Goal: Entertainment & Leisure: Browse casually

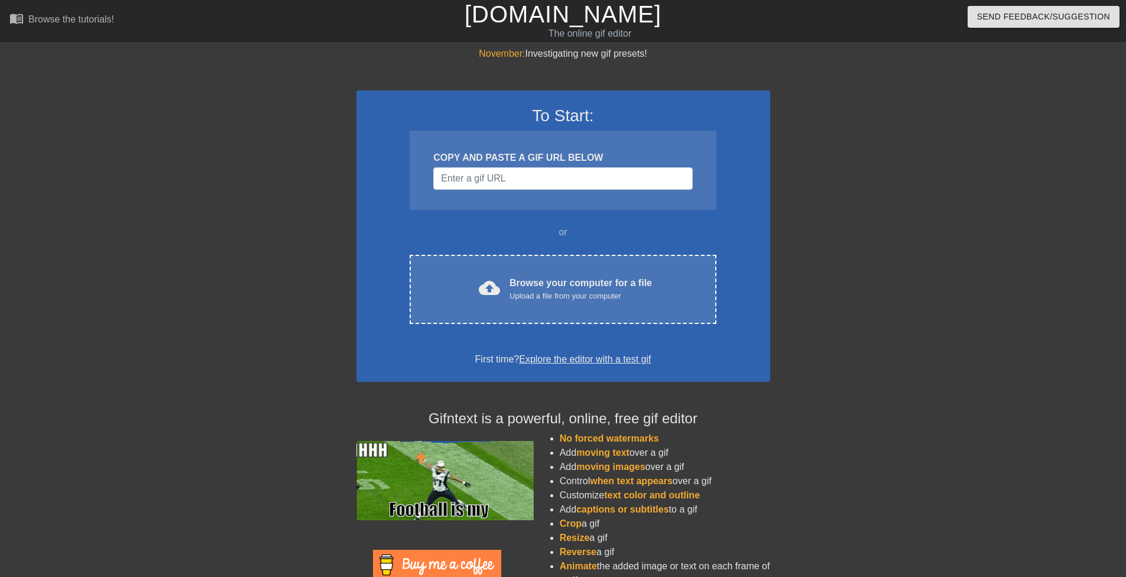
click at [628, 310] on div "cloud_upload Browse your computer for a file Upload a file from your computer C…" at bounding box center [563, 289] width 306 height 69
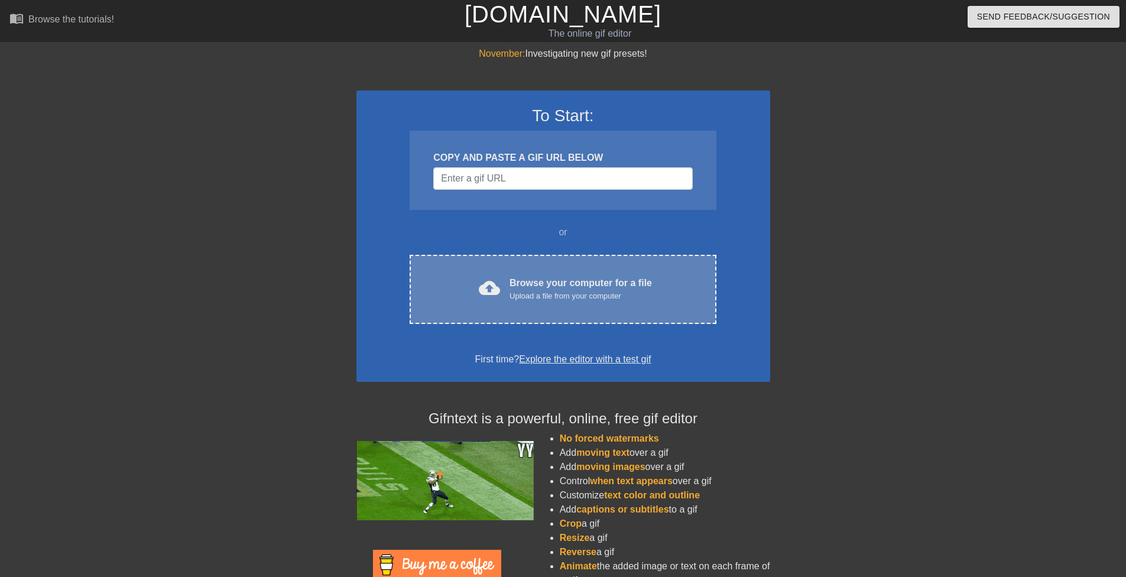
click at [563, 280] on div "Browse your computer for a file Upload a file from your computer" at bounding box center [581, 289] width 142 height 26
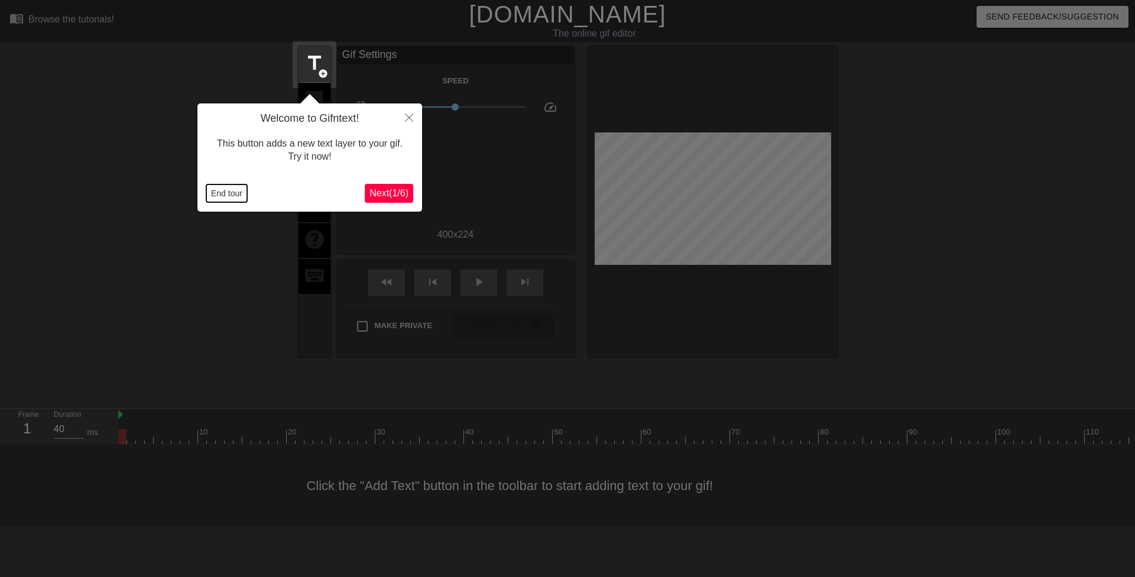
click at [228, 202] on button "End tour" at bounding box center [226, 193] width 41 height 18
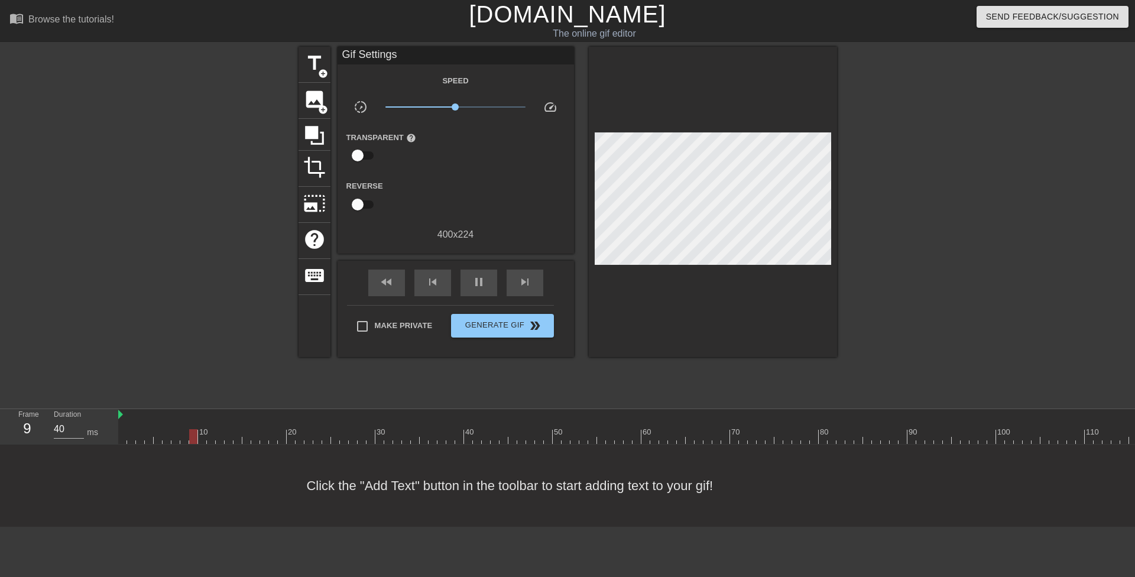
click at [231, 190] on div at bounding box center [195, 224] width 177 height 355
click at [311, 64] on span "title" at bounding box center [314, 63] width 22 height 22
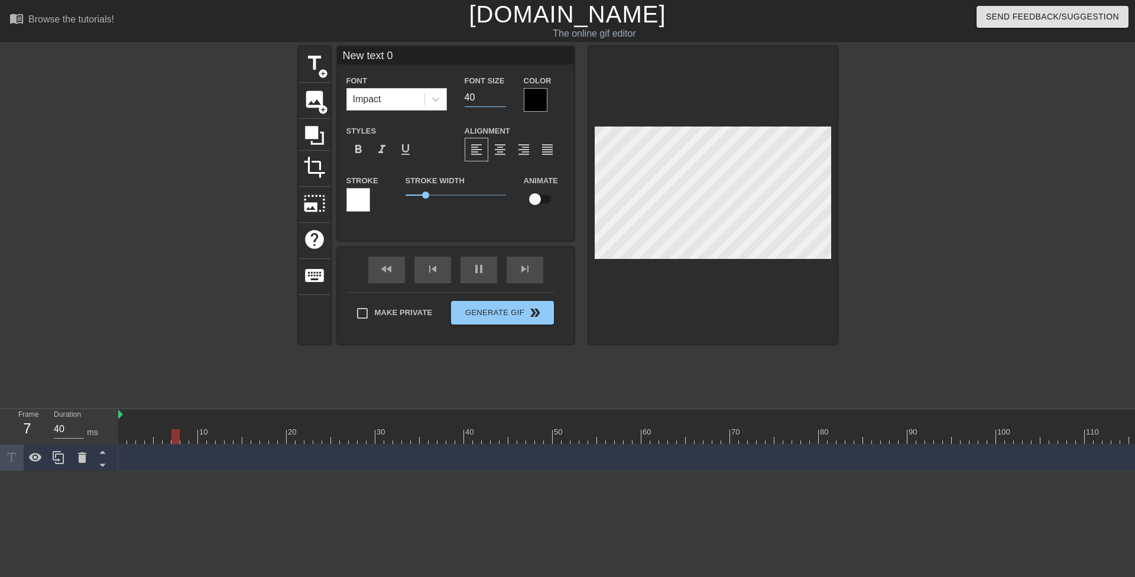
drag, startPoint x: 469, startPoint y: 98, endPoint x: 459, endPoint y: 94, distance: 11.4
click at [459, 94] on div "Font Size 40" at bounding box center [485, 92] width 59 height 38
type input "20"
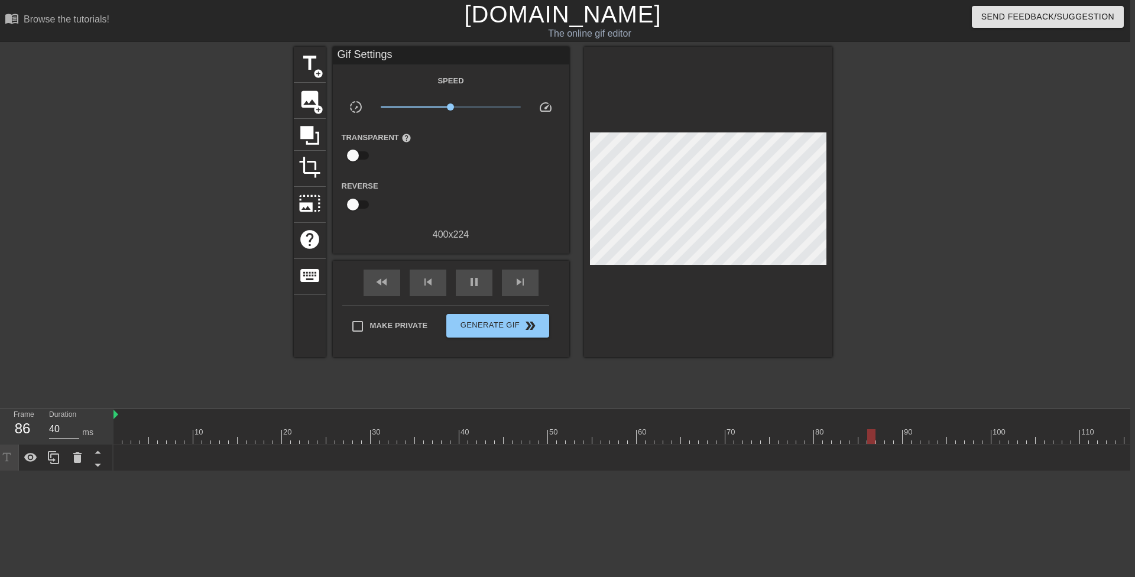
scroll to position [0, 9]
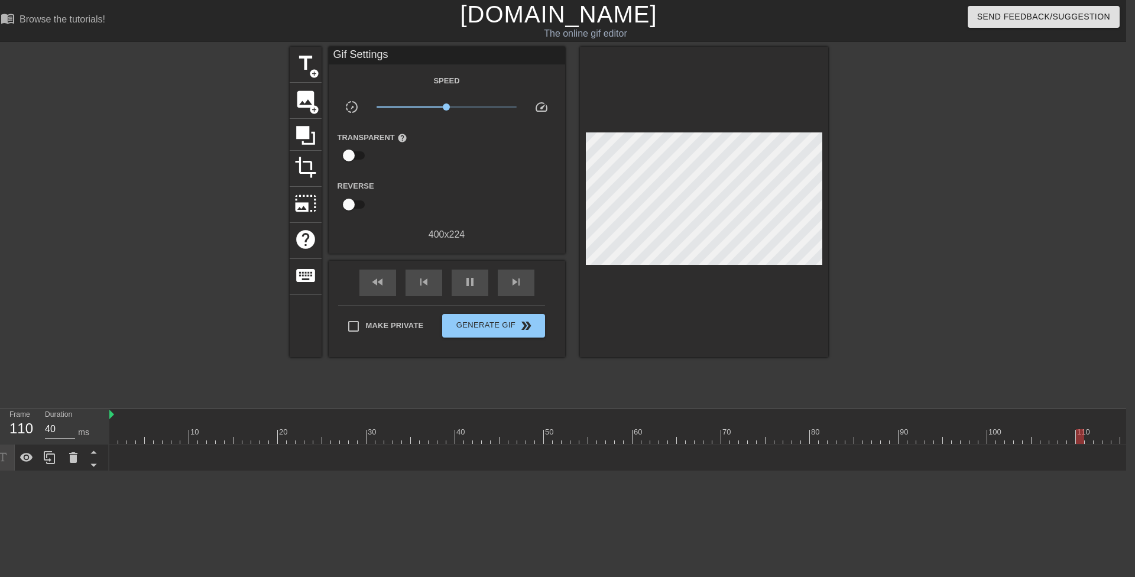
drag, startPoint x: 851, startPoint y: 572, endPoint x: 722, endPoint y: 567, distance: 128.4
click at [752, 471] on html "menu_book Browse the tutorials! Gifntext.com The online gif editor Send Feedbac…" at bounding box center [558, 235] width 1135 height 471
click at [76, 461] on icon at bounding box center [73, 457] width 8 height 11
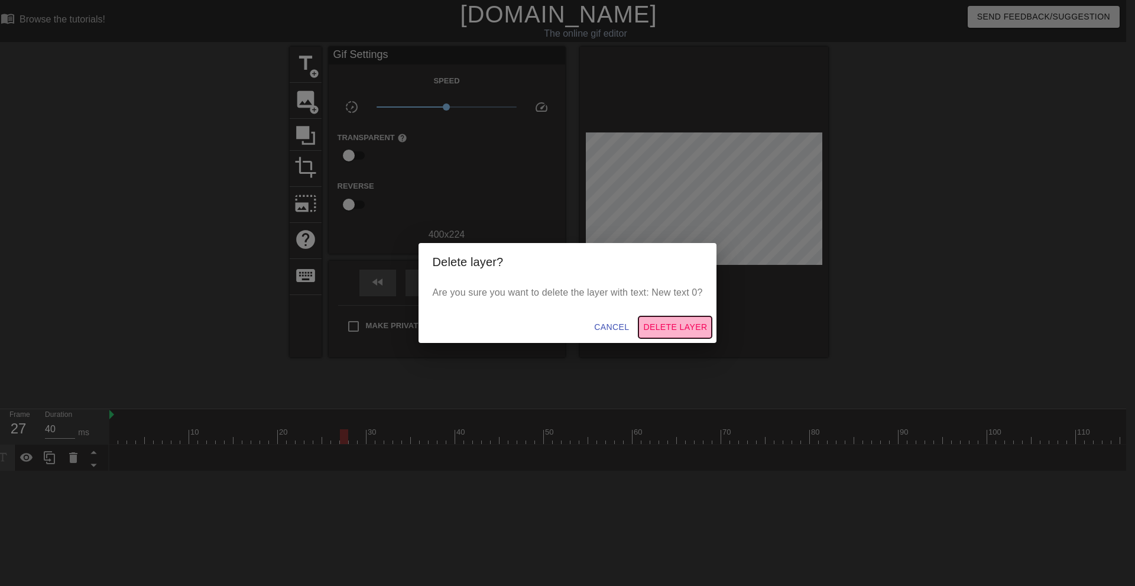
click at [656, 328] on span "Delete Layer" at bounding box center [675, 327] width 64 height 15
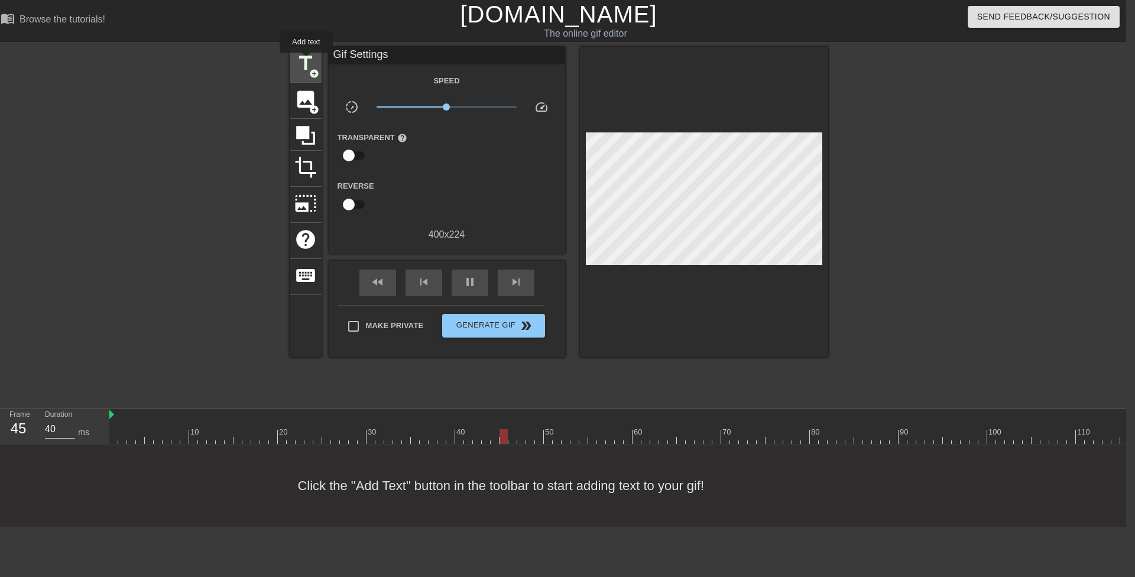
click at [306, 61] on span "title" at bounding box center [305, 63] width 22 height 22
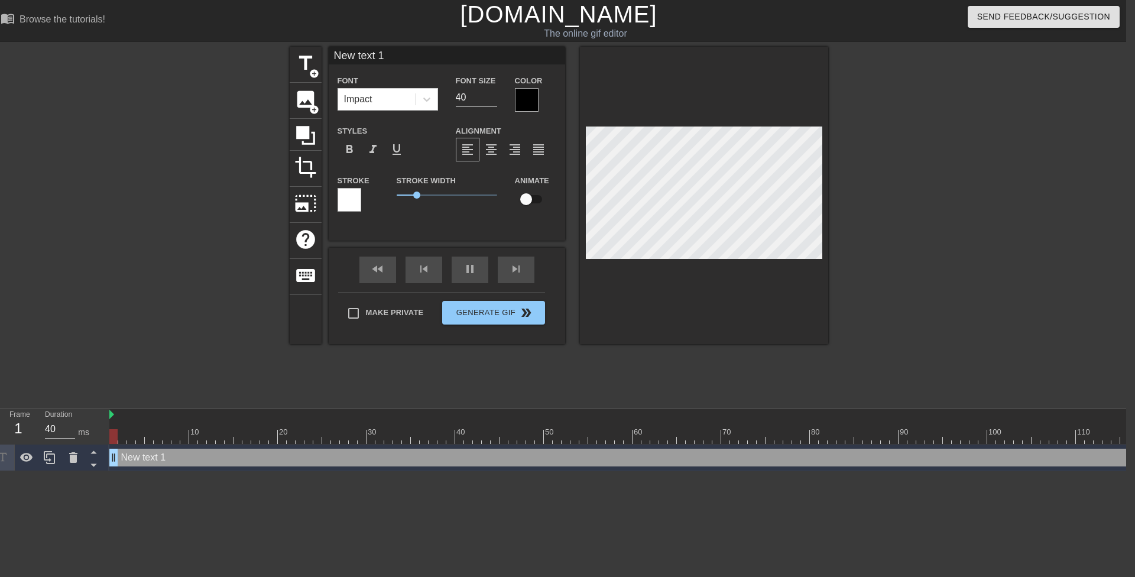
drag, startPoint x: 521, startPoint y: 458, endPoint x: 73, endPoint y: 440, distance: 448.5
click at [73, 440] on div "Frame 1 Duration 40 ms 10 20 30 40 50 60 70 80 90 100 110 120 130 140 150 New t…" at bounding box center [558, 440] width 1135 height 62
drag, startPoint x: 459, startPoint y: 95, endPoint x: 448, endPoint y: 93, distance: 10.8
click at [448, 93] on div "Font Size 40" at bounding box center [476, 92] width 59 height 38
type input "20"
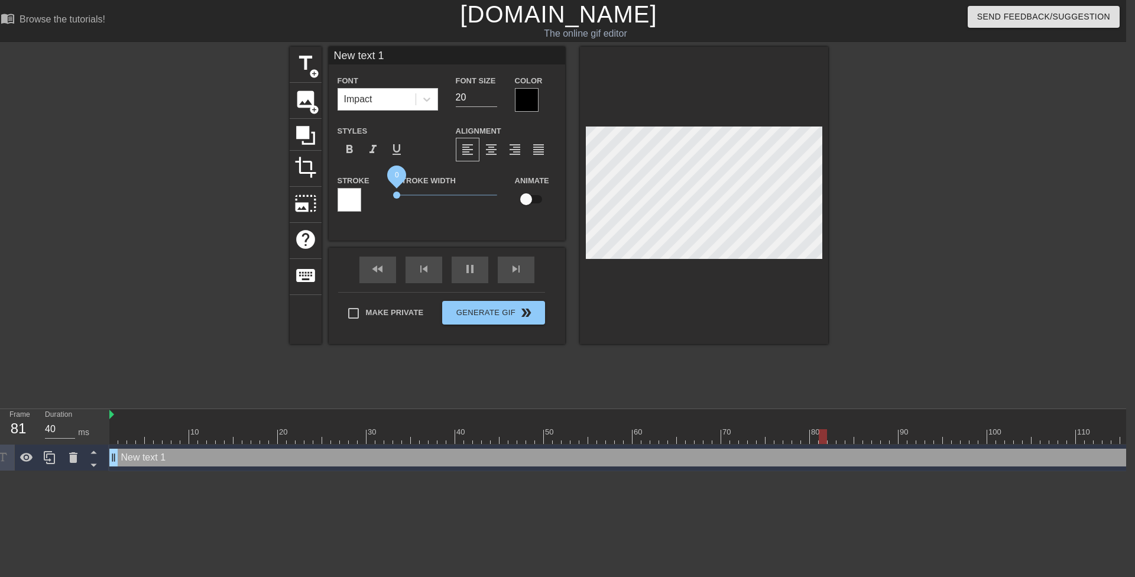
drag, startPoint x: 404, startPoint y: 192, endPoint x: 348, endPoint y: 184, distance: 56.7
click at [349, 186] on div "Stroke Stroke Width 0 Animate" at bounding box center [447, 197] width 236 height 49
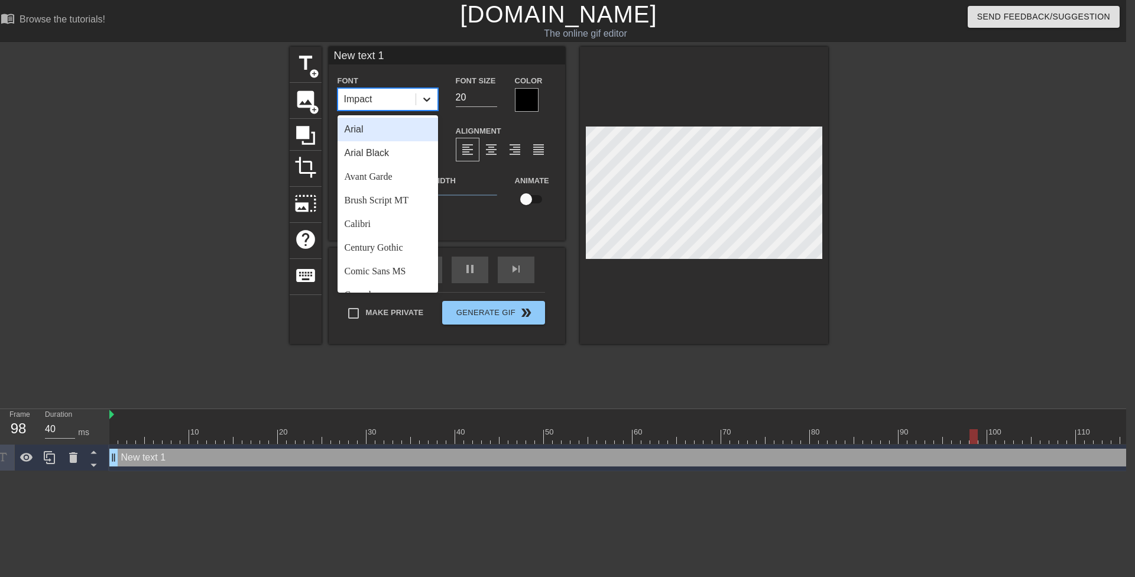
click at [427, 96] on icon at bounding box center [427, 99] width 12 height 12
click at [404, 268] on div "Comic Sans MS" at bounding box center [388, 272] width 101 height 24
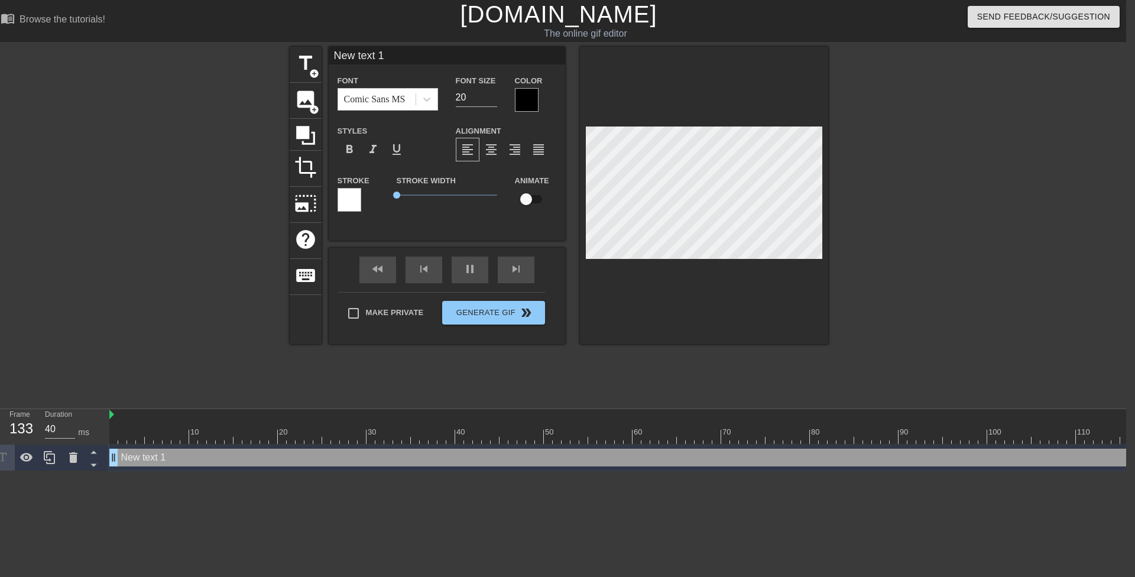
click at [523, 99] on div at bounding box center [527, 100] width 24 height 24
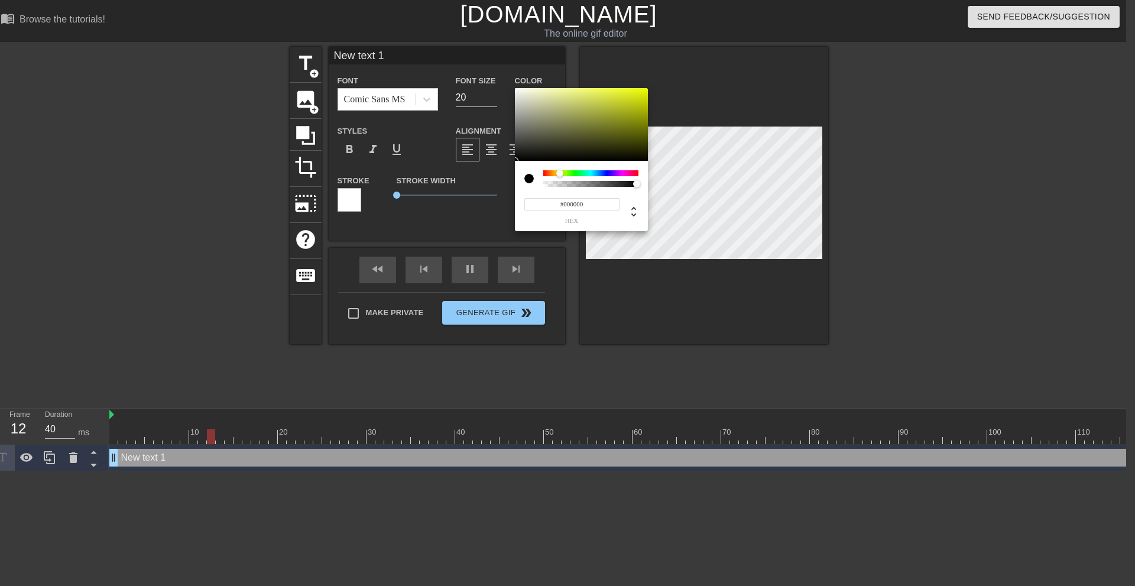
drag, startPoint x: 553, startPoint y: 173, endPoint x: 560, endPoint y: 174, distance: 7.1
click at [560, 174] on div at bounding box center [590, 173] width 95 height 6
drag, startPoint x: 619, startPoint y: 114, endPoint x: 675, endPoint y: 69, distance: 72.3
click at [692, 53] on div "#E6FF00 hex" at bounding box center [567, 293] width 1135 height 586
type input "#F9FF00"
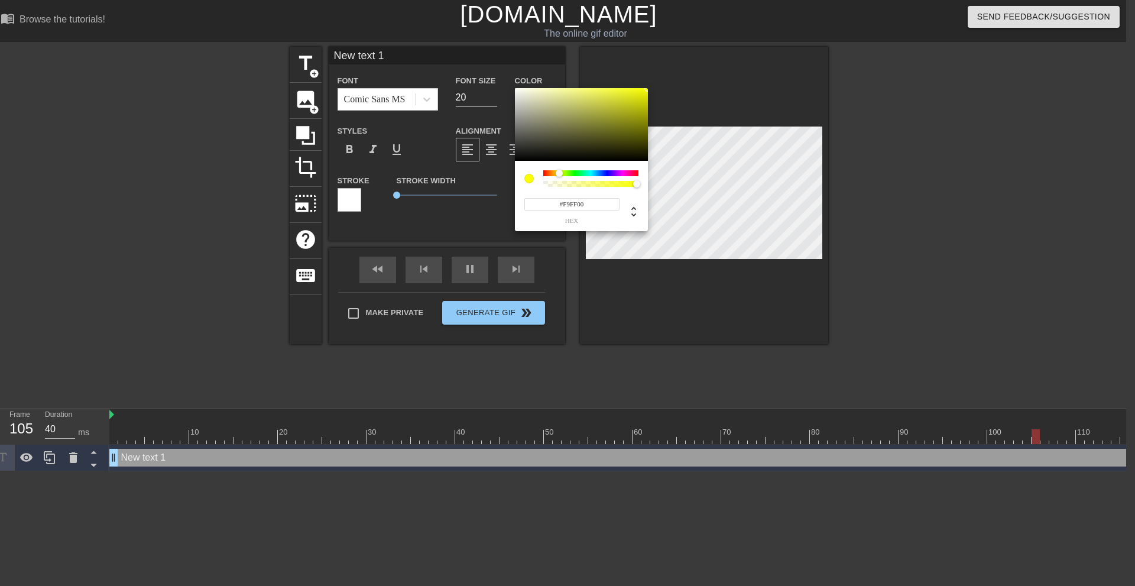
click at [559, 173] on div at bounding box center [559, 173] width 7 height 7
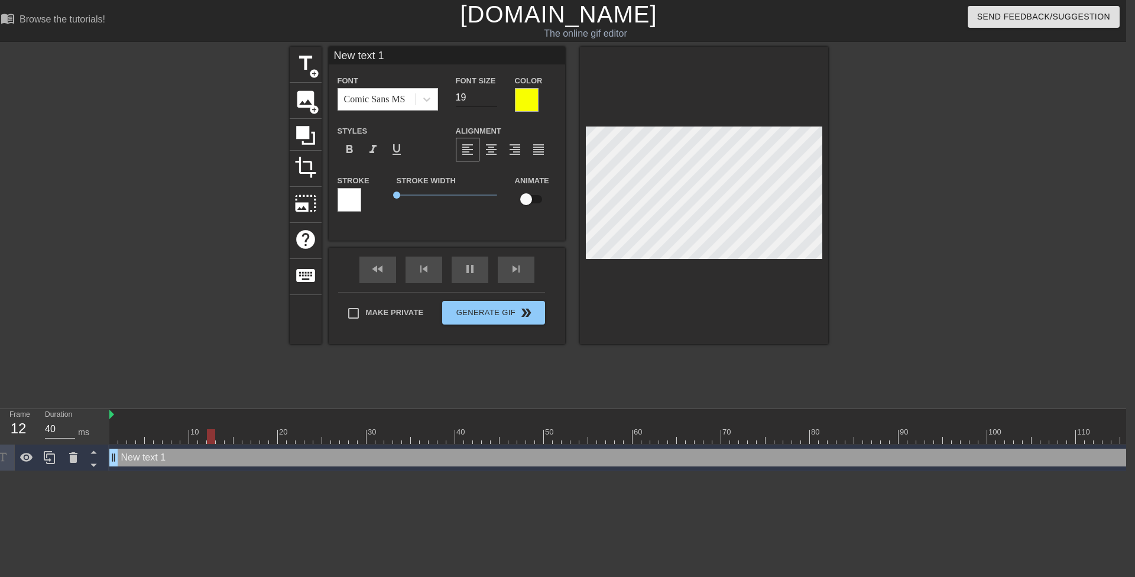
click at [491, 99] on input "19" at bounding box center [476, 97] width 41 height 19
type input "18"
click at [491, 99] on input "18" at bounding box center [476, 97] width 41 height 19
type input "S"
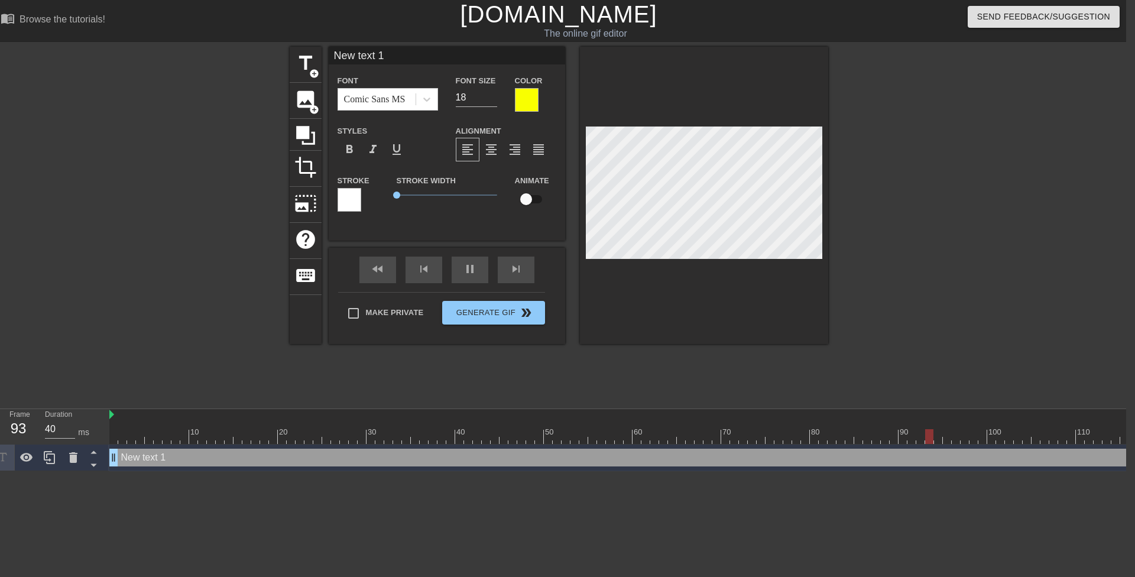
type textarea "S"
type input "Sp"
type textarea "Sp"
type input "Spr"
type textarea "Spr"
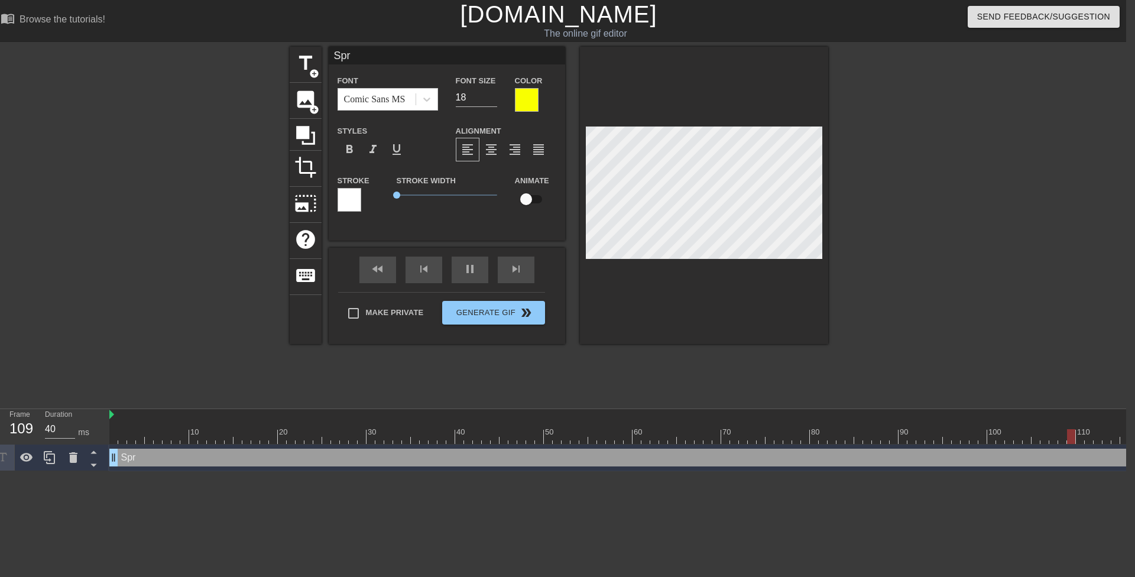
type input "Spre"
type textarea "Spre"
type input "Sprea"
type textarea "Sprea"
type input "Spread"
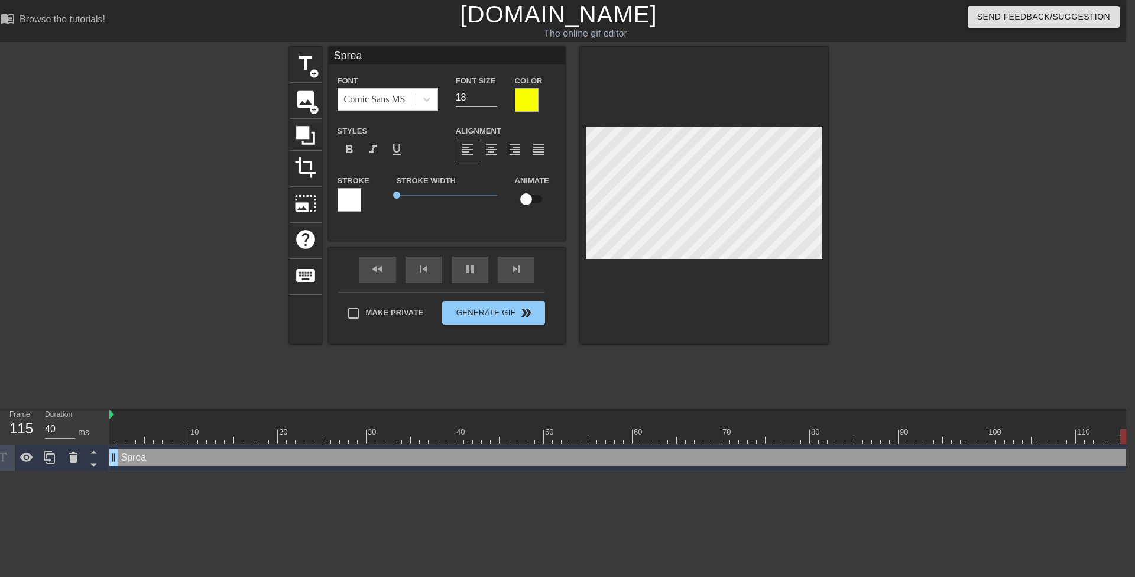
type textarea "Spread"
type input "Spread"
type textarea "Spread"
type input "Spread i"
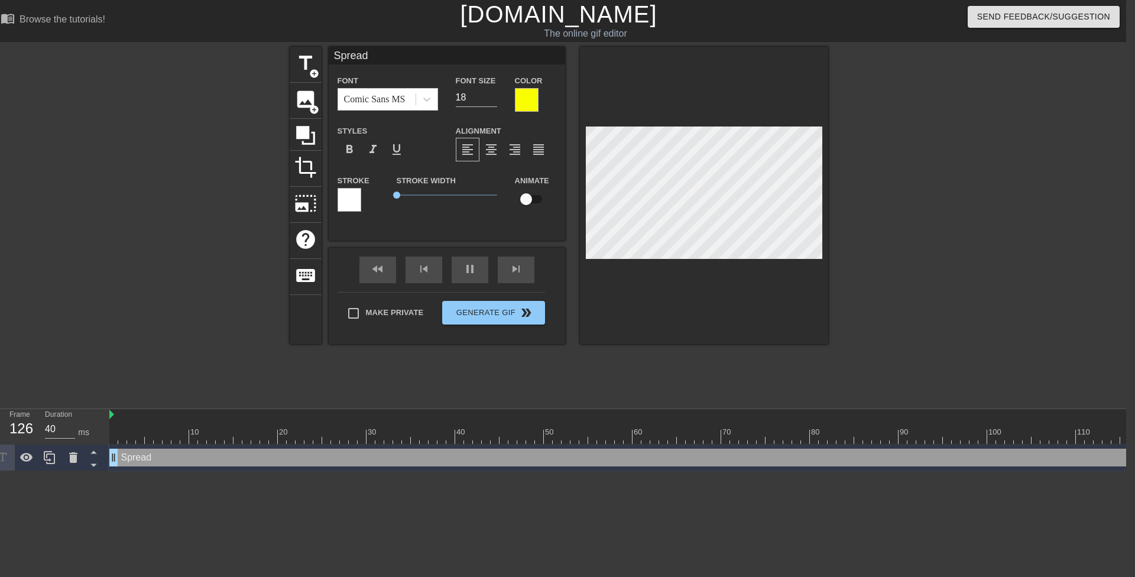
type textarea "Spread i"
type input "Spread it"
type textarea "Spread it"
type input "Spread it"
type textarea "Spread it"
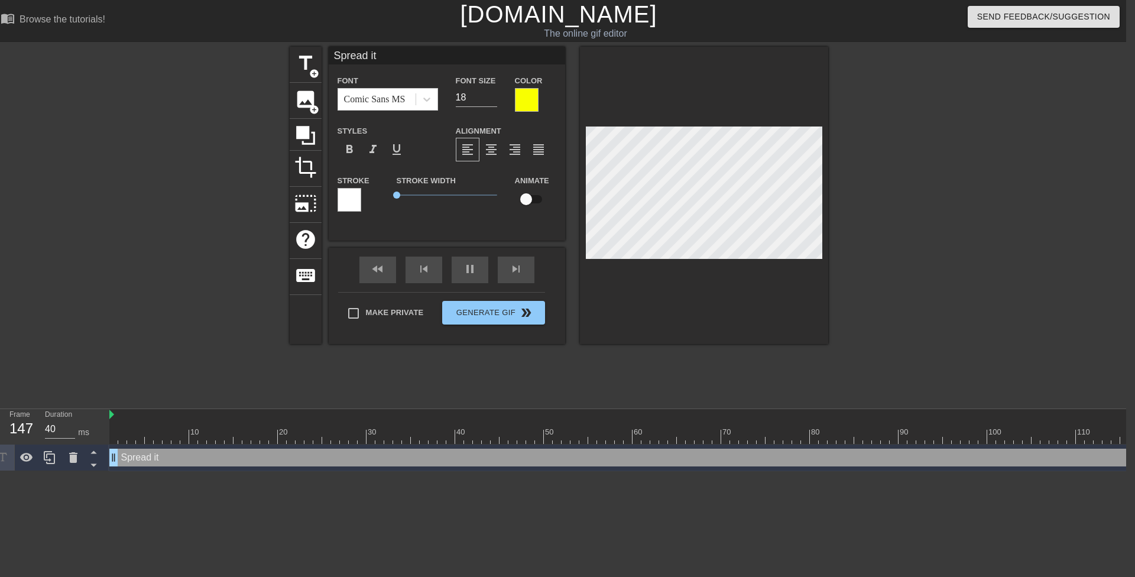
type input "Spread it o"
type textarea "Spread it o"
type input "Spread it op"
type textarea "Spread it op"
type input "Spread it ope"
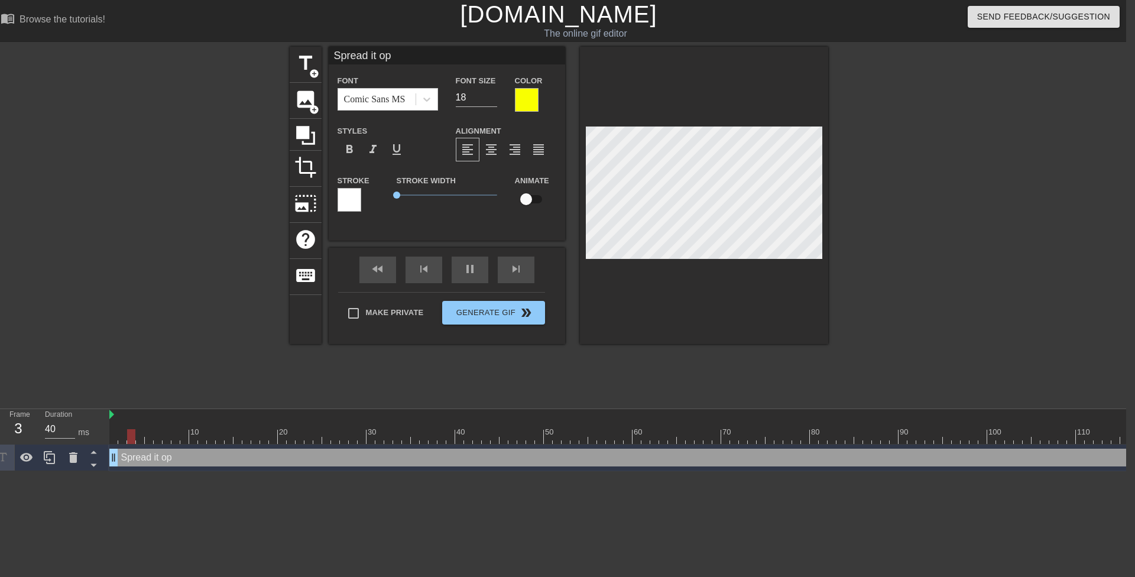
type textarea "Spread it ope"
type input "Spread it open"
type textarea "Spread it open"
type input "Spread it open"
type textarea "Spread it open"
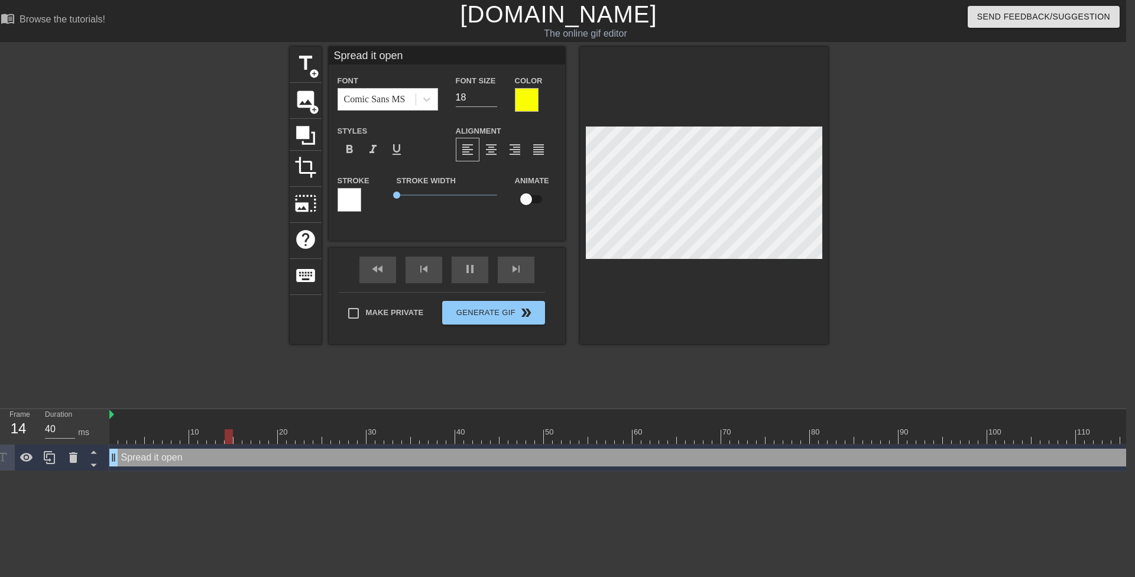
type input "Spread it open f"
type textarea "Spread it open f"
type input "Spread it open fo"
type textarea "Spread it open for"
type input "Spread it open for"
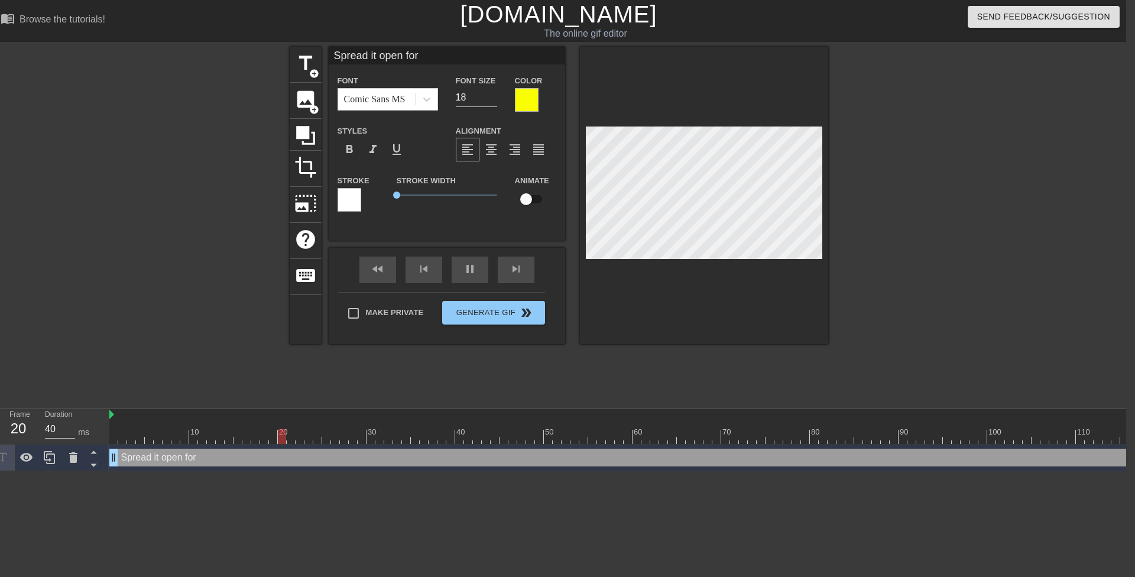
type textarea "Spread it open for"
type input "Spread it open for m"
type textarea "Spread it open for m"
type input "Spread it open for me"
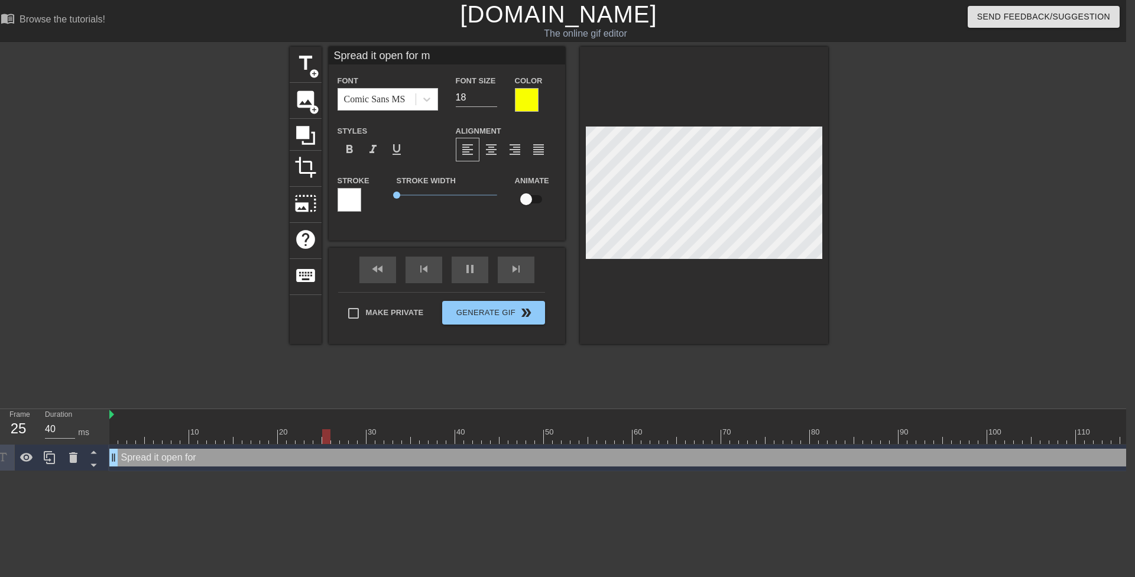
type textarea "Spread it open for me"
type input "Spread it open for meM"
type textarea "Spread it open for meM"
type input "Spread it open for meMr"
type textarea "Spread it open for meMr"
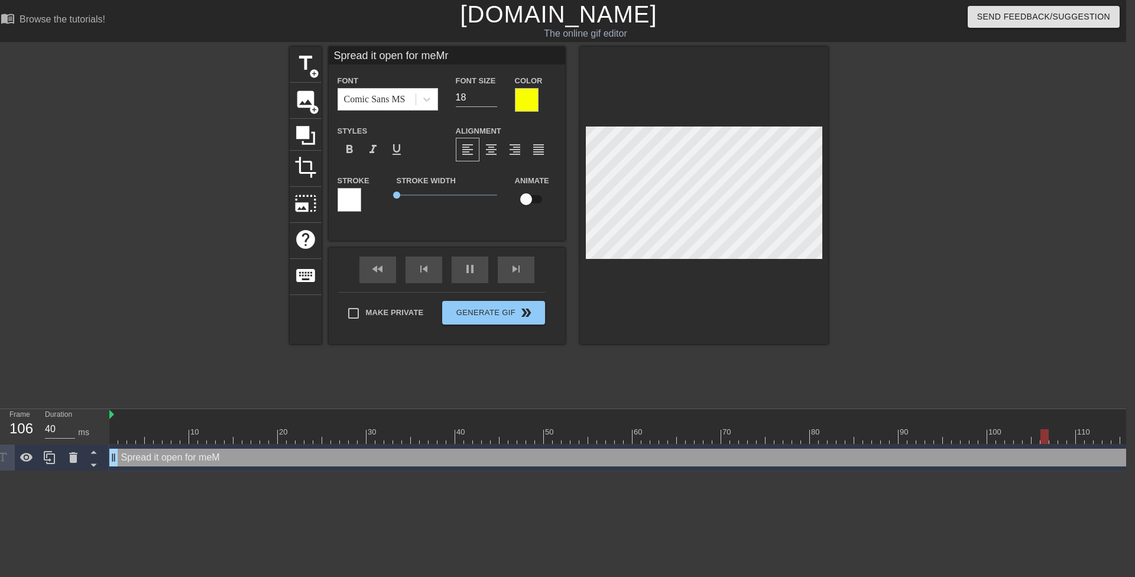
scroll to position [2, 7]
type input "Spread it open for meMrs"
type textarea "Spread it open for meMrs"
type input "Spread it open for meMrs."
type textarea "Spread it open for meMrs."
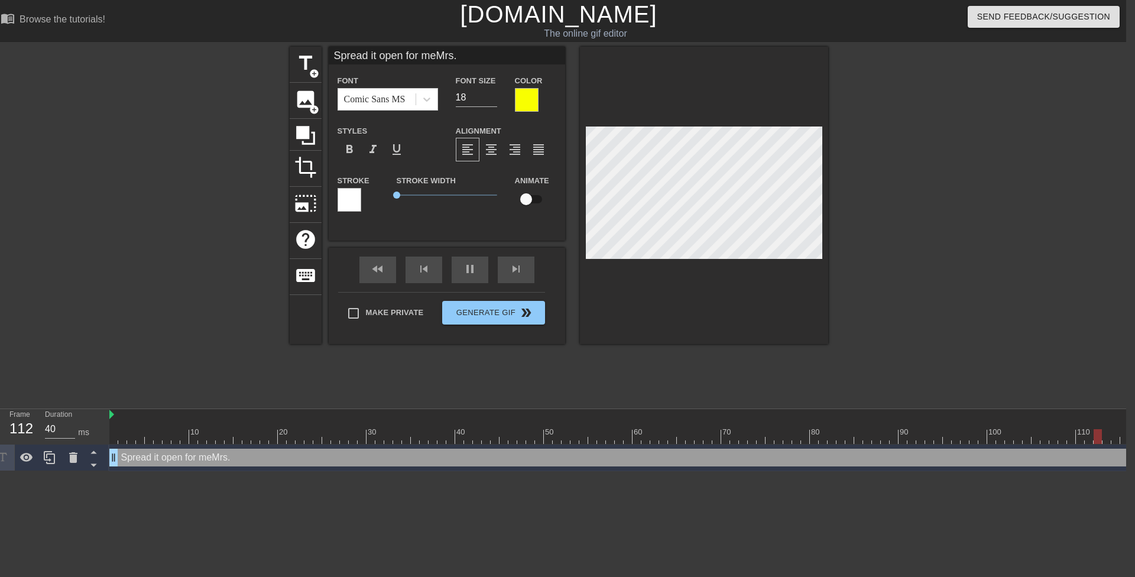
type input "Spread it open for meMrs."
type textarea "Spread it open for meMrs."
type input "Spread it open for meMrs."
type textarea "Spread it open for meMrs."
type input "Spread it open for meMrs"
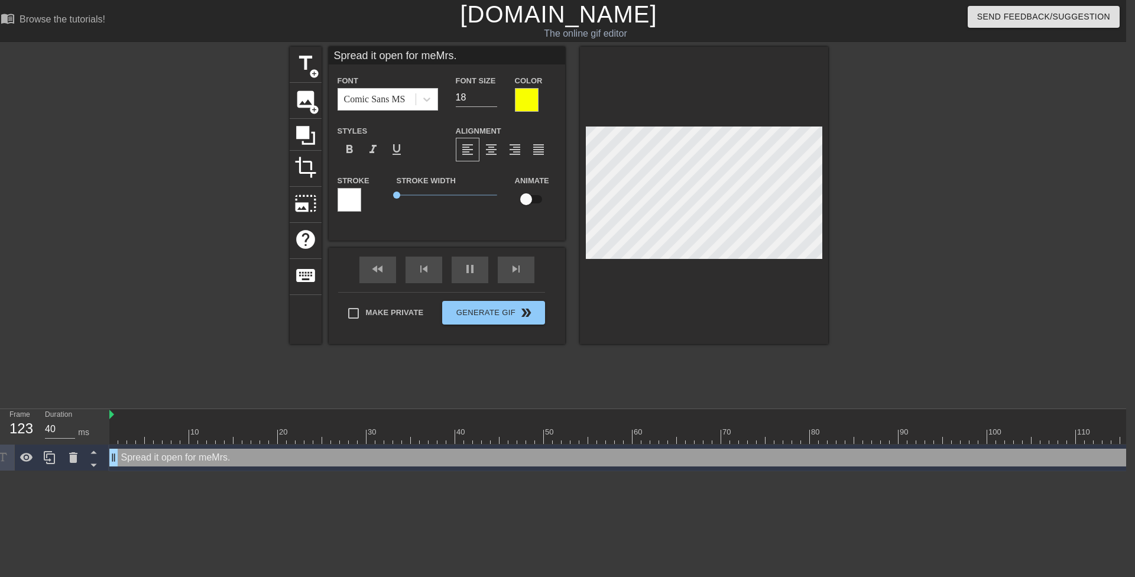
type textarea "Spread it open for meMrs"
type input "Spread it open for meMr"
type textarea "Spread it open for meMr"
type input "Spread it open for meM"
type textarea "Spread it open for meM"
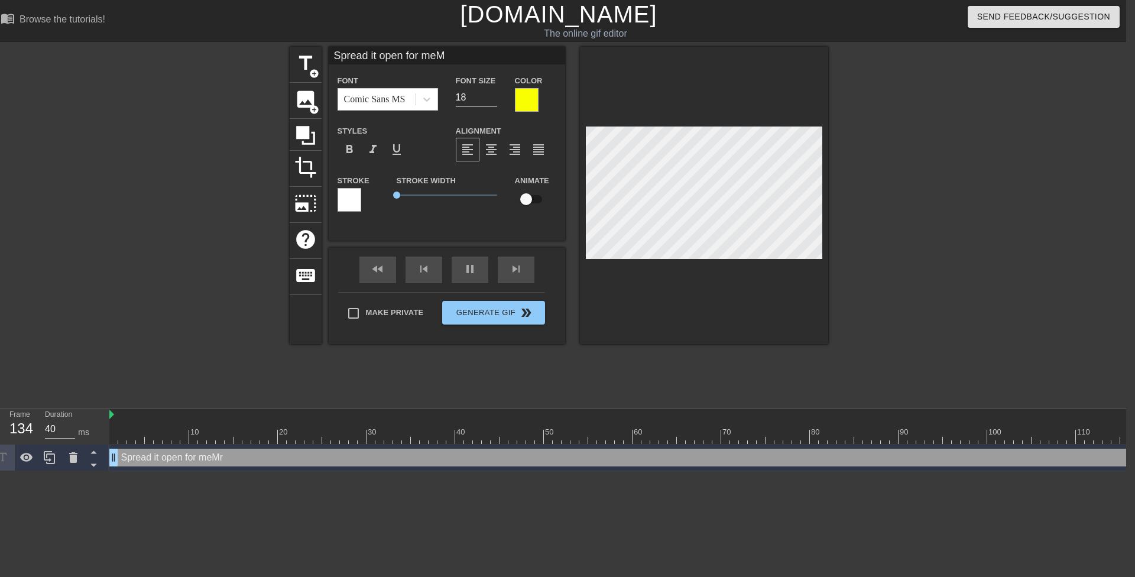
type input "Spread it open for me"
type textarea "Spread it open for me"
type input "Spread it open for me"
type textarea "Spread it open for me"
type input "Spread it open for me M"
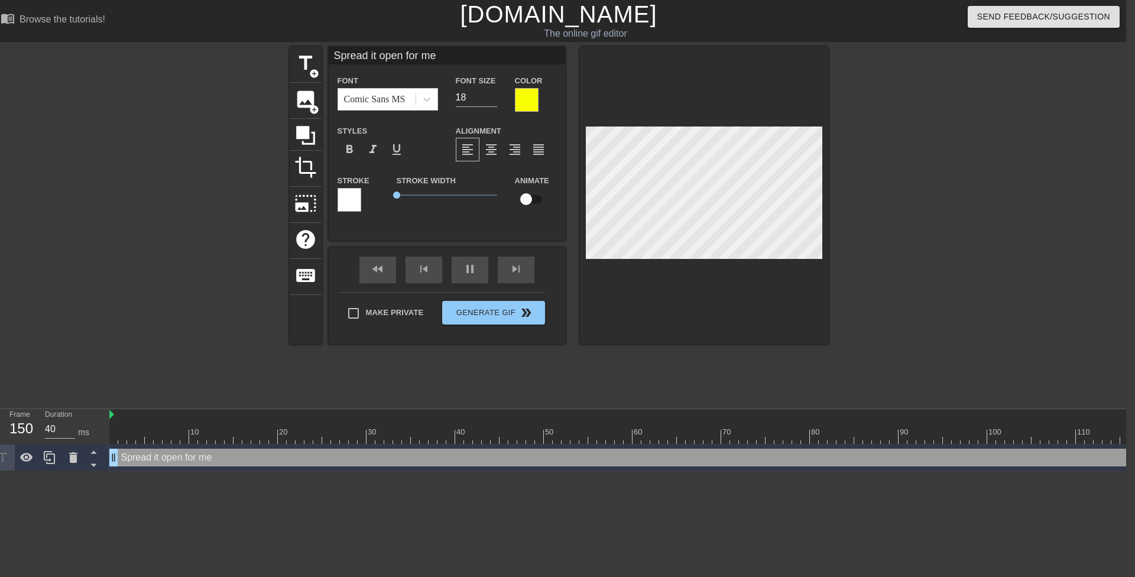
type textarea "Spread it open for me M"
type input "Spread it open for me Mr"
type textarea "Spread it open for me Mr"
type input "Spread it open for me Mrs"
type textarea "Spread it open for me Mrs"
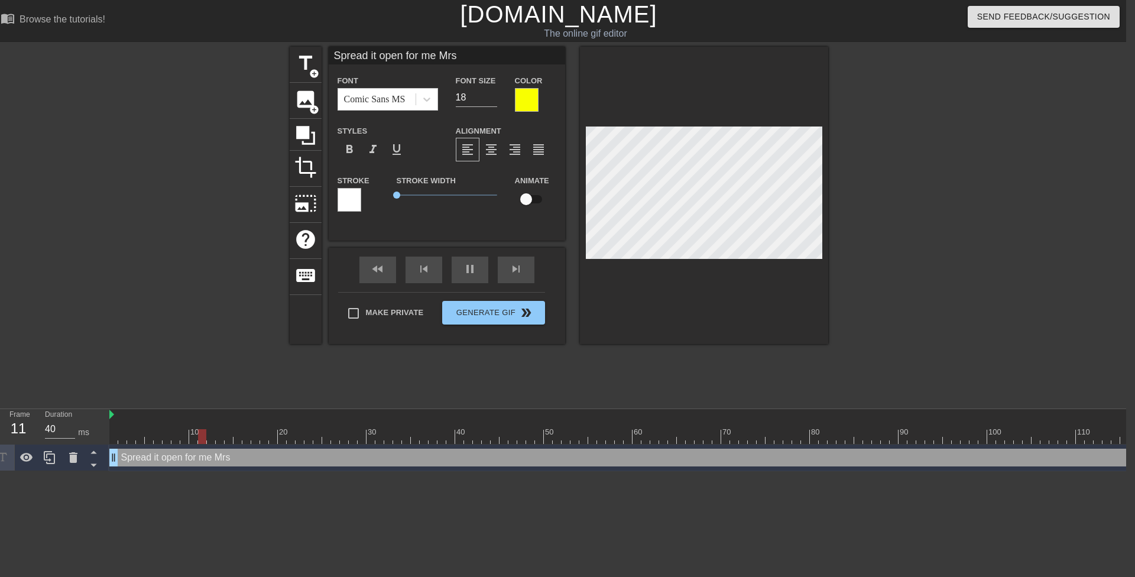
type input "Spread it open for me Mrs."
type textarea "Spread it open for me Mrs."
type input "Spread it open for me Mrs."
type textarea "Spread it open for me Mrs."
type input "Spread it open for me Mrs. L"
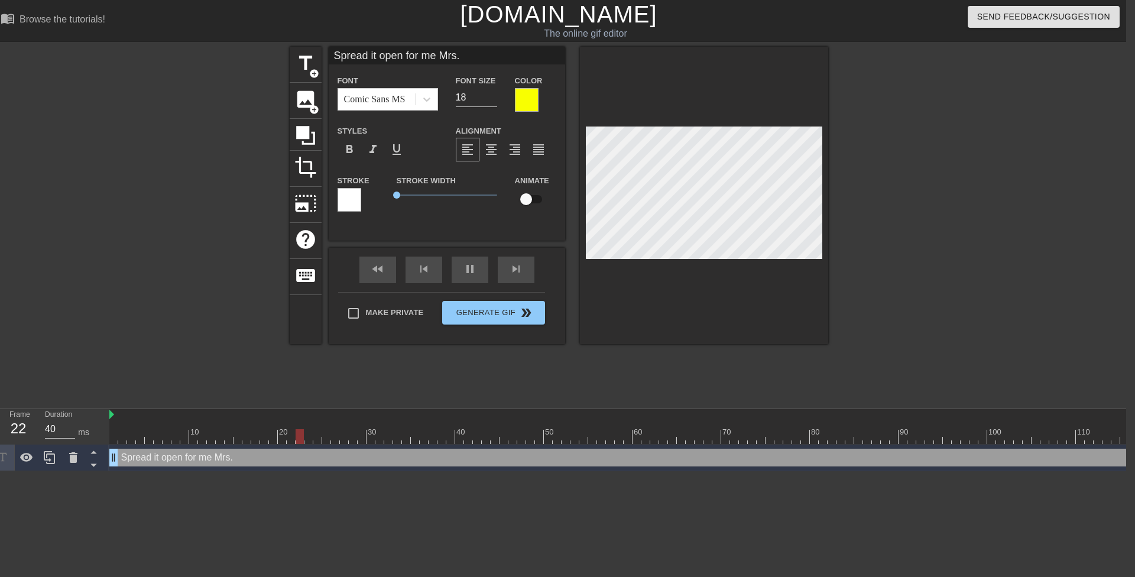
type textarea "Spread it open for me Mrs. L"
type input "Spread it open for me Mrs. Le"
type textarea "Spread it open for me Mrs. Le"
type input "Spread it open for me Mrs. Lew"
type textarea "Spread it open for me Mrs. Lew"
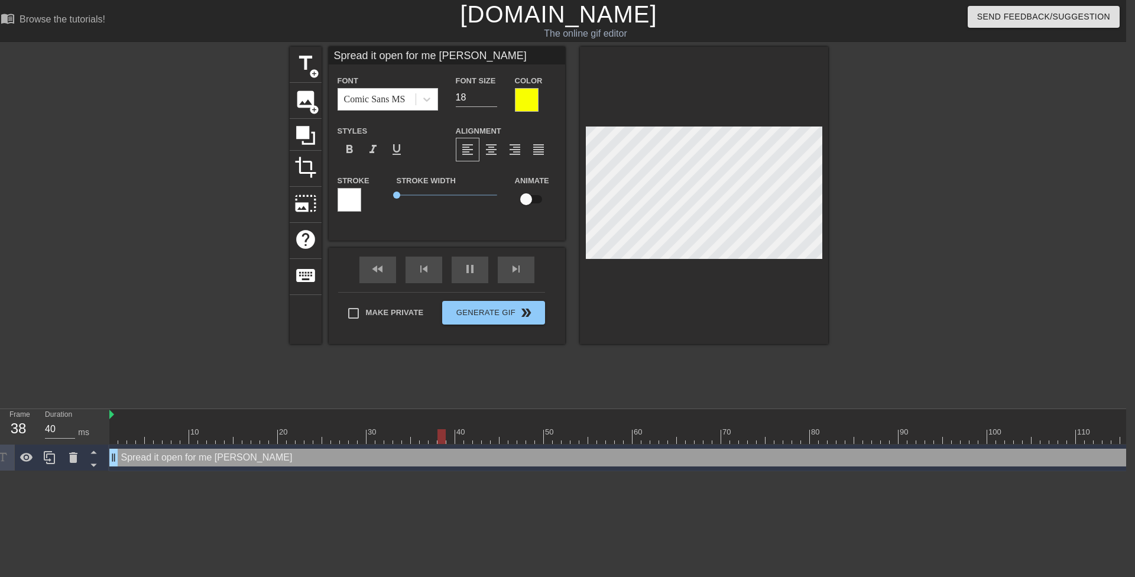
type input "Spread it open for me Mrs. Lewi"
type textarea "Spread it open for me Mrs. Lewi"
type input "Spread it open for me Mrs. Lewis"
type textarea "Spread it open for me Mrs. Lewis"
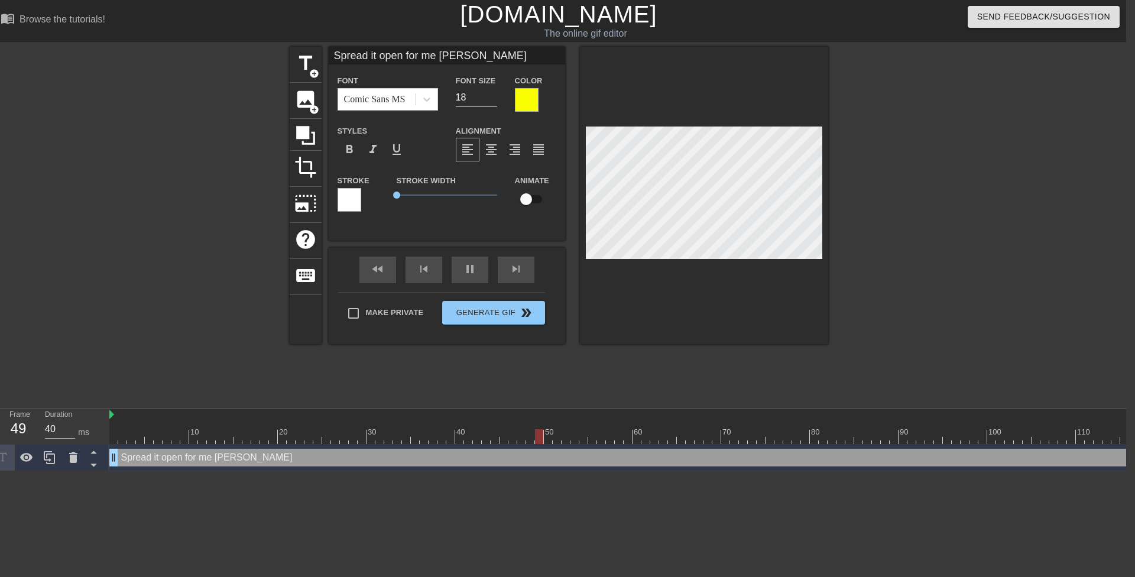
type input "Spread it open for me Mrs. Lewis!"
type textarea "Spread it open for me Mrs. Lewis!"
type input "Spread it open for me Mrs. Lewis!"
type textarea "Spread it open for me Mrs. Lewis!"
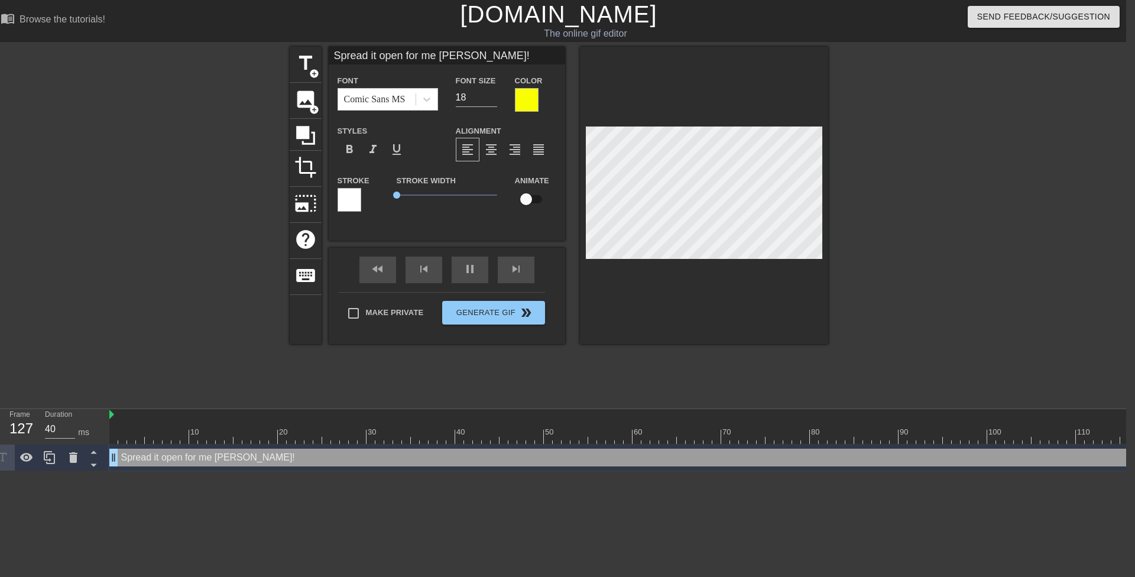
type input "Spread it open for me Mrs. Lewis!I"
type textarea "Spread it open for me Mrs. Lewis! I"
type input "Spread it open for me Mrs. Lewis!I'"
type textarea "Spread it open for me Mrs. Lewis! I'"
type input "Spread it open for me Mrs. Lewis!I'm"
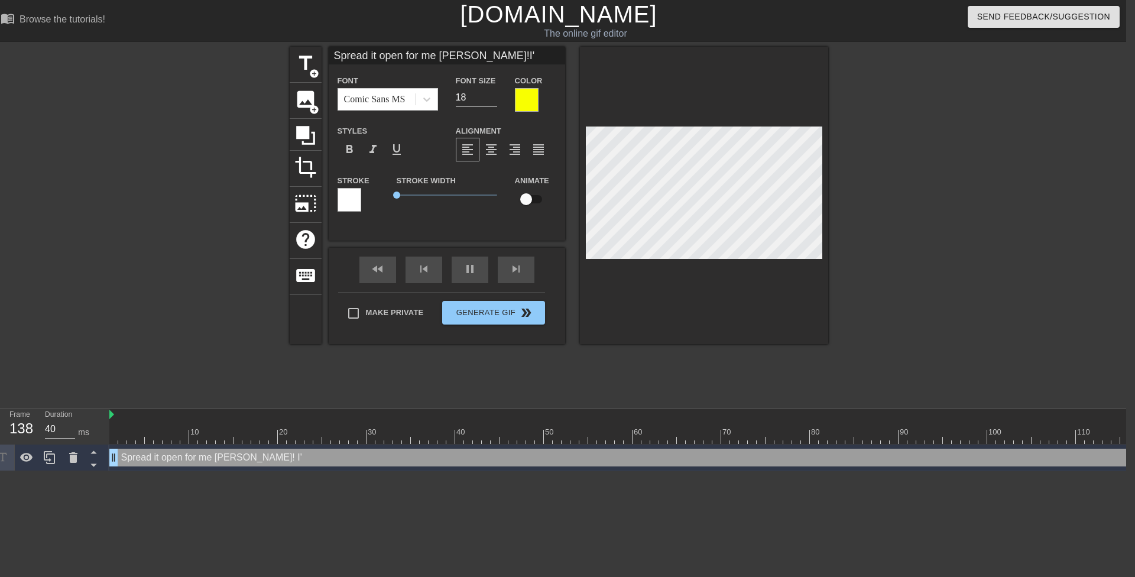
type textarea "Spread it open for me Mrs. Lewis! I'm"
type input "Spread it open for me Mrs. Lewis!I'm"
type textarea "Spread it open for me Mrs. Lewis! I'm"
type input "Spread it open for me Mrs. Lewis!I'm g"
type textarea "Spread it open for me Mrs. Lewis! I'm g"
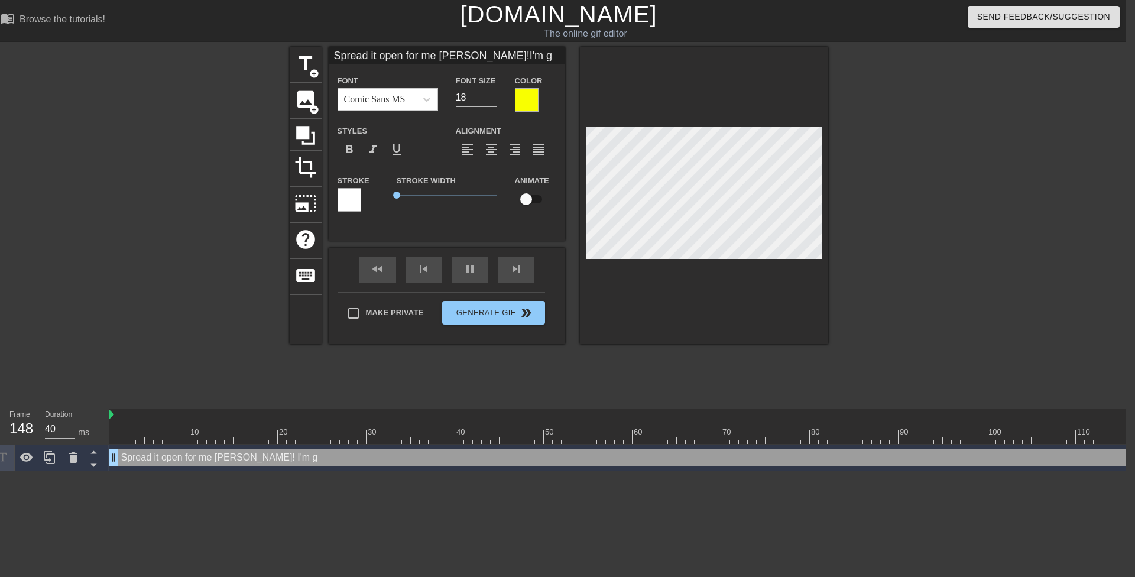
type input "Spread it open for me Mrs. Lewis!I'm go"
type textarea "Spread it open for me Mrs. Lewis! I'm go"
type input "Spread it open for me Mrs. Lewis!I'm goi"
type textarea "Spread it open for me Mrs. Lewis! I'm goi"
type input "Spread it open for me Mrs. Lewis!I'm goin"
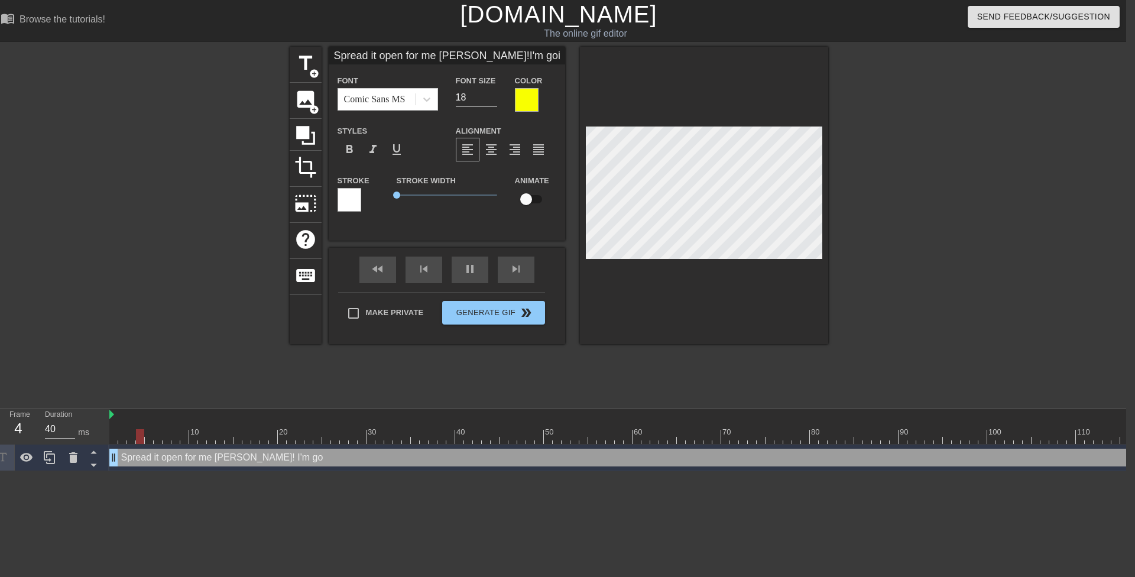
type textarea "Spread it open for me Mrs. Lewis! I'm goin"
type input "Spread it open for me Mrs. Lewis!I'm going"
type textarea "Spread it open for me Mrs. Lewis! I'm going"
type input "Spread it open for me Mrs. Lewis!I'm going"
type textarea "Spread it open for me Mrs. Lewis! I'm going"
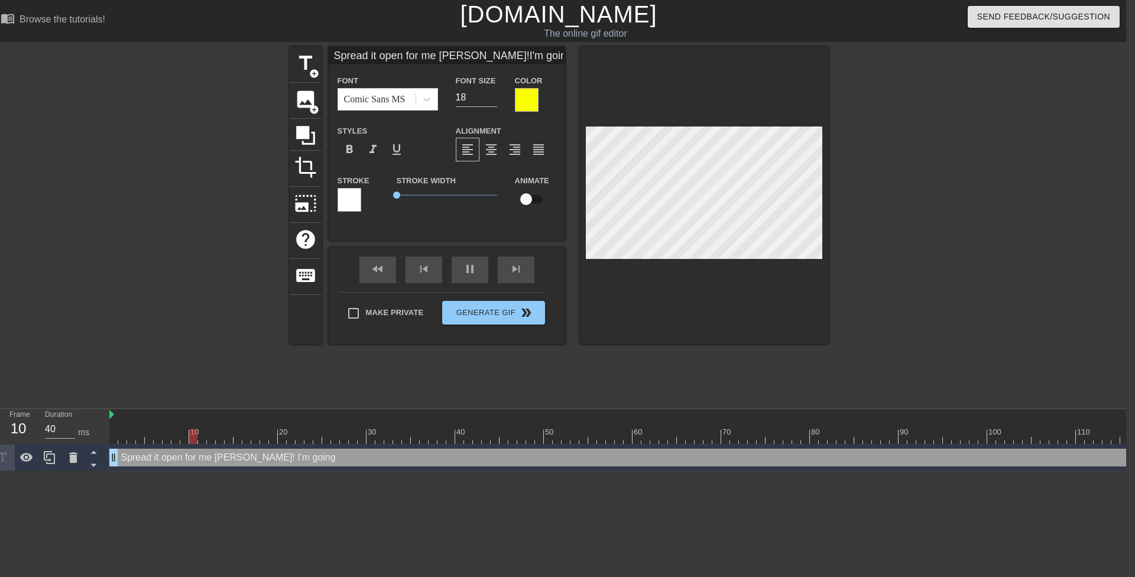
type input "Spread it open for me Mrs. Lewis!I'm going t"
type textarea "Spread it open for me Mrs. Lewis! I'm going t"
type input "Spread it open for me Mrs. Lewis!I'm going to"
type textarea "Spread it open for me Mrs. Lewis! I'm going to"
type input "Spread it open for me Mrs. Lewis!I'm going to"
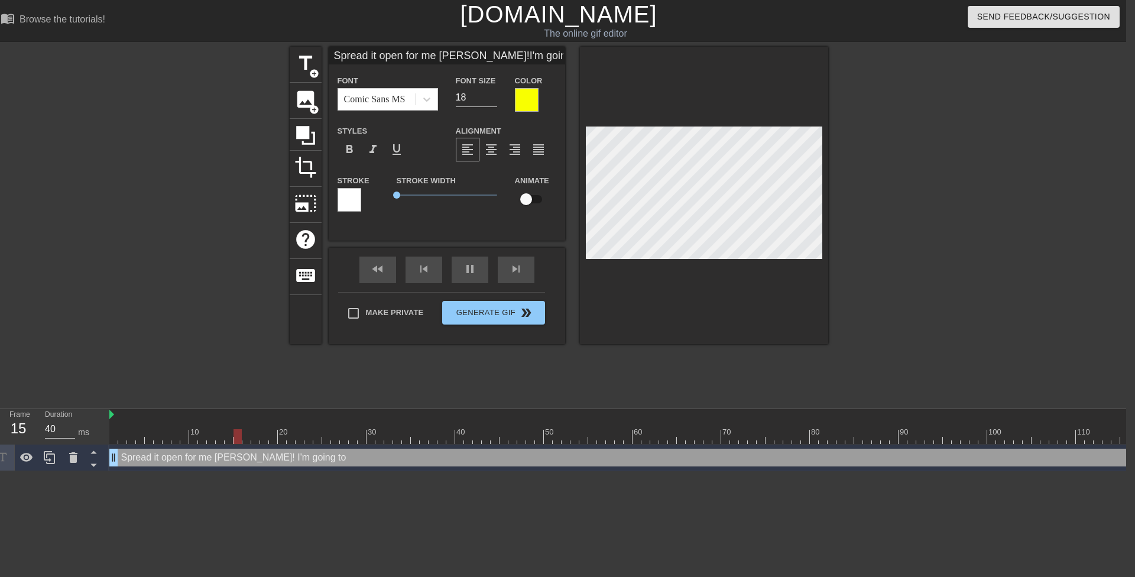
type textarea "Spread it open for me Mrs. Lewis! I'm going to"
type input "Spread it open for me Mrs. Lewis!I'm going to c"
type textarea "Spread it open for me Mrs. Lewis! I'm going to c"
type input "Spread it open for me Mrs. Lewis!I'm going to cu"
type textarea "Spread it open for me Mrs. Lewis! I'm going to cu"
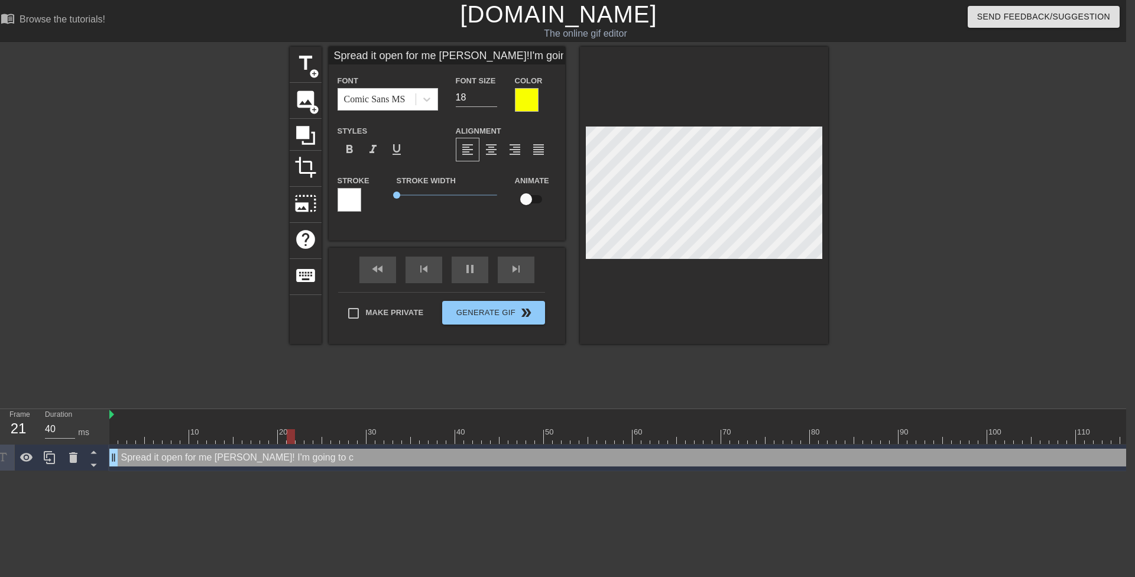
type input "Spread it open for me Mrs. Lewis!I'm going to cum"
type textarea "Spread it open for me Mrs. Lewis! I'm going to cum"
type input "Spread it open for me Mrs. Lewis!I'm going to cum"
type textarea "Spread it open for me Mrs. Lewis! I'm going to cum"
type input "Spread it open for me Mrs. Lewis!I'm going to cum i"
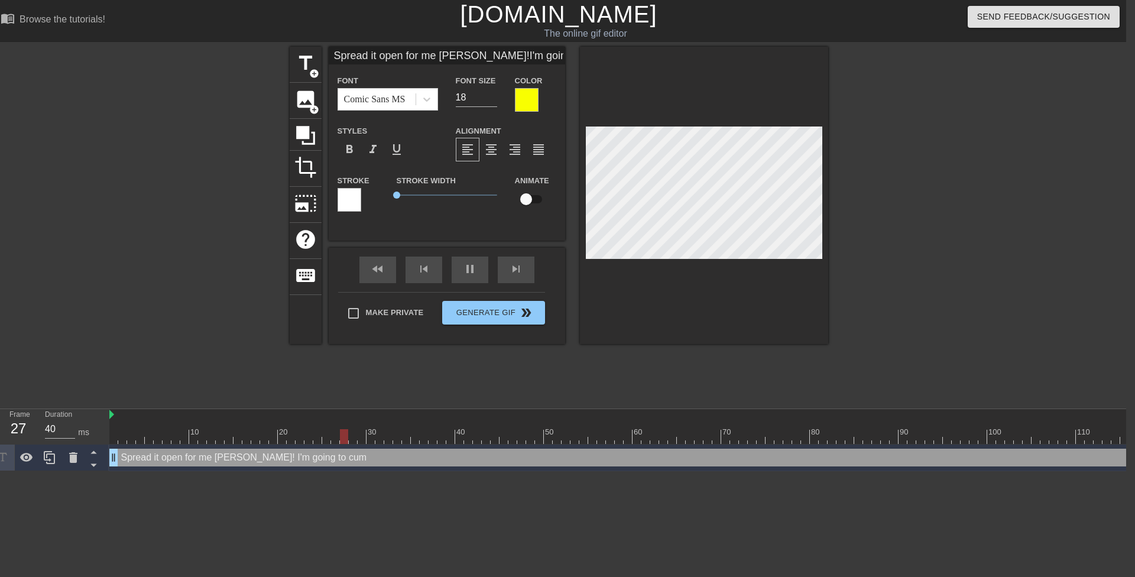
type textarea "Spread it open for me Mrs. Lewis! I'm going to cum i"
type input "Spread it open for me Mrs. Lewis!I'm going to cum in"
type textarea "Spread it open for me Mrs. Lewis! I'm going to cum in"
type input "Spread it open for me Mrs. Lewis!I'm going to cum ins"
type textarea "Spread it open for me Mrs. Lewis! I'm going to cum ins"
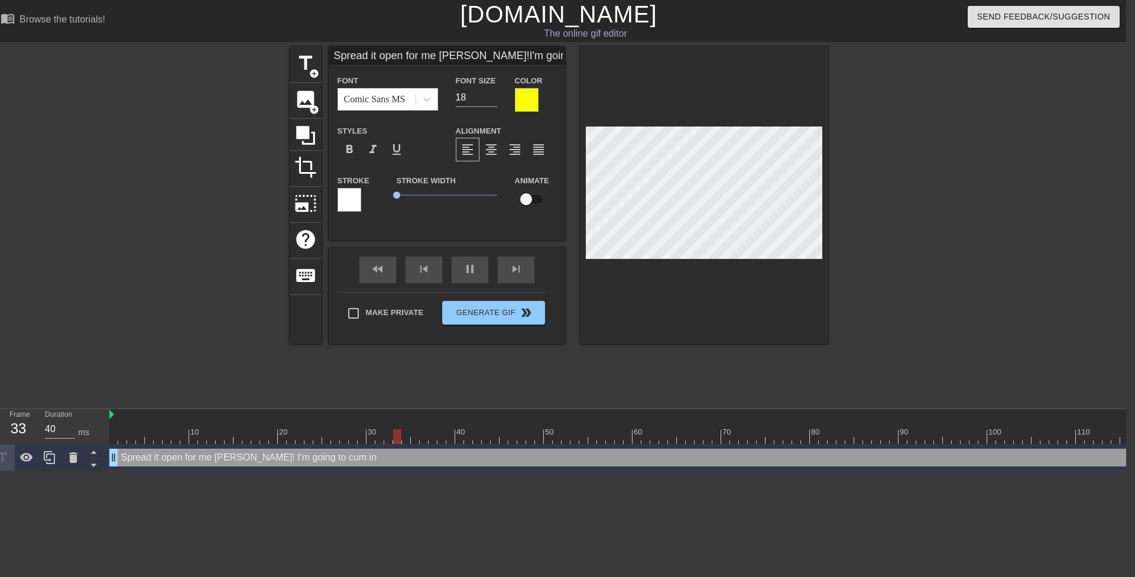
type input "Spread it open for me Mrs. Lewis!I'm going to cum insi"
type textarea "Spread it open for me Mrs. Lewis! I'm going to cum insi"
type input "Spread it open for me Mrs. Lewis!I'm going to cum insid"
type textarea "Spread it open for me Mrs. Lewis! I'm going to cum insid"
type input "Spread it open for me Mrs. Lewis!I'm going to cum inside"
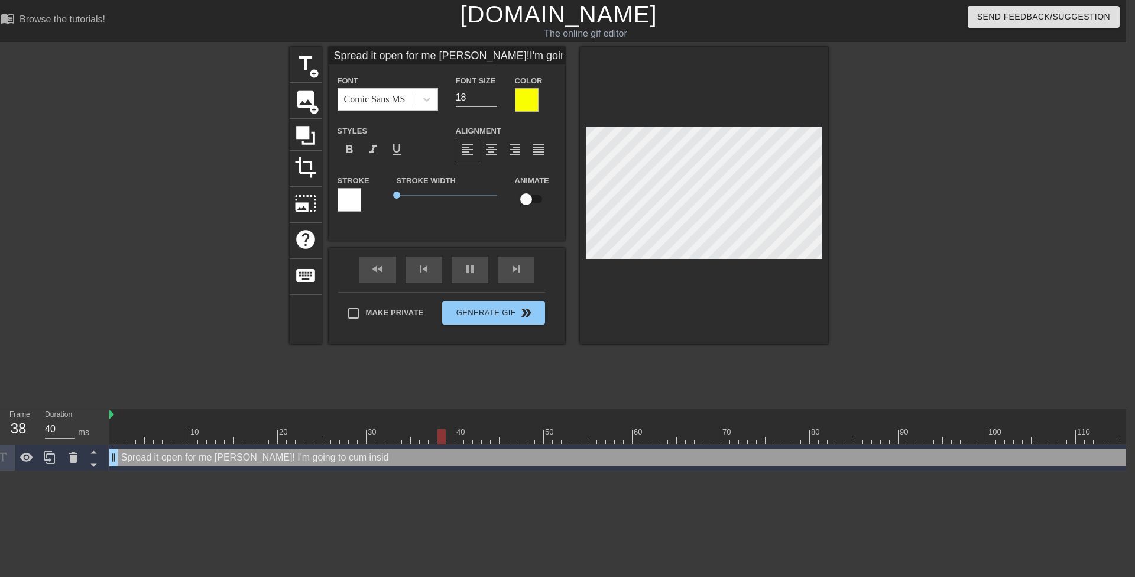
type textarea "Spread it open for me Mrs. Lewis! I'm going to cum inside"
type input "Spread it open for me Mrs. Lewis!I'm going to cum inside"
type textarea "Spread it open for me Mrs. Lewis! I'm going to cum inside"
type input "Spread it open for me Mrs. Lewis!I'm going to cum inside y"
type textarea "Spread it open for me Mrs. Lewis! I'm going to cum inside y"
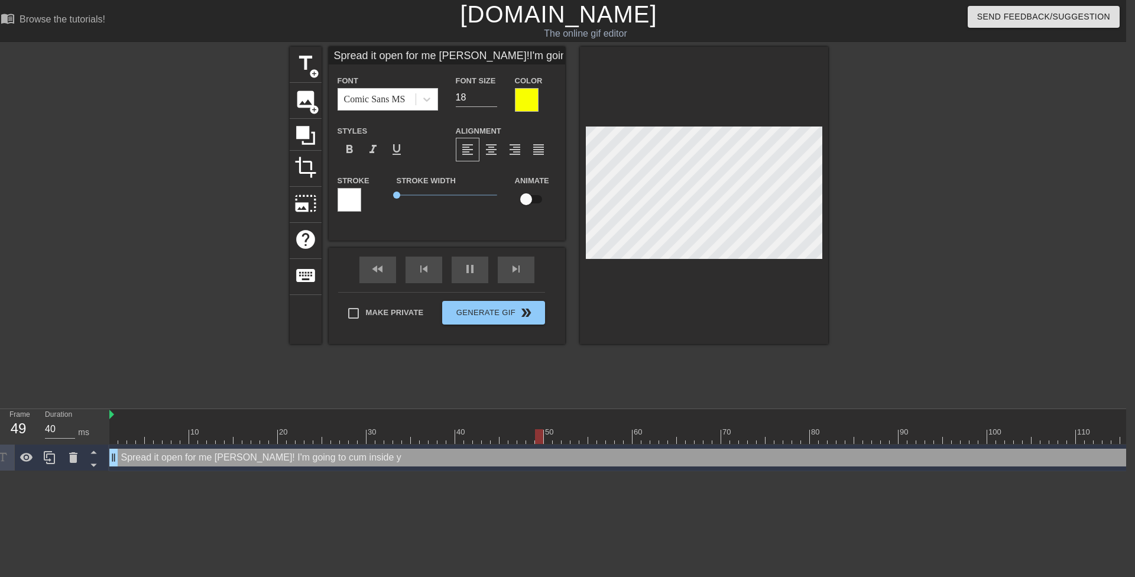
type input "Spread it open for me Mrs. Lewis!I'm going to cum inside yo"
type textarea "Spread it open for me Mrs. Lewis! I'm going to cum inside yo"
type input "Spread it open for me Mrs. Lewis!I'm going to cum inside you"
type textarea "Spread it open for me Mrs. Lewis! I'm going to cum inside you"
type input "Spread it open for me Mrs. Lewis!I'm going to cum inside your"
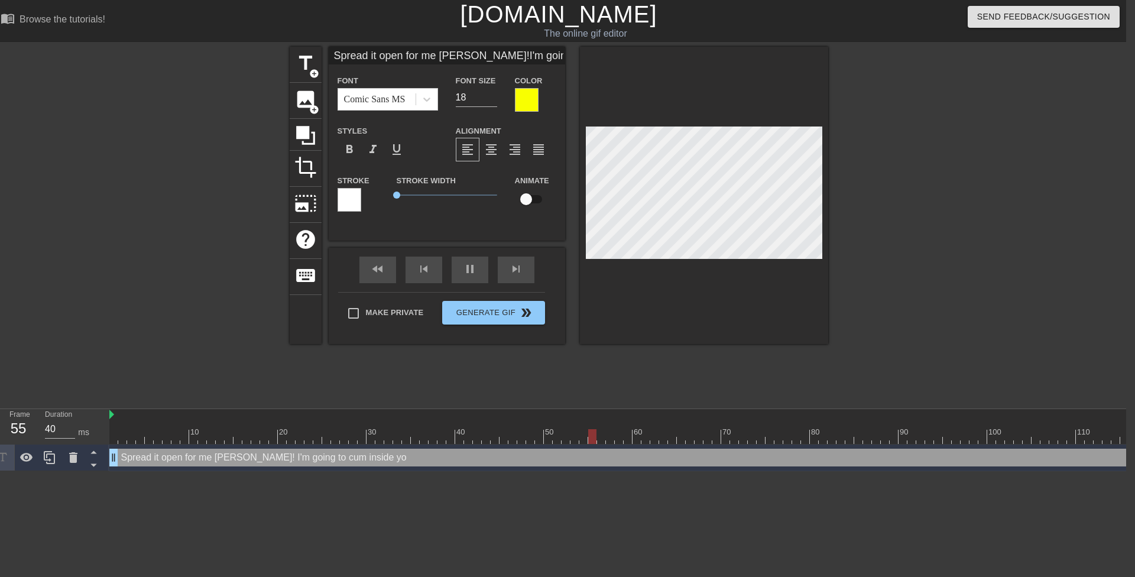
type textarea "Spread it open for me Mrs. Lewis! I'm going to cum inside your"
type input "Spread it open for me Mrs. Lewis!I'm going to cum inside your"
type textarea "Spread it open for me Mrs. Lewis! I'm going to cum inside your"
type input "Spread it open for me Mrs. Lewis!I'm going to cum inside your"
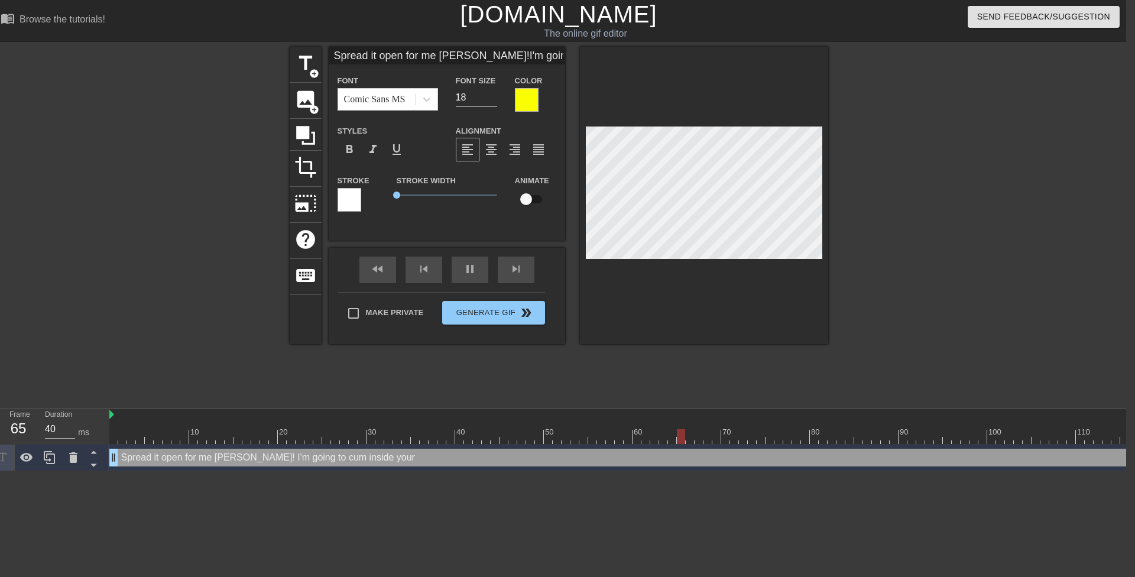
type textarea "Spread it open for me Mrs. Lewis! I'm going to cum inside your"
type input "Spread it open for me Mrs. Lewis!I'm going to cum inside you"
type textarea "Spread it open for me Mrs. Lewis! I'm going to cum inside you"
type input "Spread it open for me Mrs. Lewis!I'm going to cum inside yo"
type textarea "Spread it open for me Mrs. Lewis! I'm going to cum inside yo"
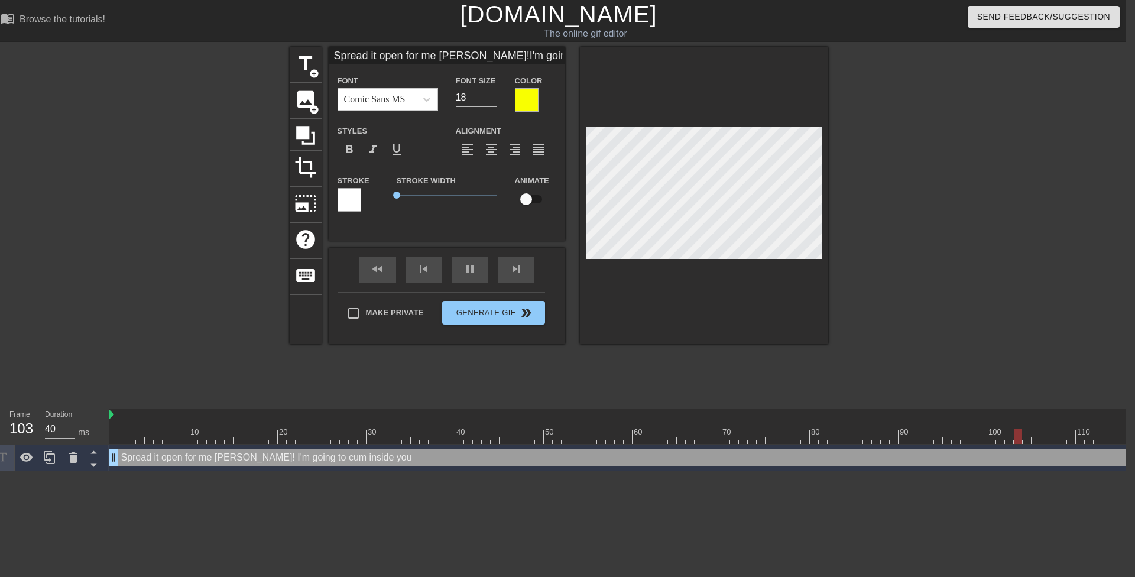
type input "Spread it open for me Mrs. Lewis!I'm going to cum inside y"
type textarea "Spread it open for me Mrs. Lewis! I'm going to cum inside y"
type input "Spread it open for me Mrs. Lewis!I'm going to cum inside"
type textarea "Spread it open for me Mrs. Lewis! I'm going to cum inside"
type input "Spread it open for me Mrs. Lewis!I'm going to cum inside"
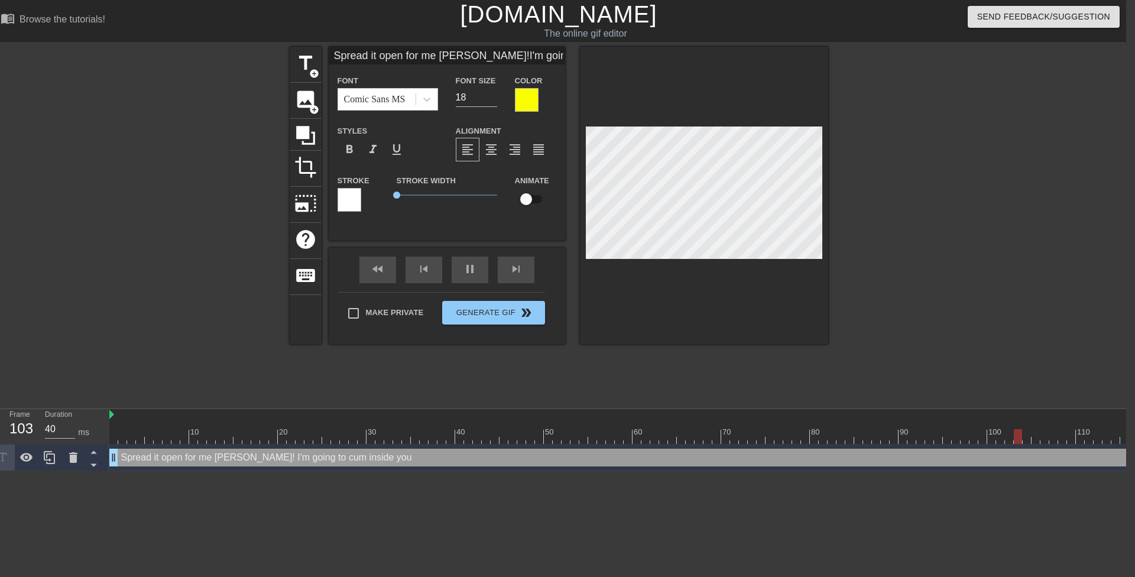
type textarea "Spread it open for me Mrs. Lewis! I'm going to cum inside"
type input "Spread it open for me Mrs. Lewis!I'm going to cum insid"
type textarea "Spread it open for me Mrs. Lewis! I'm going to cum insid"
type input "Spread it open for me Mrs. Lewis!I'm going to cum insi"
type textarea "Spread it open for me Mrs. Lewis! I'm going to cum insi"
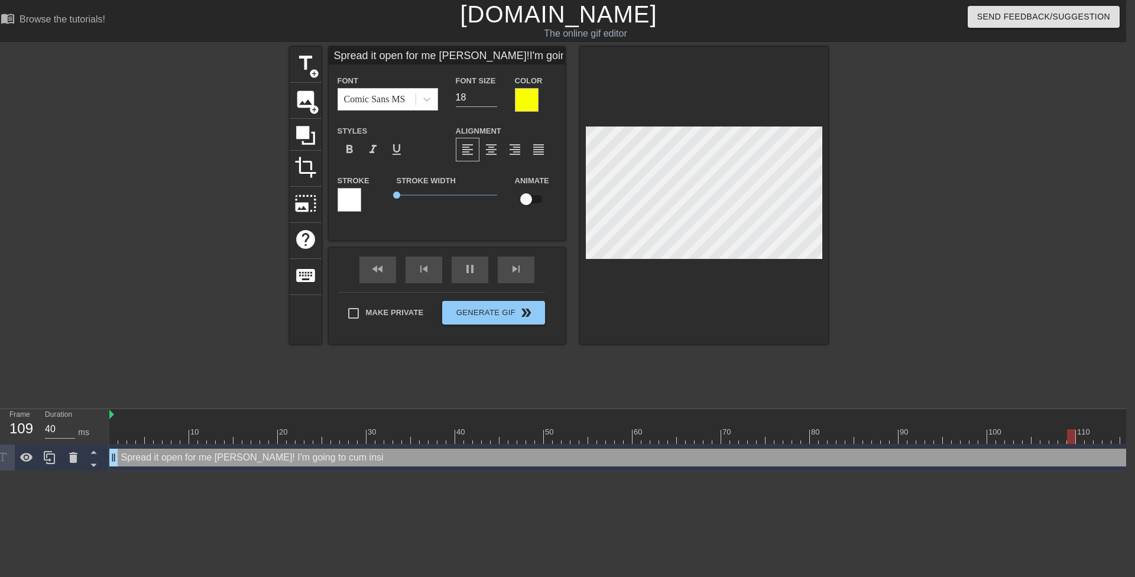
type input "Spread it open for me Mrs. Lewis!I'm going to cum ins"
type textarea "Spread it open for me Mrs. Lewis! I'm going to cum ins"
type input "Spread it open for me Mrs. Lewis!I'm going to cum in"
type textarea "Spread it open for me Mrs. Lewis! I'm going to cum in"
type input "Spread it open for me Mrs. Lewis!I'm going to cum i"
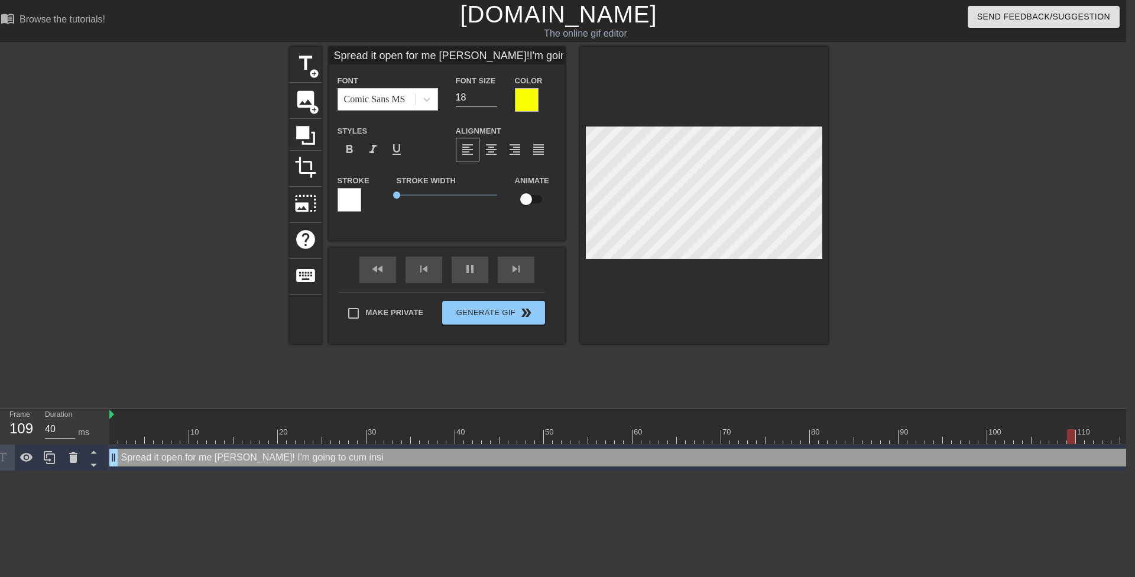
type textarea "Spread it open for me Mrs. Lewis! I'm going to cum i"
type input "Spread it open for me Mrs. Lewis!I'm going to cum"
type textarea "Spread it open for me Mrs. Lewis! I'm going to cum"
type input "Spread it open for me Mrs. Lewis!I'm going to cum"
type textarea "Spread it open for me Mrs. Lewis! I'm going to cum"
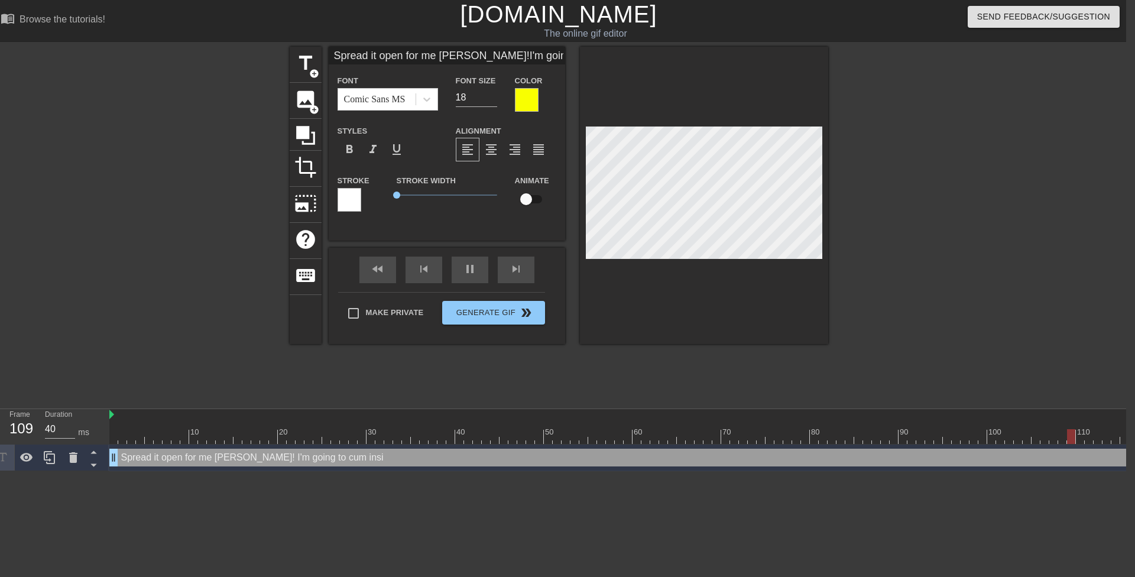
type input "Spread it open for me Mrs. Lewis!I'm going to cu"
type textarea "Spread it open for me Mrs. Lewis! I'm going to cu"
type input "Spread it open for me Mrs. Lewis!I'm going to c"
type textarea "Spread it open for me Mrs. Lewis! I'm going to c"
type input "Spread it open for me Mrs. Lewis!I'm going to"
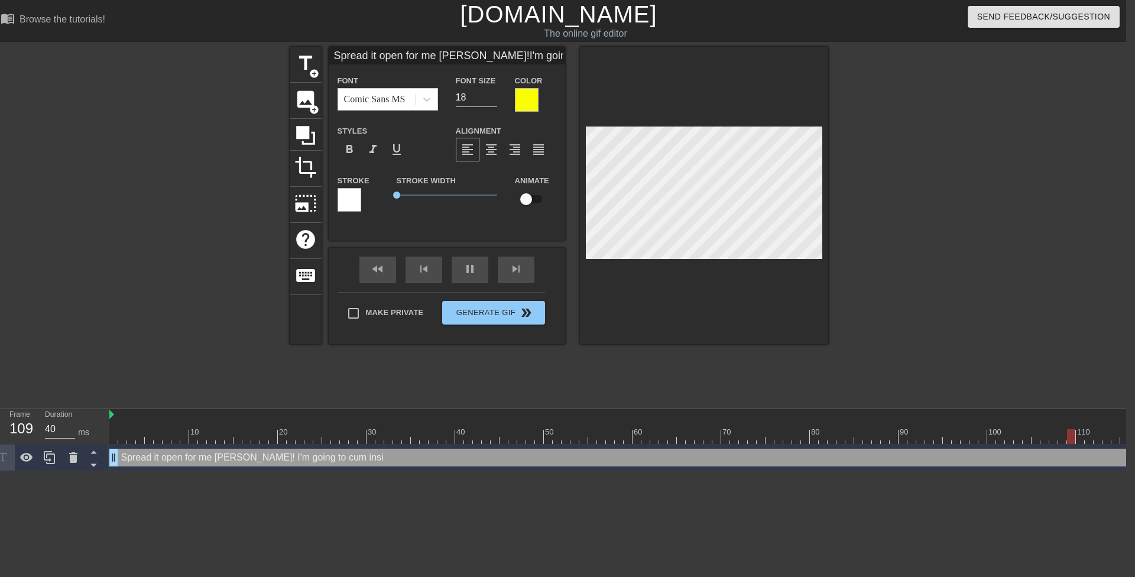
type textarea "Spread it open for me Mrs. Lewis! I'm going to"
type input "Spread it open for me Mrs. Lewis!I'm going to"
type textarea "Spread it open for me Mrs. Lewis! I'm going to"
type input "Spread it open for me Mrs. Lewis!I'm going t"
type textarea "Spread it open for me Mrs. Lewis! I'm going t"
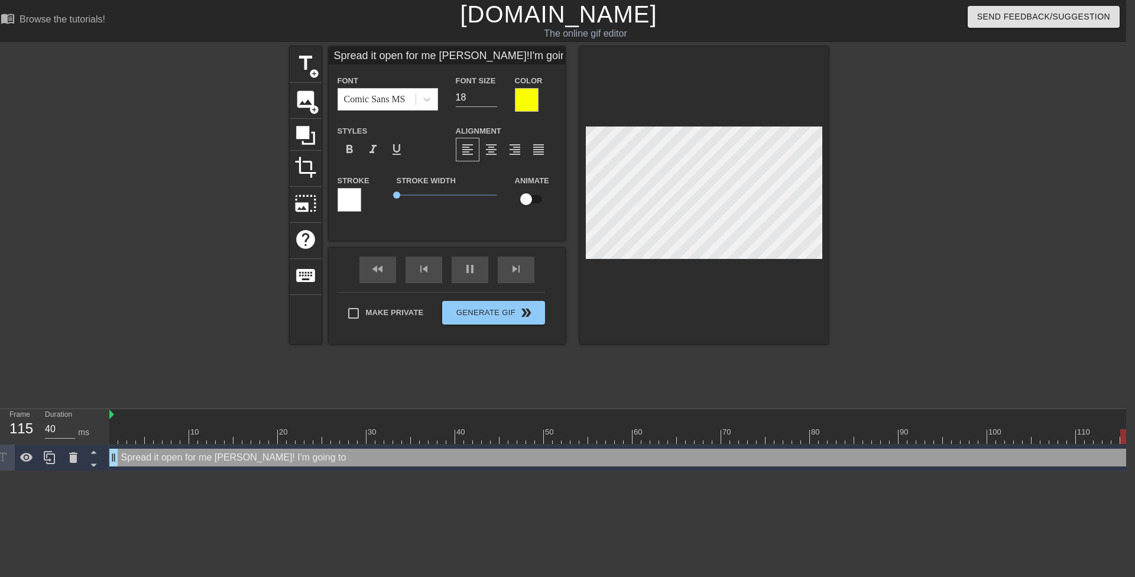
type input "Spread it open for me Mrs. Lewis!I'm going"
type textarea "Spread it open for me Mrs. Lewis! I'm going"
type input "Spread it open for me Mrs. Lewis!I'm going"
type textarea "Spread it open for me Mrs. Lewis! I'm going"
type input "Spread it open for me Mrs. Lewis!I'm goin"
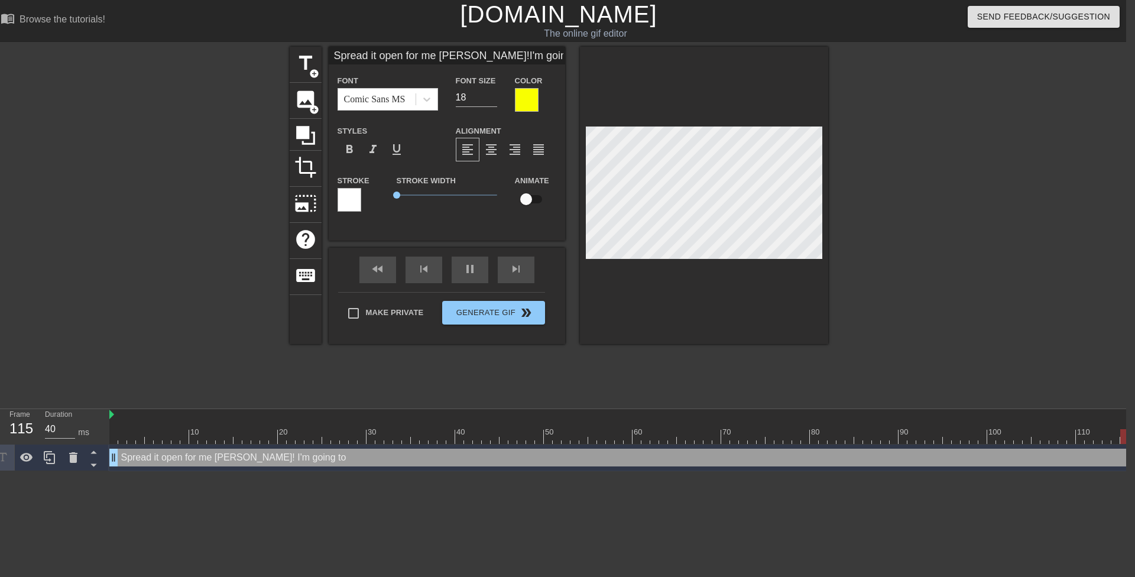
type textarea "Spread it open for me Mrs. Lewis! I'm goin"
type input "Spread it open for me Mrs. Lewis!I'm goi"
type textarea "Spread it open for me Mrs. Lewis! I'm goi"
type input "Spread it open for me Mrs. Lewis!I'm go"
type textarea "Spread it open for me Mrs. Lewis! I'm go"
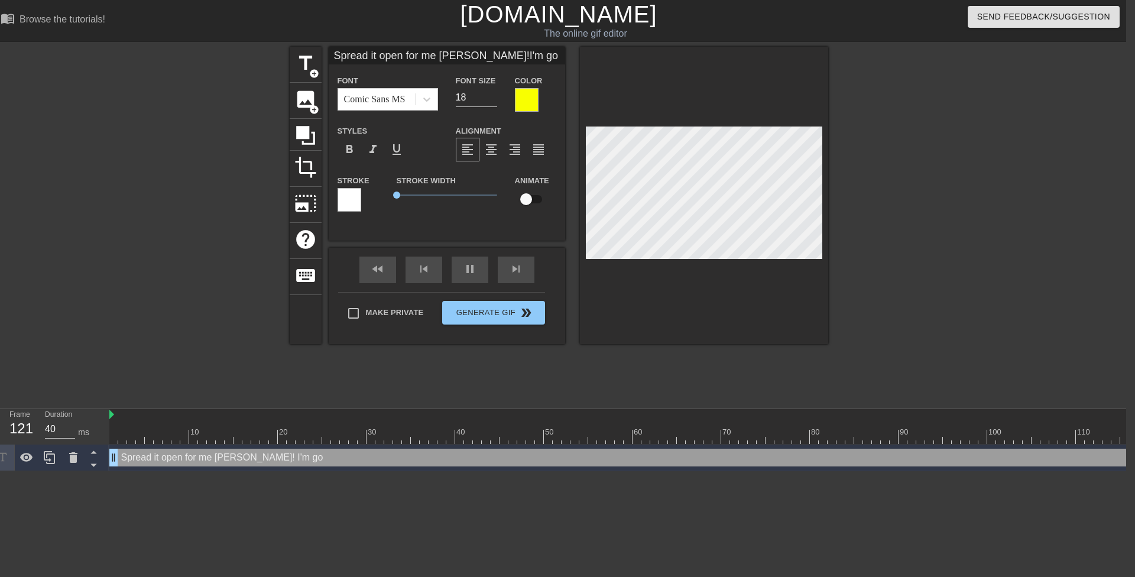
type input "Spread it open for me Mrs. Lewis!I'm g"
type textarea "Spread it open for me Mrs. Lewis! I'm g"
type input "Spread it open for me Mrs. Lewis!I'm"
type textarea "Spread it open for me Mrs. Lewis! I'm"
type input "Spread it open for me Mrs. Lewis!I'm"
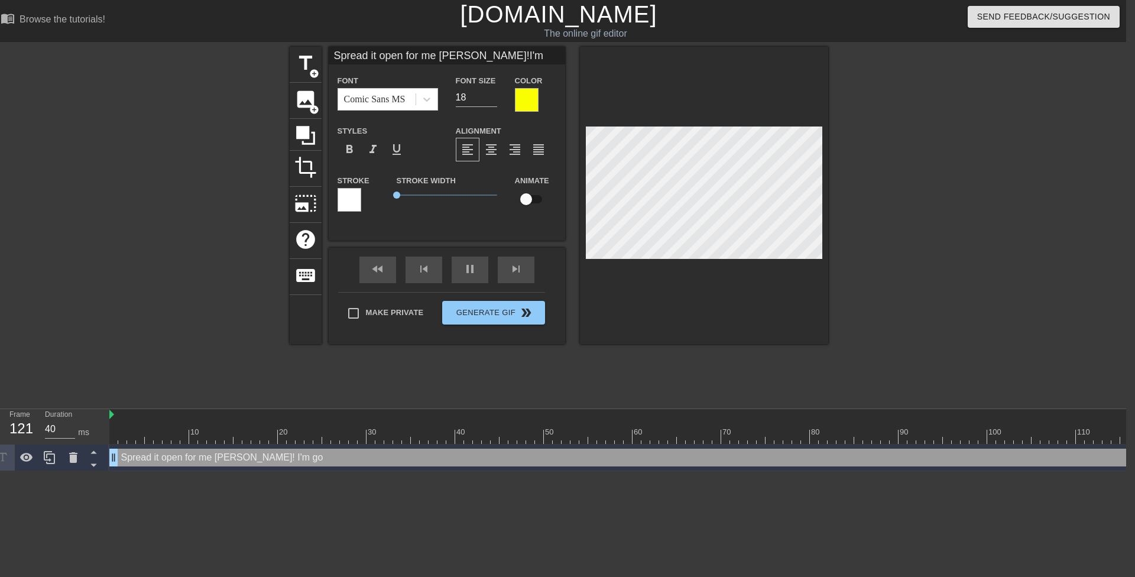
type textarea "Spread it open for me Mrs. Lewis! I'm"
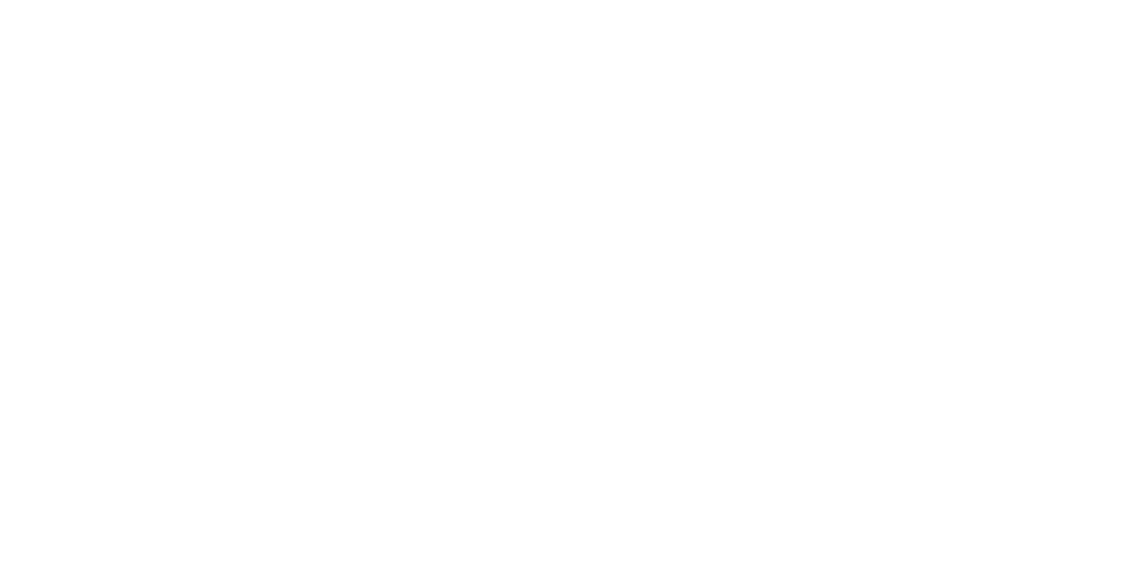
scroll to position [0, 9]
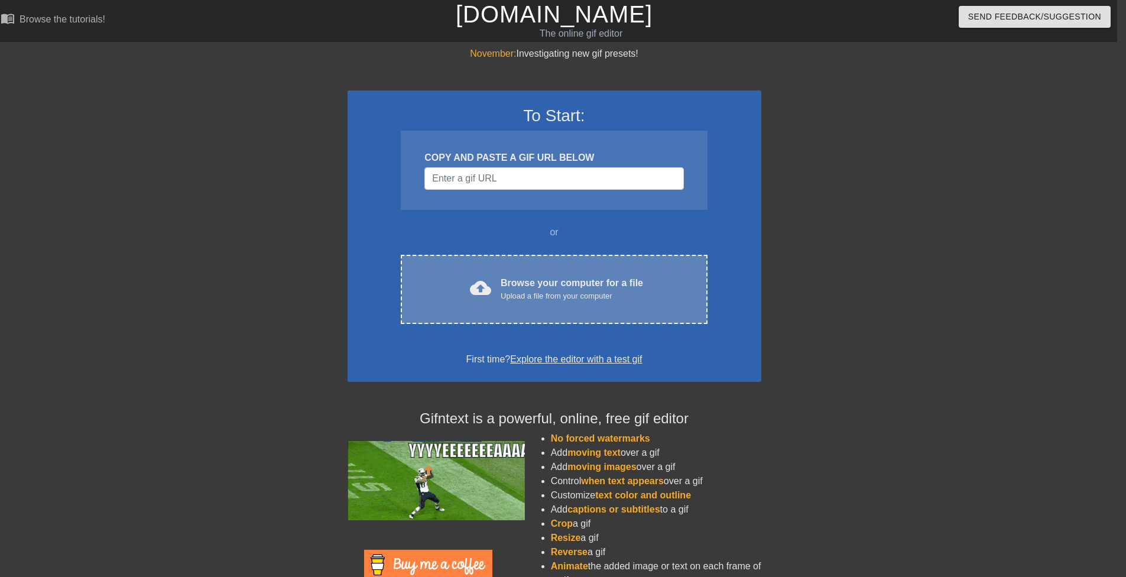
click at [556, 278] on div "Browse your computer for a file Upload a file from your computer" at bounding box center [572, 289] width 142 height 26
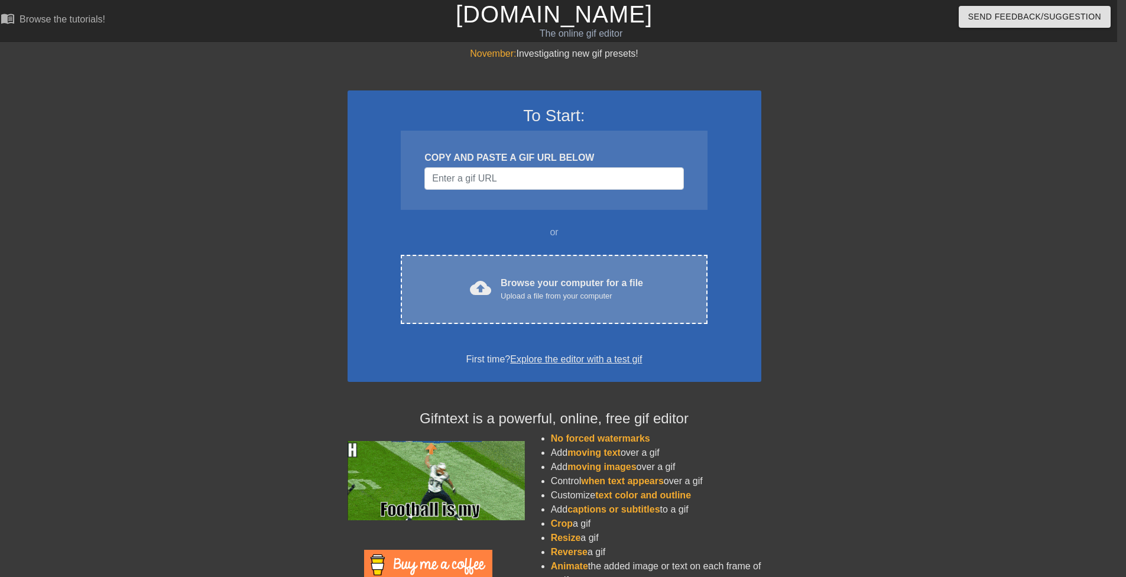
click at [496, 267] on div "cloud_upload Browse your computer for a file Upload a file from your computer C…" at bounding box center [554, 289] width 306 height 69
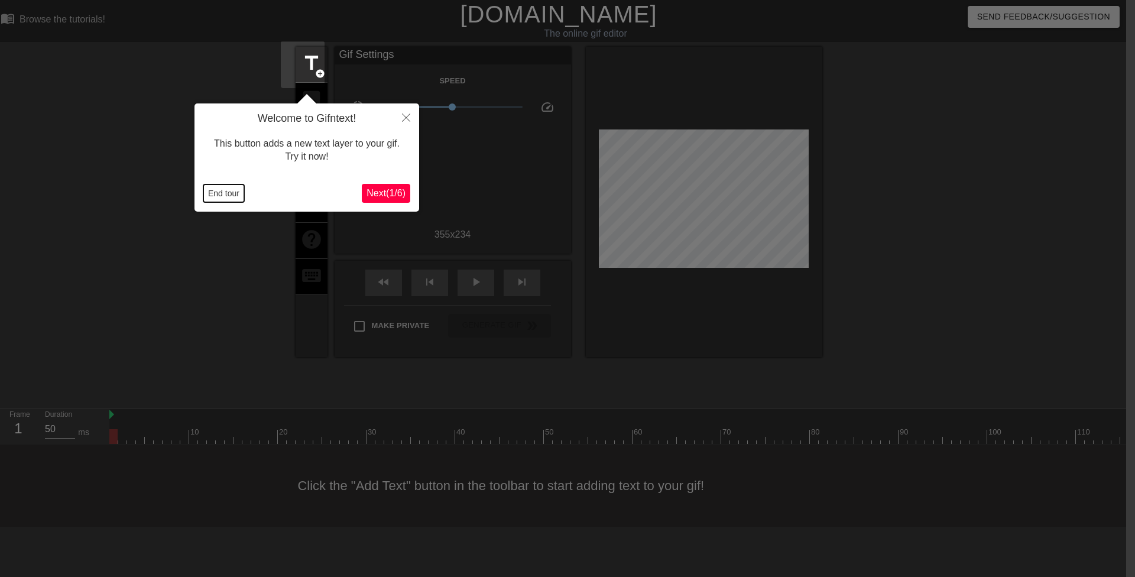
click at [216, 197] on button "End tour" at bounding box center [223, 193] width 41 height 18
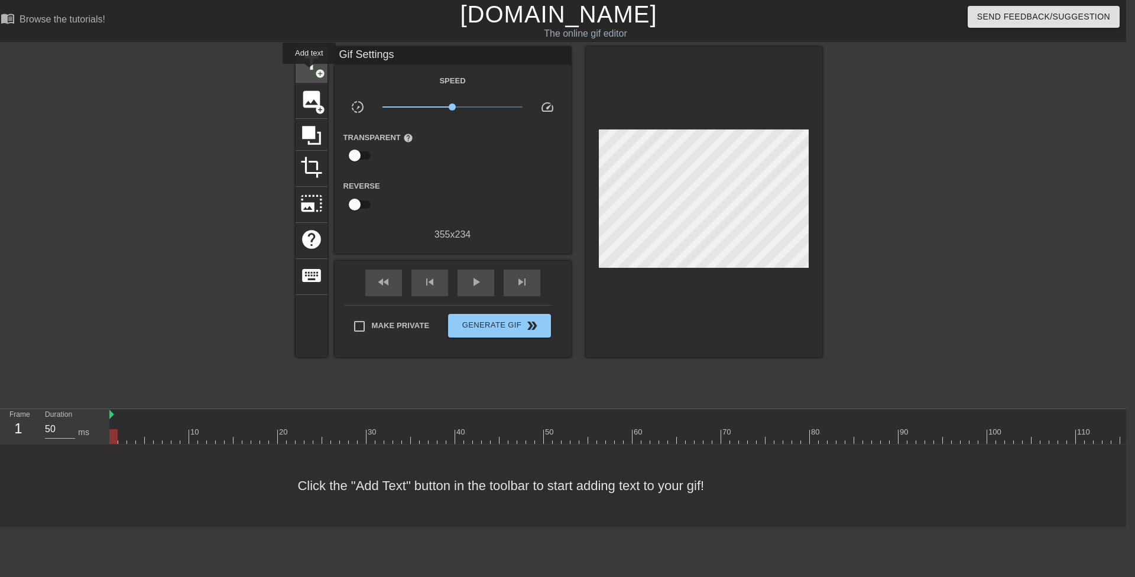
click at [310, 68] on span "title" at bounding box center [311, 63] width 22 height 22
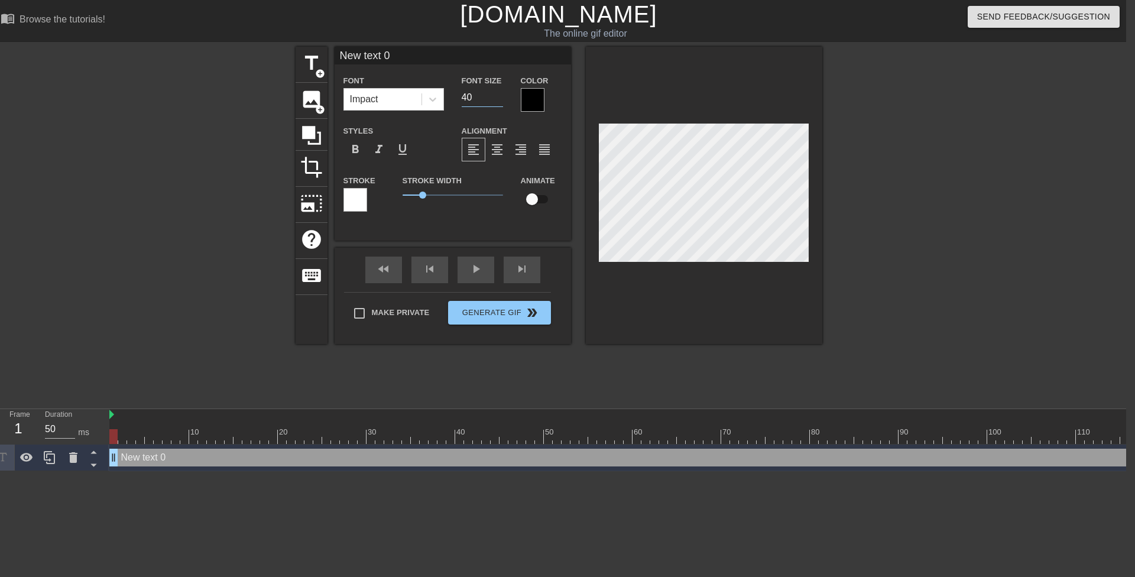
drag, startPoint x: 467, startPoint y: 96, endPoint x: 460, endPoint y: 95, distance: 7.1
click at [460, 95] on div "Font Size 40" at bounding box center [482, 92] width 59 height 38
type input "20"
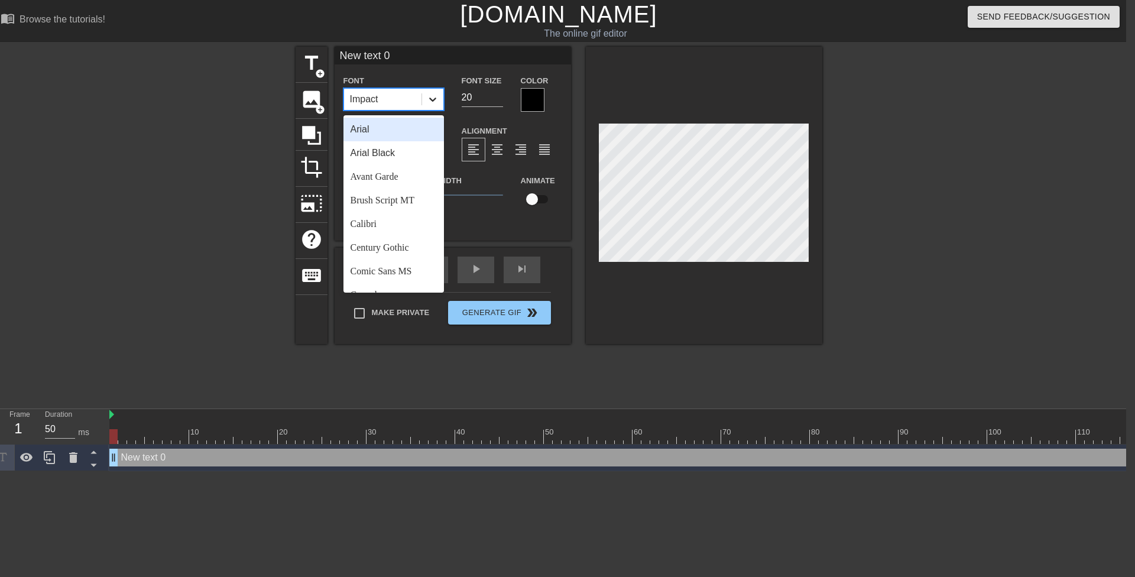
click at [435, 103] on icon at bounding box center [433, 99] width 12 height 12
drag, startPoint x: 397, startPoint y: 272, endPoint x: 400, endPoint y: 255, distance: 17.3
click at [397, 272] on div "Comic Sans MS" at bounding box center [394, 272] width 101 height 24
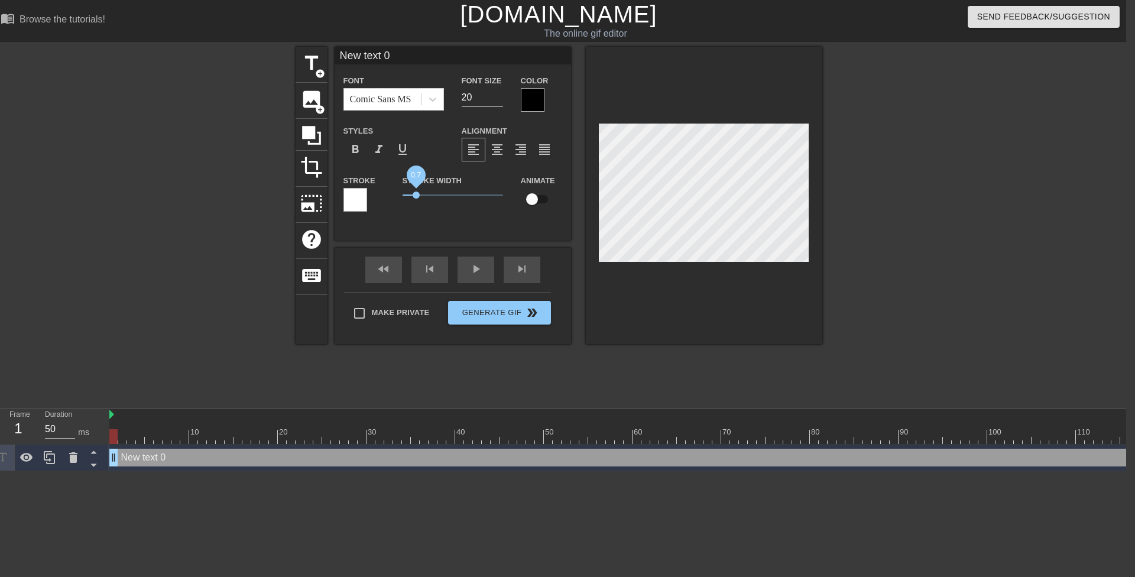
drag, startPoint x: 417, startPoint y: 195, endPoint x: 374, endPoint y: 198, distance: 43.3
click at [374, 198] on div "Stroke Stroke Width 0.7 Animate" at bounding box center [453, 197] width 236 height 49
click at [530, 102] on div at bounding box center [533, 100] width 24 height 24
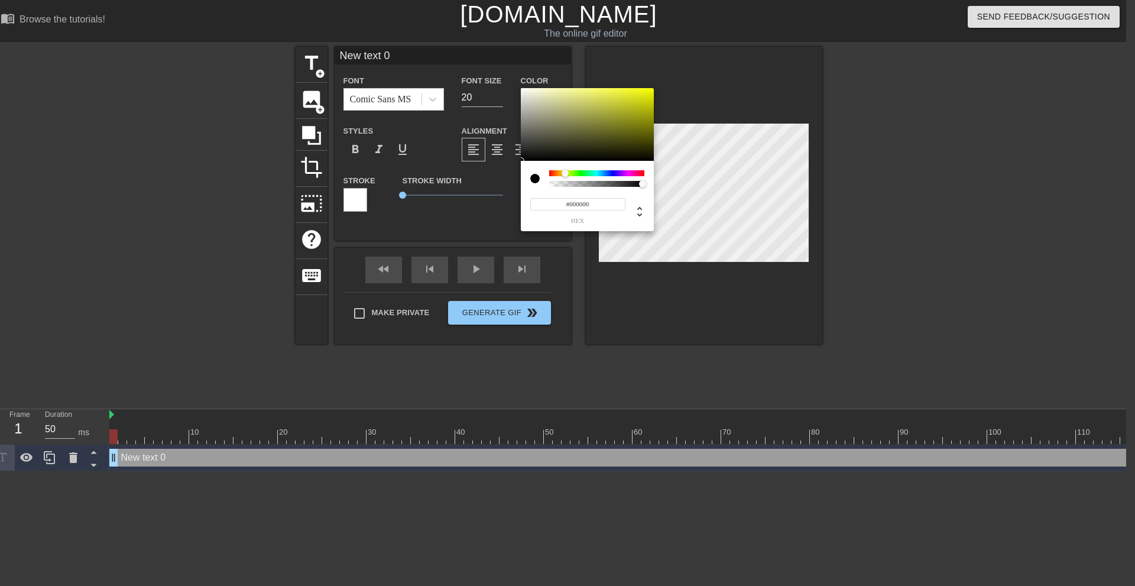
click at [565, 171] on div at bounding box center [596, 173] width 95 height 6
drag, startPoint x: 604, startPoint y: 123, endPoint x: 706, endPoint y: 50, distance: 125.4
click at [712, 40] on div "#F6FF00 hex" at bounding box center [567, 293] width 1135 height 586
type input "#F9FF00"
click at [565, 173] on div at bounding box center [565, 173] width 7 height 7
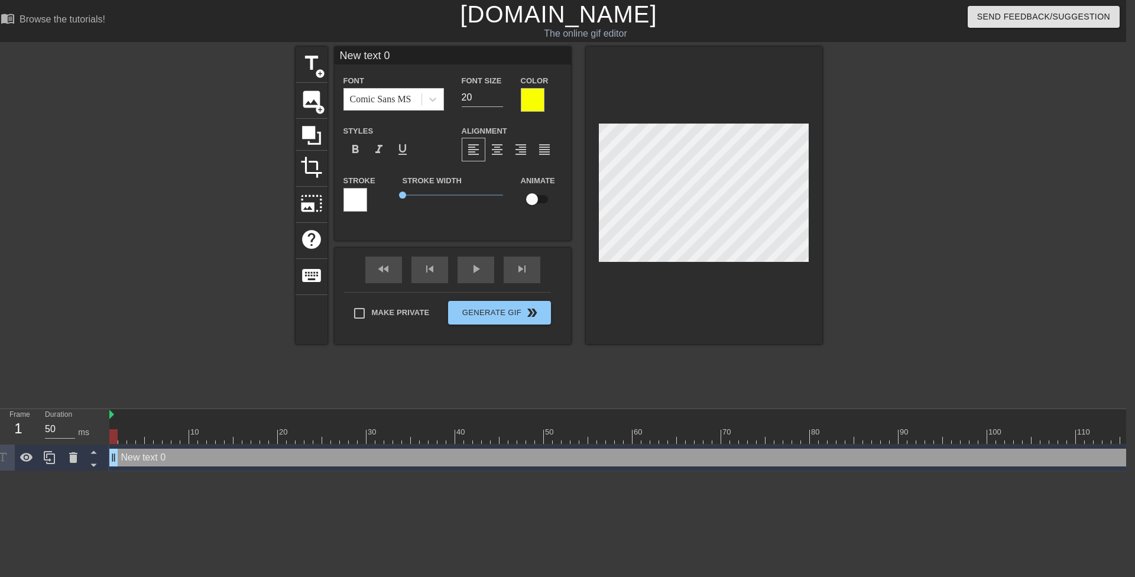
scroll to position [2, 3]
type input "G"
type textarea "G"
type input "Ge"
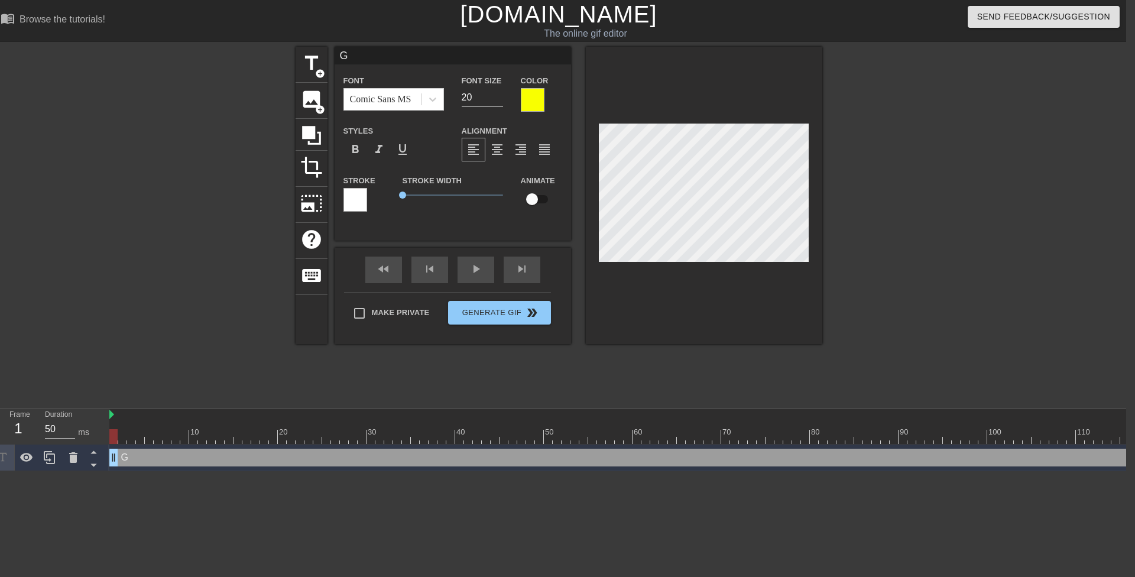
type textarea "Ge"
type input "Get"
type textarea "Get"
type input "Get"
type textarea "Get"
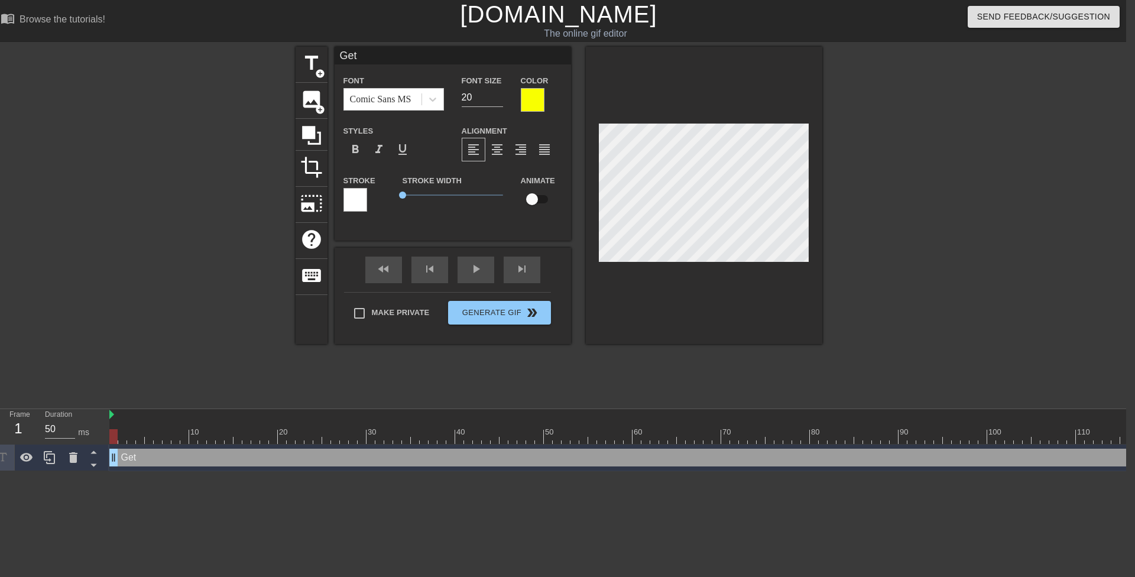
type input "Get r"
type textarea "Get r"
type input "Get ri"
type textarea "Get ri"
type input "Get rid"
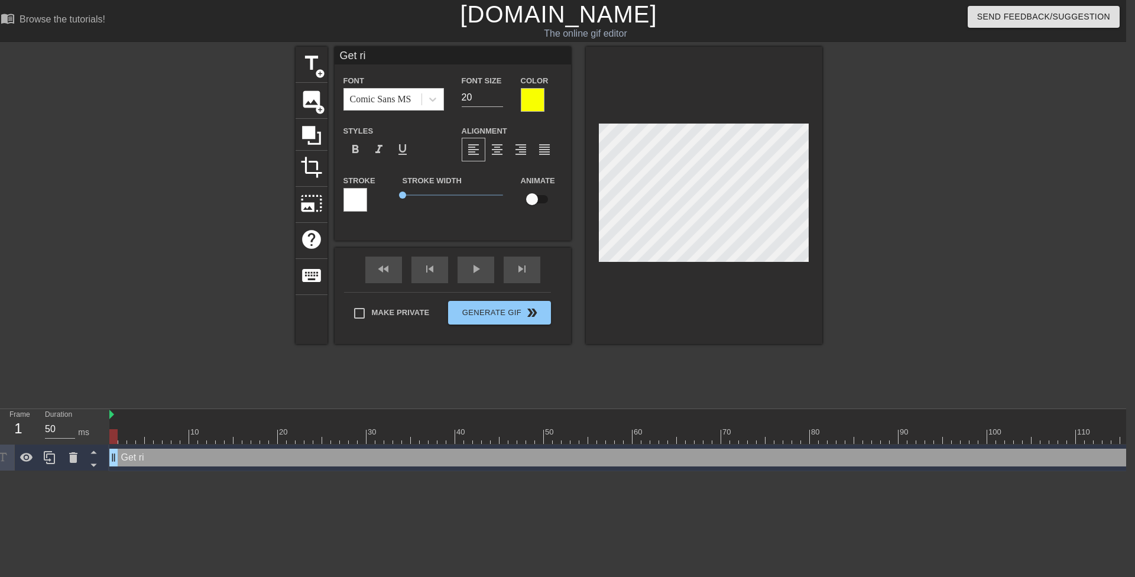
type textarea "Get rid"
type input "Get rid"
type textarea "Get rid"
type input "Get rid o"
type textarea "Get rid o"
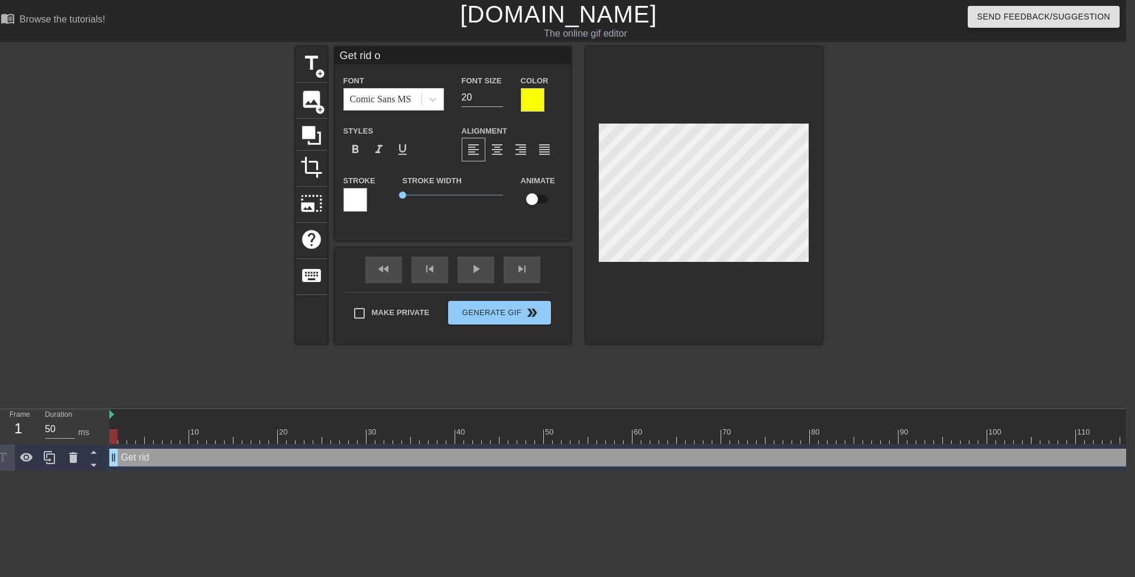
type input "Get rid of"
type textarea "Get rid of"
type input "Get rid of"
type textarea "Get rid of"
type input "Get rid of t"
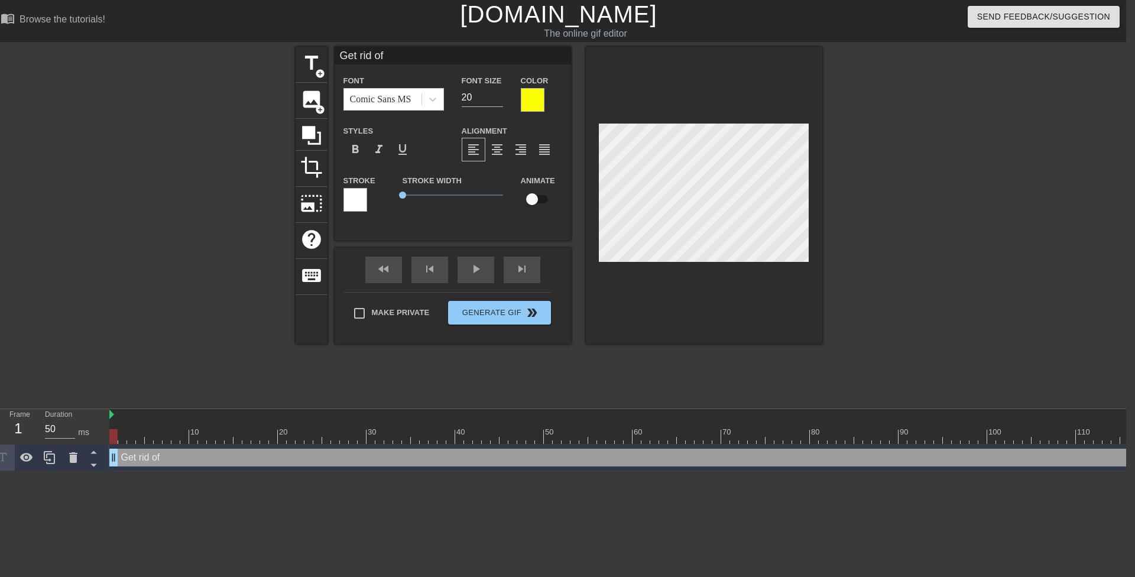
type textarea "Get rid of t"
type input "Get rid of th"
type textarea "Get rid of the"
type input "Get rid of the"
type textarea "Get rid of the"
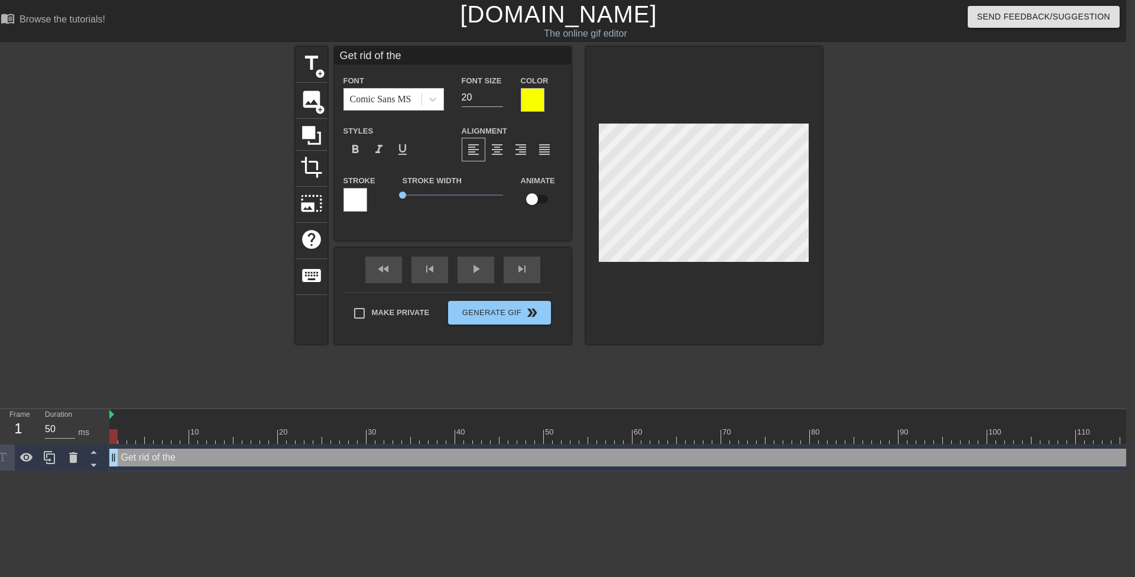
type input "Get rid of the e"
type textarea "Get rid of the e"
type input "Get rid of the ev"
type textarea "Get rid of the ev"
type input "Get rid of the evi"
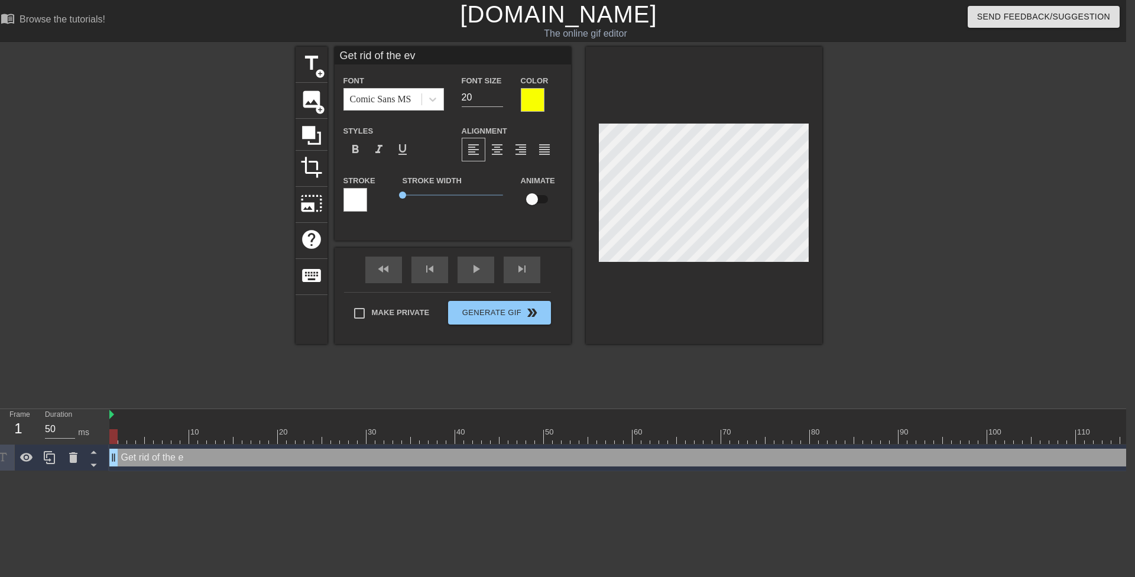
type textarea "Get rid of the evi"
type input "Get rid of the evid"
type textarea "Get rid of the evid"
type input "Get rid of the evide"
type textarea "Get rid of the evide"
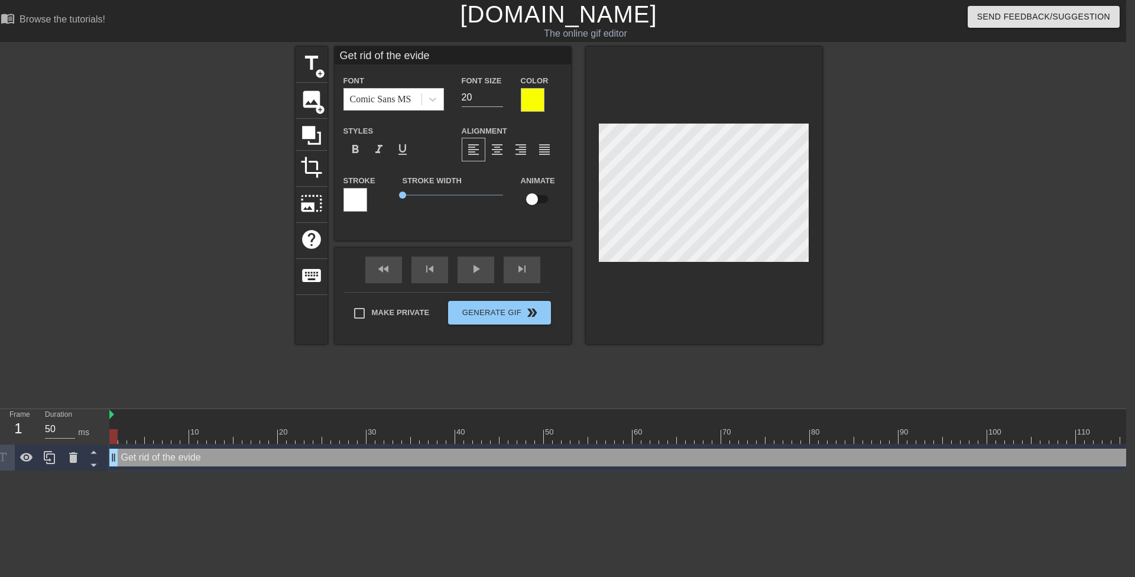
type input "Get rid of the eviden"
type textarea "Get rid of the evidenc"
type input "Get rid of the evidence"
type textarea "Get rid of the evidence/"
type input "Get rid of the evidence/."
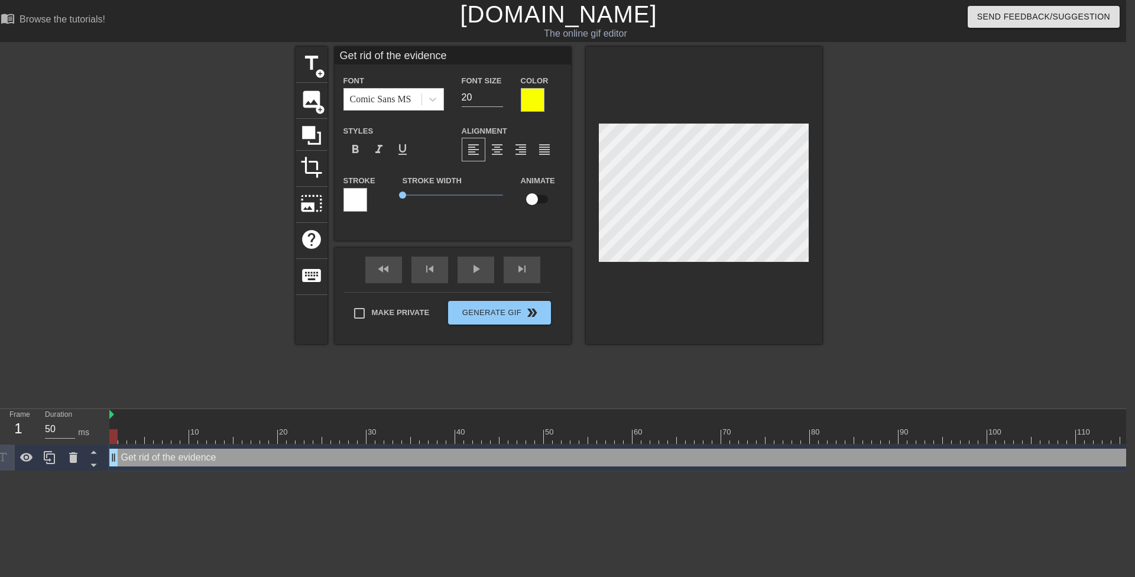
type textarea "Get rid of the evidence/."
type input "Get rid of the evidence/"
type textarea "Get rid of the evidence/"
type input "Get rid of the evidence"
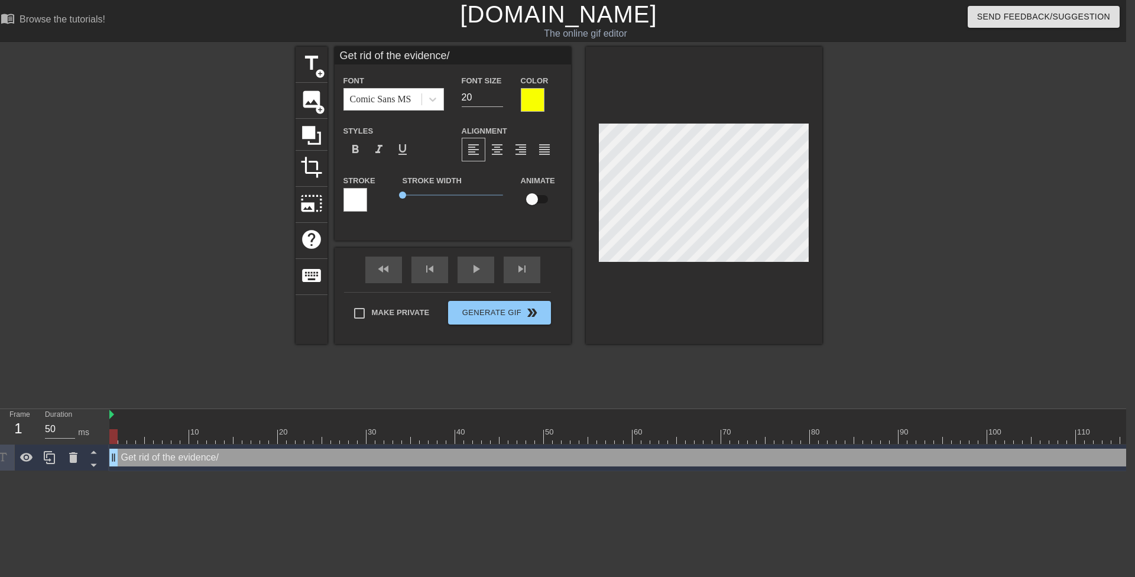
type textarea "Get rid of the evidence"
type input "Get rid of the evidence."
type textarea "Get rid of the evidence."
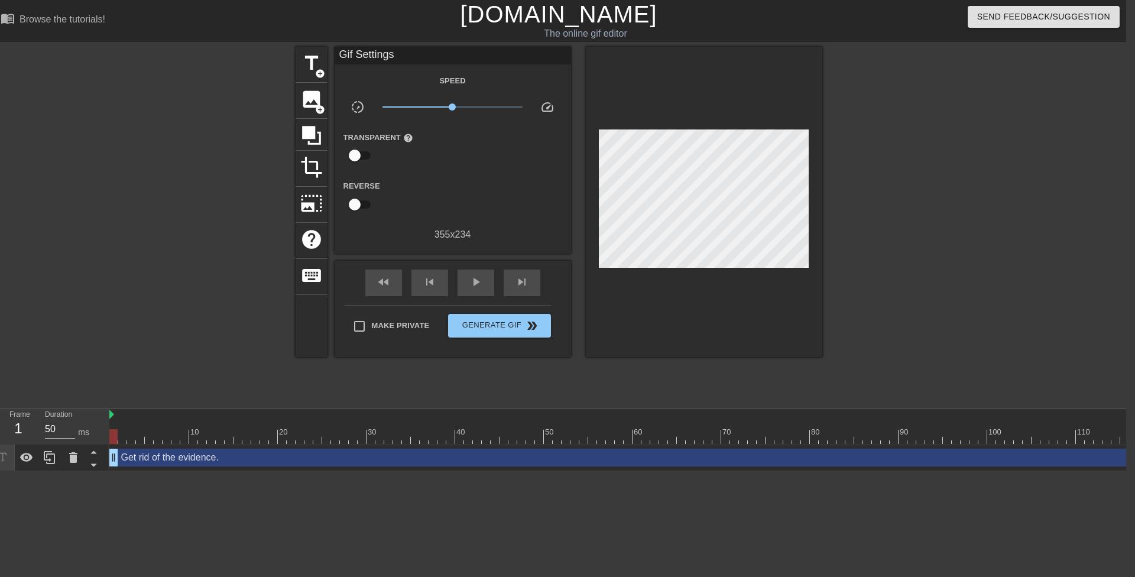
click at [830, 194] on div "title add_circle image add_circle crop photo_size_select_large help keyboard Gi…" at bounding box center [558, 224] width 1135 height 355
click at [861, 254] on div at bounding box center [925, 224] width 177 height 355
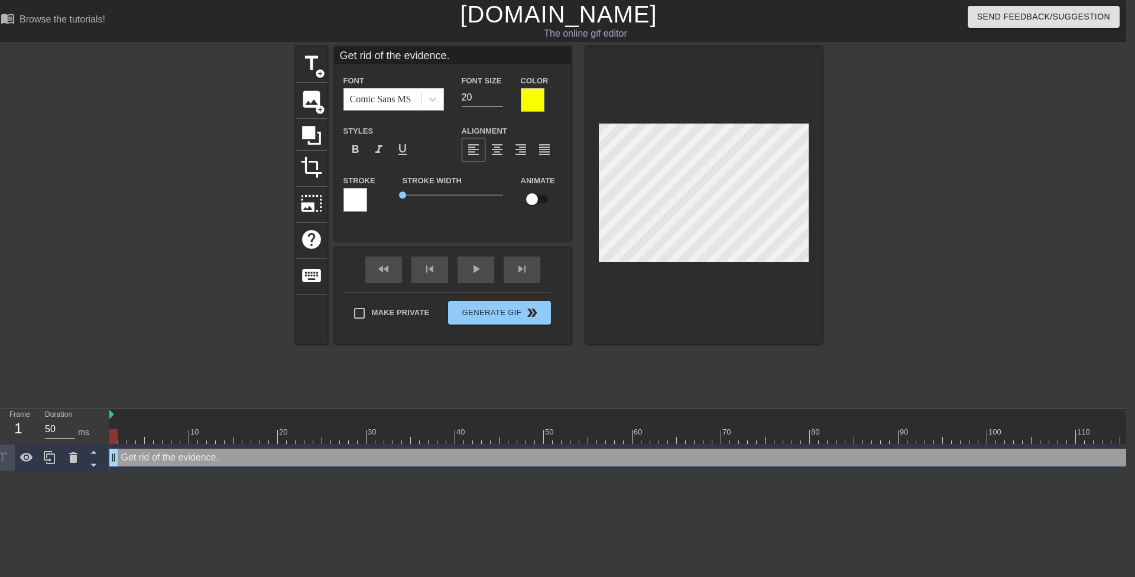
click at [926, 262] on div at bounding box center [925, 224] width 177 height 355
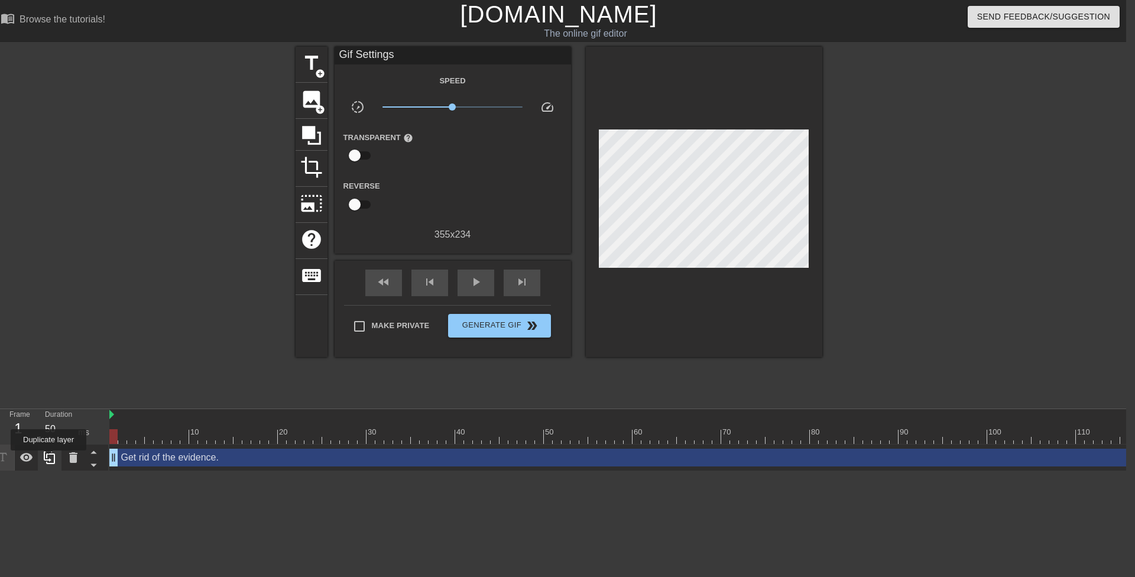
click at [48, 459] on icon at bounding box center [50, 458] width 14 height 14
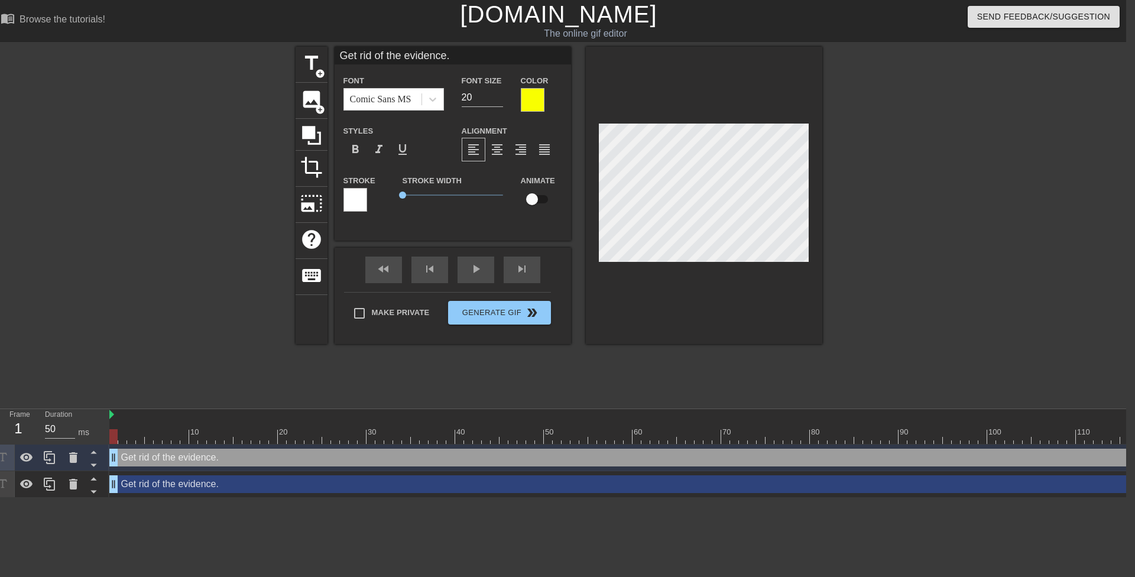
scroll to position [2, 3]
type input "H"
type textarea "H"
type input "Ho"
type textarea "Ho"
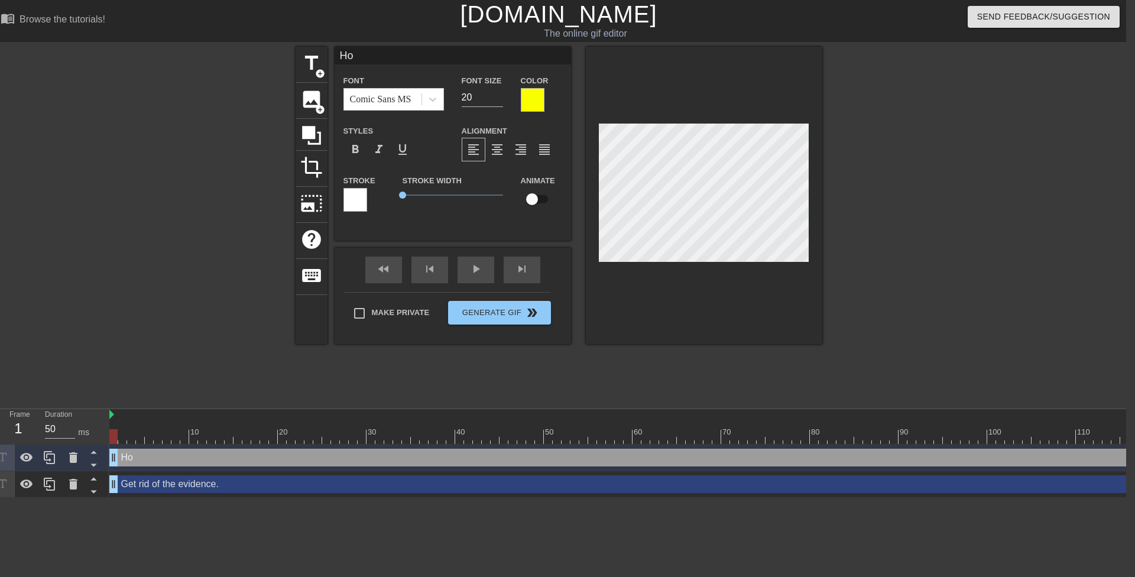
type input "How"
type textarea "How"
type input "How"
type textarea "How"
type input "How t"
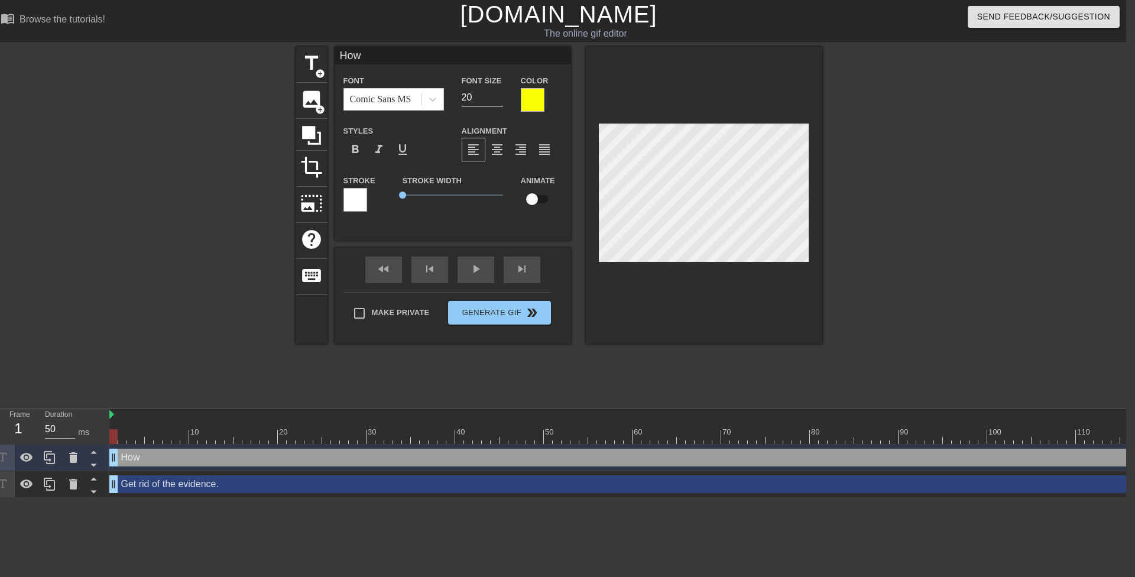
type textarea "How t"
type input "How to"
type textarea "How to"
type input "How to"
type textarea "How to"
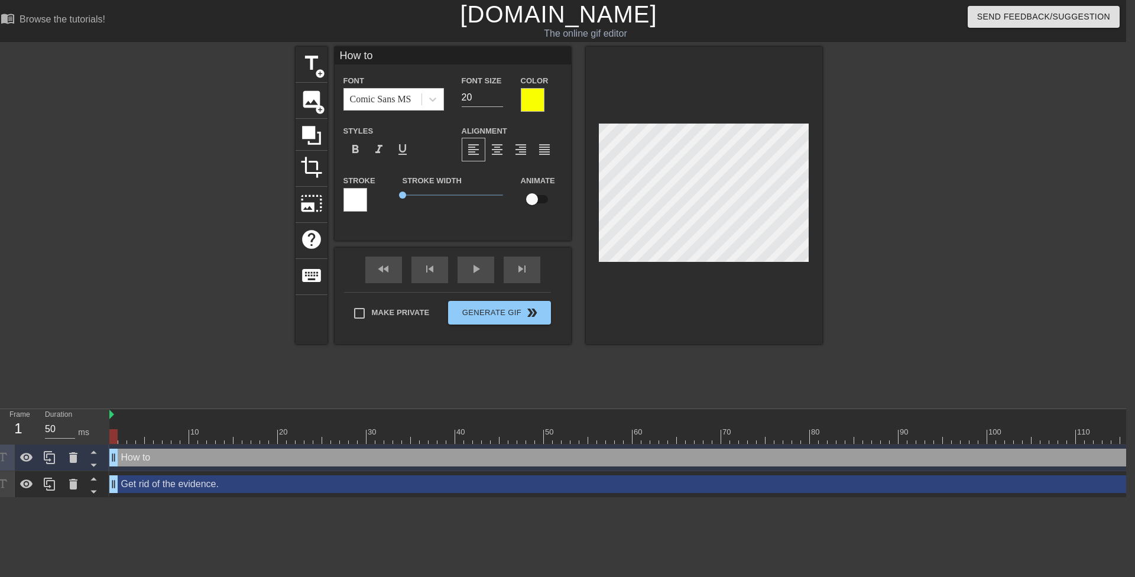
type input "How to n"
type textarea "How to n"
type input "How to no"
type textarea "How to no"
type input "How to not"
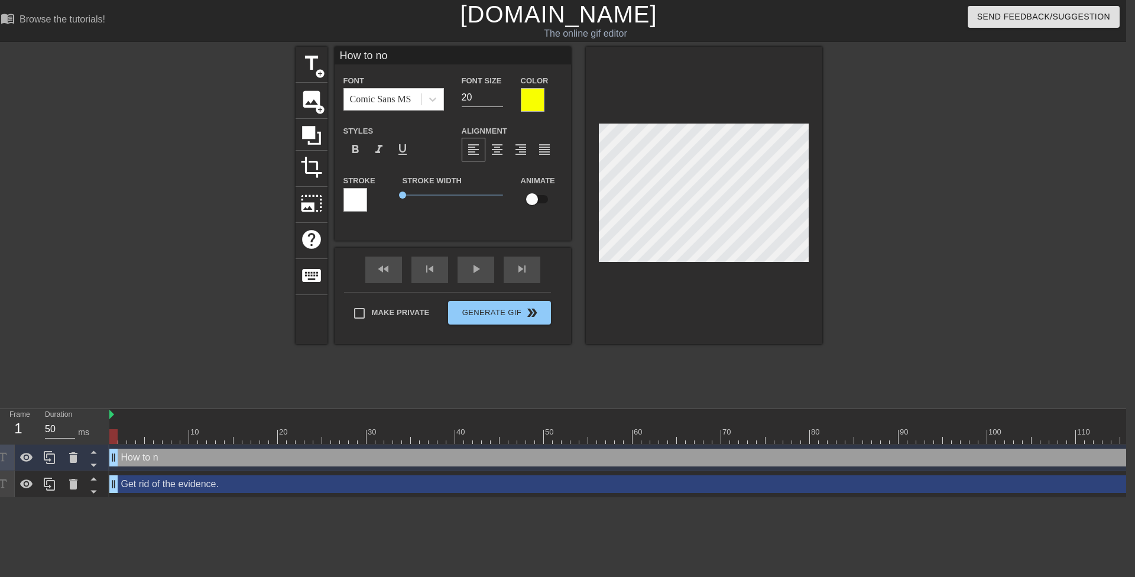
type textarea "How to not"
type input "How to not"
type textarea "How to not"
type input "How to not g"
type textarea "How to not g"
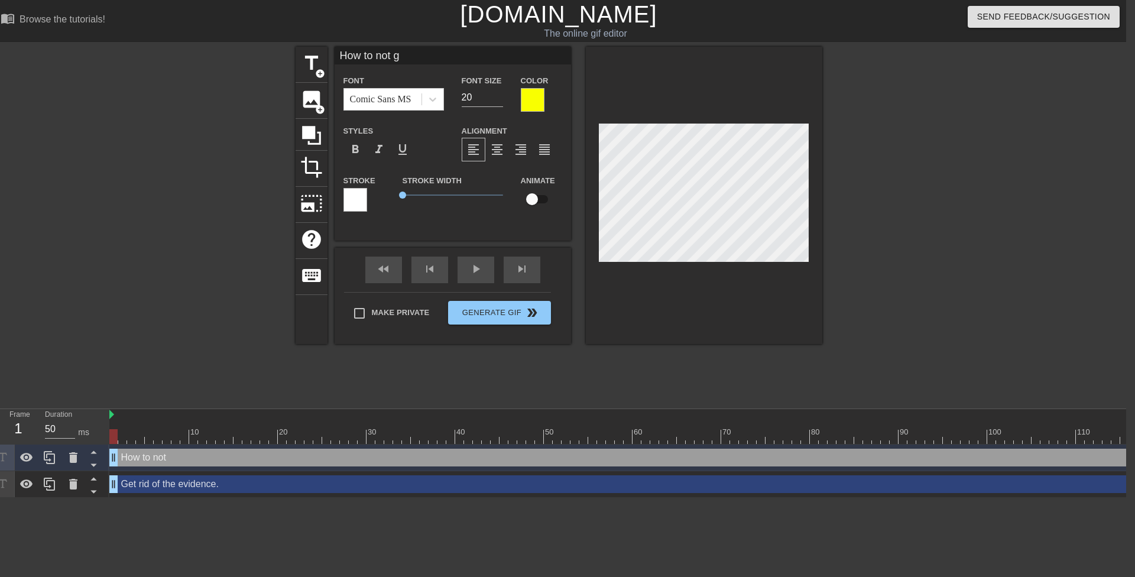
type input "How to not ge"
type textarea "How to not ge"
type input "How to not get"
type textarea "How to not get"
type input "How to not get"
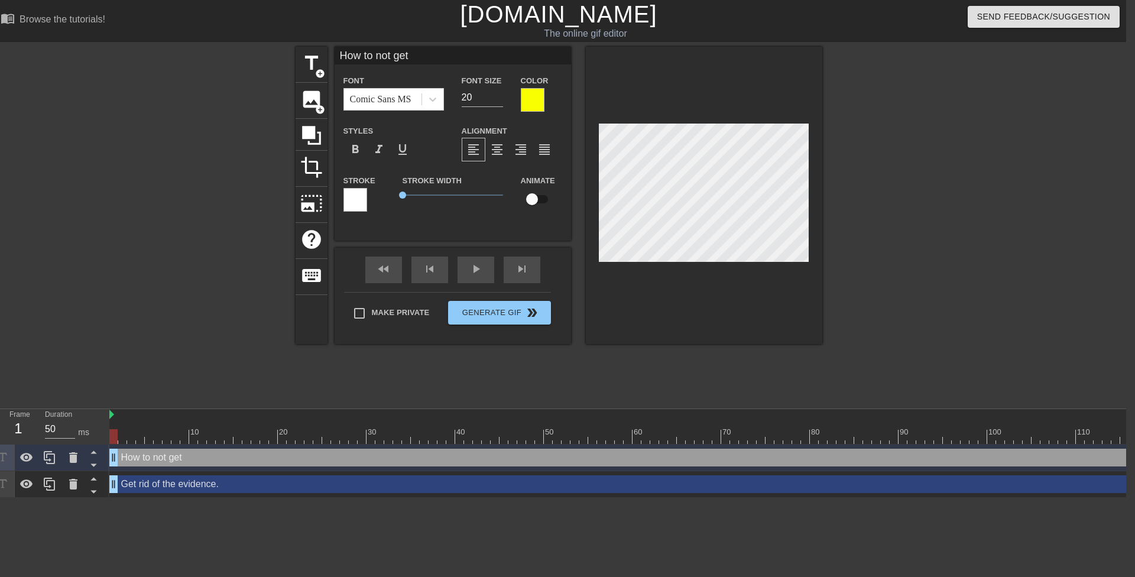
type textarea "How to not get"
type input "How to not get c"
type textarea "How to not get c"
type input "How to not get ca"
type textarea "How to not get ca"
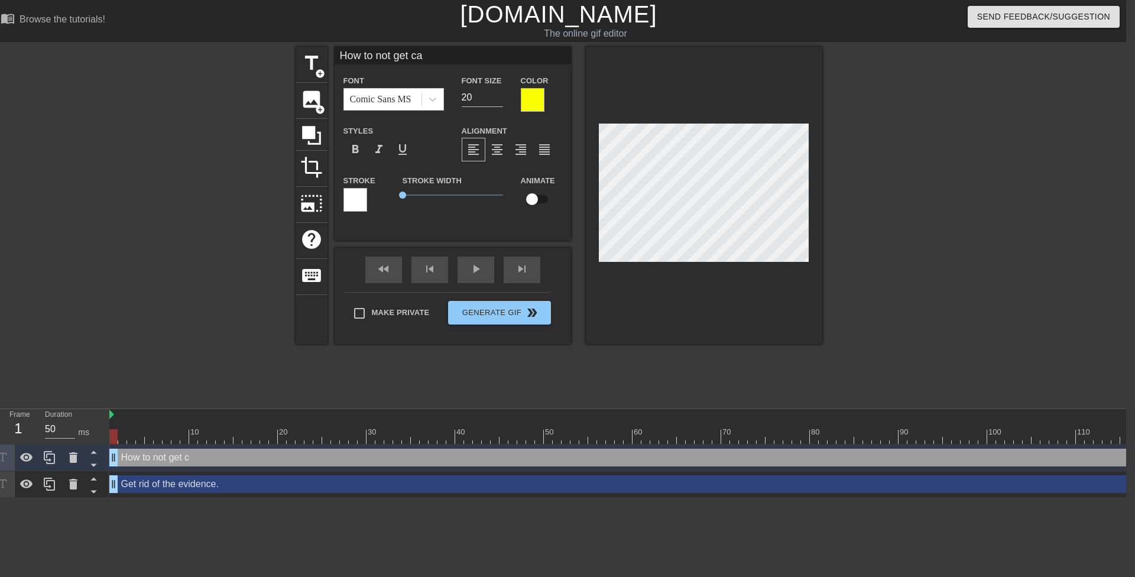
type input "How to not get cau"
type textarea "How to not get cau"
type input "How to not get caug"
type textarea "How to not get caug"
type input "How to not get caugh"
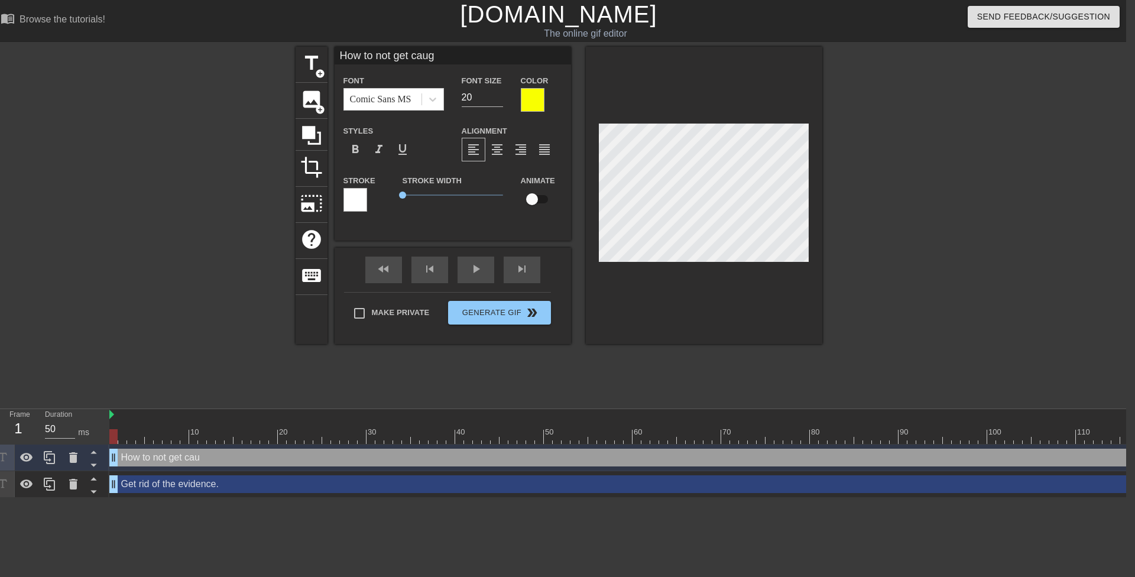
type textarea "How to not get caugh"
type input "How to not get caught"
type textarea "How to not get caught"
type input "How to not get caught"
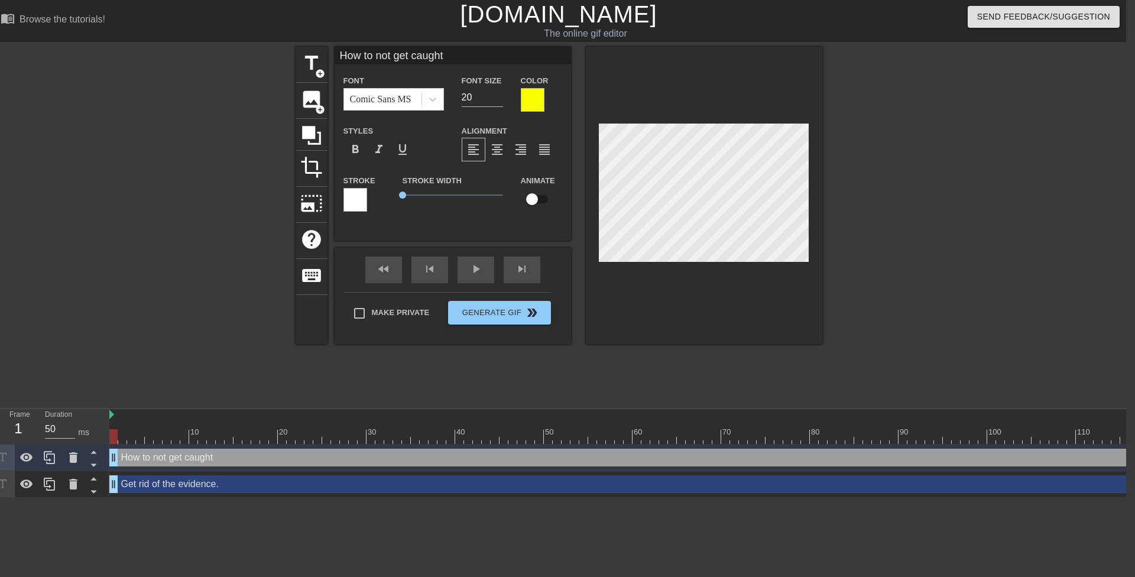
type textarea "How to not get caught"
type input "How to not get caught 1"
type textarea "How to not get caught 1"
type input "How to not get caught 10"
type textarea "How to not get caught 10"
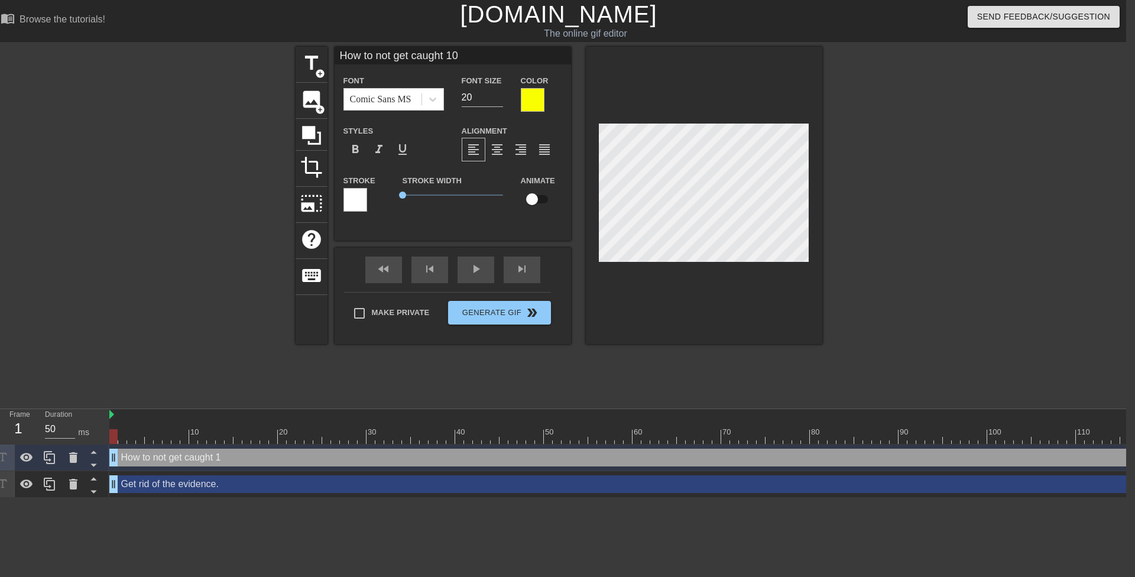
type input "How to not get caught 101"
type textarea "How to not get caught 101"
type input "How to not get caught"
type textarea "How to not get caught"
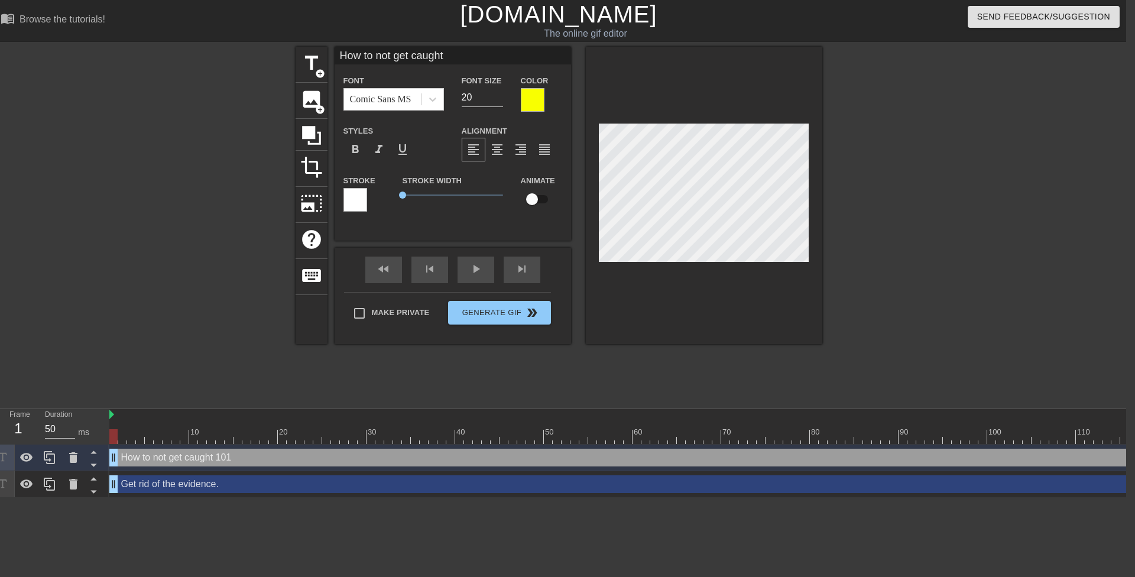
type input "How to not get caught"
type textarea "How to not get caught"
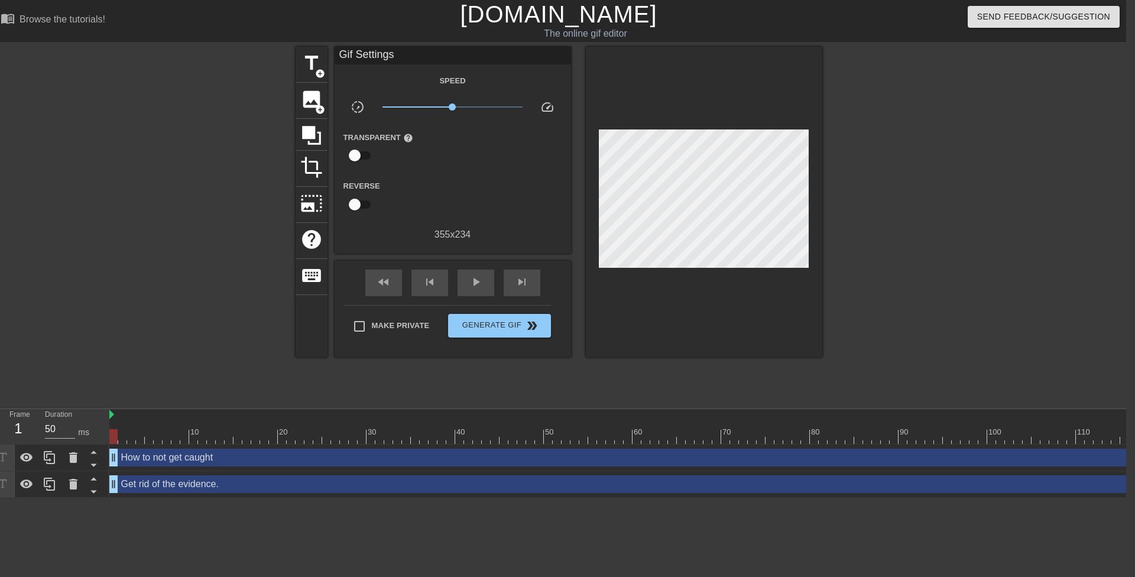
click at [863, 239] on div at bounding box center [925, 224] width 177 height 355
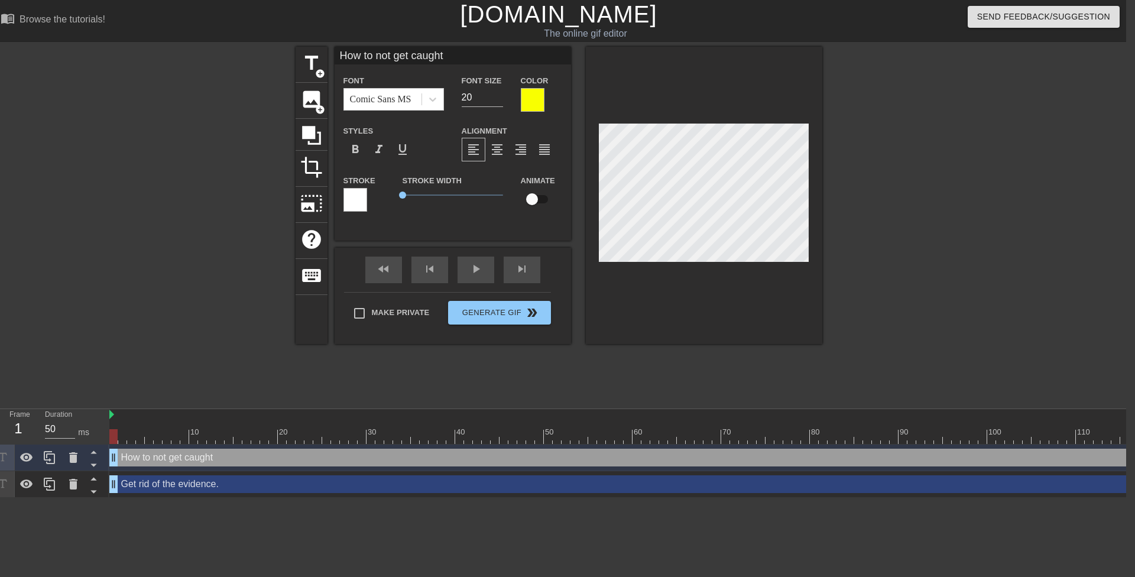
click at [895, 236] on div at bounding box center [925, 224] width 177 height 355
click at [77, 455] on icon at bounding box center [73, 458] width 14 height 14
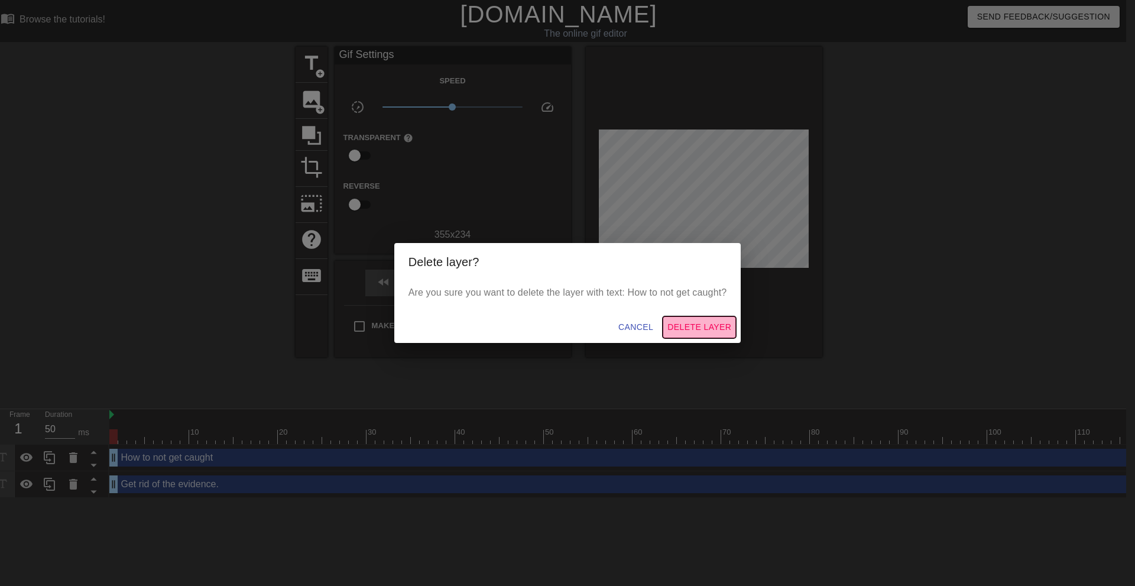
click at [689, 333] on span "Delete Layer" at bounding box center [700, 327] width 64 height 15
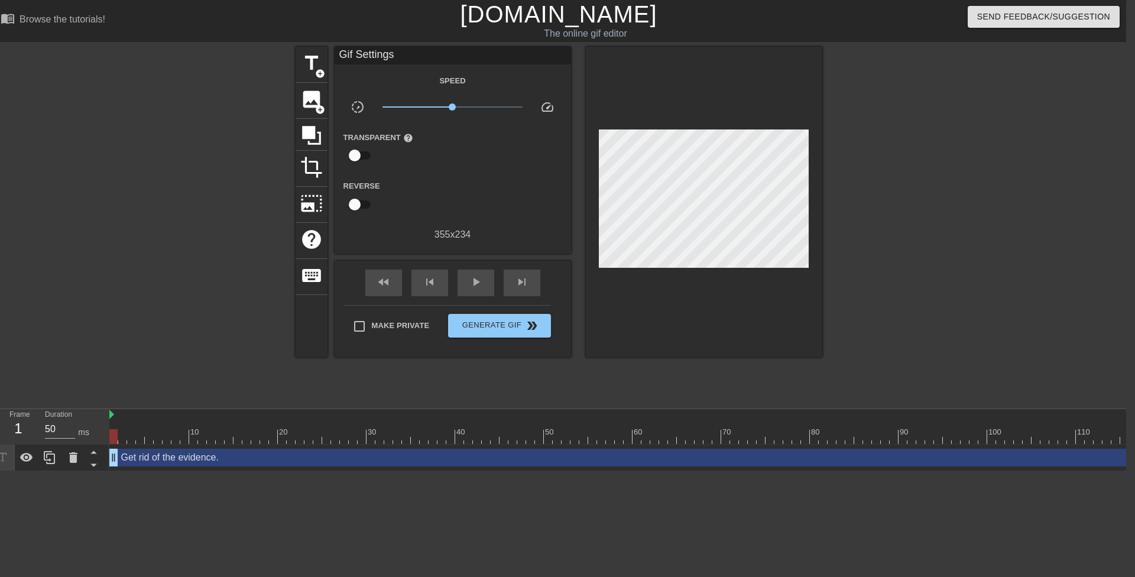
click at [832, 379] on div "title add_circle image add_circle crop photo_size_select_large help keyboard Gi…" at bounding box center [558, 224] width 1135 height 355
click at [50, 460] on icon at bounding box center [49, 457] width 11 height 13
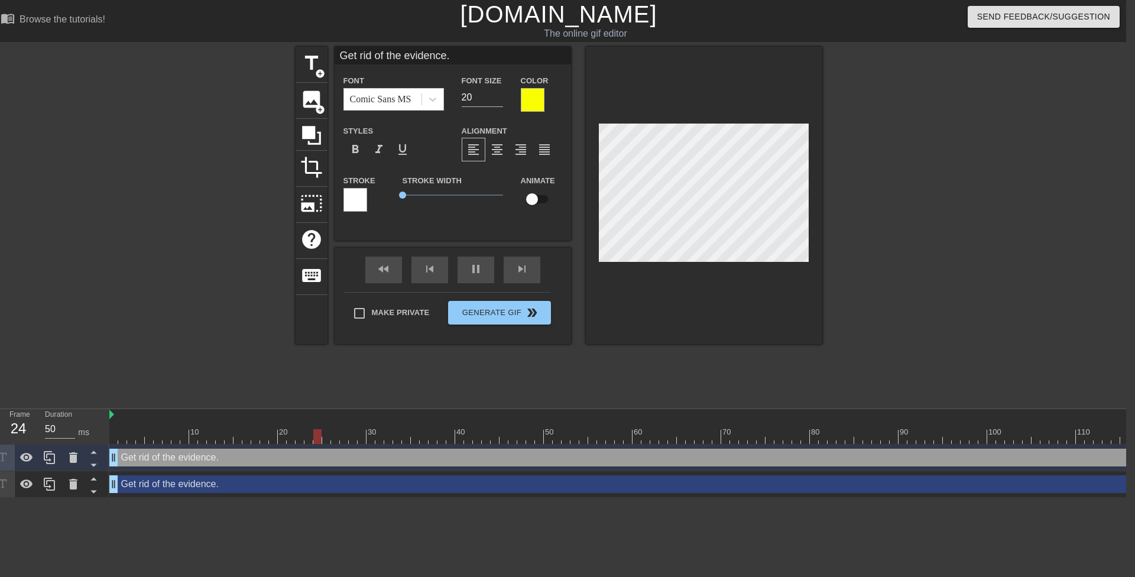
scroll to position [2, 6]
type input "D"
type textarea "D"
type input "Do"
type textarea "Do"
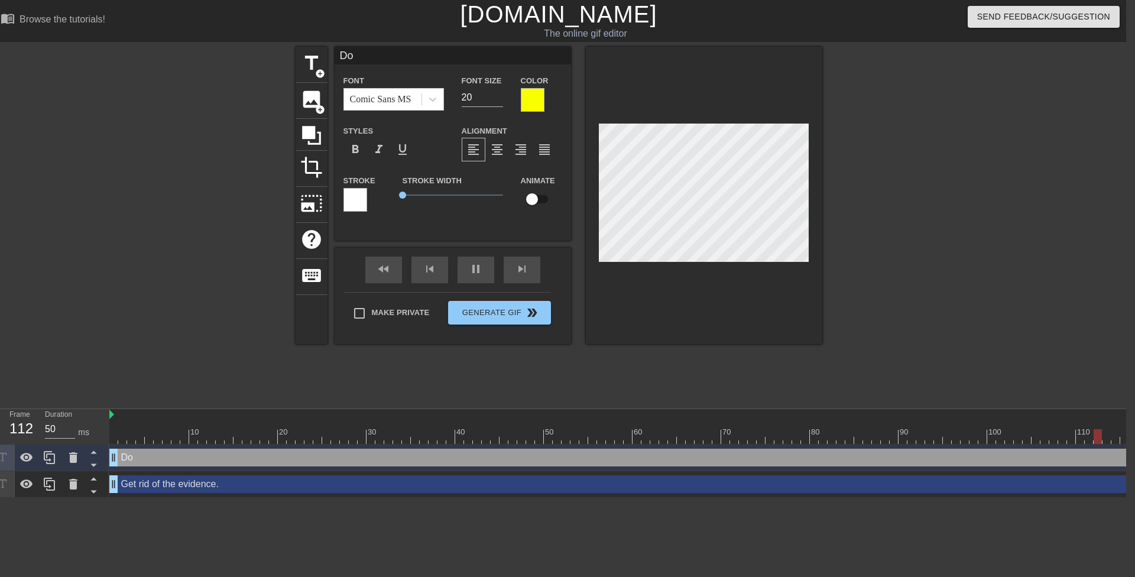
type input "Don"
type textarea "Don"
type input "Don'"
type textarea "Don'"
type input "Don't"
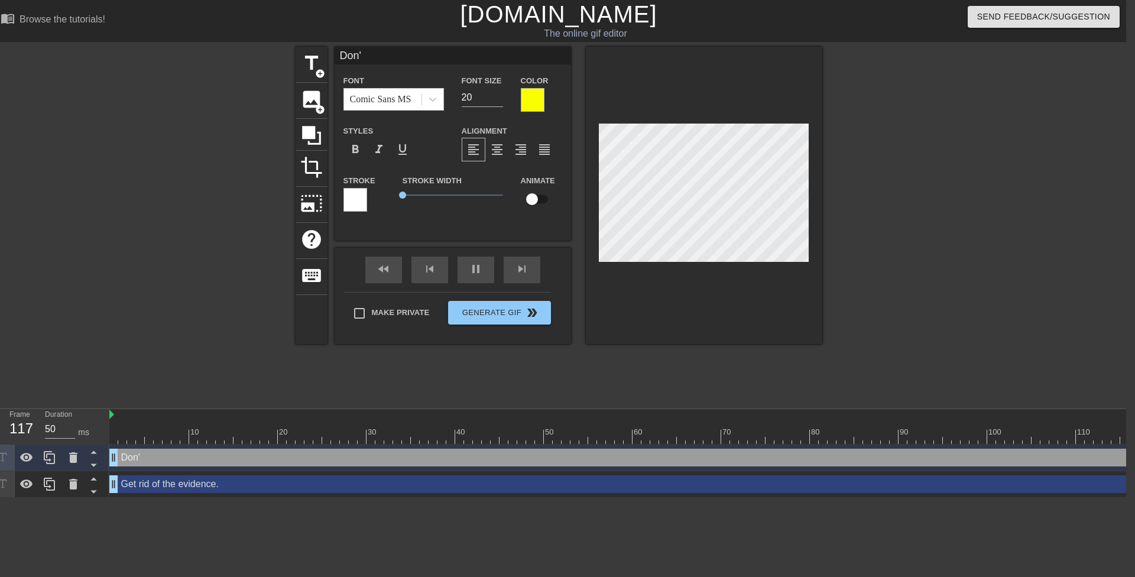
type textarea "Don't"
type input "Don't"
type textarea "Don't"
type input "Don't b"
type textarea "Don't b"
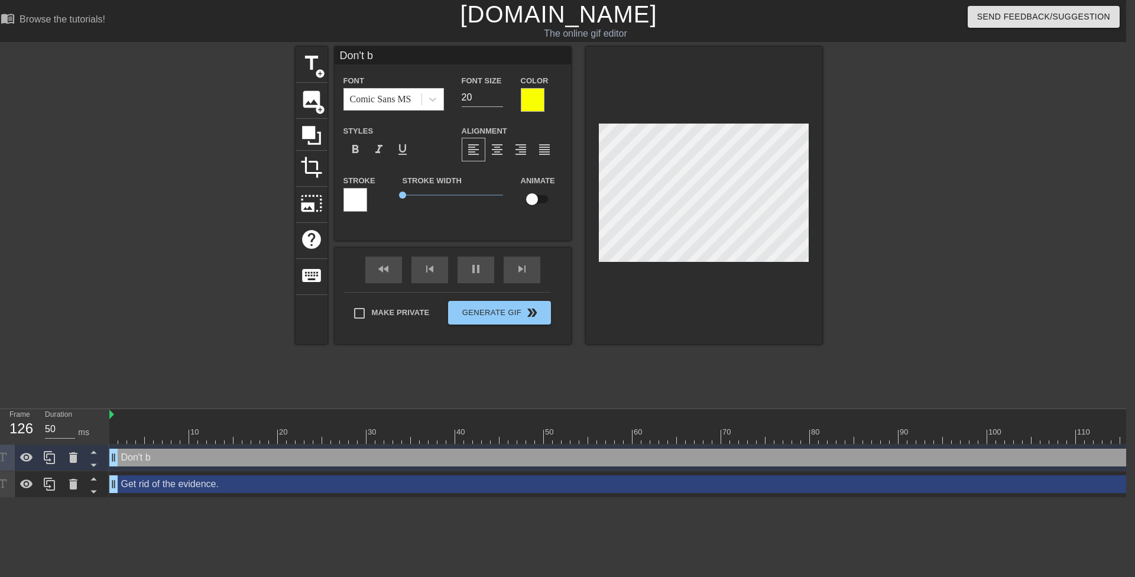
type input "Don't be"
type textarea "Don't be"
type input "Don't be"
type textarea "Don't be"
type input "Don't be s"
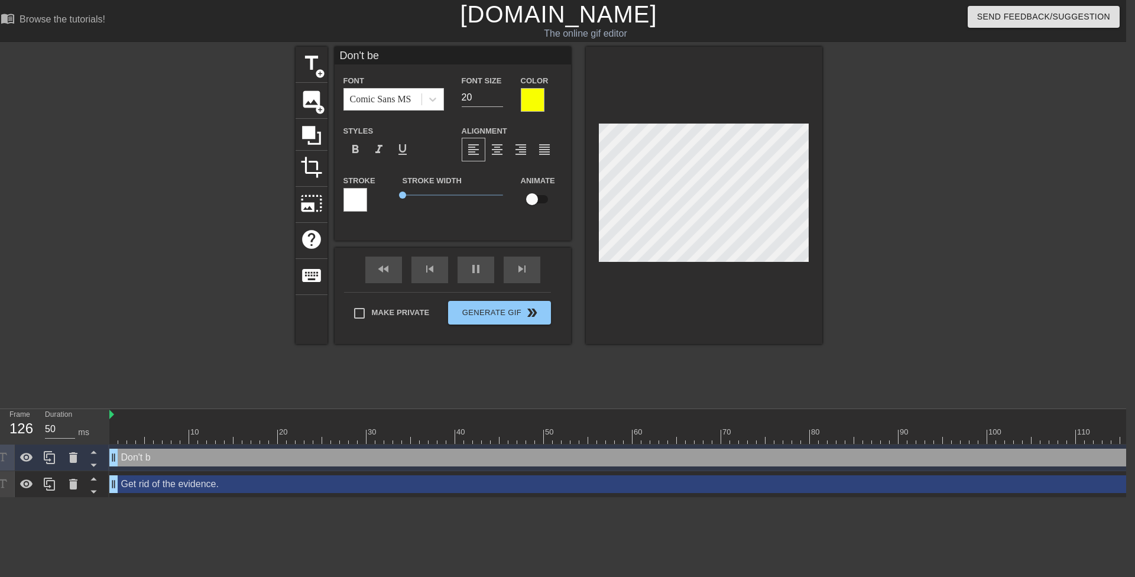
type textarea "Don't be s"
type input "Don't be st"
type textarea "Don't be st"
type input "Don't be stu"
type textarea "Don't be stu"
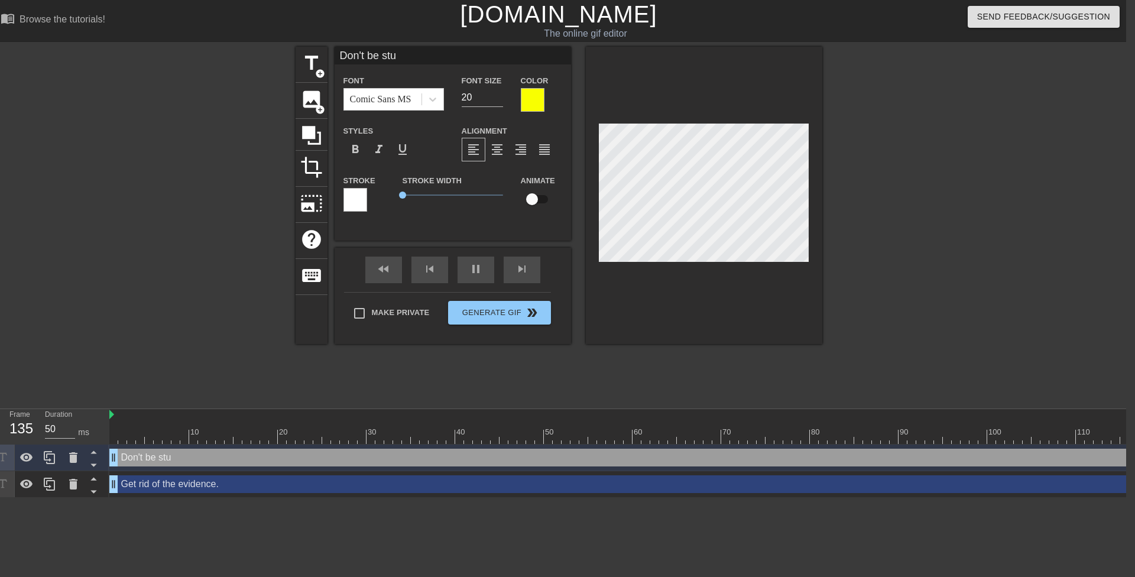
type input "Don't be stup"
type textarea "Don't be stupi"
type input "Don't be stupiu"
type textarea "Don't be stupiu"
type input "Don't be stupiud"
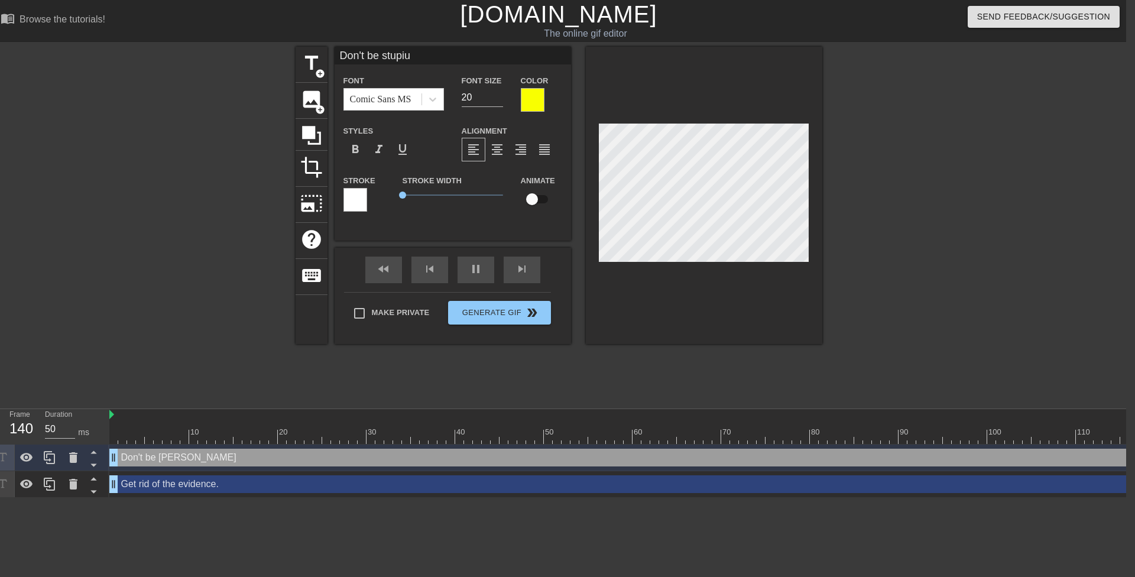
type textarea "Don't be stupiud"
type input "Don't be stupiu"
type textarea "Don't be stupiu"
type input "Don't be stupi"
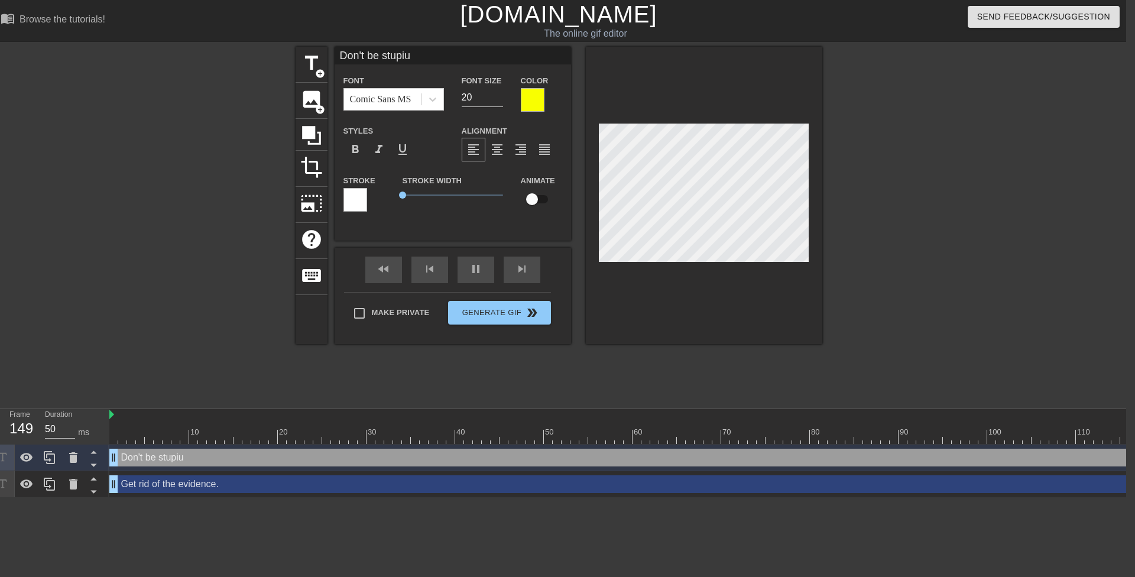
type textarea "Don't be stupi"
type input "Don't be stupid"
type textarea "Don't be stupid"
type input "Don't be stupid."
type textarea "Don't be stupid."
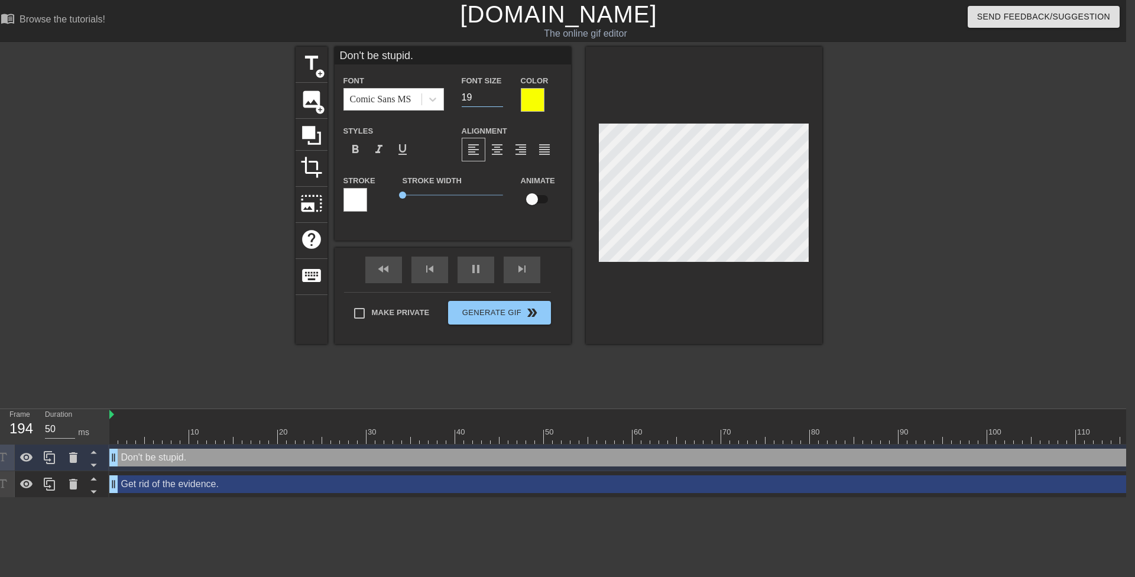
click at [497, 99] on input "19" at bounding box center [482, 97] width 41 height 19
type input "18"
click at [497, 99] on input "18" at bounding box center [482, 97] width 41 height 19
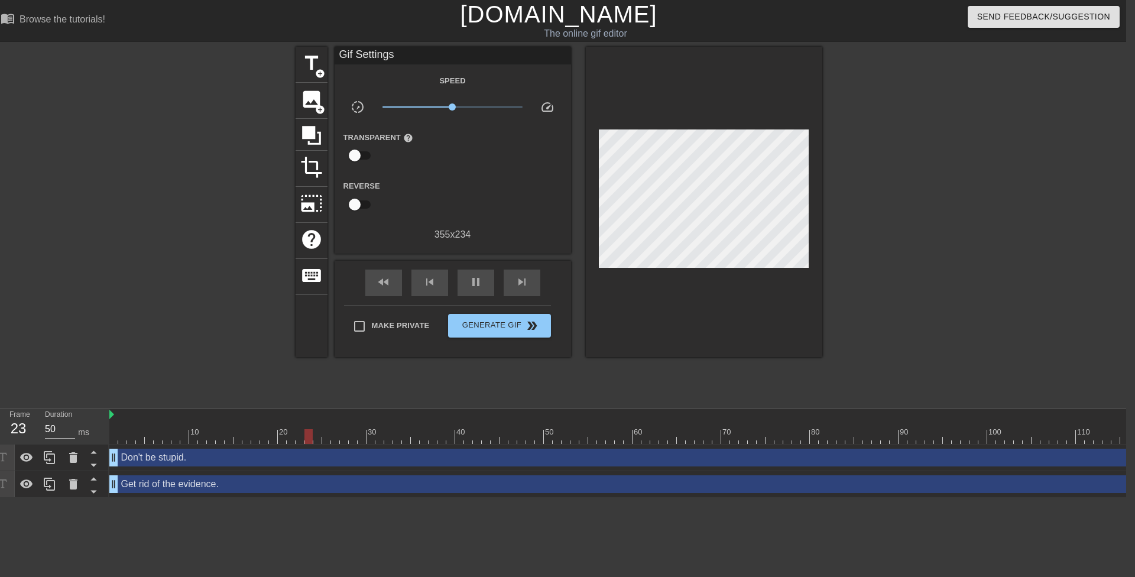
drag, startPoint x: 879, startPoint y: 199, endPoint x: 809, endPoint y: 221, distance: 72.9
click at [879, 199] on div at bounding box center [925, 224] width 177 height 355
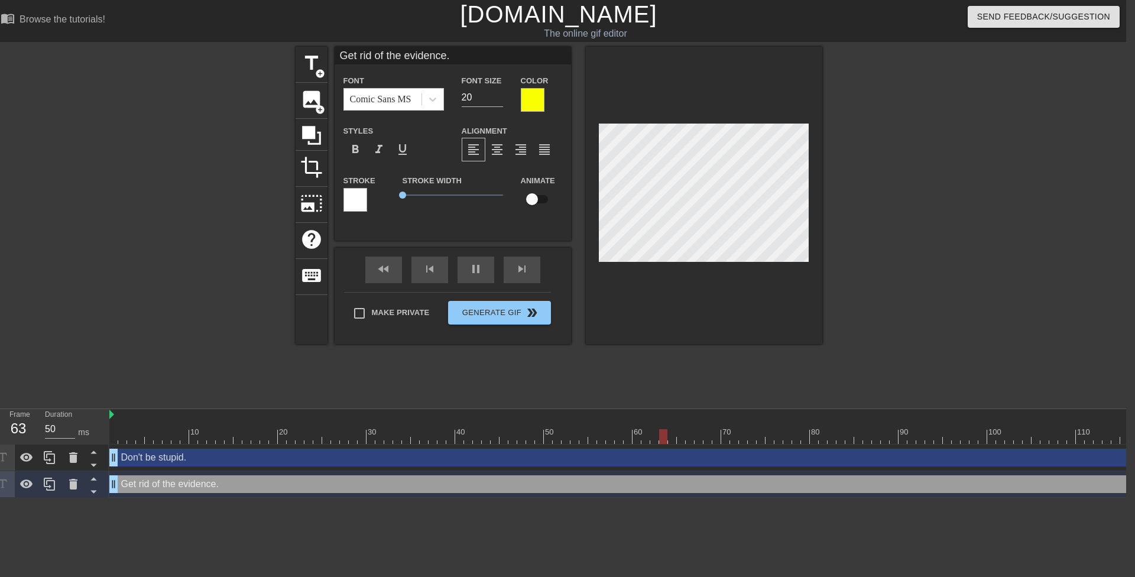
scroll to position [2, 2]
click at [867, 241] on div at bounding box center [925, 224] width 177 height 355
click at [498, 99] on input "19" at bounding box center [482, 97] width 41 height 19
type input "18"
click at [498, 99] on input "18" at bounding box center [482, 97] width 41 height 19
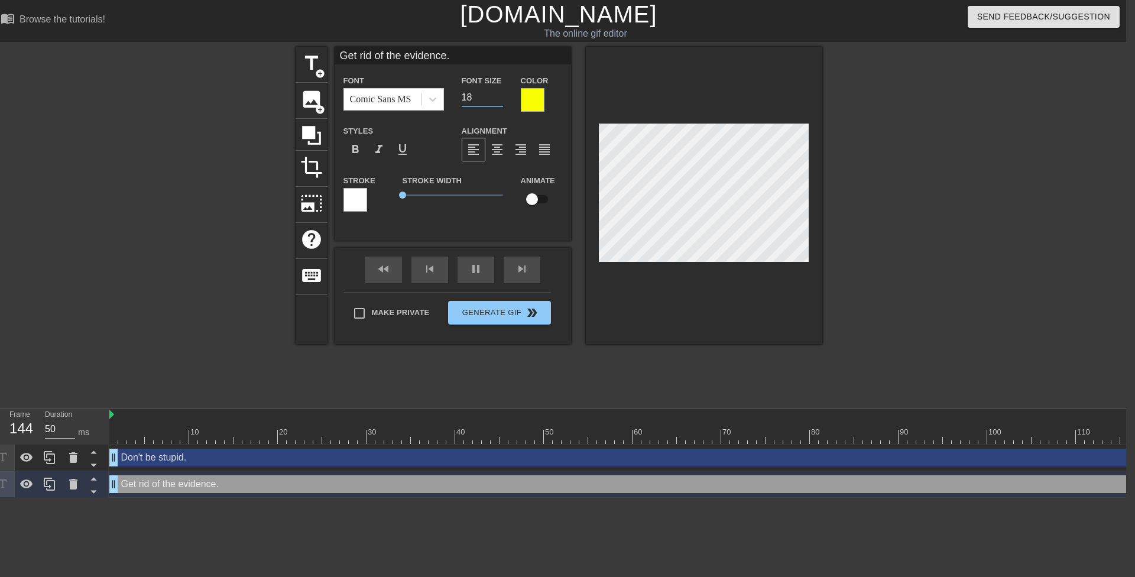
click at [920, 198] on div at bounding box center [925, 224] width 177 height 355
click at [909, 254] on div at bounding box center [925, 224] width 177 height 355
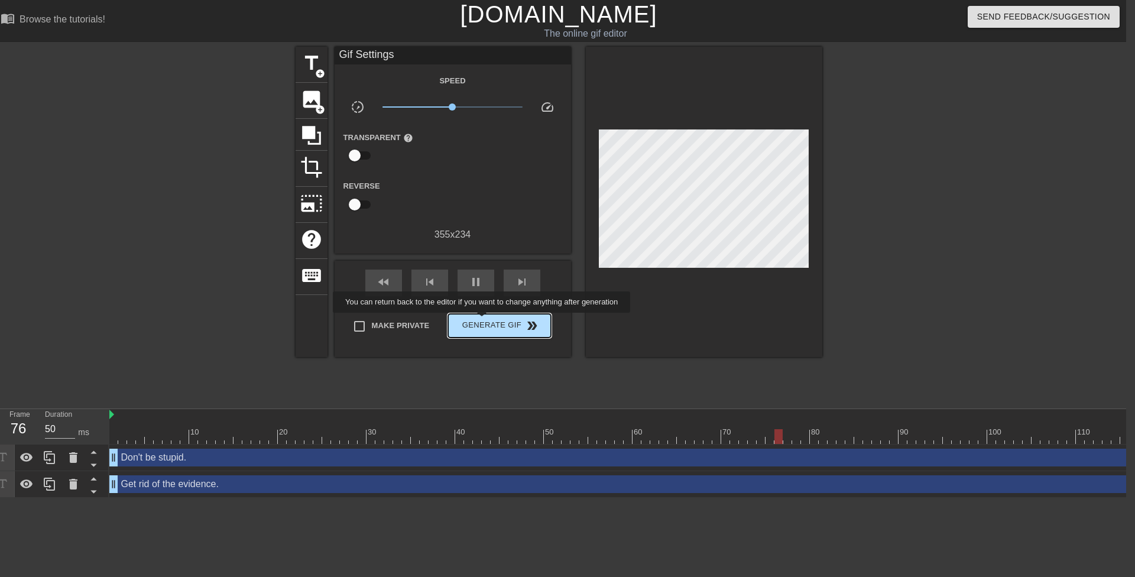
click at [483, 321] on span "Generate Gif double_arrow" at bounding box center [499, 326] width 93 height 14
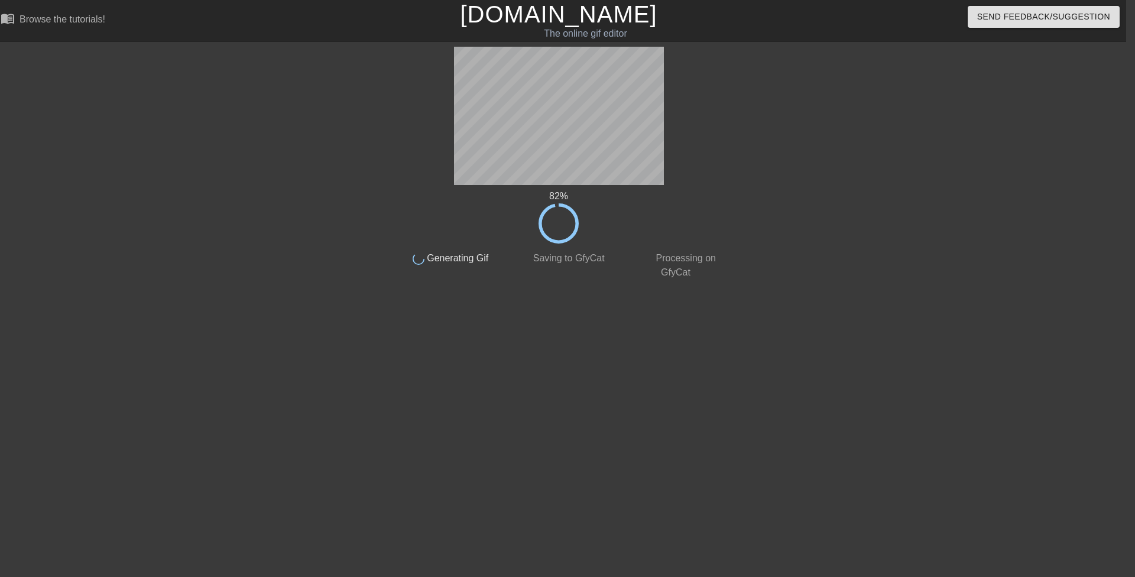
click at [66, 144] on div "82 % done Generating Gif done Saving to GfyCat done Processing on GfyCat title …" at bounding box center [558, 224] width 1135 height 355
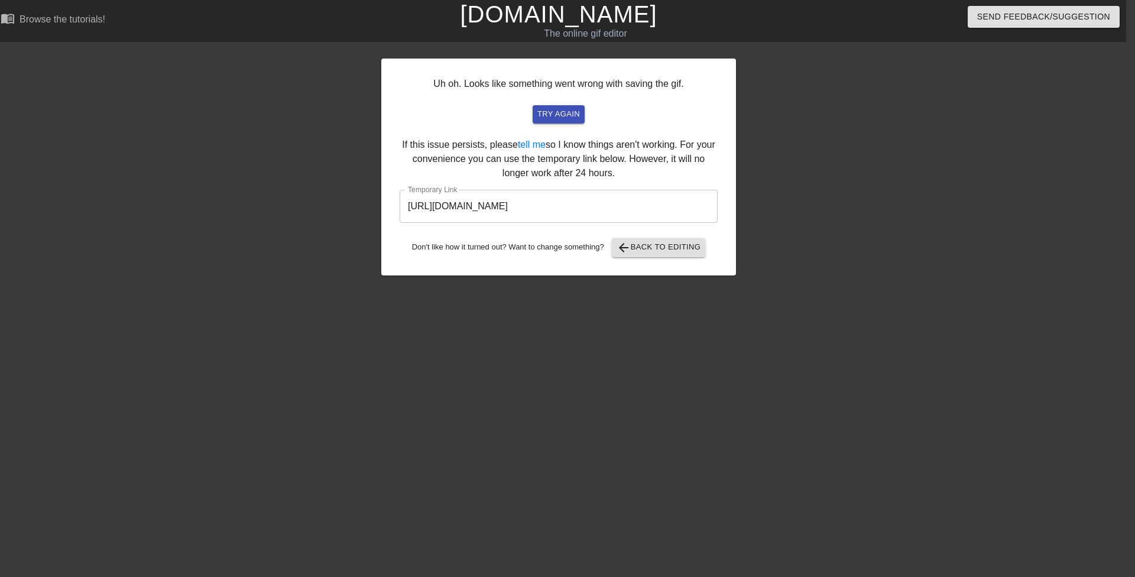
click at [549, 205] on input "https://www.gifntext.com/temp_generations/77s7fKSs.gif" at bounding box center [559, 206] width 318 height 33
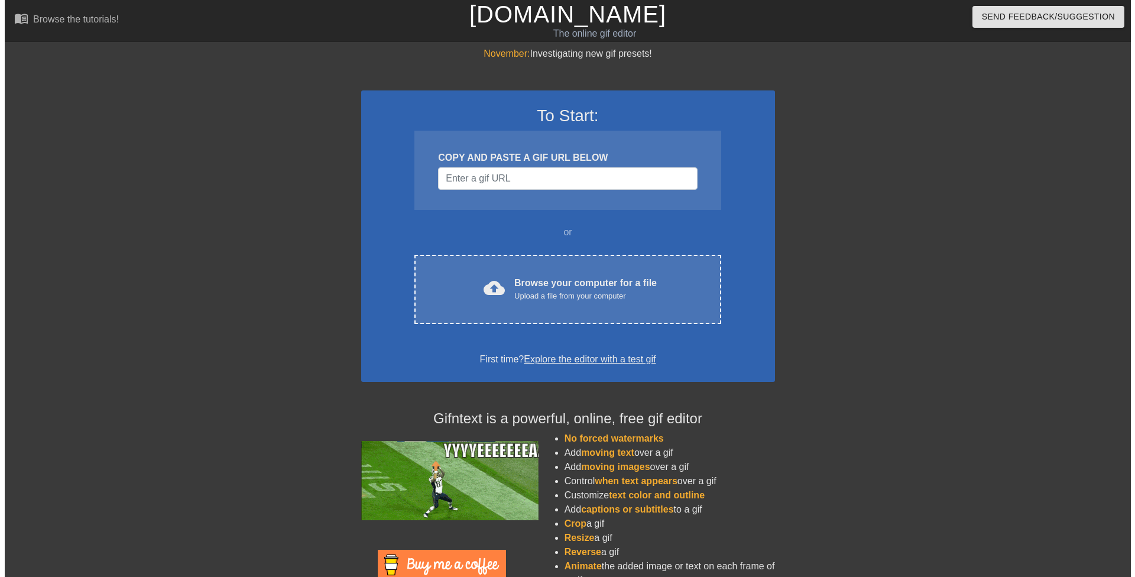
scroll to position [0, 9]
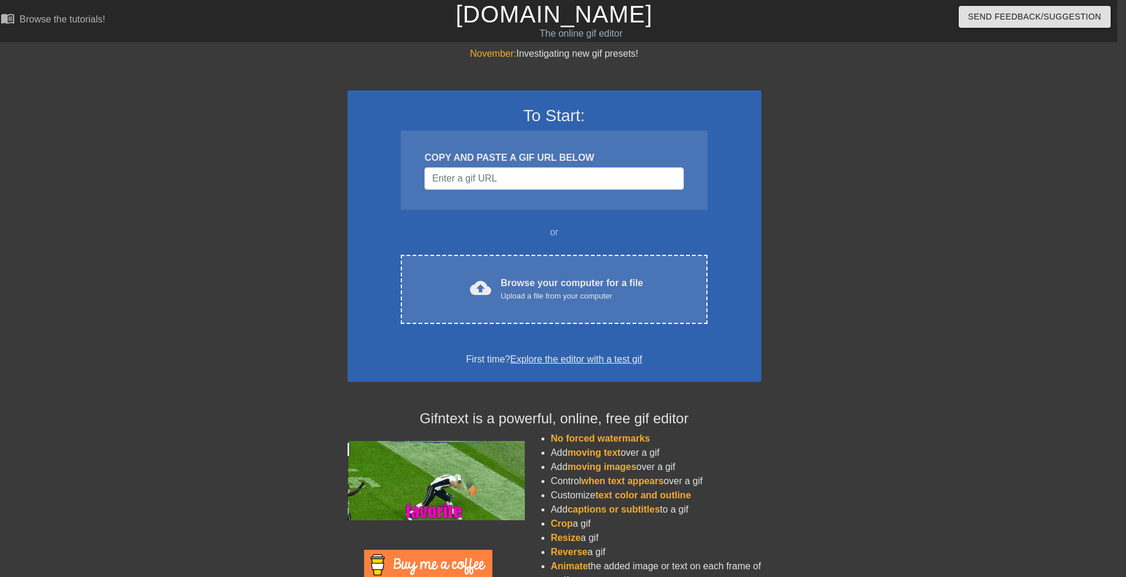
click at [560, 251] on div "To Start: COPY AND PASTE A GIF URL BELOW or cloud_upload Browse your computer f…" at bounding box center [555, 235] width 414 height 291
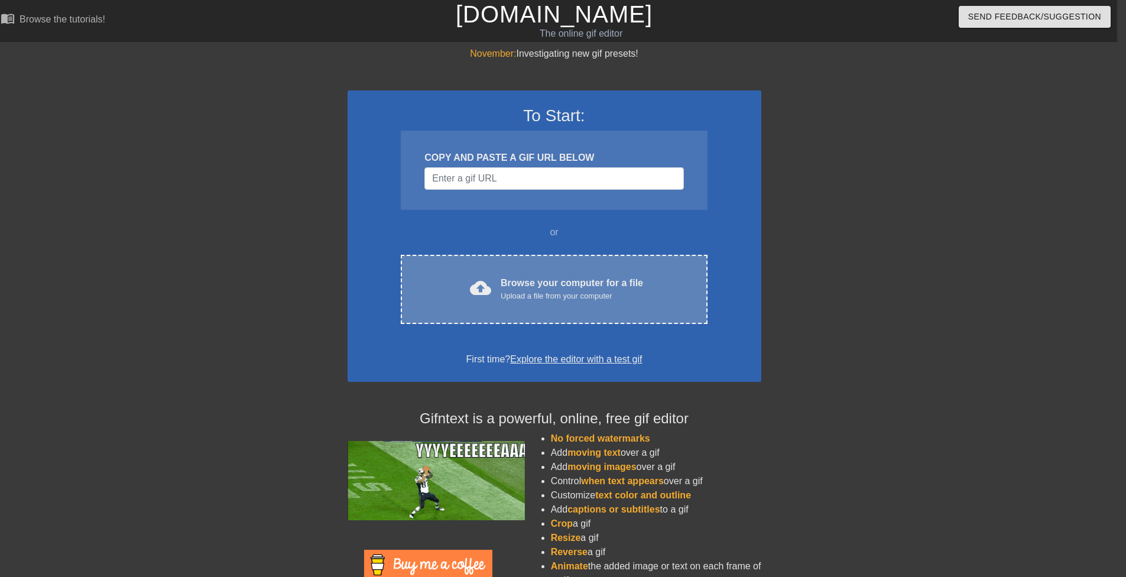
click at [567, 266] on div "cloud_upload Browse your computer for a file Upload a file from your computer C…" at bounding box center [554, 289] width 306 height 69
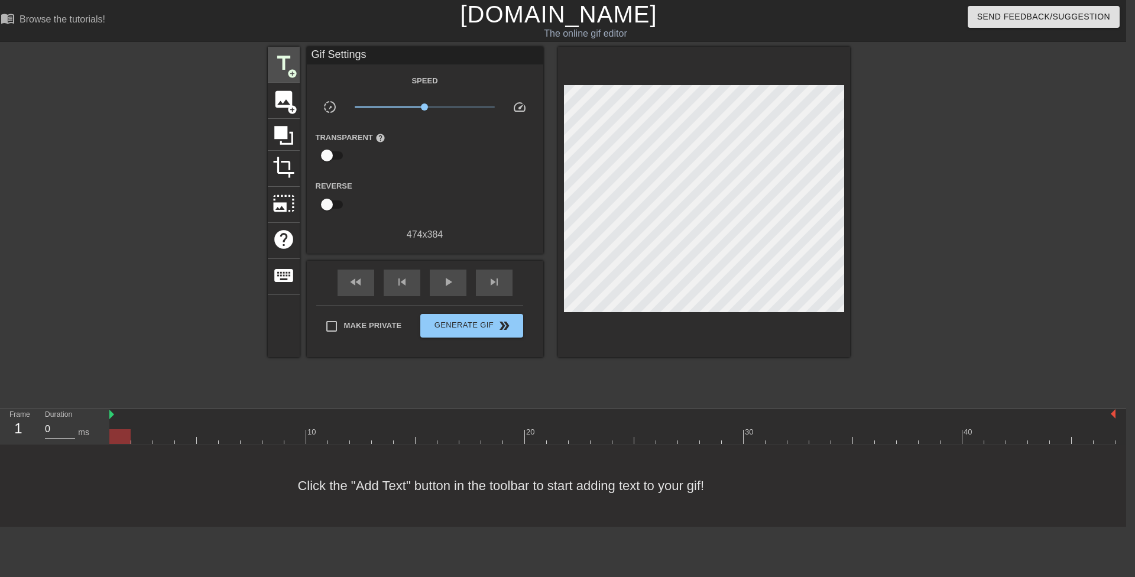
click at [296, 63] on div "title add_circle" at bounding box center [284, 65] width 32 height 36
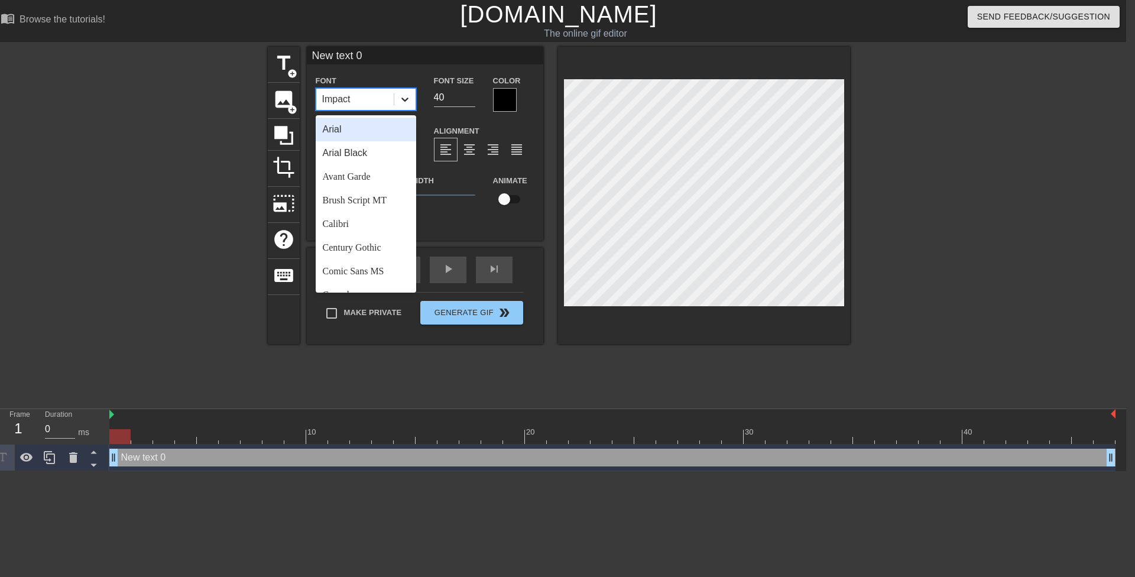
click at [408, 105] on div at bounding box center [404, 99] width 21 height 21
click at [380, 270] on div "Comic Sans MS" at bounding box center [366, 272] width 101 height 24
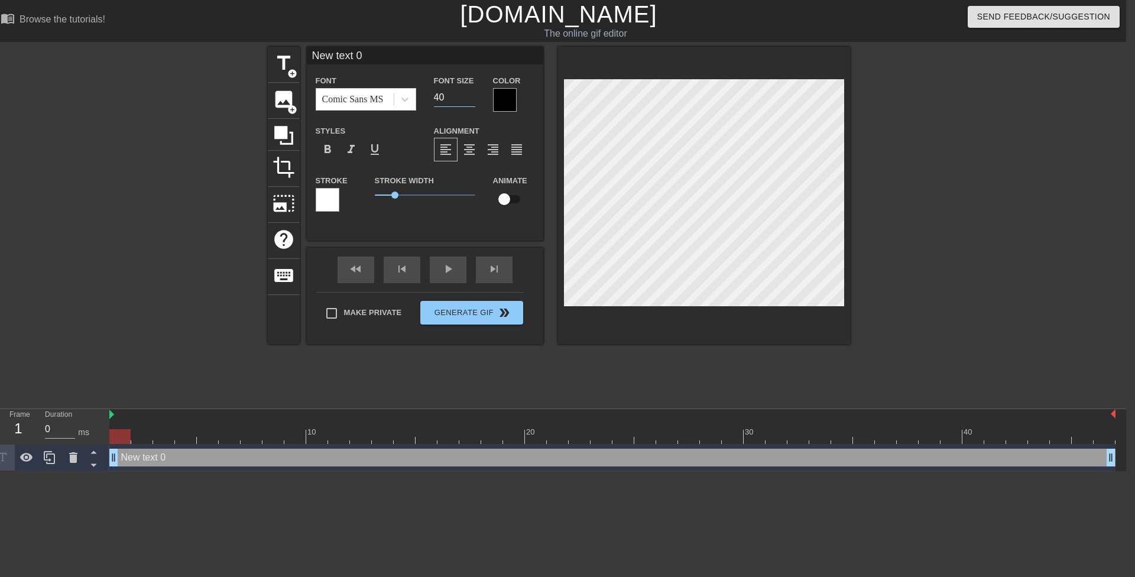
click at [433, 96] on div "Font Size 40" at bounding box center [454, 92] width 59 height 38
type input "20"
drag, startPoint x: 393, startPoint y: 194, endPoint x: 354, endPoint y: 186, distance: 39.3
click at [355, 188] on div "Stroke Stroke Width 0.9 Animate" at bounding box center [425, 197] width 236 height 49
click at [497, 101] on div at bounding box center [505, 100] width 24 height 24
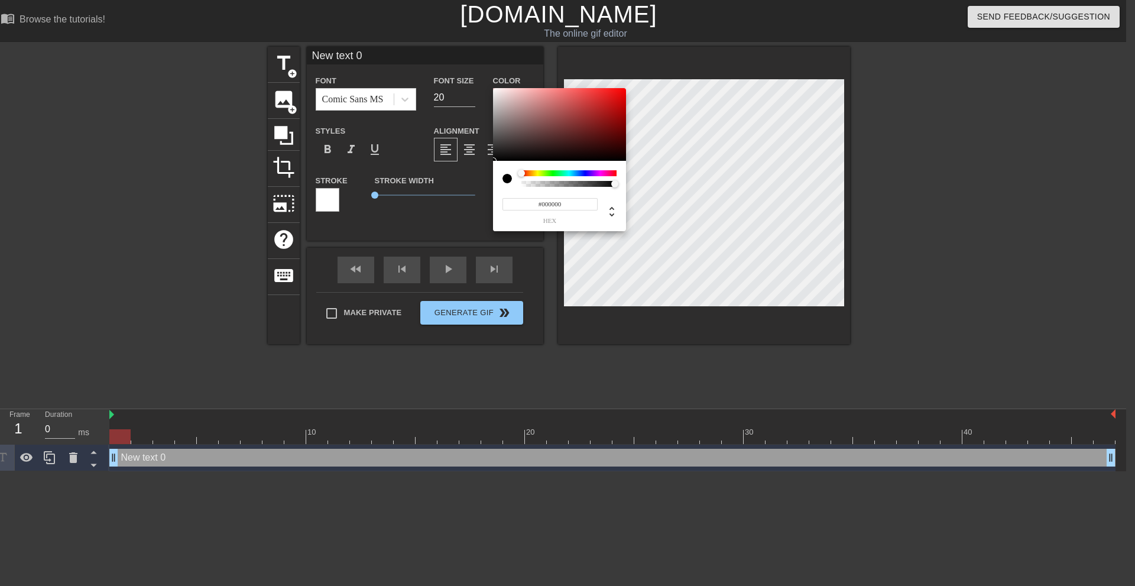
click at [535, 171] on div at bounding box center [568, 173] width 95 height 6
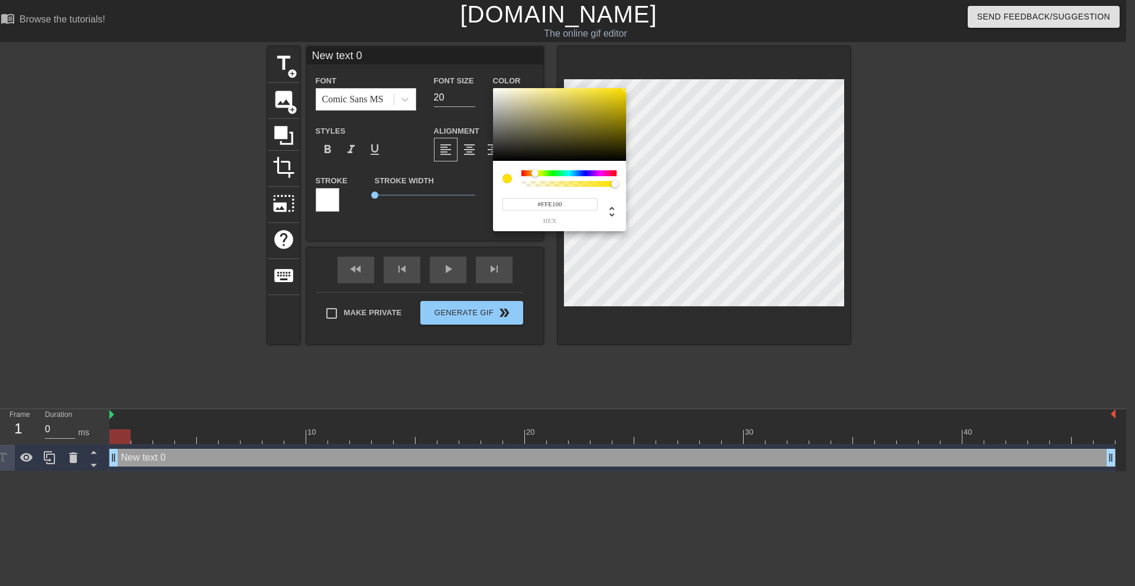
drag, startPoint x: 608, startPoint y: 93, endPoint x: 667, endPoint y: 61, distance: 67.0
click at [667, 61] on div "#FFE100 hex" at bounding box center [567, 293] width 1135 height 586
type input "#F9FF00"
click at [537, 176] on div at bounding box center [537, 173] width 7 height 7
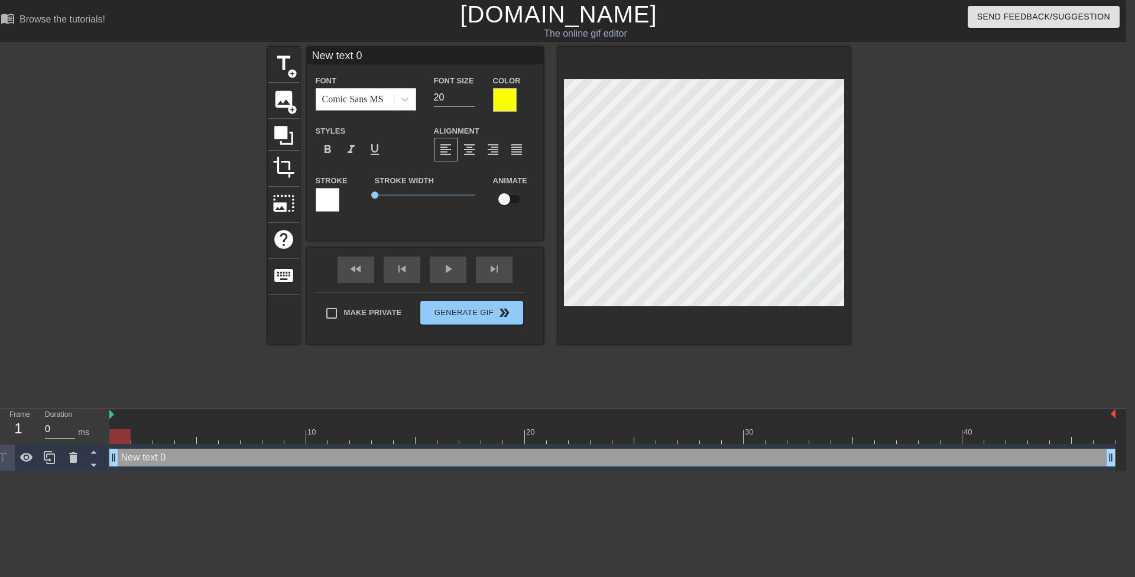
type input "A"
type textarea "A"
type input "An"
type textarea "An"
type input "And"
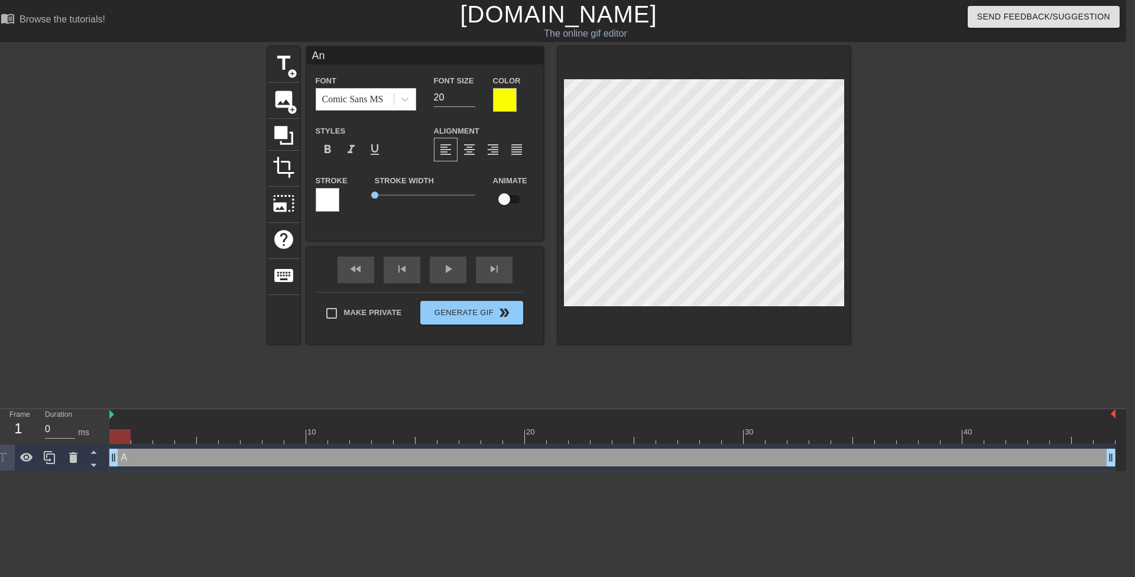
type textarea "And"
type input "Andd"
type textarea "Andd"
type input "Anddd"
type textarea "Anddd"
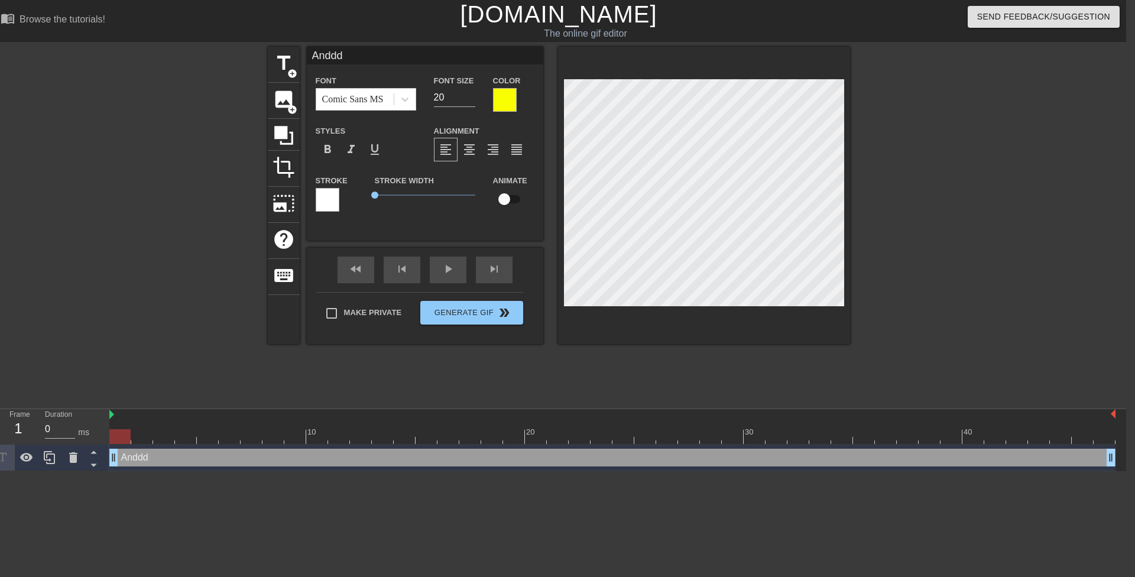
type input "Andddd"
type textarea "Andddd"
type input "Andddd"
type textarea "Andddd"
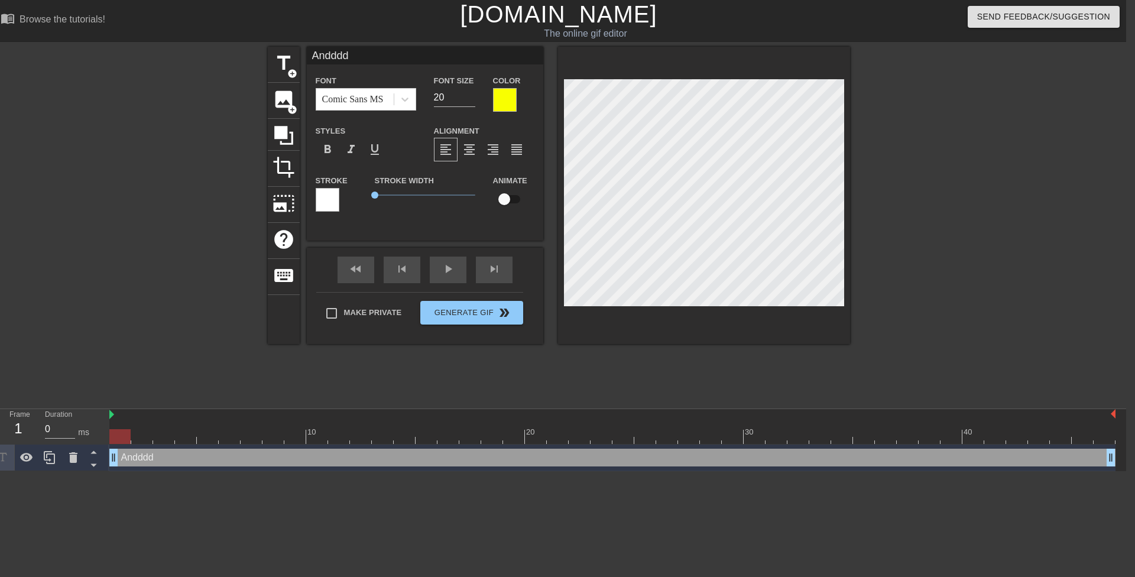
type input "Andddd j"
type textarea "Andddd j"
type input "Andddd ju"
type textarea "Andddd jus"
type input "Andddd just"
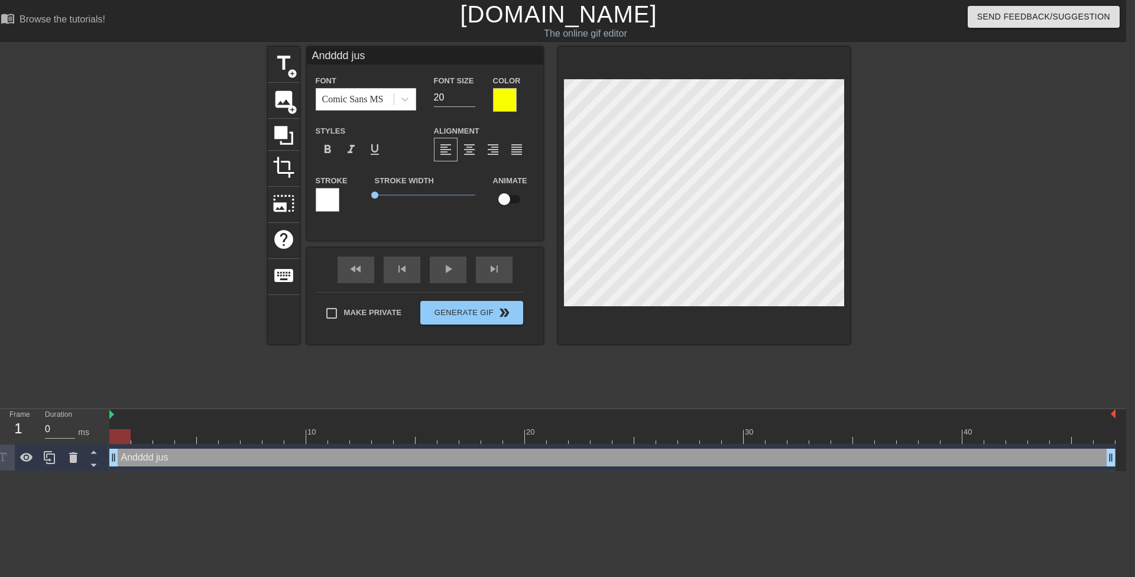
type textarea "Andddd just"
type input "A"
type textarea "A"
type input "Ab"
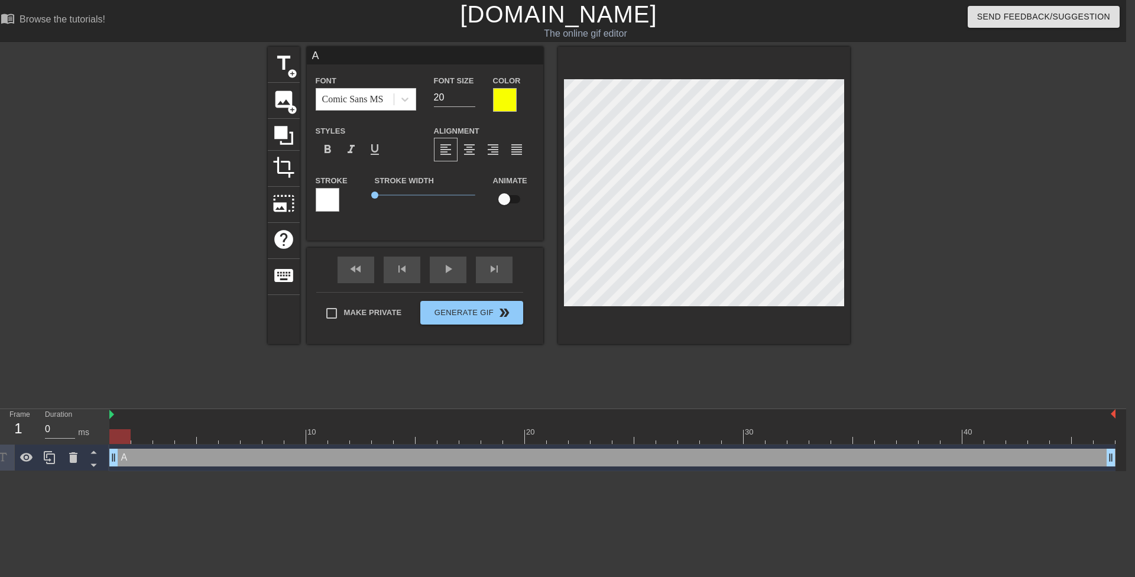
type textarea "Ab"
type input "Abn"
type textarea "Abn"
type input "Abnd"
type textarea "Abnd"
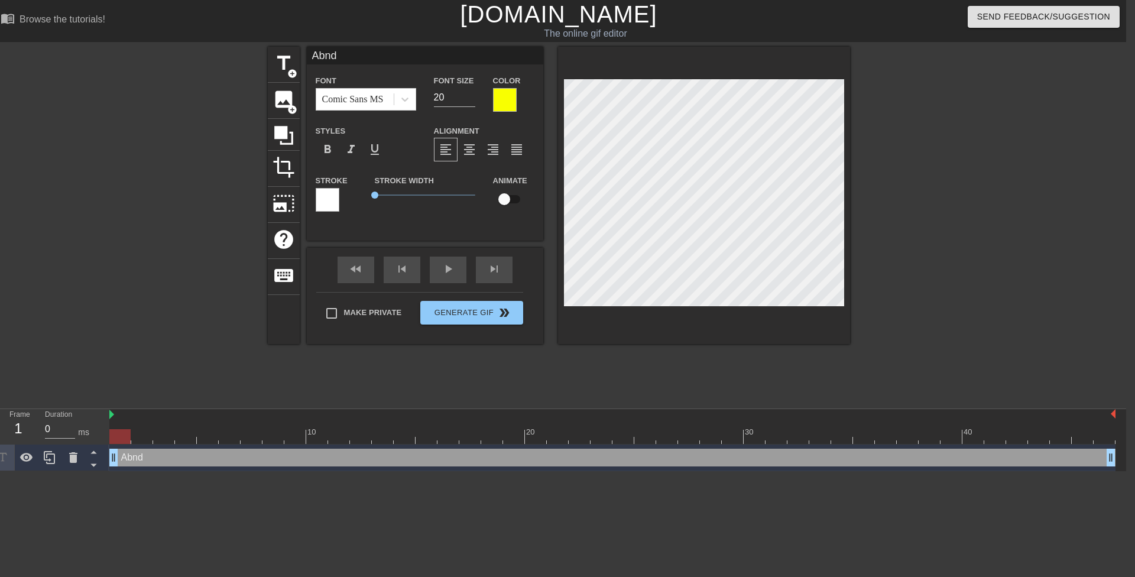
type input "Abn"
type textarea "Abn"
type input "Ab"
type textarea "Ab"
type input "A"
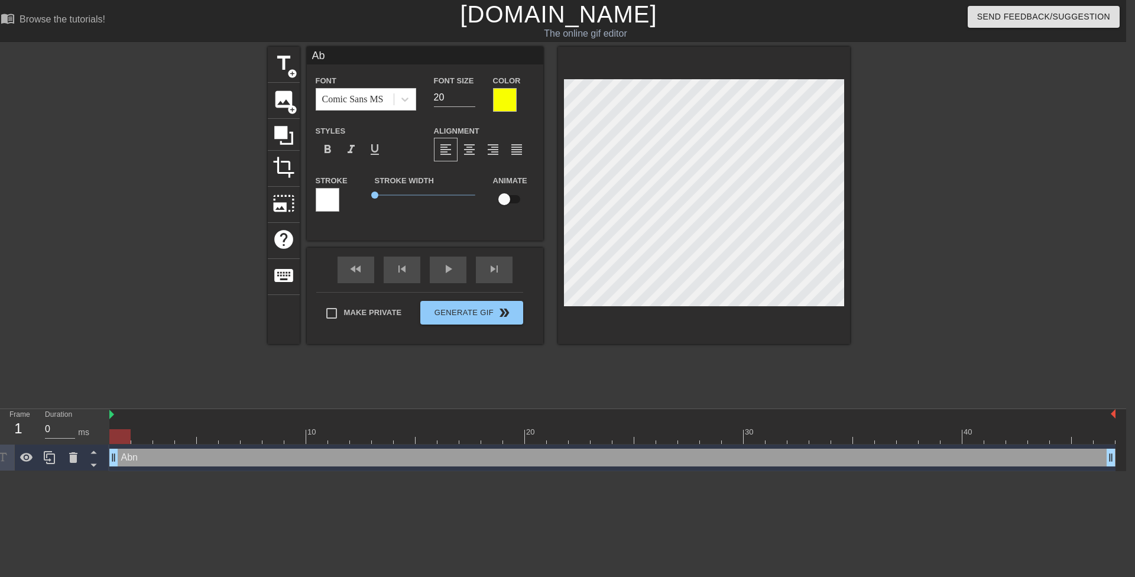
type textarea "A"
type input "An"
type textarea "An"
type input "And"
type textarea "And"
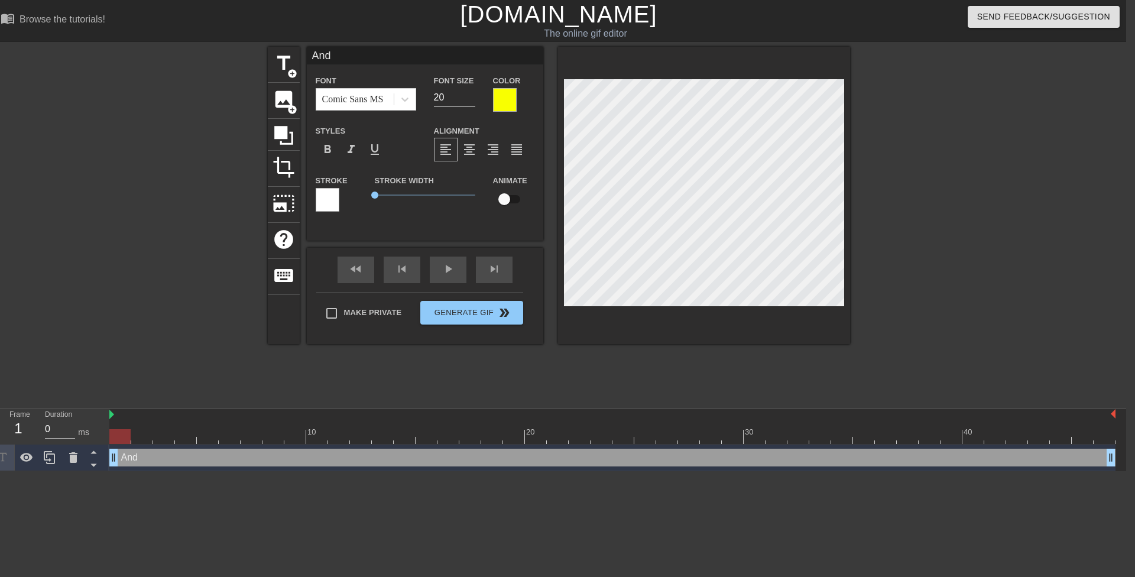
type input "And"
type textarea "And"
type input "And j"
type textarea "And j"
type input "And ju"
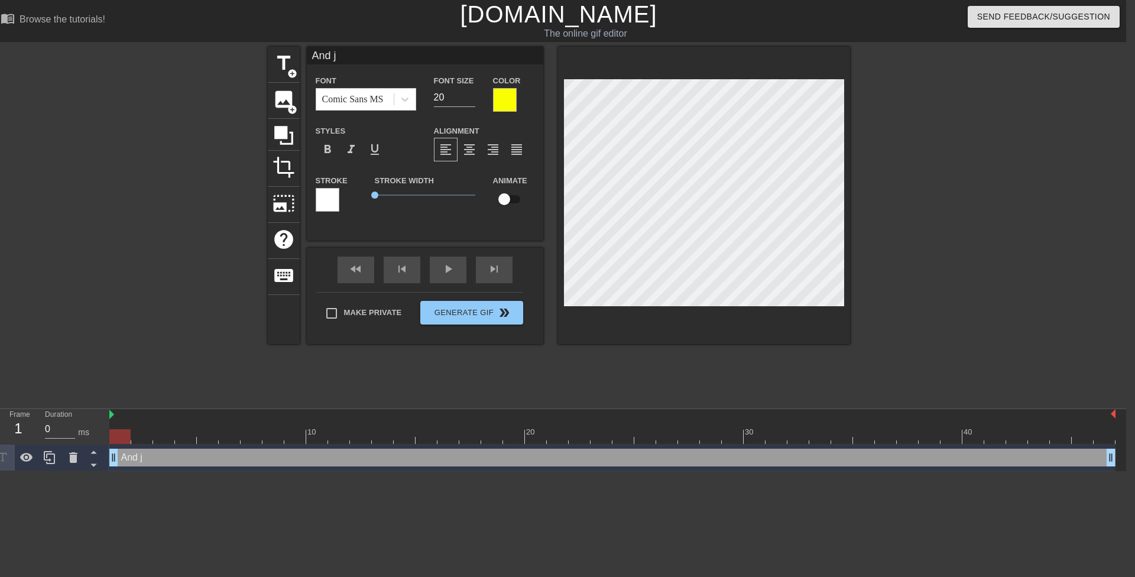
type textarea "And ju"
type input "And jus"
type textarea "And jus"
type input "And just"
type textarea "And just"
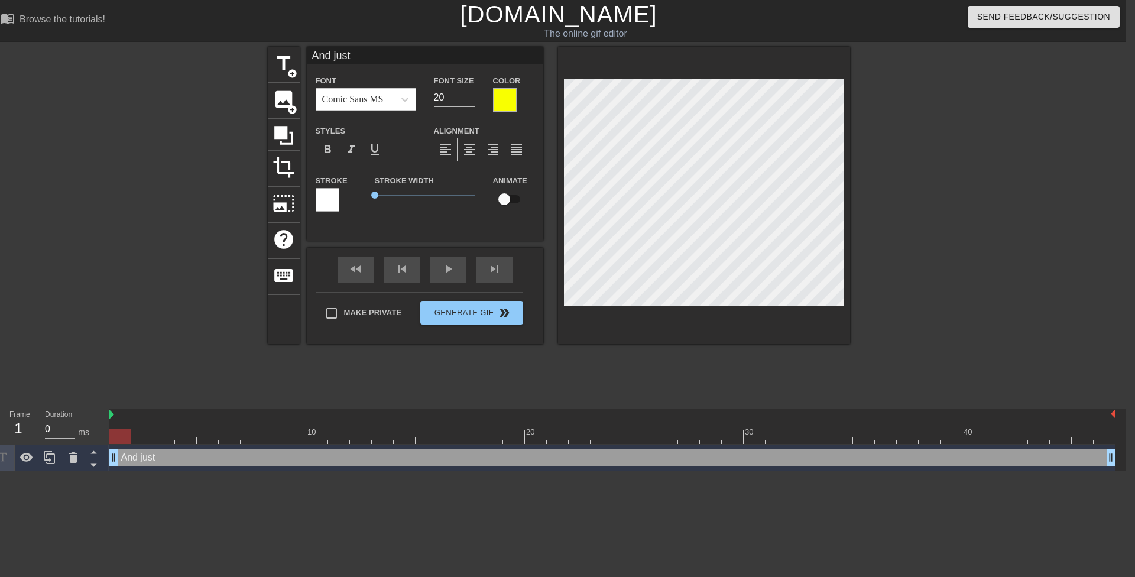
type input "And just"
type textarea "And just"
type input "And just l"
type textarea "And just l"
type input "And just li"
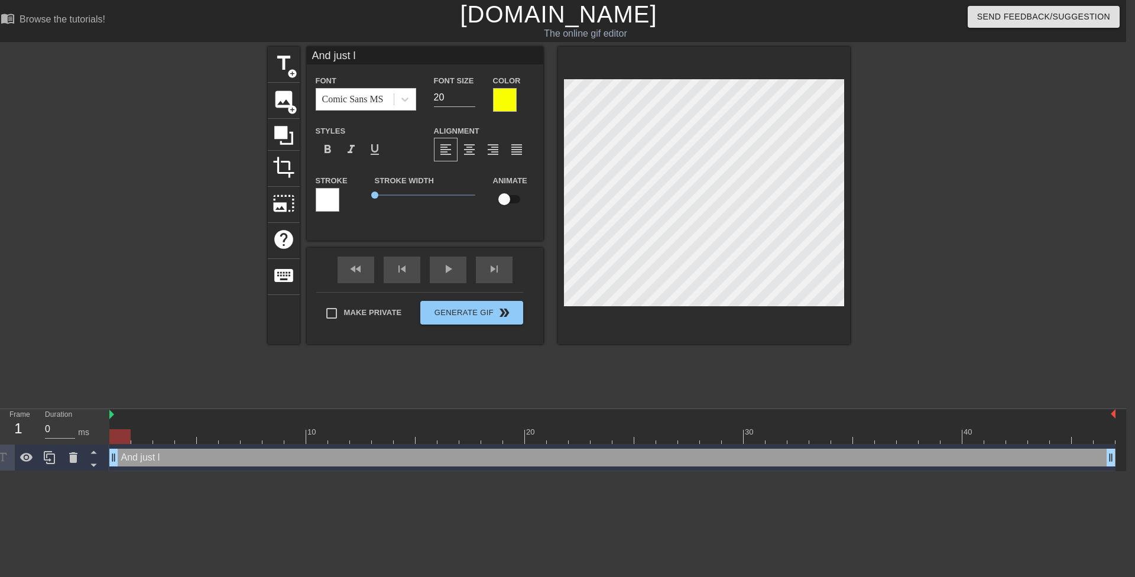
type textarea "And just li"
type input "And just lik"
type textarea "And just lik"
type input "And just like"
type textarea "And just like"
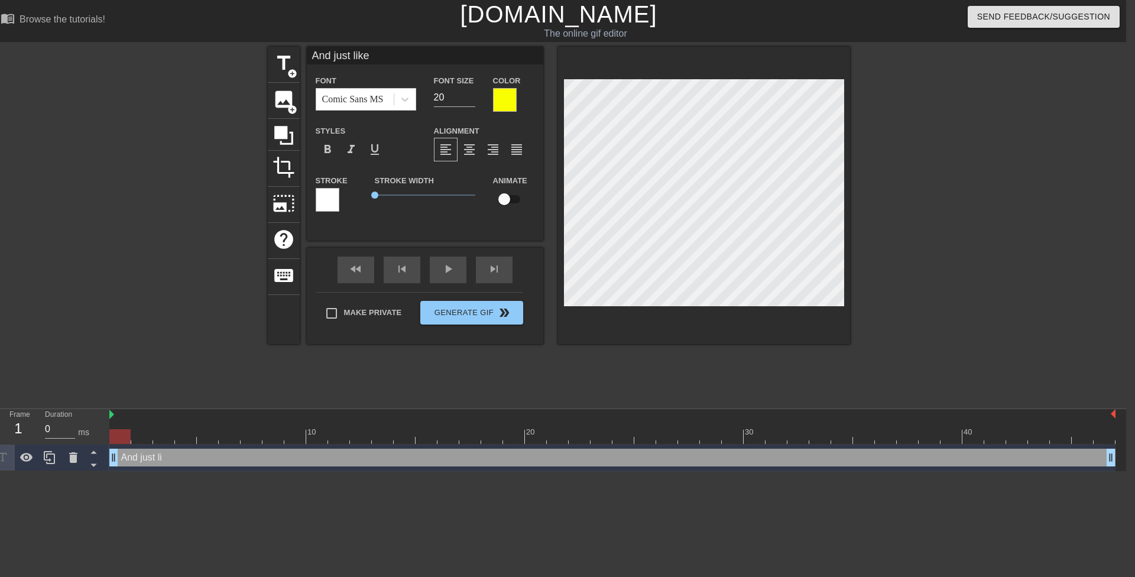
type input "And just like"
type textarea "And just like"
type input "And just like t"
type textarea "And just like t"
type input "And just like th"
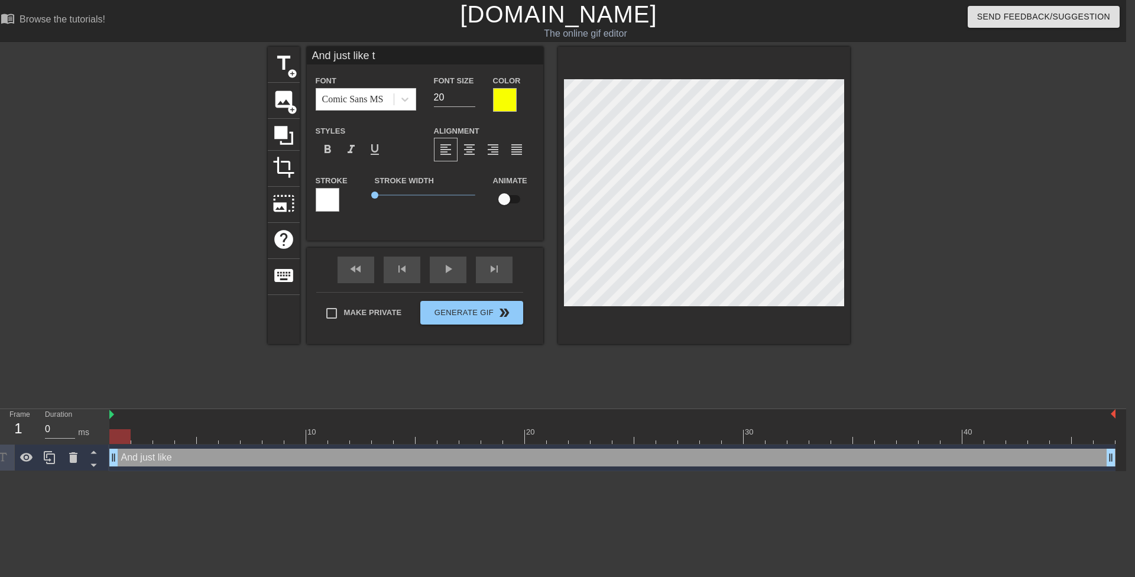
type textarea "And just like th"
type input "And just like tha"
type textarea "And just like tha"
type input "And just like that"
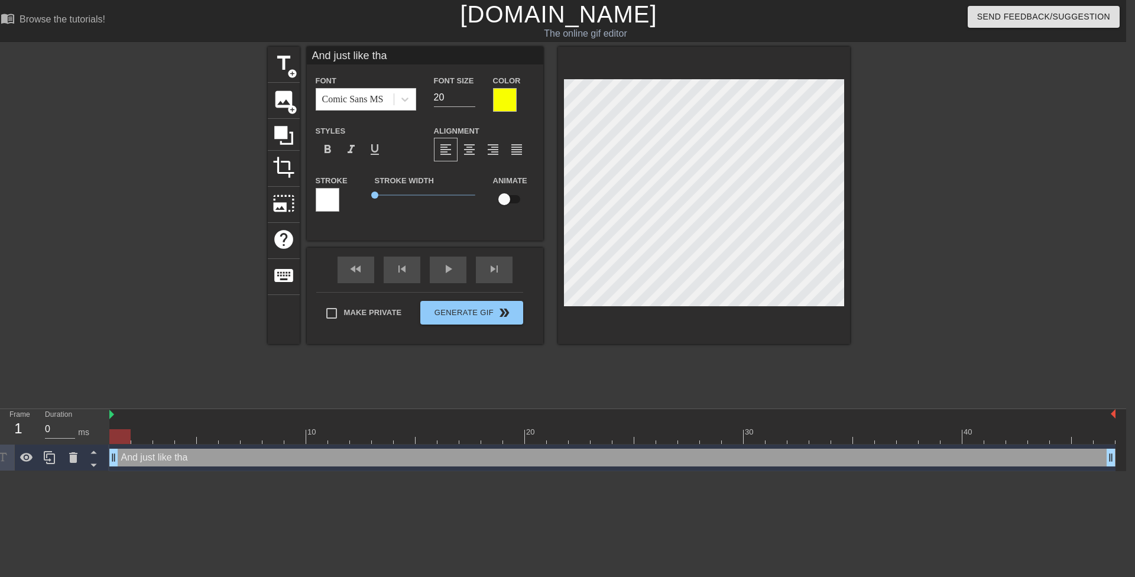
type textarea "And just like that"
type input "And just like that,"
type textarea "And just like that,"
type input "And just like that,"
type textarea "And just like that,"
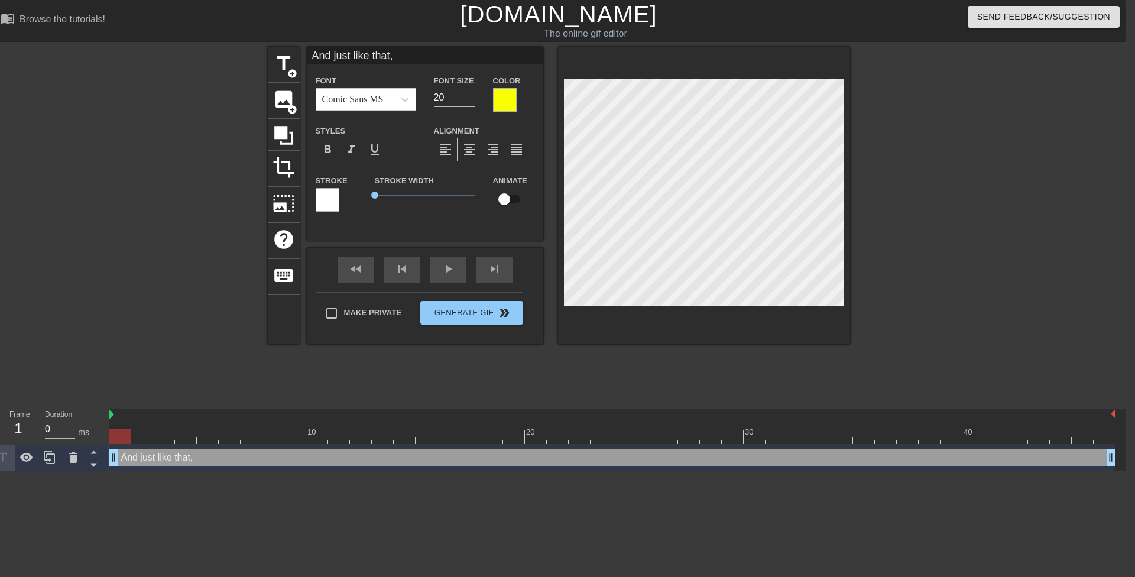
scroll to position [2, 1]
type input "And just like that,M"
type textarea "And just like that, M"
type input "And just like that,Mr"
type textarea "And just like that, Mr"
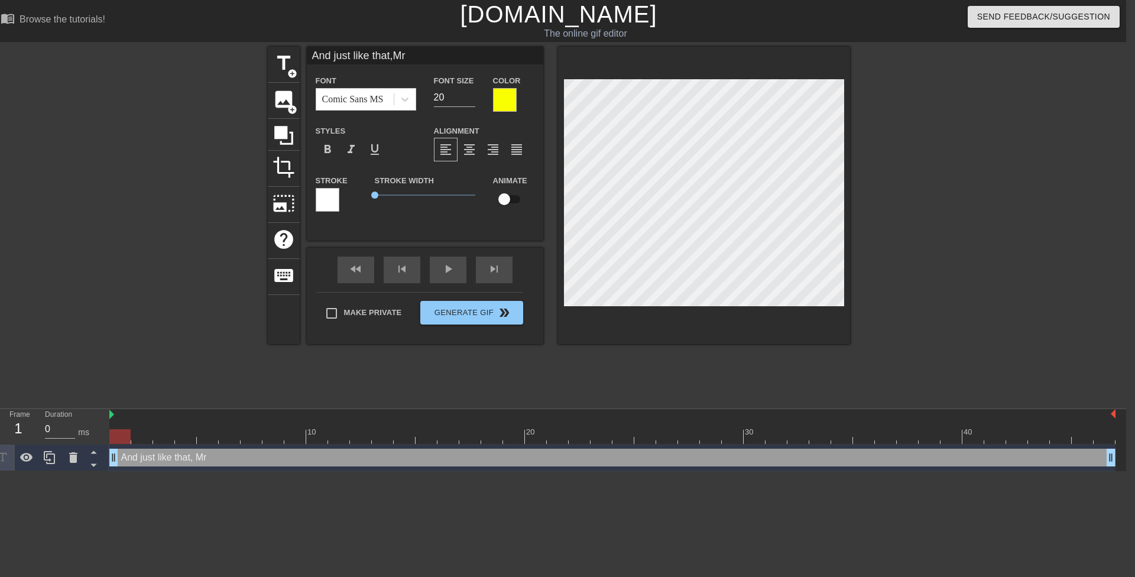
type input "And just like that,Mrs"
type textarea "And just like that, Mrs"
type input "And just like that,Mrs."
type textarea "And just like that, Mrs."
type input "And just like that,Mrs."
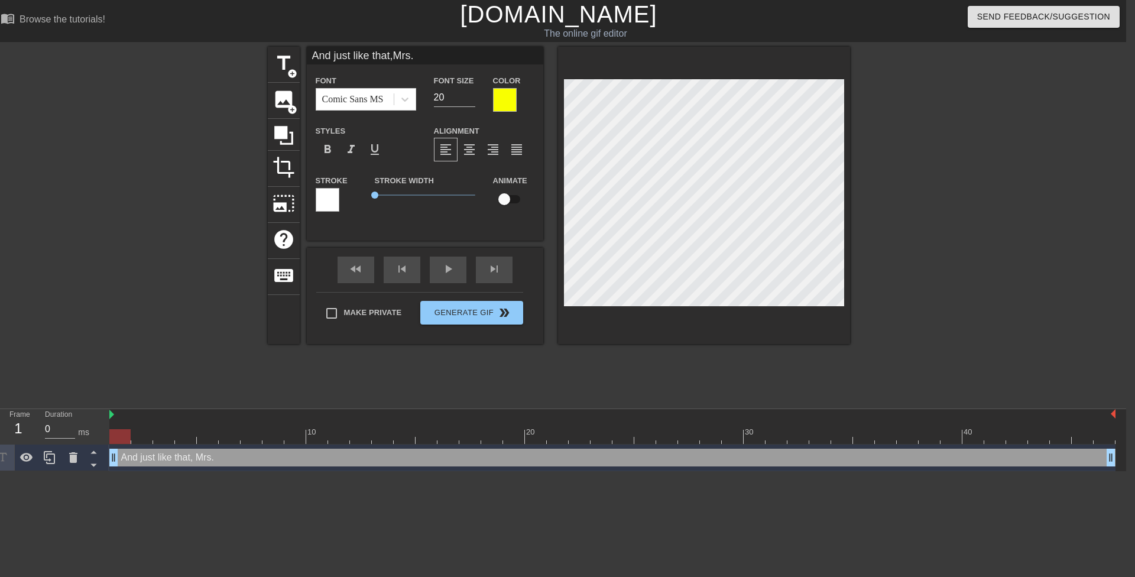
type textarea "And just like that, Mrs."
type input "And just like that,Mrs. A"
type textarea "And just like that, Mrs. A"
type input "And just like that,Mrs. AN"
type textarea "And just like that, Mrs. AN"
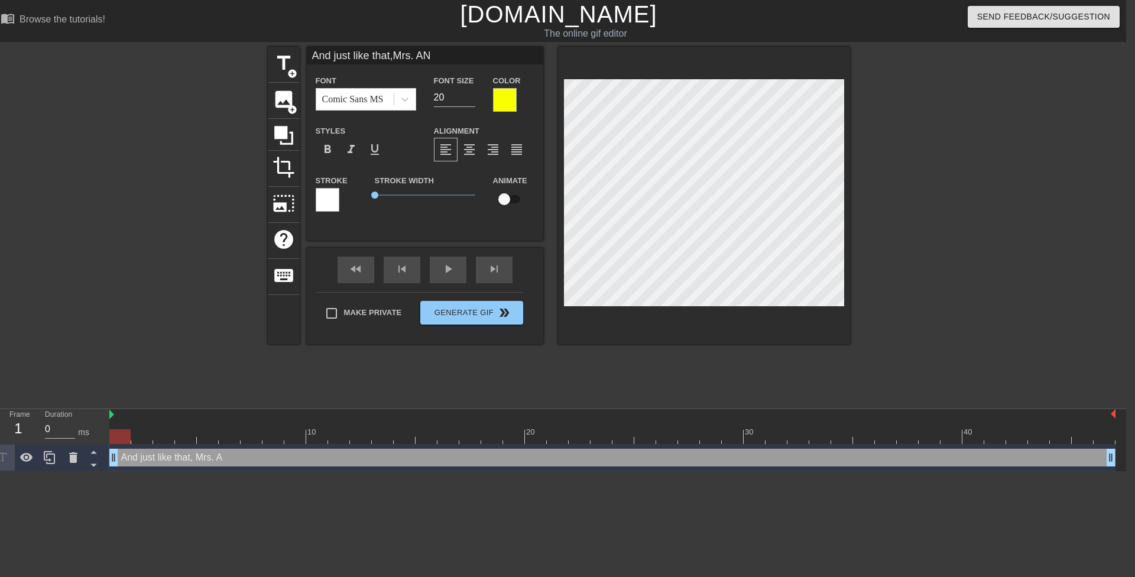
type input "And just like that,Mrs. ANd"
type textarea "And just like that, Mrs. ANd"
type input "And just like that,Mrs. ANde"
type textarea "And just like that, Mrs. ANde"
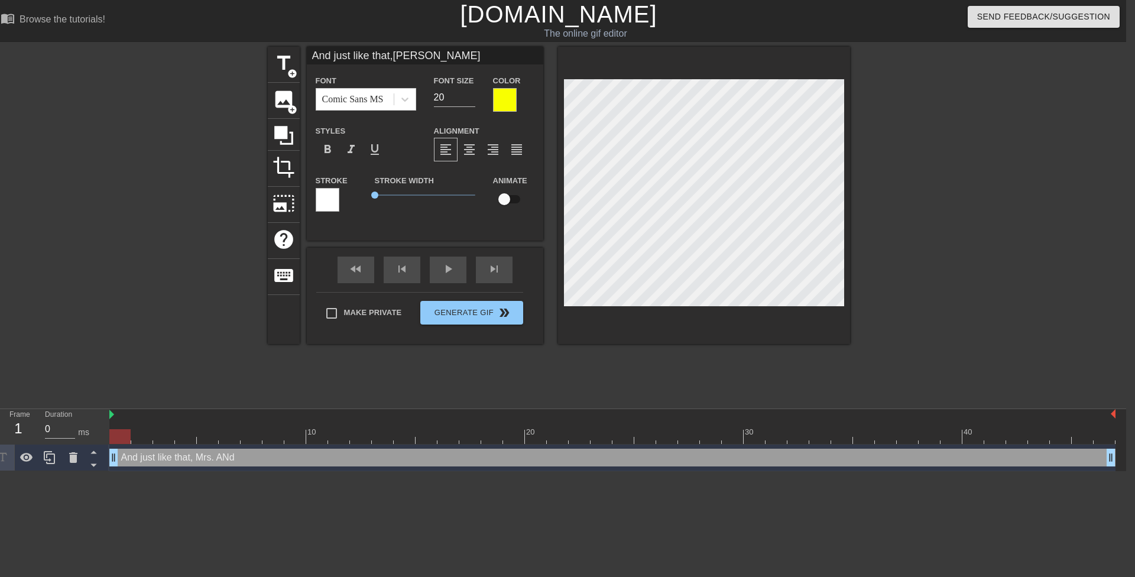
type input "And just like that,Mrs. ANder"
type textarea "And just like that, Mrs. ANder"
type input "And just like that,Mrs. ANde"
type textarea "And just like that, Mrs. ANde"
type input "And just like that,Mrs. ANd"
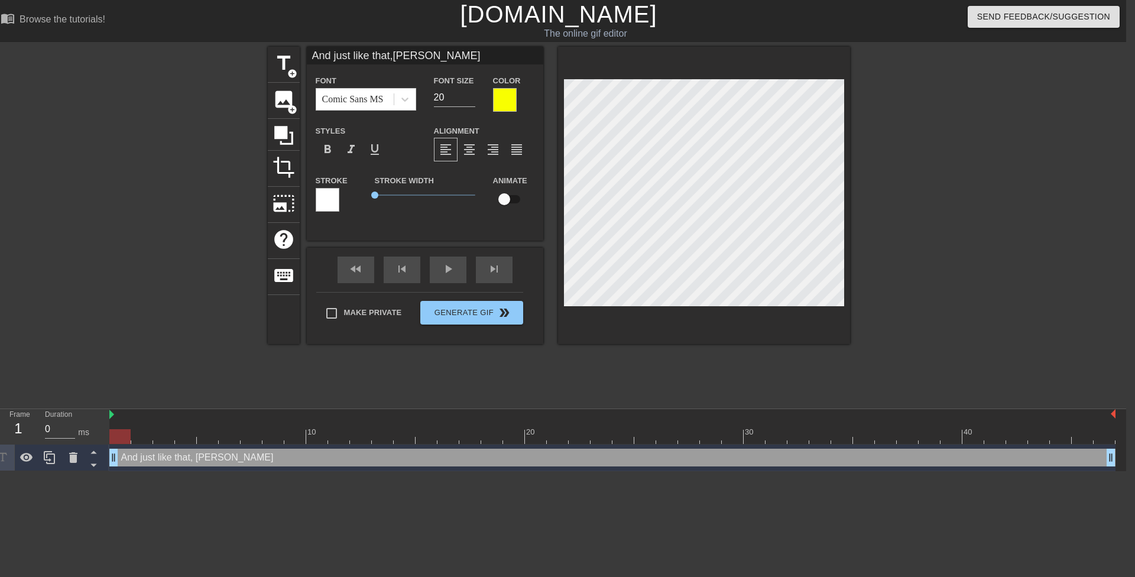
type textarea "And just like that, Mrs. ANd"
type input "And just like that,Mrs. AN"
type textarea "And just like that, Mrs. AN"
type input "And just like that,Mrs. A"
type textarea "And just like that, Mrs. An"
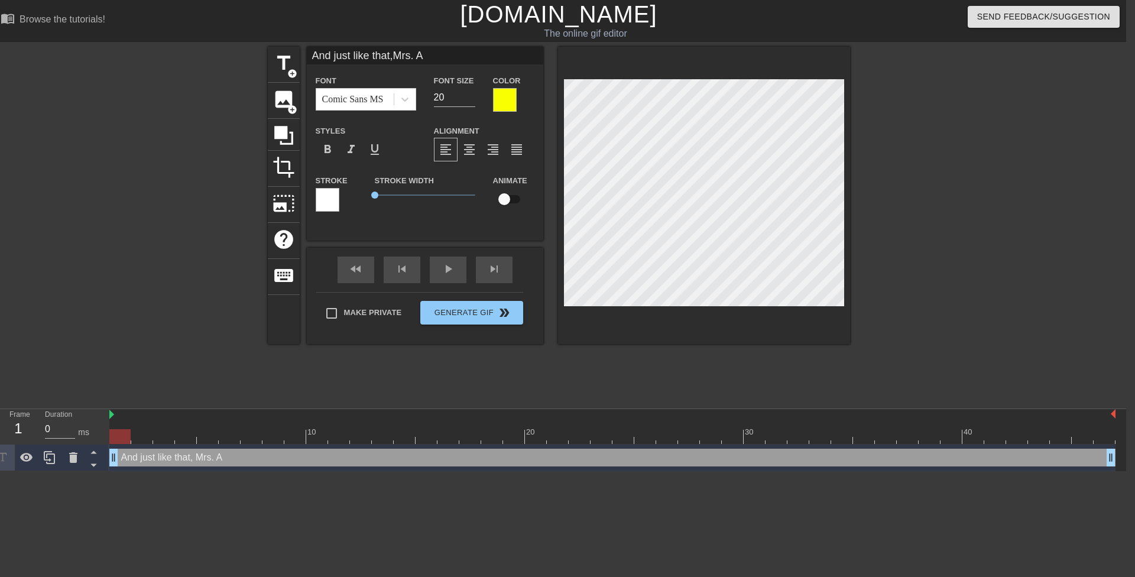
type input "And just like that,Mrs. Anb"
type textarea "And just like that, Mrs. Anb"
type input "And just like that,Mrs. Anbd"
type textarea "And just like that, Mrs. Anbd"
type input "And just like that,Mrs. Anb"
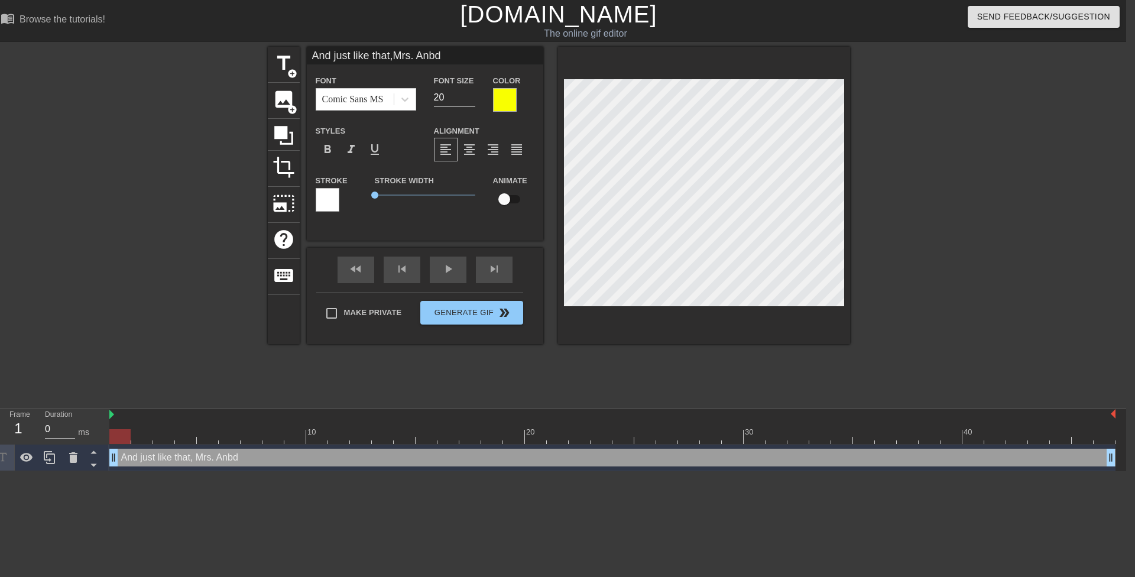
type textarea "And just like that, Mrs. Anb"
type input "And just like that,Mrs. An"
type textarea "And just like that, Mrs. An"
type input "And just like that,Mrs. And"
type textarea "And just like that, Mrs. And"
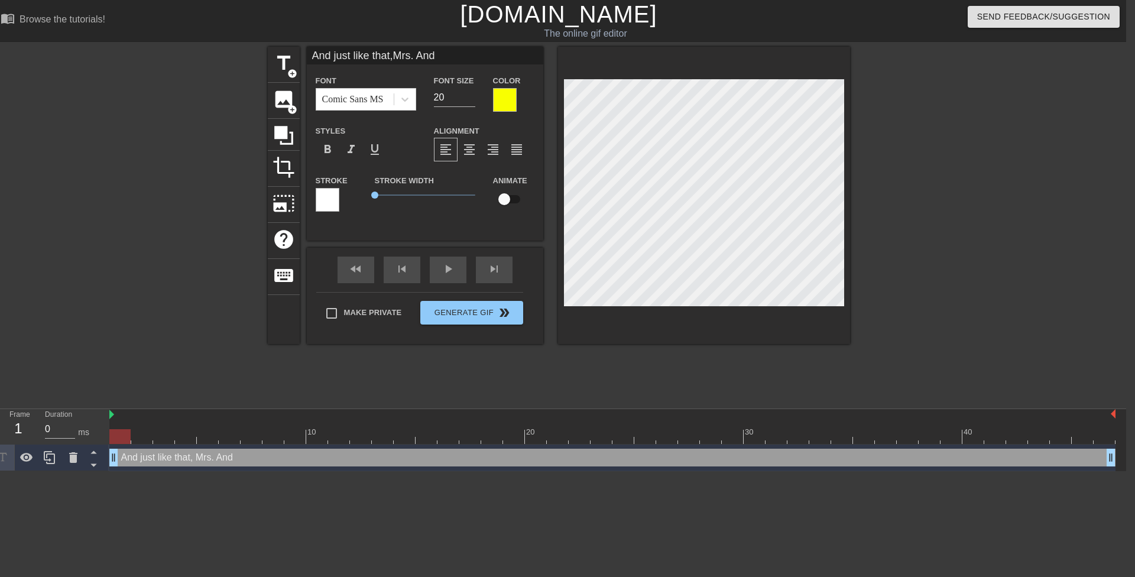
type input "And just like that,Mrs. Ande"
type textarea "And just like that, Mrs. Ande"
type input "And just like that,Mrs. Ander"
type textarea "And just like that, Mrs. Ander"
type input "And just like that,Mrs. Anders"
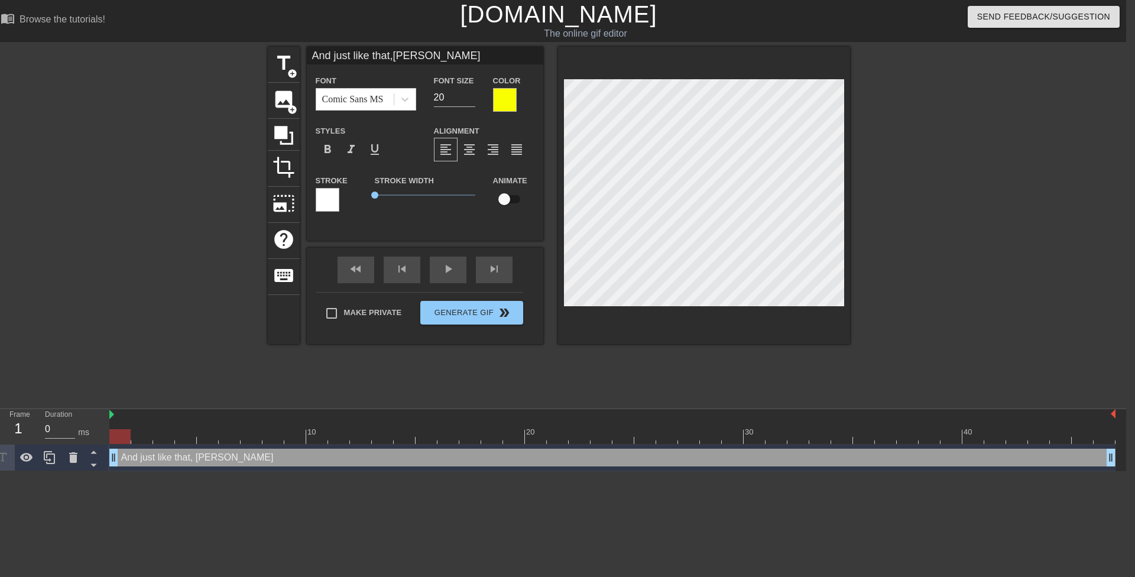
type textarea "And just like that, Mrs. Anders"
type input "And just like that,Mrs. Anderso"
type textarea "And just like that, Mrs. Anderso"
type input "And just like that,Mrs. Anderson"
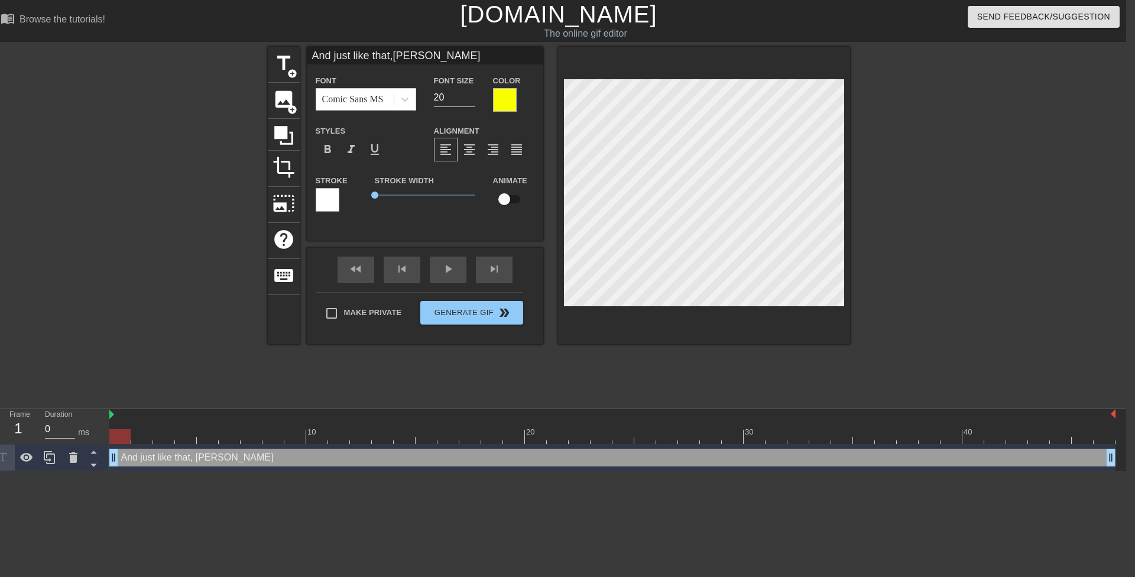
type textarea "And just like that, Mrs. Anderson"
type input "And just like that,Mrs. Anderson'"
type textarea "And just like that, Mrs. Anderson'"
type input "And just like that,Mrs. Anderson's"
type textarea "And just like that, Mrs. Anderson's"
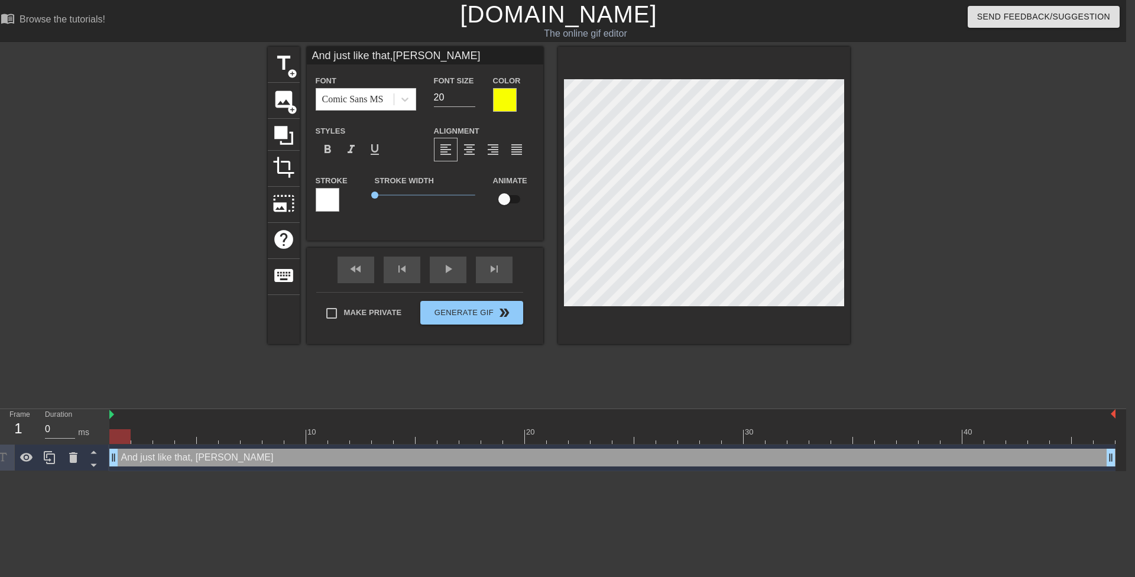
scroll to position [2, 5]
type input "And just like that,Mrs. Anderson's"
type textarea "And just like that, Mrs. Anderson's"
type input "And just like that,Mrs. Anderson'st"
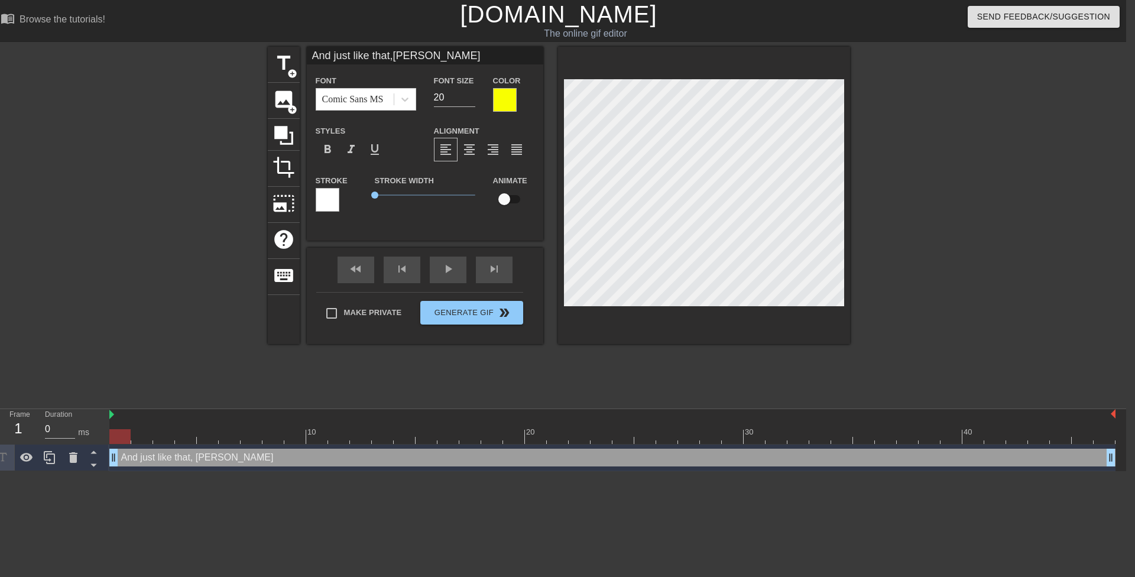
type textarea "And just like that, Mrs. Anderson's t"
type input "And just like that,Mrs. Anderson'ste"
type textarea "And just like that, Mrs. Anderson's te"
type input "And just like that,Mrs. Anderson'stea"
type textarea "And just like that, Mrs. Anderson's tea"
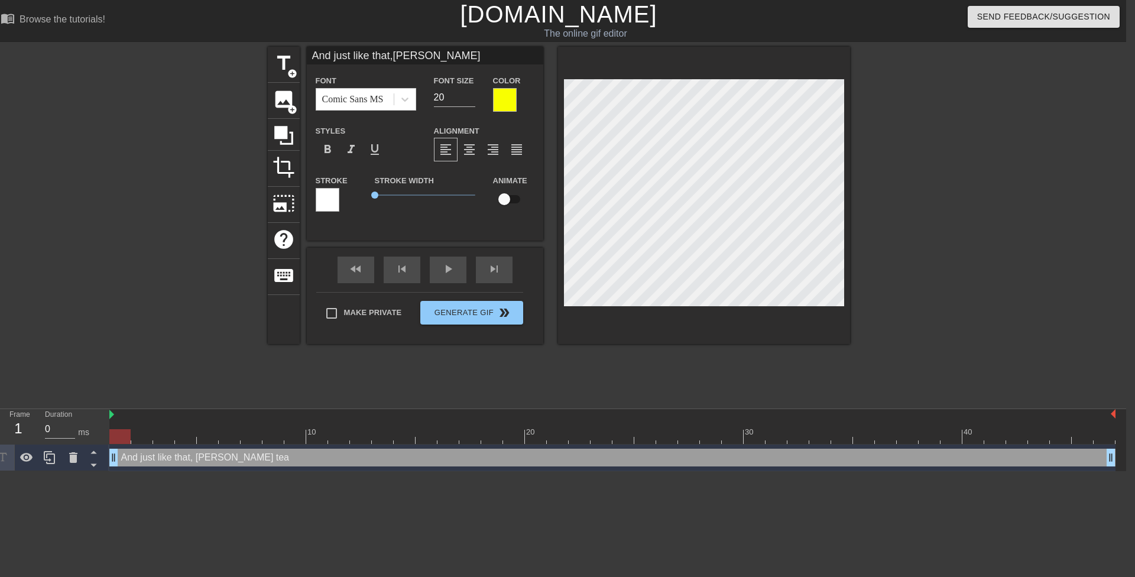
type input "And just like that,Mrs. Anderson'steac"
type textarea "And just like that, Mrs. Anderson's teac"
type input "And just like that,Mrs. Anderson'steach"
type textarea "And just like that, Mrs. Anderson's teach"
type input "And just like that,Mrs. Anderson'steachi"
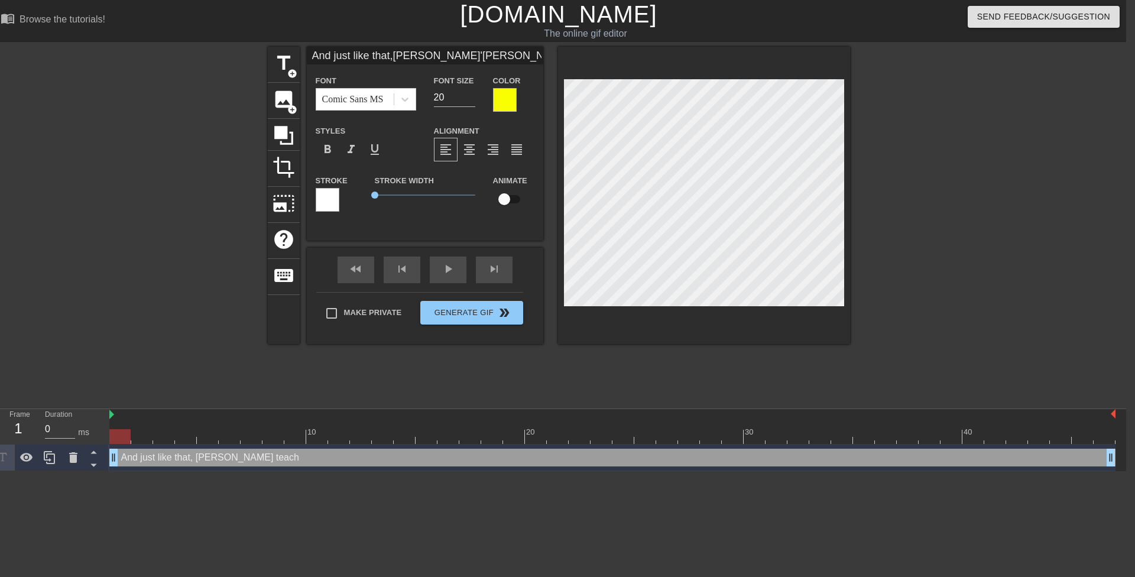
type textarea "And just like that, Mrs. Anderson's teachi"
type input "And just like that,Mrs. Anderson'steachin"
type textarea "And just like that, Mrs. Anderson's teachin"
type input "And just like that,Mrs. Anderson'steaching"
type textarea "And just like that, Mrs. Anderson's teaching"
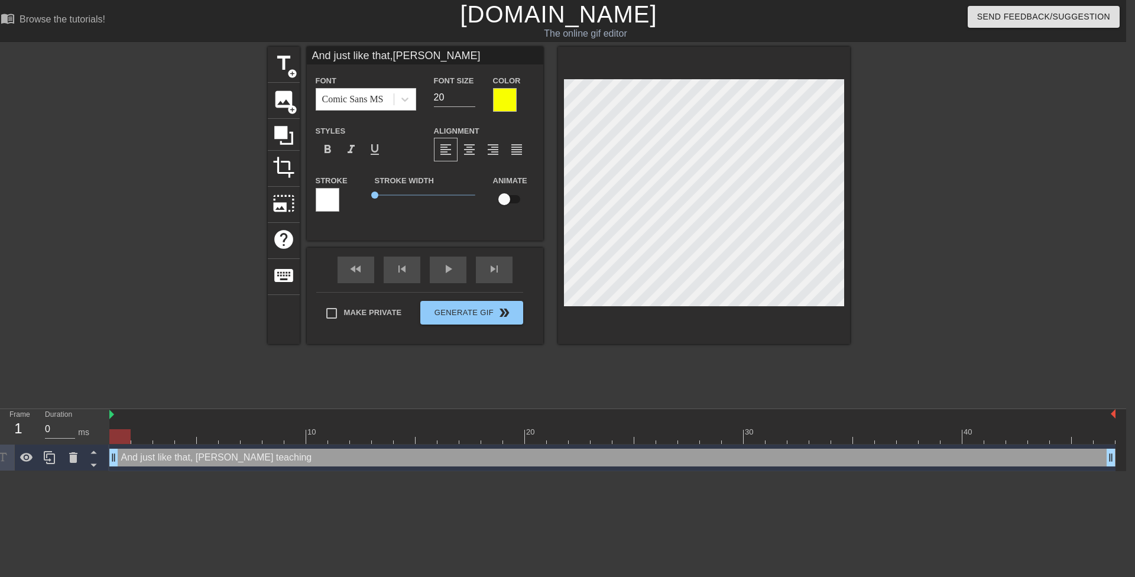
type input "And just like that,Mrs. Anderson'steaching"
type textarea "And just like that, Mrs. Anderson's teaching"
type input "And just like that,Mrs. Anderson'steaching c"
type textarea "And just like that, Mrs. Anderson's teaching c"
type input "And just like that,Mrs. Anderson'steaching ca"
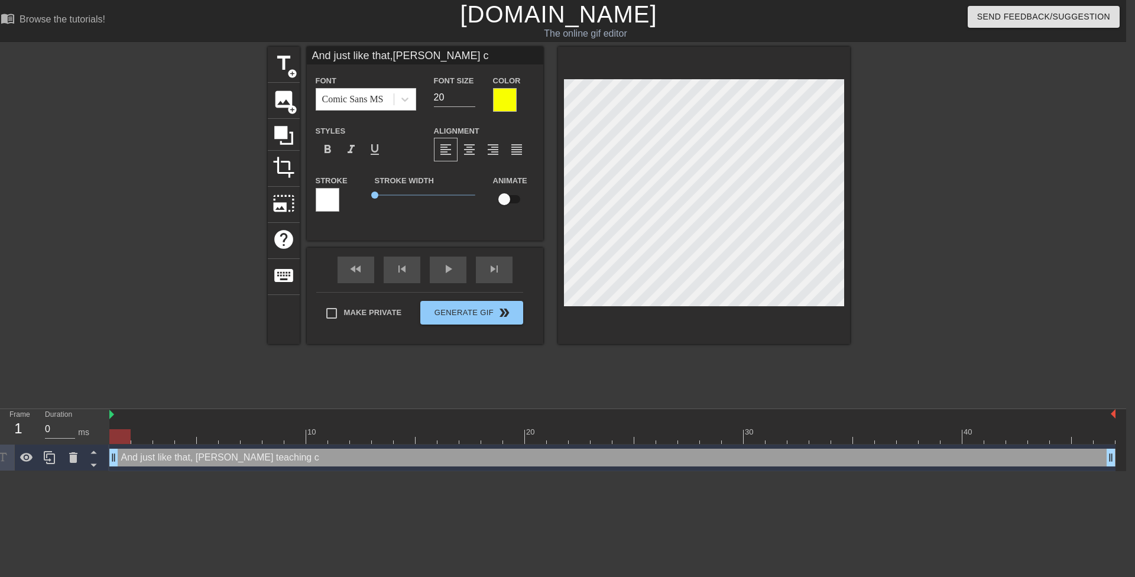
type textarea "And just like that, Mrs. Anderson's teaching ca"
type input "And just like that,Mrs. Anderson'steaching car"
type textarea "And just like that, Mrs. Anderson's teaching car"
type input "And just like that,Mrs. Anderson'steaching care"
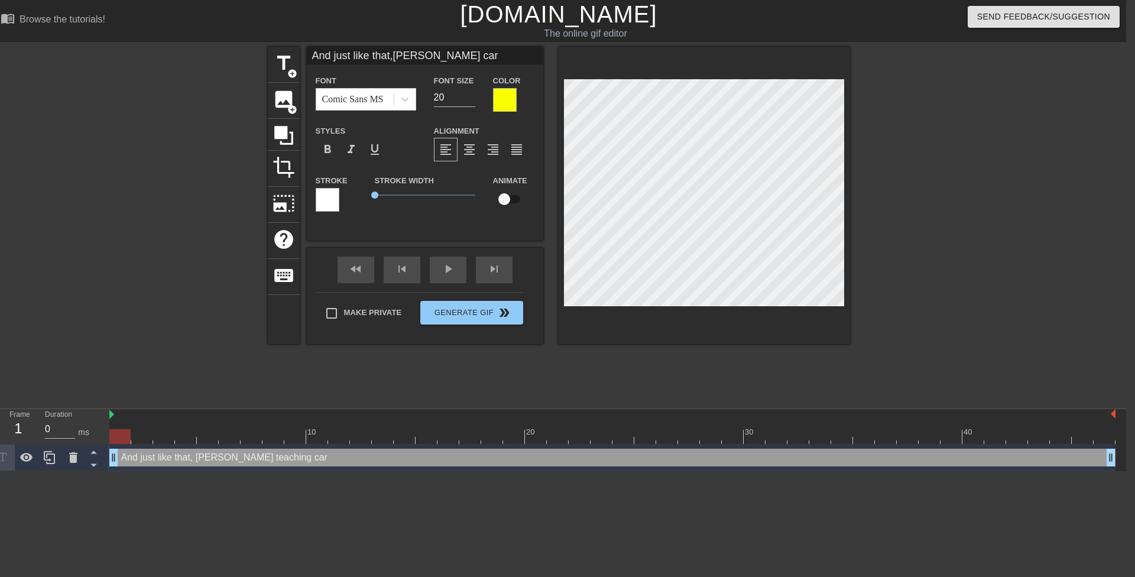
type textarea "And just like that, Mrs. Anderson's teaching care"
type input "And just like that,Mrs. Anderson'steaching caree"
type textarea "And just like that, Mrs. Anderson's teaching caree"
type input "And just like that,Mrs. Anderson'steaching career"
type textarea "And just like that, Mrs. Anderson's teaching career"
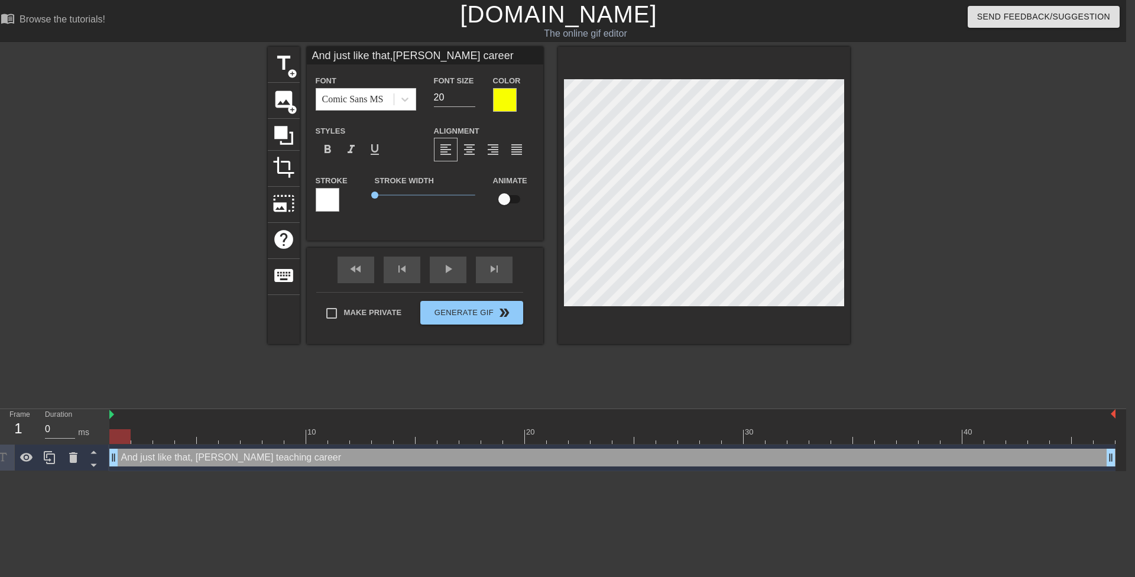
type input "And just like that,Mrs. Anderson'steaching career"
type textarea "And just like that, Mrs. Anderson's teaching career"
type input "And just like that,Mrs. Anderson'steaching careera"
type textarea "And just like that, Mrs. Anderson's teaching career a"
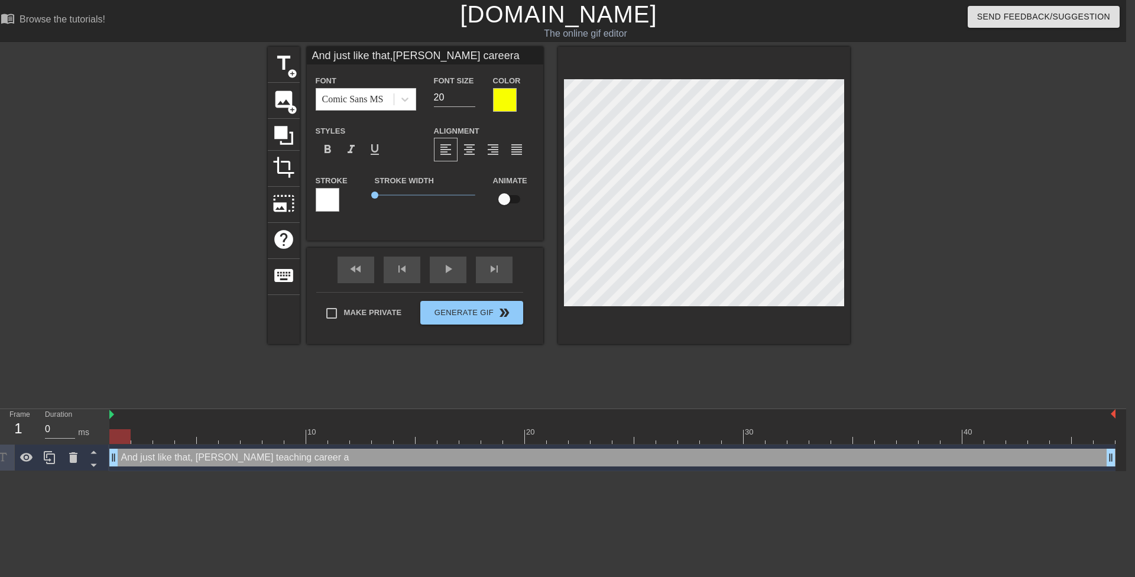
type input "And just like that,Mrs. Anderson'steaching careeran"
type textarea "And just like that, Mrs. Anderson's teaching career an"
type input "And just like that,Mrs. Anderson'steaching careerand"
type textarea "And just like that, Mrs. Anderson's teaching career and"
type input "And just like that,Mrs. Anderson'steaching careerand"
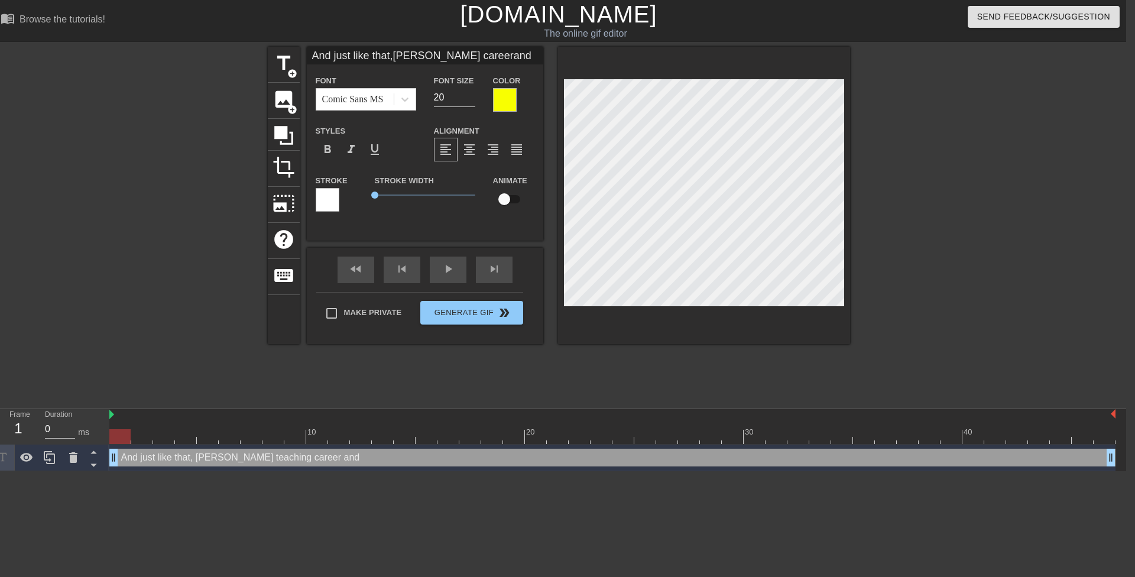
type textarea "And just like that, Mrs. Anderson's teaching career and"
type input "And just like that,Mrs. Anderson'steaching careerand m"
type textarea "And just like that, Mrs. Anderson's teaching career and m"
type input "And just like that,Mrs. Anderson'steaching careerand"
type textarea "And just like that, Mrs. Anderson's teaching career and"
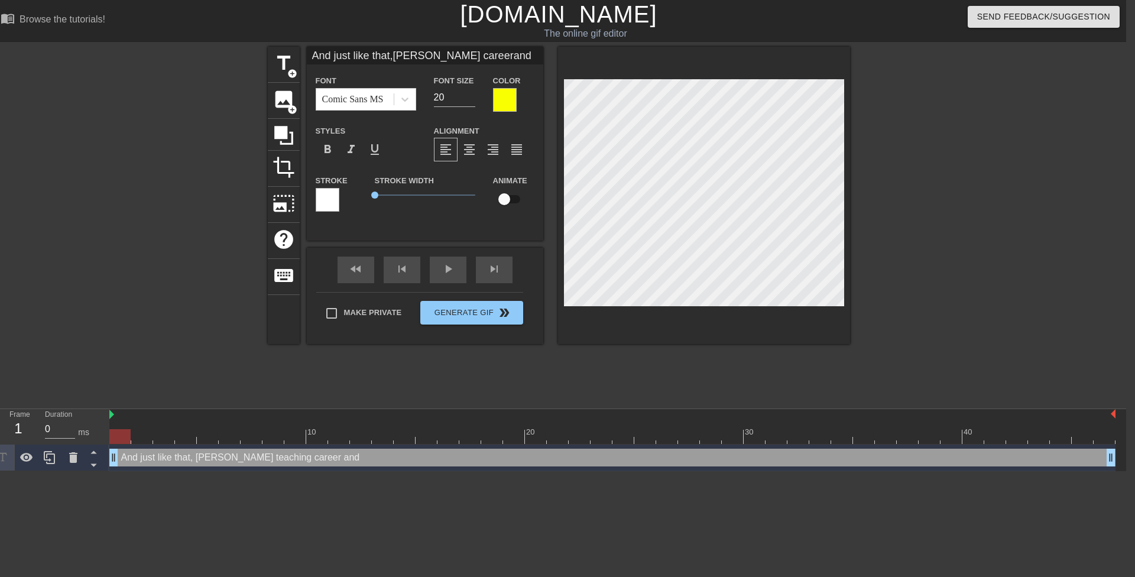
type input "And just like that,Mrs. Anderson'steaching careerand m"
type textarea "And just like that, Mrs. Anderson's teaching career and ma"
type input "And just like that,Mrs. Anderson'steaching careerand mar"
type textarea "And just like that, Mrs. Anderson's teaching career and mar"
type input "And just like that,Mrs. Anderson'steaching careerand marr"
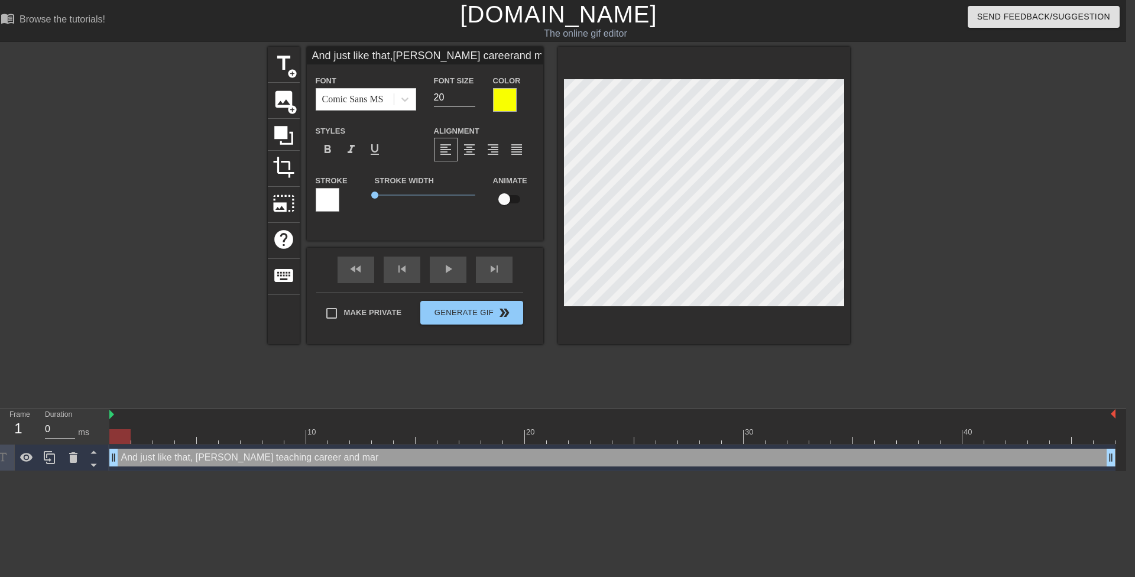
type textarea "And just like that, Mrs. Anderson's teaching career and marr"
type input "And just like that,Mrs. Anderson'steaching careerand marri"
type textarea "And just like that, Mrs. Anderson's teaching career and marri"
type input "And just like that,Mrs. Anderson'steaching careerand marria"
type textarea "And just like that, Mrs. Anderson's teaching career and marria"
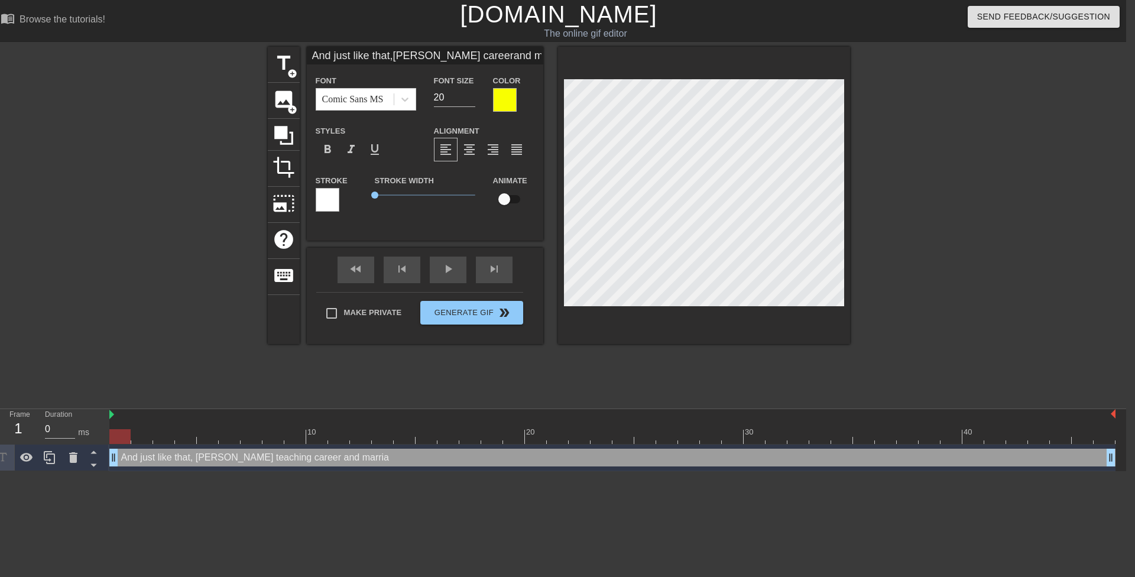
type input "And just like that,Mrs. Anderson'steaching careerand marriag"
type textarea "And just like that, Mrs. Anderson's teaching career and marriag"
type input "And just like that,Mrs. Anderson'steaching careerand marriage"
type textarea "And just like that, Mrs. Anderson's teaching career and marriage"
type input "And just like that,Mrs. Anderson'steaching careerand marriage"
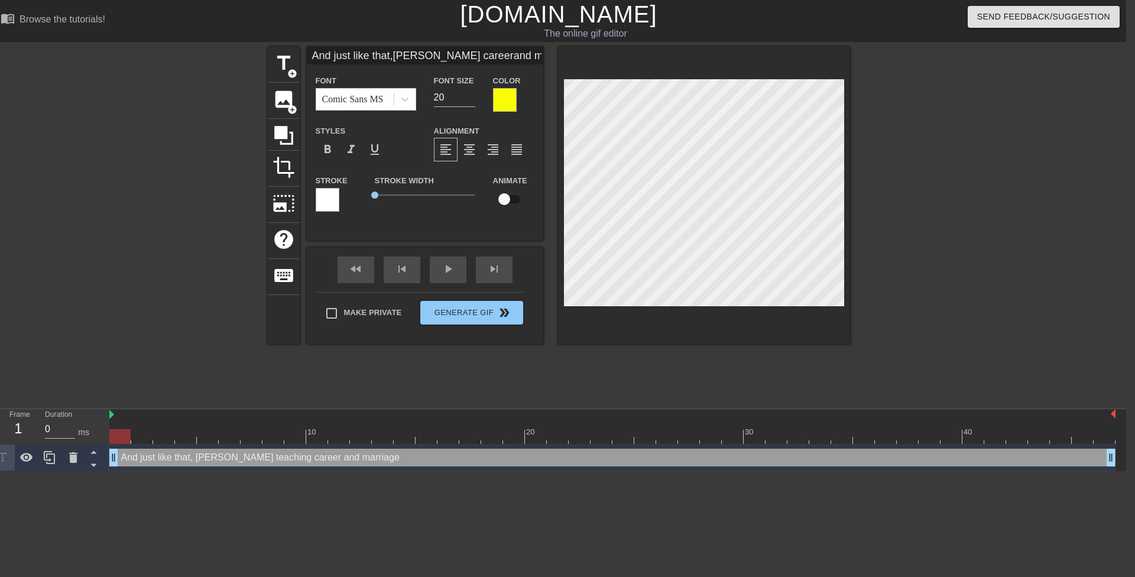
type textarea "And just like that, Mrs. Anderson's teaching career and marriage"
type input "And just like that,Mrs. Anderson'steaching careerand marriage w"
type textarea "And just like that, Mrs. Anderson's teaching career and marriage w"
type input "And just like that,Mrs. Anderson'steaching careerand marriage wa"
type textarea "And just like that, Mrs. Anderson's teaching career and marriage wa"
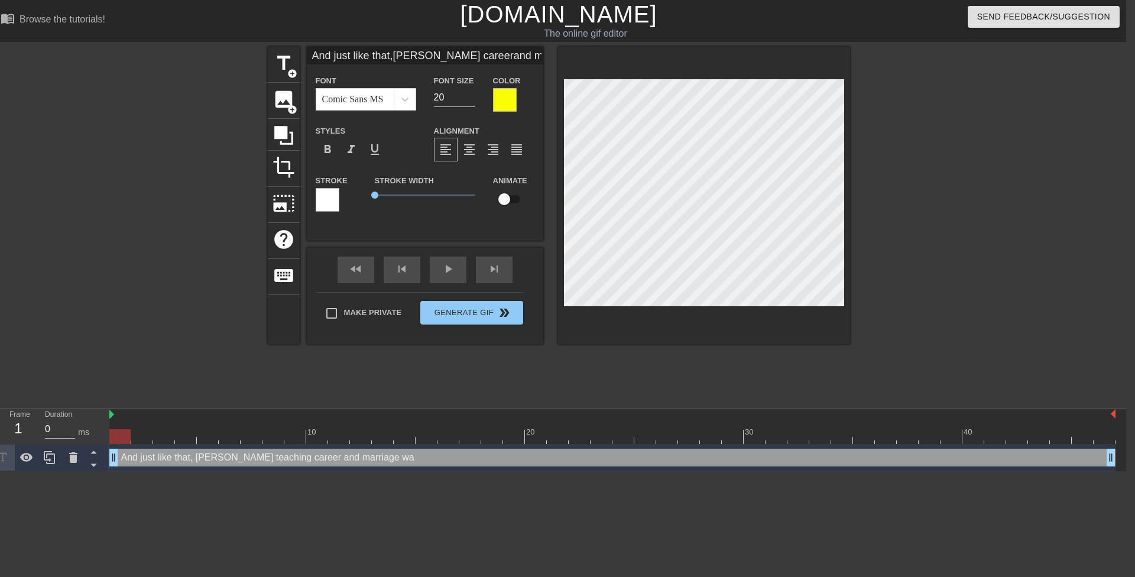
scroll to position [4, 5]
type input "And just like that,Mrs. Anderson'steaching careerand marriage was"
type textarea "And just like that, Mrs. Anderson's teaching career and marriage was"
type input "And just like that,Mrs. Anderson'steaching careerand marriage was"
type textarea "And just like that, Mrs. Anderson's teaching career and marriage was"
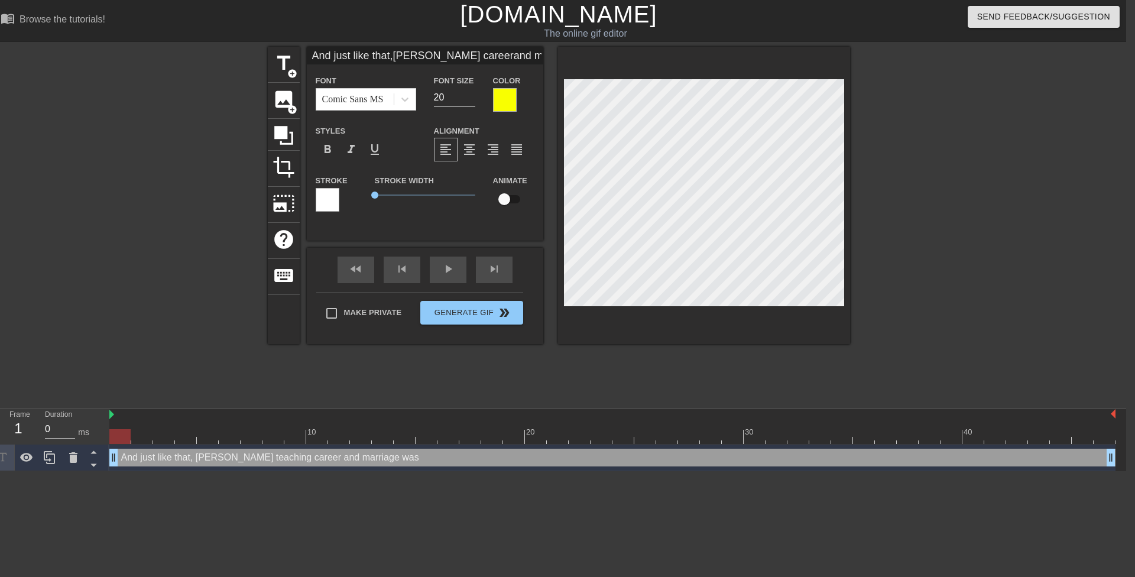
scroll to position [5, 1]
type input "And just like that,Mrs. Anderson'steaching careerand marriage waso"
type textarea "And just like that, Mrs. Anderson's teaching career and marriage was o"
type input "And just like that,Mrs. Anderson'steaching careerand marriage wasov"
type textarea "And just like that, Mrs. Anderson's teaching career and marriage was ov"
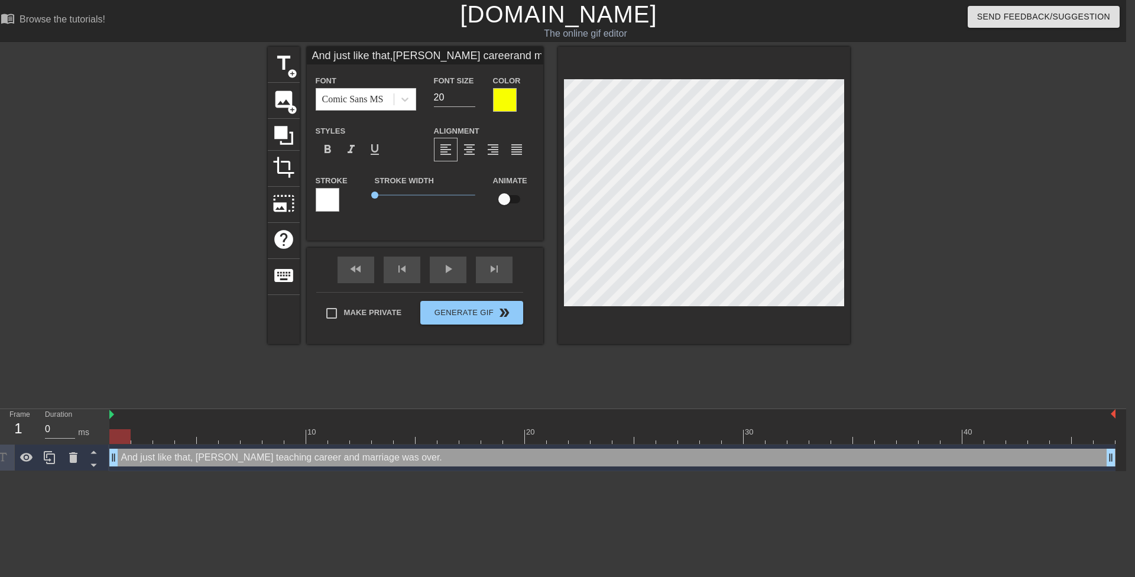
scroll to position [2, 5]
click at [892, 189] on div at bounding box center [952, 224] width 177 height 355
click at [892, 142] on div at bounding box center [952, 224] width 177 height 355
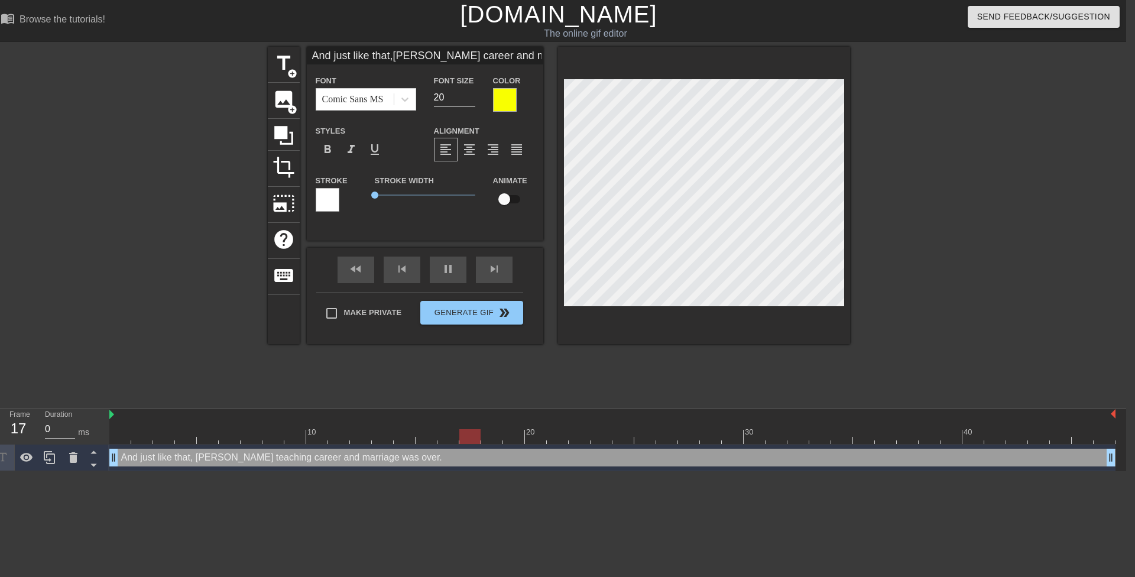
paste textarea "and"
click at [910, 155] on div at bounding box center [952, 224] width 177 height 355
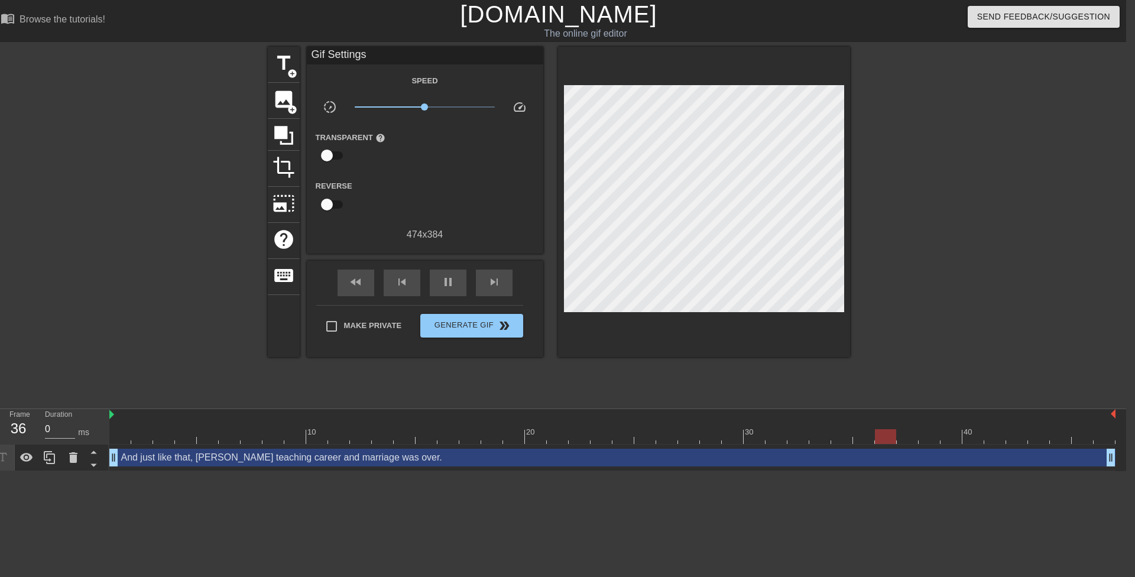
click at [896, 164] on div at bounding box center [952, 224] width 177 height 355
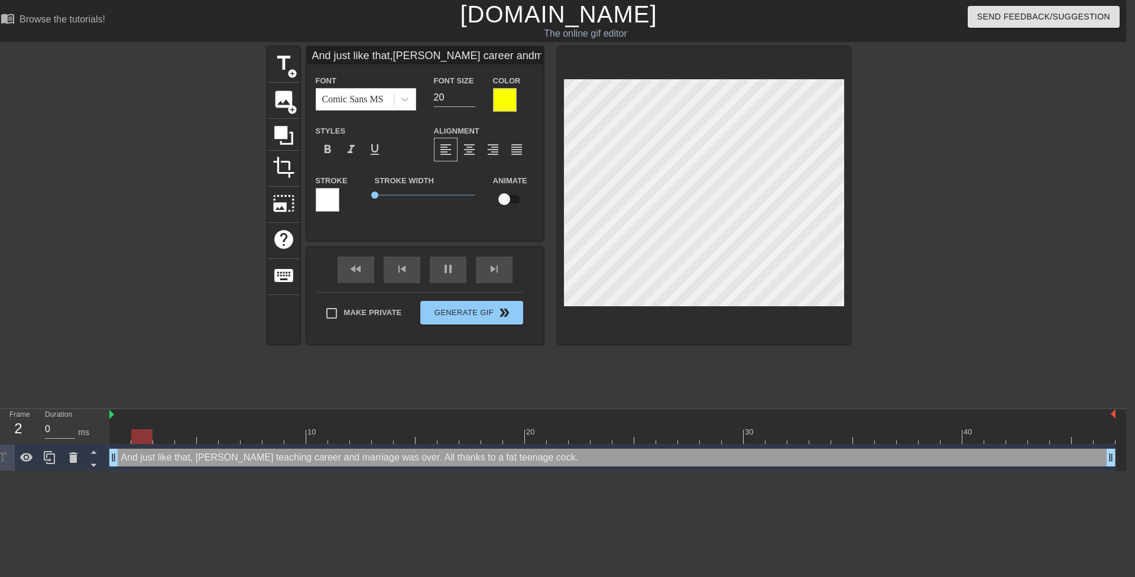
scroll to position [5, 4]
click at [955, 174] on div at bounding box center [952, 224] width 177 height 355
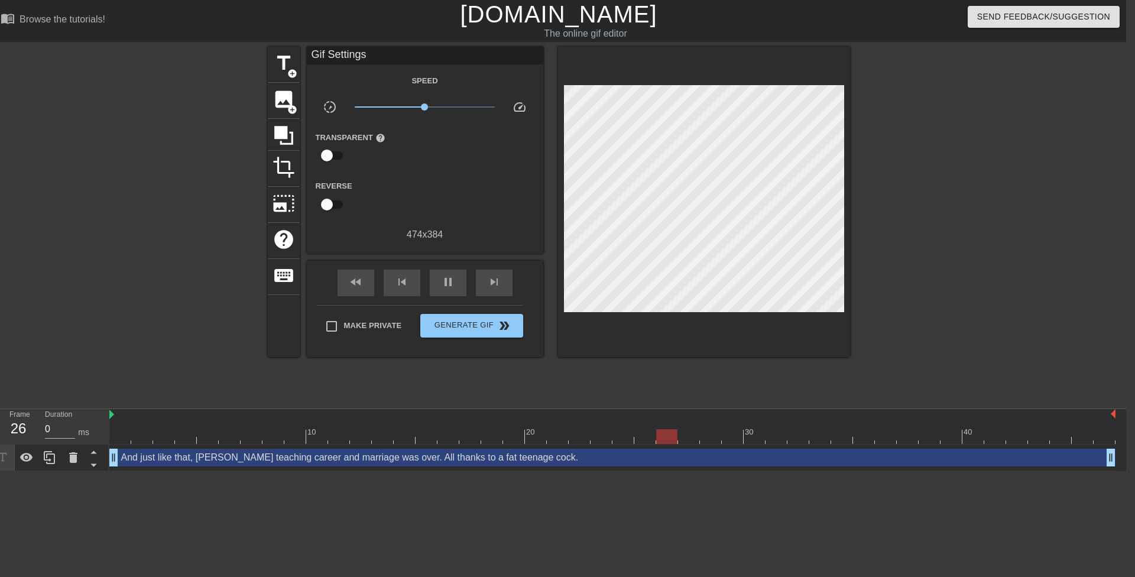
click at [906, 151] on div at bounding box center [952, 224] width 177 height 355
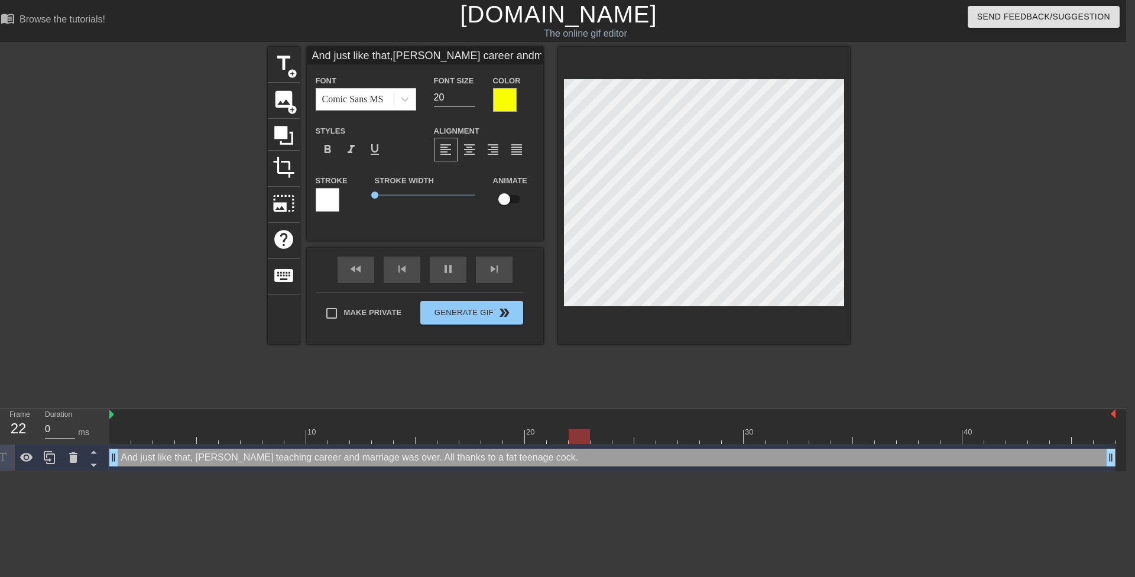
scroll to position [6, 4]
click at [835, 71] on div at bounding box center [704, 195] width 292 height 297
click at [952, 122] on div at bounding box center [952, 224] width 177 height 355
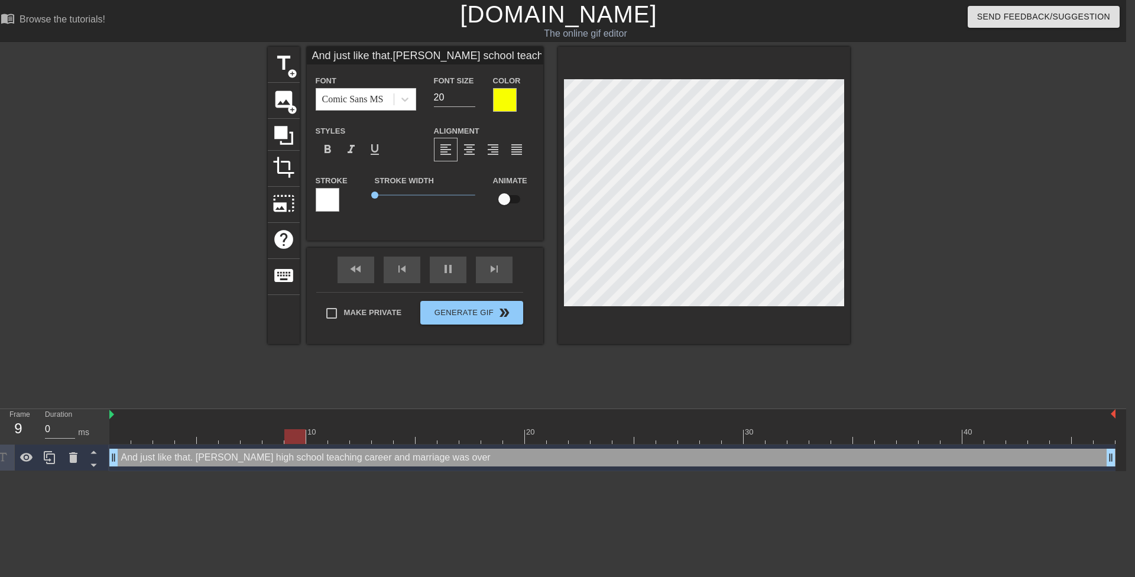
click at [903, 173] on div at bounding box center [952, 224] width 177 height 355
drag, startPoint x: 923, startPoint y: 170, endPoint x: 885, endPoint y: 166, distance: 38.0
click at [920, 169] on div at bounding box center [952, 224] width 177 height 355
click at [909, 128] on div at bounding box center [952, 224] width 177 height 355
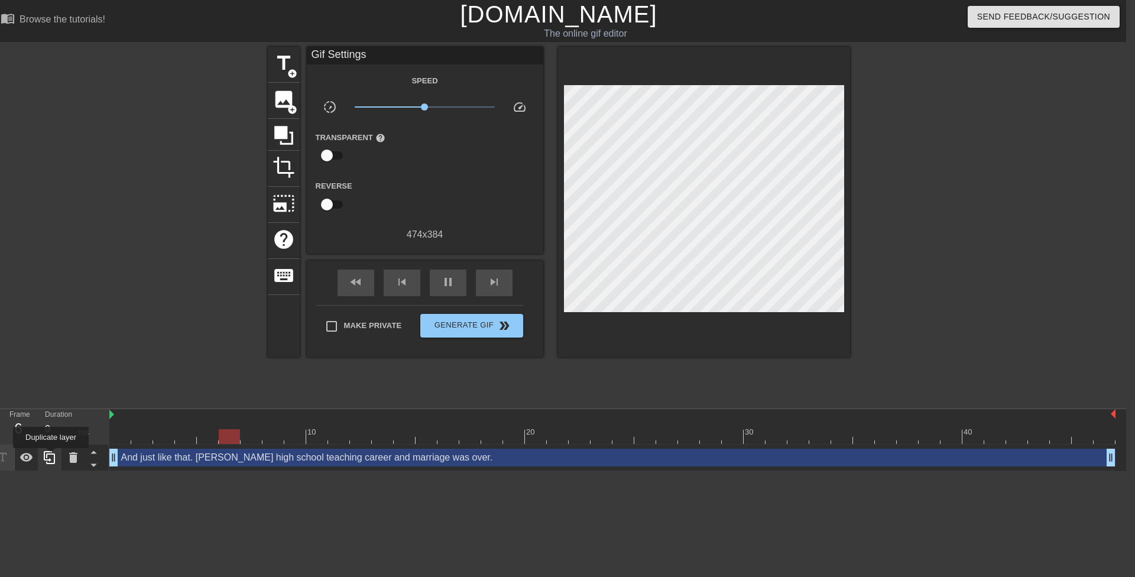
click at [51, 456] on icon at bounding box center [50, 458] width 14 height 14
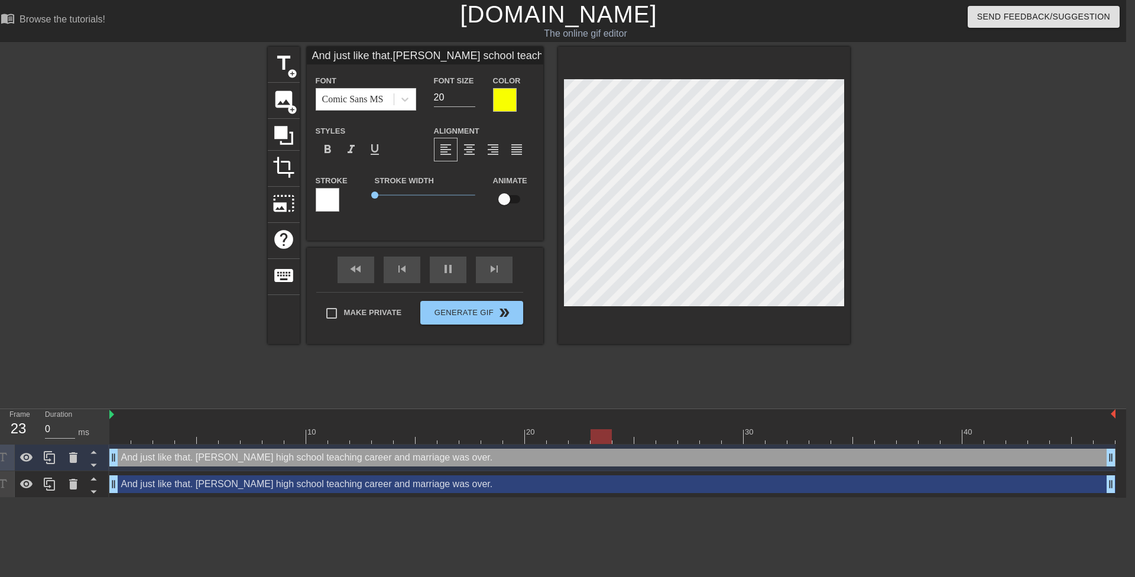
click at [147, 484] on div "And just like that. Mrs. Anderson's high school teaching career and marriage wa…" at bounding box center [612, 484] width 1006 height 18
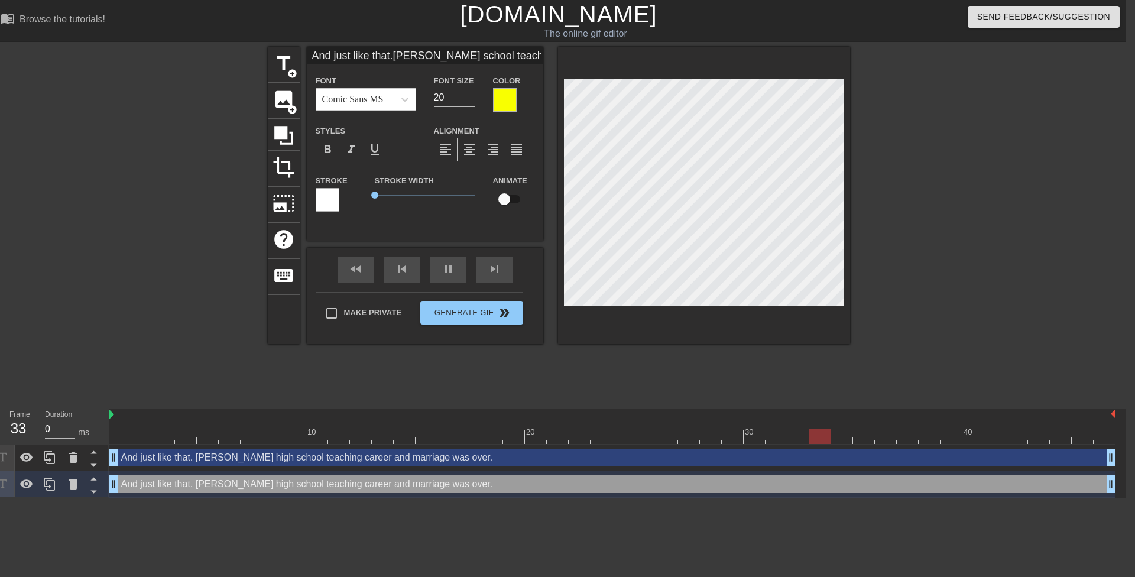
click at [334, 198] on div at bounding box center [328, 200] width 24 height 24
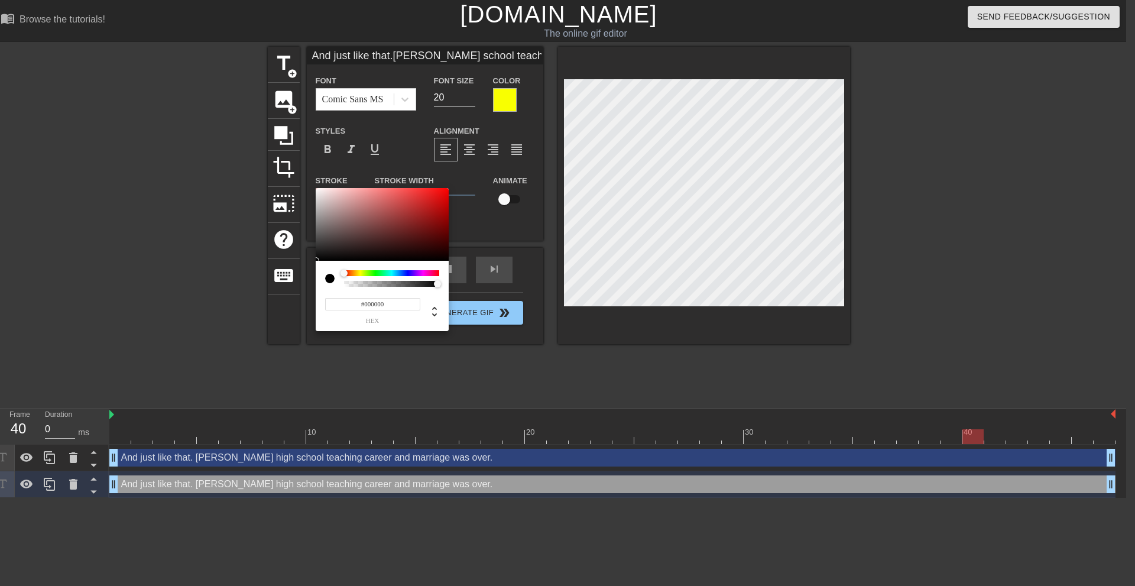
drag, startPoint x: 316, startPoint y: 261, endPoint x: 271, endPoint y: 290, distance: 53.1
click at [271, 290] on div "#000000 hex" at bounding box center [567, 293] width 1135 height 586
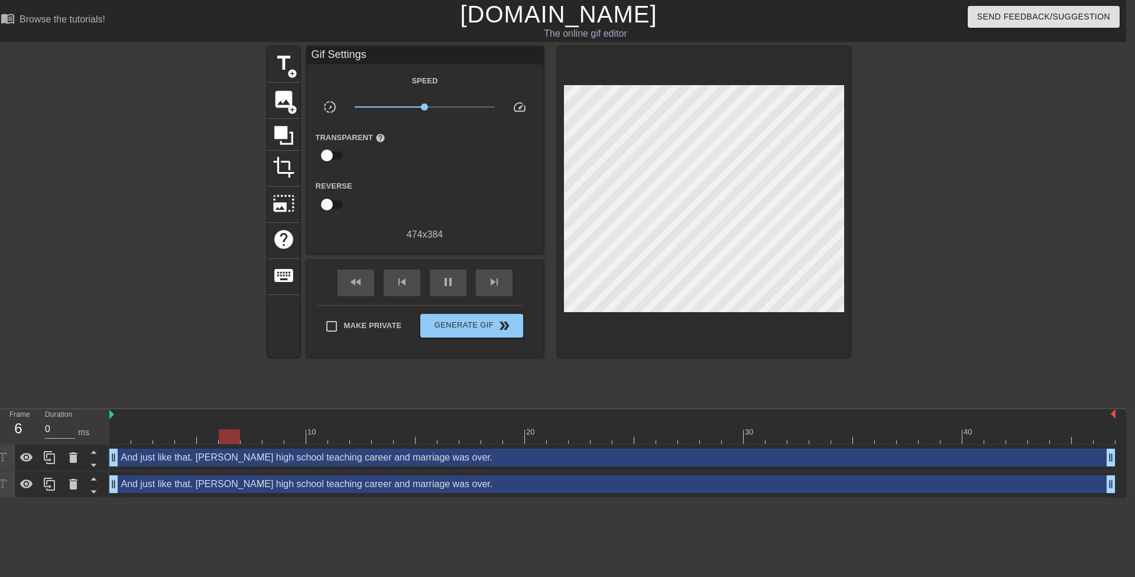
drag, startPoint x: 286, startPoint y: 483, endPoint x: 305, endPoint y: 461, distance: 29.3
click at [286, 482] on div "And just like that. Mrs. Anderson's high school teaching career and marriage wa…" at bounding box center [612, 484] width 1006 height 18
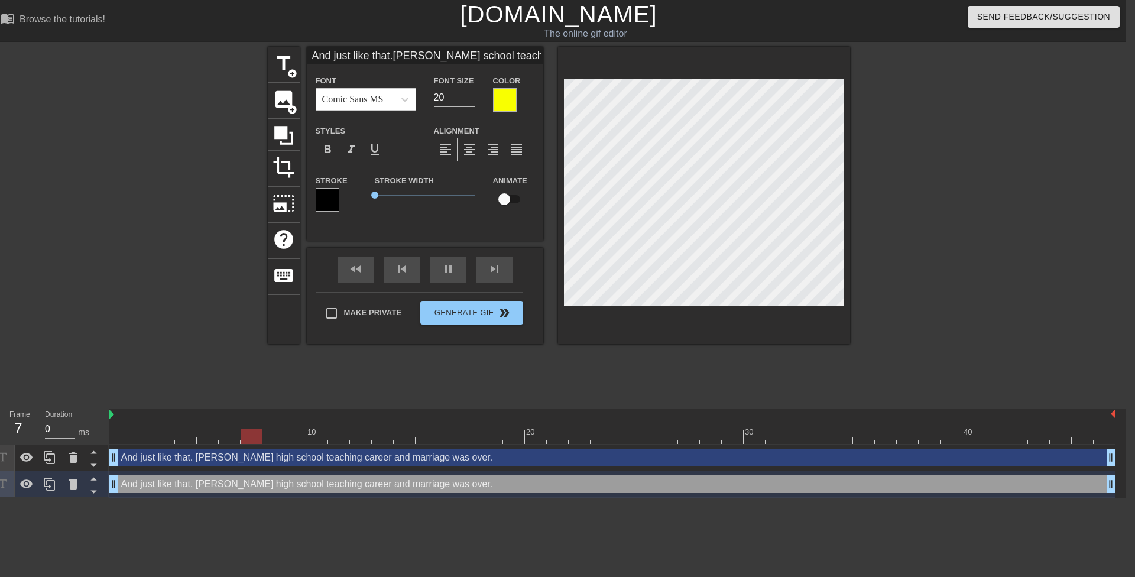
click at [504, 101] on div at bounding box center [505, 100] width 24 height 24
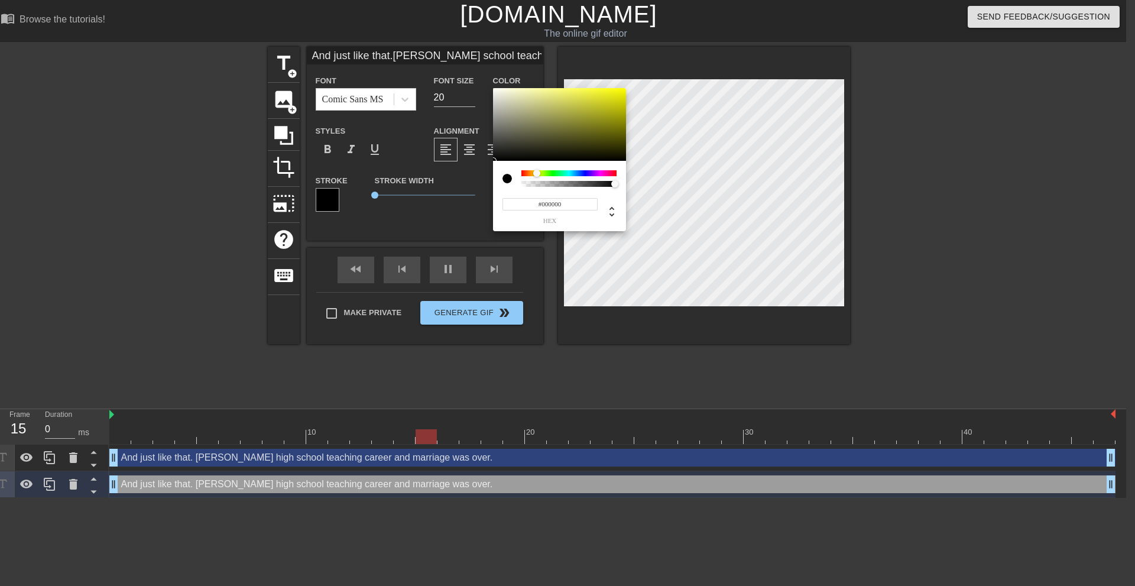
drag, startPoint x: 507, startPoint y: 147, endPoint x: 390, endPoint y: 270, distance: 169.8
click at [398, 260] on div "#000000 hex" at bounding box center [567, 293] width 1135 height 586
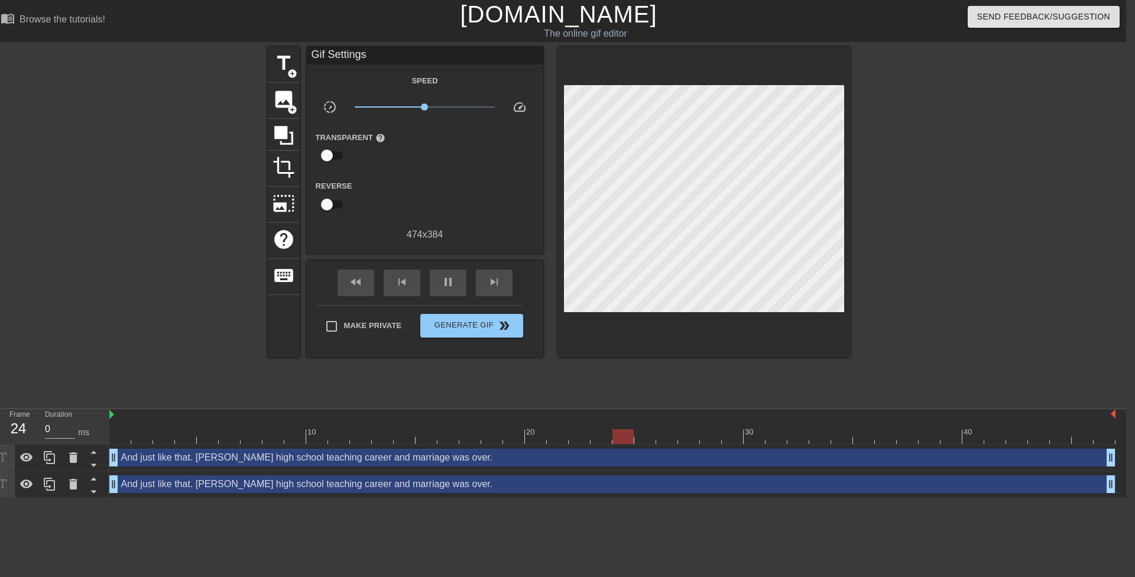
click at [295, 485] on div "And just like that. Mrs. Anderson's high school teaching career and marriage wa…" at bounding box center [612, 484] width 1006 height 18
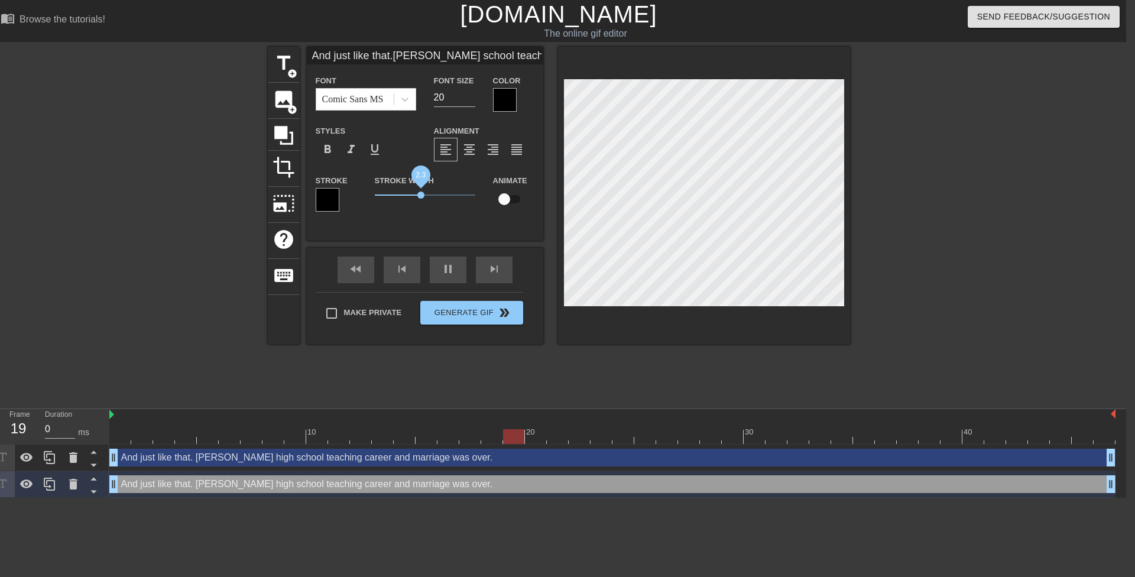
drag, startPoint x: 380, startPoint y: 193, endPoint x: 420, endPoint y: 201, distance: 40.9
click at [420, 201] on span "2.3" at bounding box center [425, 195] width 101 height 14
click at [916, 243] on div at bounding box center [952, 224] width 177 height 355
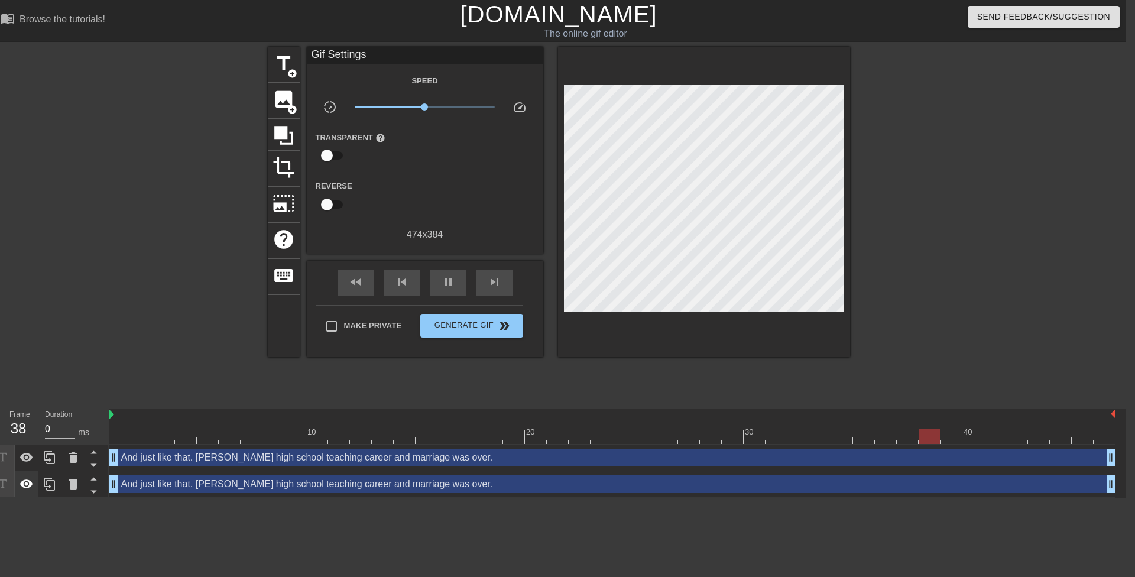
click at [29, 484] on icon at bounding box center [26, 483] width 13 height 9
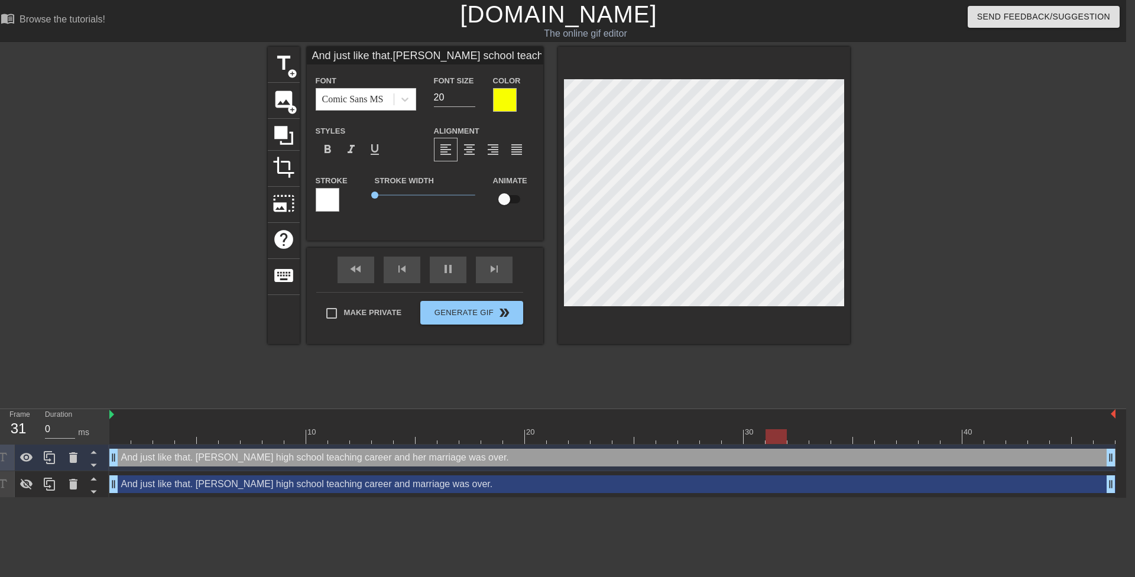
click at [916, 159] on div at bounding box center [952, 224] width 177 height 355
paste textarea "so-called"
paste textarea "career"
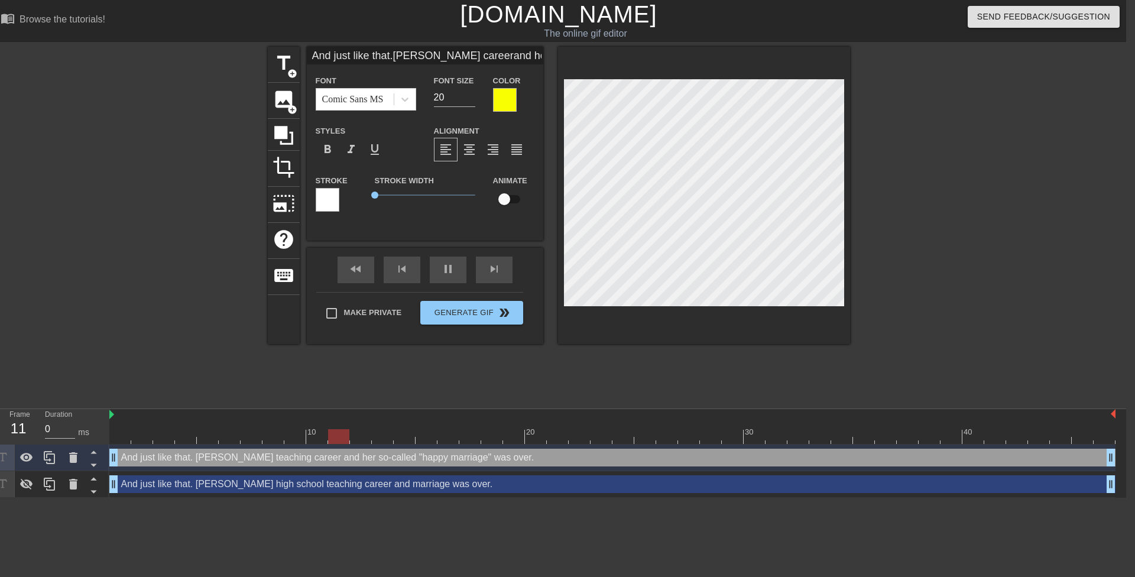
scroll to position [5, 2]
click at [922, 150] on div at bounding box center [952, 224] width 177 height 355
click at [899, 131] on div at bounding box center [952, 224] width 177 height 355
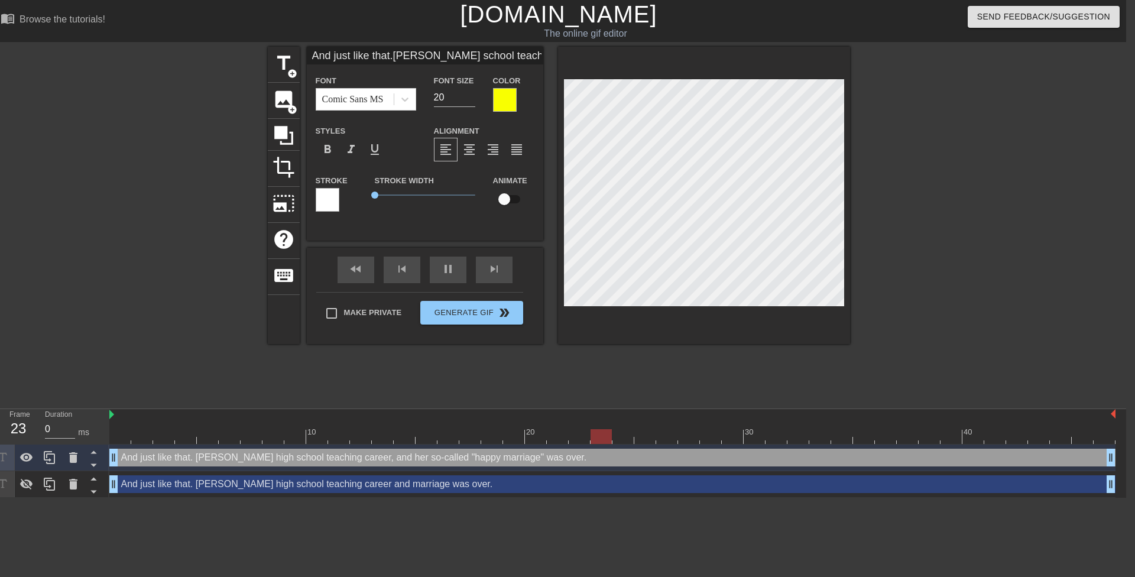
click at [849, 138] on div at bounding box center [704, 195] width 292 height 297
click at [926, 158] on div at bounding box center [952, 224] width 177 height 355
click at [899, 150] on div at bounding box center [952, 224] width 177 height 355
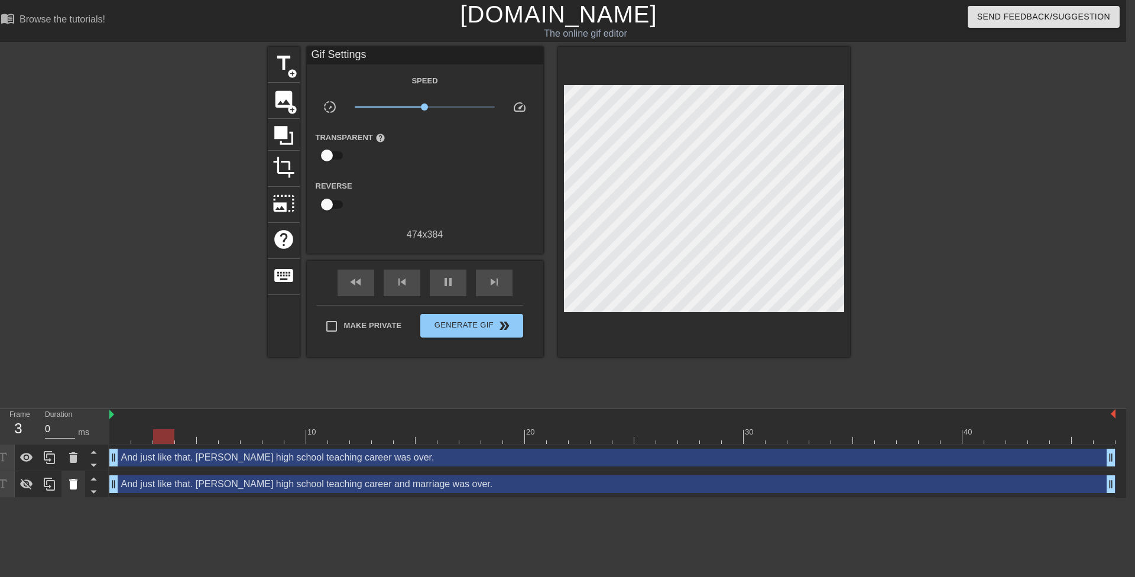
click at [73, 486] on icon at bounding box center [73, 484] width 8 height 11
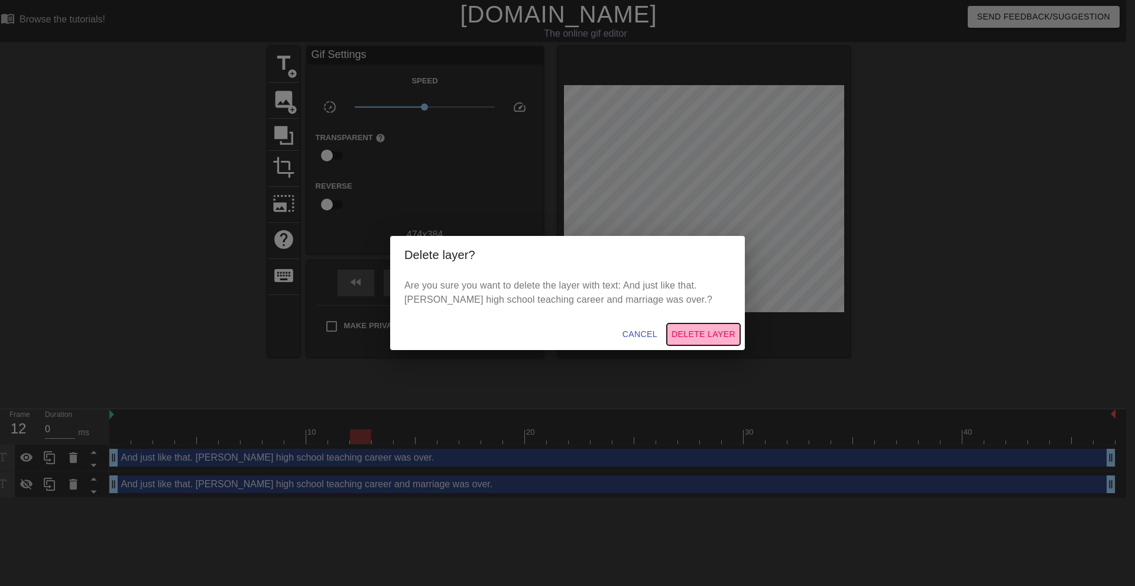
click at [681, 329] on span "Delete Layer" at bounding box center [704, 334] width 64 height 15
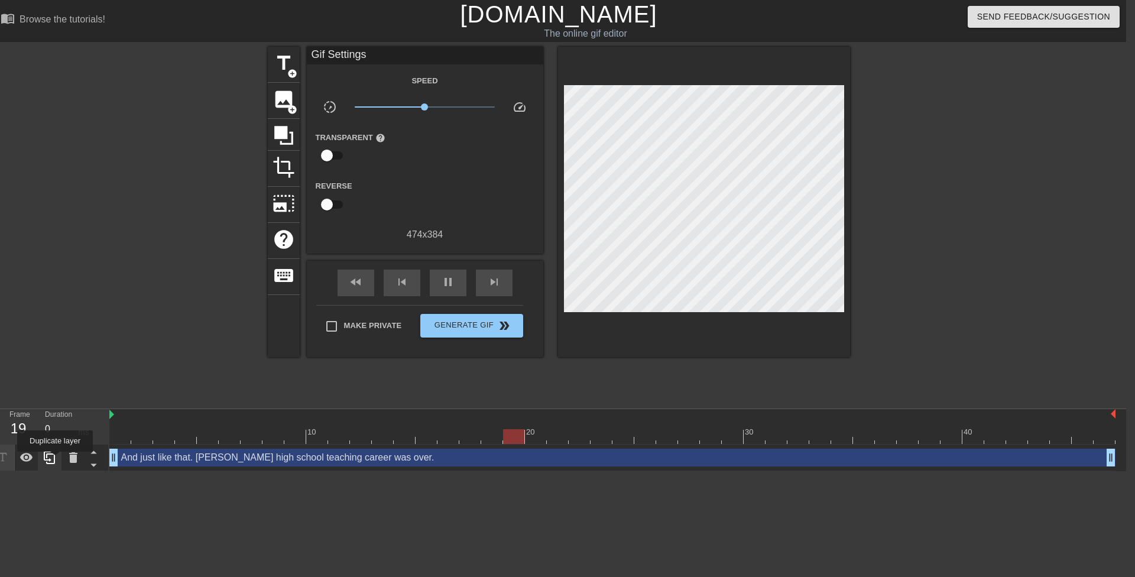
click at [55, 460] on icon at bounding box center [50, 458] width 14 height 14
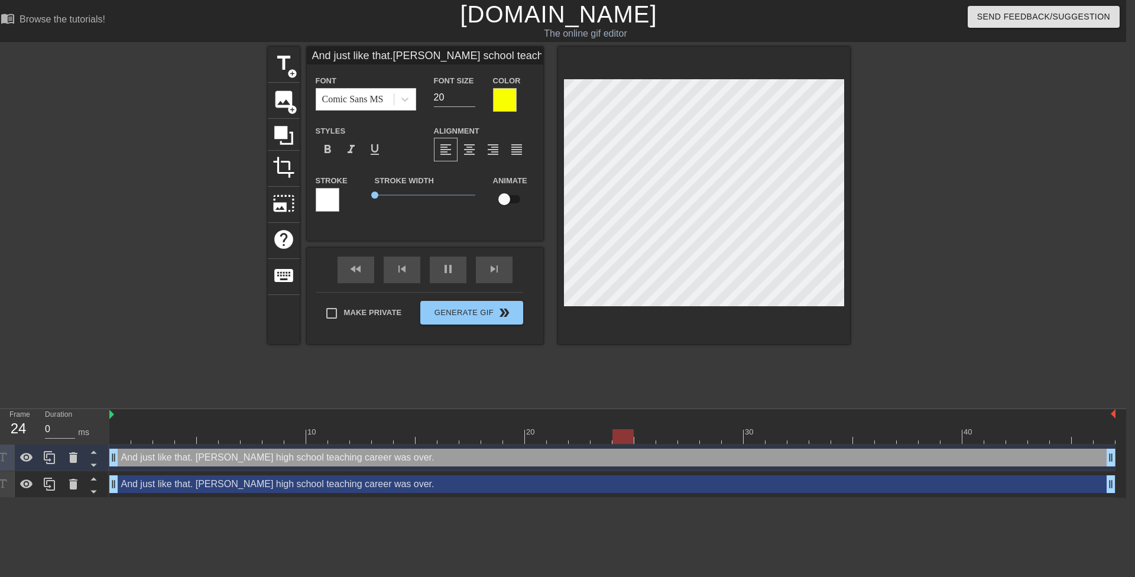
click at [159, 481] on div "And just like that. Mrs. Anderson's high school teaching career was over. drag_…" at bounding box center [612, 484] width 1006 height 18
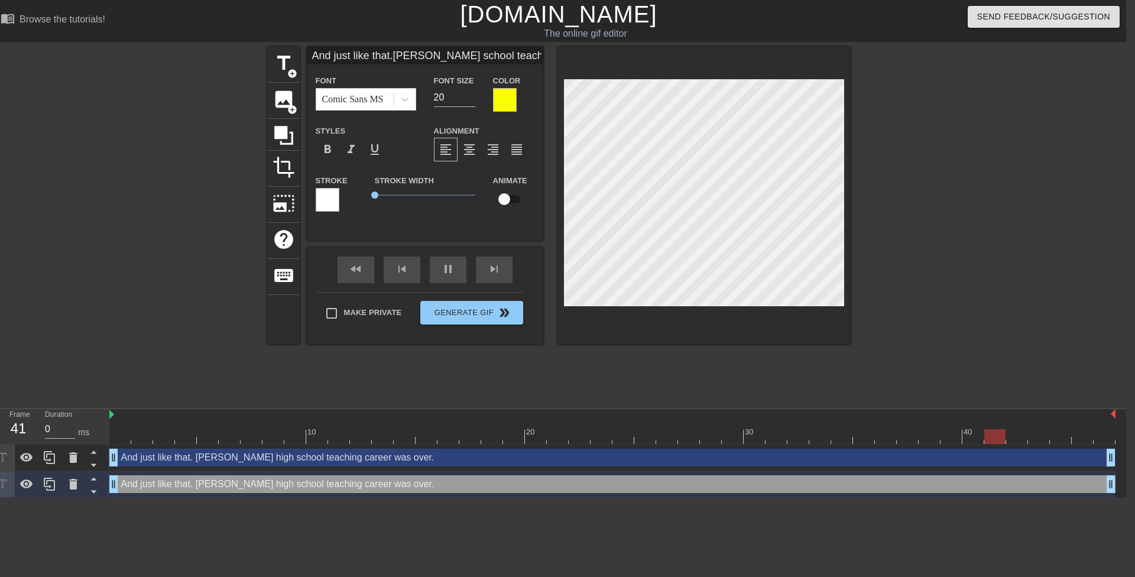
click at [335, 196] on div at bounding box center [328, 200] width 24 height 24
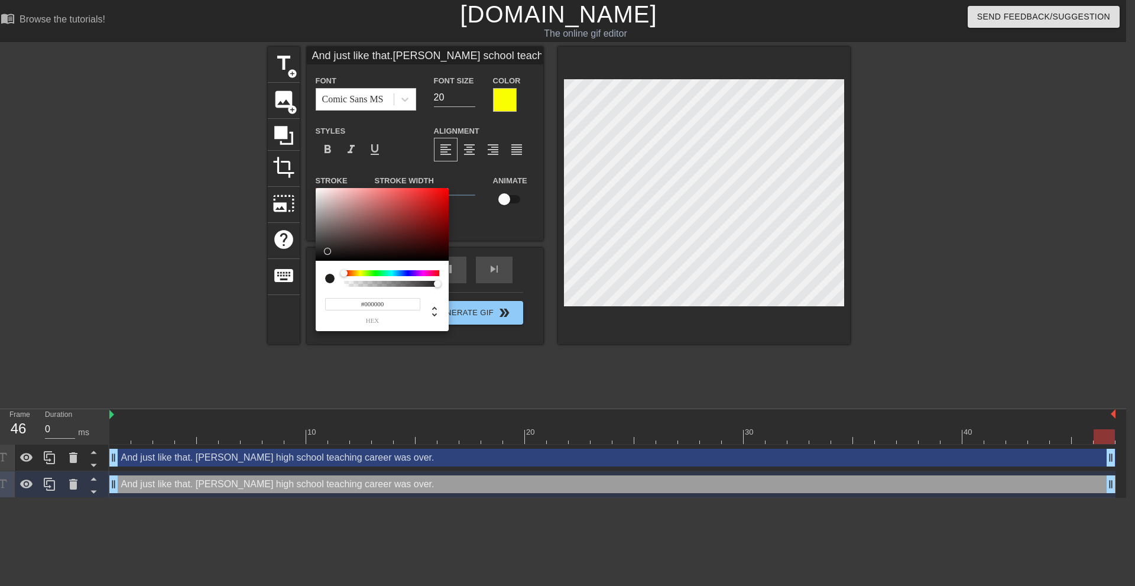
drag, startPoint x: 332, startPoint y: 249, endPoint x: 274, endPoint y: 313, distance: 86.2
click at [273, 299] on div "#000000 hex" at bounding box center [567, 293] width 1135 height 586
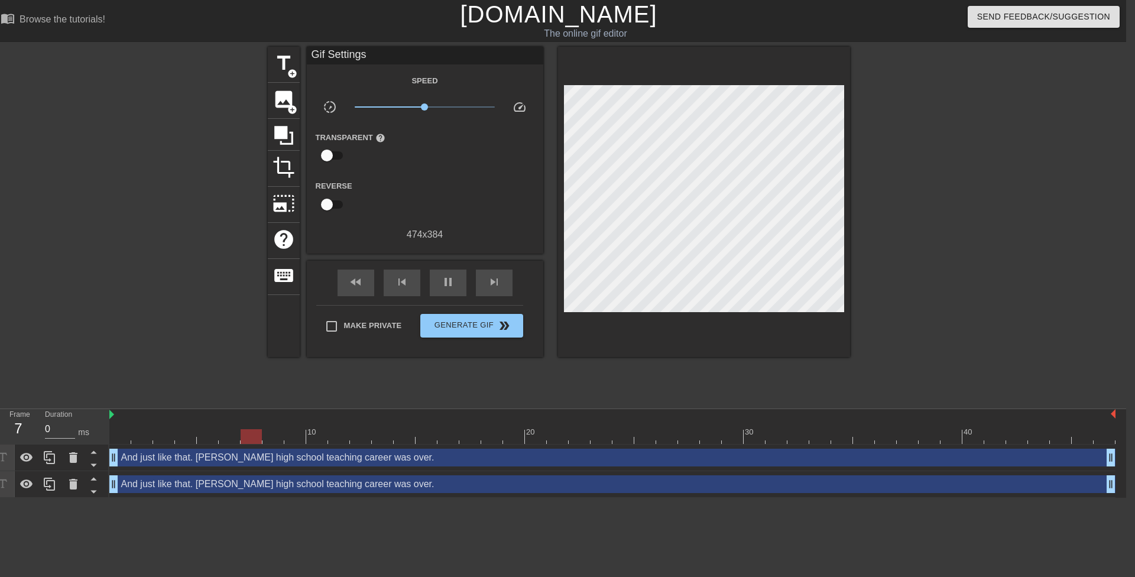
click at [310, 484] on div "And just like that. Mrs. Anderson's high school teaching career was over. drag_…" at bounding box center [612, 484] width 1006 height 18
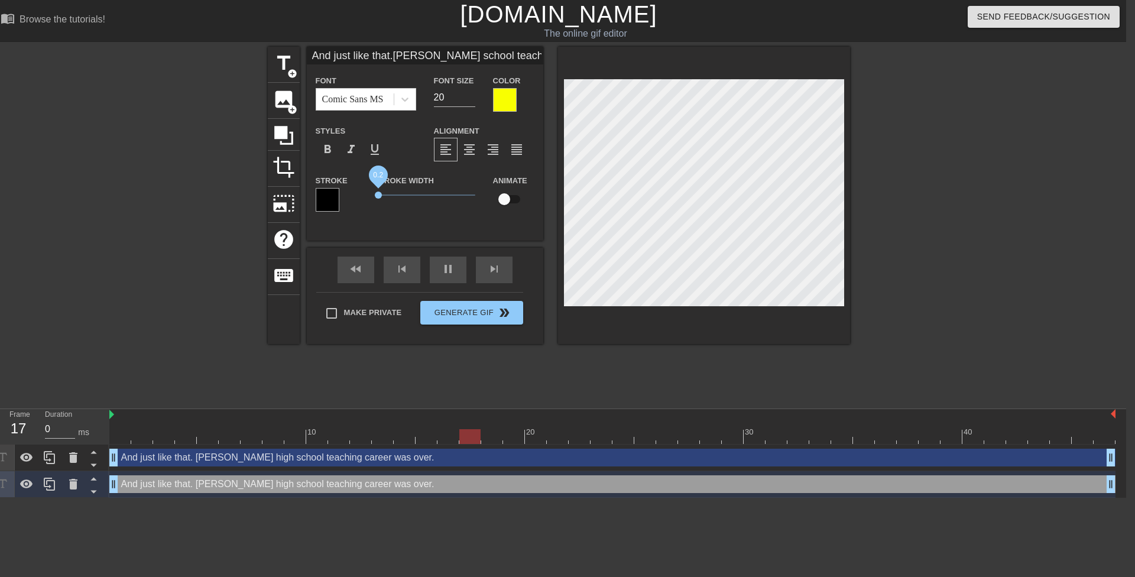
drag, startPoint x: 378, startPoint y: 193, endPoint x: 388, endPoint y: 195, distance: 10.3
click at [388, 195] on span "0.2" at bounding box center [425, 195] width 101 height 14
click at [513, 101] on div at bounding box center [505, 100] width 24 height 24
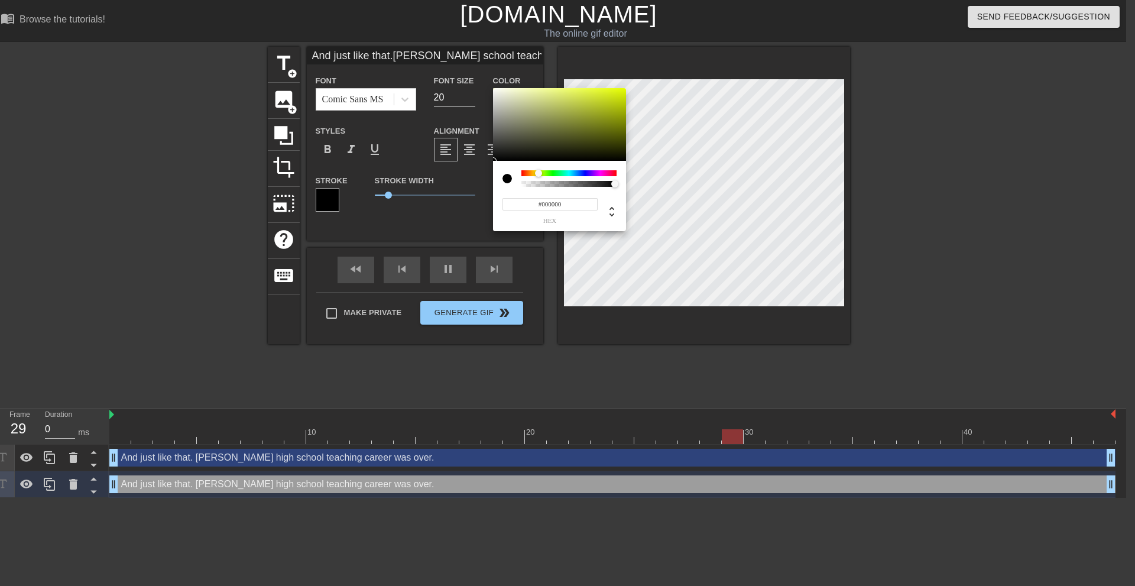
drag, startPoint x: 513, startPoint y: 138, endPoint x: 364, endPoint y: 311, distance: 228.1
click at [378, 299] on div "#000000 hex" at bounding box center [567, 293] width 1135 height 586
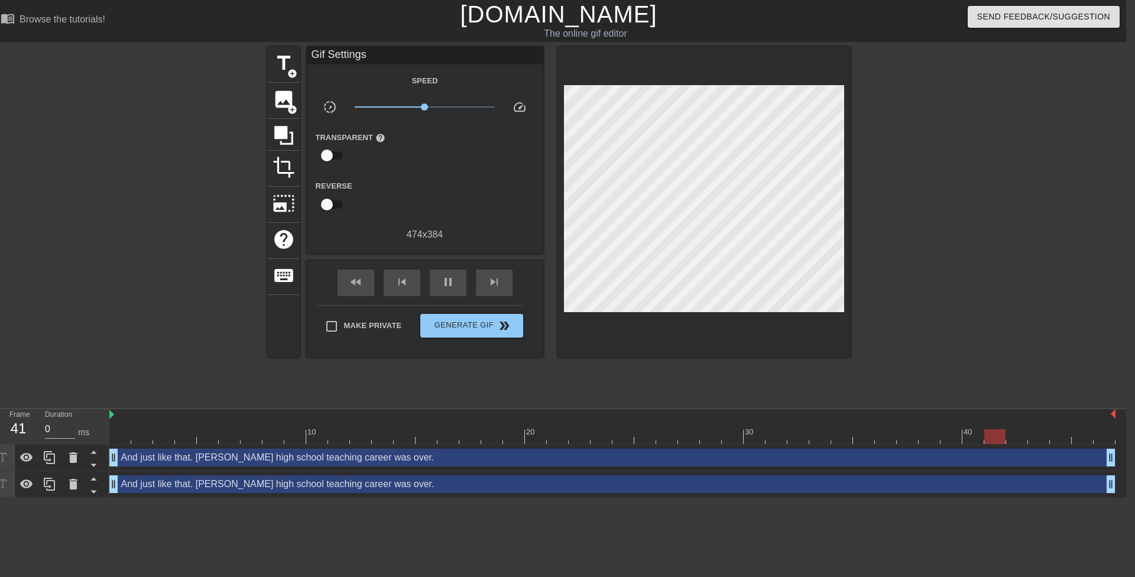
click at [343, 483] on div "And just like that. Mrs. Anderson's high school teaching career was over. drag_…" at bounding box center [612, 484] width 1006 height 18
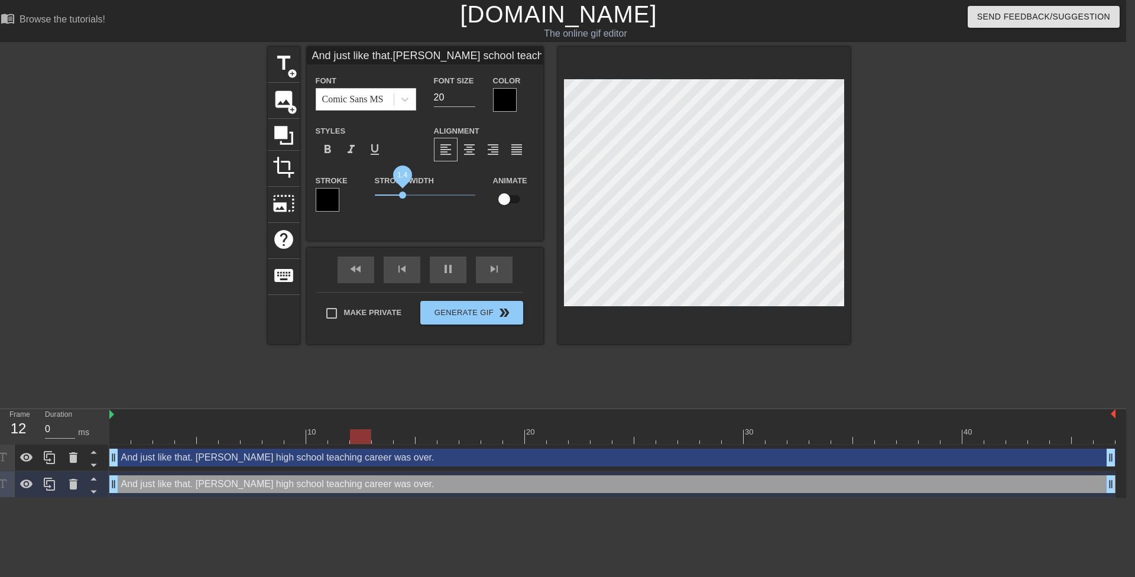
drag, startPoint x: 393, startPoint y: 194, endPoint x: 404, endPoint y: 195, distance: 10.7
click at [404, 195] on span "1.4" at bounding box center [425, 195] width 101 height 14
click at [26, 481] on icon at bounding box center [26, 483] width 13 height 9
click at [28, 481] on icon at bounding box center [27, 484] width 14 height 14
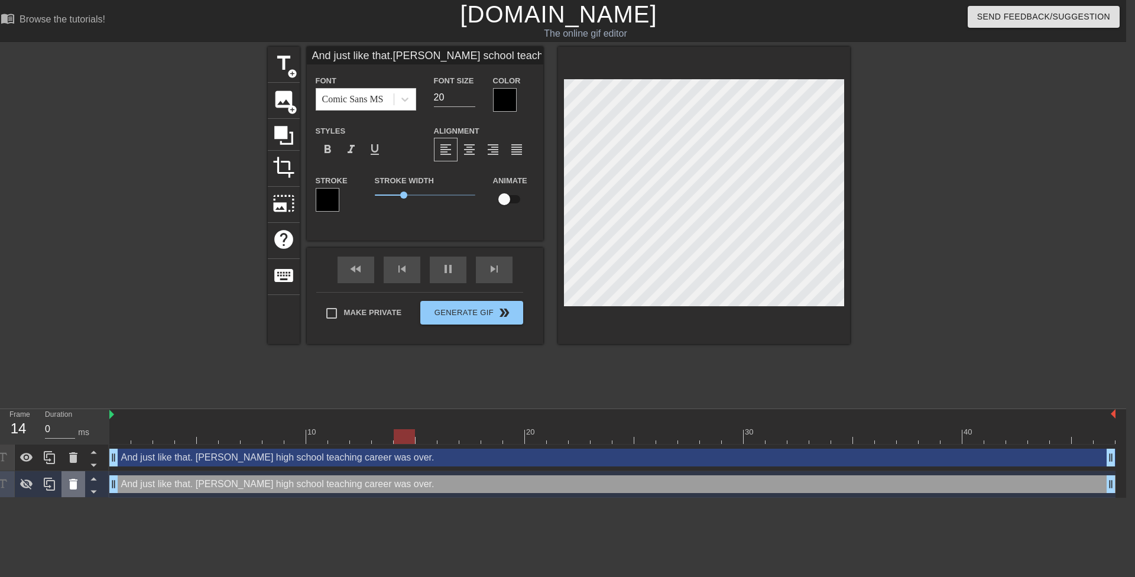
click at [72, 492] on div at bounding box center [73, 484] width 24 height 26
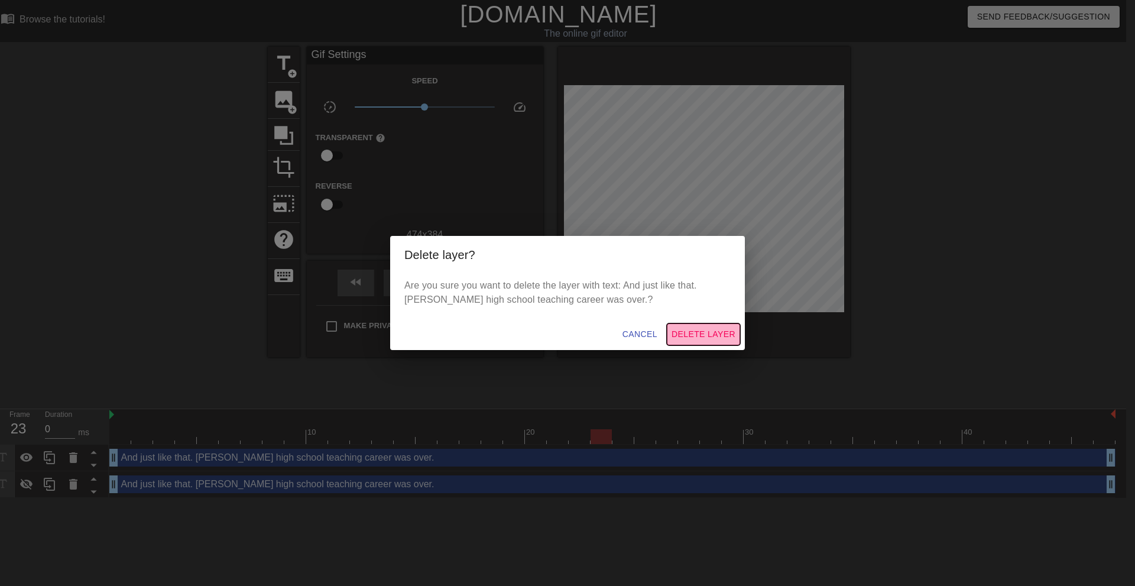
click at [677, 335] on span "Delete Layer" at bounding box center [704, 334] width 64 height 15
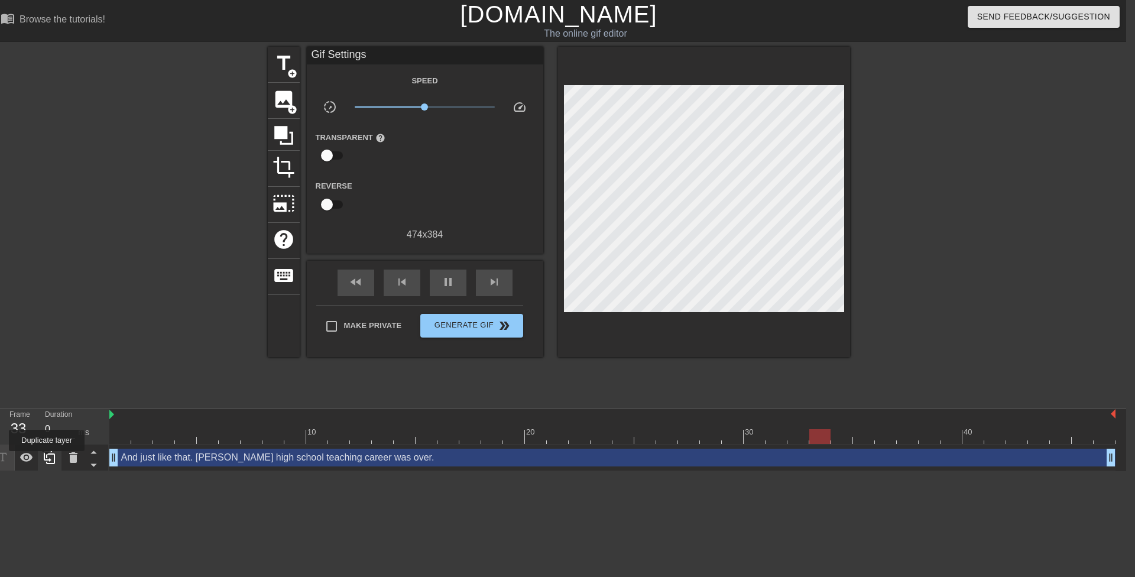
click at [51, 458] on icon at bounding box center [50, 458] width 14 height 14
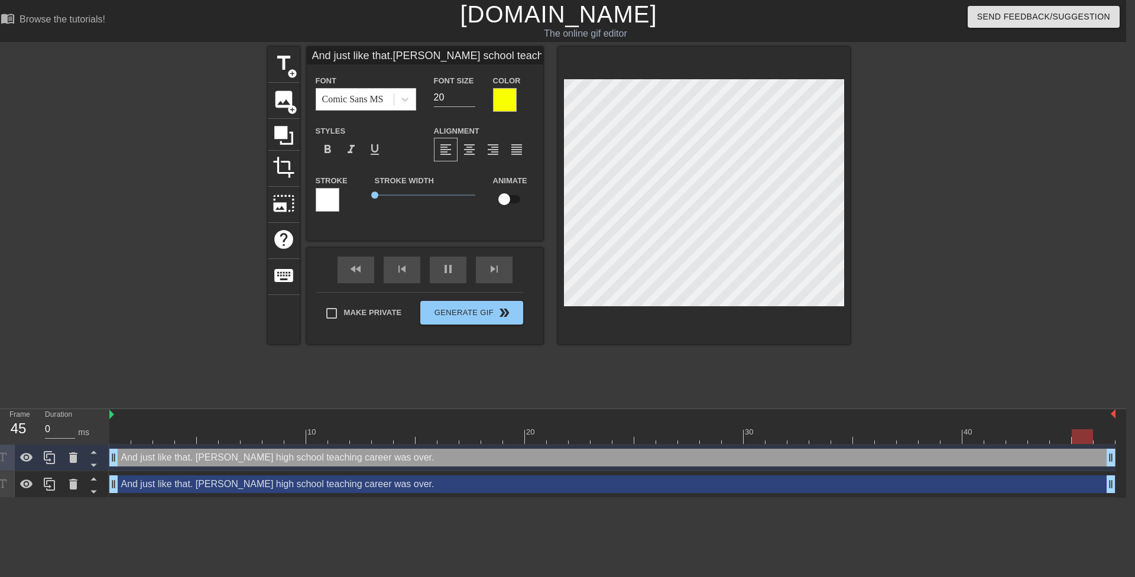
click at [155, 487] on div "And just like that. Mrs. Anderson's high school teaching career was over. drag_…" at bounding box center [612, 484] width 1006 height 18
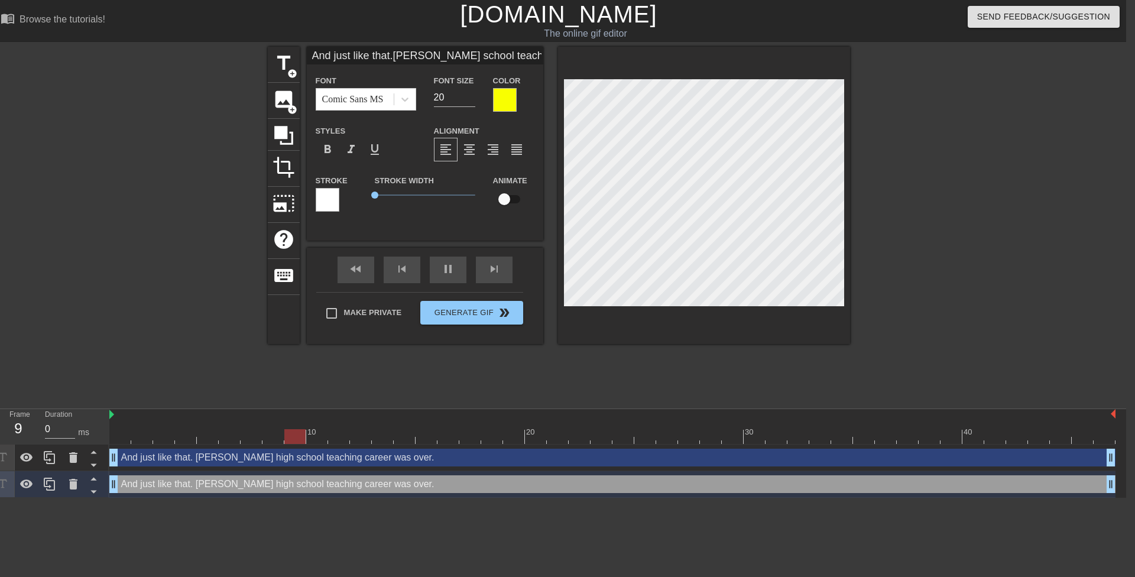
click at [503, 104] on div at bounding box center [505, 100] width 24 height 24
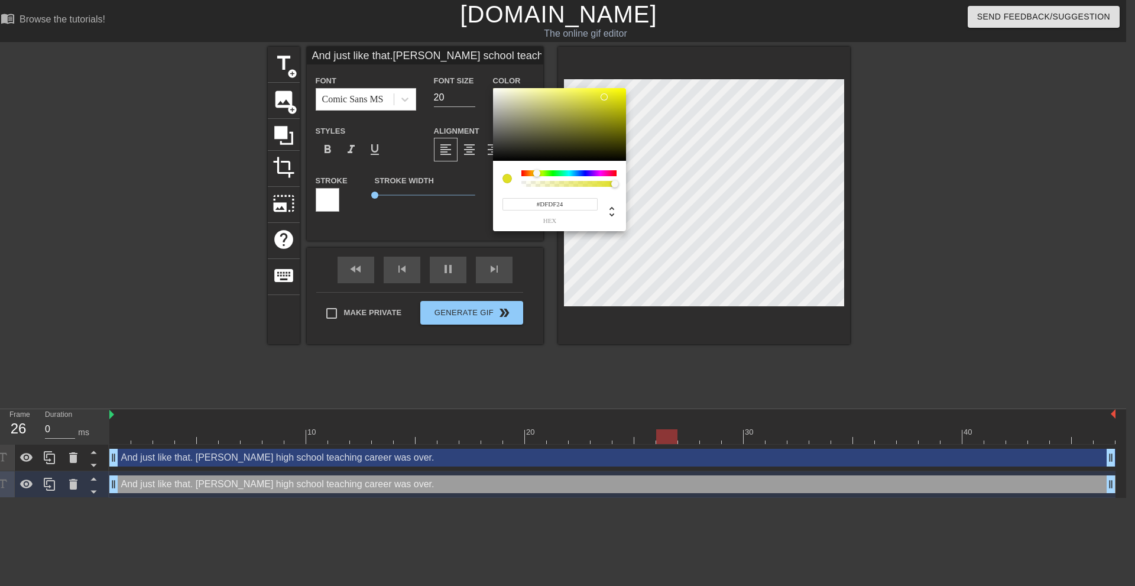
drag, startPoint x: 519, startPoint y: 155, endPoint x: 604, endPoint y: 97, distance: 103.0
click at [604, 97] on div at bounding box center [559, 124] width 133 height 73
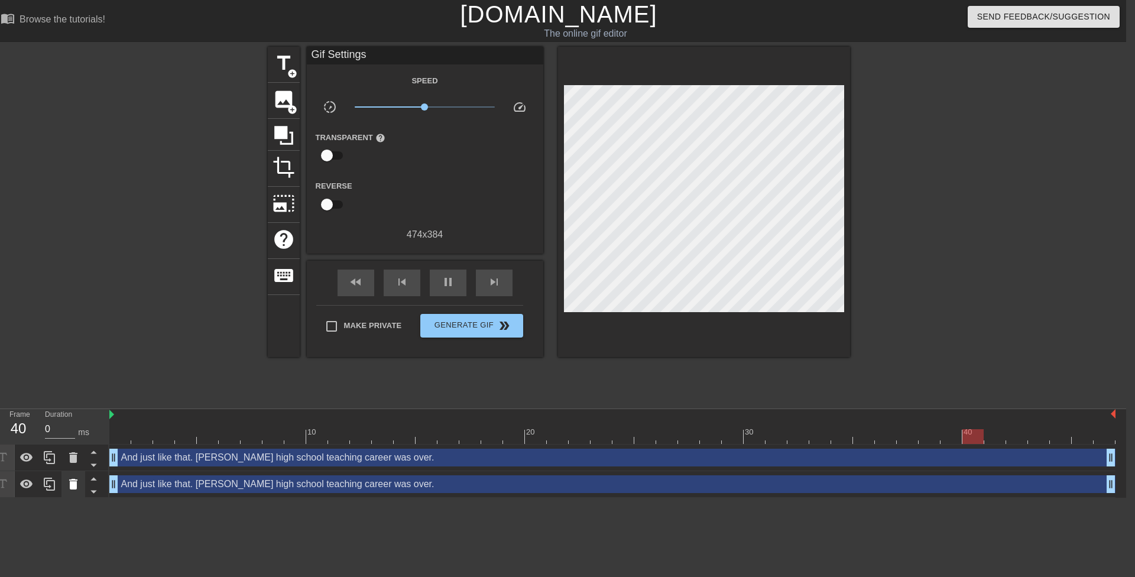
click at [72, 485] on icon at bounding box center [73, 484] width 8 height 11
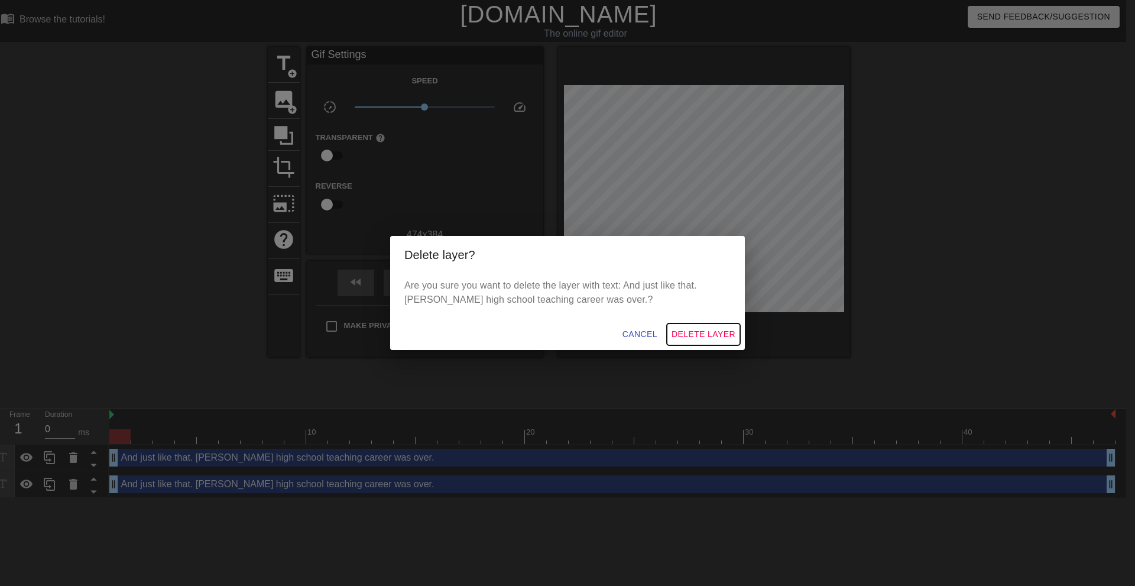
click at [702, 330] on span "Delete Layer" at bounding box center [704, 334] width 64 height 15
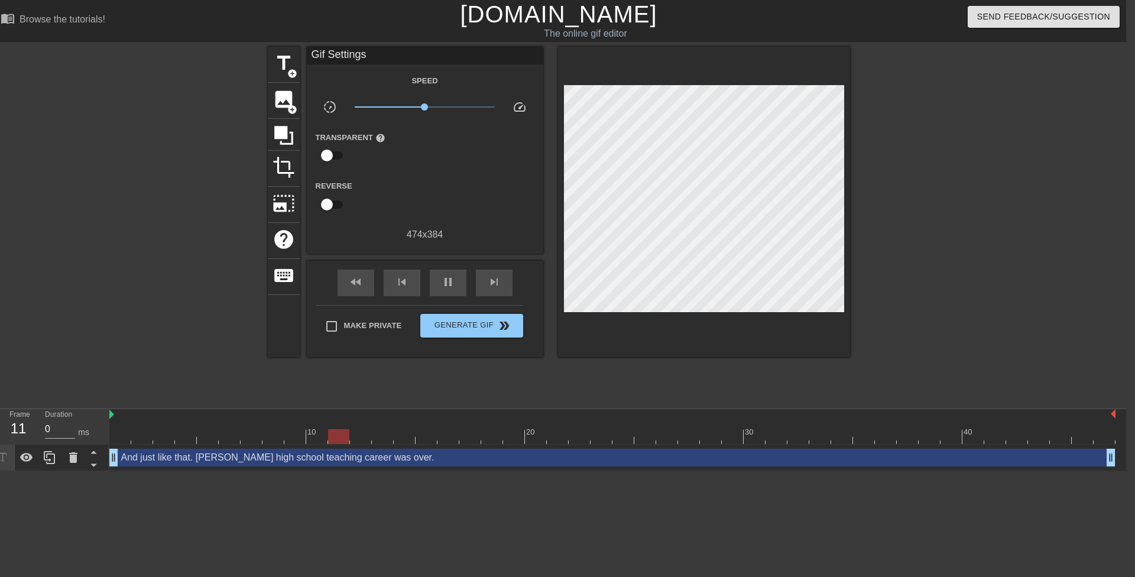
click at [329, 461] on div "And just like that. Mrs. Anderson's high school teaching career was over. drag_…" at bounding box center [612, 458] width 1006 height 18
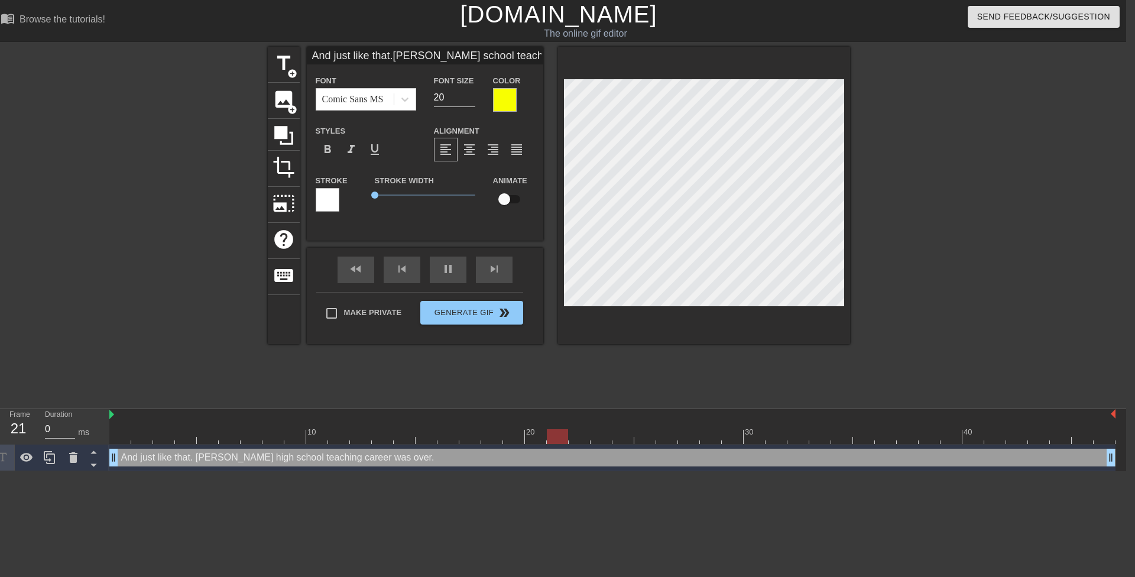
scroll to position [3, 3]
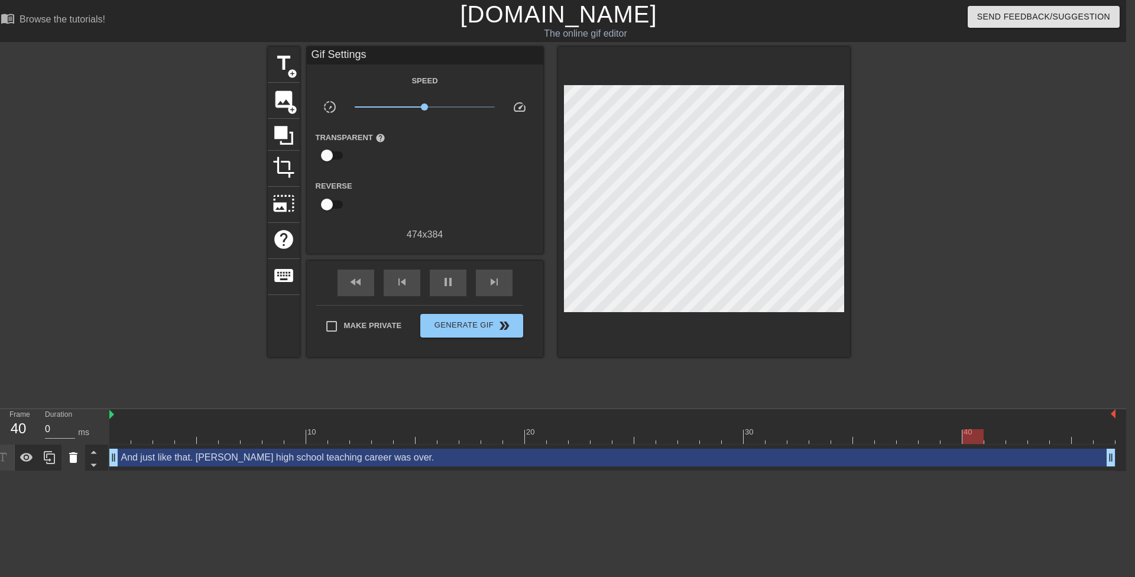
click at [77, 458] on icon at bounding box center [73, 458] width 14 height 14
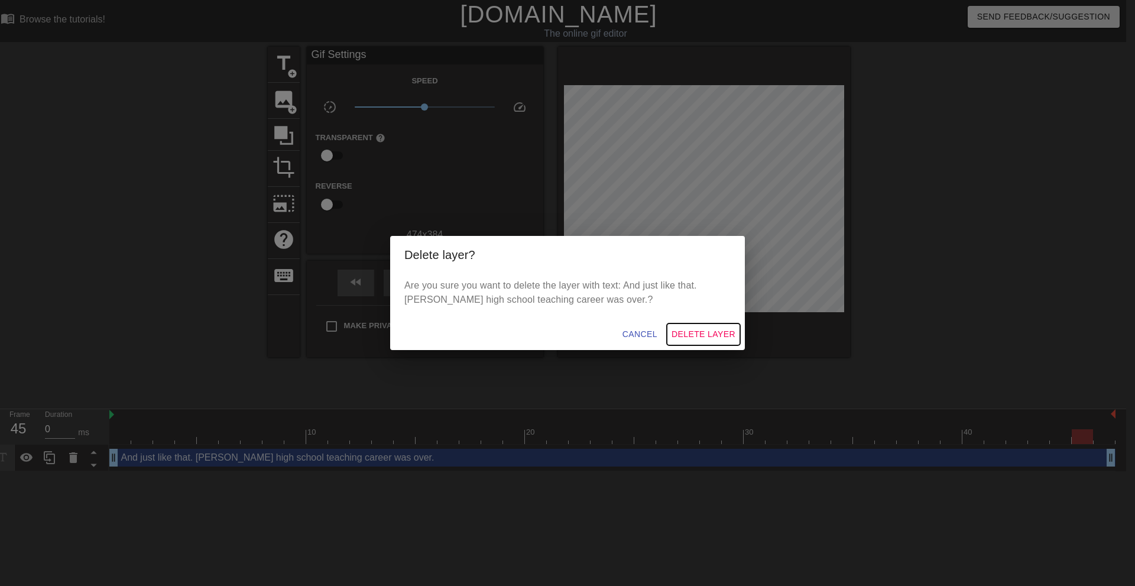
click at [695, 331] on span "Delete Layer" at bounding box center [704, 334] width 64 height 15
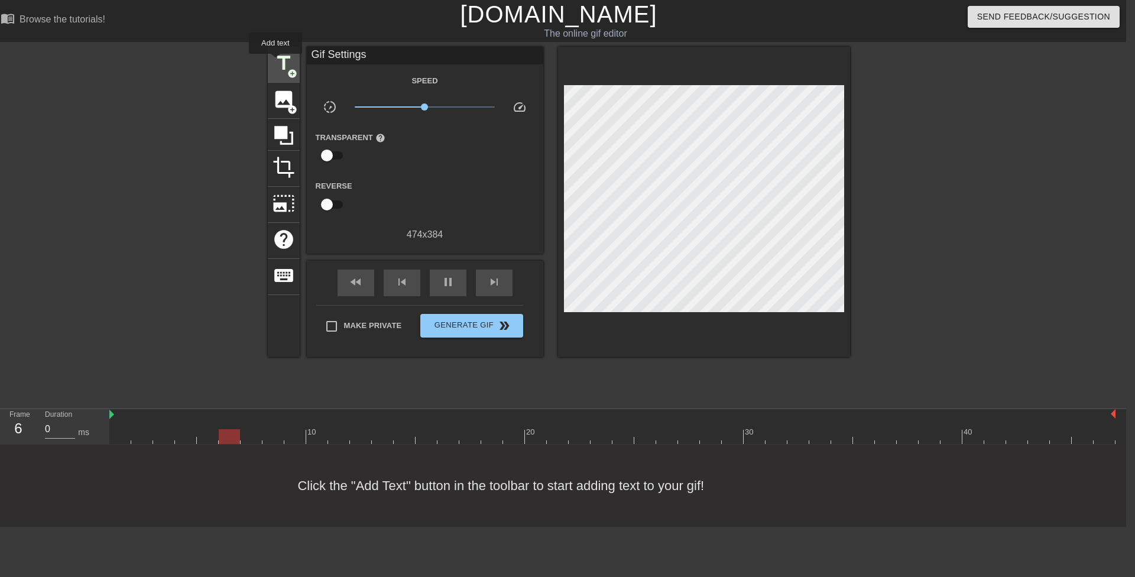
click at [286, 63] on span "title" at bounding box center [284, 63] width 22 height 22
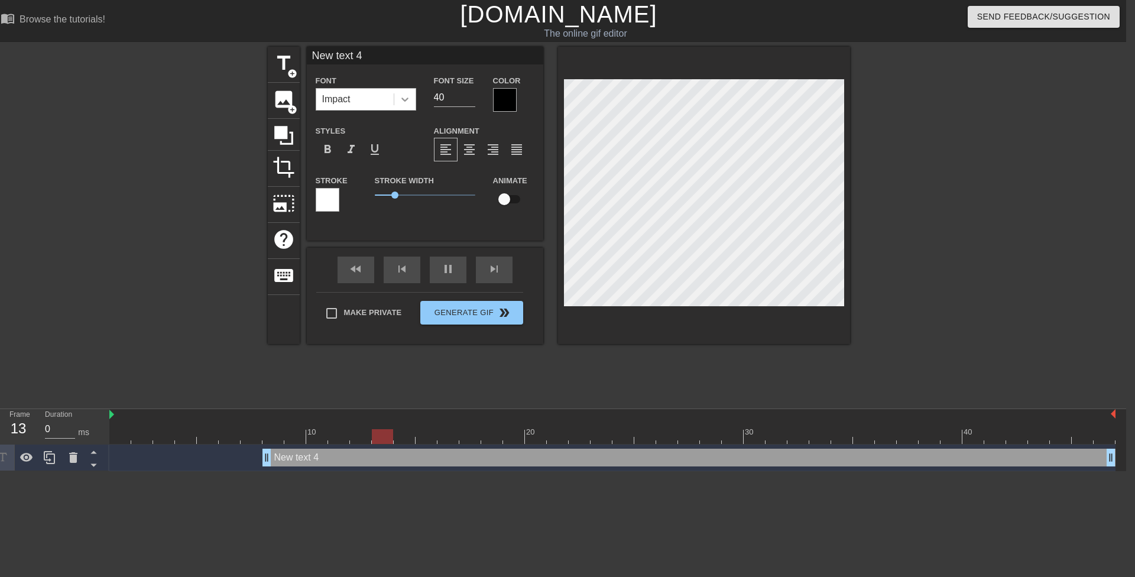
click at [406, 102] on icon at bounding box center [405, 99] width 12 height 12
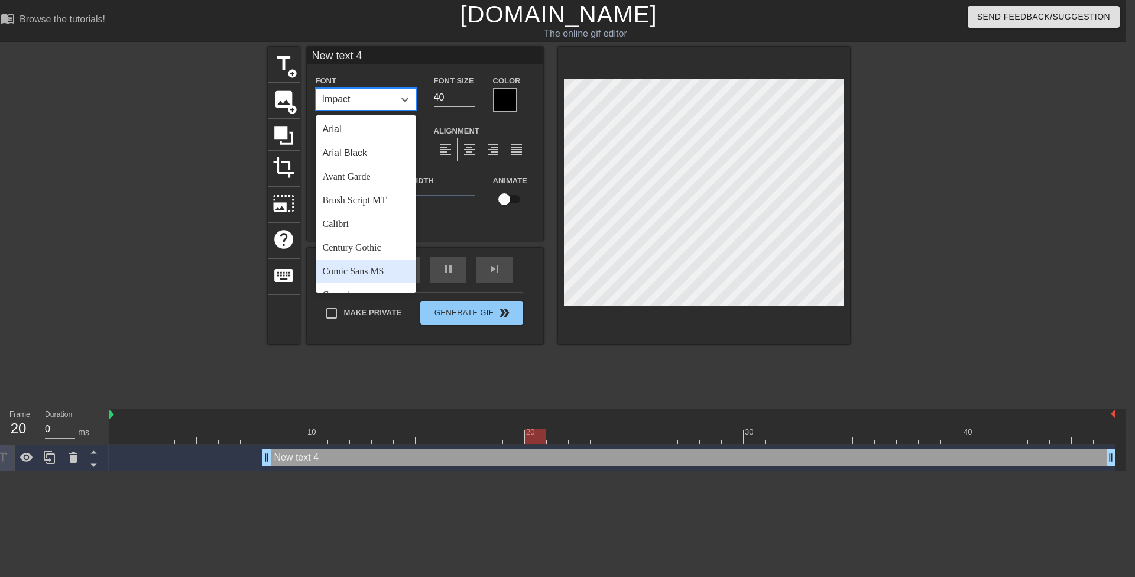
click at [389, 267] on div "Comic Sans MS" at bounding box center [366, 272] width 101 height 24
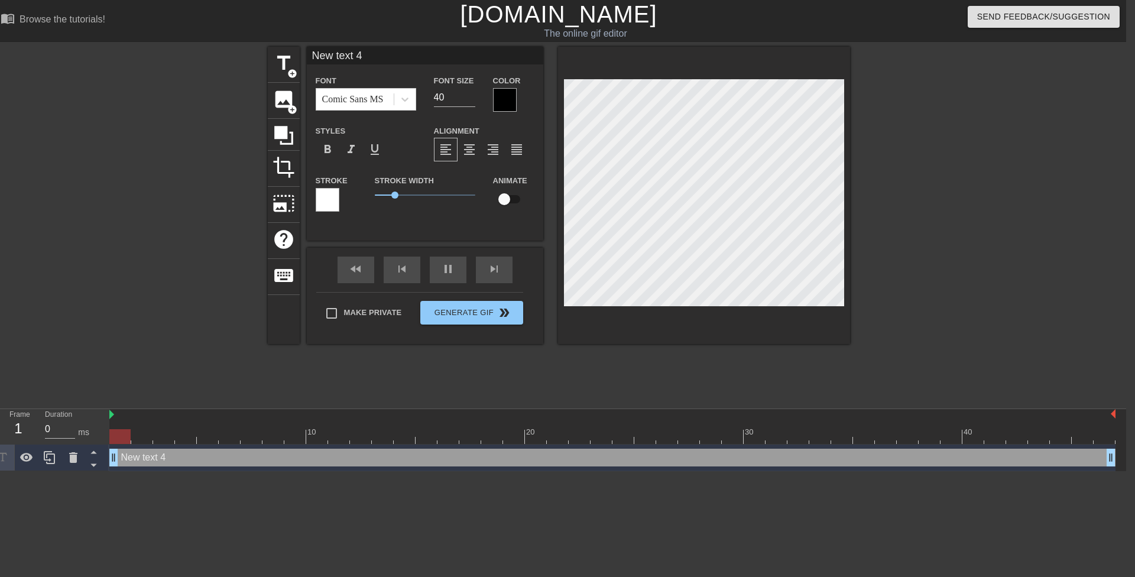
drag, startPoint x: 265, startPoint y: 462, endPoint x: 110, endPoint y: 398, distance: 167.9
click at [0, 430] on div "Frame 1 Duration 0 ms 10 20 30 40 New text 4 drag_handle drag_handle" at bounding box center [558, 440] width 1135 height 62
drag, startPoint x: 389, startPoint y: 195, endPoint x: 328, endPoint y: 202, distance: 61.9
click at [339, 200] on div "Stroke Stroke Width 0.55 Animate" at bounding box center [425, 197] width 236 height 49
click at [325, 203] on div at bounding box center [328, 200] width 24 height 24
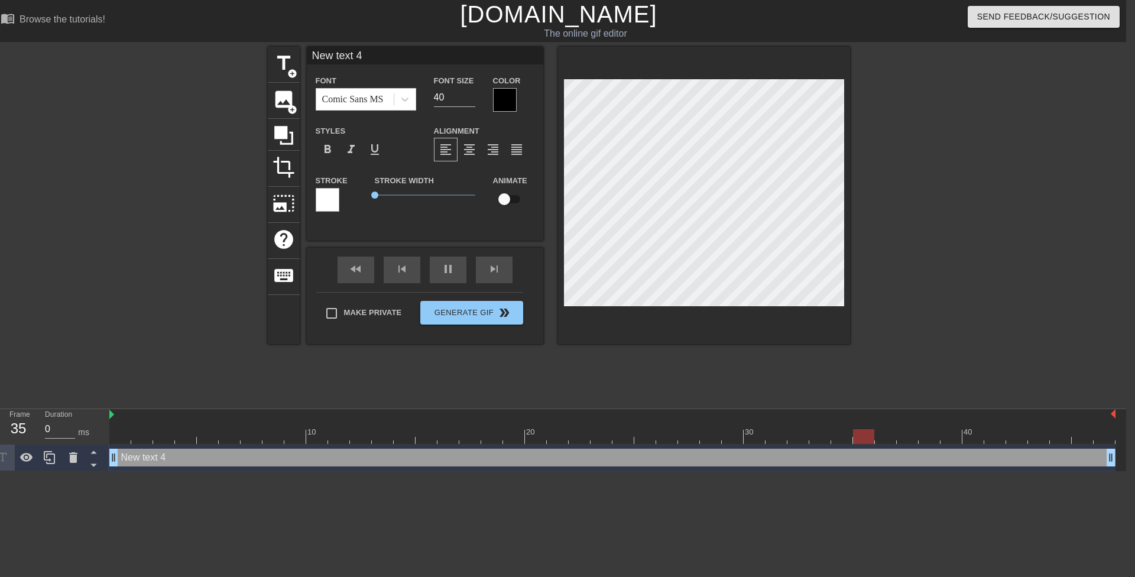
drag, startPoint x: 437, startPoint y: 94, endPoint x: 427, endPoint y: 94, distance: 10.1
click at [427, 94] on div "Font Size 40" at bounding box center [454, 92] width 59 height 38
click at [499, 99] on div at bounding box center [505, 100] width 24 height 24
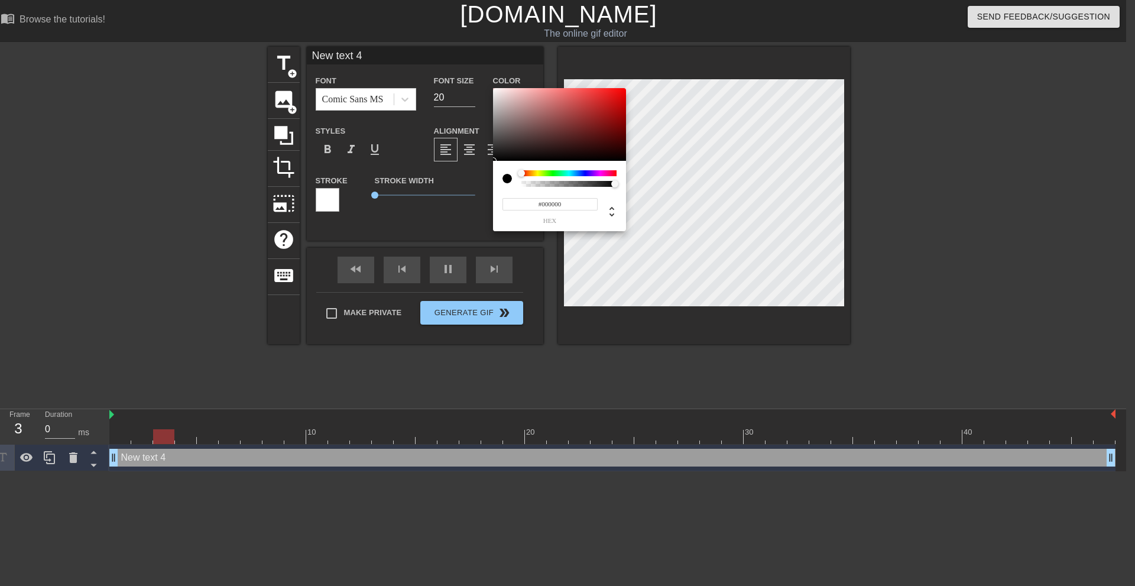
drag, startPoint x: 529, startPoint y: 158, endPoint x: 468, endPoint y: 215, distance: 83.7
click at [448, 218] on div "#000000 hex" at bounding box center [567, 293] width 1135 height 586
drag, startPoint x: 534, startPoint y: 173, endPoint x: 542, endPoint y: 170, distance: 8.0
click at [542, 170] on div at bounding box center [568, 173] width 95 height 6
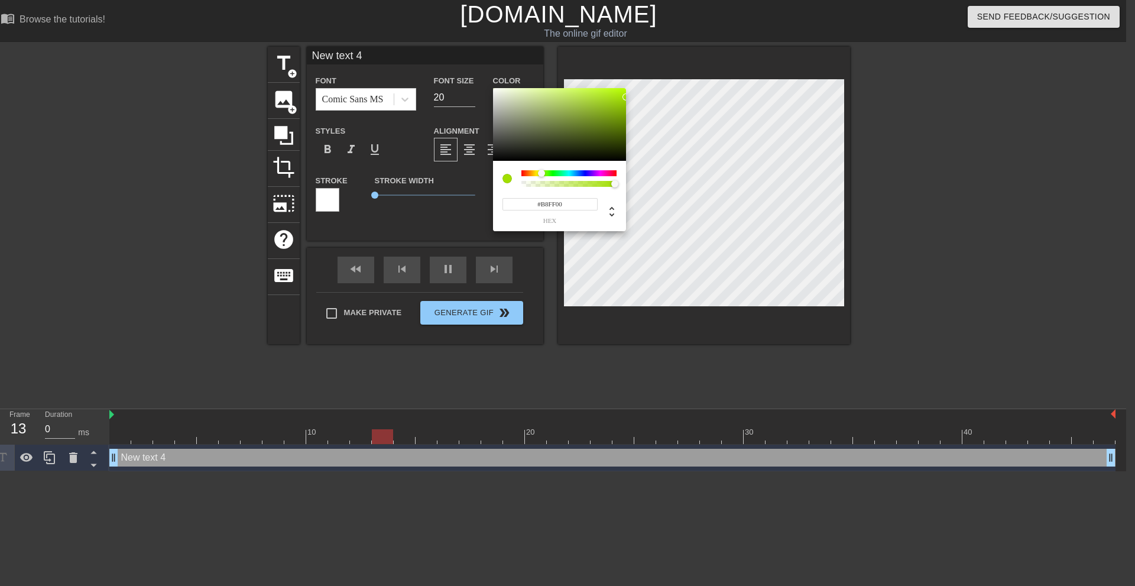
drag, startPoint x: 555, startPoint y: 143, endPoint x: 717, endPoint y: 46, distance: 188.6
click at [720, 42] on div "#B8FF00 hex" at bounding box center [567, 293] width 1135 height 586
click at [537, 171] on div at bounding box center [537, 173] width 7 height 7
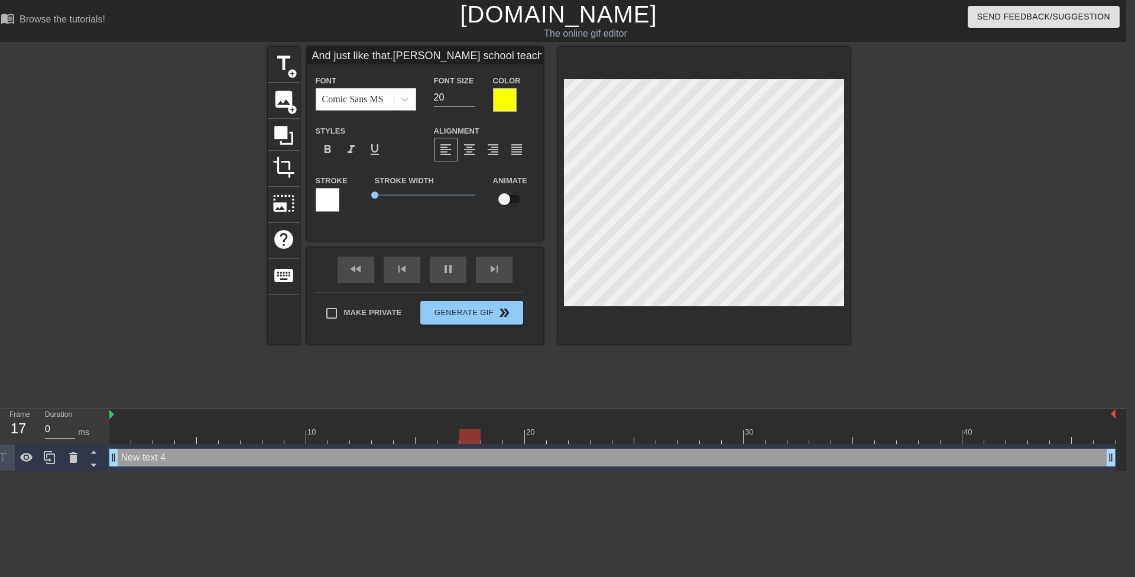
scroll to position [4, 5]
click at [50, 456] on icon at bounding box center [50, 458] width 14 height 14
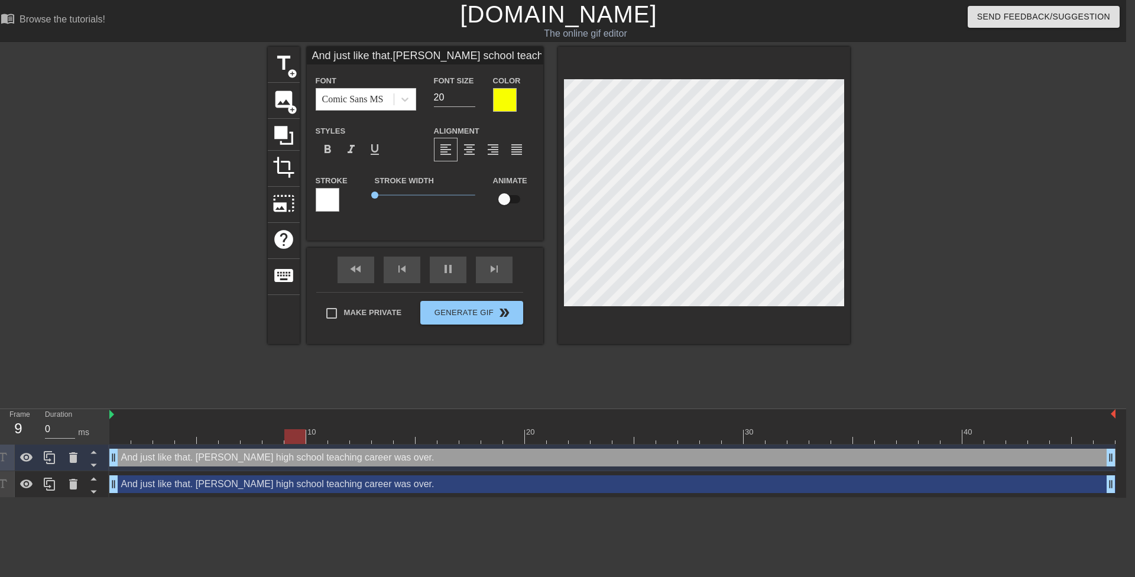
click at [150, 485] on div "And just like that. Mrs. Anderson's high school teaching career was over. drag_…" at bounding box center [612, 484] width 1006 height 18
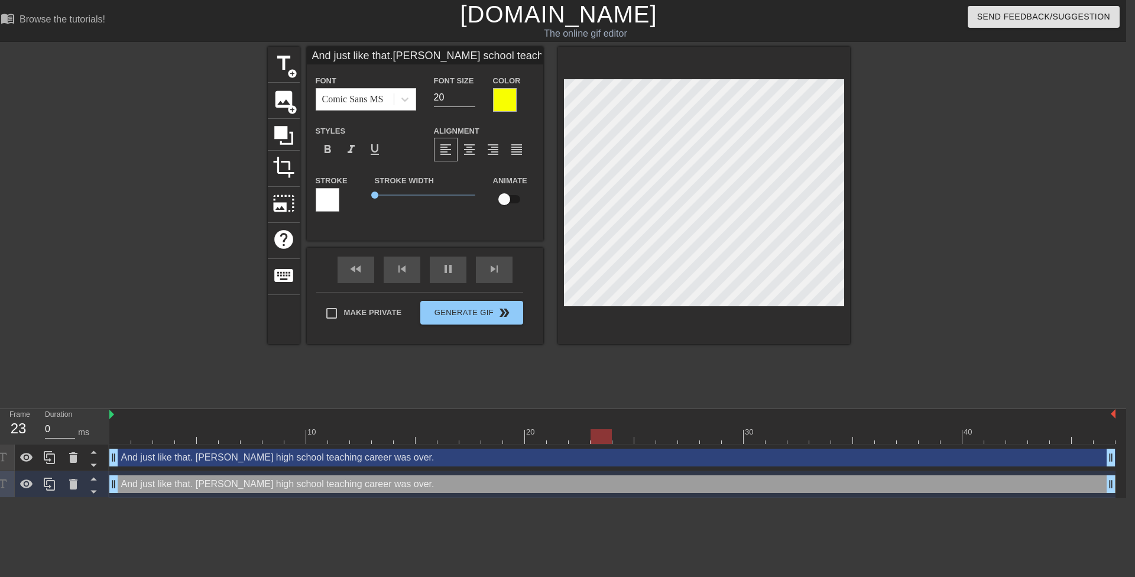
click at [331, 203] on div at bounding box center [328, 200] width 24 height 24
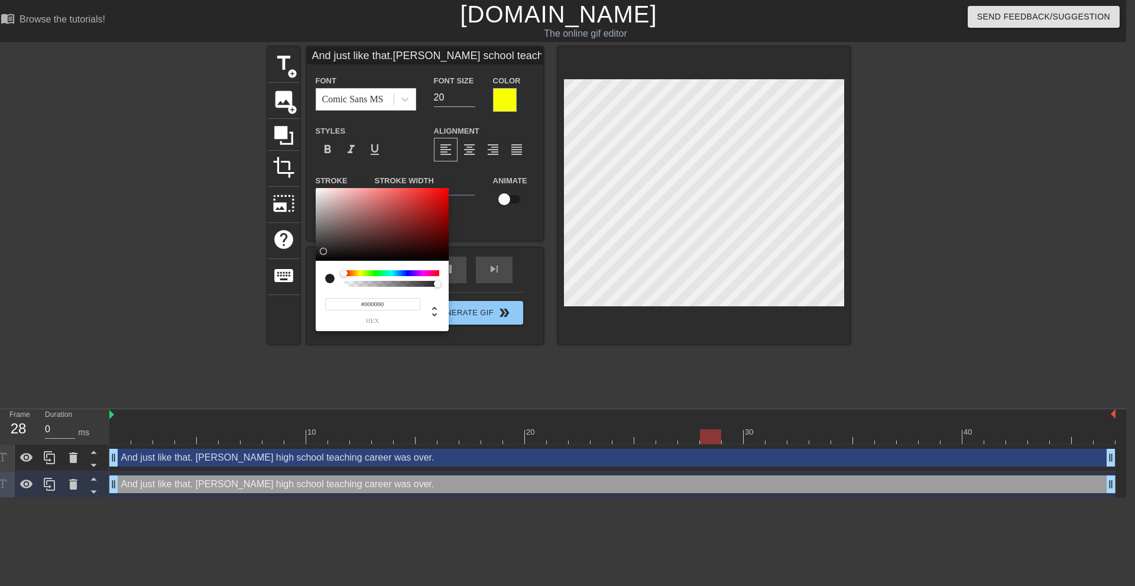
drag, startPoint x: 324, startPoint y: 254, endPoint x: 274, endPoint y: 326, distance: 88.1
click at [277, 323] on div "#000000 hex" at bounding box center [567, 293] width 1135 height 586
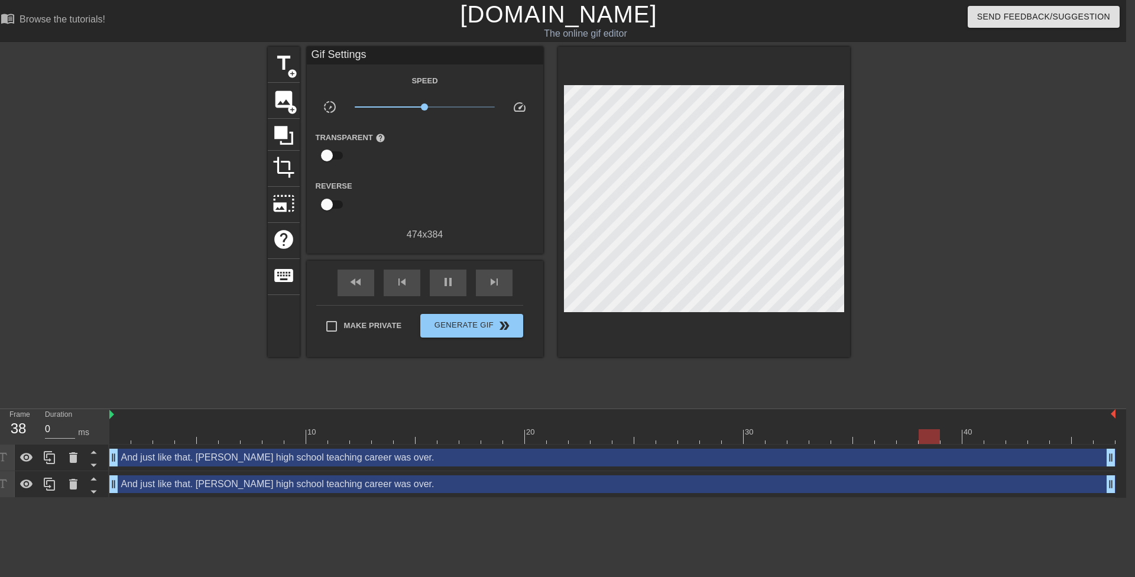
click at [209, 481] on div "And just like that. Mrs. Anderson's high school teaching career was over. drag_…" at bounding box center [612, 484] width 1006 height 18
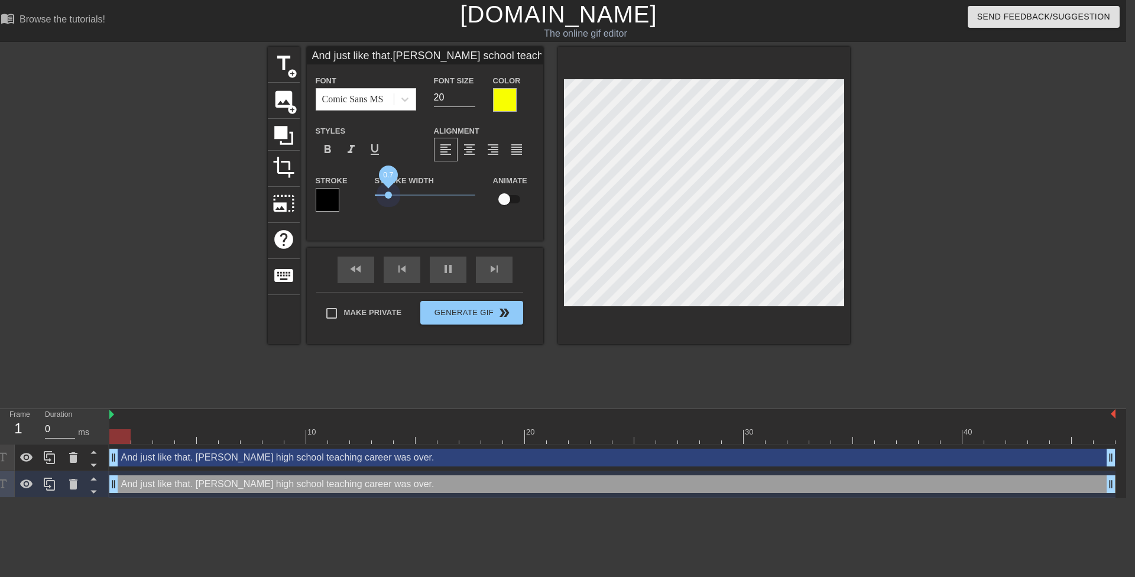
drag, startPoint x: 383, startPoint y: 197, endPoint x: 389, endPoint y: 199, distance: 6.6
click at [389, 199] on span "0.7" at bounding box center [425, 195] width 101 height 14
click at [507, 100] on div at bounding box center [505, 100] width 24 height 24
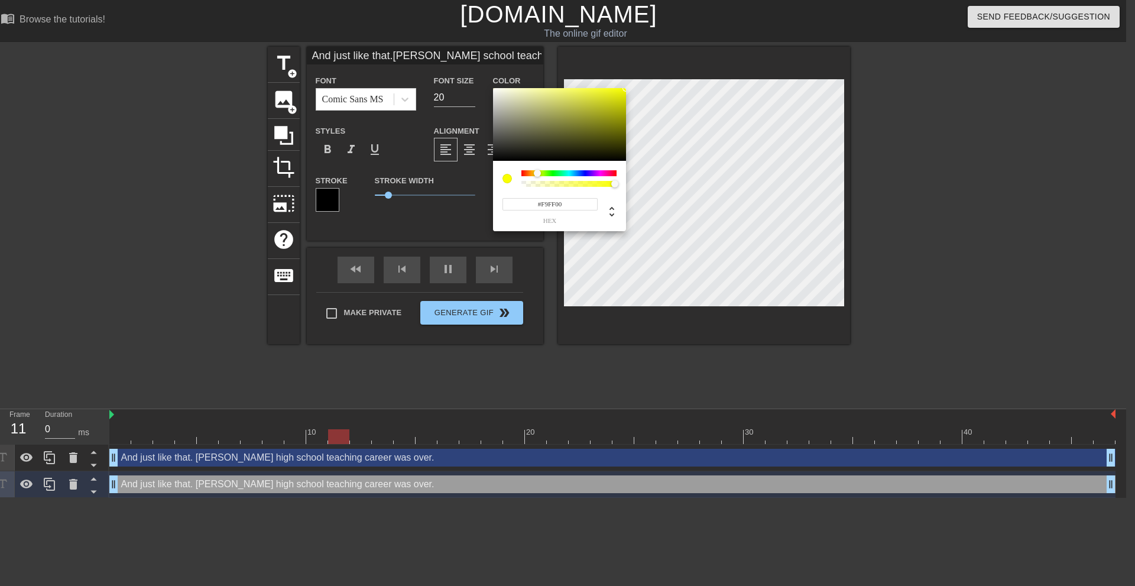
drag, startPoint x: 501, startPoint y: 175, endPoint x: 456, endPoint y: 227, distance: 69.1
click at [456, 228] on div "#F9FF00 hex" at bounding box center [567, 293] width 1135 height 586
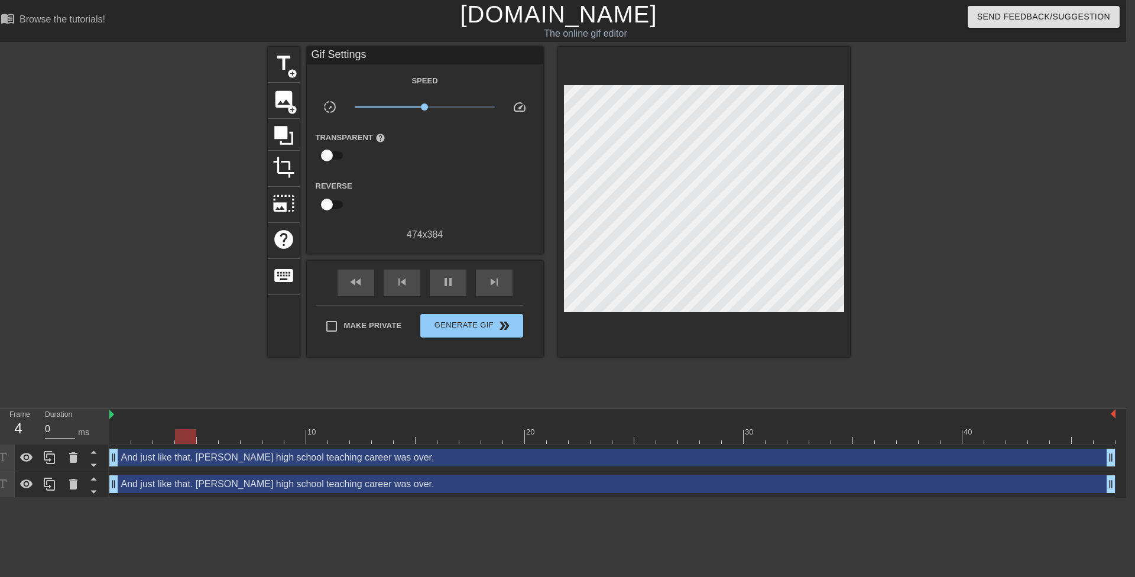
click at [249, 486] on div "And just like that. Mrs. Anderson's high school teaching career was over. drag_…" at bounding box center [612, 484] width 1006 height 18
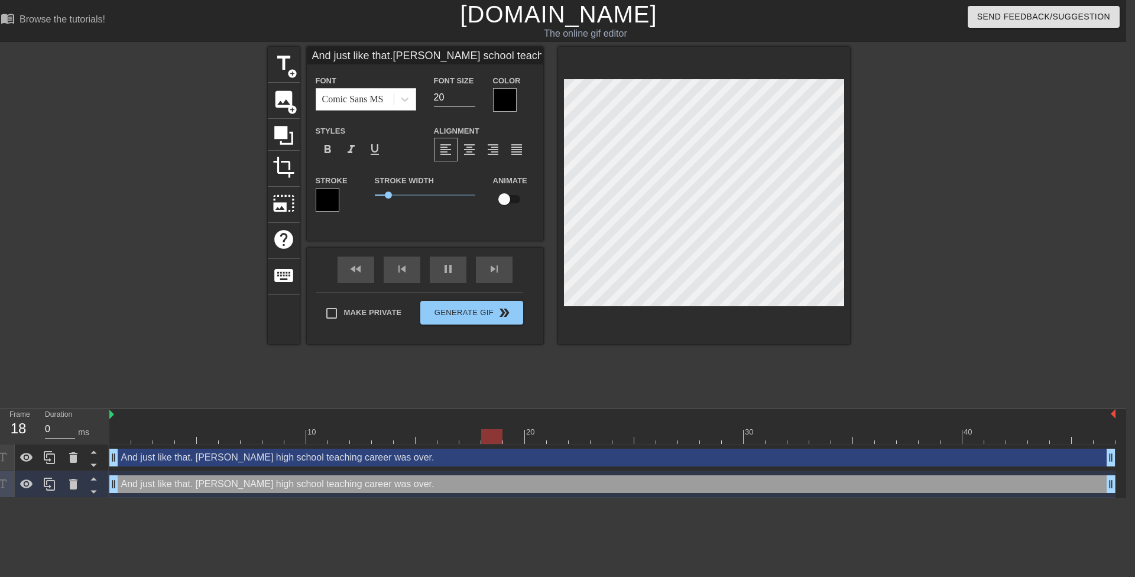
click at [154, 458] on div "And just like that. Mrs. Anderson's high school teaching career was over. drag_…" at bounding box center [612, 458] width 1006 height 18
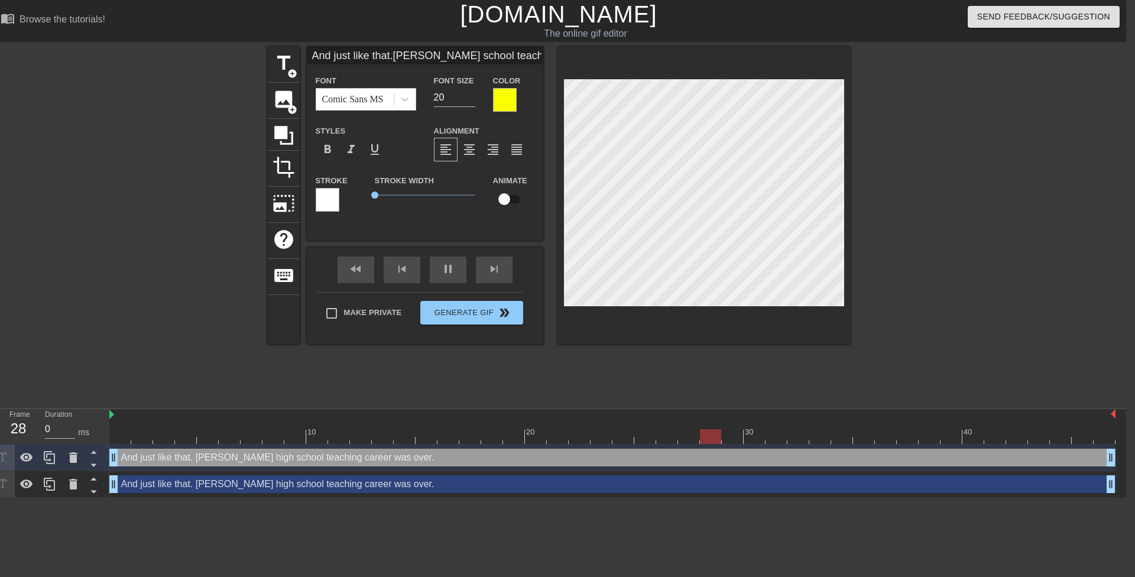
click at [151, 490] on div "And just like that. Mrs. Anderson's high school teaching career was over. drag_…" at bounding box center [612, 484] width 1006 height 18
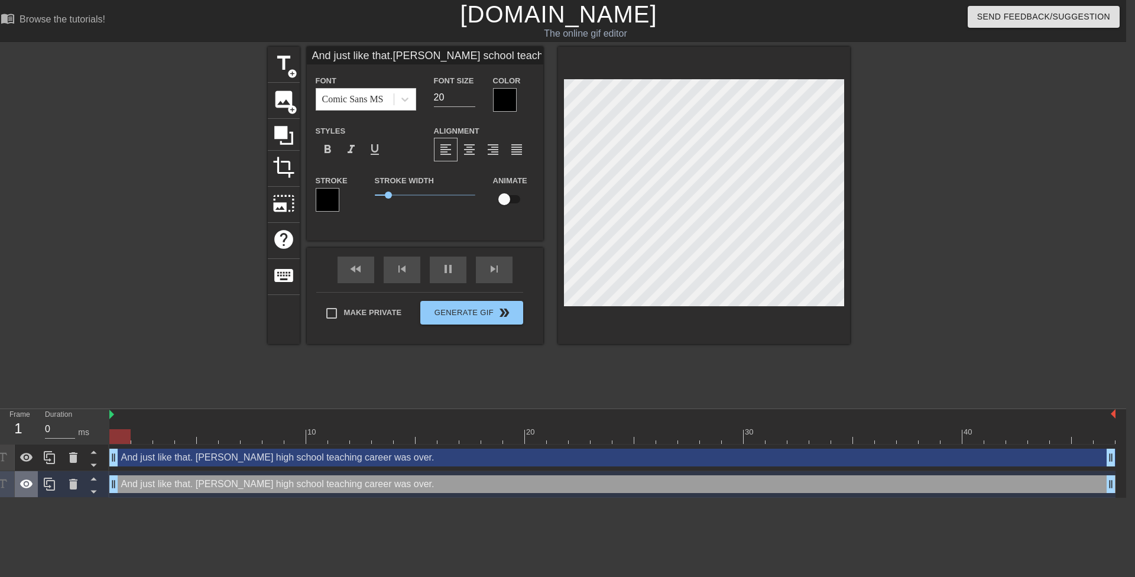
click at [33, 482] on icon at bounding box center [27, 484] width 14 height 14
click at [153, 482] on div "And just like that. Mrs. Anderson's high school teaching career was over. drag_…" at bounding box center [612, 484] width 1006 height 18
drag, startPoint x: 391, startPoint y: 195, endPoint x: 341, endPoint y: 213, distance: 53.7
click at [341, 213] on div "Stroke Stroke Width 0 Animate" at bounding box center [425, 197] width 236 height 49
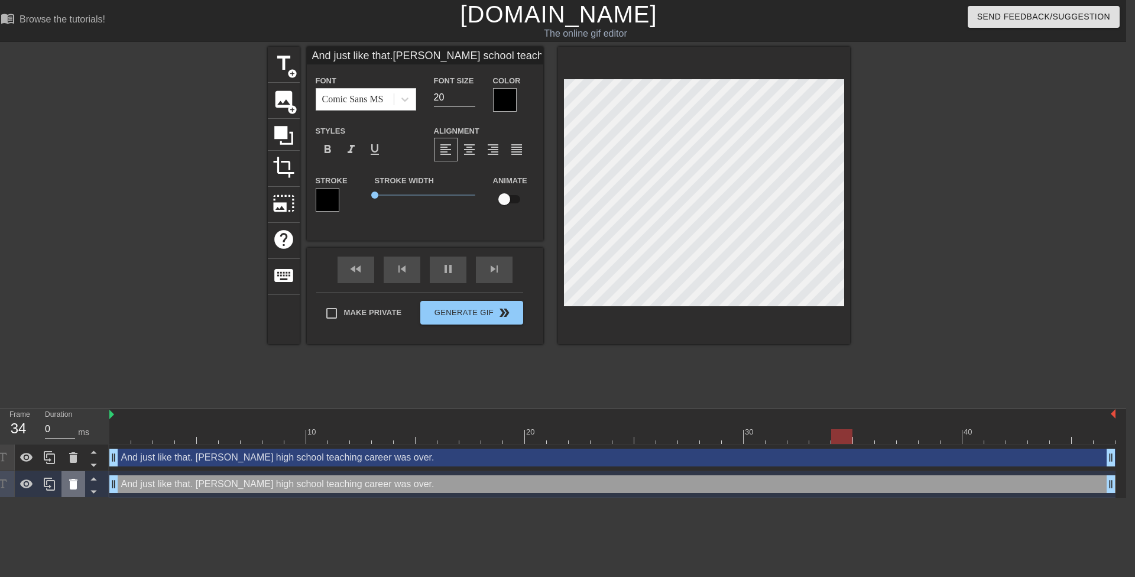
click at [77, 490] on icon at bounding box center [73, 484] width 14 height 14
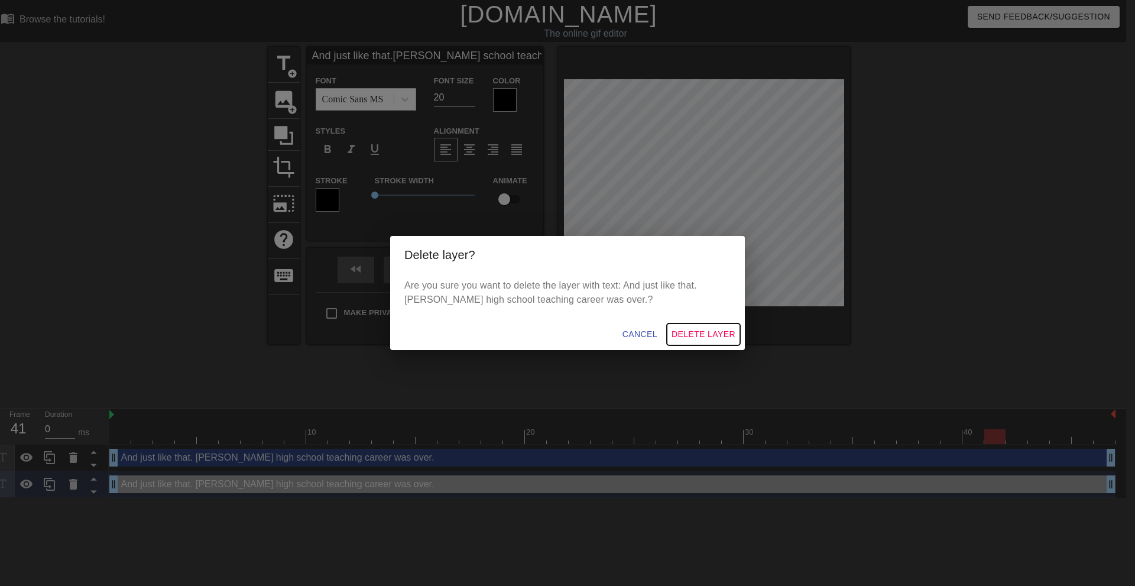
click at [681, 333] on span "Delete Layer" at bounding box center [704, 334] width 64 height 15
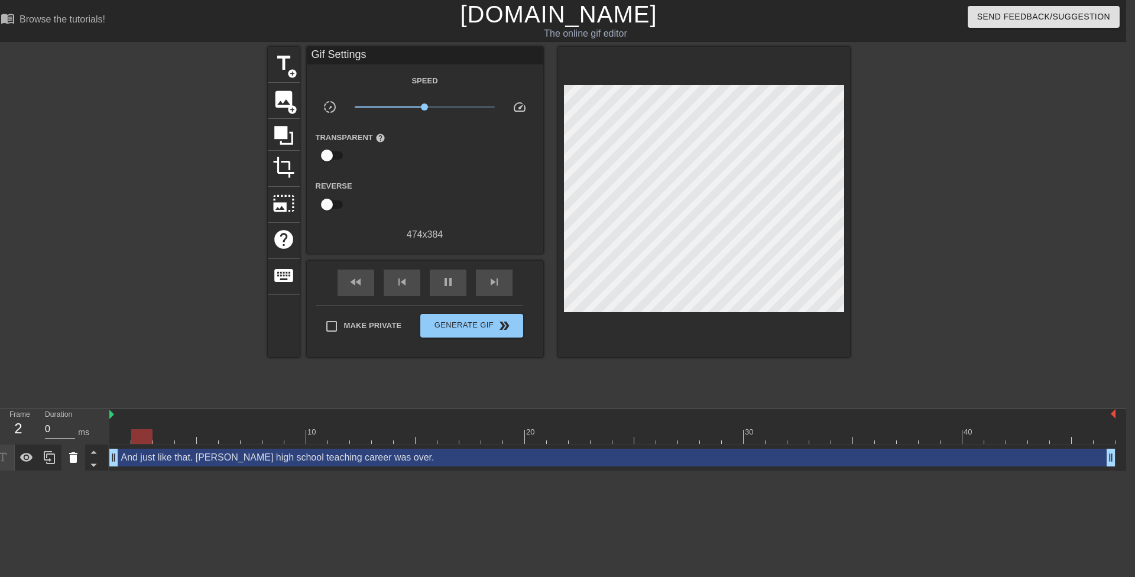
click at [66, 461] on icon at bounding box center [73, 458] width 14 height 14
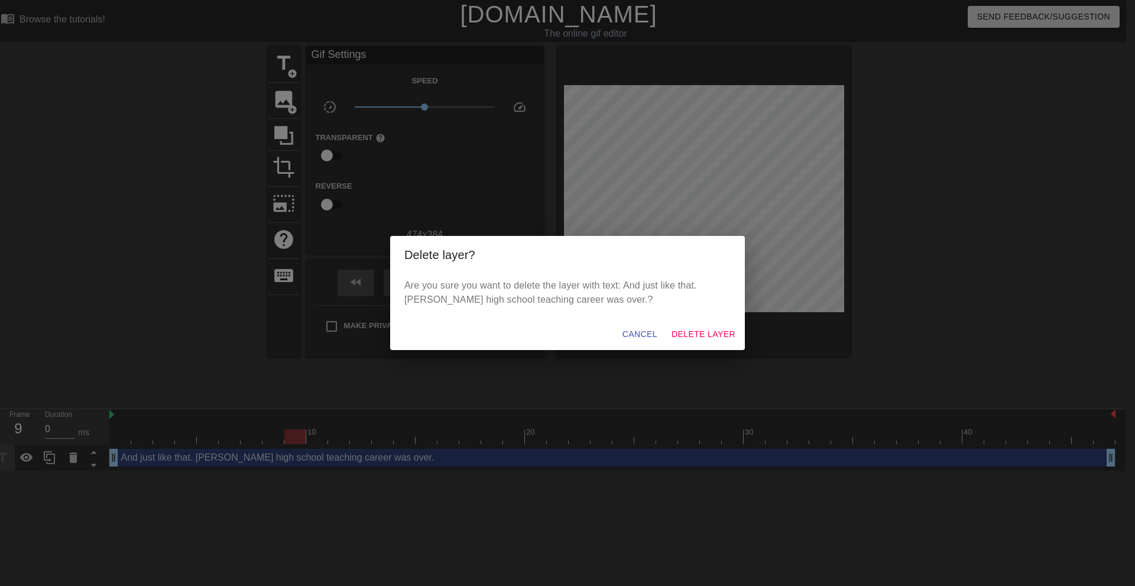
click at [698, 344] on div "Cancel Delete Layer" at bounding box center [567, 334] width 355 height 31
click at [683, 325] on button "Delete Layer" at bounding box center [703, 334] width 73 height 22
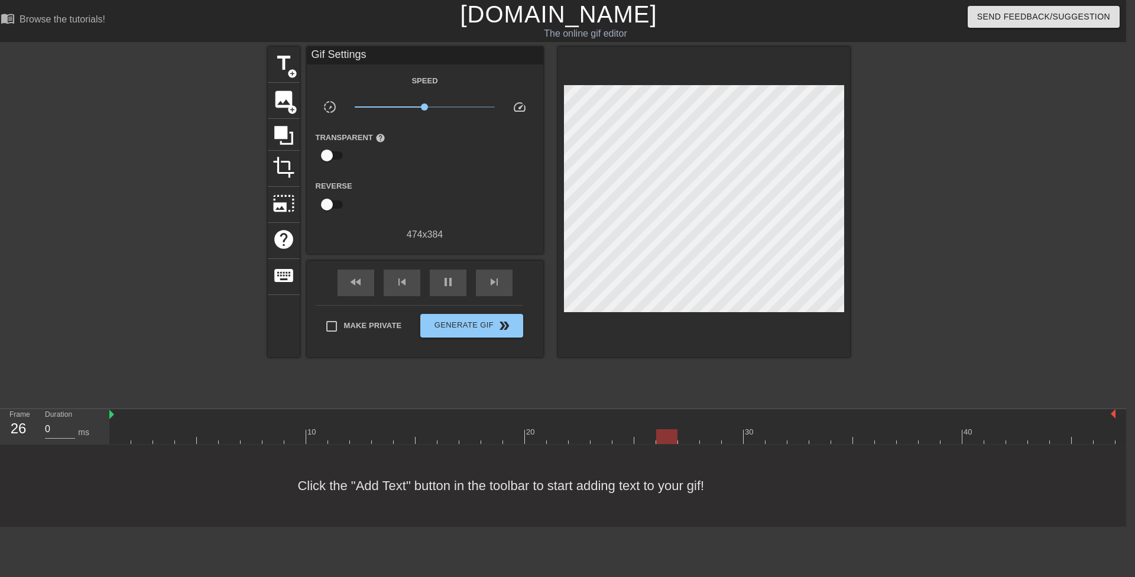
click at [300, 55] on div "title add_circle image add_circle crop photo_size_select_large help keyboard Gi…" at bounding box center [559, 202] width 582 height 310
click at [296, 54] on div "title add_circle" at bounding box center [284, 65] width 32 height 36
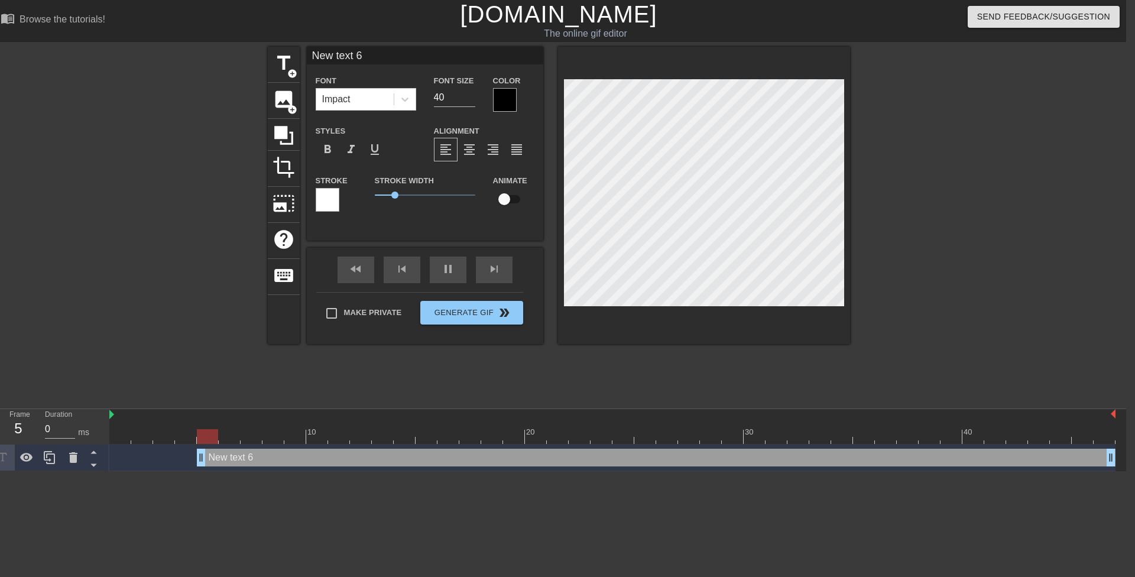
drag, startPoint x: 791, startPoint y: 456, endPoint x: 5, endPoint y: 458, distance: 785.7
click at [0, 456] on div "Frame 5 Duration 0 ms 10 20 30 40 New text 6 drag_handle drag_handle" at bounding box center [558, 440] width 1135 height 62
click at [408, 106] on div at bounding box center [404, 99] width 21 height 21
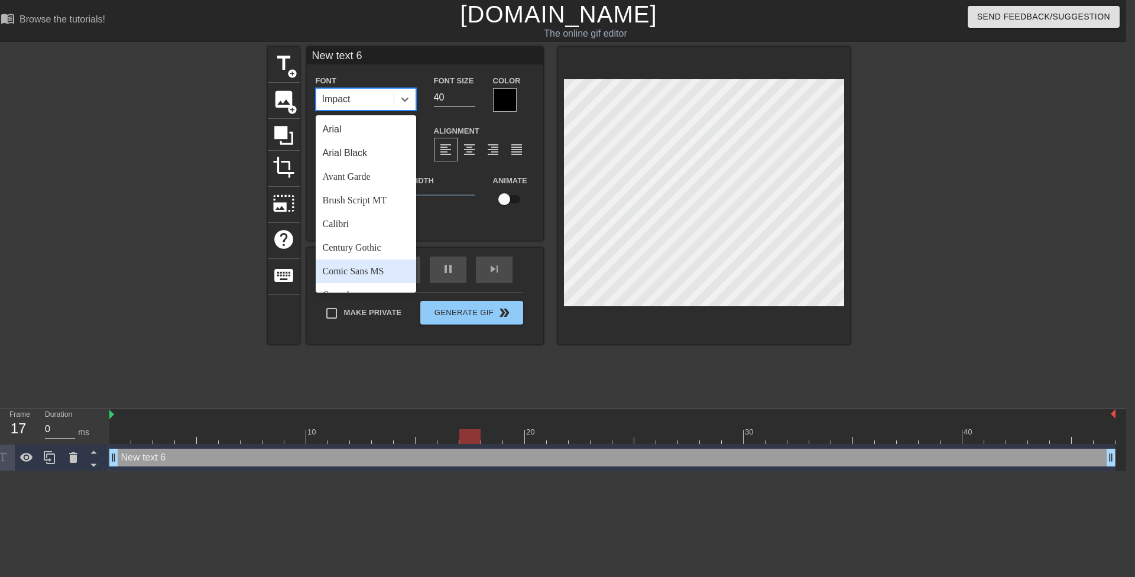
click at [364, 270] on div "Comic Sans MS" at bounding box center [366, 272] width 101 height 24
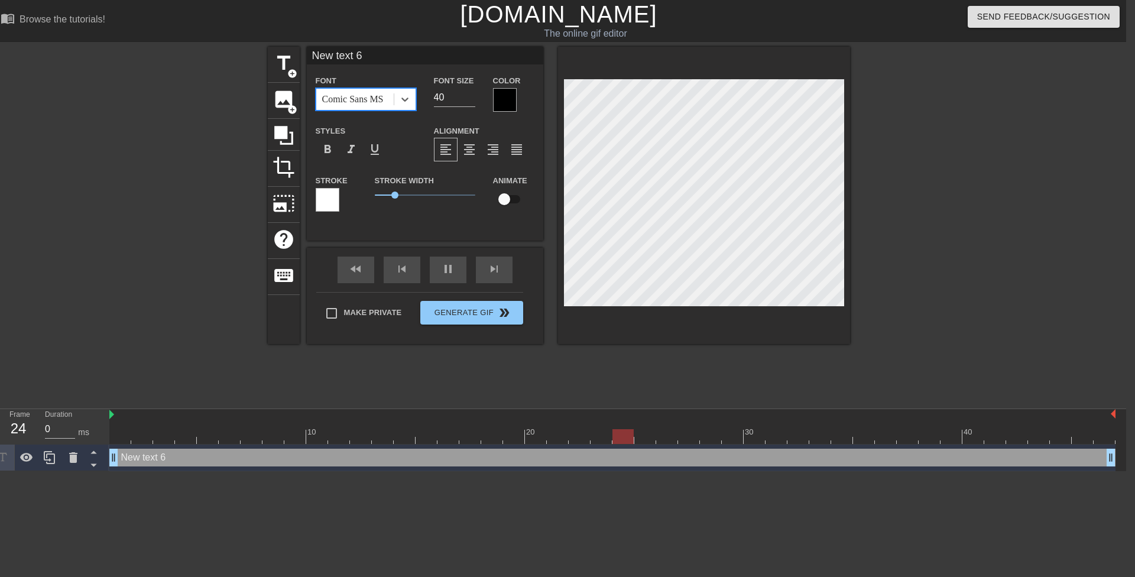
drag, startPoint x: 342, startPoint y: 200, endPoint x: 333, endPoint y: 200, distance: 8.3
click at [336, 200] on div "Stroke Stroke Width 1 Animate" at bounding box center [425, 197] width 236 height 49
drag, startPoint x: 439, startPoint y: 93, endPoint x: 430, endPoint y: 95, distance: 9.6
click at [429, 95] on div "Font Size 40" at bounding box center [454, 92] width 59 height 38
click at [501, 101] on div at bounding box center [505, 100] width 24 height 24
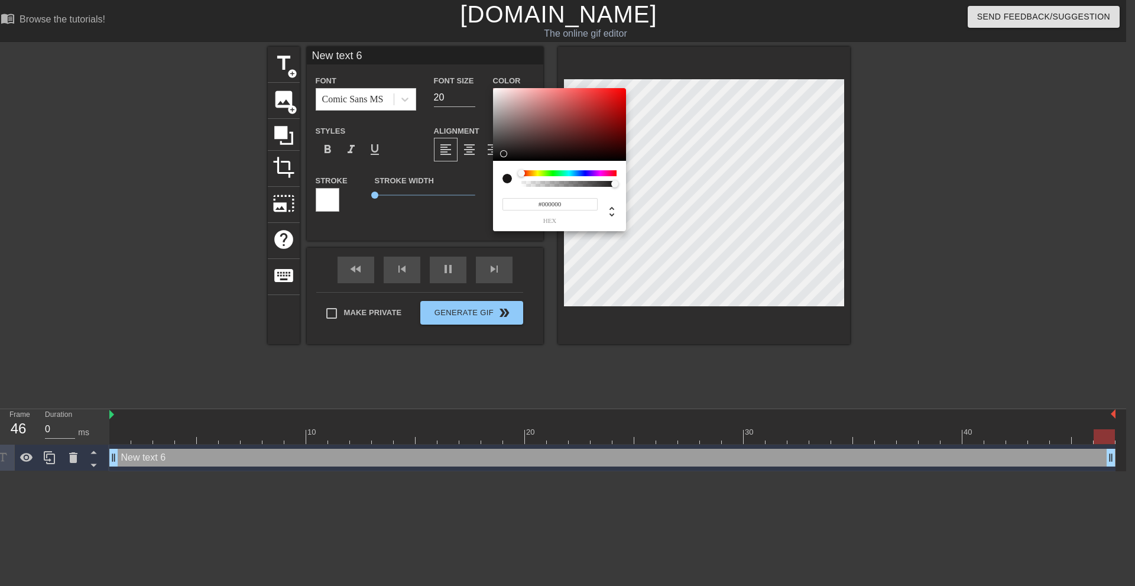
drag, startPoint x: 500, startPoint y: 157, endPoint x: 457, endPoint y: 183, distance: 49.9
click at [457, 183] on div "#000000 hex" at bounding box center [567, 293] width 1135 height 586
click at [626, 94] on div at bounding box center [625, 93] width 7 height 7
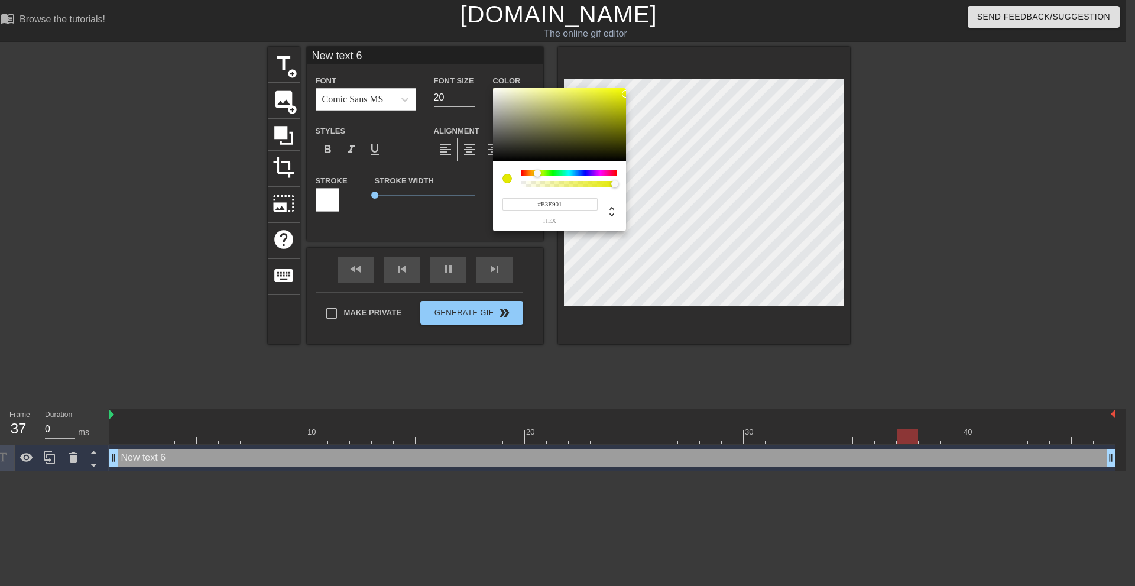
click at [537, 172] on div at bounding box center [568, 173] width 95 height 6
drag, startPoint x: 589, startPoint y: 128, endPoint x: 633, endPoint y: 81, distance: 64.4
click at [631, 82] on div "#FDFF00 hex" at bounding box center [567, 293] width 1135 height 586
click at [537, 171] on div at bounding box center [537, 173] width 7 height 7
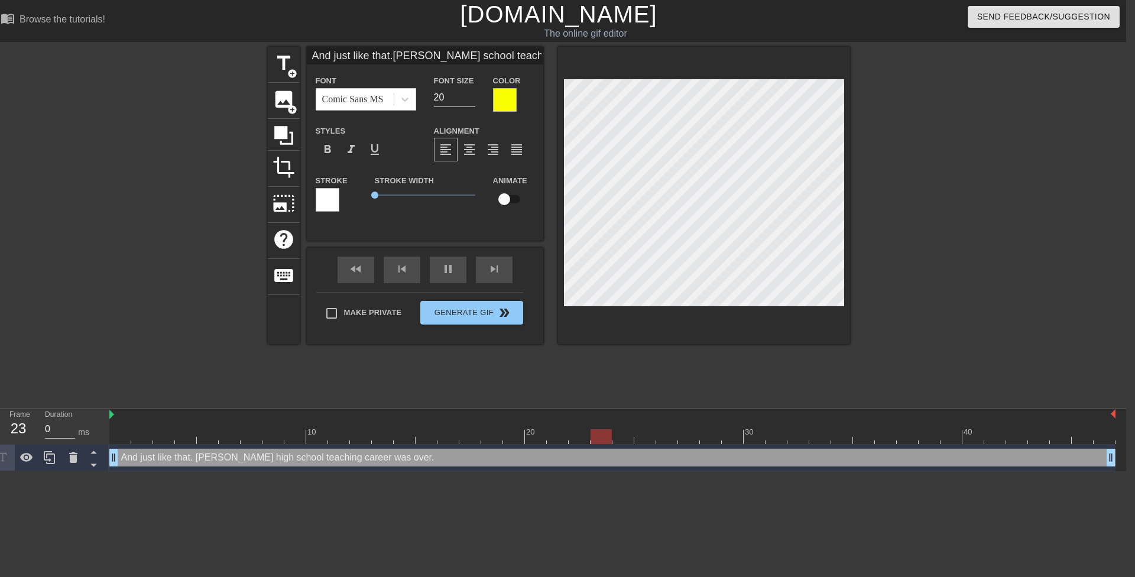
click at [967, 196] on div at bounding box center [952, 224] width 177 height 355
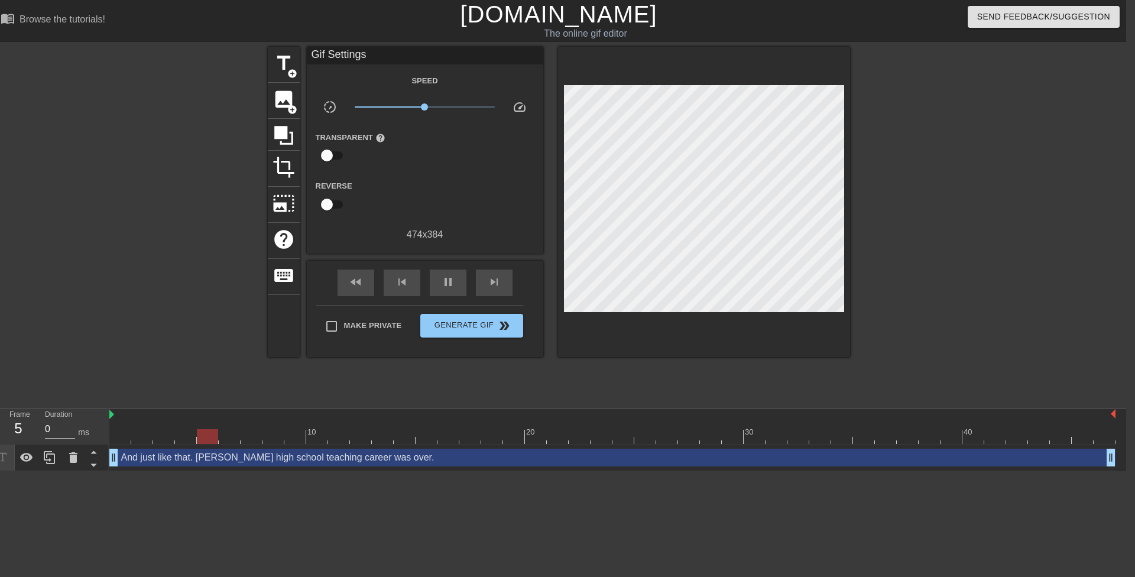
click at [941, 147] on div at bounding box center [952, 224] width 177 height 355
click at [296, 170] on div "crop" at bounding box center [284, 169] width 32 height 36
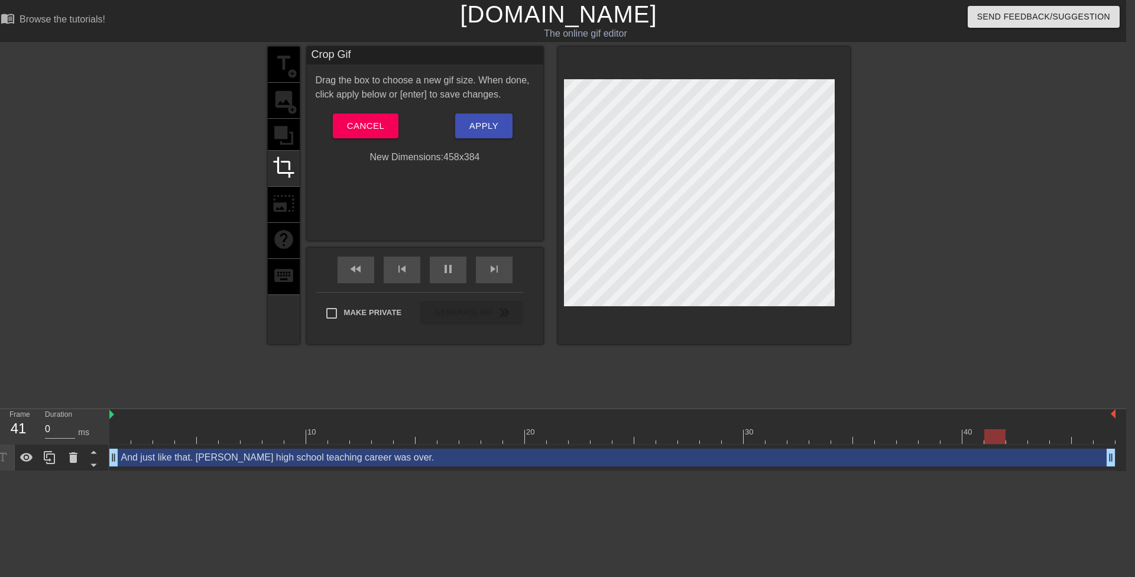
drag, startPoint x: 842, startPoint y: 190, endPoint x: 832, endPoint y: 188, distance: 9.8
click at [480, 122] on span "Apply" at bounding box center [483, 125] width 29 height 15
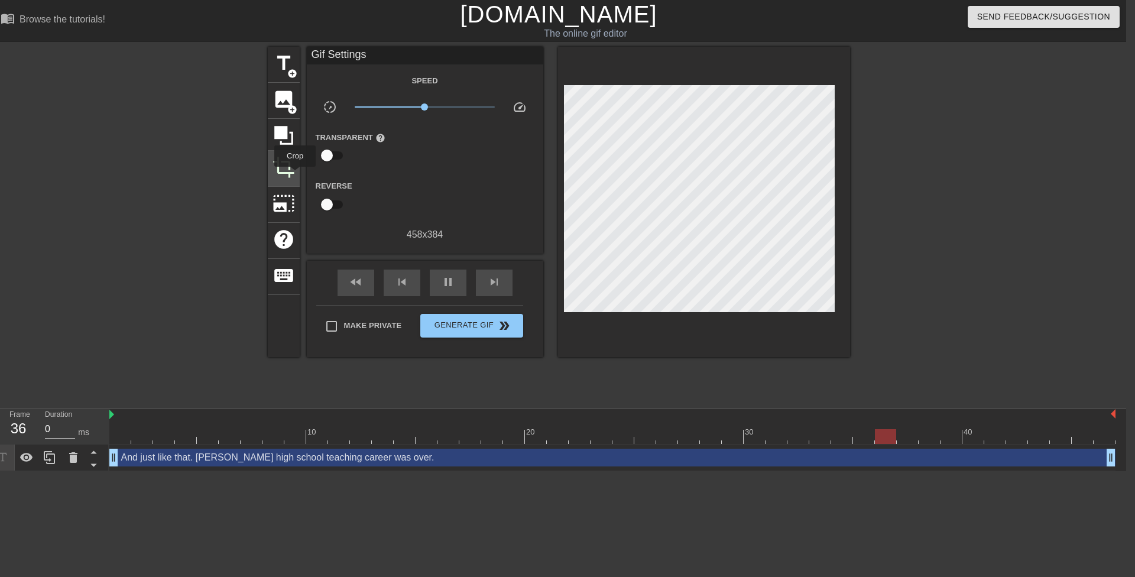
click at [286, 174] on span "crop" at bounding box center [284, 167] width 22 height 22
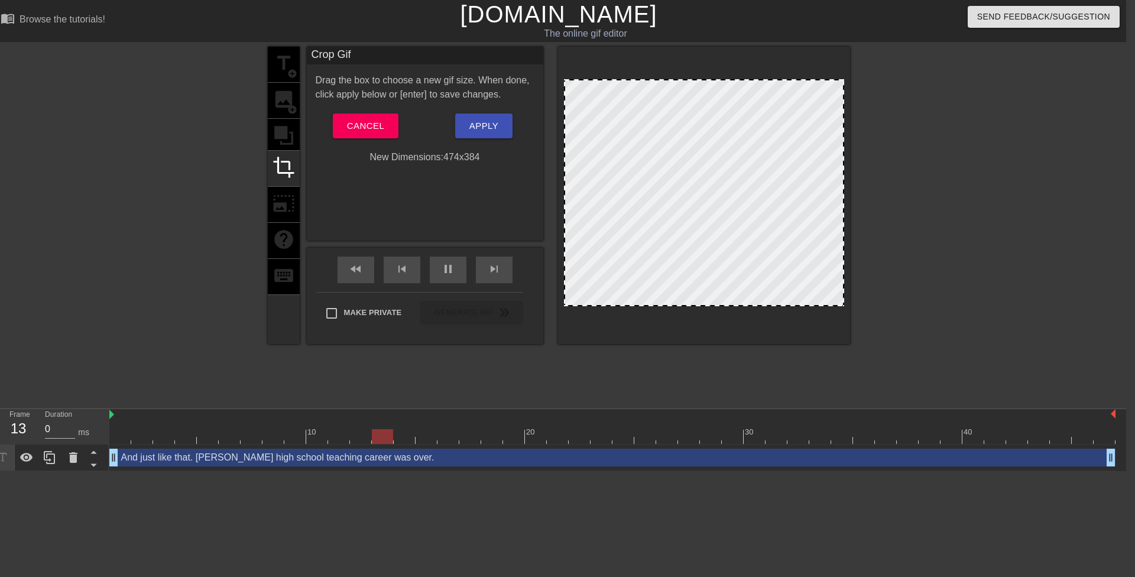
drag, startPoint x: 832, startPoint y: 177, endPoint x: 845, endPoint y: 176, distance: 13.1
click at [845, 176] on div at bounding box center [704, 195] width 292 height 297
click at [484, 123] on span "Apply" at bounding box center [483, 125] width 29 height 15
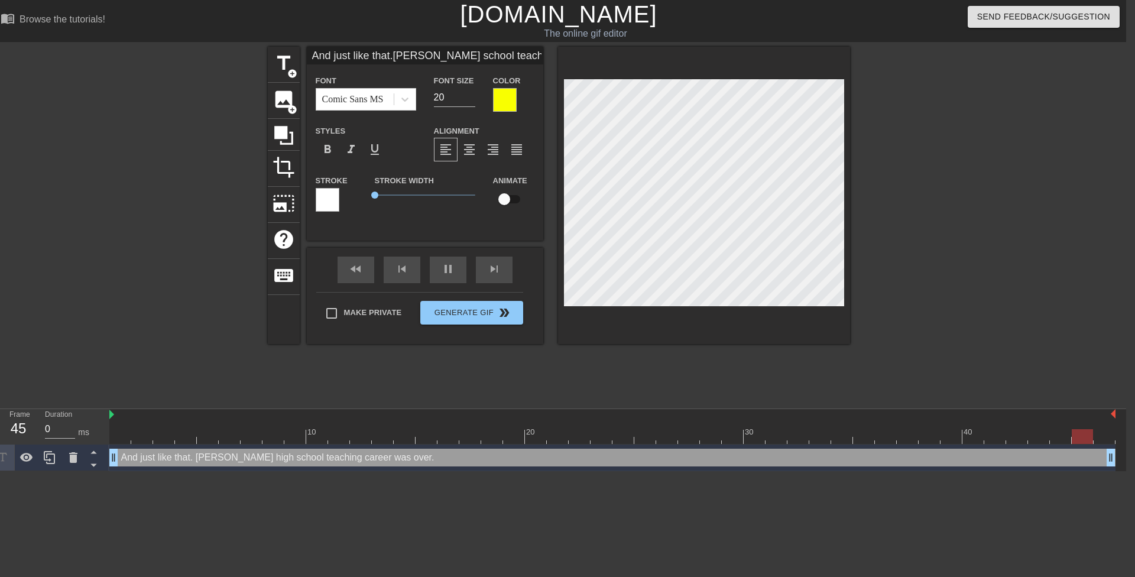
drag, startPoint x: 922, startPoint y: 170, endPoint x: 858, endPoint y: 174, distance: 64.0
click at [921, 170] on div at bounding box center [952, 224] width 177 height 355
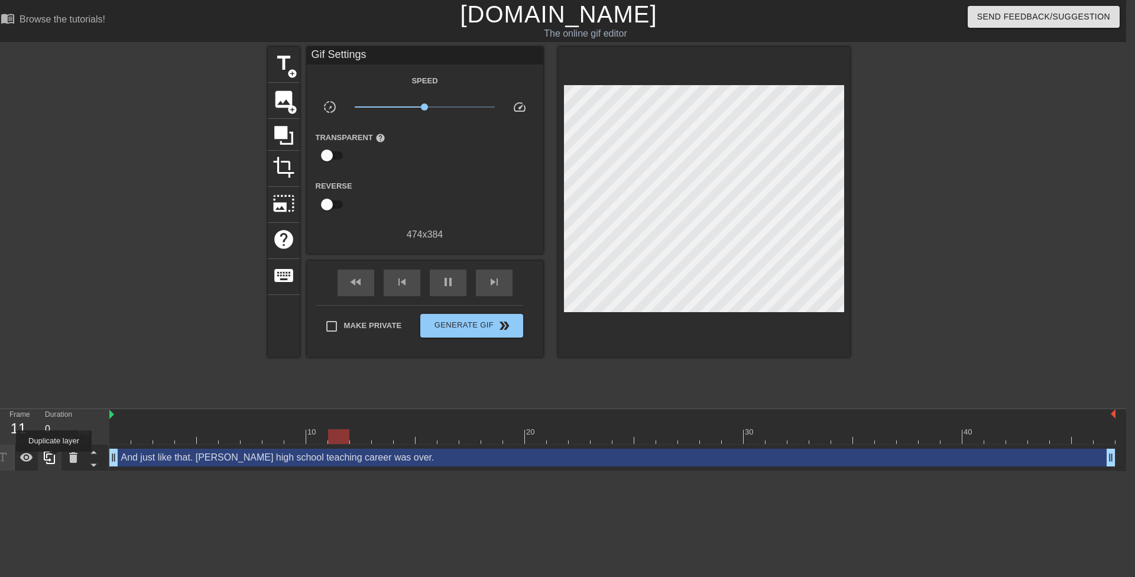
click at [54, 460] on icon at bounding box center [50, 458] width 14 height 14
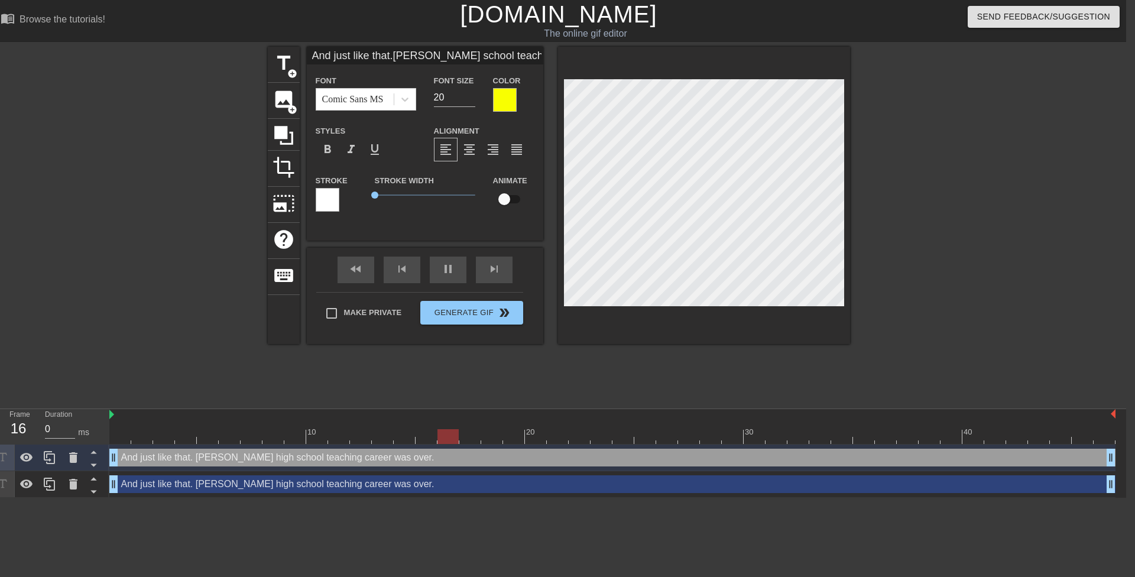
click at [154, 482] on div "And just like that. Mrs. Anderson's high school teaching career was over. drag_…" at bounding box center [612, 484] width 1006 height 18
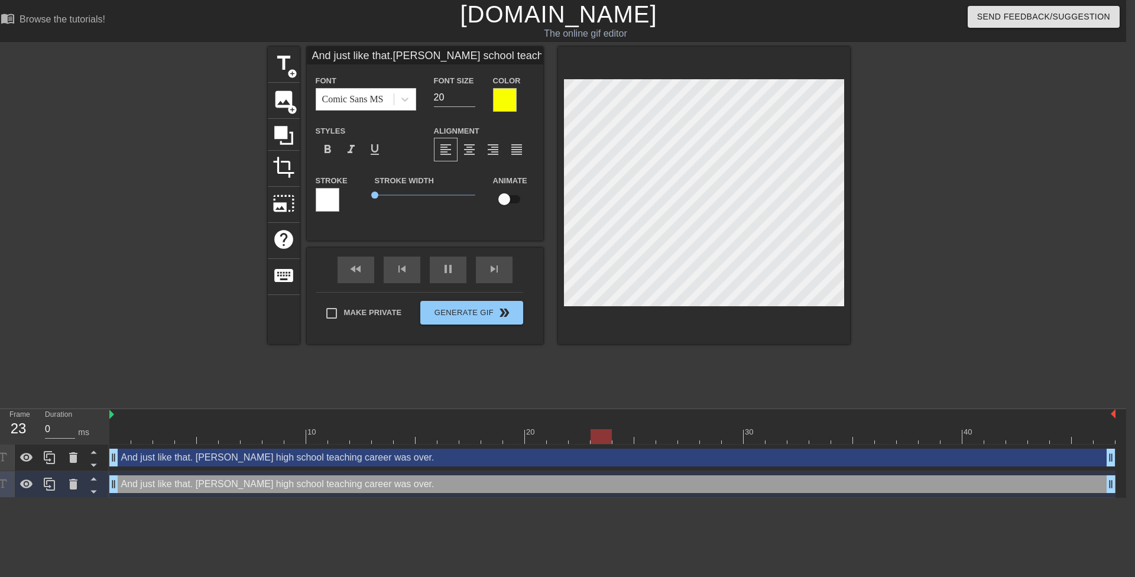
click at [339, 206] on div "Stroke" at bounding box center [336, 192] width 41 height 38
click at [332, 209] on div at bounding box center [328, 200] width 24 height 24
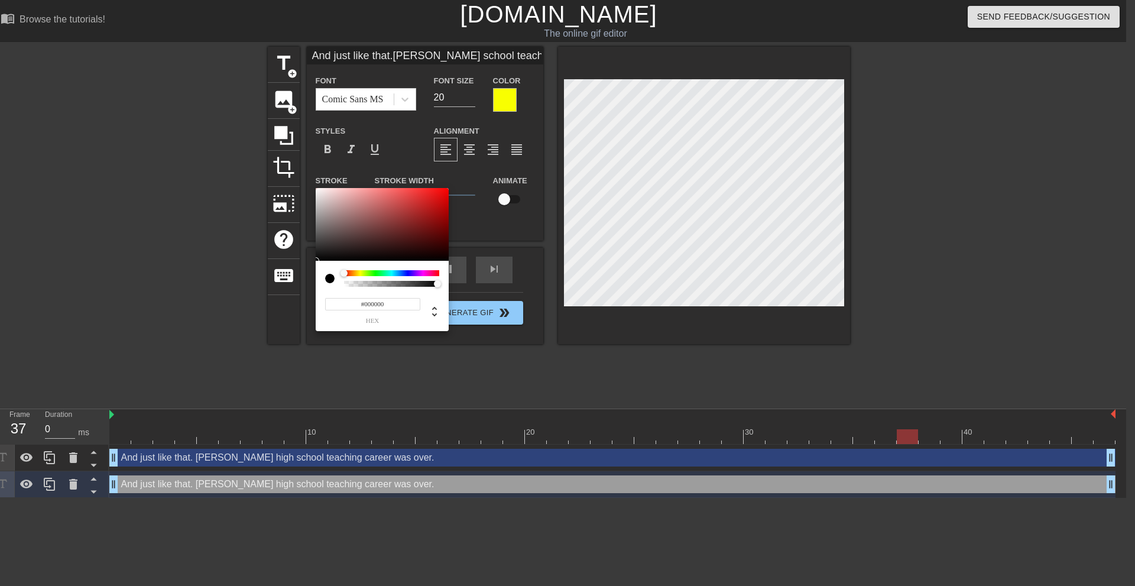
drag, startPoint x: 345, startPoint y: 247, endPoint x: 258, endPoint y: 372, distance: 152.4
click at [257, 328] on div "#000000 hex" at bounding box center [567, 293] width 1135 height 586
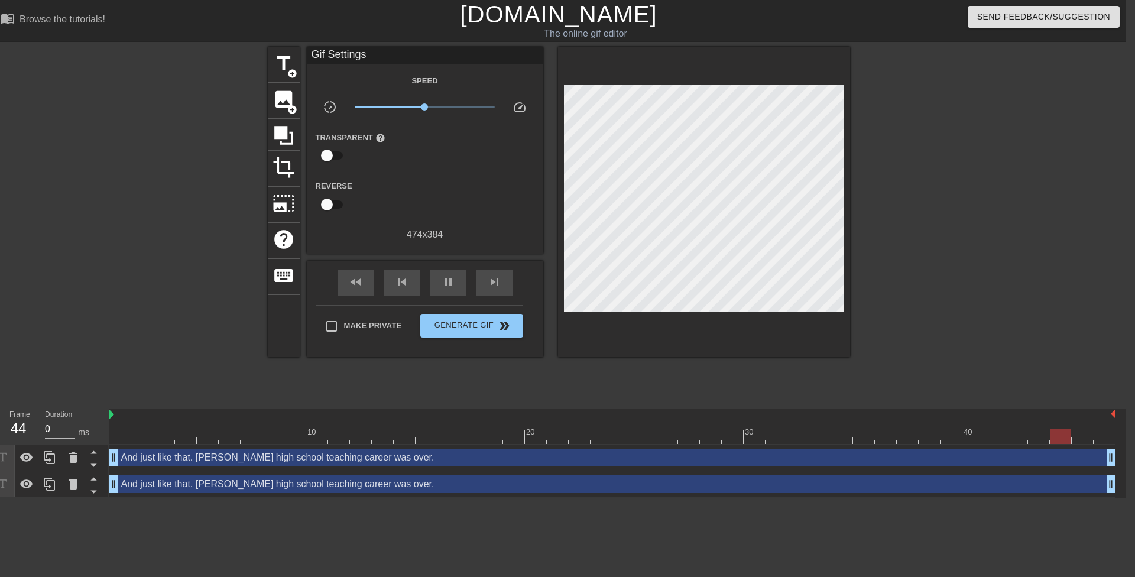
click at [294, 483] on div "And just like that. Mrs. Anderson's high school teaching career was over. drag_…" at bounding box center [612, 484] width 1006 height 18
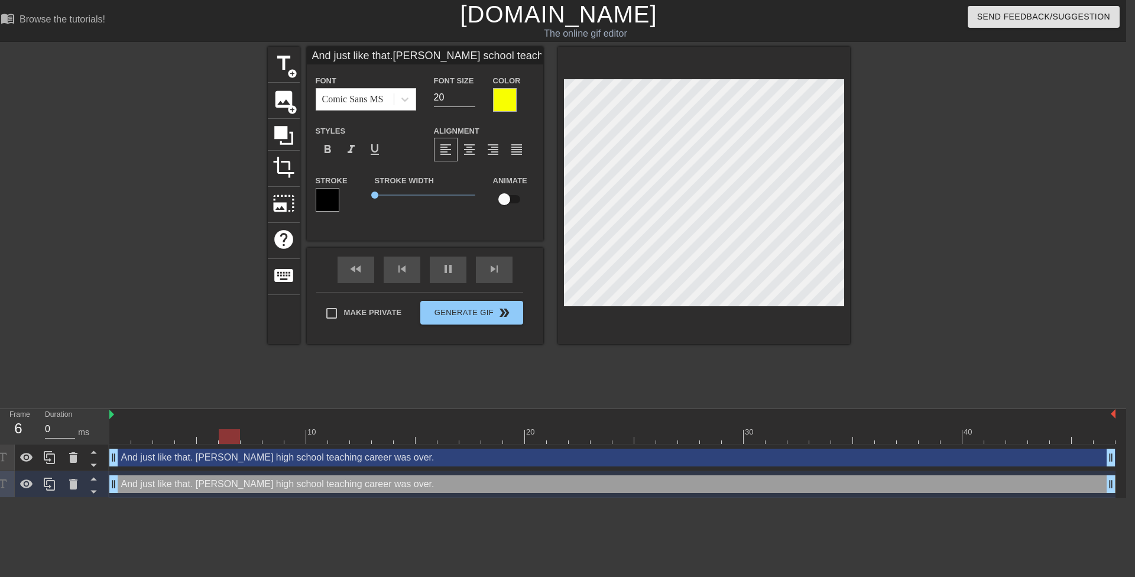
click at [511, 97] on div at bounding box center [505, 100] width 24 height 24
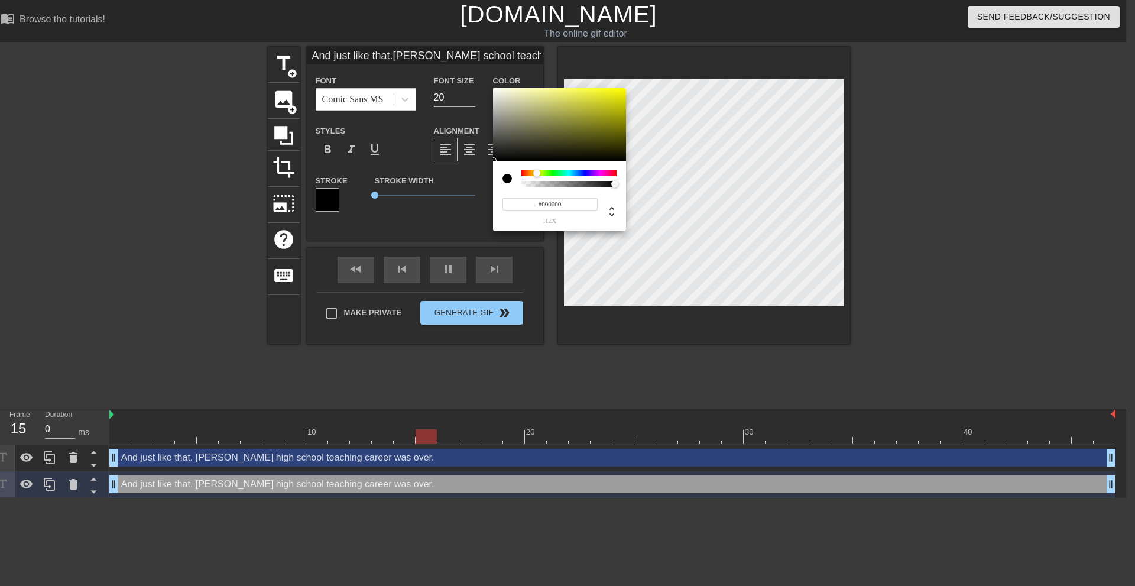
drag, startPoint x: 487, startPoint y: 161, endPoint x: 419, endPoint y: 263, distance: 123.1
click at [421, 260] on div "#000000 hex" at bounding box center [567, 293] width 1135 height 586
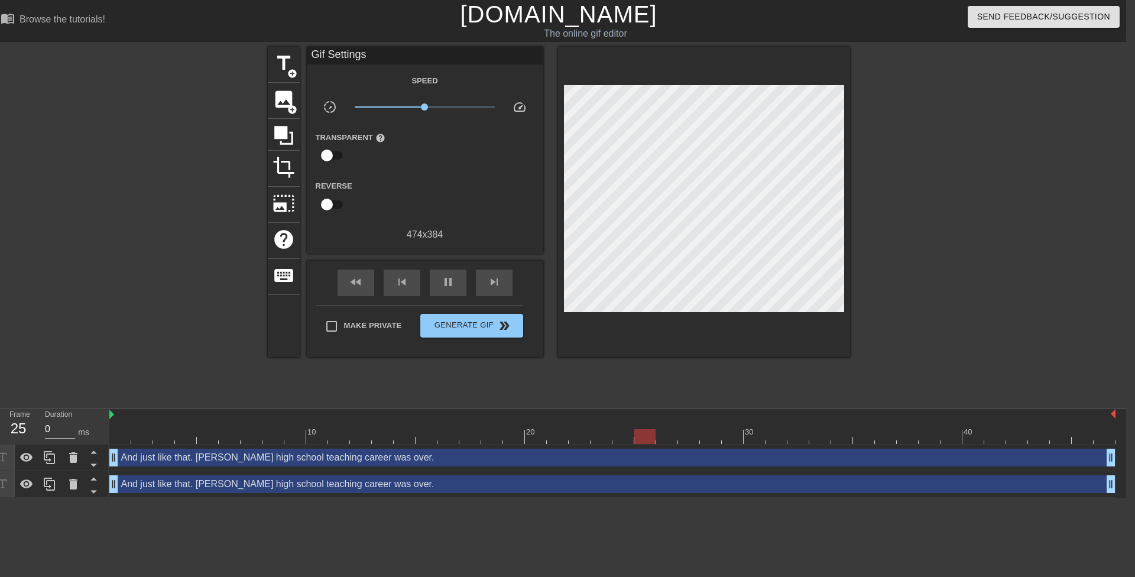
click at [322, 486] on div "And just like that. Mrs. Anderson's high school teaching career was over. drag_…" at bounding box center [612, 484] width 1006 height 18
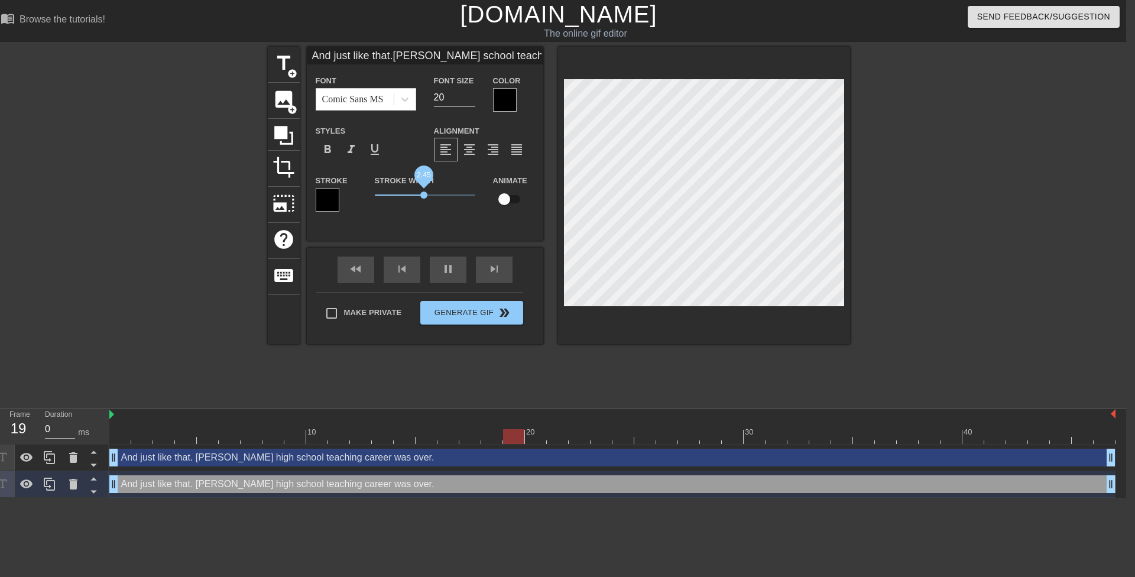
drag, startPoint x: 379, startPoint y: 193, endPoint x: 424, endPoint y: 191, distance: 45.0
click at [424, 192] on span "2.45" at bounding box center [423, 195] width 7 height 7
click at [955, 190] on div at bounding box center [952, 224] width 177 height 355
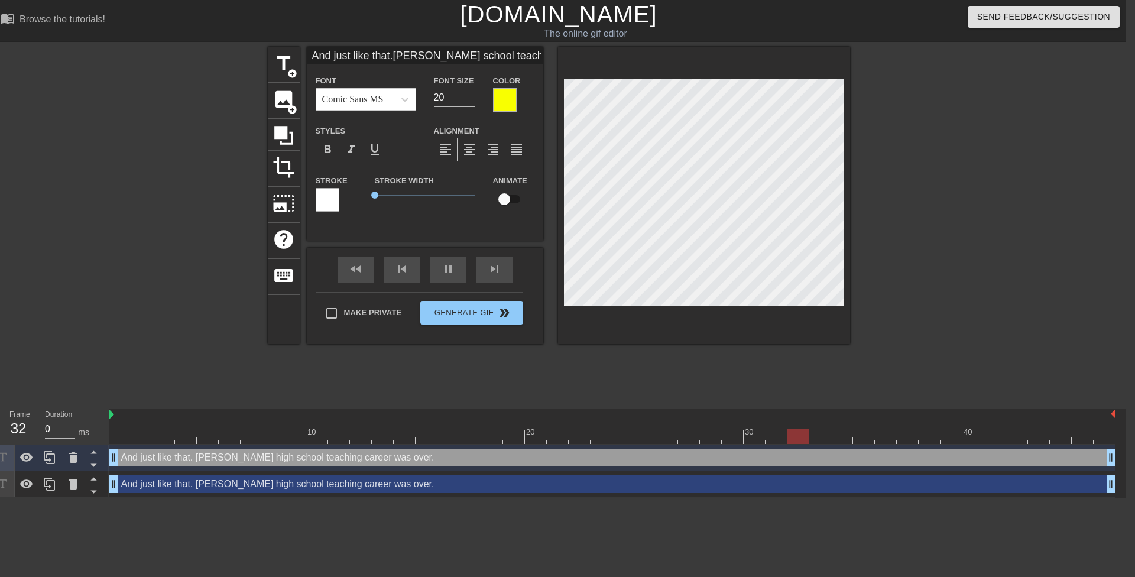
click at [689, 485] on div "And just like that. Mrs. Anderson's high school teaching career was over. drag_…" at bounding box center [612, 484] width 1006 height 18
drag, startPoint x: 950, startPoint y: 145, endPoint x: 861, endPoint y: 179, distance: 95.1
click at [949, 145] on div at bounding box center [952, 224] width 177 height 355
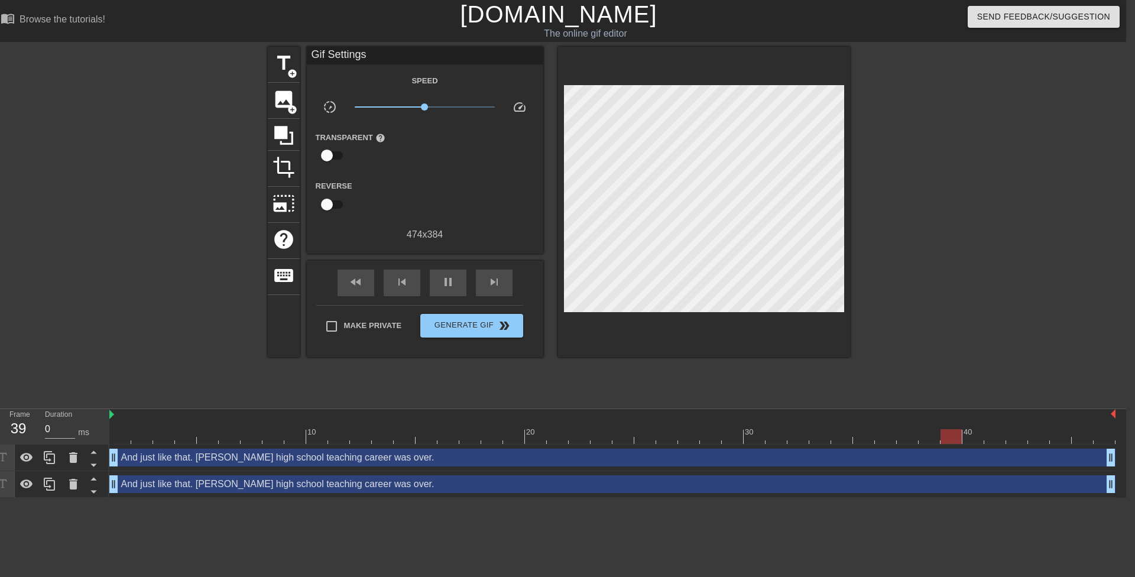
click at [424, 492] on div "And just like that. Mrs. Anderson's high school teaching career was over. drag_…" at bounding box center [612, 484] width 1006 height 18
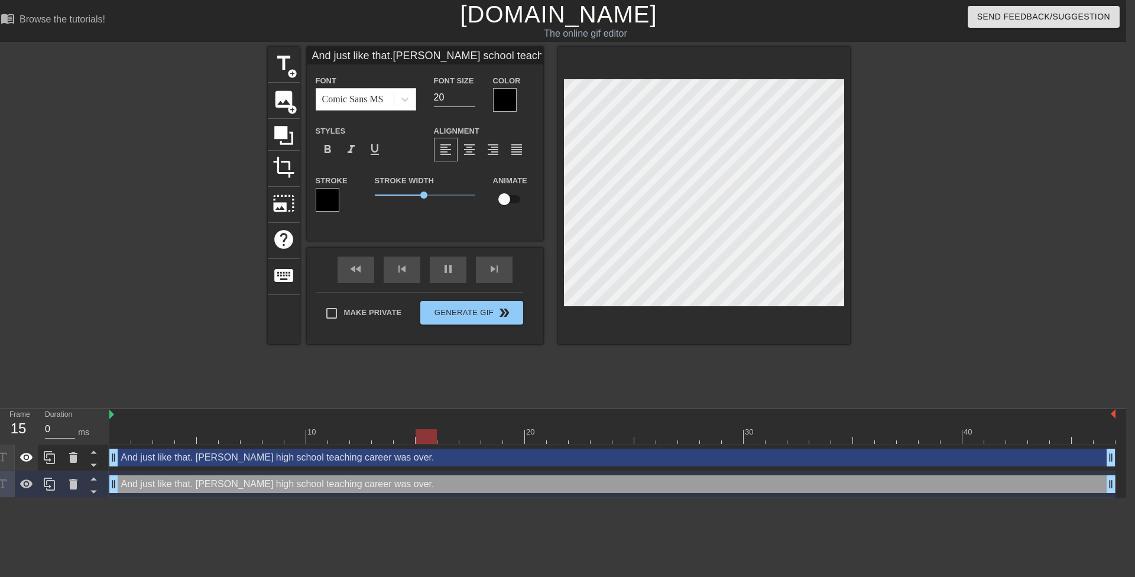
click at [32, 459] on icon at bounding box center [26, 457] width 13 height 9
click at [21, 459] on icon at bounding box center [26, 457] width 13 height 11
click at [940, 163] on div at bounding box center [952, 224] width 177 height 355
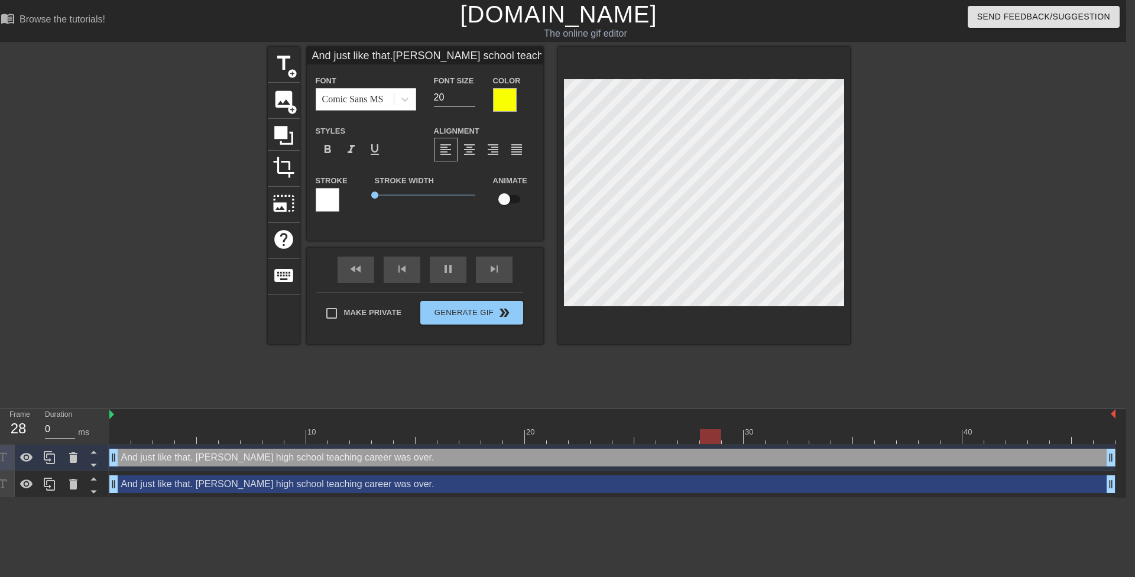
click at [947, 161] on div at bounding box center [952, 224] width 177 height 355
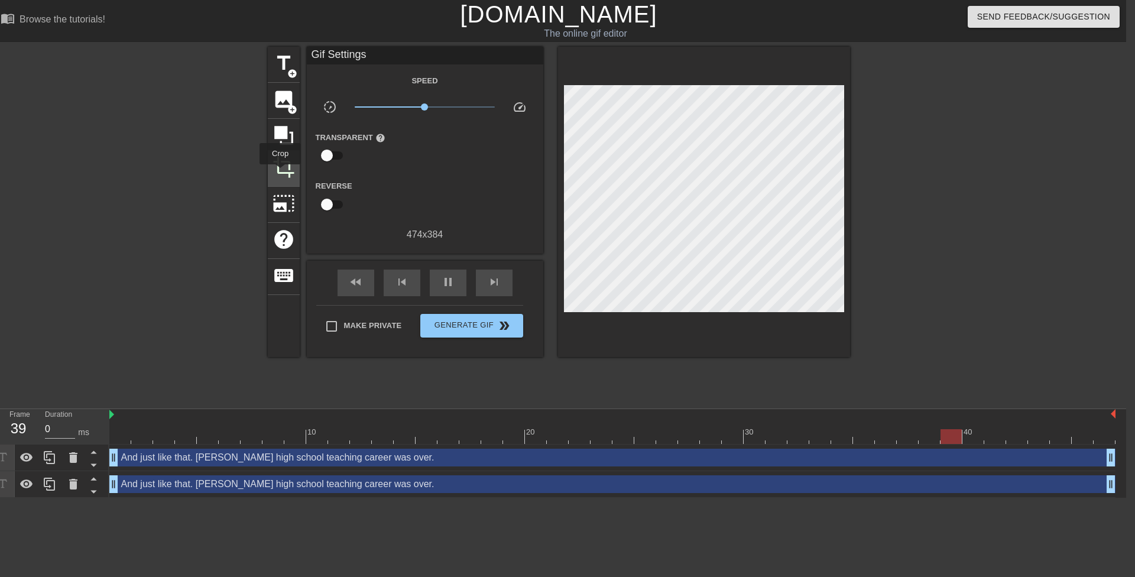
click at [280, 173] on span "crop" at bounding box center [284, 167] width 22 height 22
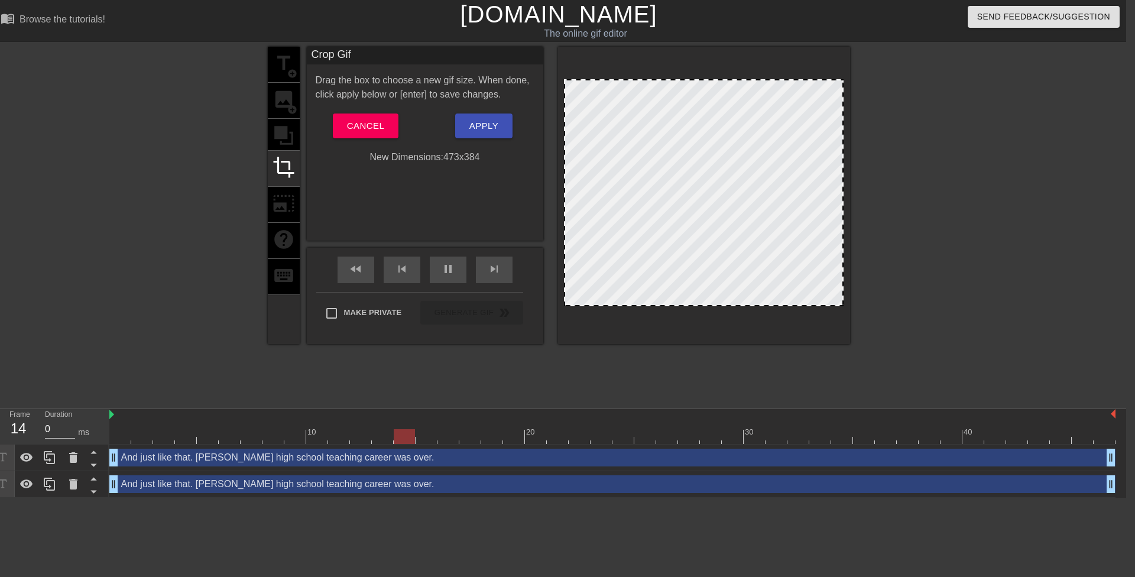
click at [843, 148] on div at bounding box center [843, 192] width 6 height 225
click at [486, 127] on span "Apply" at bounding box center [483, 125] width 29 height 15
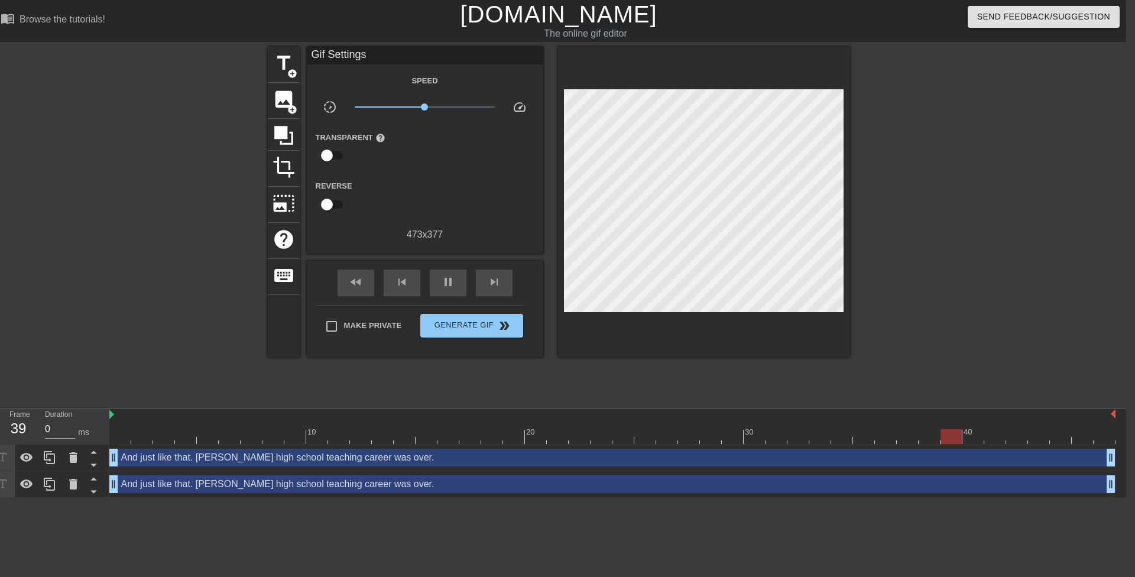
click at [783, 485] on div "And just like that. Mrs. Anderson's high school teaching career was over. drag_…" at bounding box center [612, 484] width 1006 height 18
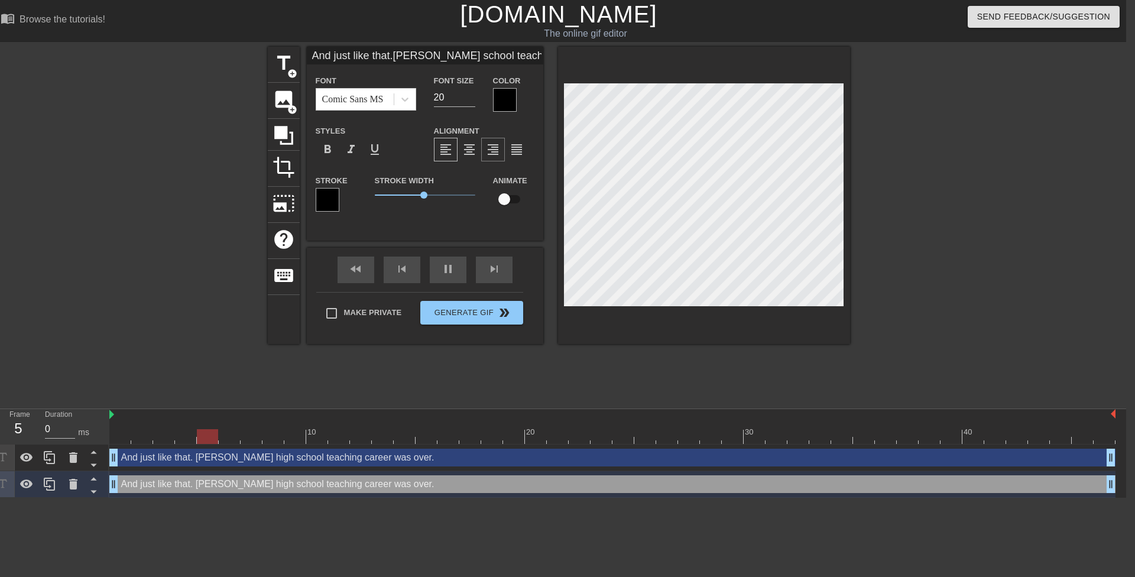
click at [490, 145] on span "format_align_right" at bounding box center [493, 149] width 14 height 14
click at [622, 462] on div "And just like that. Mrs. Anderson's high school teaching career was over. drag_…" at bounding box center [612, 458] width 1006 height 18
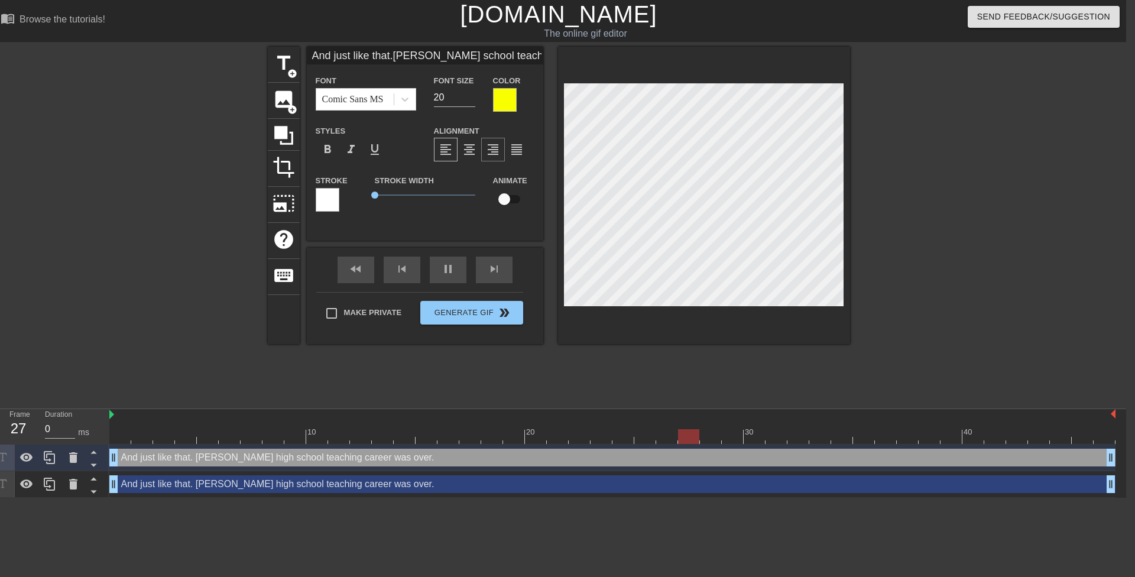
click at [490, 147] on span "format_align_right" at bounding box center [493, 149] width 14 height 14
click at [996, 194] on div at bounding box center [952, 224] width 177 height 355
click at [471, 94] on input "21" at bounding box center [454, 97] width 41 height 19
click at [737, 482] on div "And just like that. Mrs. Anderson's high school teaching career was over. drag_…" at bounding box center [612, 484] width 1006 height 18
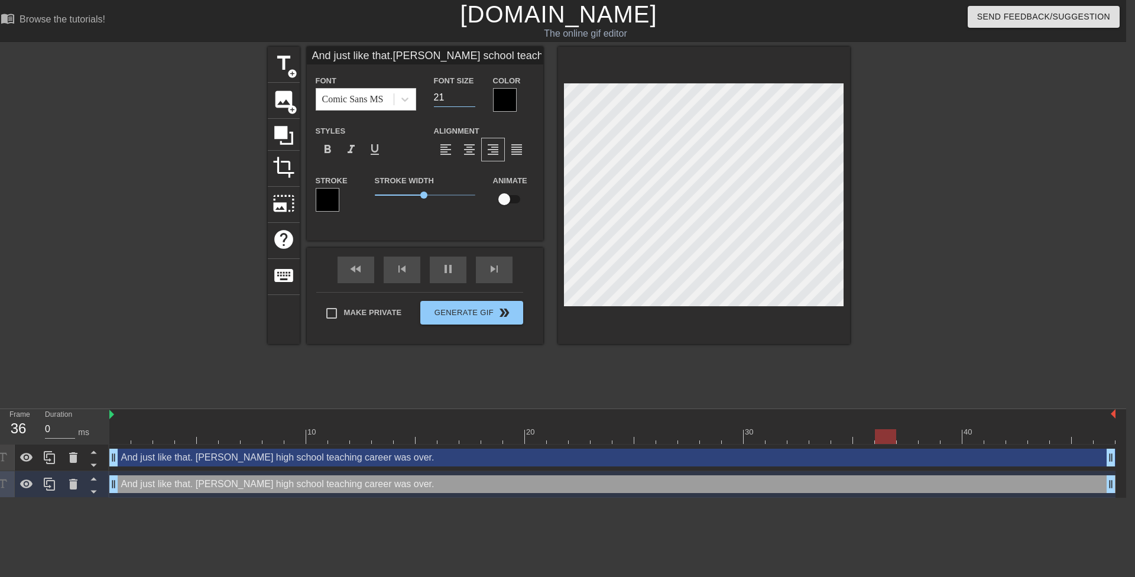
click at [469, 93] on input "21" at bounding box center [454, 97] width 41 height 19
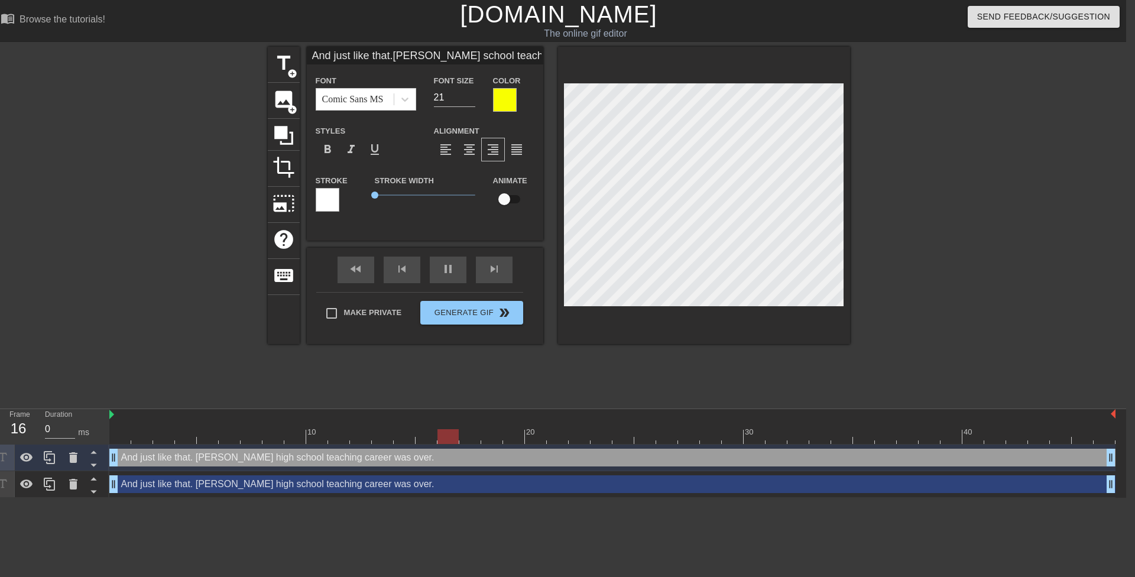
click at [969, 157] on div at bounding box center [952, 224] width 177 height 355
click at [851, 486] on div "And just like that. Mrs. Anderson's high school teaching career was over. drag_…" at bounding box center [612, 484] width 1006 height 18
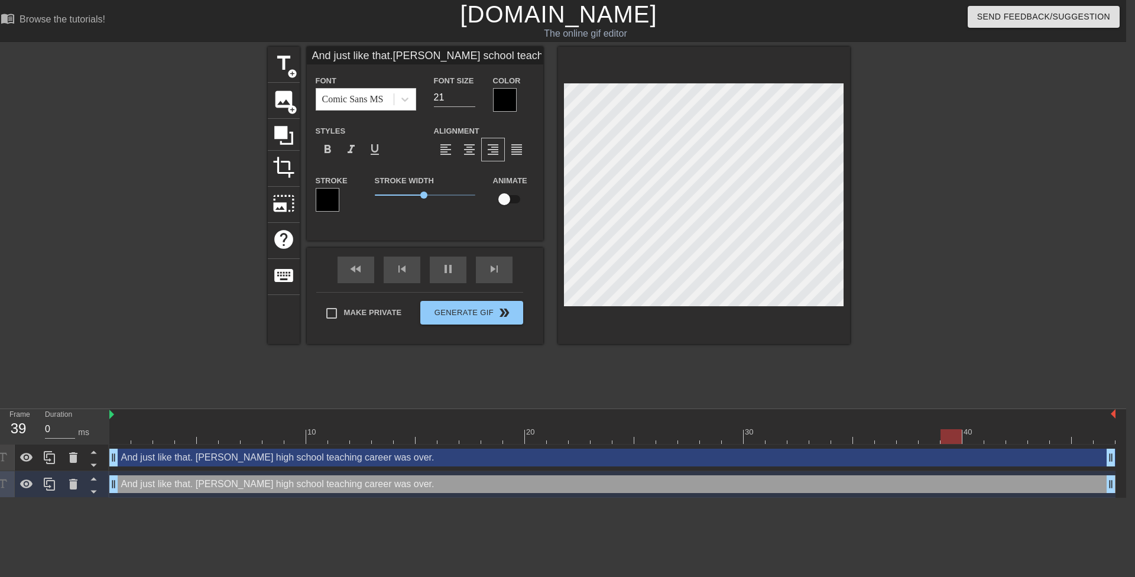
click at [928, 179] on div at bounding box center [952, 224] width 177 height 355
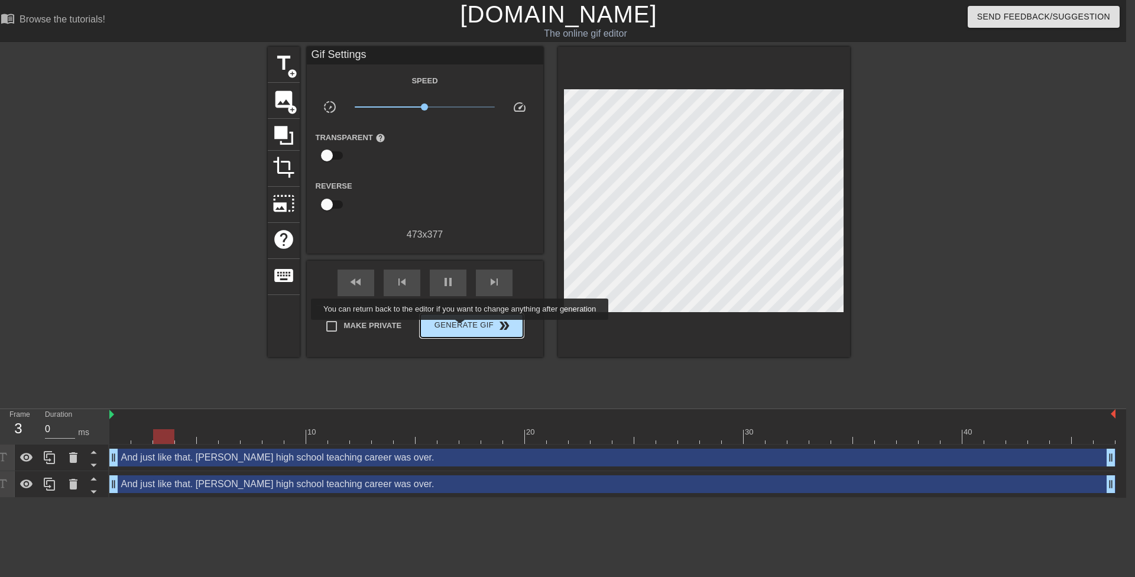
click at [461, 327] on span "Generate Gif double_arrow" at bounding box center [471, 326] width 93 height 14
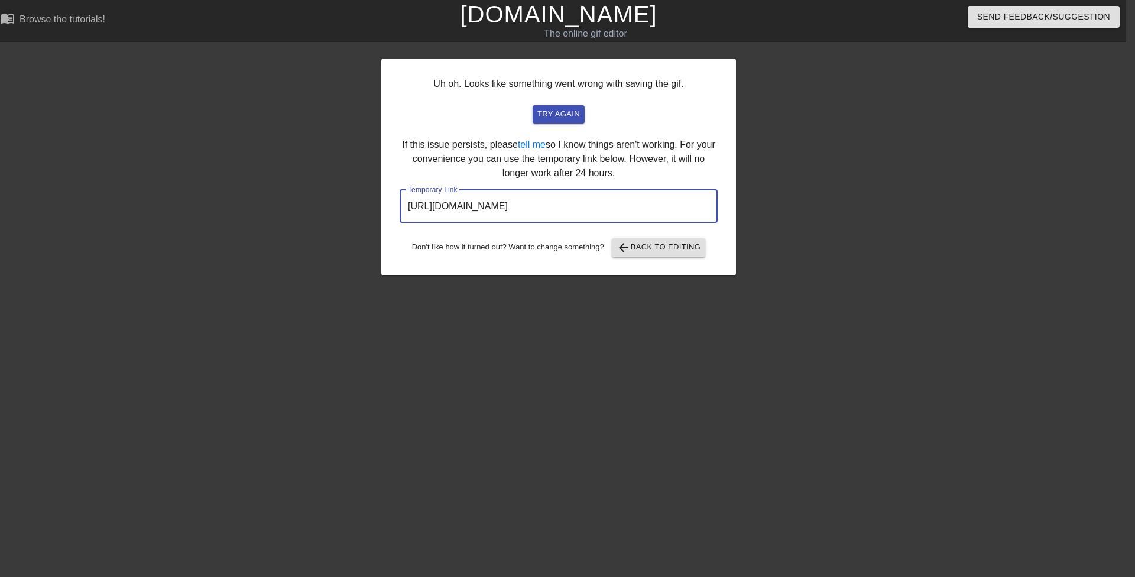
click at [487, 200] on input "https://www.gifntext.com/temp_generations/EobTf0Ce.gif" at bounding box center [559, 206] width 318 height 33
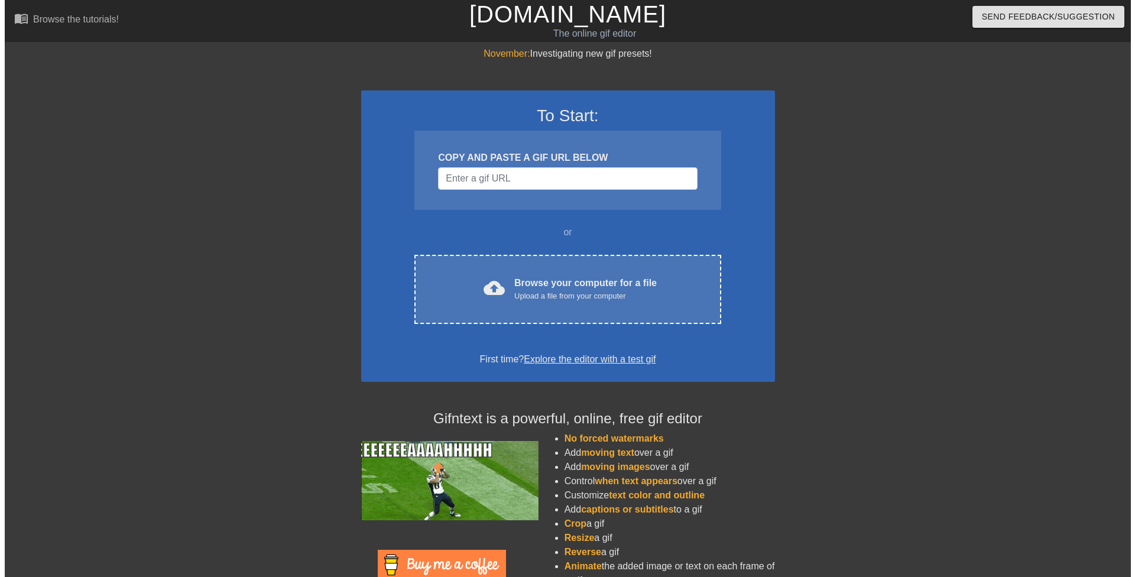
scroll to position [0, 9]
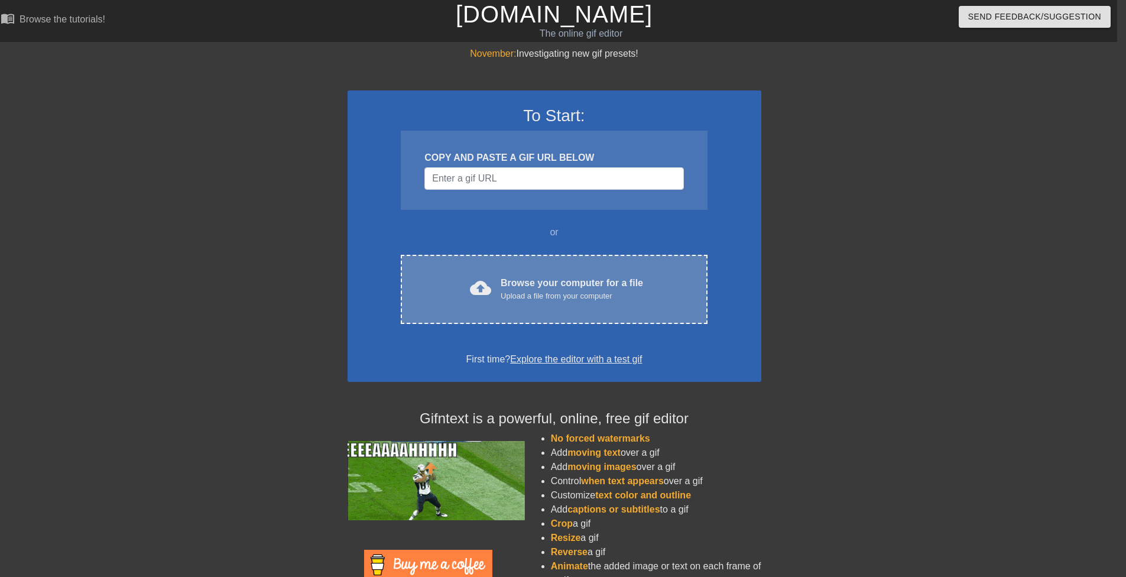
click at [540, 273] on div "cloud_upload Browse your computer for a file Upload a file from your computer C…" at bounding box center [554, 289] width 306 height 69
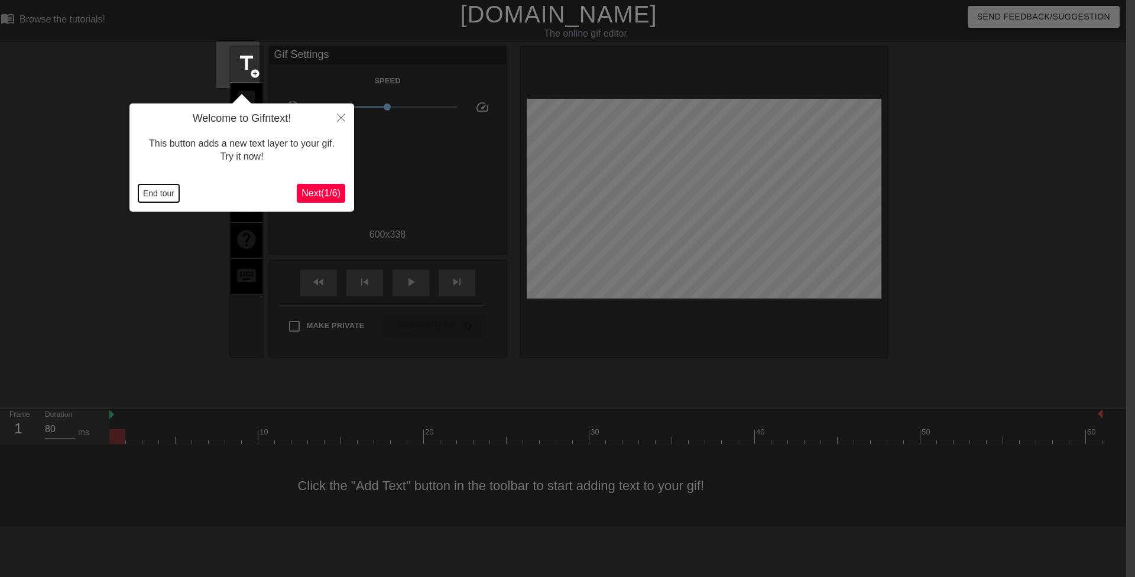
click at [157, 192] on button "End tour" at bounding box center [158, 193] width 41 height 18
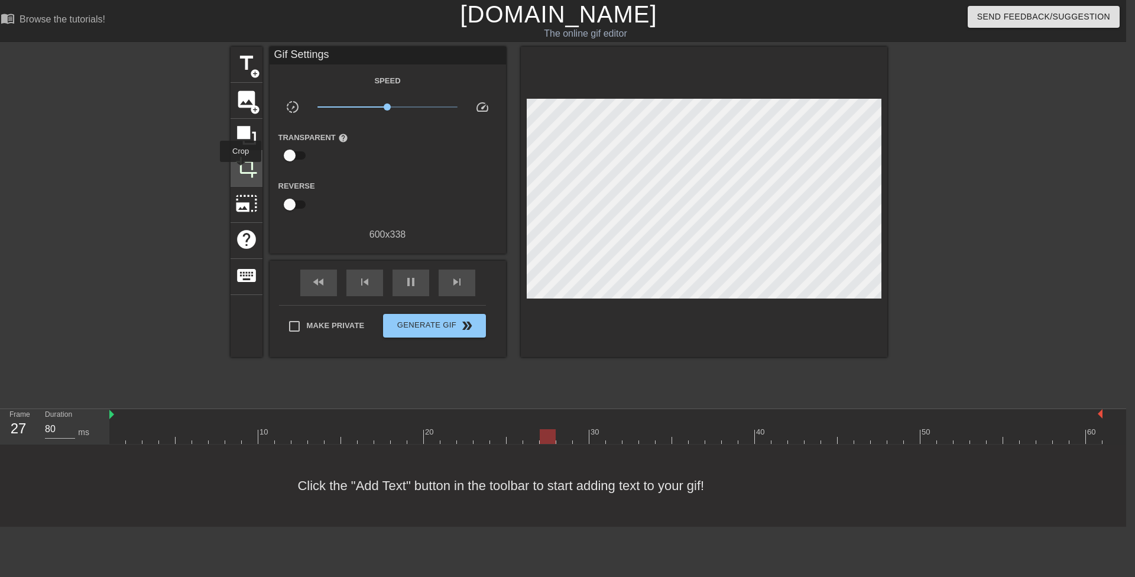
click at [241, 170] on span "crop" at bounding box center [246, 167] width 22 height 22
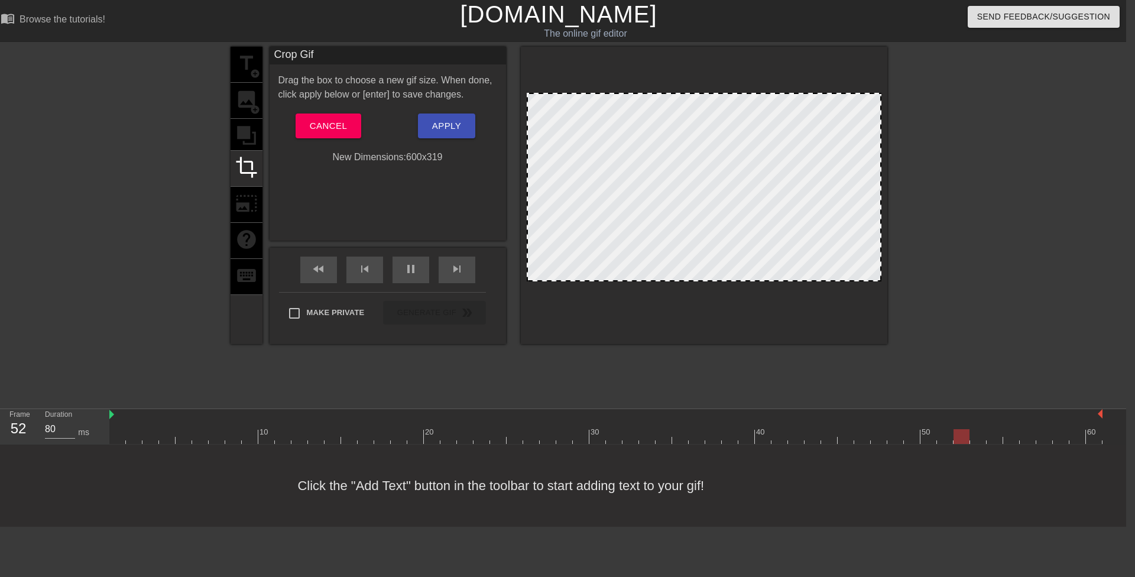
drag, startPoint x: 718, startPoint y: 290, endPoint x: 724, endPoint y: 279, distance: 12.7
click at [728, 277] on div at bounding box center [704, 276] width 352 height 6
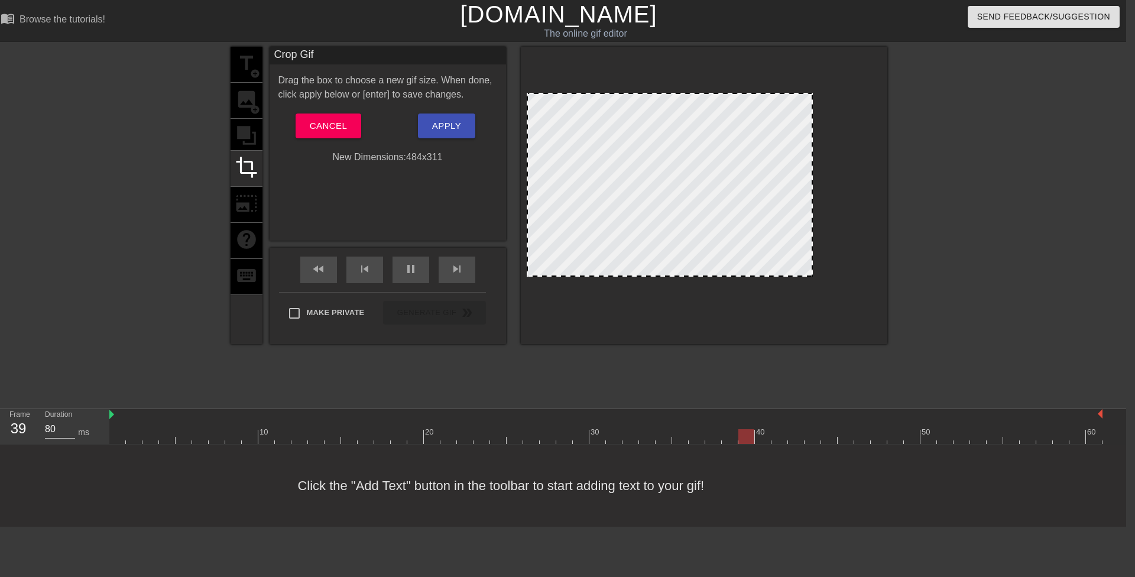
drag, startPoint x: 881, startPoint y: 167, endPoint x: 810, endPoint y: 163, distance: 71.1
click at [810, 163] on div at bounding box center [812, 185] width 6 height 182
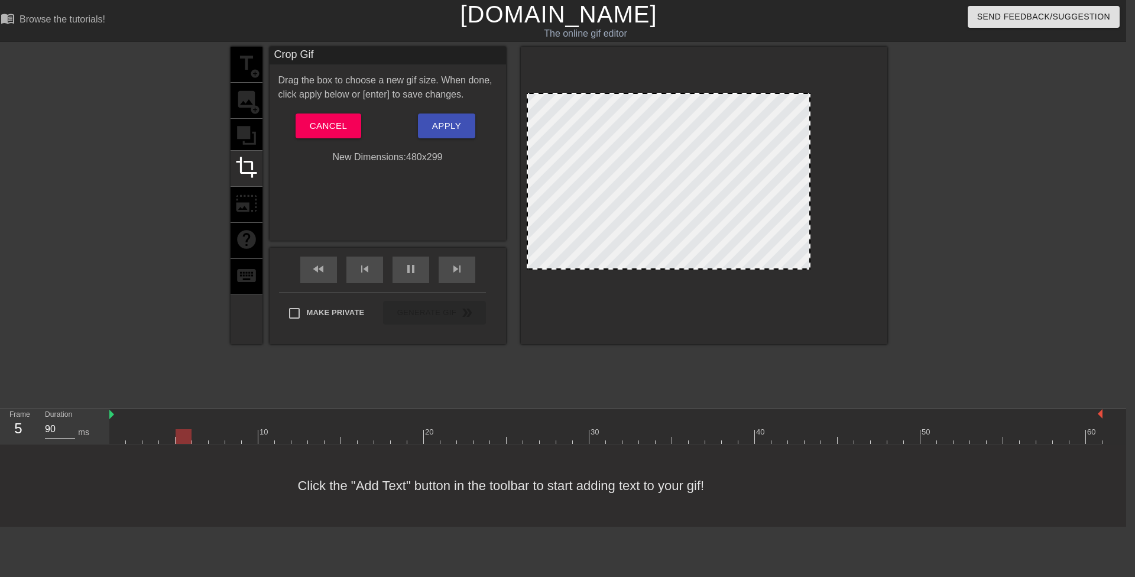
drag, startPoint x: 721, startPoint y: 275, endPoint x: 722, endPoint y: 268, distance: 7.2
click at [456, 130] on span "Apply" at bounding box center [446, 125] width 29 height 15
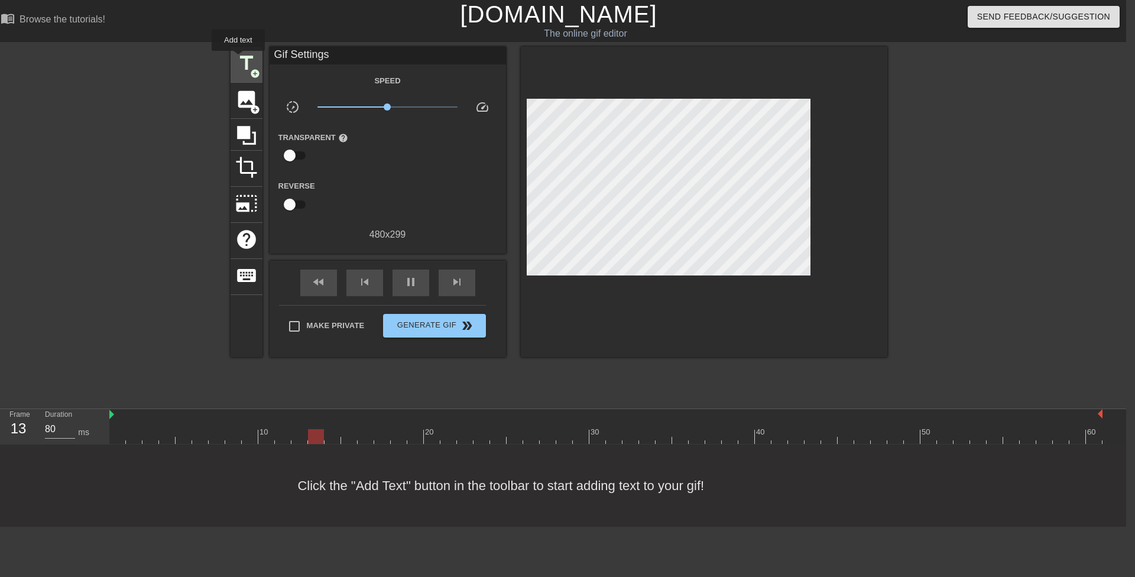
click at [238, 59] on span "title" at bounding box center [246, 63] width 22 height 22
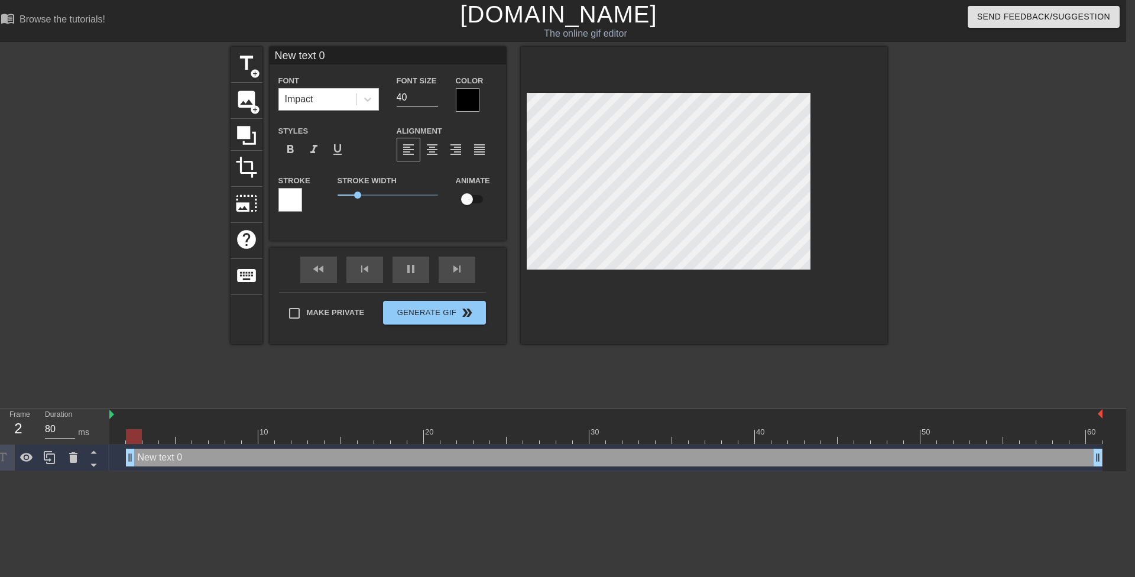
drag, startPoint x: 313, startPoint y: 455, endPoint x: 60, endPoint y: 442, distance: 252.8
click at [59, 443] on div "Frame 2 Duration 80 ms 10 20 30 40 50 60 New text 0 drag_handle drag_handle" at bounding box center [558, 440] width 1135 height 62
type input "80"
drag, startPoint x: 401, startPoint y: 93, endPoint x: 391, endPoint y: 90, distance: 11.2
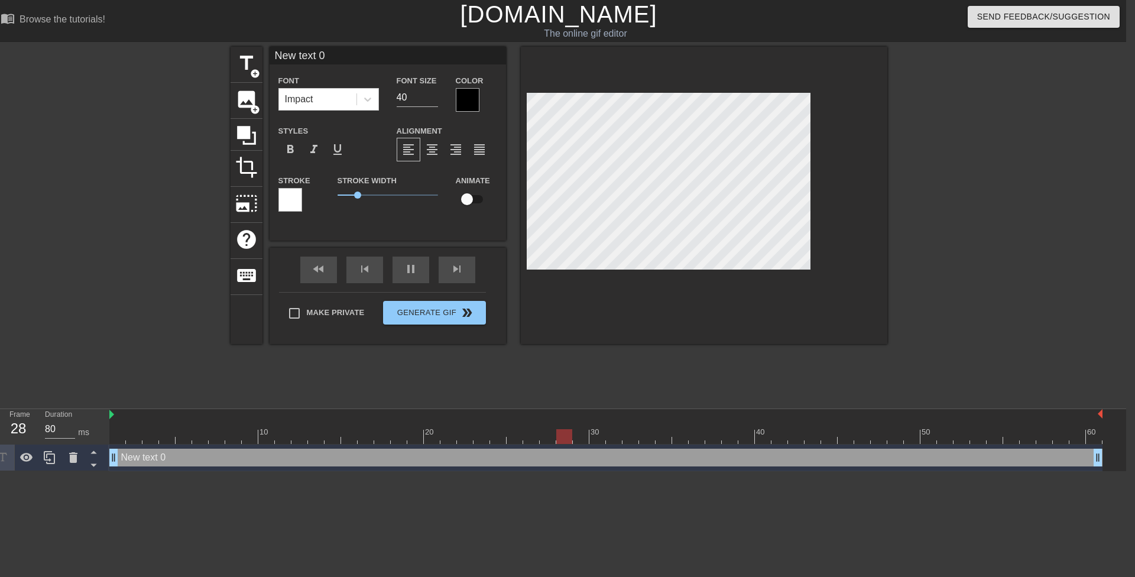
click at [391, 90] on div "Font Size 40" at bounding box center [417, 92] width 59 height 38
type input "20"
type input "80"
type input "20"
drag, startPoint x: 352, startPoint y: 195, endPoint x: 315, endPoint y: 166, distance: 47.7
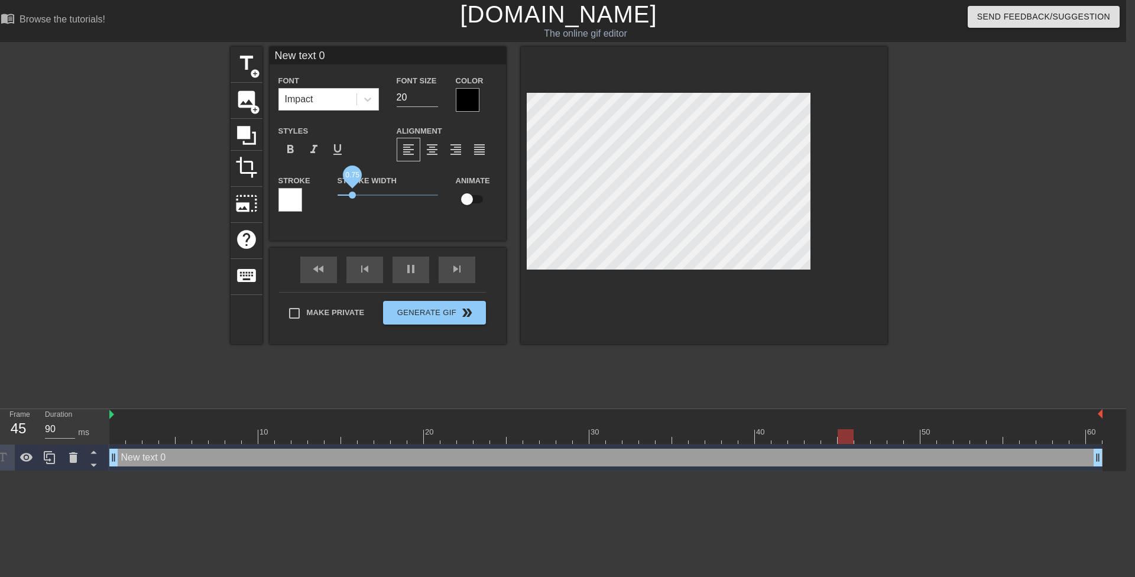
click at [317, 189] on div "Stroke Stroke Width 0.75 Animate" at bounding box center [388, 197] width 236 height 49
click at [362, 101] on icon at bounding box center [368, 99] width 12 height 12
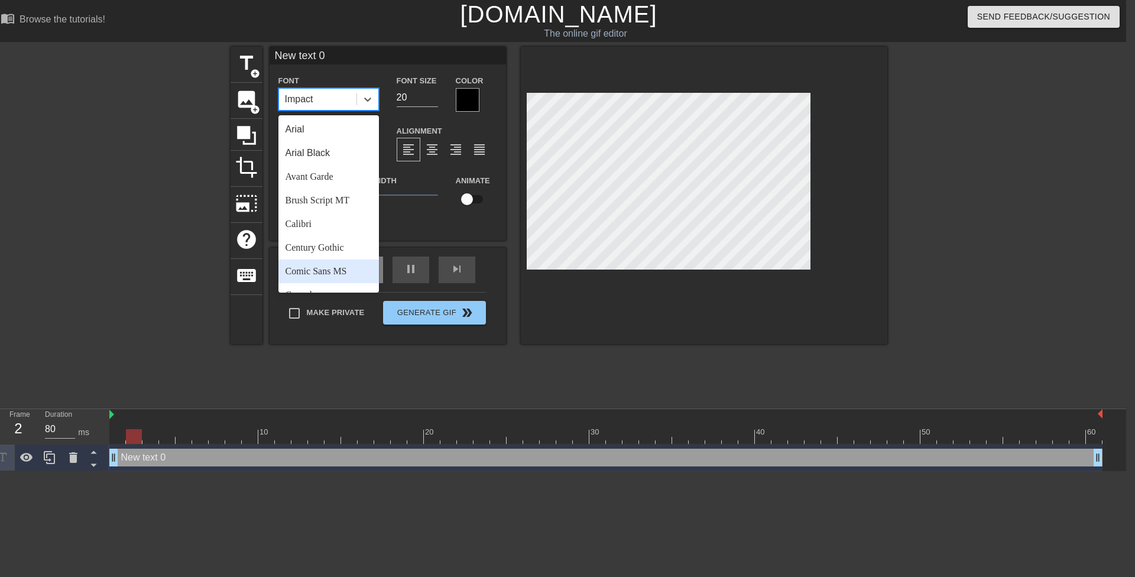
click at [349, 264] on div "Comic Sans MS" at bounding box center [328, 272] width 101 height 24
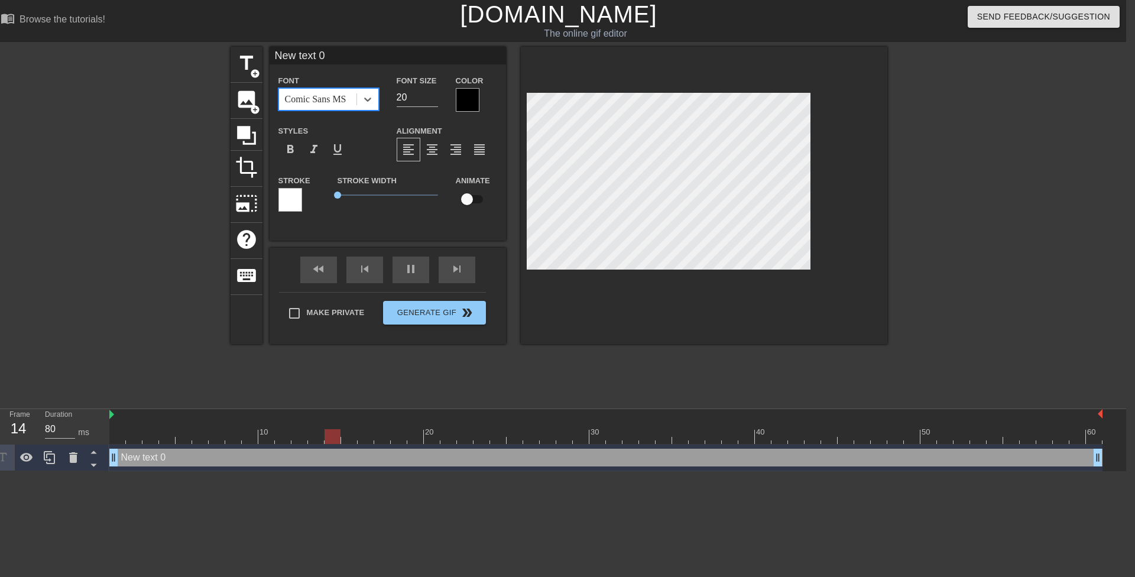
click at [469, 95] on div at bounding box center [468, 100] width 24 height 24
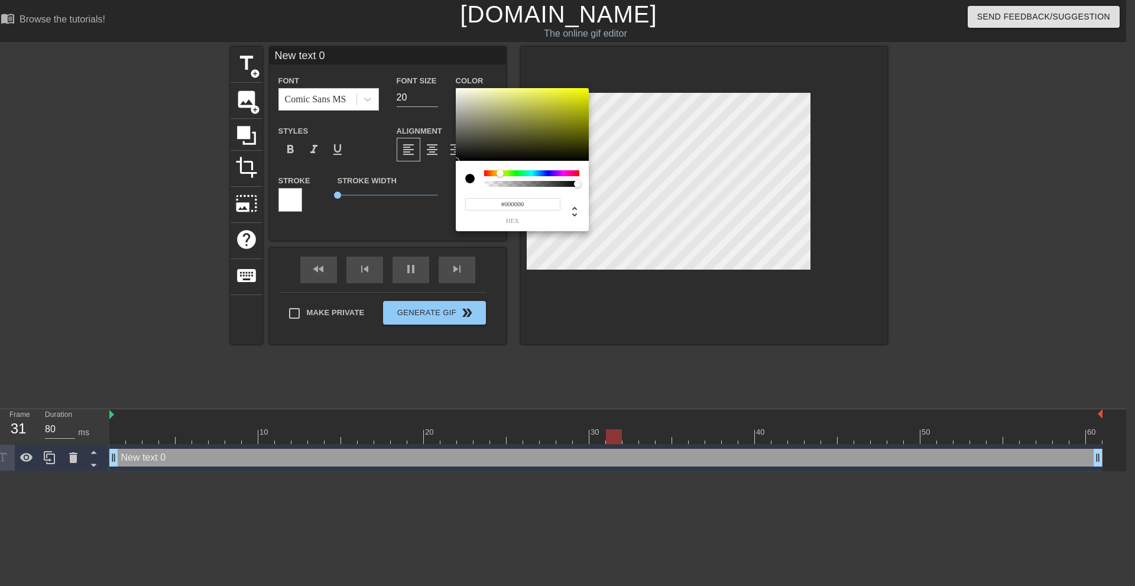
click at [500, 173] on div at bounding box center [531, 173] width 95 height 6
type input "80"
type input "#9DA121"
type input "90"
type input "#CED50C"
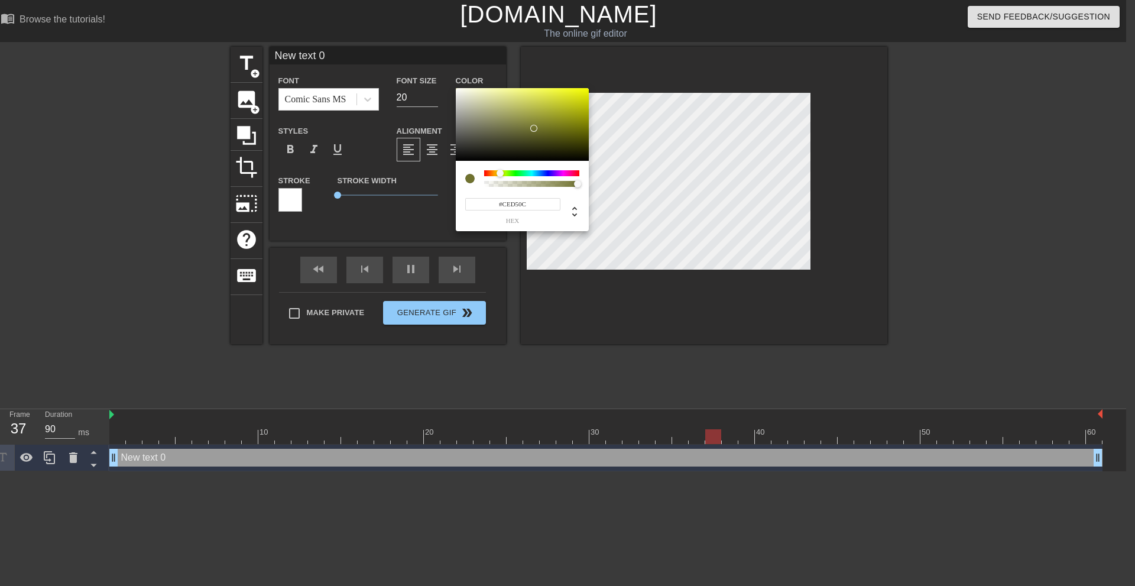
type input "80"
type input "#F6FF00"
drag, startPoint x: 545, startPoint y: 122, endPoint x: 617, endPoint y: 59, distance: 95.9
click at [620, 58] on div "#F6FF00 hex" at bounding box center [567, 293] width 1135 height 586
type input "80"
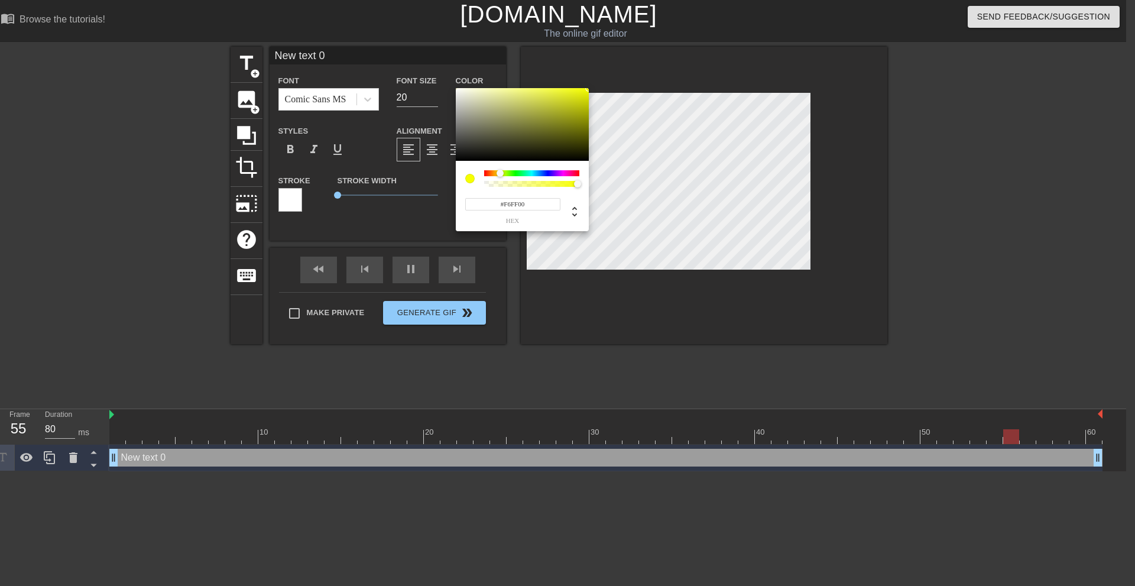
type input "#FFFC00"
type input "80"
type input "#F9FF00"
type input "80"
type input "#EFFF00"
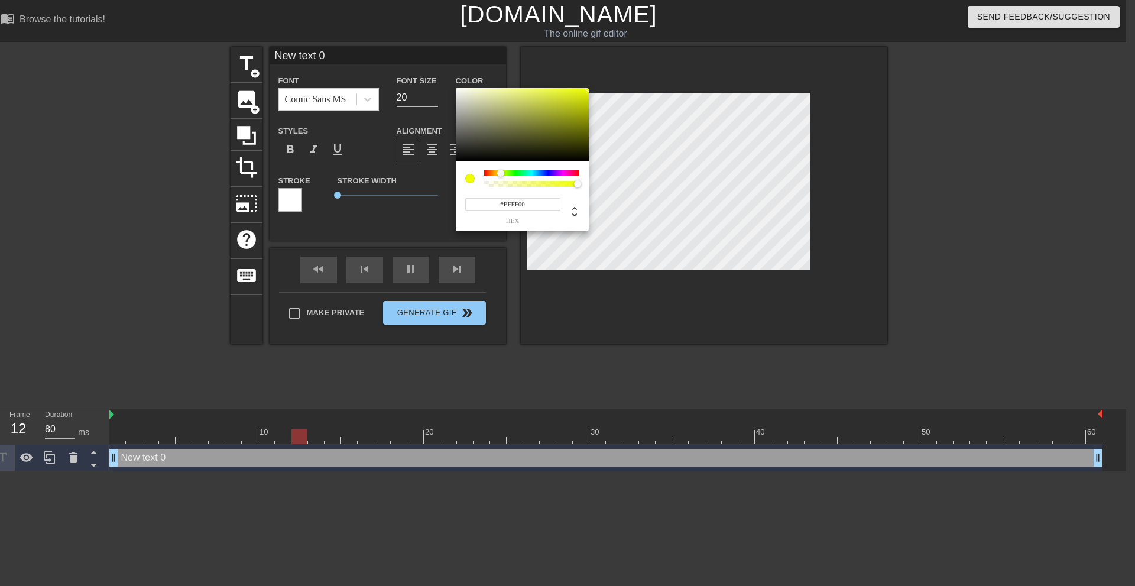
type input "90"
type input "#F9FF00"
click at [500, 173] on div at bounding box center [500, 173] width 7 height 7
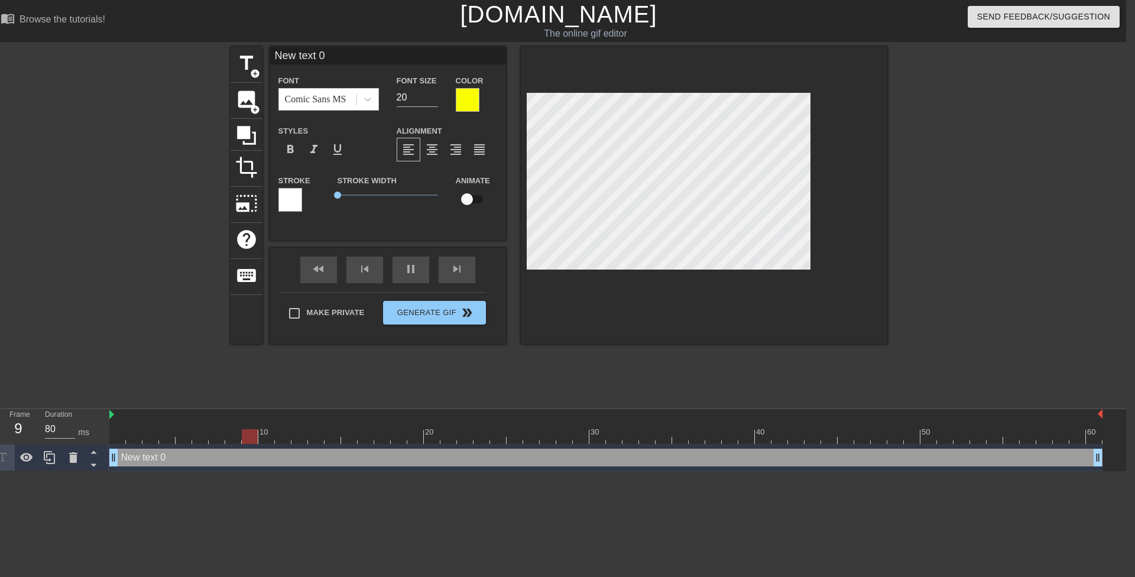
type input "90"
paste textarea "Do you like fucking your teacher? Yeah? Do you like that I’m married? I bet you…"
type input "Do you like fucking your teacher? Yeah? Do you like that I’m married? I bet you…"
type textarea "Do you like fucking your teacher? Yeah? Do you like that I’m married? I bet you…"
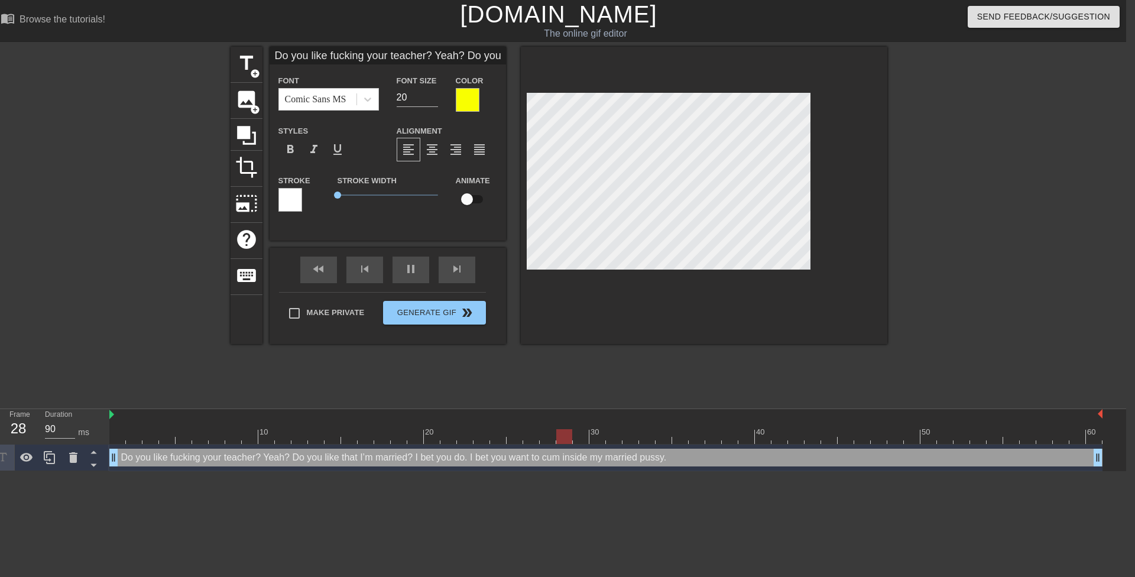
type input "80"
type input "Do you like fuckingyour teacher? Yeah? Do you like that I’m married? I bet you …"
type textarea "Do you like fuckingyour teacher? Yeah? Do you like that I’m married? I bet you …"
type input "90"
type input "Do you like fuckingyour teacher? Yeah? Do you like that I’m married? I bet you …"
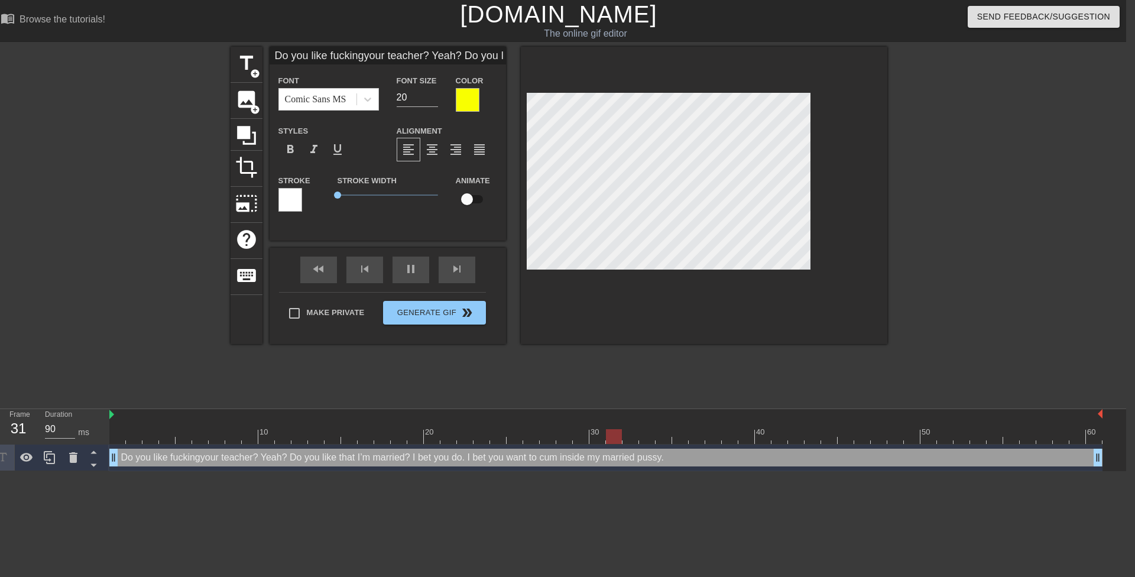
type textarea "Do you like fucking your teacher? Yeah? Do you like that I’m married? I bet you…"
type input "80"
type input "Do you like fuckingyour teacher? Yeah?Do you like that I’m married? I bet you d…"
type textarea "Do you like fucking your teacher? Yeah?Do you like that I’m married? I bet you …"
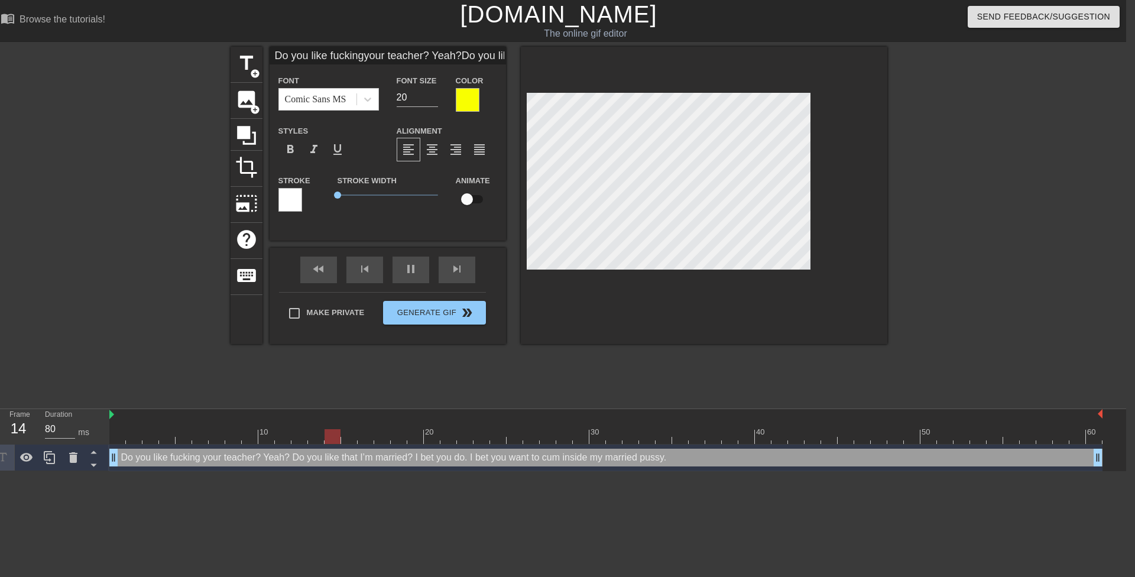
type input "Do you like fuckingyour teacher? Yeah?Do you like that I’m married? I bet you d…"
type textarea "Do you like fucking your teacher? Yeah? Do you like that I’m married? I bet you…"
type input "90"
type input "Do you like fuckingyour teacher? Yeah?Do you like that I’mmarried? I bet you do…"
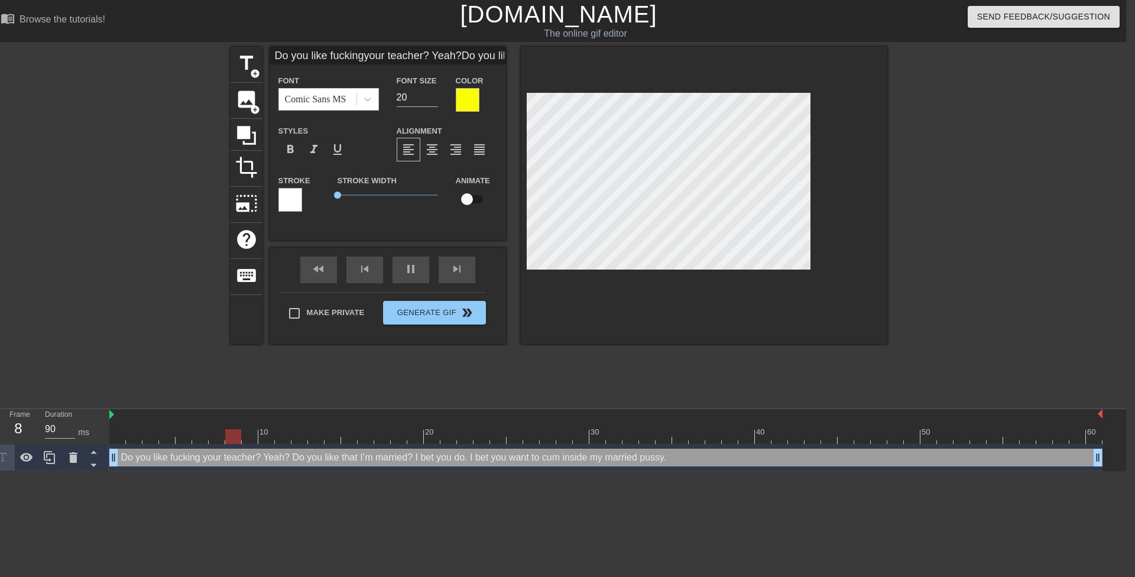
type textarea "Do you like fucking your teacher? Yeah? Do you like that I’mmarried? I bet you …"
type input "80"
type input "Do you like fuckingyour teacher? Yeah?Do you like that I’mmarried? I bet you do…"
type textarea "Do you like fucking your teacher? Yeah? Do you like that I’m married? I bet you…"
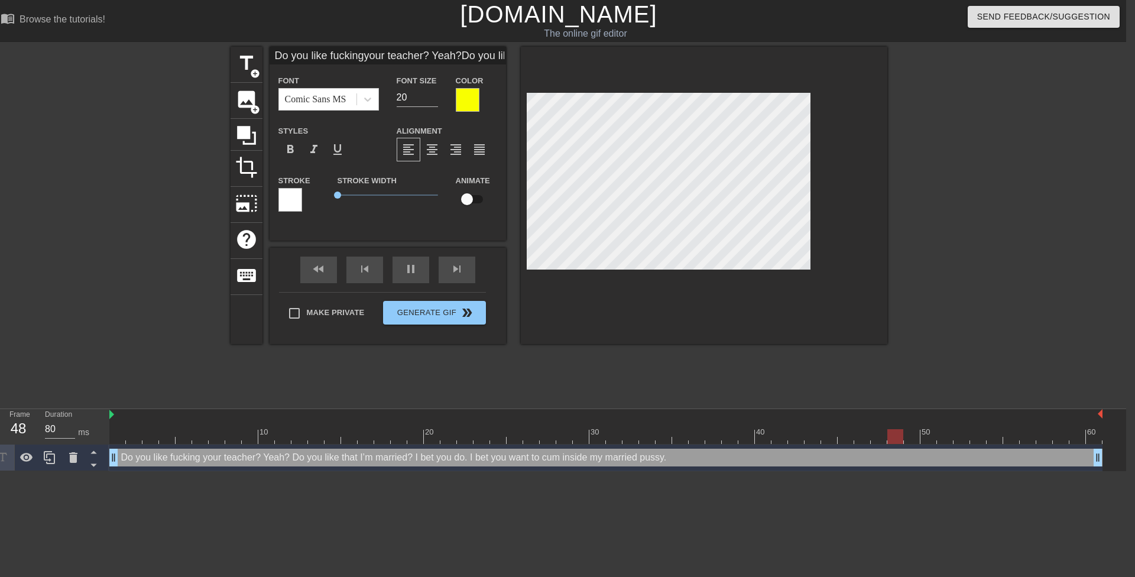
type input "90"
type input "Do you like fuckingyour teacher? Yeah?Do you like that I’mmarried? I bet you do…"
type textarea "Do you like fucking your teacher? Yeah? Do you like that I’m married? I bet you…"
type input "Do you like fuckingyour teacher? Yeah?Do you like that I’mmarried? I bet you do…"
type textarea "Do you like fucking your teacher? Yeah? Do you like that I’m married? I bet you…"
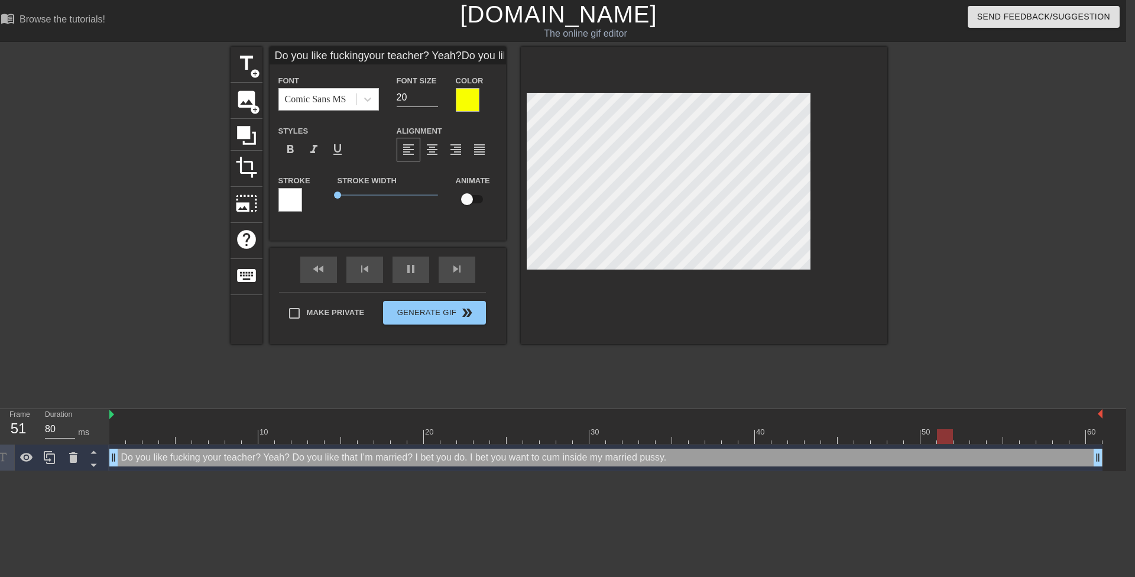
scroll to position [5, 2]
type input "80"
type input "Do you like fuckingyour teacher? Yeah?Do you like that I’mmarried? I bet you do…"
type textarea "Do you like fucking your teacher? Yeah? Do you like that I’m married? I bet you…"
type input "Do you like fuckingyour teacher? Yeah?Do you like that I’mmarried? I bet you do…"
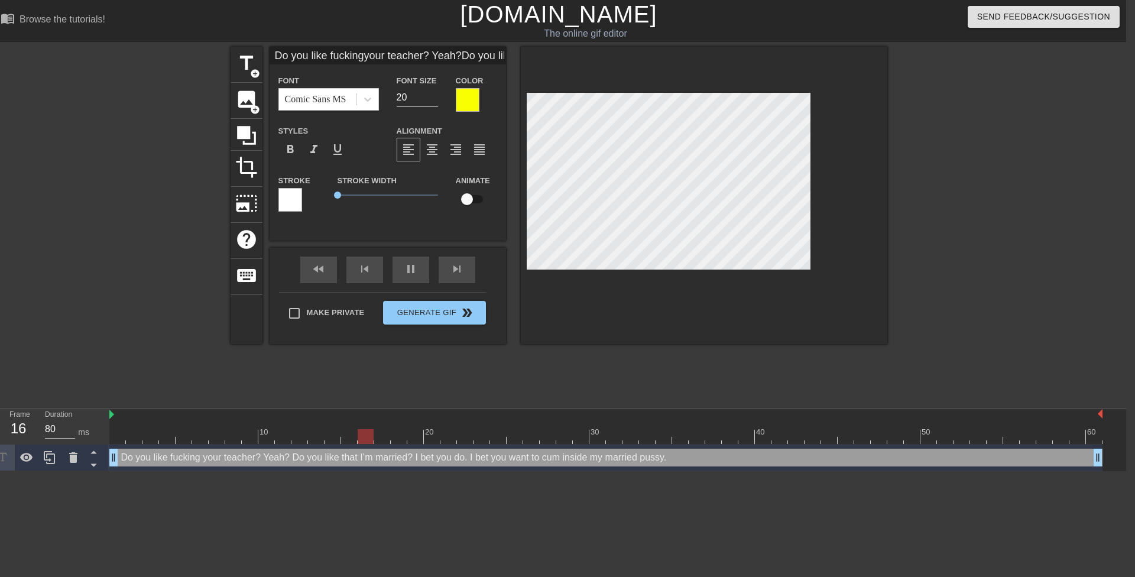
type textarea "Do you like fucking your teacher? Yeah? Do you like that I’m married? I bet you…"
drag, startPoint x: 707, startPoint y: 263, endPoint x: 526, endPoint y: 103, distance: 241.3
click at [526, 103] on div at bounding box center [704, 195] width 367 height 297
type input "80"
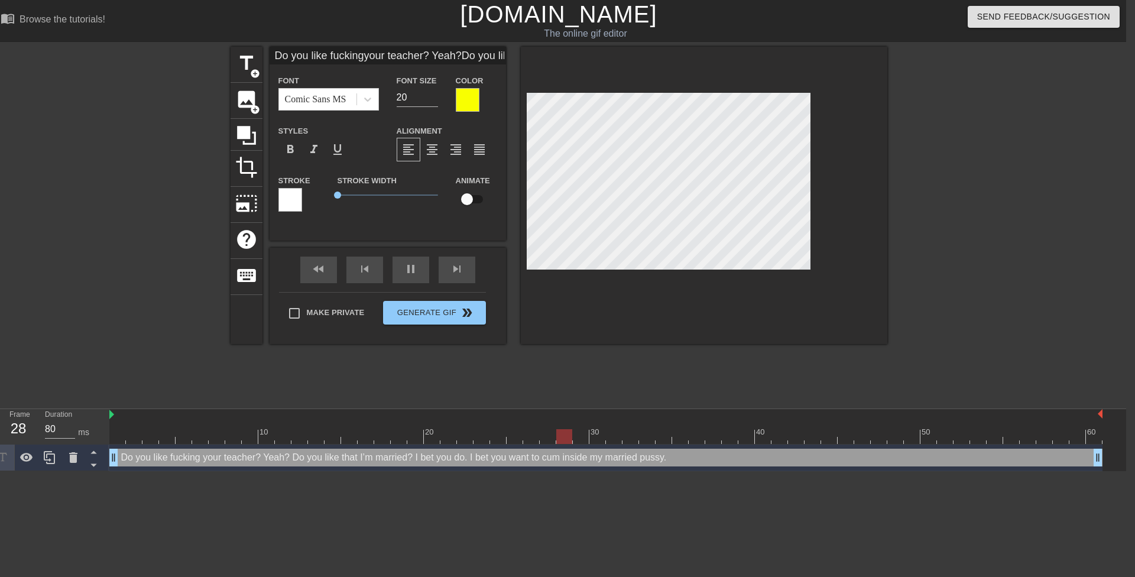
type input "You like that I’mmarried? I bet you do.I bet you want to cuminside my married p…"
type textarea "You like that I’m married? I bet you do. I bet you want to cum inside my marrie…"
type input "80"
type textarea "You like that I’m married? I bet you do. I bet you want to cum inside my marrie…"
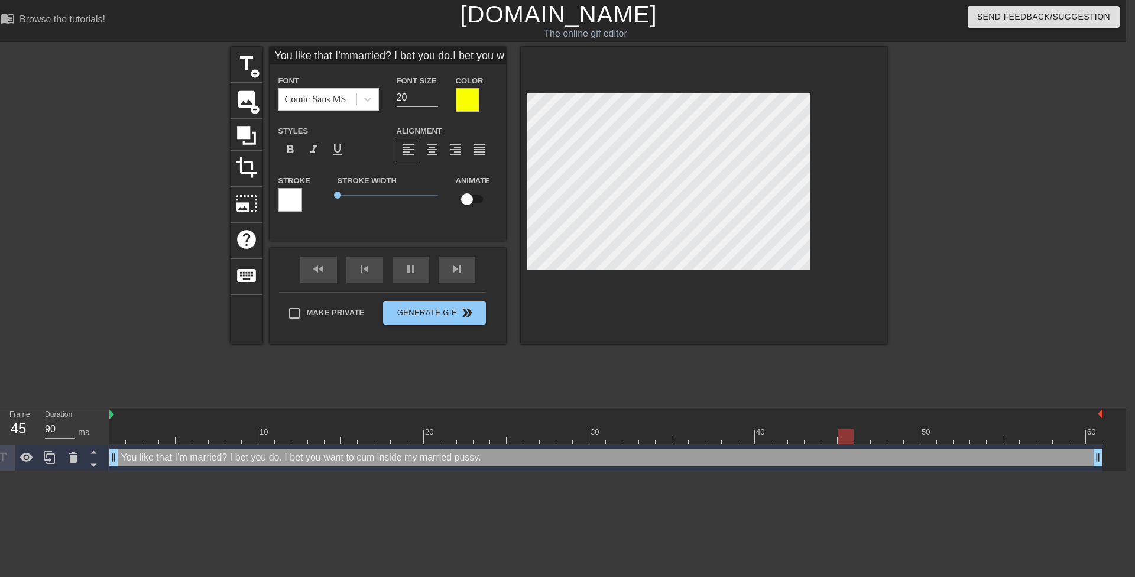
type input "80"
type input "G"
type textarea "G"
type input "90"
type input "Go"
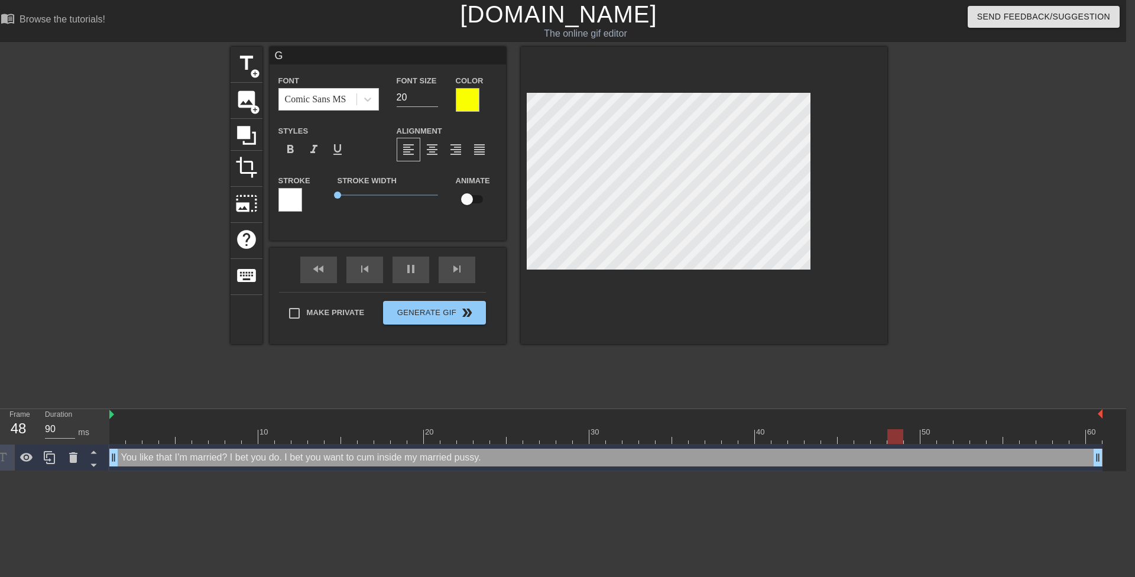
type textarea "Go"
type input "80"
type input "Go"
type textarea "Go"
type input "80"
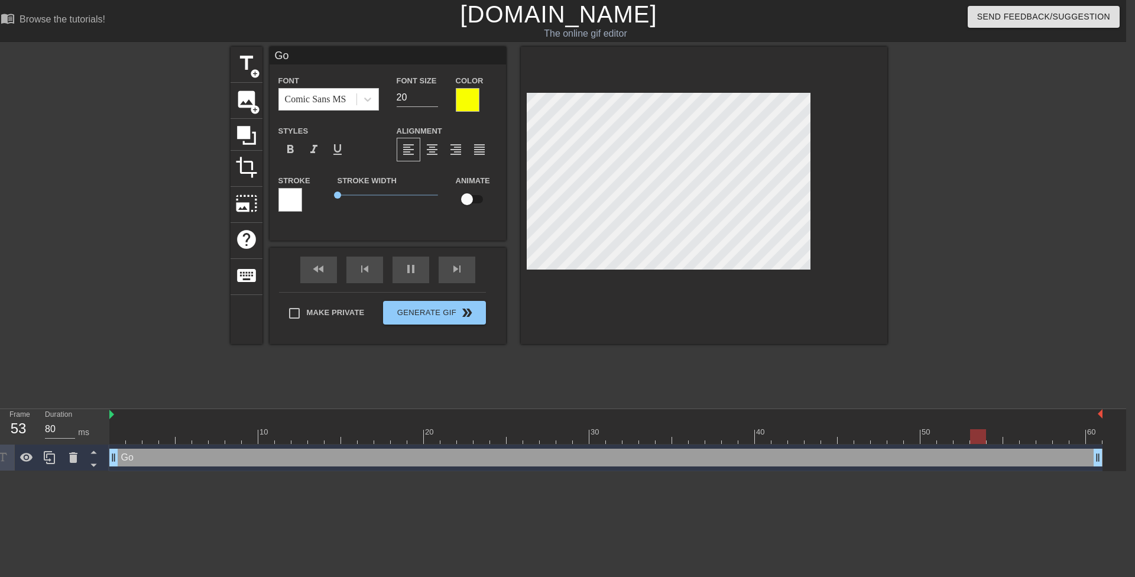
type input "Go a"
type textarea "Go a"
type input "80"
type input "Go ah"
type textarea "Go ah"
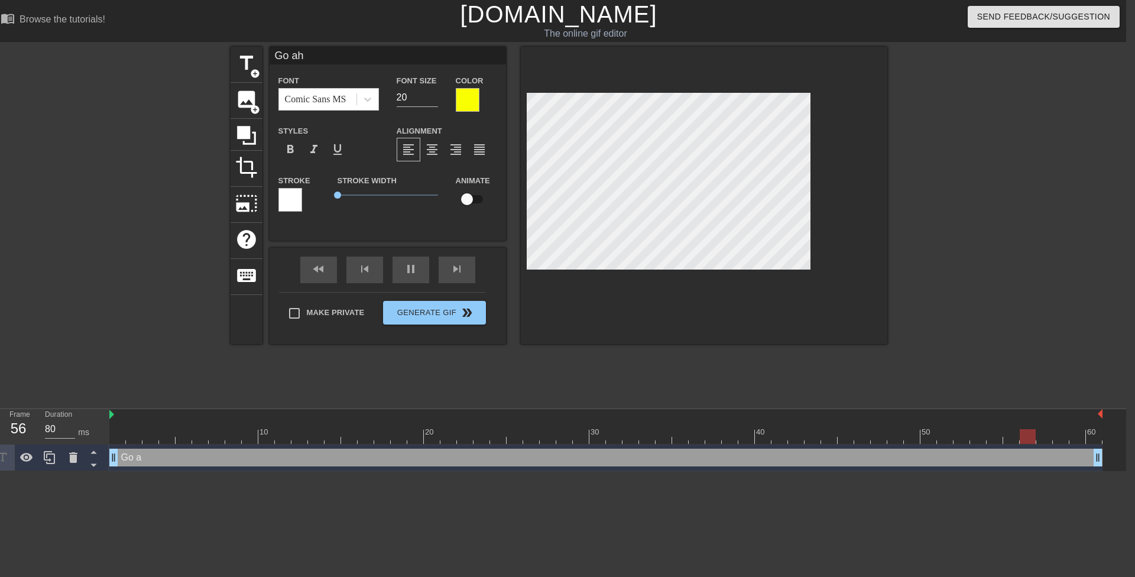
type input "Go ahe"
type textarea "Go ahe"
type input "Go ahea"
type textarea "Go ahea"
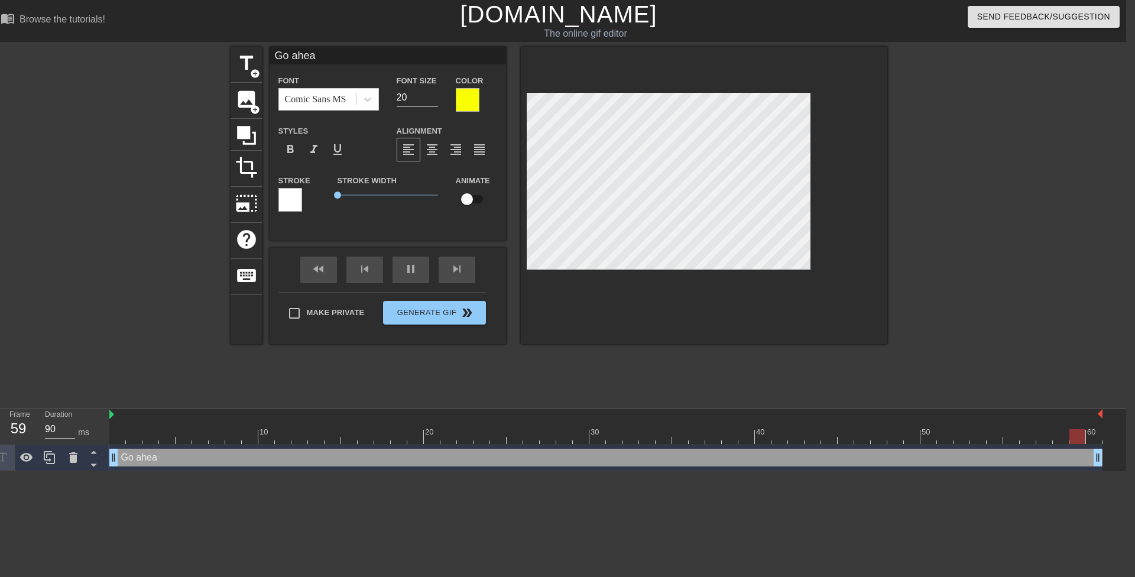
type input "80"
type input "Go ahead"
type textarea "Go ahead"
type input "80"
type input "Go ahead,"
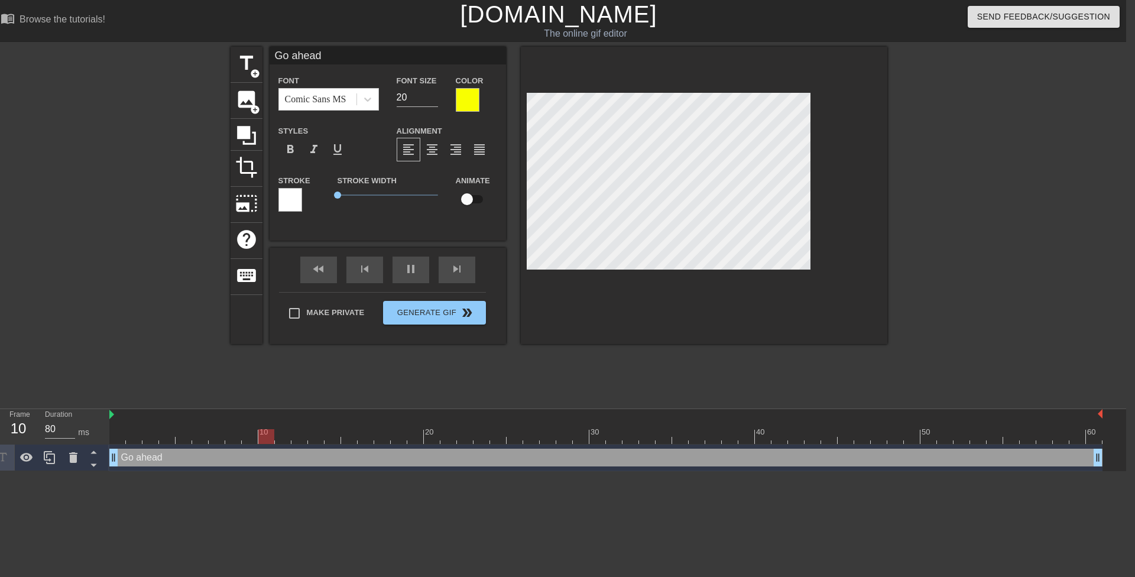
type textarea "Go ahead,"
type input "80"
type input "Go ahead,"
type textarea "Go ahead,"
type input "90"
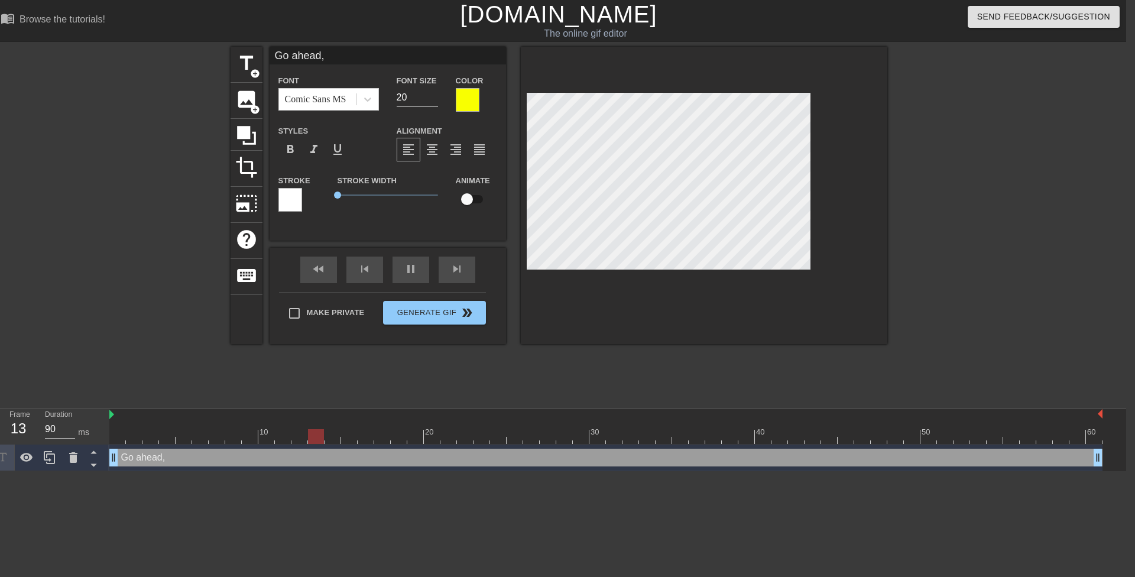
type input "Go ahead, n"
type textarea "Go ahead, n"
type input "80"
type input "Go ahead, nu"
type textarea "Go ahead, nu"
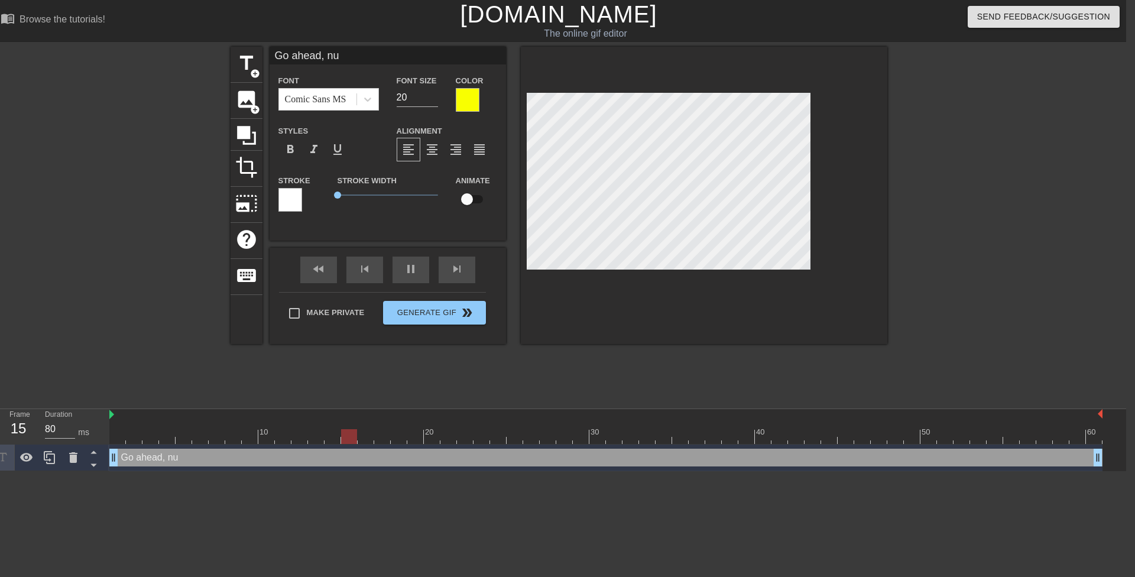
type input "Go ahead, nut"
type textarea "Go ahead, nut"
type input "80"
type input "Go ahead, nut"
type textarea "Go ahead, nut"
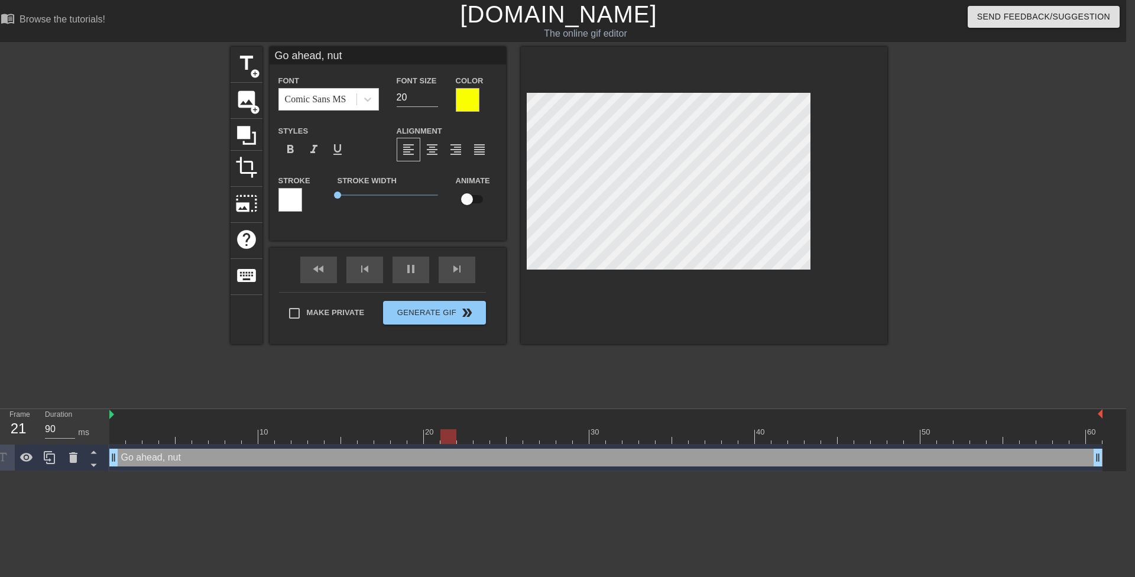
type input "80"
type input "Go ahead, nut i"
type textarea "Go ahead, nut i"
type input "Go ahead, nut in"
type textarea "Go ahead, nut in"
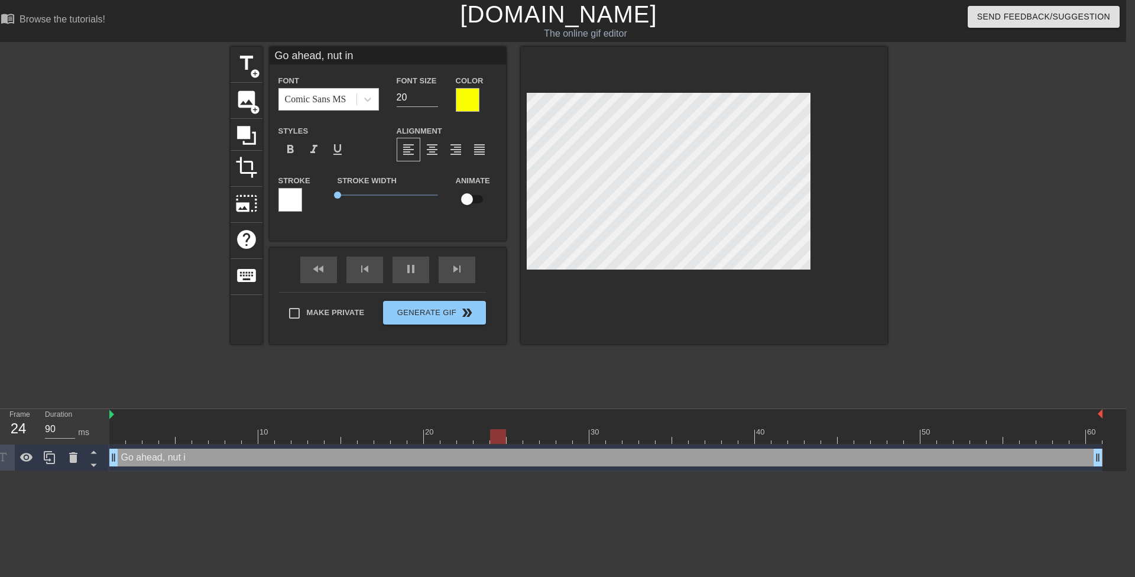
scroll to position [2, 4]
type input "80"
type input "Go ahead, nut in"
type textarea "Go ahead, nut in"
type input "90"
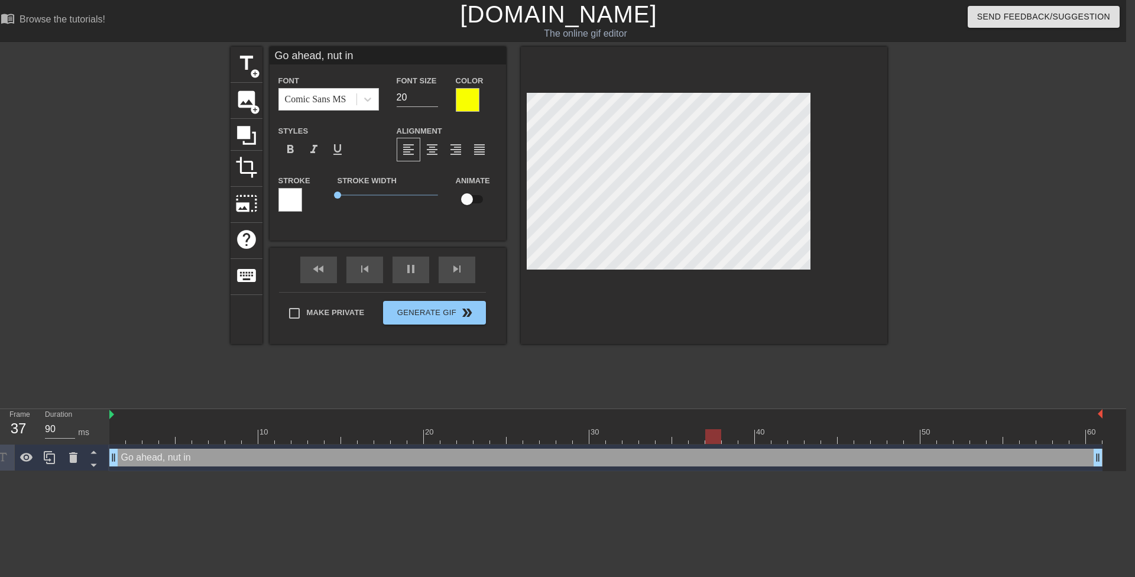
type input "Go ahead, nut in y"
type textarea "Go ahead, nut in y"
type input "80"
type textarea "Go ahead, nut in yo"
type input "Go ahead, nut in yo"
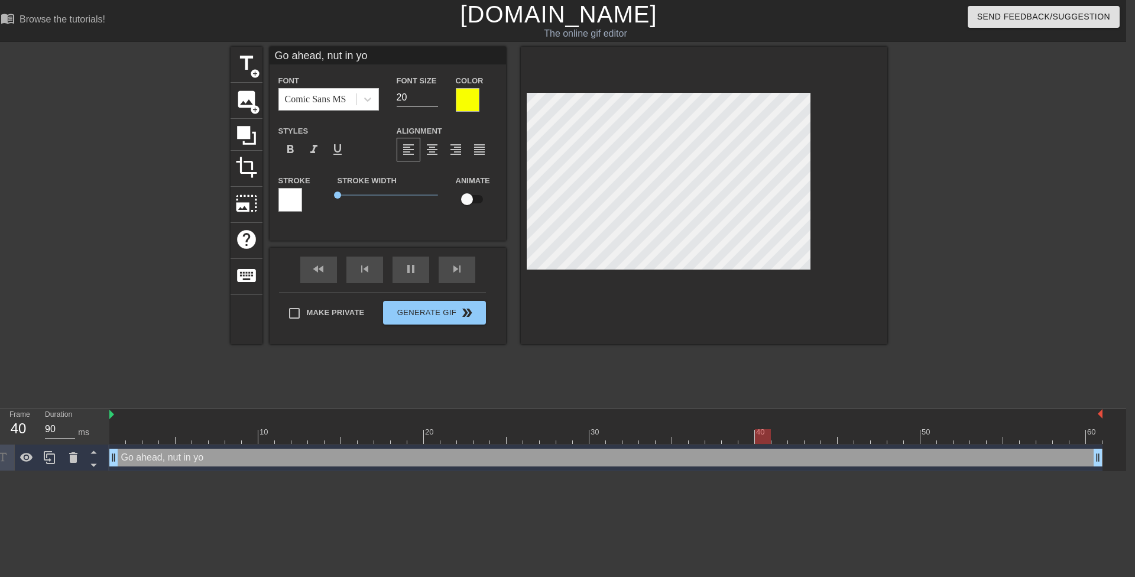
type input "80"
type input "Go ahead, nut in you"
type textarea "Go ahead, nut in your"
type input "Go ahead, nut in your"
type input "90"
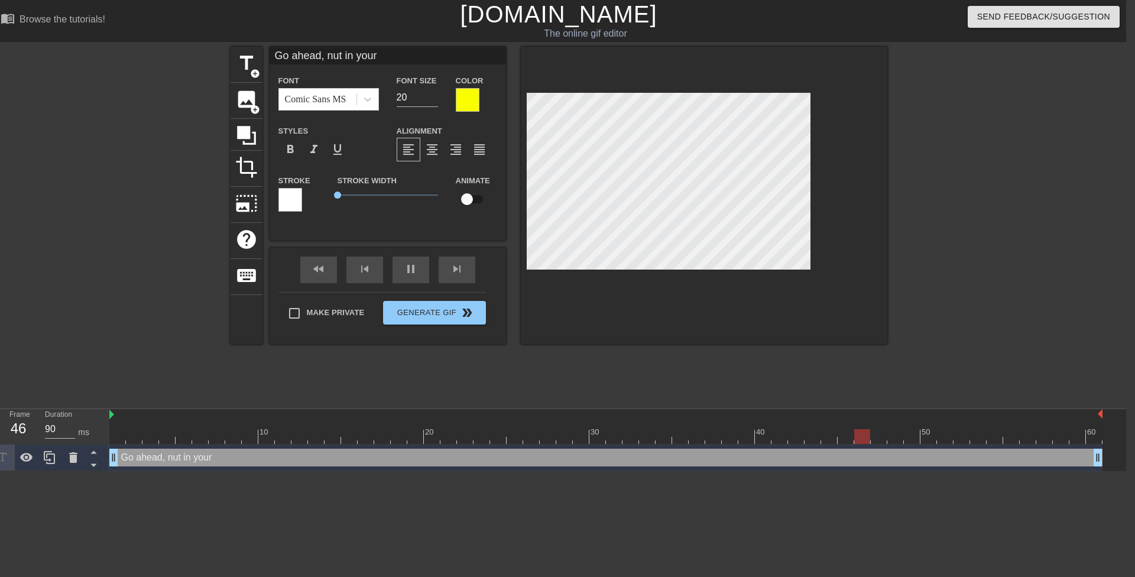
type input "Go ahead, nut in your"
type textarea "Go ahead, nut in your"
type input "80"
type input "Go ahead, nut in yourt"
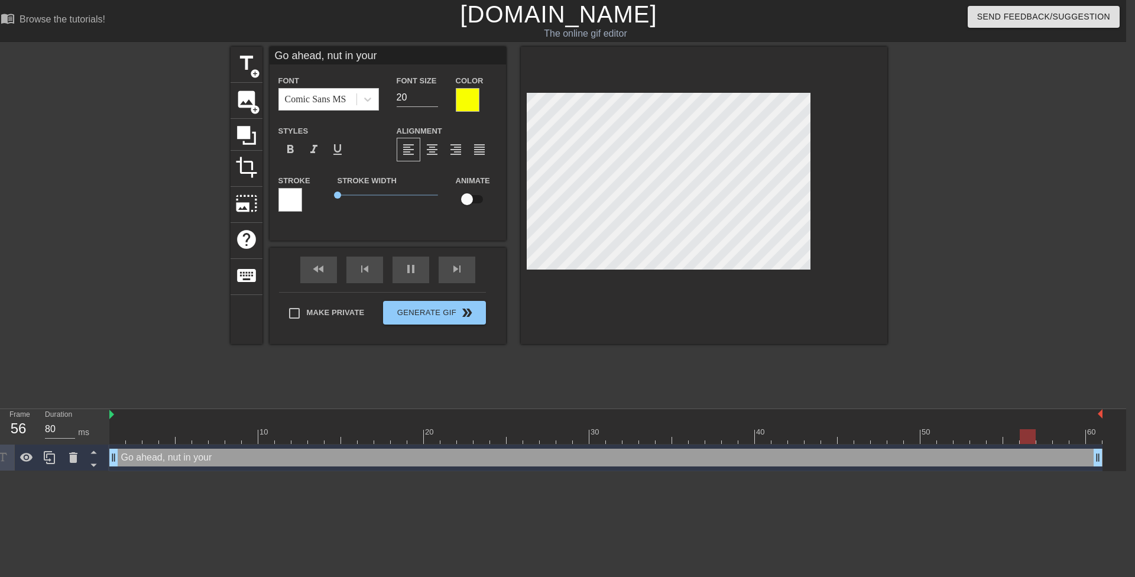
type textarea "Go ahead, nut in your t"
type input "90"
type input "Go ahead, nut in yourte"
type textarea "Go ahead, nut in your tea"
type input "Go ahead, nut in yourtea"
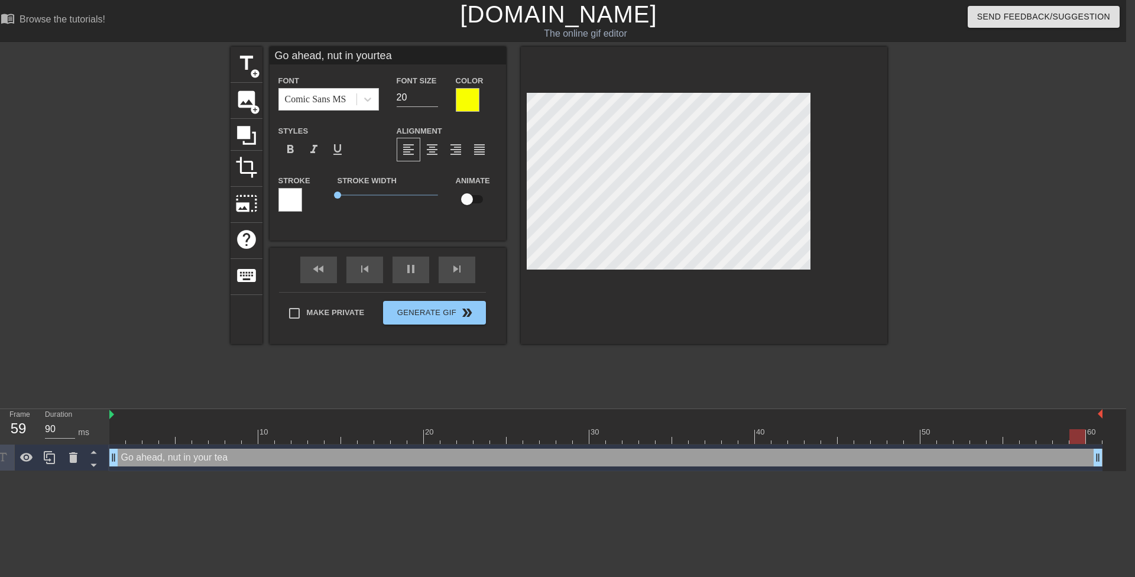
type input "80"
type input "Go ahead, nut in yourteac"
type textarea "Go ahead, nut in your teac"
type input "90"
type input "Go ahead, nut in yourteach"
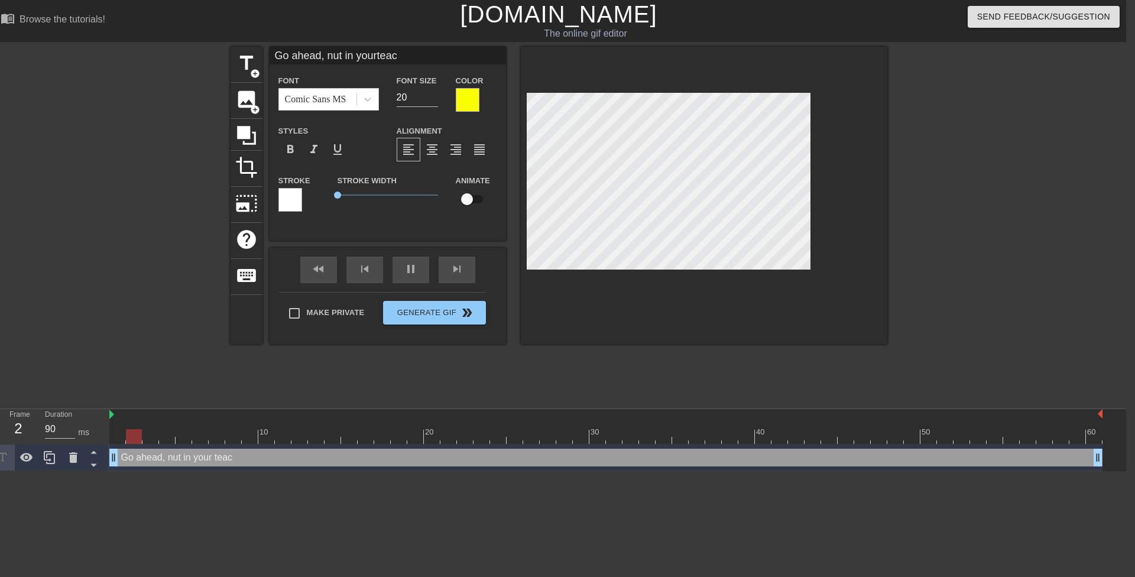
type textarea "Go ahead, nut in your teach"
type input "80"
type input "Go ahead, nut in yourteache"
type textarea "Go ahead, nut in your teache"
type input "Go ahead, nut in yourteacher"
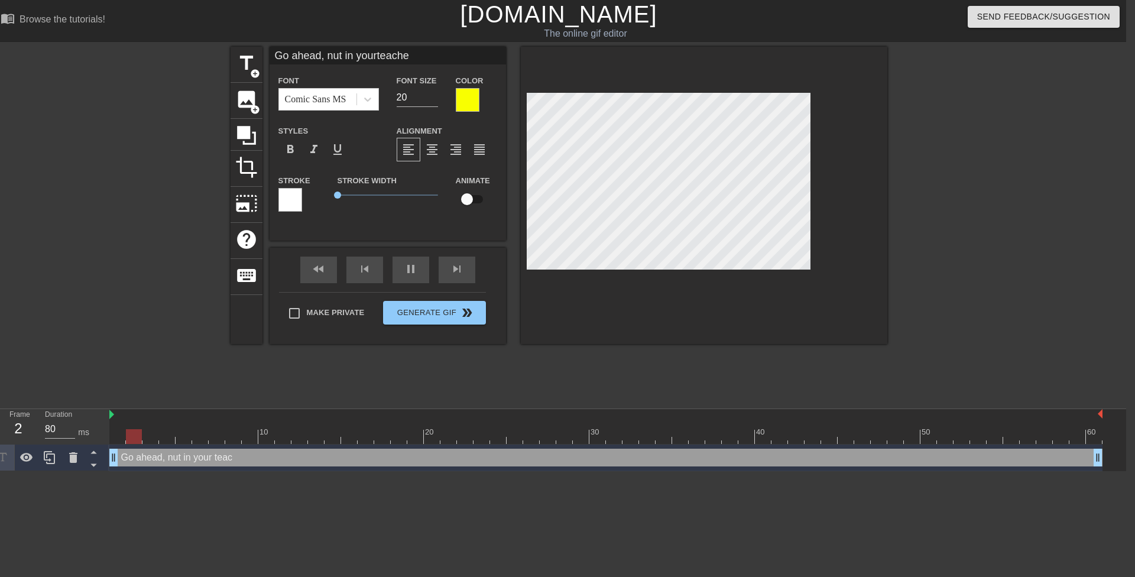
type textarea "Go ahead, nut in your teacher"
type input "90"
type input "Go ahead, nut in yourteacher'"
type textarea "Go ahead, nut in your teacher'"
type input "80"
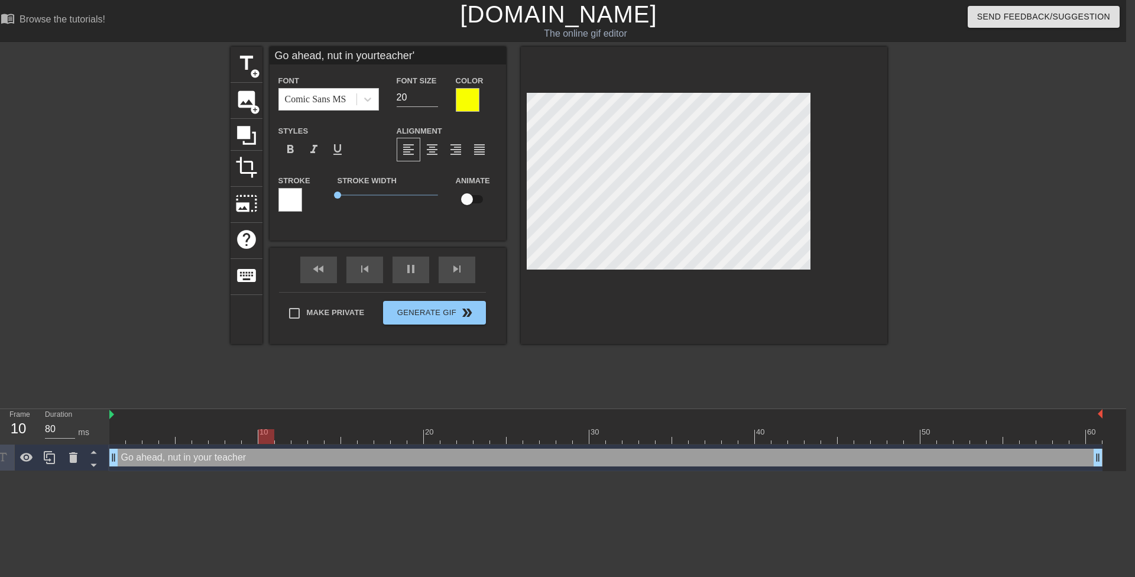
type input "Go ahead, nut in yourteacher's"
type textarea "Go ahead, nut in your teacher's"
type input "80"
type input "Go ahead, nut in yourteacher's"
type textarea "Go ahead, nut in your teacher's"
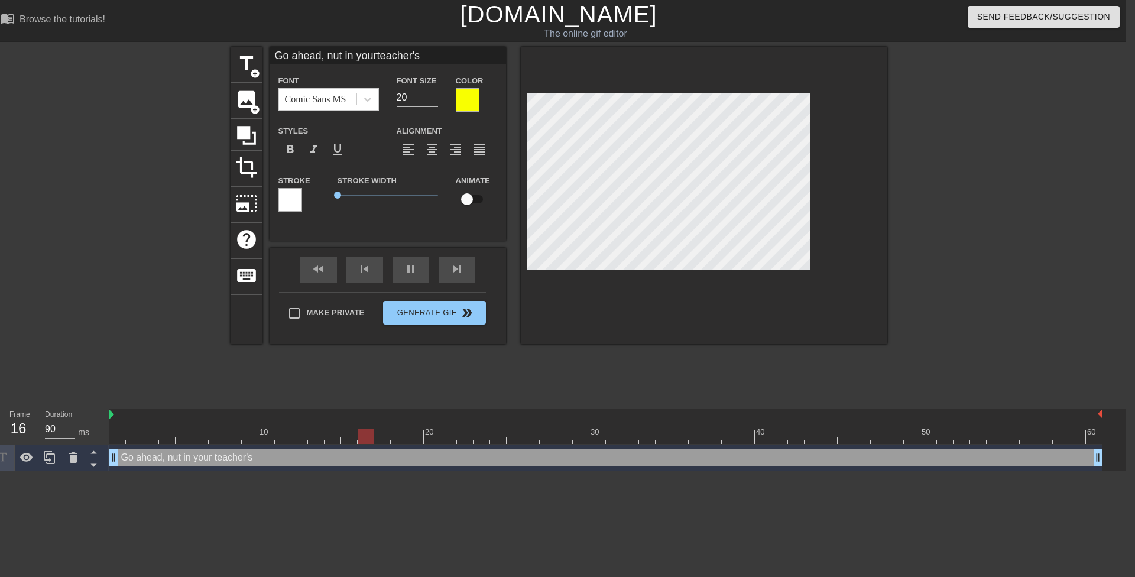
type input "80"
type input "Go ahead, nut in yourteacher's p"
type textarea "Go ahead, nut in your teacher's p"
type input "90"
type input "Go ahead, nut in yourteacher's pu"
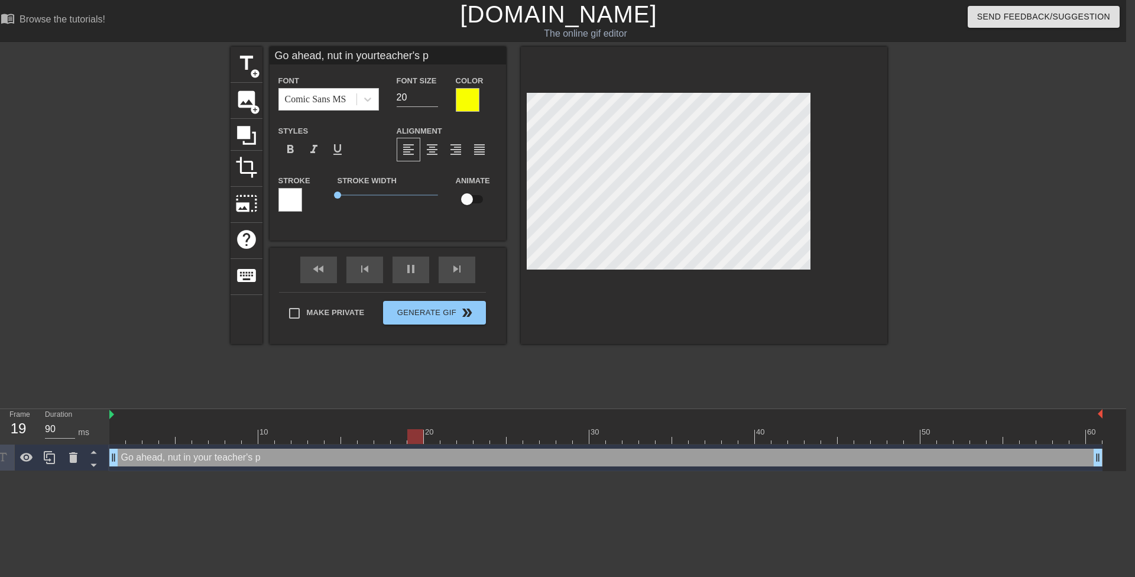
type textarea "Go ahead, nut in your teacher's pu"
type input "80"
type input "Go ahead, nut in yourteacher's pus"
type textarea "Go ahead, nut in your teacher's pus"
type input "90"
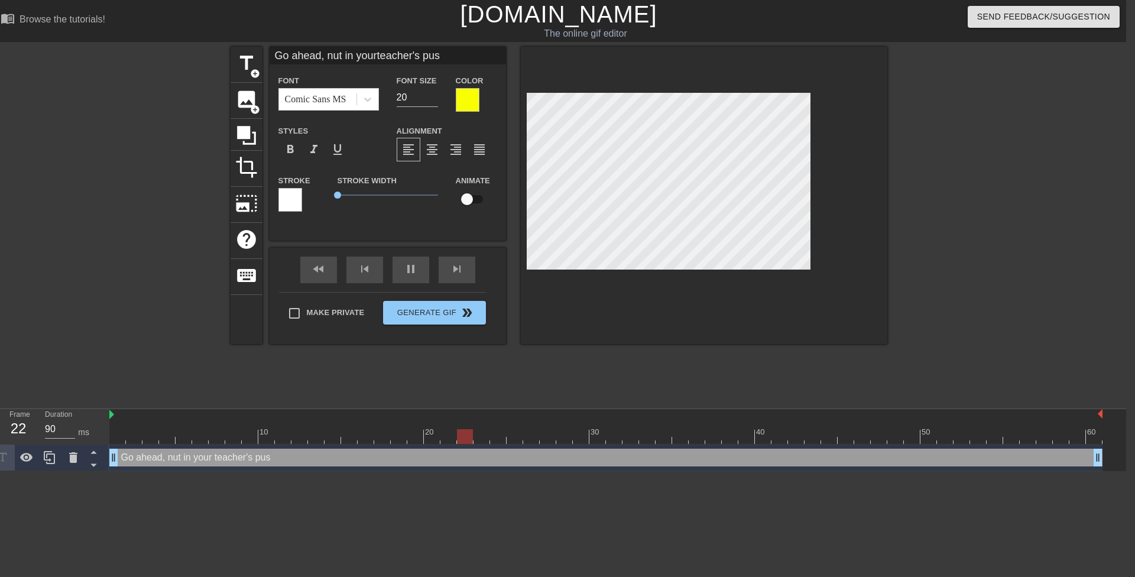
type input "Go ahead, nut in yourteacher's puss"
type textarea "Go ahead, nut in your teacher's puss"
type input "80"
type input "Go ahead, nut in yourteacher's pussy"
type textarea "Go ahead, nut in your teacher's pussy"
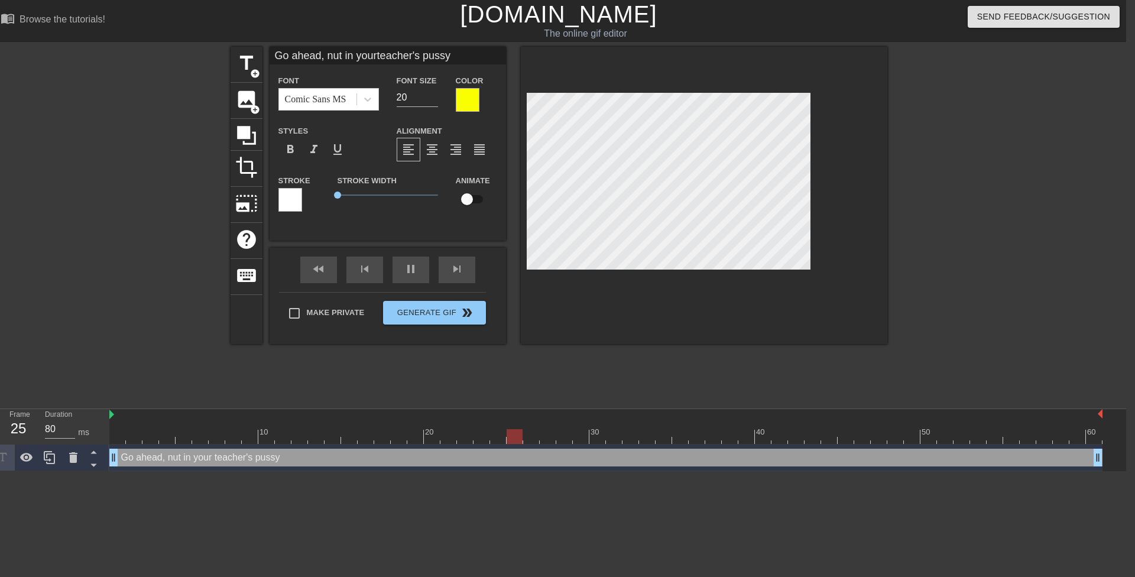
scroll to position [2, 4]
type input "80"
type input "Go ahead, nut in yourteacher's pussy."
type textarea "Go ahead, nut in your teacher's pussy."
click at [949, 184] on div at bounding box center [990, 224] width 177 height 355
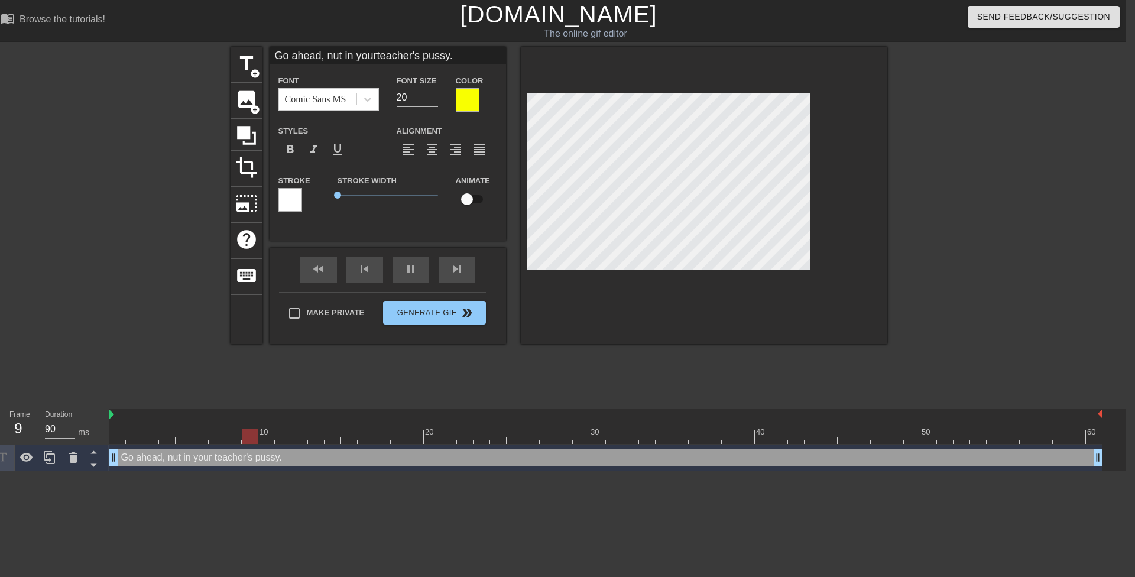
type input "80"
type input "Go ahead, nut ins yourteacher's pussy."
type textarea "Go ahead, nut ins your teacher's pussy."
type input "80"
type input "Go ahead, nut insi yourteacher's pussy."
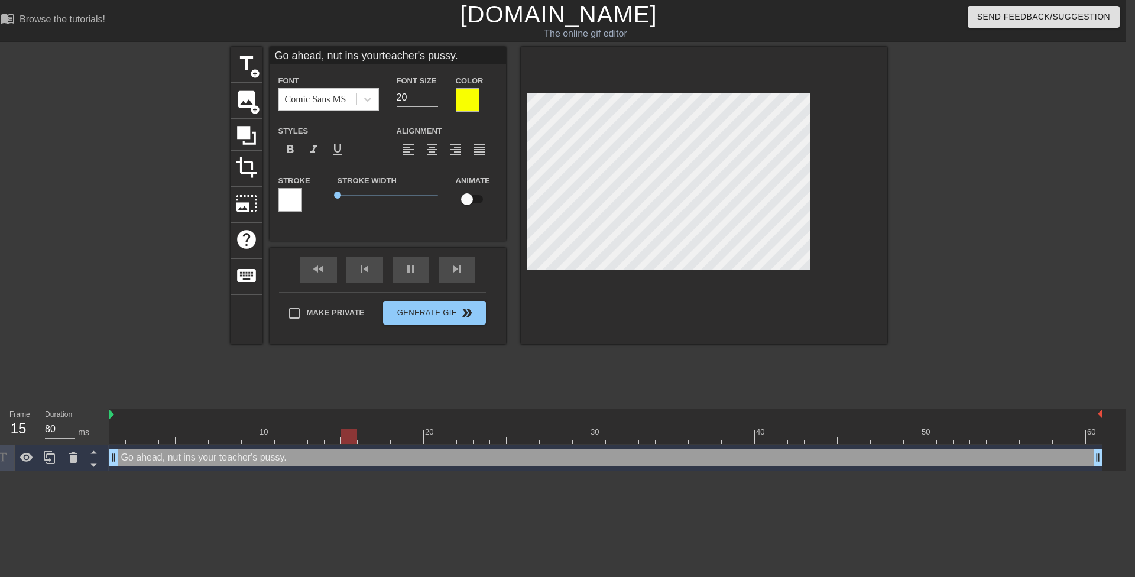
type textarea "Go ahead, nut insi your teacher's pussy."
type input "Go ahead, nut insid yourteacher's pussy."
type textarea "Go ahead, nut insid your teacher's pussy."
type input "90"
type input "Go ahead, nut inside yourteacher's pussy."
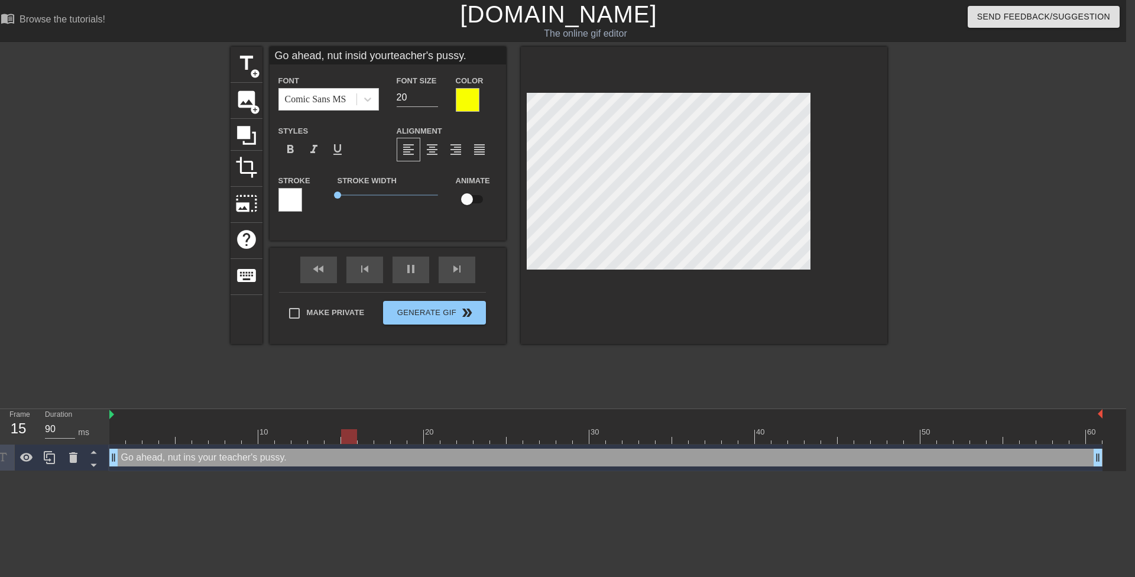
type textarea "Go ahead, nut inside your teacher's pussy."
type input "90"
type input "Go ahead, nut insid yourteacher's pussy."
type textarea "Go ahead, nut insid your teacher's pussy."
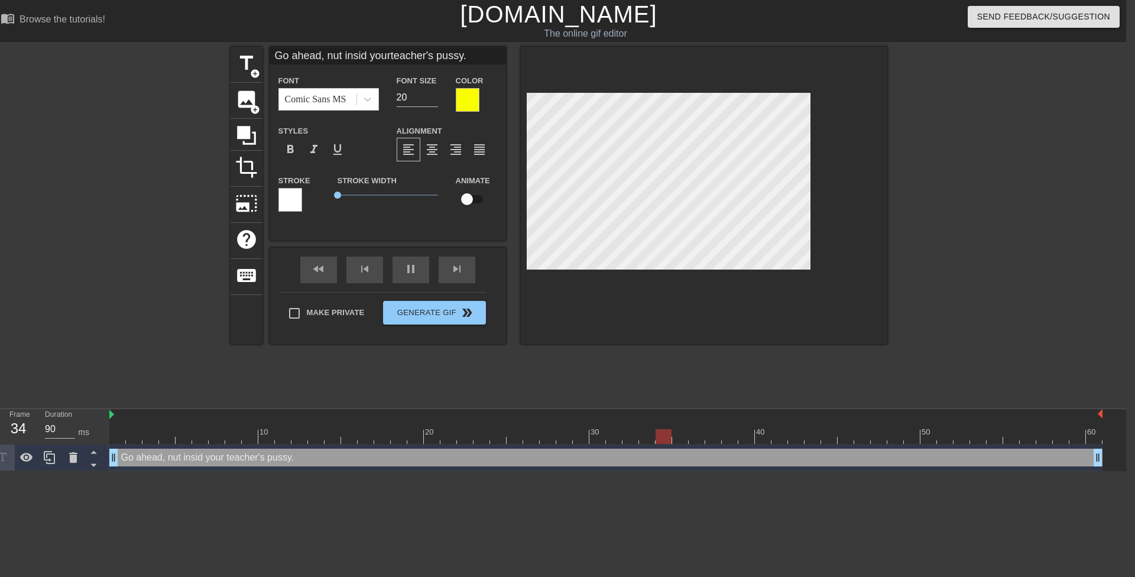
type input "80"
type input "Go ahead, nut inside yourteacher's pussy."
type textarea "Go ahead, nut inside your teacher's pussy."
type input "80"
type textarea "Go ahead, nut inside your teacher's pussy."
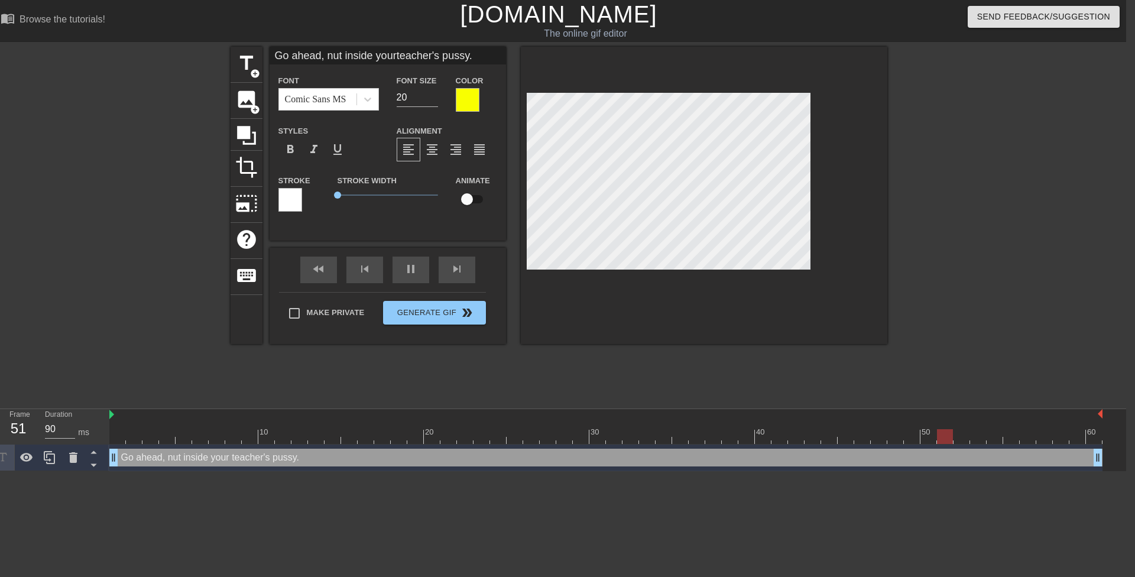
type input "80"
type input "Go ahead, nut insideyourteacher's pussy."
type textarea "Go ahead, nut insideyour teacher's pussy."
type input "90"
type input "Go ahead, nut insideyourteacher's pussy."
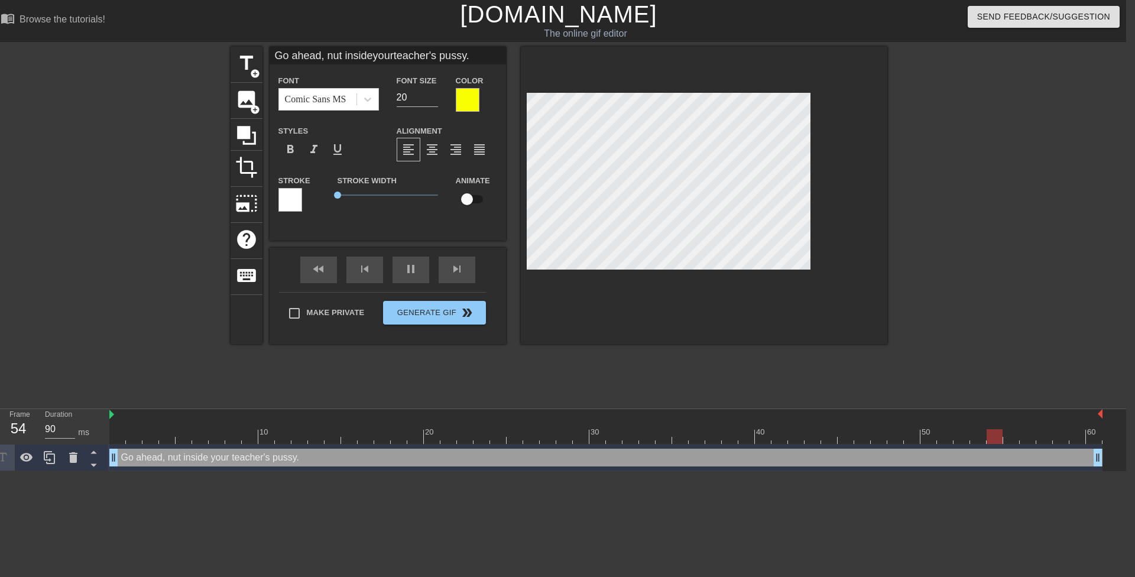
type textarea "Go ahead, nut inside your teacher's pussy."
type input "80"
type textarea "Go ahead, nut inside your teacher's pussy."
type input "90"
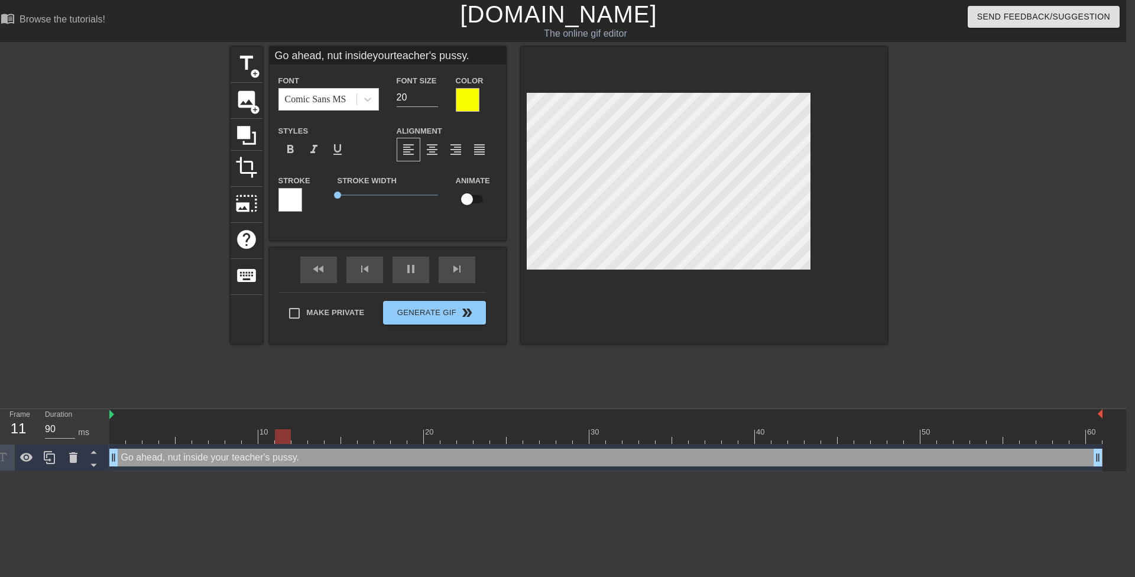
type input "Go ahead, nut insideyourteacher's pussy."
type textarea "Go ahead, nut inside yourteacher's pussy."
type input "80"
type input "Go ahead, nut insideyour teacher's pussy."
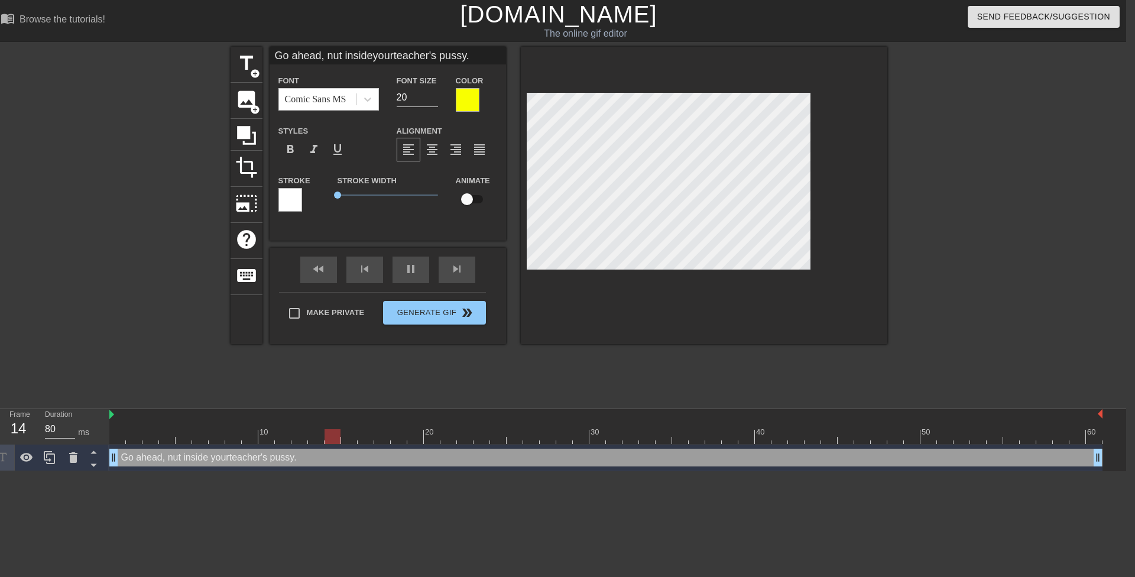
type textarea "Go ahead, nut inside your teacher's pussy."
type input "80"
type input "Go ahead, nut insideyour teacher's pussy."
type textarea "Go ahead, nut inside your teacher's pussy."
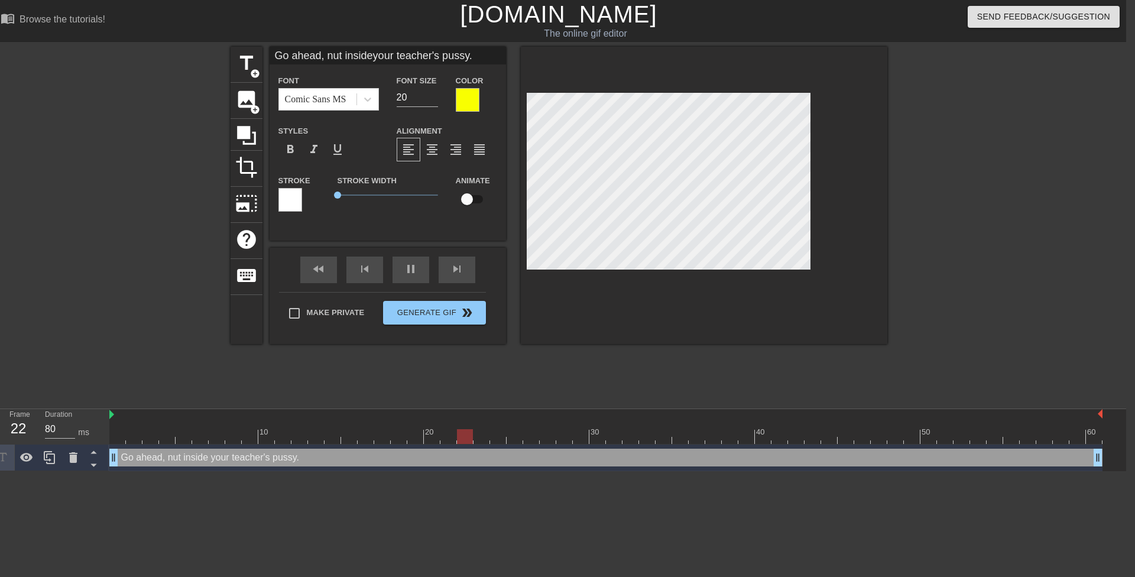
scroll to position [2, 1]
type input "80"
type input "M"
type textarea "M"
type input "80"
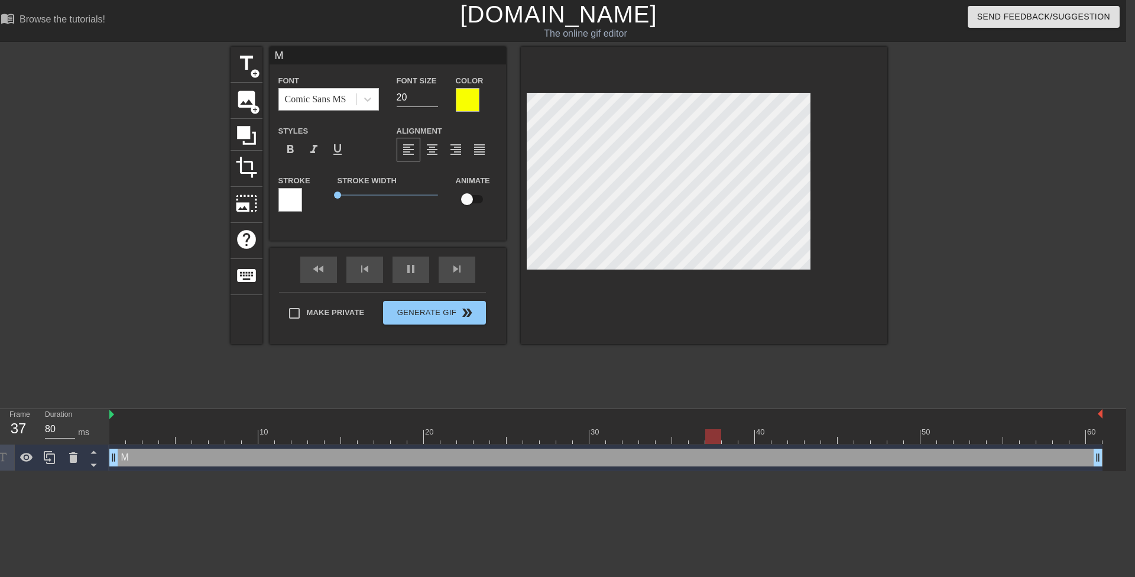
type input "Mr"
type textarea "Mr"
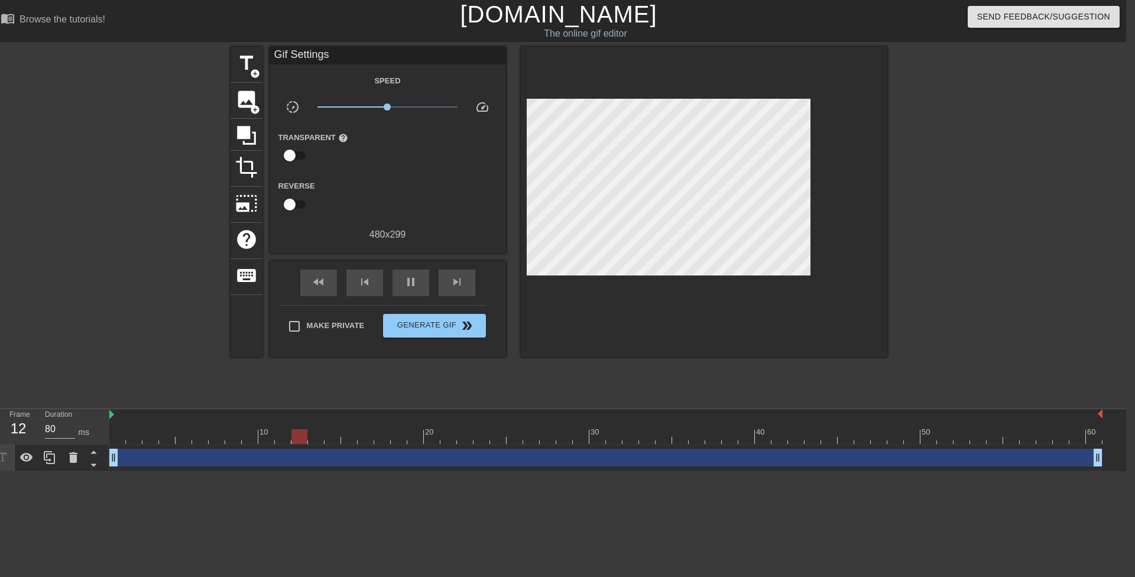
click at [389, 453] on div "drag_handle drag_handle" at bounding box center [605, 458] width 993 height 18
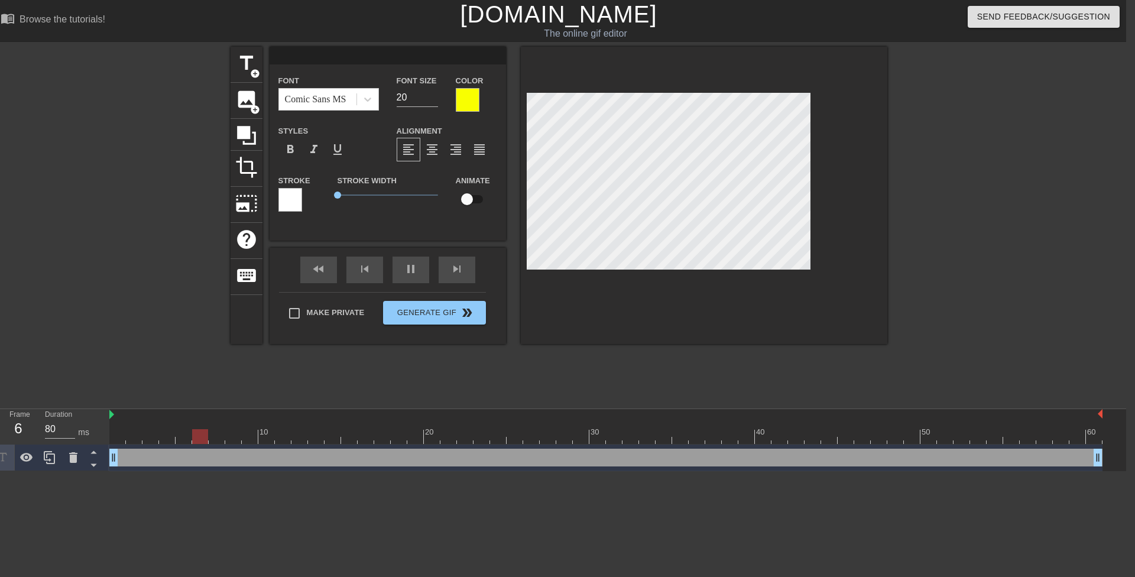
click at [348, 62] on input at bounding box center [388, 56] width 236 height 18
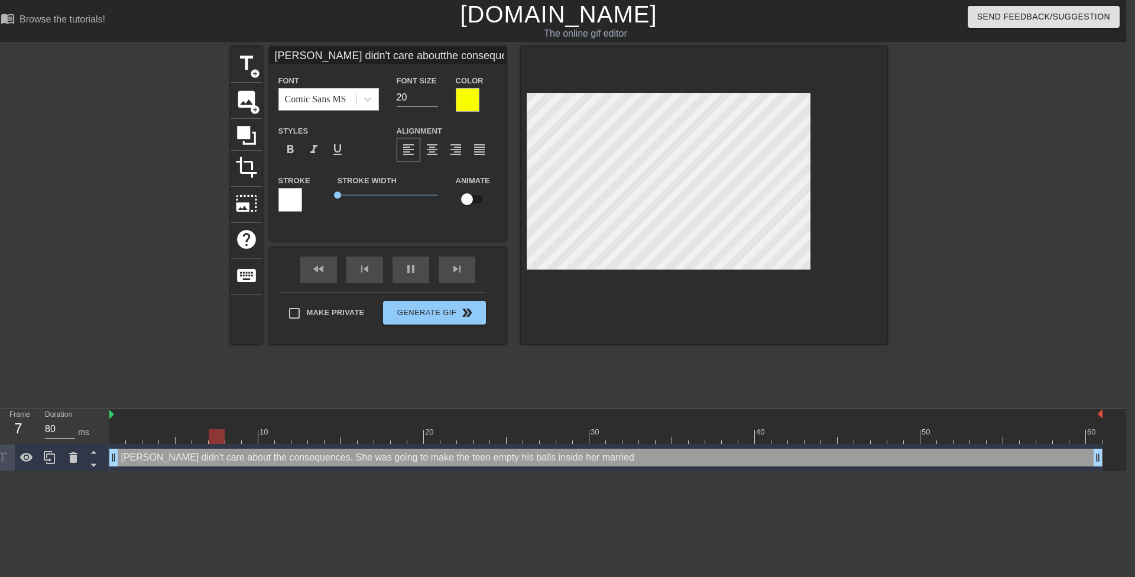
scroll to position [2, 7]
click at [521, 134] on div at bounding box center [704, 195] width 367 height 297
paste textarea "teen"
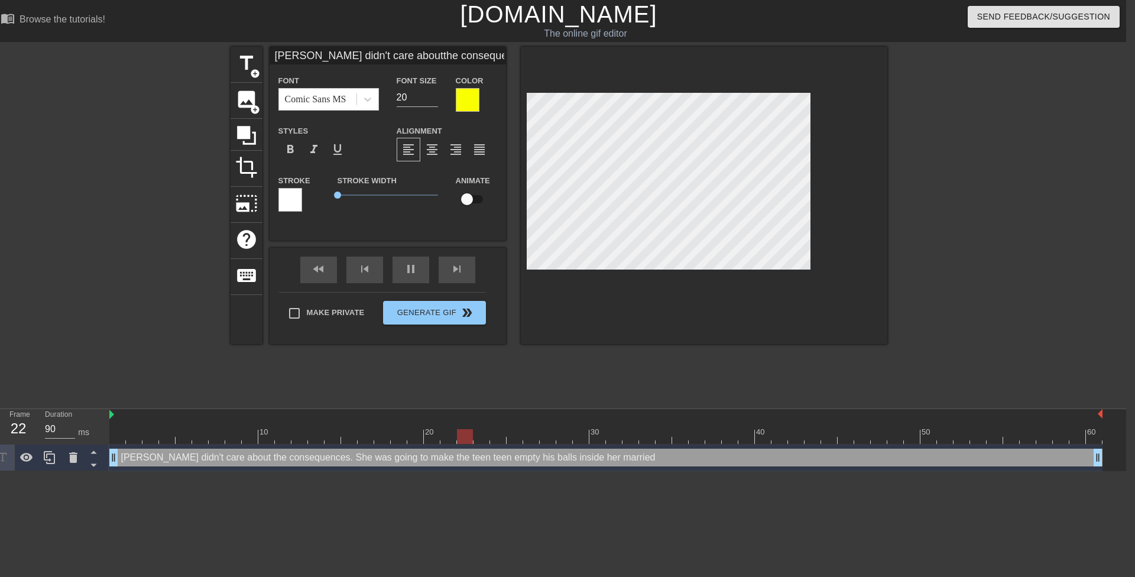
click at [525, 148] on div at bounding box center [704, 195] width 367 height 297
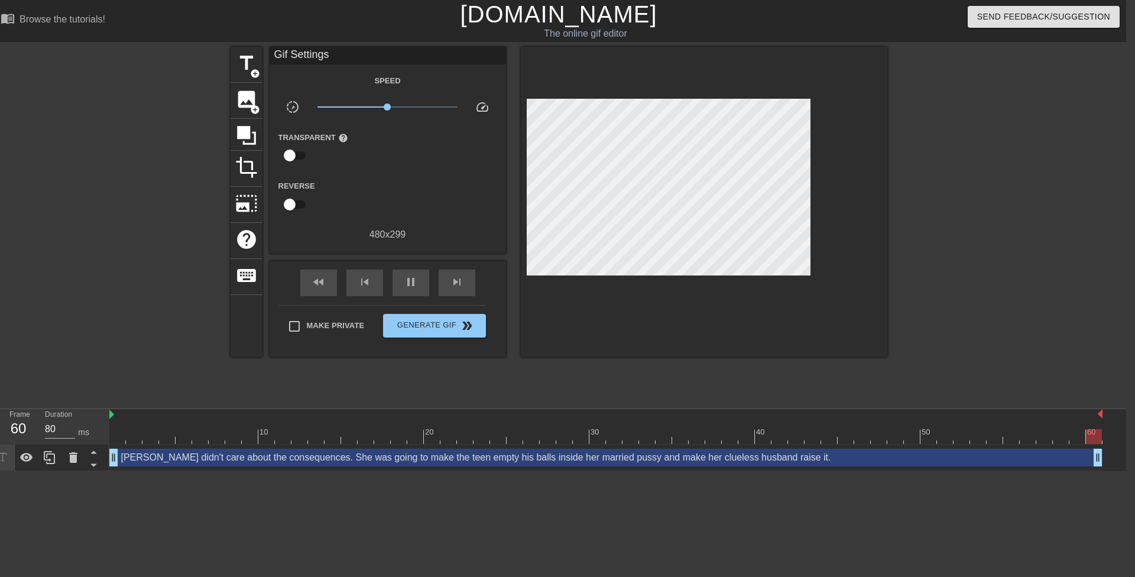
click at [915, 208] on div at bounding box center [990, 224] width 177 height 355
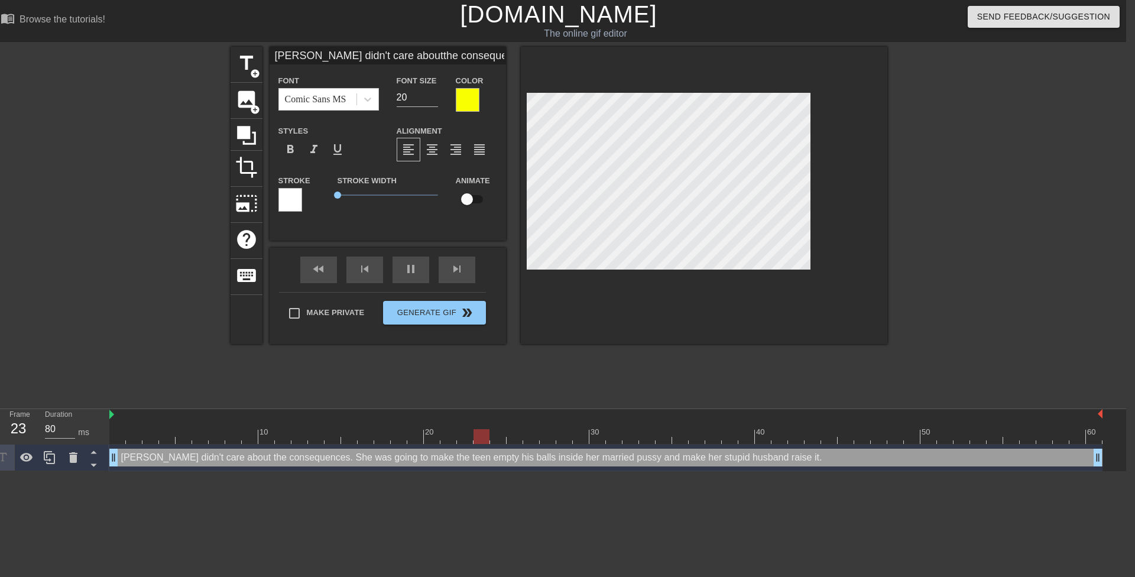
scroll to position [8, 2]
click at [524, 180] on div at bounding box center [704, 195] width 367 height 297
click at [954, 185] on div at bounding box center [990, 224] width 177 height 355
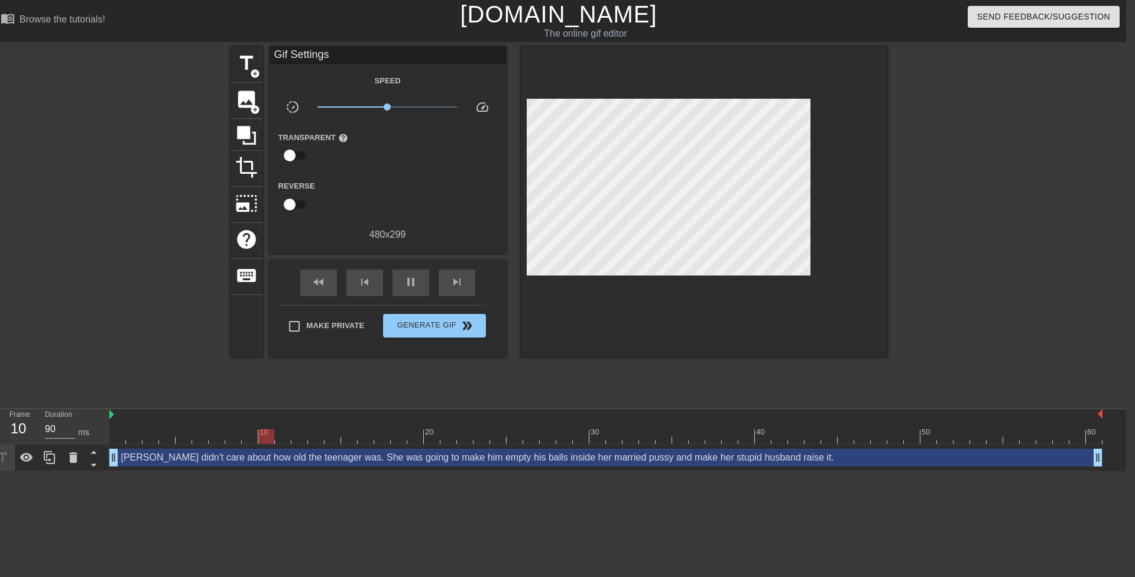
click at [914, 167] on div at bounding box center [990, 224] width 177 height 355
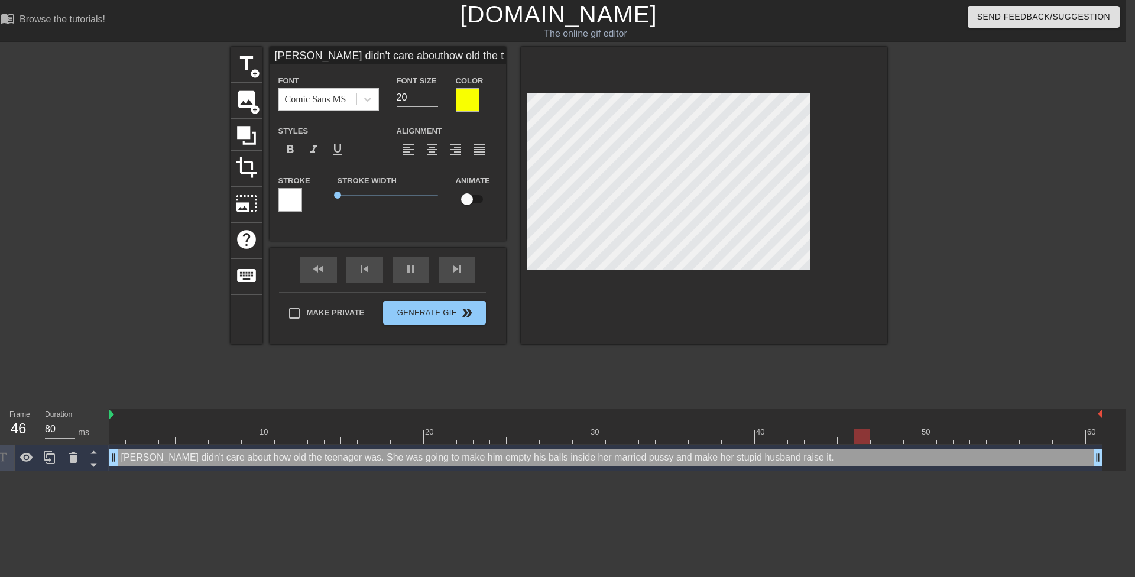
click at [917, 142] on div at bounding box center [990, 224] width 177 height 355
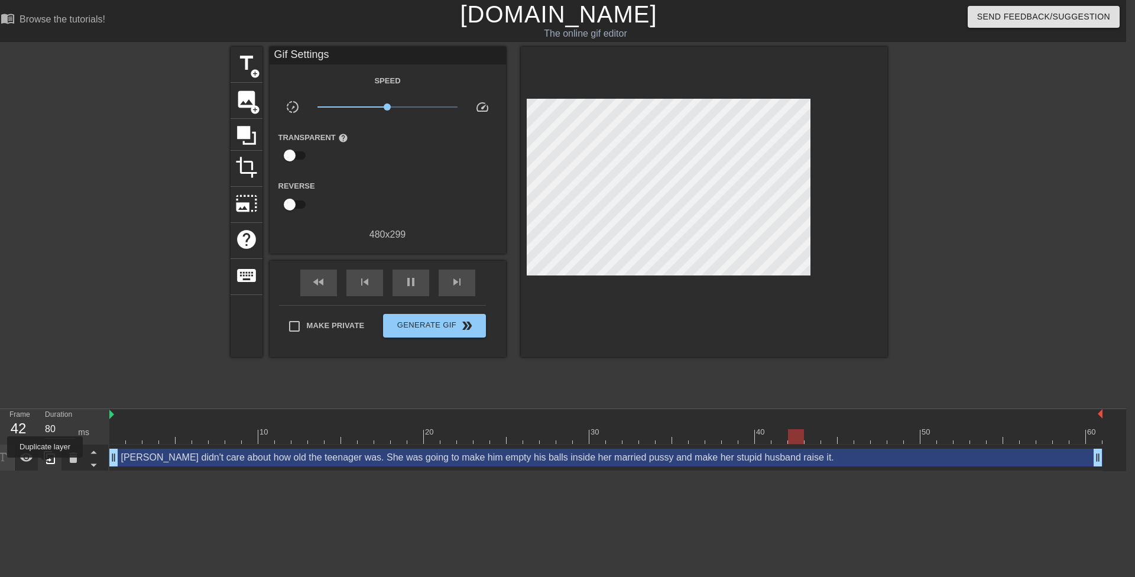
click at [45, 465] on div at bounding box center [50, 458] width 24 height 26
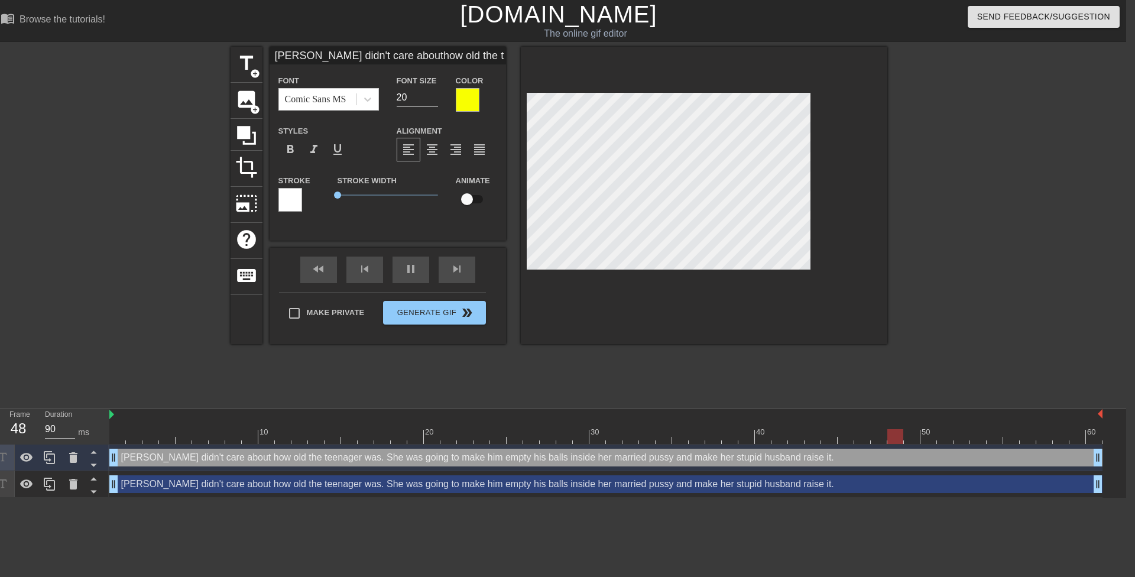
click at [147, 481] on div "Mrs. Lee didn't care about how old the teenager was. She was going to make him …" at bounding box center [605, 484] width 993 height 18
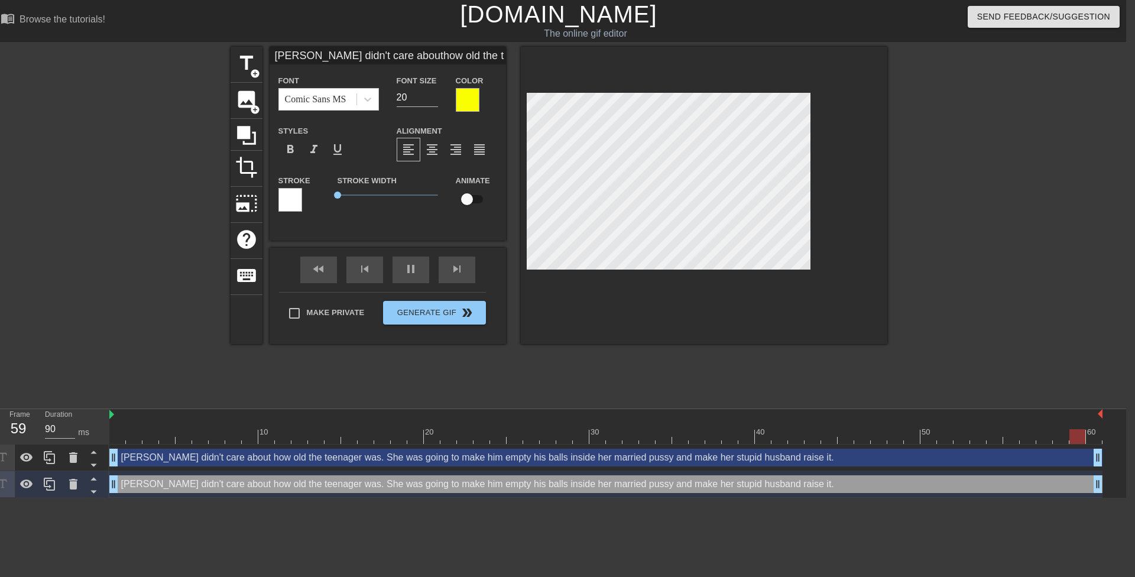
click at [466, 96] on div at bounding box center [468, 100] width 24 height 24
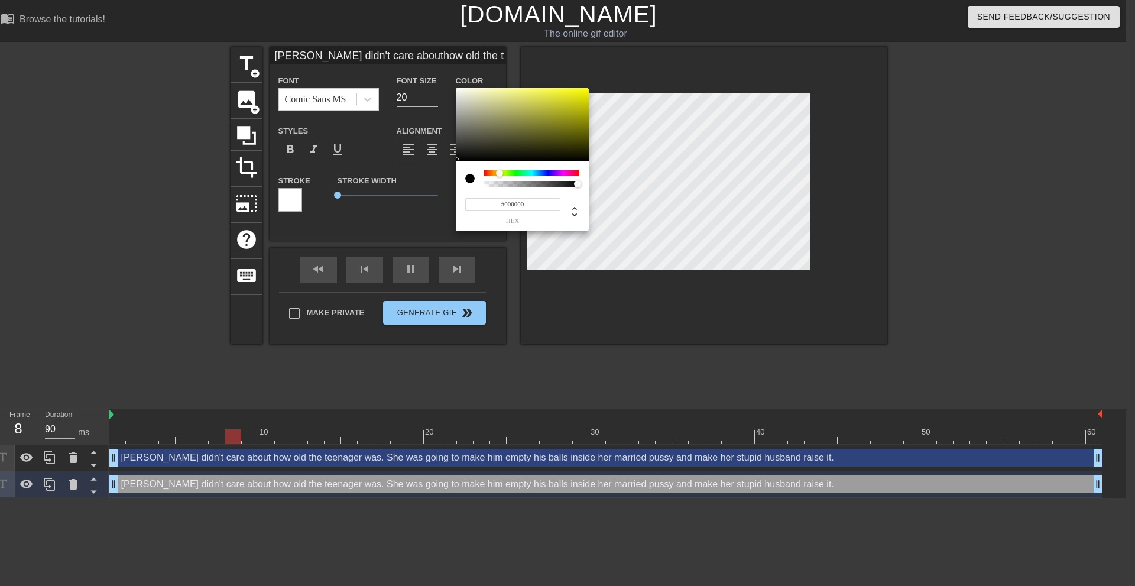
drag, startPoint x: 458, startPoint y: 154, endPoint x: 392, endPoint y: 255, distance: 121.4
click at [416, 222] on div "#000000 hex" at bounding box center [567, 293] width 1135 height 586
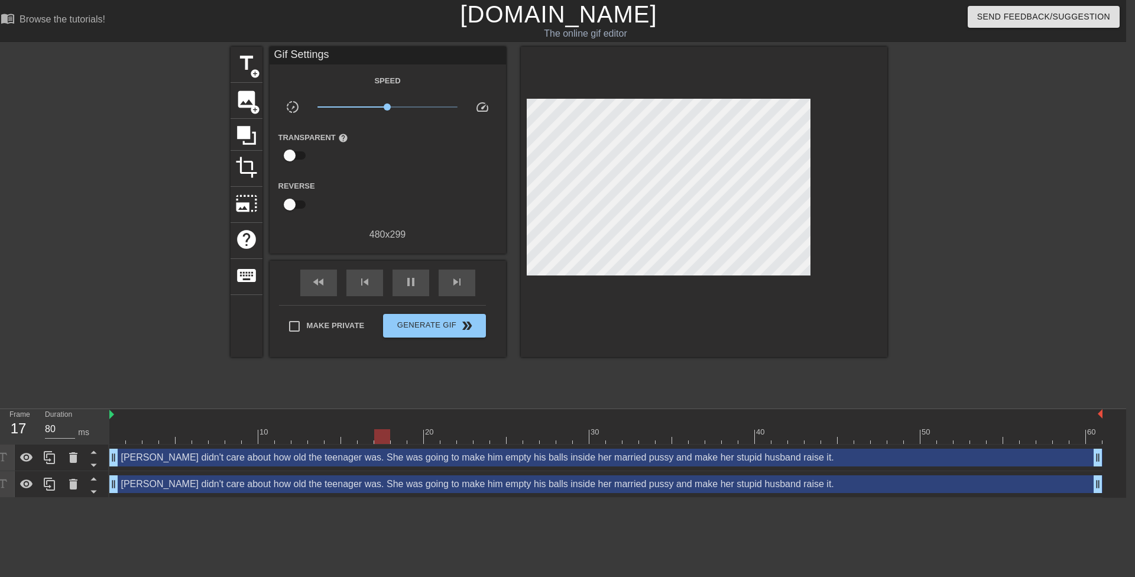
click at [242, 485] on div "Mrs. Lee didn't care about how old the teenager was. She was going to make him …" at bounding box center [605, 484] width 993 height 18
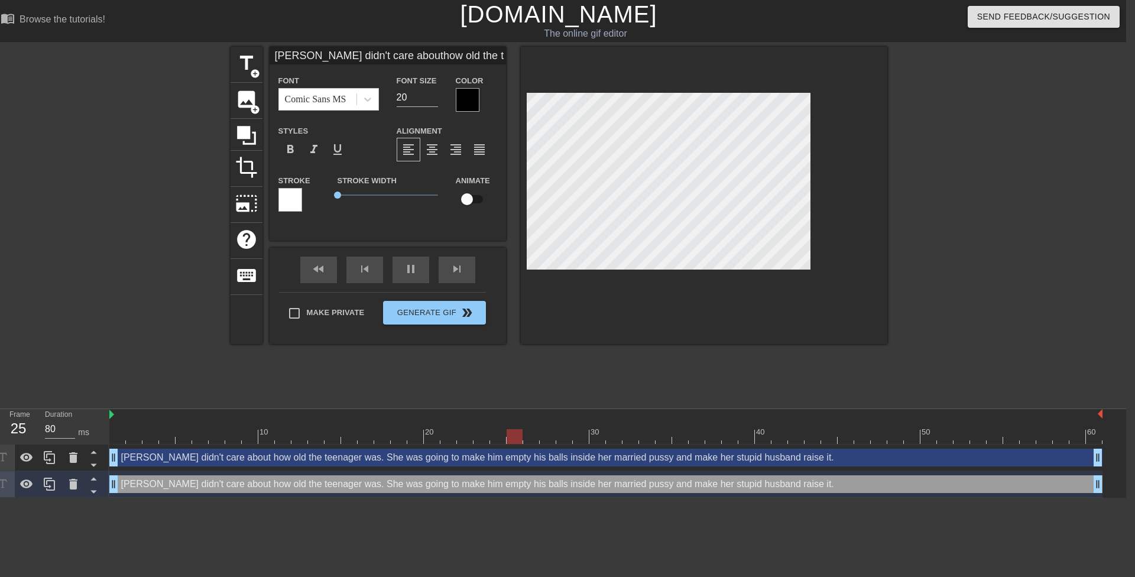
click at [290, 200] on div at bounding box center [290, 200] width 24 height 24
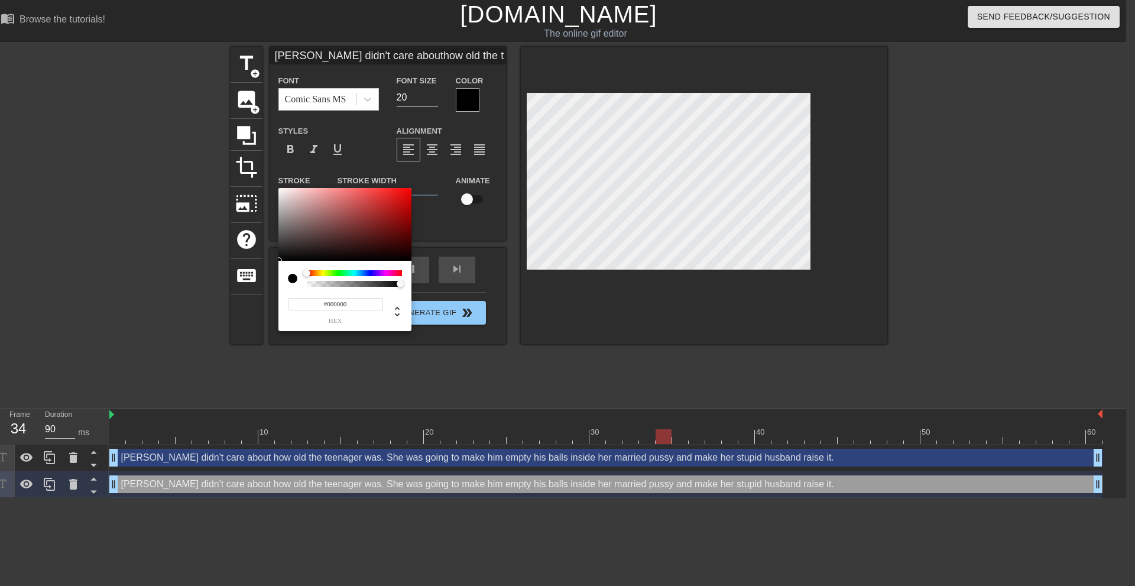
drag, startPoint x: 281, startPoint y: 267, endPoint x: 196, endPoint y: 345, distance: 115.5
click at [197, 327] on div "#000000 hex" at bounding box center [567, 293] width 1135 height 586
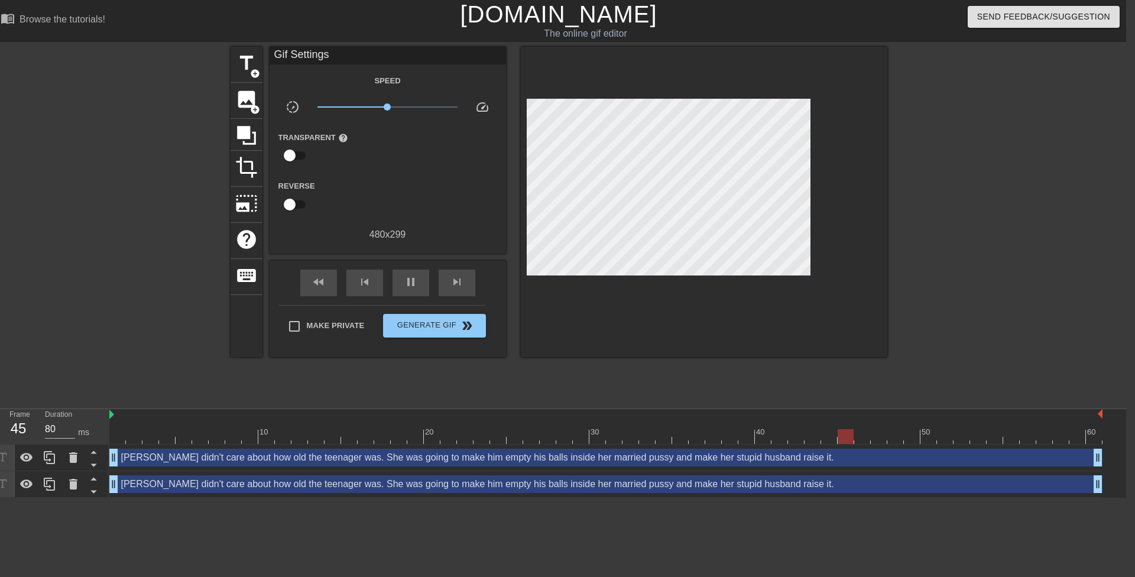
click at [258, 486] on div "Mrs. Lee didn't care about how old the teenager was. She was going to make him …" at bounding box center [605, 484] width 993 height 18
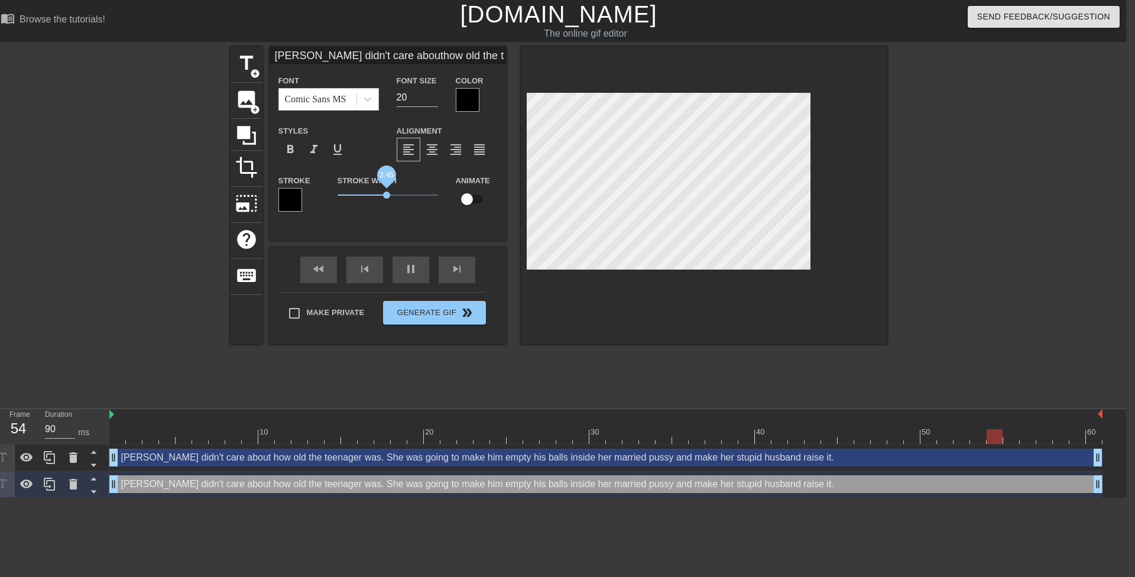
drag, startPoint x: 339, startPoint y: 195, endPoint x: 387, endPoint y: 195, distance: 47.9
click at [387, 195] on span "2.45" at bounding box center [386, 195] width 7 height 7
click at [436, 485] on div "Mrs. Lee didn't care about how old the teenager was. She was going to make him …" at bounding box center [605, 484] width 993 height 18
click at [434, 99] on input "19" at bounding box center [417, 97] width 41 height 19
click at [511, 458] on div "Mrs. Lee didn't care about how old the teenager was. She was going to make him …" at bounding box center [605, 458] width 993 height 18
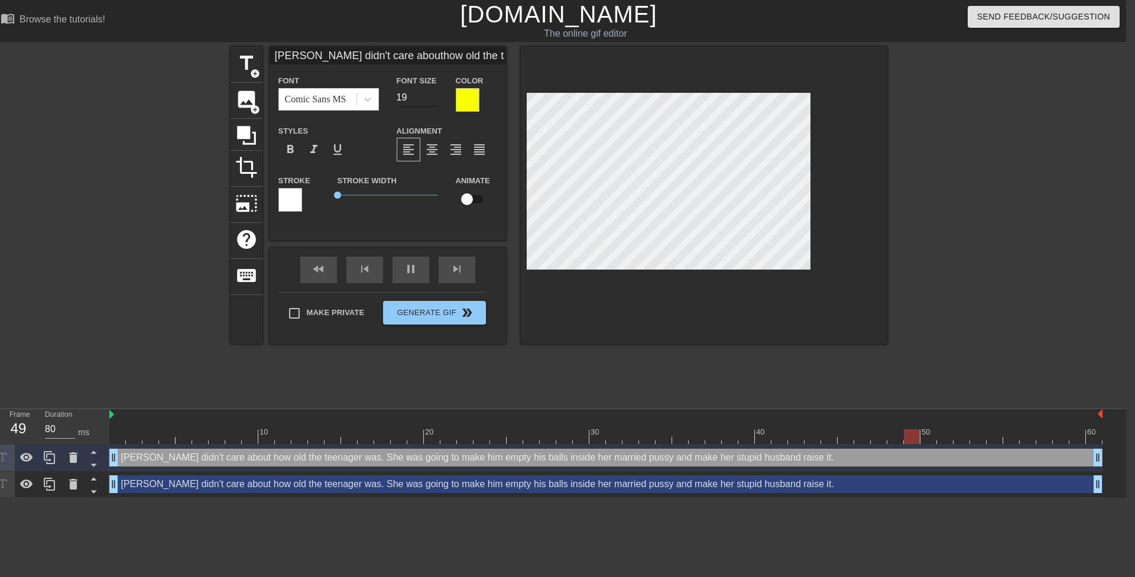
click at [432, 101] on input "19" at bounding box center [417, 97] width 41 height 19
click at [630, 374] on div "title add_circle image add_circle crop photo_size_select_large help keyboard Mr…" at bounding box center [559, 224] width 657 height 355
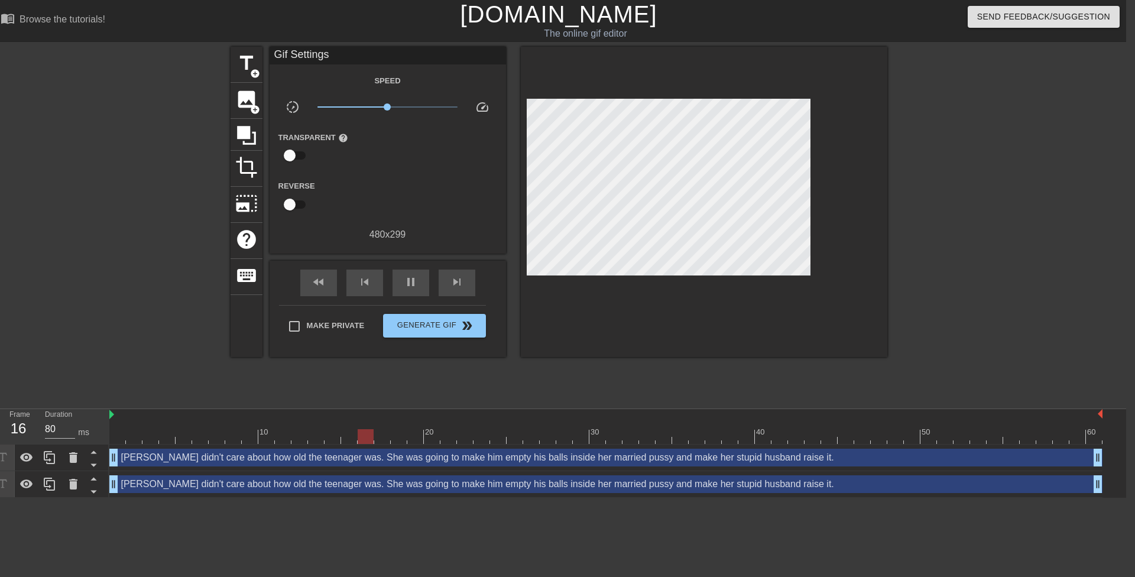
click at [593, 479] on div "Mrs. Lee didn't care about how old the teenager was. She was going to make him …" at bounding box center [605, 484] width 993 height 18
click at [29, 463] on icon at bounding box center [27, 458] width 14 height 14
click at [35, 464] on div at bounding box center [27, 458] width 24 height 26
click at [28, 479] on icon at bounding box center [27, 484] width 14 height 14
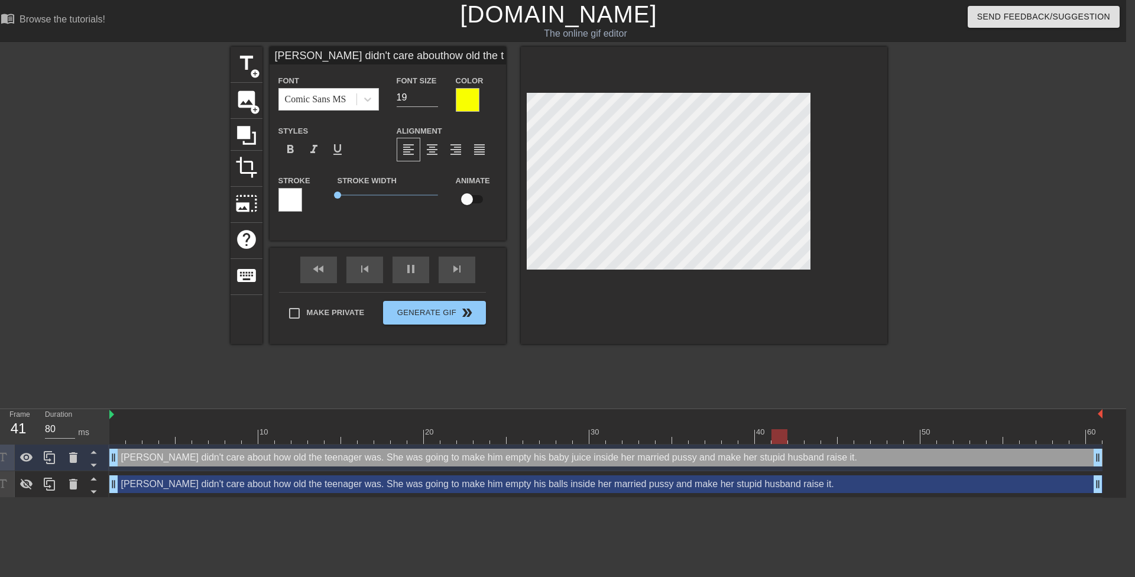
scroll to position [1, 2]
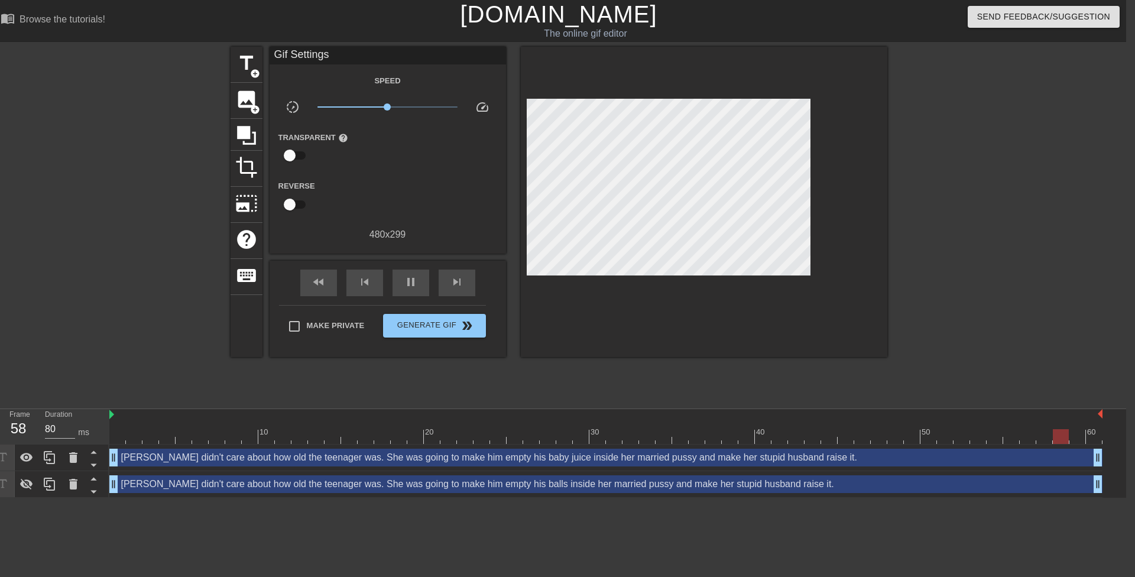
click at [977, 205] on div at bounding box center [990, 224] width 177 height 355
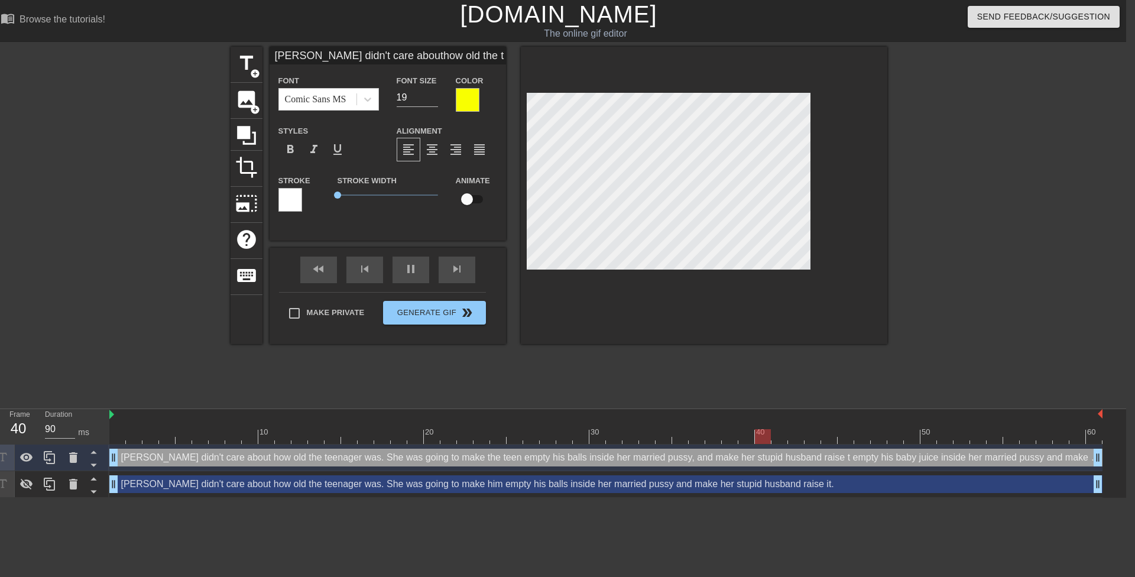
scroll to position [11, 6]
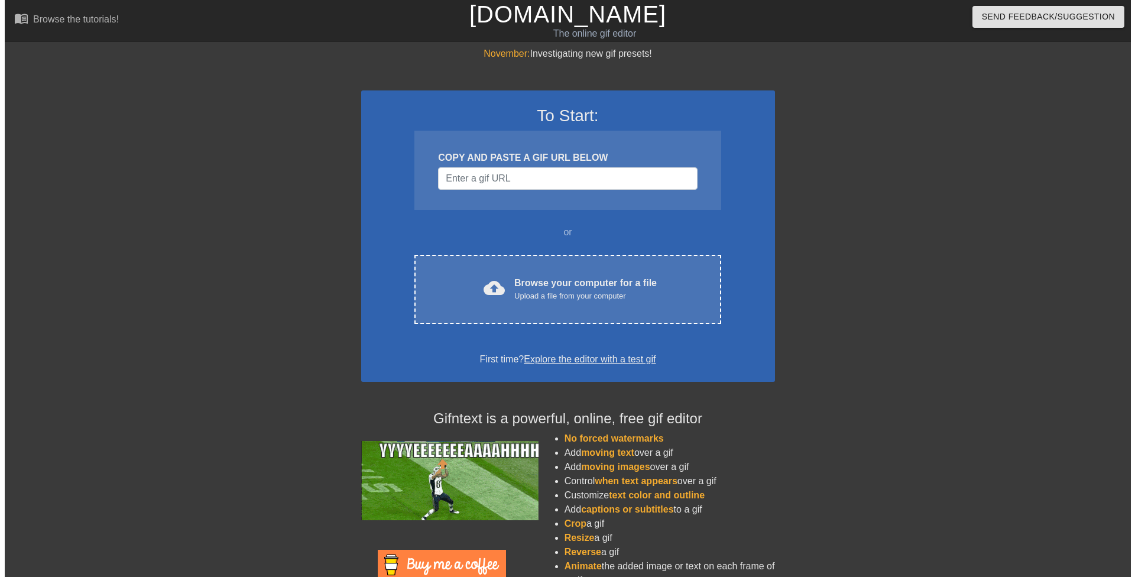
scroll to position [0, 9]
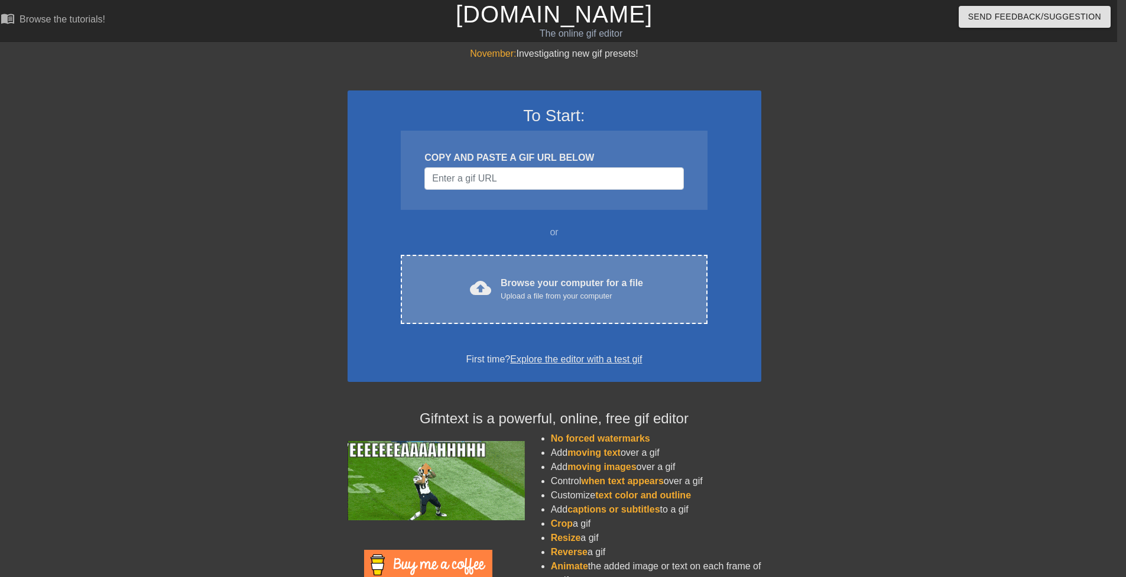
click at [527, 271] on div "cloud_upload Browse your computer for a file Upload a file from your computer C…" at bounding box center [554, 289] width 306 height 69
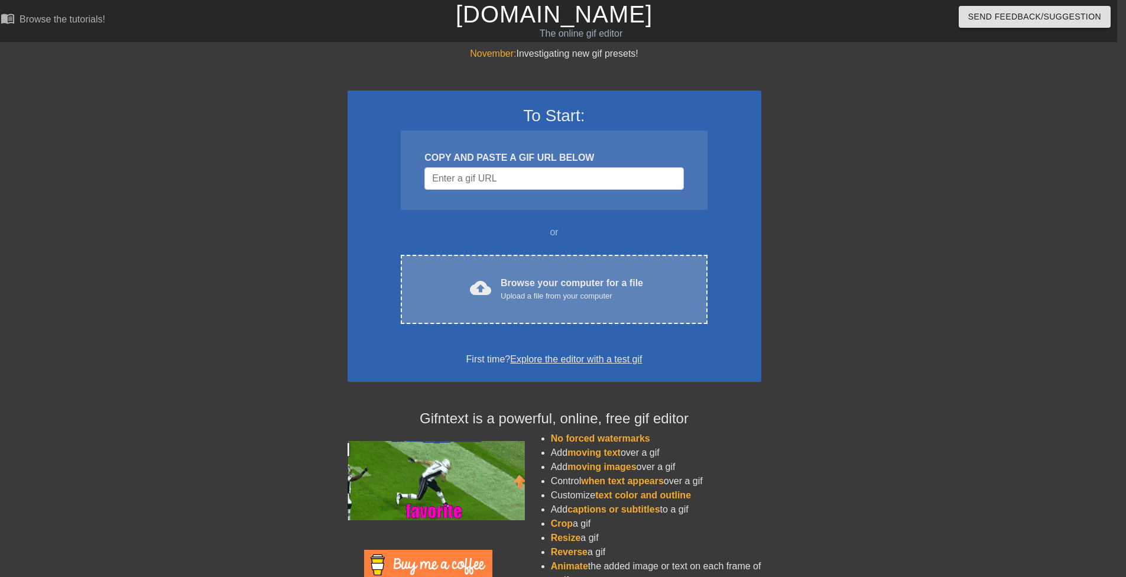
click at [529, 291] on div "Upload a file from your computer" at bounding box center [572, 296] width 142 height 12
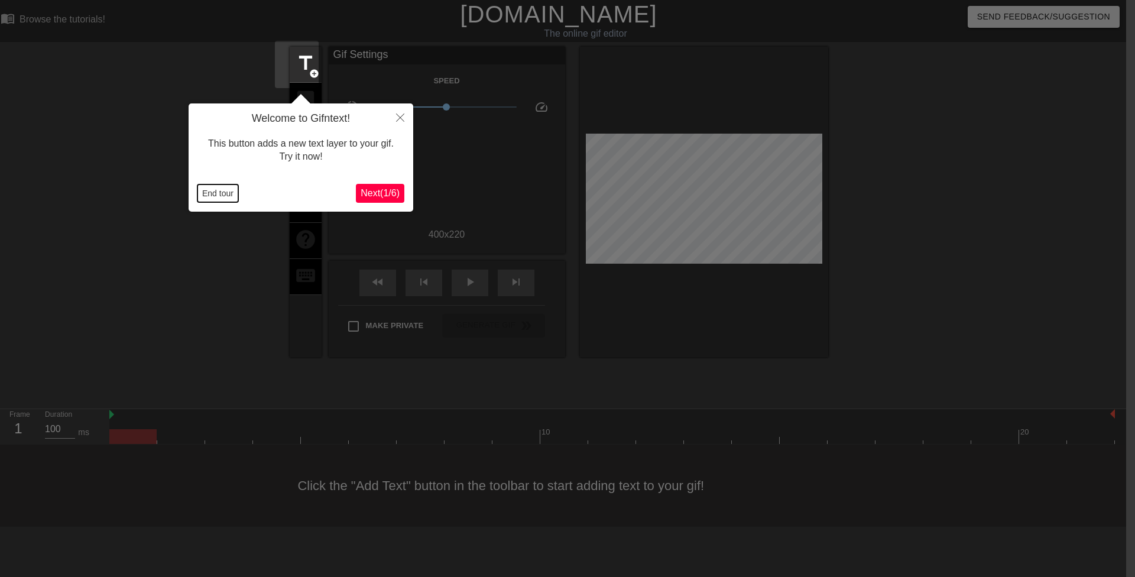
click at [223, 193] on button "End tour" at bounding box center [217, 193] width 41 height 18
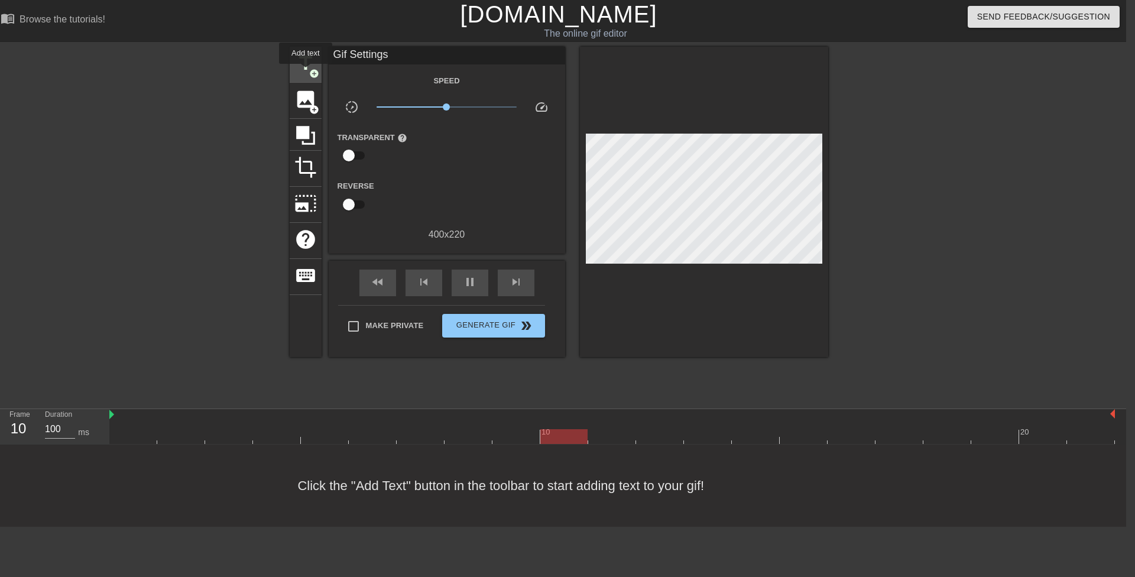
click at [306, 72] on span "title" at bounding box center [305, 63] width 22 height 22
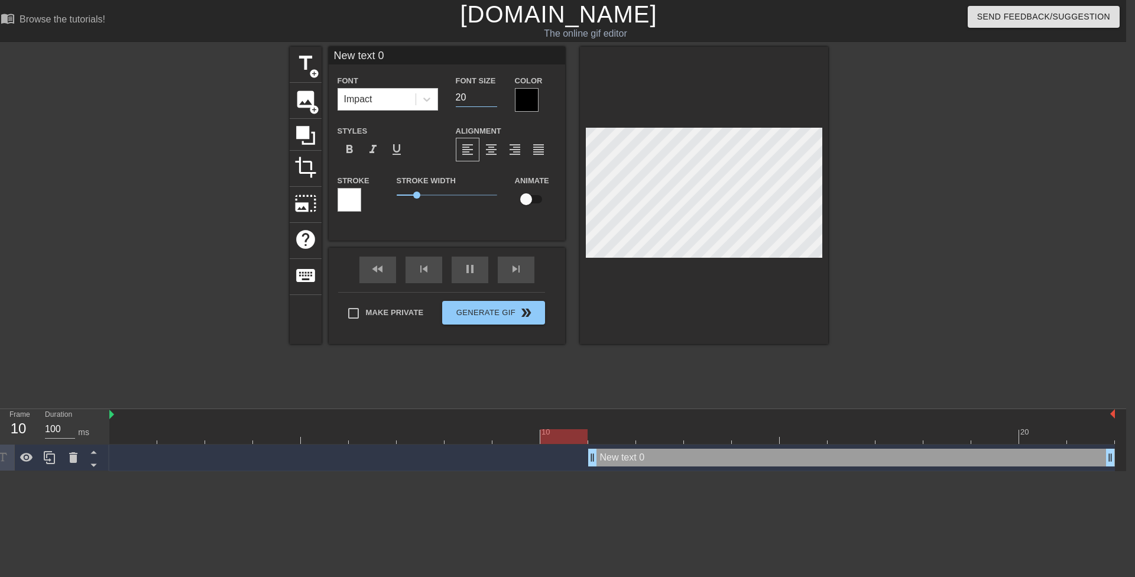
drag, startPoint x: 459, startPoint y: 94, endPoint x: 448, endPoint y: 89, distance: 12.2
click at [448, 89] on div "Font Size 20" at bounding box center [476, 92] width 59 height 38
type input "20"
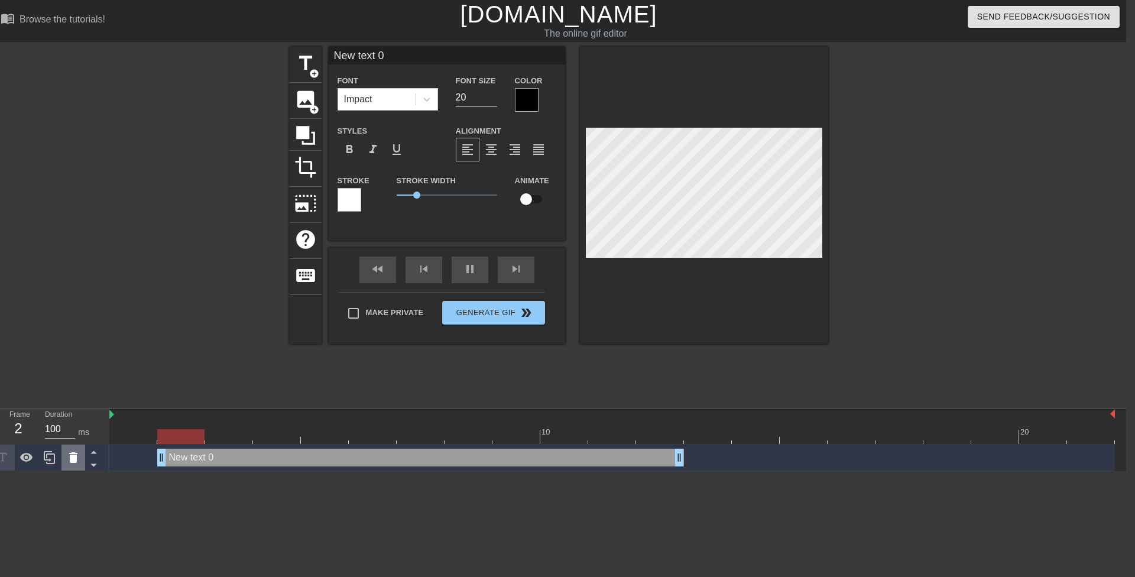
drag, startPoint x: 645, startPoint y: 462, endPoint x: 76, endPoint y: 451, distance: 568.9
click at [76, 451] on div "Frame 2 Duration 100 ms 10 20 New text 0 drag_handle drag_handle" at bounding box center [558, 440] width 1135 height 62
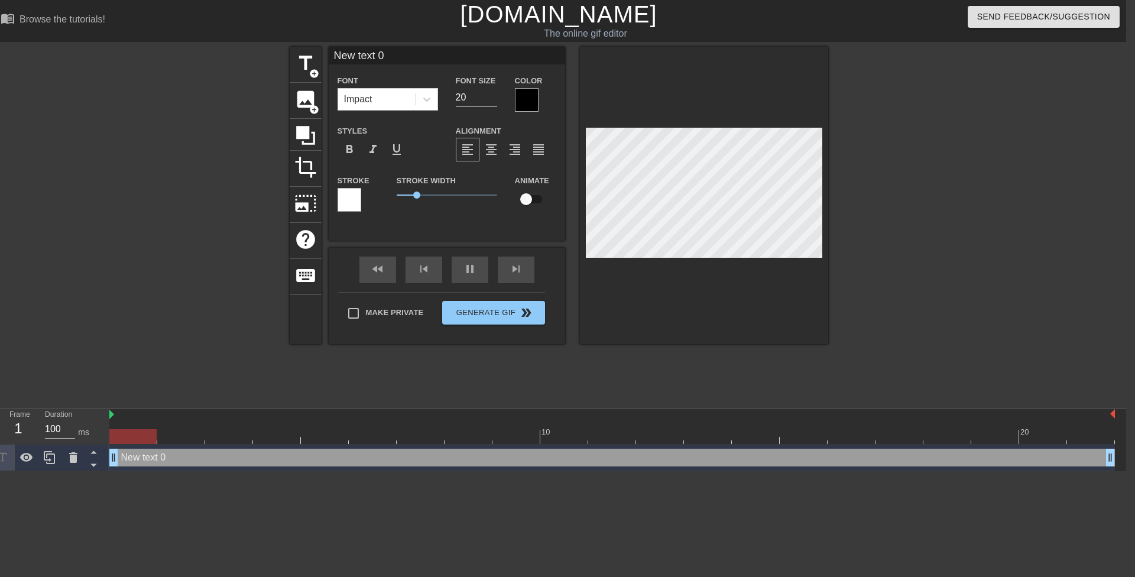
drag, startPoint x: 634, startPoint y: 455, endPoint x: 1135, endPoint y: 446, distance: 500.9
click at [1126, 446] on html "menu_book Browse the tutorials! [DOMAIN_NAME] The online gif editor Send Feedba…" at bounding box center [558, 235] width 1135 height 471
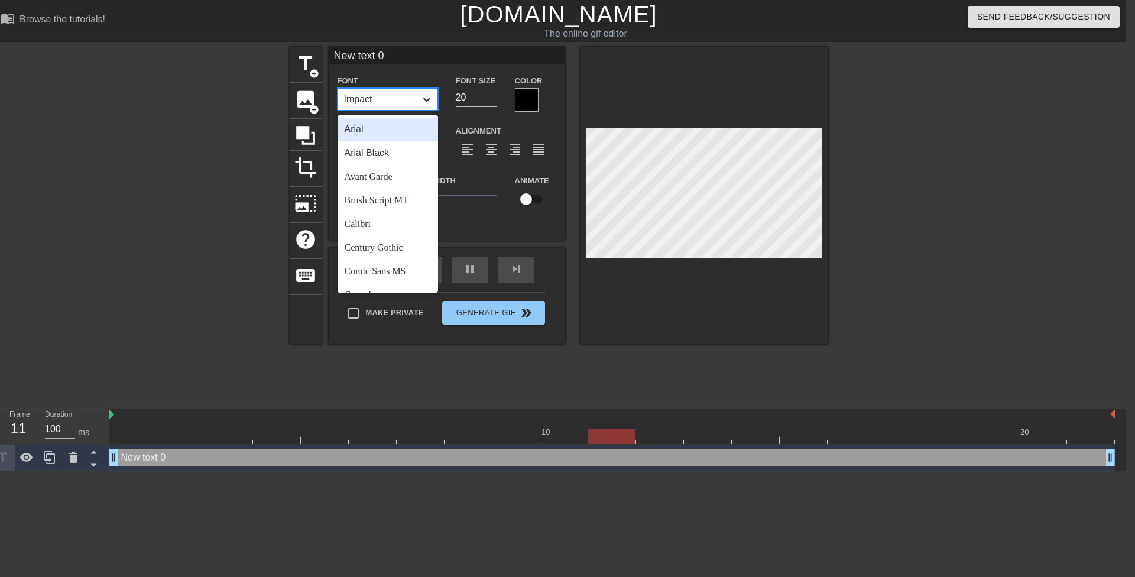
click at [425, 104] on icon at bounding box center [427, 99] width 12 height 12
click at [397, 270] on div "Comic Sans MS" at bounding box center [388, 272] width 101 height 24
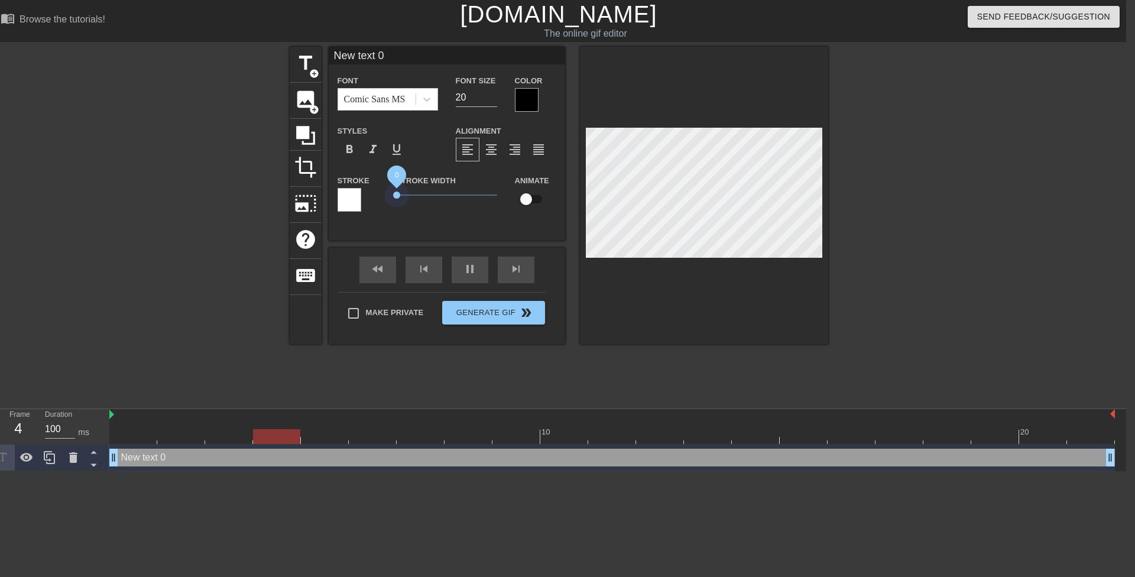
drag, startPoint x: 416, startPoint y: 196, endPoint x: 377, endPoint y: 187, distance: 39.9
click at [377, 187] on div "Stroke Stroke Width 0 Animate" at bounding box center [447, 197] width 236 height 49
click at [525, 95] on div at bounding box center [527, 100] width 24 height 24
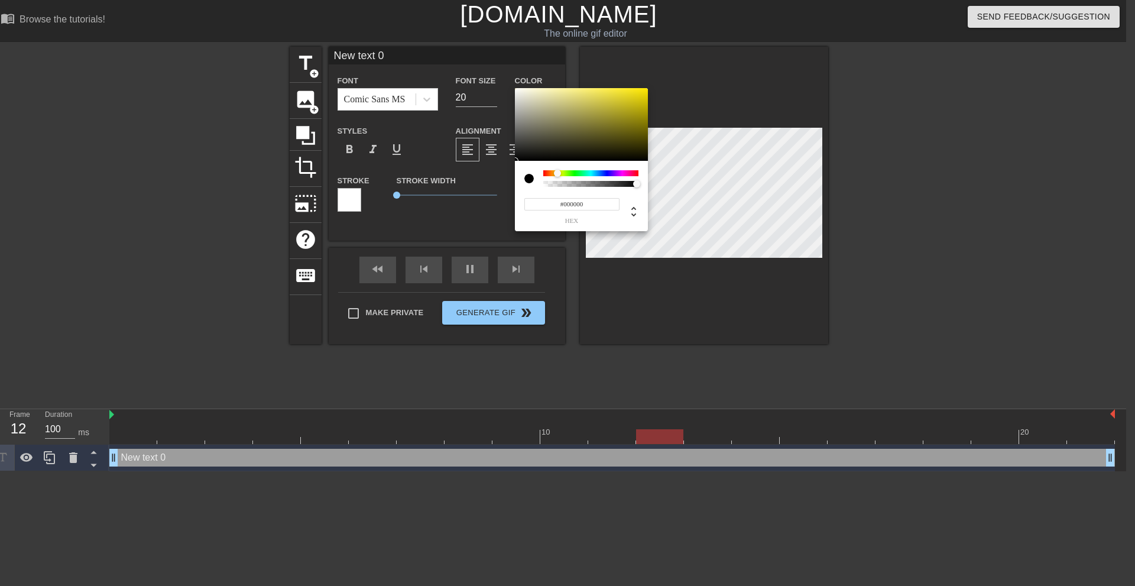
click at [559, 174] on div at bounding box center [590, 173] width 95 height 6
drag, startPoint x: 595, startPoint y: 124, endPoint x: 682, endPoint y: 58, distance: 108.4
click at [682, 58] on div "#FFFF00 hex" at bounding box center [567, 293] width 1135 height 586
click at [560, 173] on div at bounding box center [559, 173] width 7 height 7
type input "#F9FF00"
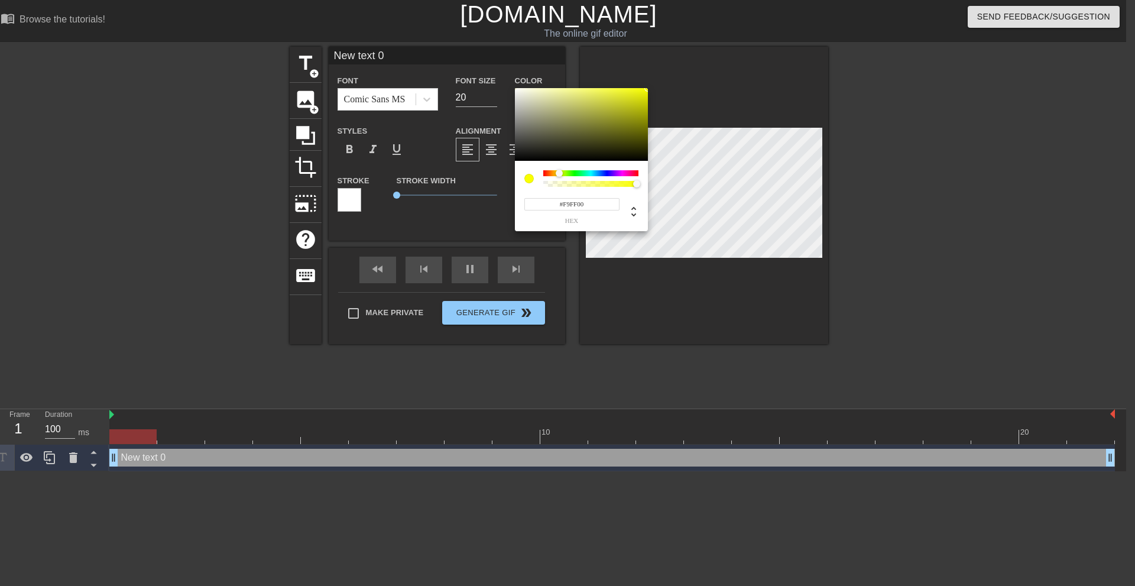
click at [559, 173] on div at bounding box center [559, 173] width 7 height 7
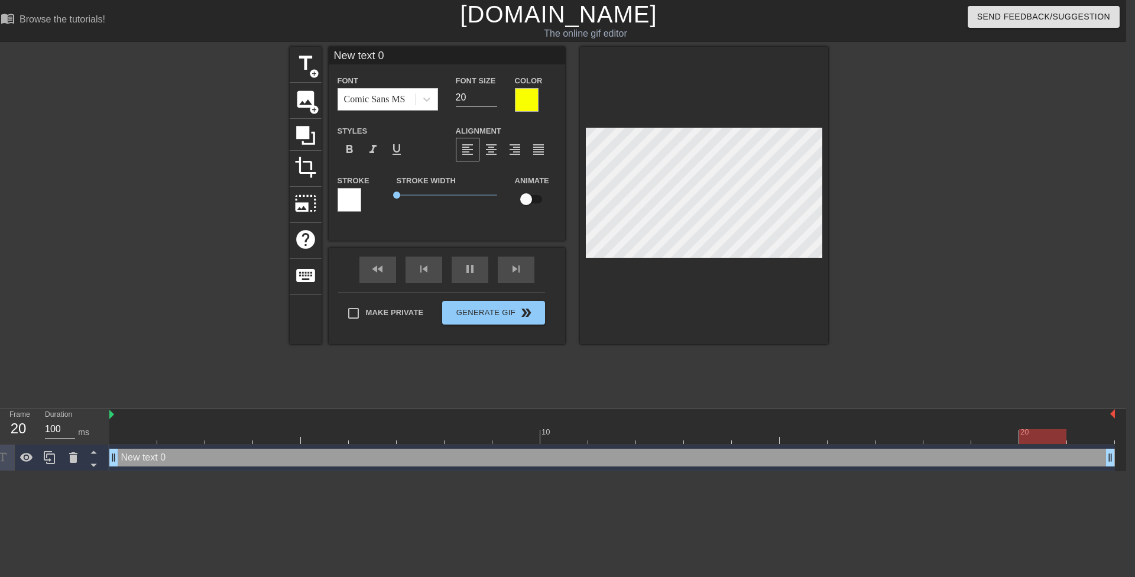
type input "Hurry up Mrs. Cathy! My parents are going to be back home any minute!"
type textarea "Hurry up Mrs. Cathy! My parents are going to be back home any minute!"
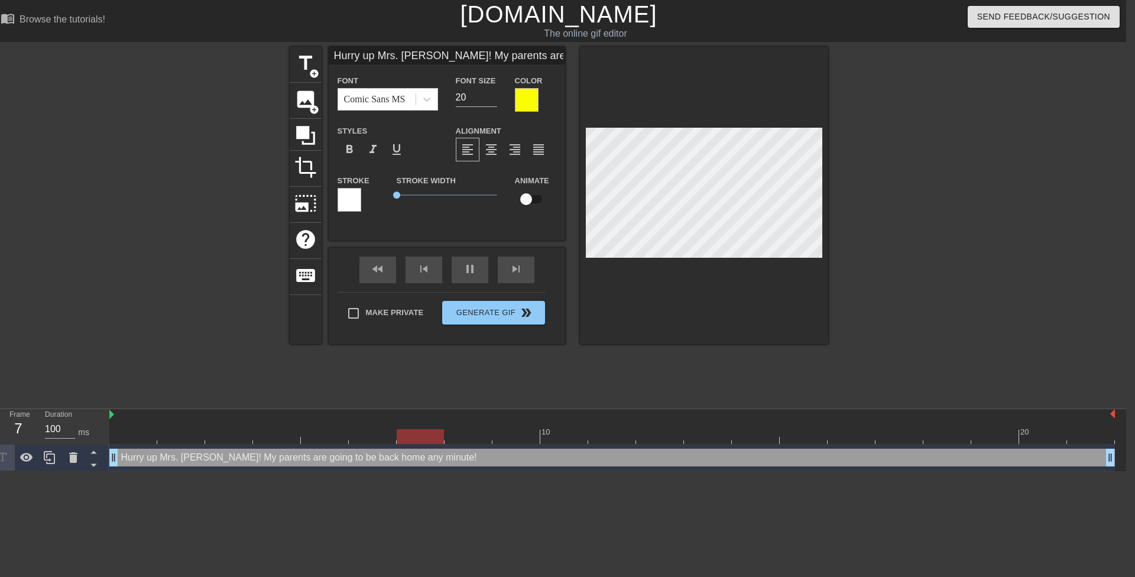
type input "Hurry up Mrs. Cathy!My parents are going to be back home any minute!"
type textarea "Hurry up Mrs. Cathy!My parents are going to be back home any minute!"
type input "Hurry up Mrs. Cathy!My parents are going to be back home any minute!"
type textarea "Hurry up Mrs. Cathy! My parents are going to be back home any minute!"
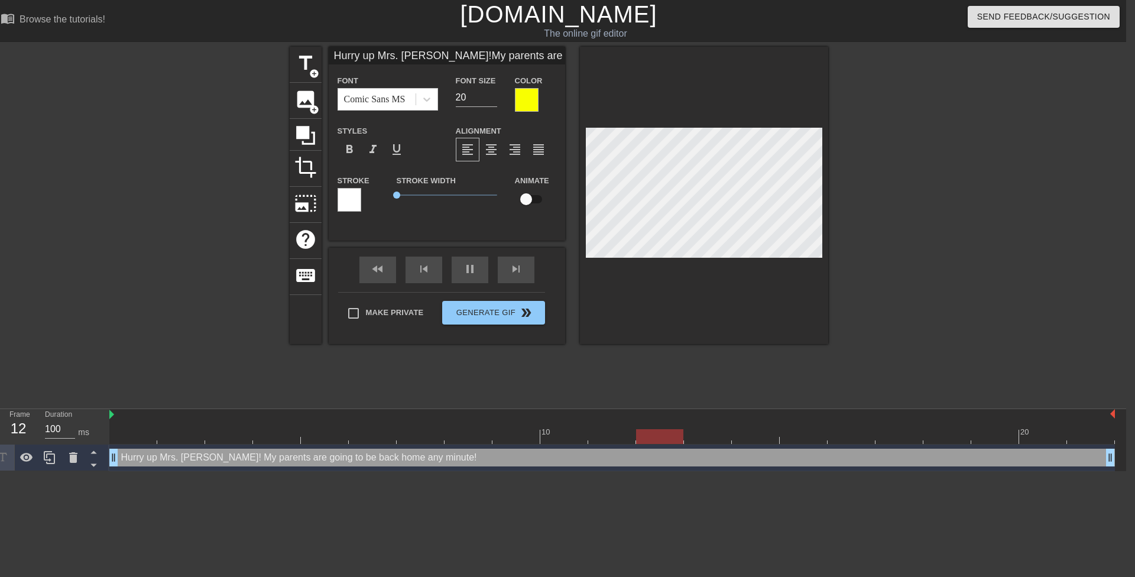
click at [901, 201] on div at bounding box center [931, 224] width 177 height 355
type input "Hurry up Mrs. Cathy!My parents are goingto be back home any minute!"
type textarea "Hurry up Mrs. Cathy! My parents are goingto be back home any minute!"
type input "Hurry up Mrs. Cathy!My parents are goingto be back home any minute!"
type textarea "Hurry up Mrs. Cathy! My parents are going to be back home any minute!"
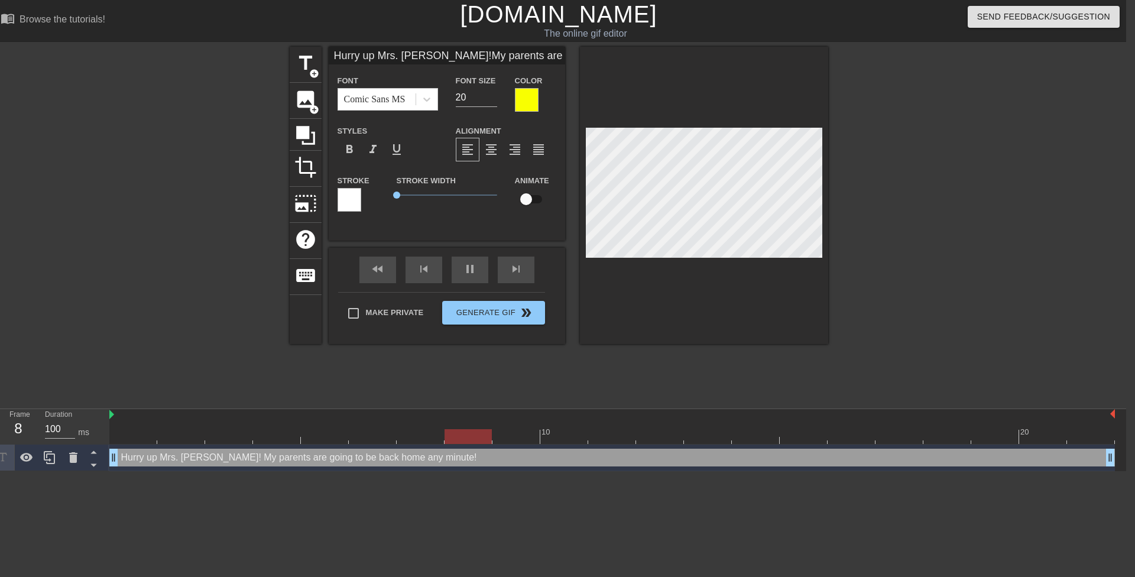
scroll to position [3, 2]
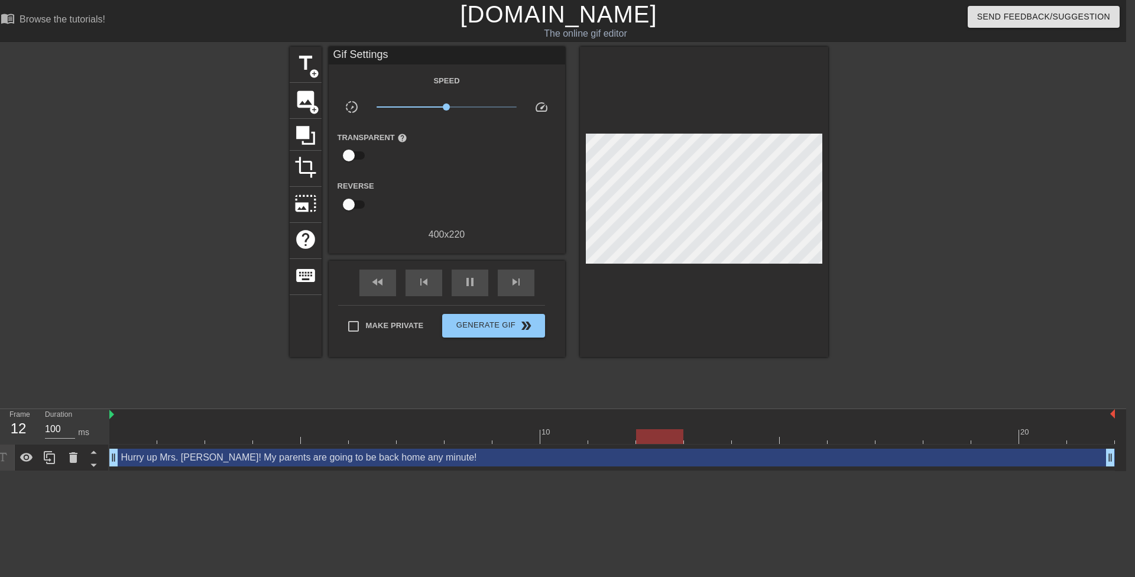
click at [906, 207] on div at bounding box center [931, 224] width 177 height 355
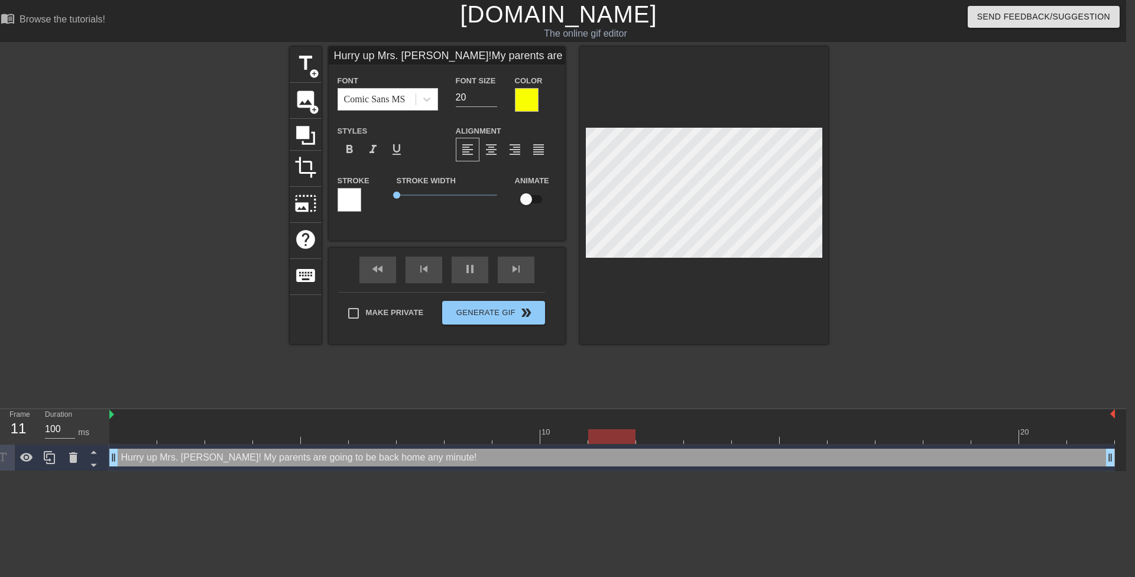
scroll to position [4, 7]
type input "Hurry up Mrs. Cathy!My parents are goingto be back home anyminute!"
type textarea "Hurry up Mrs. Cathy! My parents are going to be back home anyminute!"
type input "Hurry up Mrs. Cathy!My parents are goingto be back home anyminute!"
type textarea "Hurry up Mrs. Cathy! My parents are going to be back home any minute!"
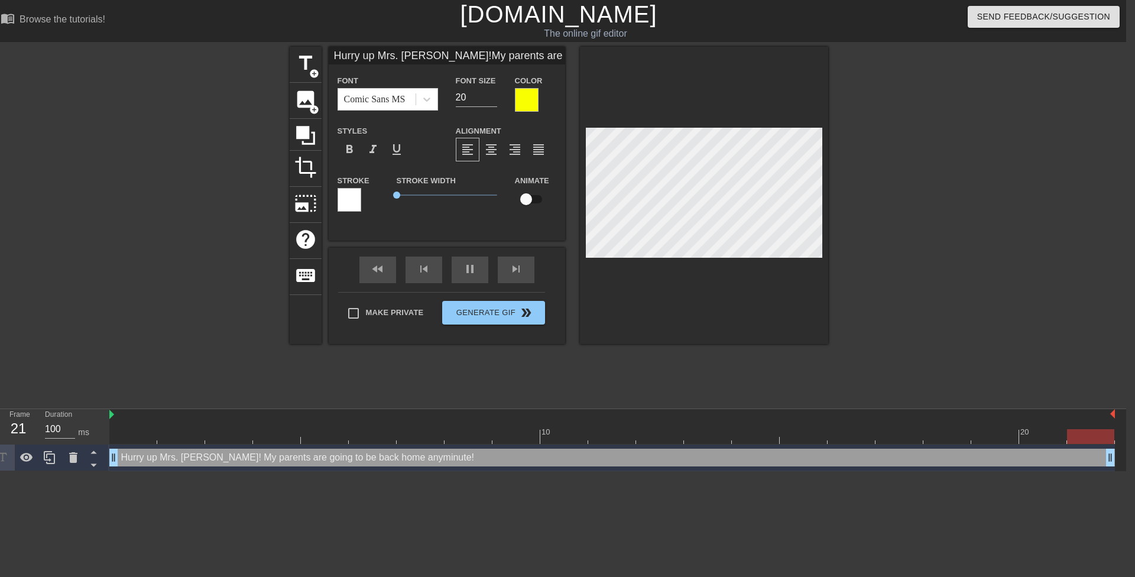
scroll to position [4, 2]
drag, startPoint x: 879, startPoint y: 209, endPoint x: 865, endPoint y: 208, distance: 14.2
click at [879, 209] on div at bounding box center [931, 224] width 177 height 355
type input "Hurry up Mrs. L!My parents are goingto be back home anyminute!"
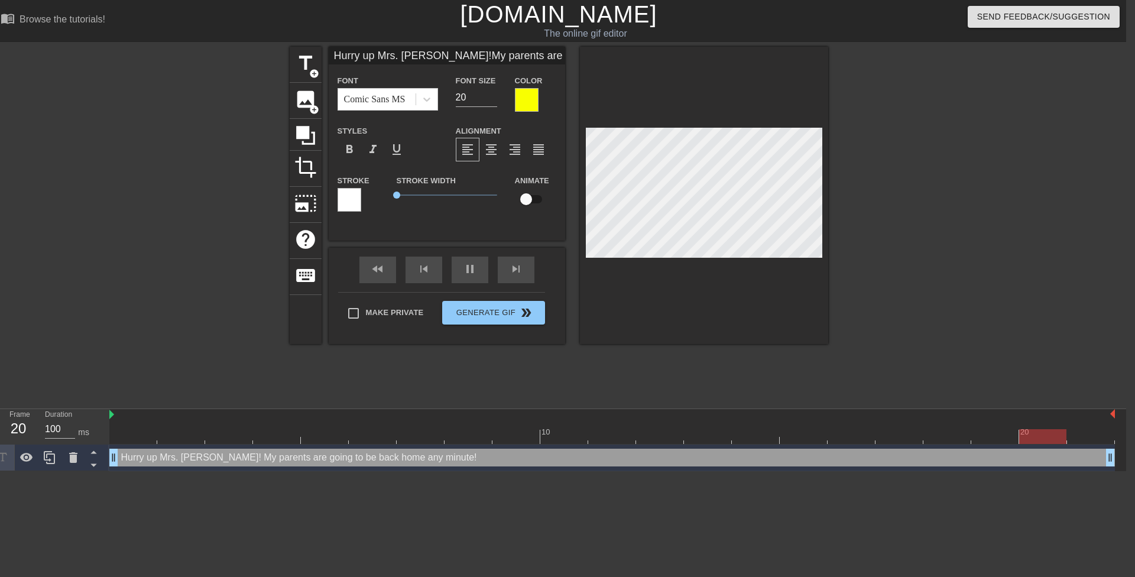
type textarea "Hurry up Mrs. L! My parents are going to be back home any minute!"
type input "Hurry up Mrs. Le!My parents are goingto be back home anyminute!"
type textarea "Hurry up Mrs. Le! My parents are going to be back home any minute!"
type input "Hurry up Mrs. Lew!My parents are goingto be back home anyminute!"
type textarea "Hurry up Mrs. Lew! My parents are going to be back home any minute!"
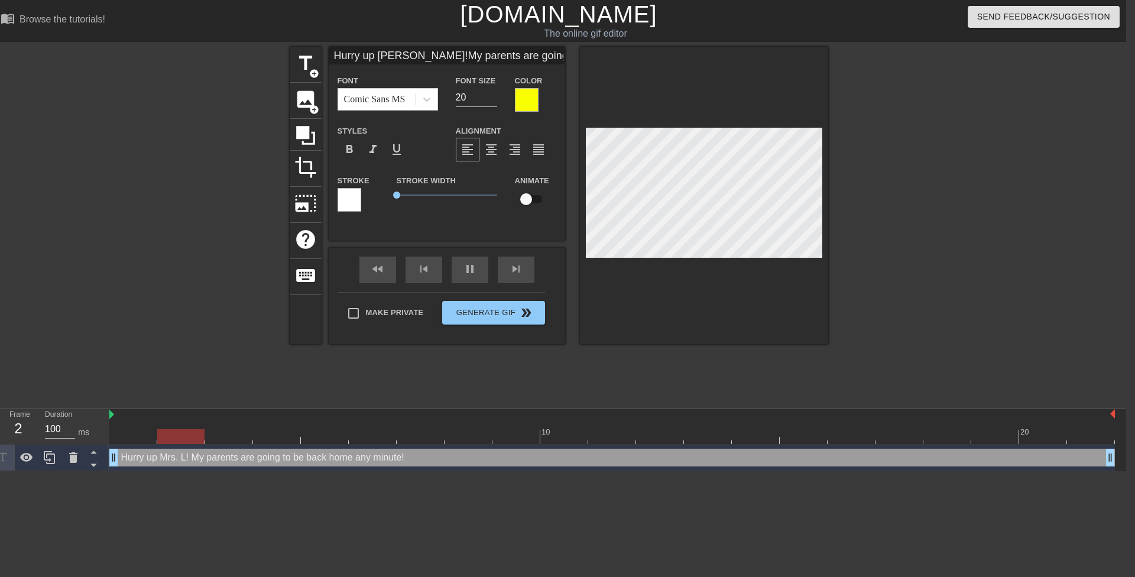
type input "Hurry up Mrs. Lewi!My parents are goingto be back home anyminute!"
type textarea "Hurry up Mrs. Lewi! My parents are going to be back home any minute!"
type input "Hurry up Mrs. Lewis!My parents are goingto be back home anyminute!"
type textarea "Hurry up Mrs. Lewis! My parents are going to be back home any minute!"
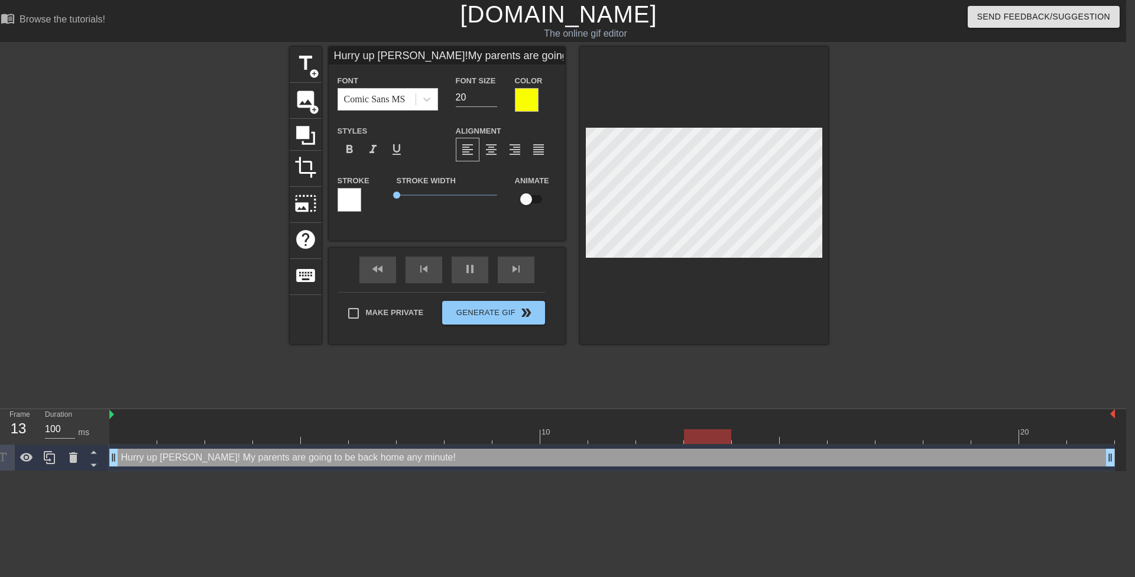
click at [885, 228] on div at bounding box center [931, 224] width 177 height 355
click at [584, 170] on div at bounding box center [704, 195] width 248 height 297
type input "Y Mrs. Lewis!My parents are goingto be back home anyminute!"
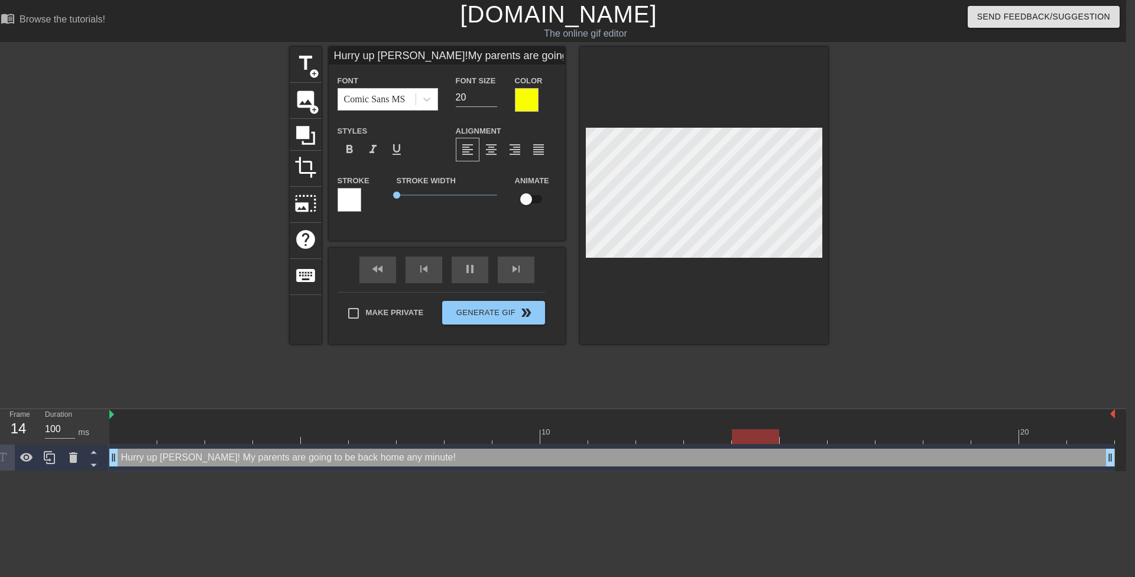
type textarea "Y Mrs. Lewis! My parents are going to be back home any minute!"
type input "Yo Mrs. Lewis!My parents are goingto be back home anyminute!"
type textarea "Yo Mrs. Lewis! My parents are going to be back home any minute!"
type input "You Mrs. Lewis!My parents are goingto be back home anyminute!"
type textarea "You Mrs. Lewis! My parents are going to be back home any minute!"
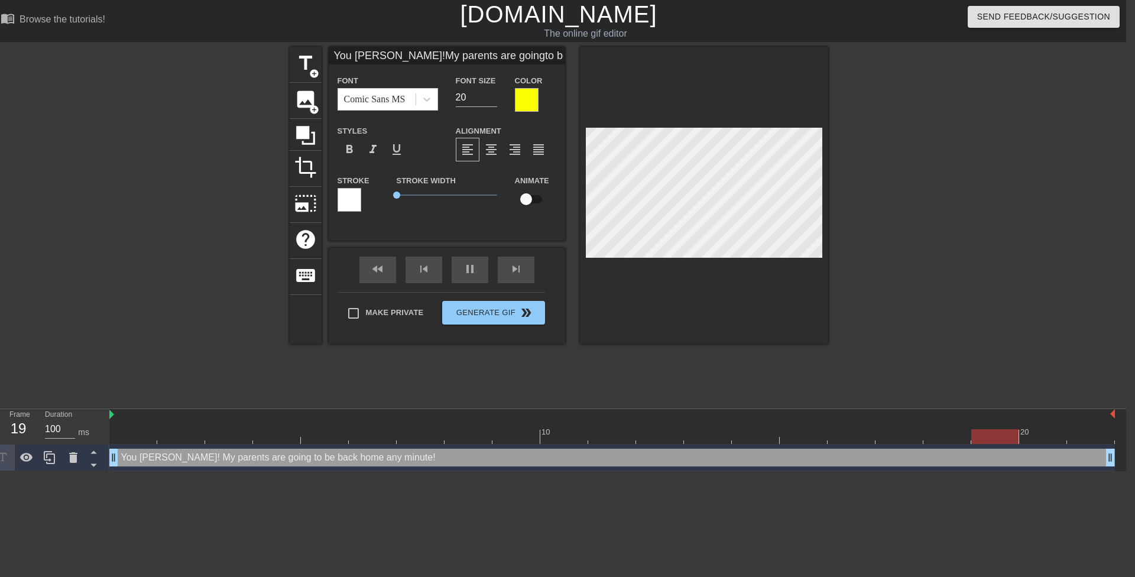
type input "You Mrs. Lewis!My parents are goingto be back home anyminute!"
type textarea "You Mrs. Lewis! My parents are going to be back home any minute!"
type input "You h Mrs. Lewis!My parents are goingto be back home anyminute!"
type textarea "You h Mrs. Lewis! My parents are going to be back home any minute!"
type input "You ha Mrs. Lewis!My parents are goingto be back home anyminute!"
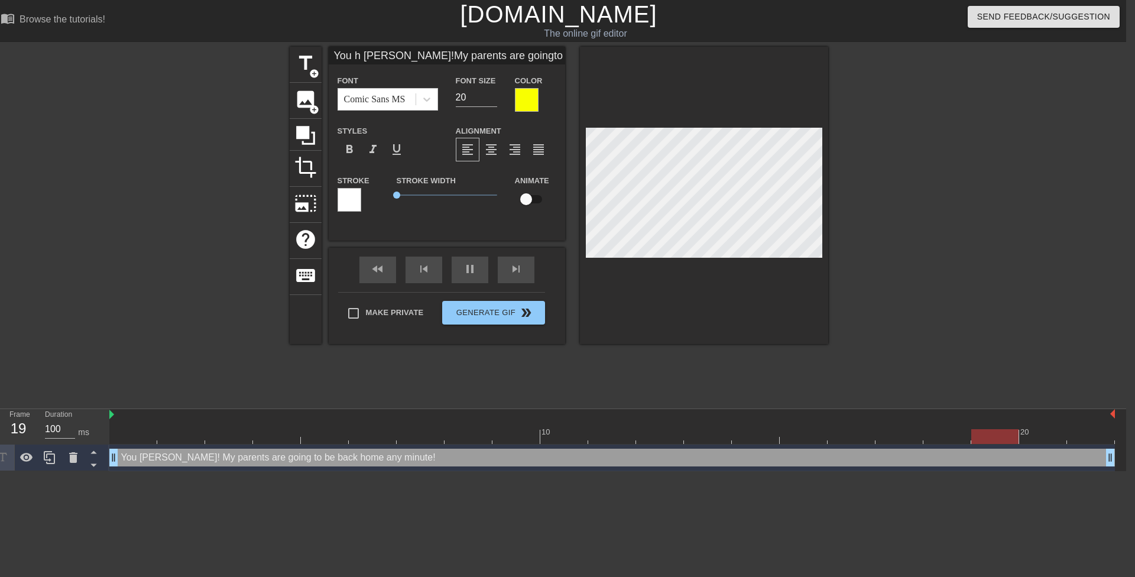
type textarea "You ha Mrs. Lewis! My parents are going to be back home any minute!"
type input "You hav Mrs. Lewis!My parents are goingto be back home anyminute!"
type textarea "You hav Mrs. Lewis! My parents are going to be back home any minute!"
type input "You have Mrs. Lewis!My parents are goingto be back home anyminute!"
type textarea "You have Mrs. Lewis! My parents are going to be back home any minute!"
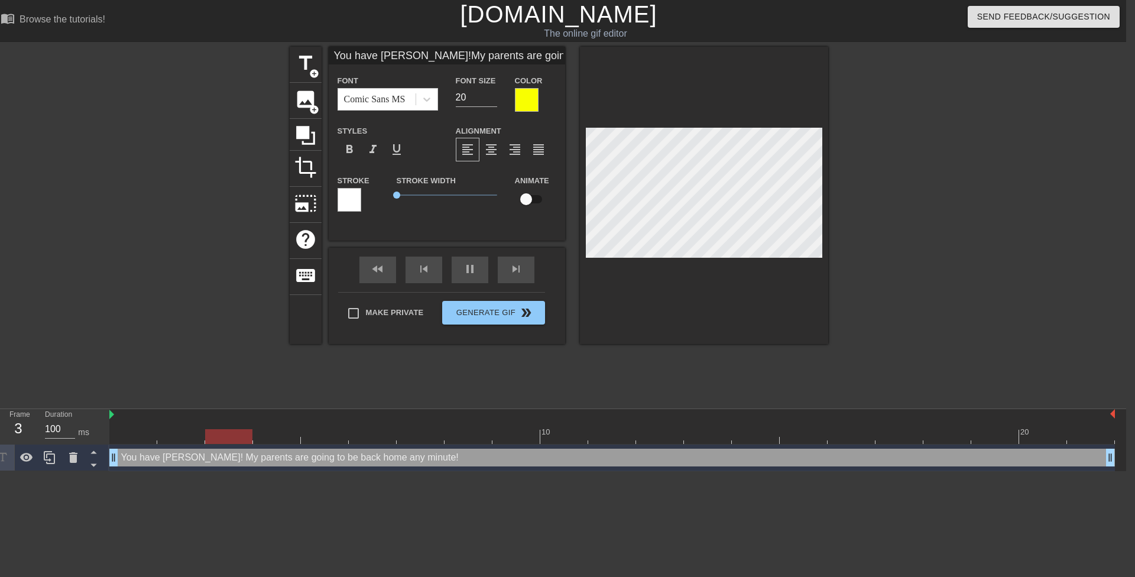
type input "You have Mrs. Lewis!My parents are goingto be back home anyminute!"
type textarea "You have Mrs. Lewis! My parents are going to be back home any minute!"
type input "You have t Mrs. Lewis!My parents are goingto be back home anyminute!"
type textarea "You have t Mrs. Lewis! My parents are going to be back home any minute!"
type input "You have to Mrs. Lewis!My parents are goingto be back home anyminute!"
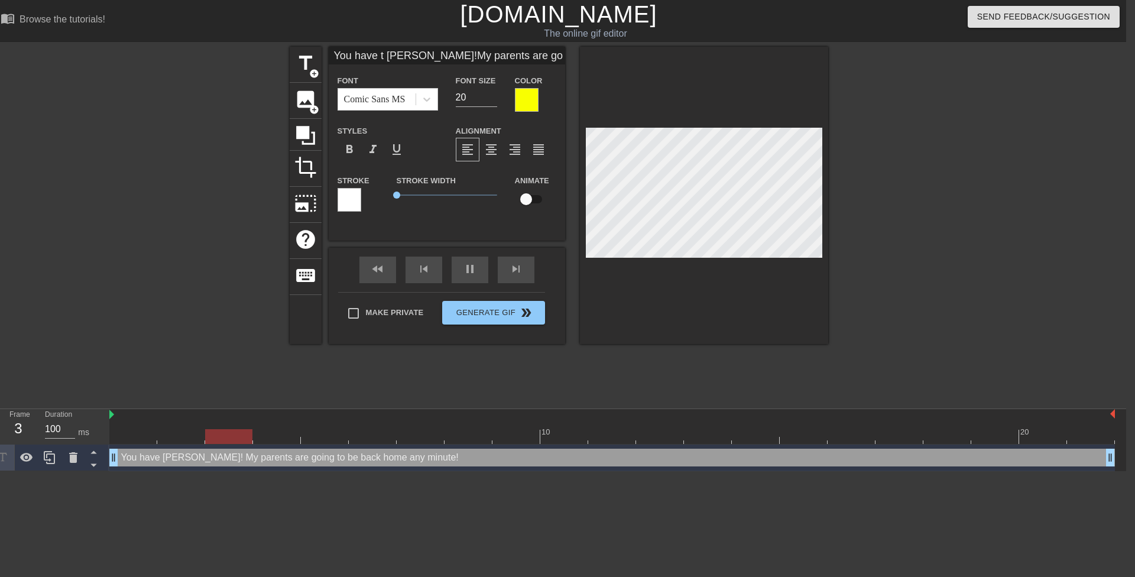
type textarea "You have to Mrs. Lewis! My parents are going to be back home any minute!"
type input "You have to Mrs. Lewis!My parents are goingto be back home anyminute!"
type textarea "You have to Mrs. Lewis! My parents are going to be back home any minute!"
type input "You have to l Mrs. Lewis!My parents are goingto be back home anyminute!"
type textarea "You have to l Mrs. Lewis! My parents are going to be back home any minute!"
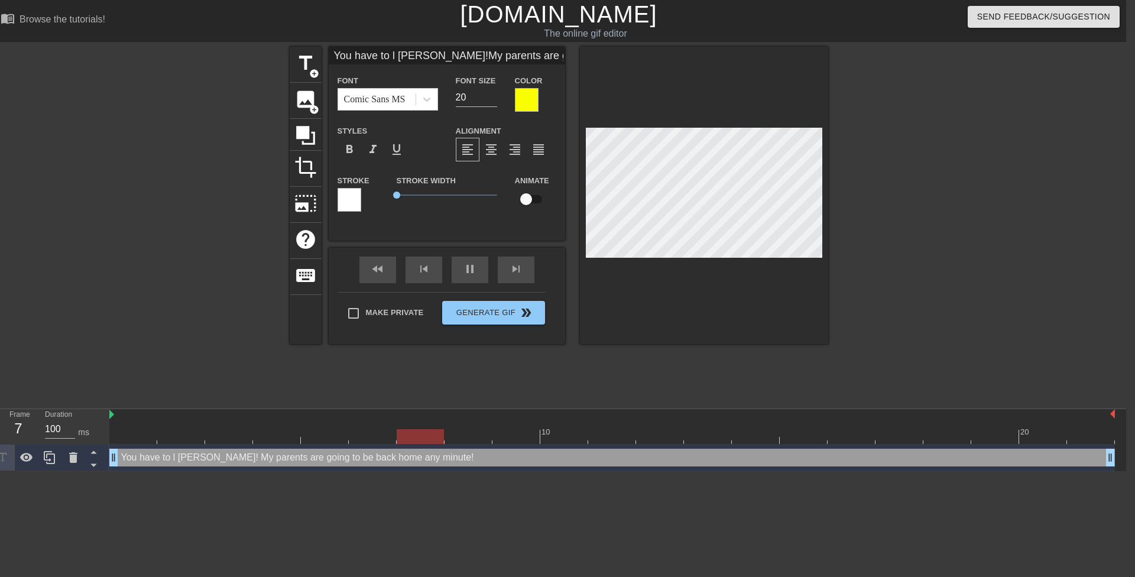
type input "You have to le Mrs. Lewis!My parents are goingto be back home anyminute!"
type textarea "You have to le Mrs. Lewis! My parents are going to be back home any minute!"
type input "You have to lea Mrs. Lewis!My parents are goingto be back home anyminute!"
type textarea "You have to lea Mrs. Lewis! My parents are going to be back home any minute!"
type input "You have to leav Mrs. Lewis!My parents are goingto be back home anyminute!"
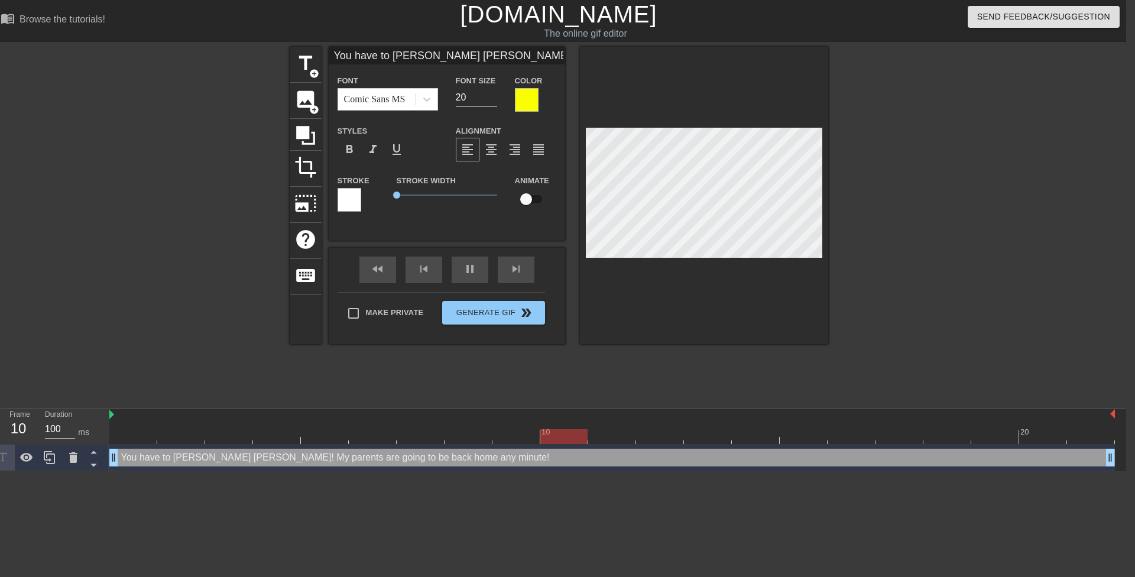
type textarea "You have to leav Mrs. Lewis! My parents are going to be back home any minute!"
type input "You have to leave Mrs. Lewis!My parents are goingto be back home anyminute!"
type textarea "You have to leave Mrs. Lewis! My parents are going to be back home any minute!"
type input "You have to leave Mrs. Lewis!My parents are goingto be back home anyminute!"
type textarea "You have to leave Mrs. Lewis! My parents are going to be back home any minute!"
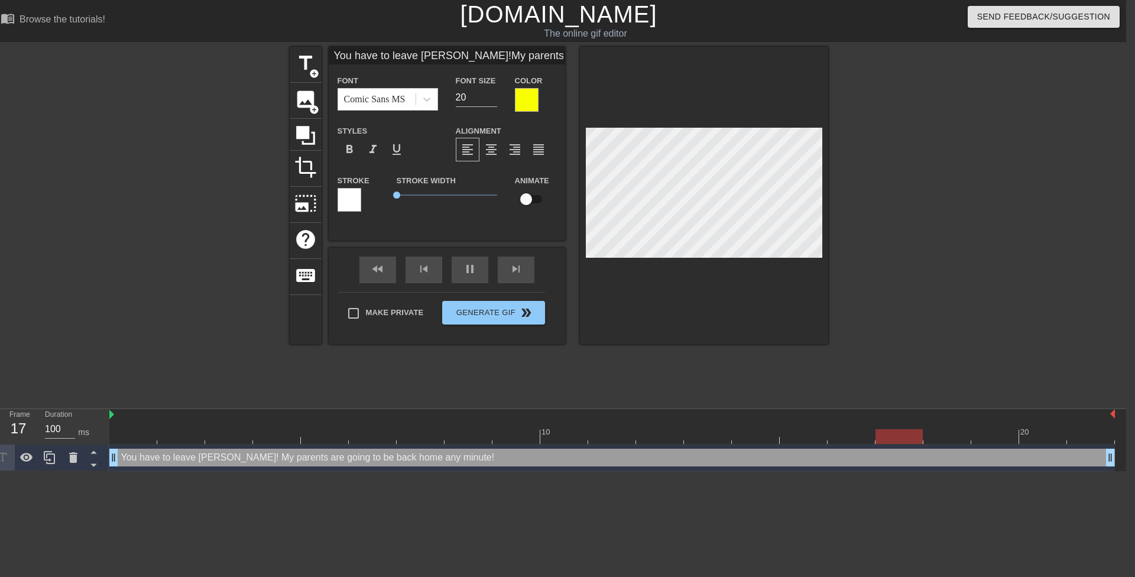
scroll to position [2, 2]
type input "You have to leaven Mrs. Lewis!My parents are goingto be back home anyminute!"
type textarea "You have to leave n Mrs. Lewis! My parents are going to be back home any minute!"
type input "You have to leaveno Mrs. Lewis!My parents are goingto be back home anyminute!"
type textarea "You have to leave no Mrs. Lewis! My parents are going to be back home any minut…"
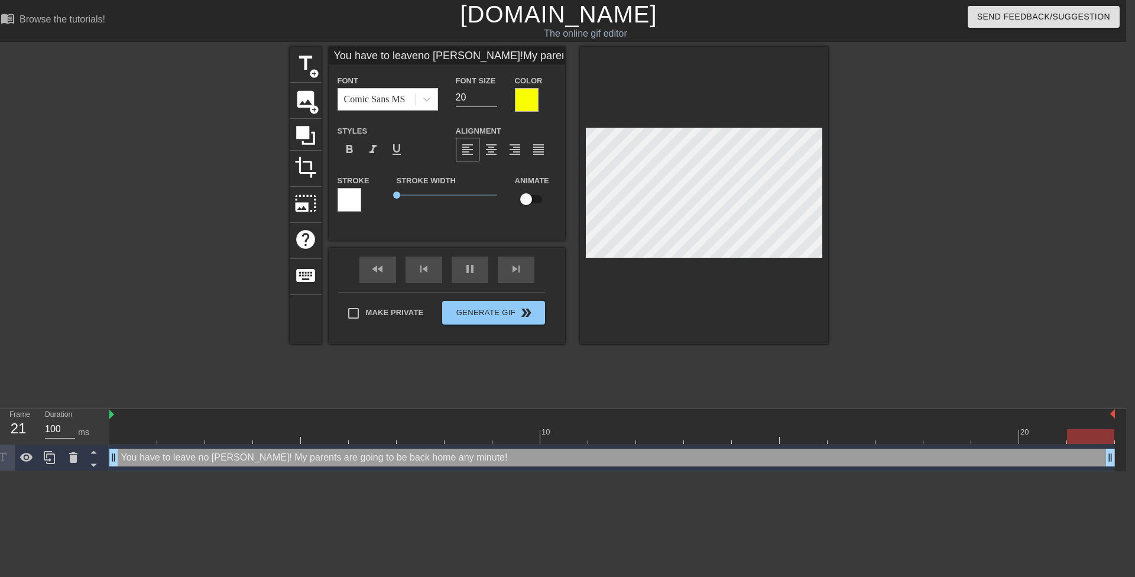
type input "You have to leavenow Mrs. Lewis!My parents are goingto be back home anyminute!"
type textarea "You have to leave now Mrs. Lewis! My parents are going to be back home any minu…"
type input "You have to leavenow Mrs. Lewis!My parents aregoingto be back home anyminute!"
type textarea "You have to leave now Mrs. Lewis! My parents aregoing to be back home any minut…"
type input "You have to leavenow Mrs. Lewis!My parents aregoingto be back home anyminute!"
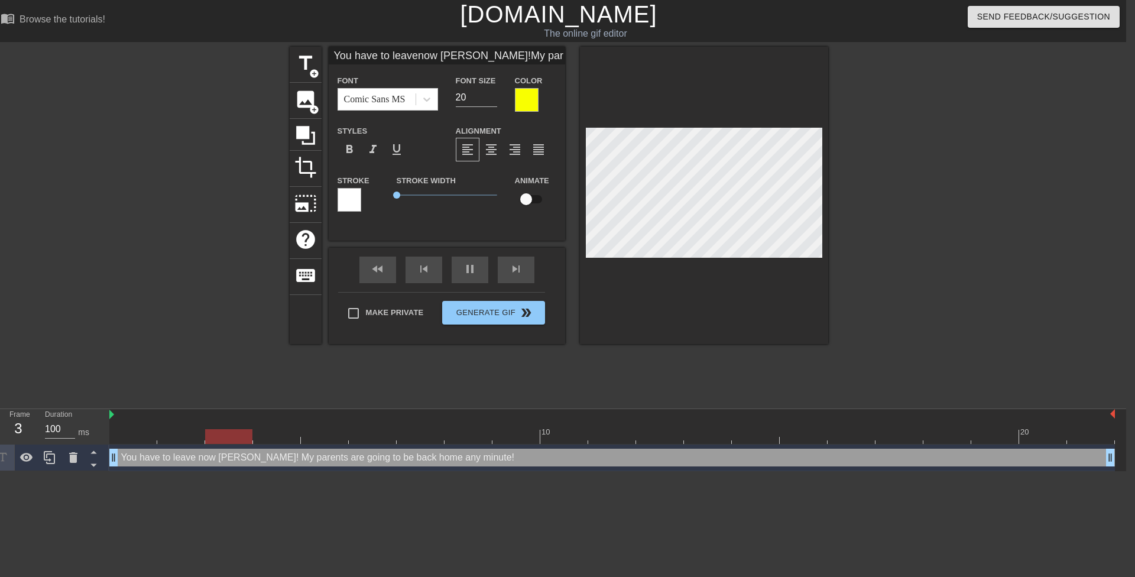
scroll to position [4, 2]
type textarea "You have to leave now Mrs. Lewis! My parents are going to be back home any minu…"
type input "You have to leavenow Mrs. Lewis!My parents aregoingto be back home anyminute!"
type textarea "You have to leave now Mrs. Lewis! My parents are goingto be back home any minut…"
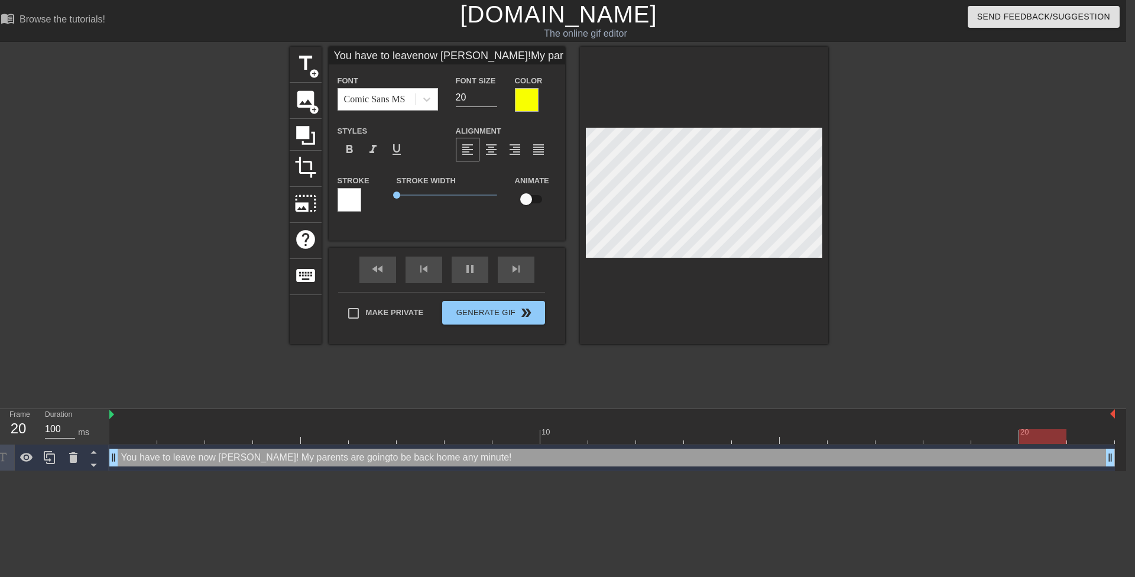
type input "You have to leavenow Mrs. Lewis!My parents aregoing to be back home anyminute!"
type textarea "You have to leave now Mrs. Lewis! My parents are going to be back home any minu…"
type input "You have to leavenow Mrs. Lewis!My parents aregoing to be backhome anyminute!"
type textarea "You have to leave now Mrs. Lewis! My parents are going to be backhome any minut…"
type input "You have to leavenow Mrs. Lewis!My parents aregoing to be backhome anyminute!"
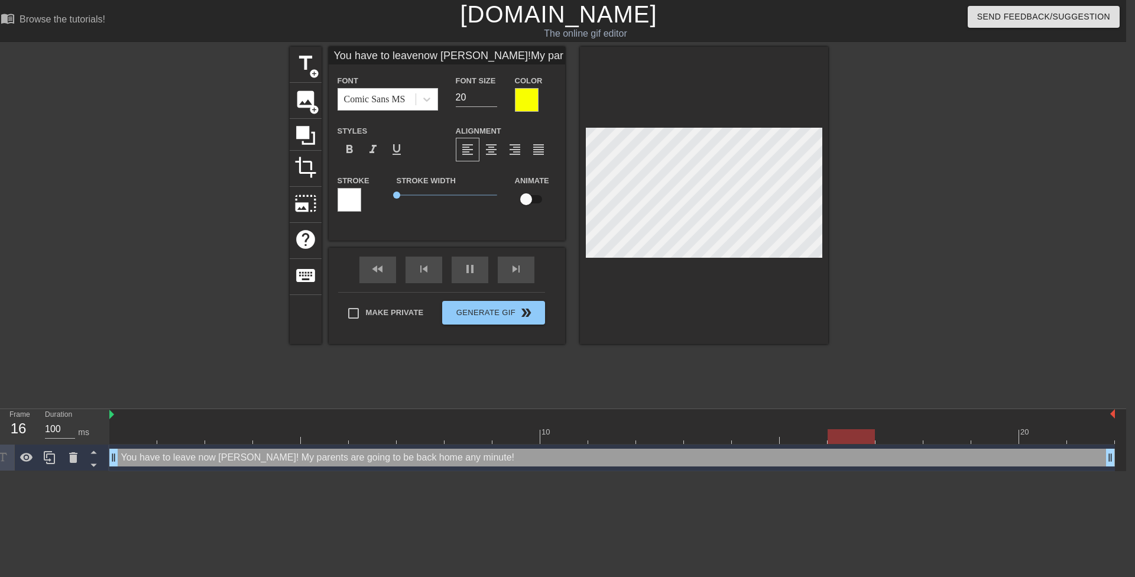
type textarea "You have to leave now Mrs. Lewis! My parents are going to be back home any minu…"
type input "You have to leavenow Mrs. Lewis!My parents aregoing to be backhome anyminute!"
type textarea "You have to leave now Mrs. Lewis! My parents are going to be back home anyminut…"
type input "You have to leavenow Mrs. Lewis!My parents aregoing to be backhome any minute!"
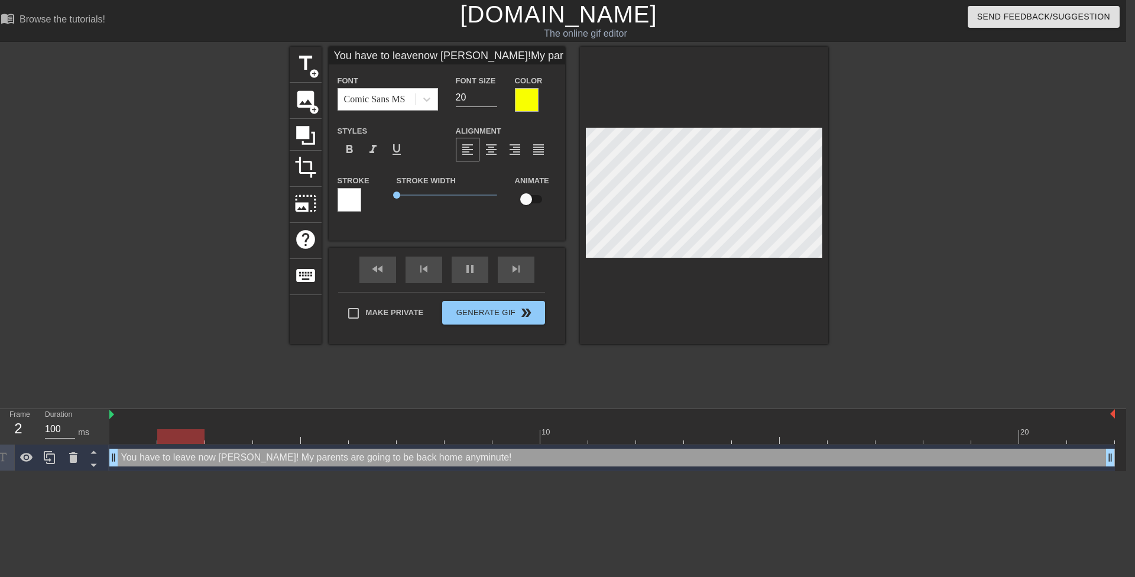
type textarea "You have to leave now Mrs. Lewis! My parents are going to be back home any minu…"
type input "You have to leavenow Mrs. Lewis!My parents aregoing to be backhome any minute!"
type input "19"
click at [491, 101] on input "19" at bounding box center [476, 97] width 41 height 19
type input "You have to leavenow Mrs. Lewis!My parents aregoing to be backhome any minute!"
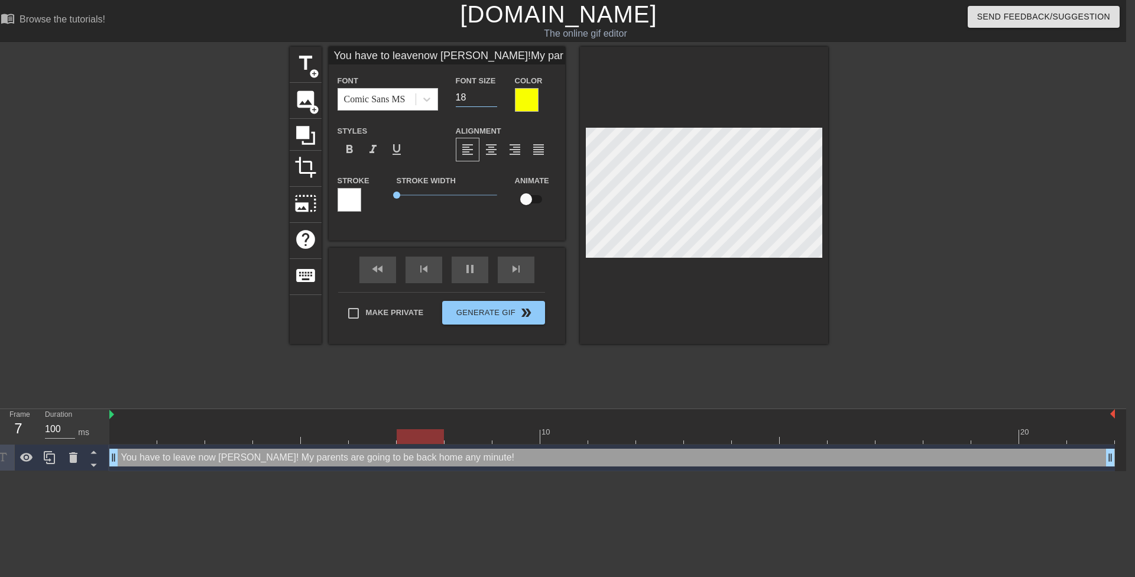
type input "18"
click at [491, 101] on input "18" at bounding box center [476, 97] width 41 height 19
type input "You have to leavenow Mrs. Lewis!My parents aregoing to be backhome any minute!"
type input "17"
click at [490, 101] on input "17" at bounding box center [476, 97] width 41 height 19
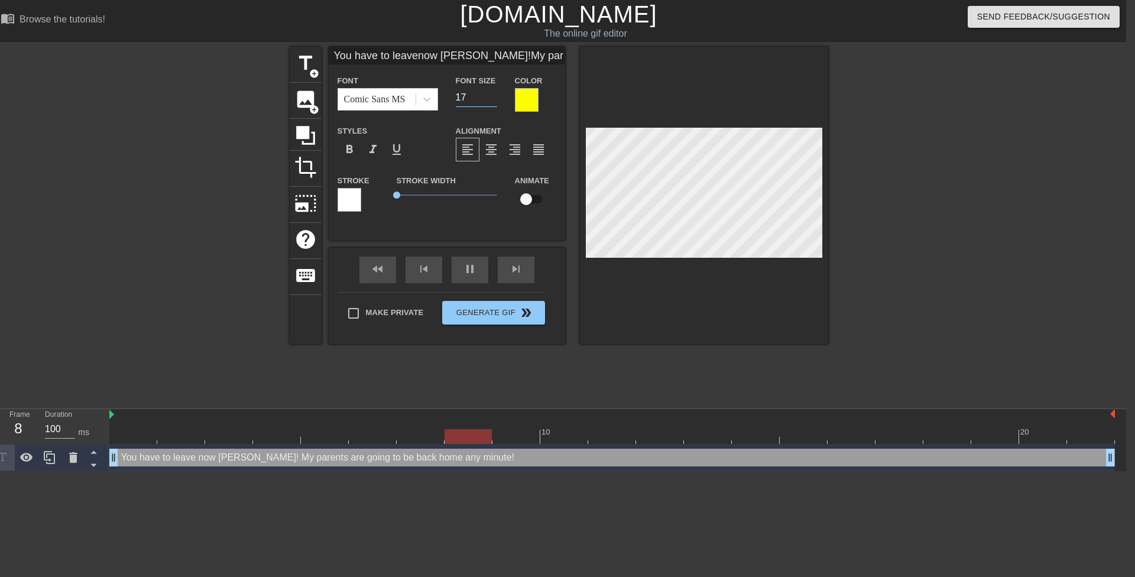
type input "You have to leavenow Mrs. Lewis!My parents aregoing to be backhome any minute!"
type input "16"
click at [490, 101] on input "16" at bounding box center [476, 97] width 41 height 19
type input "You have toleavenow Mrs. Lewis!My parents aregoing to be backhome any minute!"
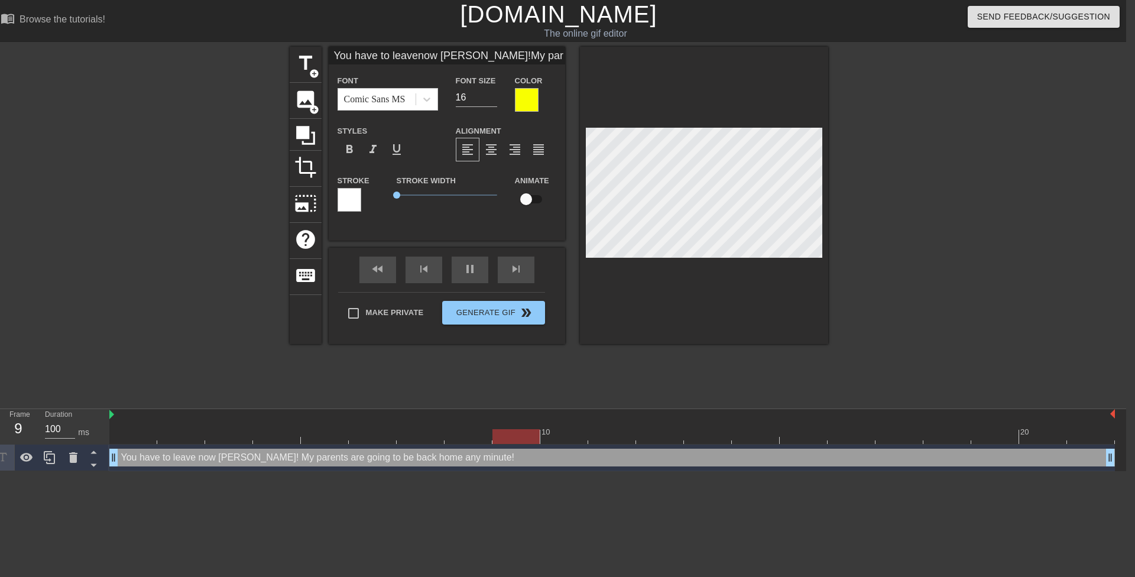
type textarea "You have toleave now Mrs. Lewis! My parents are going to be back home any minut…"
type input "You have toleavenow Mrs. Lewis!My parents aregoing to be backhome any minute!"
type textarea "You have to leave now Mrs. Lewis! My parents are going to be back home any minu…"
type input "You have toleavenow Mrs. Lewis!My parents aregoing to be backhome any minute!"
type textarea "You have to leavenow Mrs. Lewis! My parents are going to be back home any minut…"
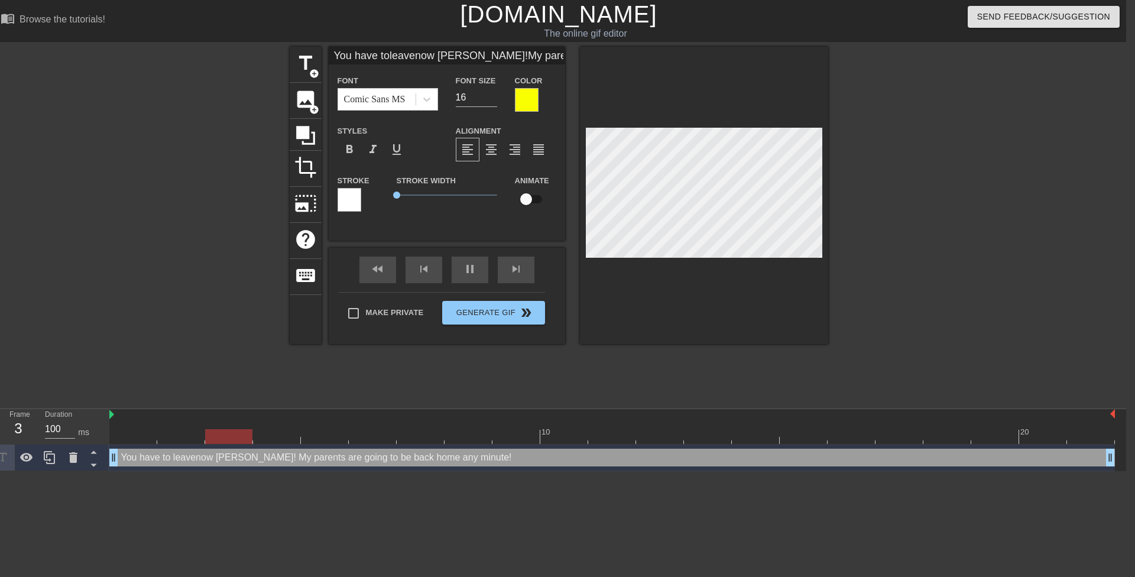
type input "You have toleave now Mrs. Lewis!My parents aregoing to be backhome any minute!"
type textarea "You have to leave now Mrs. Lewis! My parents are going to be back home any minu…"
type input "You have toleave nowMrs. Lewis!My parents aregoing to be backhome any minute!"
type textarea "You have to leave nowMrs. Lewis! My parents are going to be back home any minut…"
type input "You have toleave nowMrs. Lewis!My parents aregoing to be backhome any minute!"
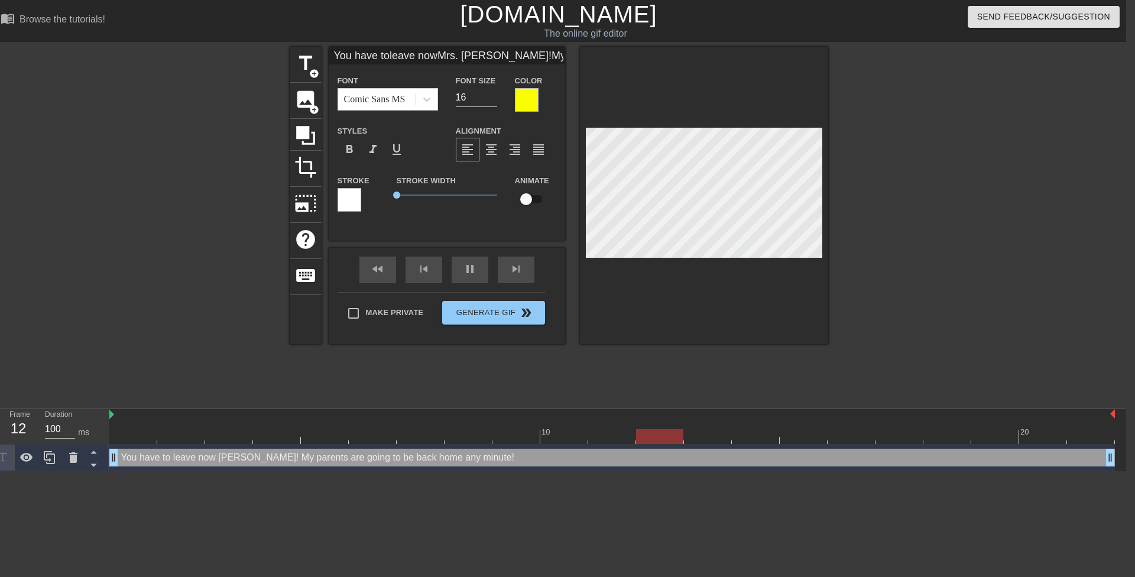
type textarea "You have to leave now Mrs. Lewis! My parents are going to be back home any minu…"
type input "You have toleave nowMrs. Lewis!My parentsaregoing to be backhome any minute!"
type textarea "You have to leave now Mrs. Lewis! My parentsare going to be back home any minut…"
type input "You have toleave nowMrs. Lewis!My parentsaregoing to be backhome any minute!"
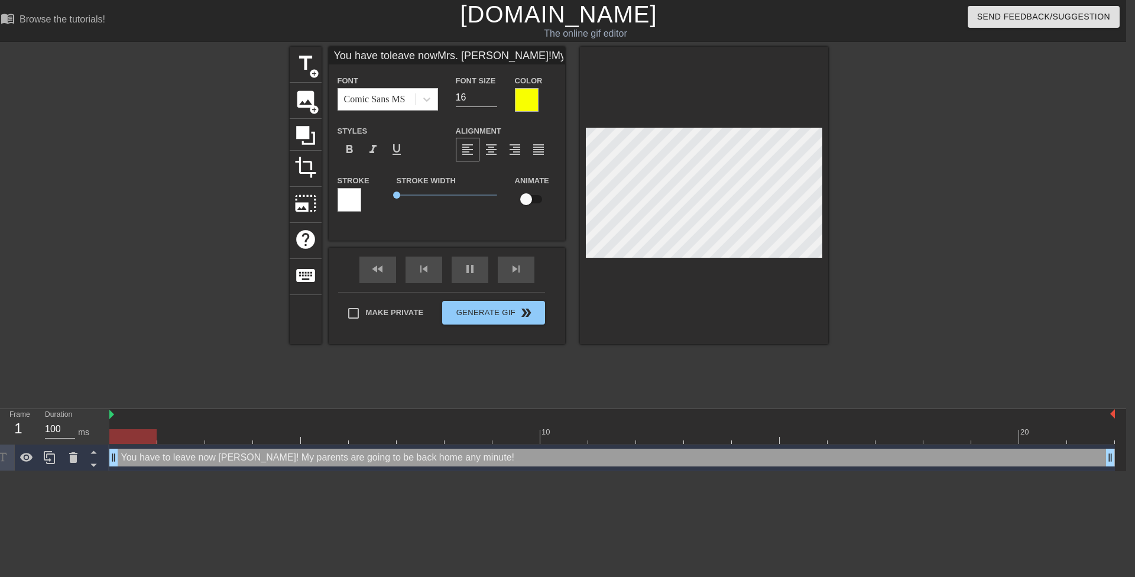
type textarea "You have to leave now Mrs. Lewis! My parents are going to be back home any minu…"
type input "You have toleave nowMrs. Lewis!My parentsaregoing to be backhome any minute!"
type textarea "You have to leave now Mrs. Lewis! My parents aregoing to be back home any minut…"
type input "You have toleave nowMrs. Lewis!My parentsare going to be backhome any minute!"
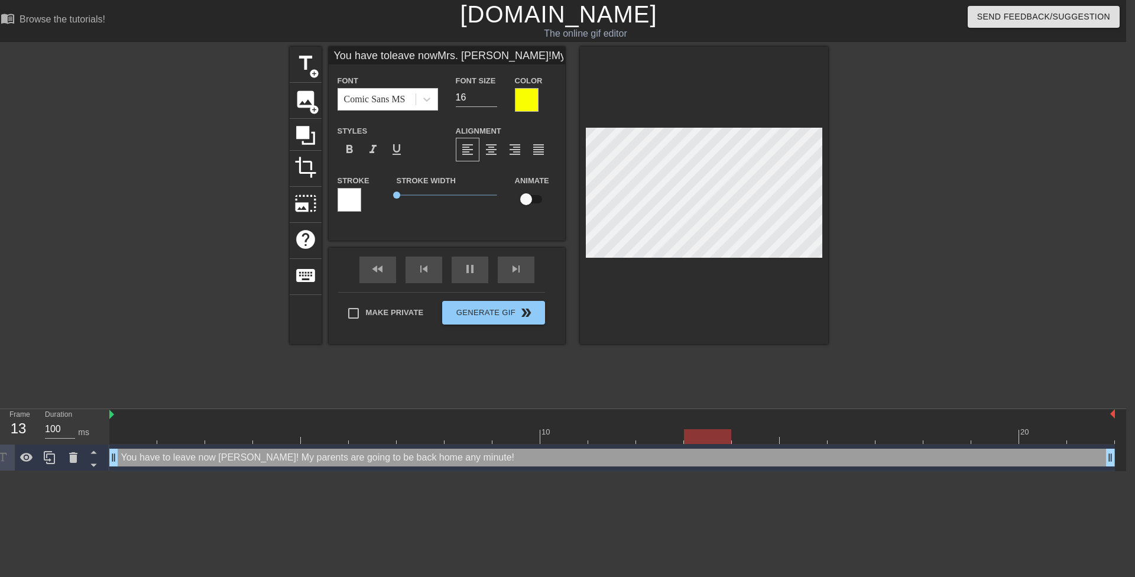
type textarea "You have to leave now Mrs. Lewis! My parents are going to be back home any minu…"
type input "You have toleave nowMrs. Lewis!My parentsare going tobe backhome any minute!"
type textarea "You have to leave now Mrs. Lewis! My parents are going tobe back home any minut…"
type input "You have toleave nowMrs. Lewis!My parentsare going tobe backhome any minute!"
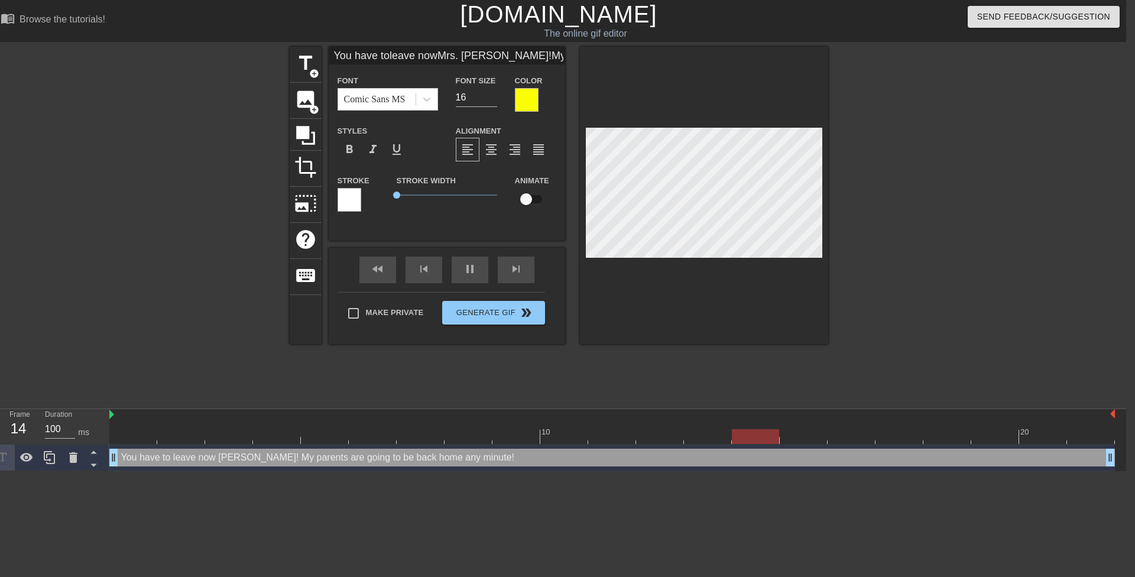
type textarea "You have to leave now Mrs. Lewis! My parents are going to be back home any minu…"
type input "You have toleave nowMrs. Lewis!My parentsare going tobe backhome anyminute!"
type textarea "You have to leave now Mrs. Lewis! My parents are going to be back home anyminut…"
type input "You have toleave nowMrs. Lewis!My parentsare going tobe backhome anyminute!"
type textarea "You have to leave now Mrs. Lewis! My parents are going to be back home any minu…"
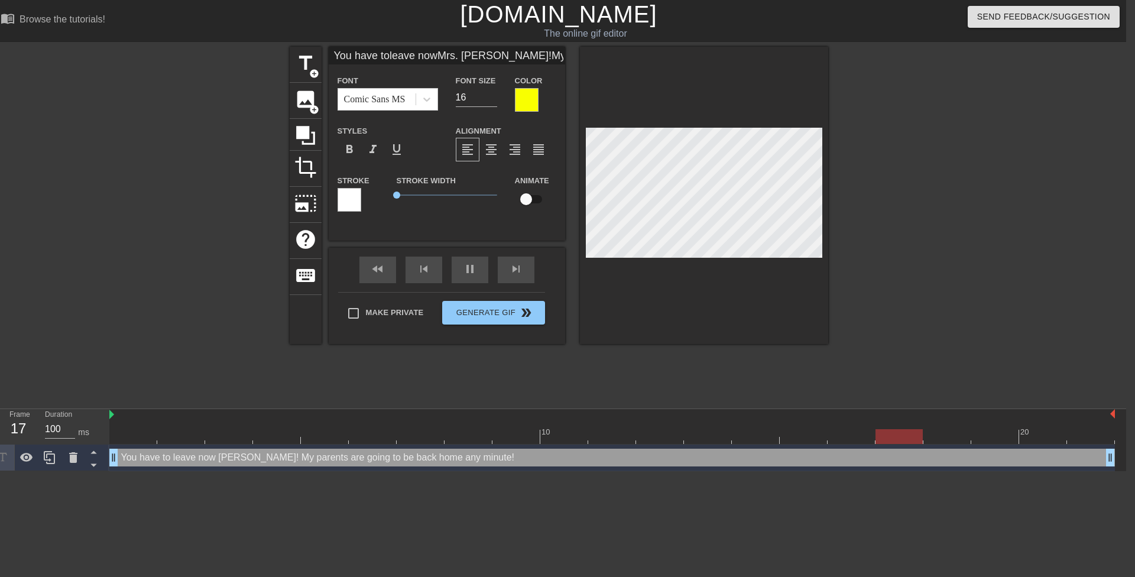
scroll to position [7, 2]
type input "You have toleave nowMrs. Lewis!My parentsare going tobe backhome anyminute!"
type input "17"
click at [495, 94] on input "17" at bounding box center [476, 97] width 41 height 19
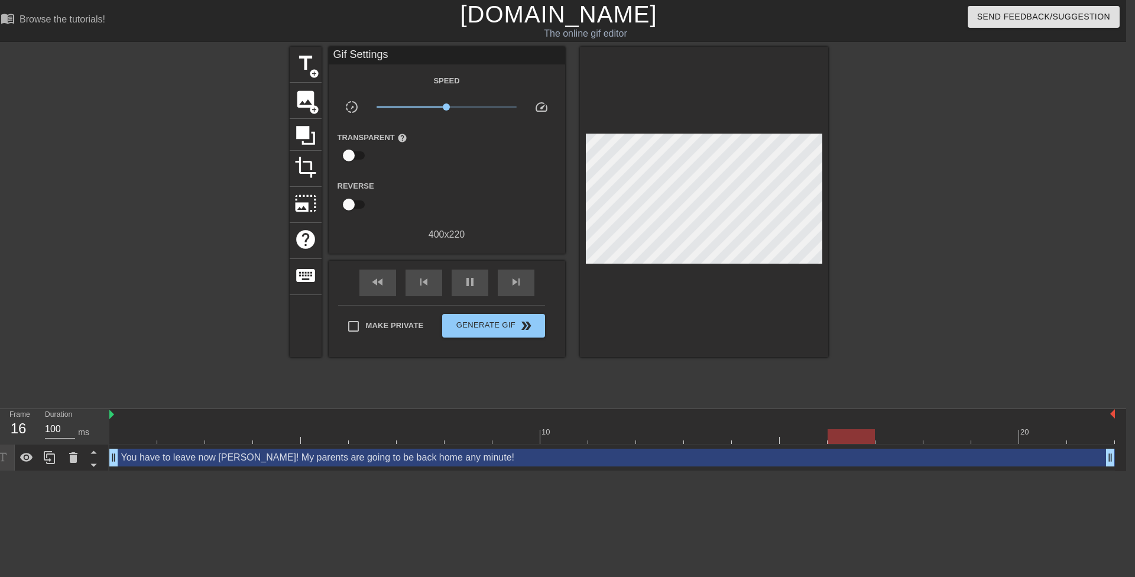
click at [681, 101] on div at bounding box center [704, 202] width 248 height 310
click at [666, 102] on div at bounding box center [704, 202] width 248 height 310
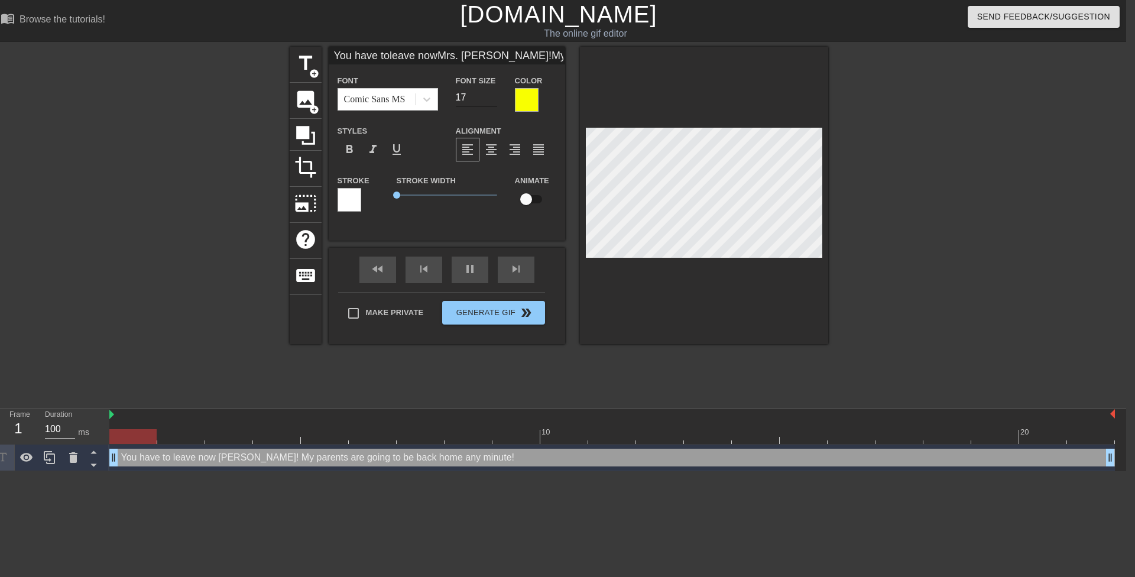
type input "You have toleave nowMrs. Lewis!My parentsare going tobe backhome anyminute!"
type input "16"
click at [492, 101] on input "16" at bounding box center [476, 97] width 41 height 19
click at [312, 158] on span "crop" at bounding box center [305, 167] width 22 height 22
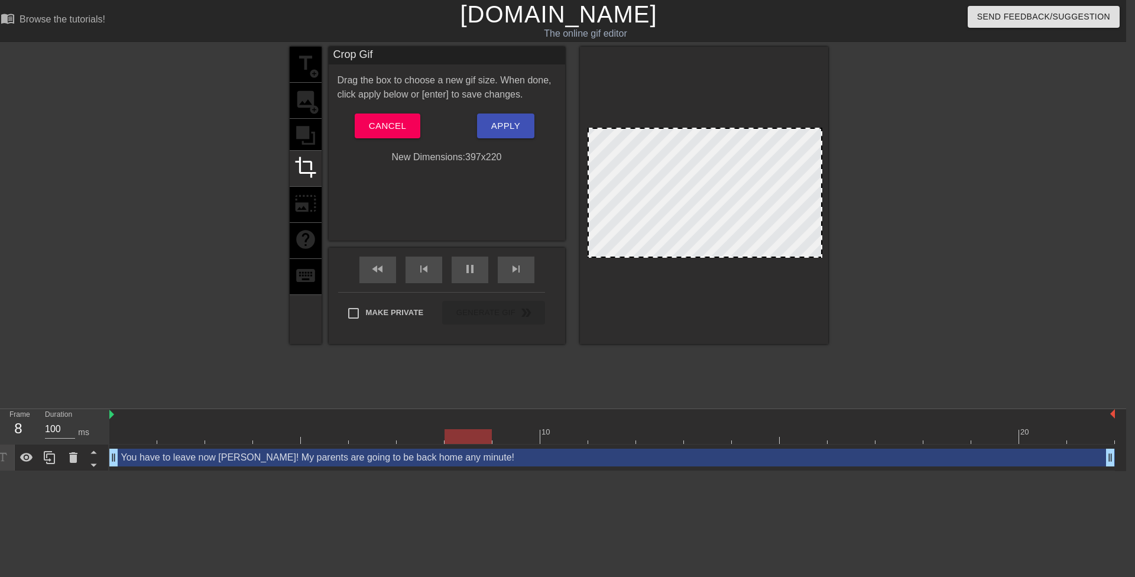
click at [588, 184] on div at bounding box center [589, 193] width 6 height 128
drag, startPoint x: 820, startPoint y: 184, endPoint x: 814, endPoint y: 183, distance: 6.0
click at [514, 124] on span "Apply" at bounding box center [505, 125] width 29 height 15
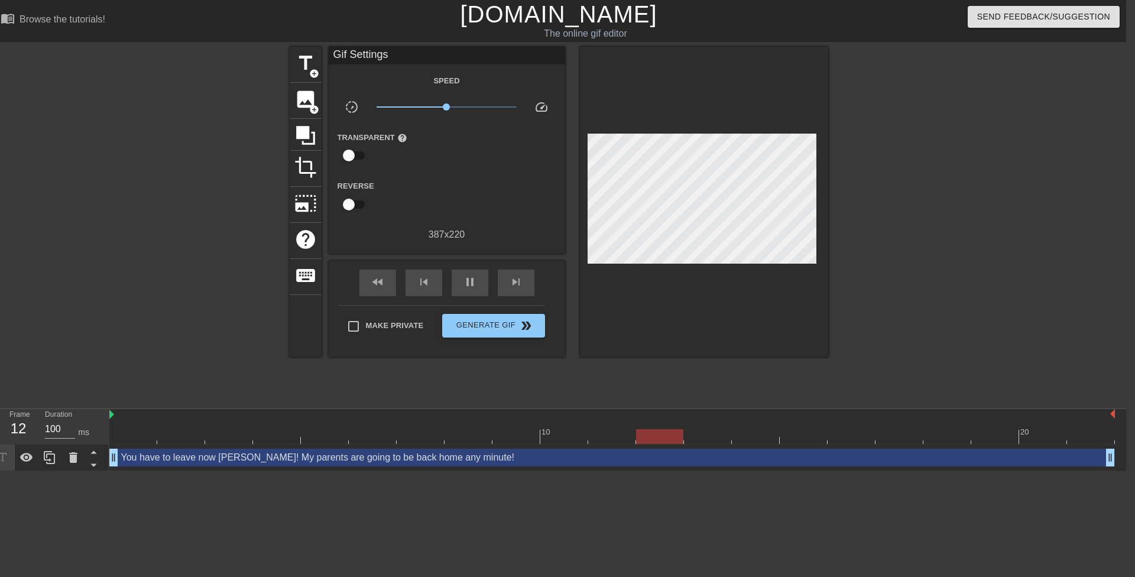
click at [684, 91] on div at bounding box center [704, 202] width 248 height 310
click at [659, 95] on div at bounding box center [704, 202] width 248 height 310
click at [517, 328] on span "Generate Gif double_arrow" at bounding box center [493, 326] width 93 height 14
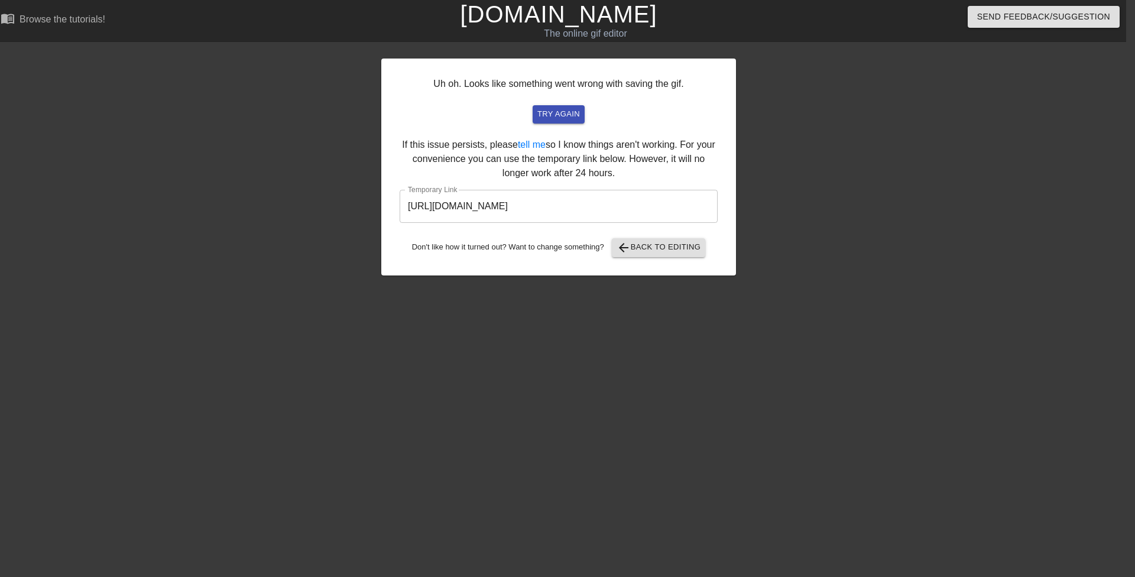
click at [585, 213] on input "https://www.gifntext.com/temp_generations/iNhqmhw7.gif" at bounding box center [559, 206] width 318 height 33
click at [583, 212] on input "https://www.gifntext.com/temp_generations/iNhqmhw7.gif" at bounding box center [559, 206] width 318 height 33
click at [581, 213] on input "https://www.gifntext.com/temp_generations/iNhqmhw7.gif" at bounding box center [559, 206] width 318 height 33
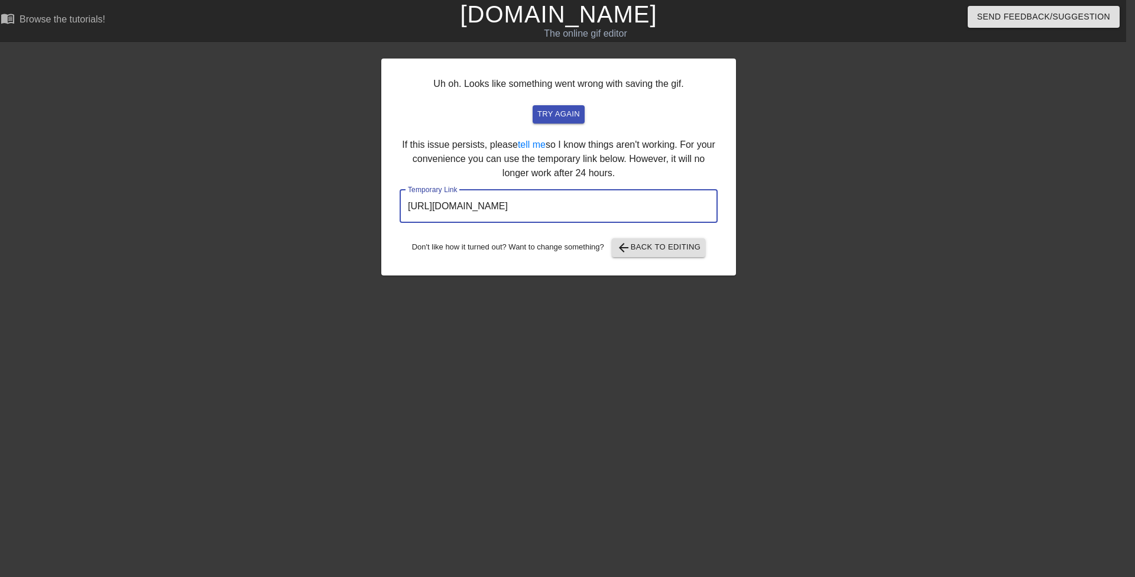
click at [581, 213] on input "https://www.gifntext.com/temp_generations/iNhqmhw7.gif" at bounding box center [559, 206] width 318 height 33
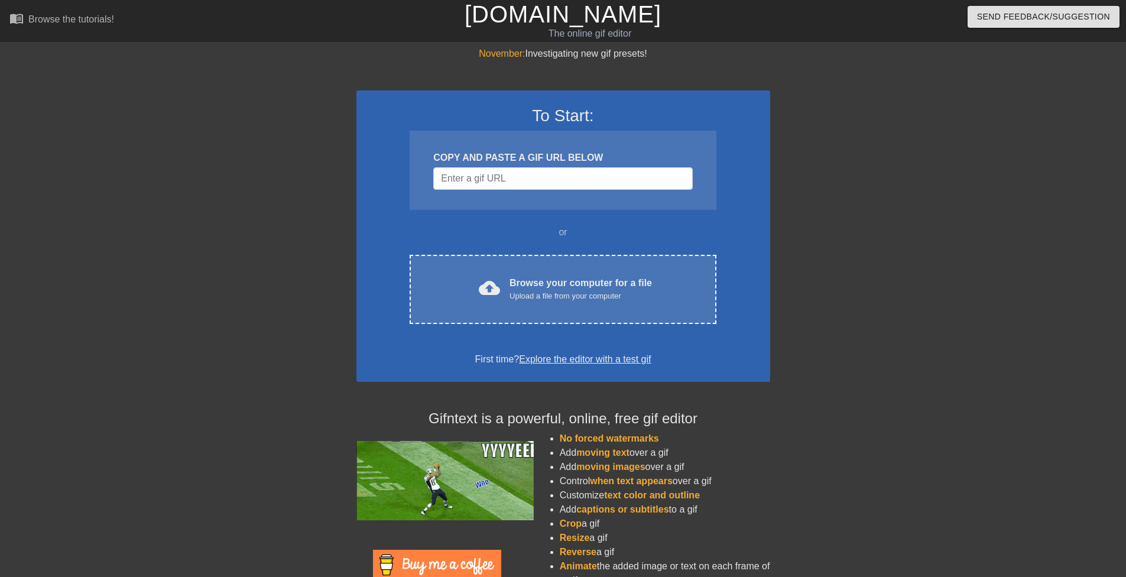
scroll to position [0, 9]
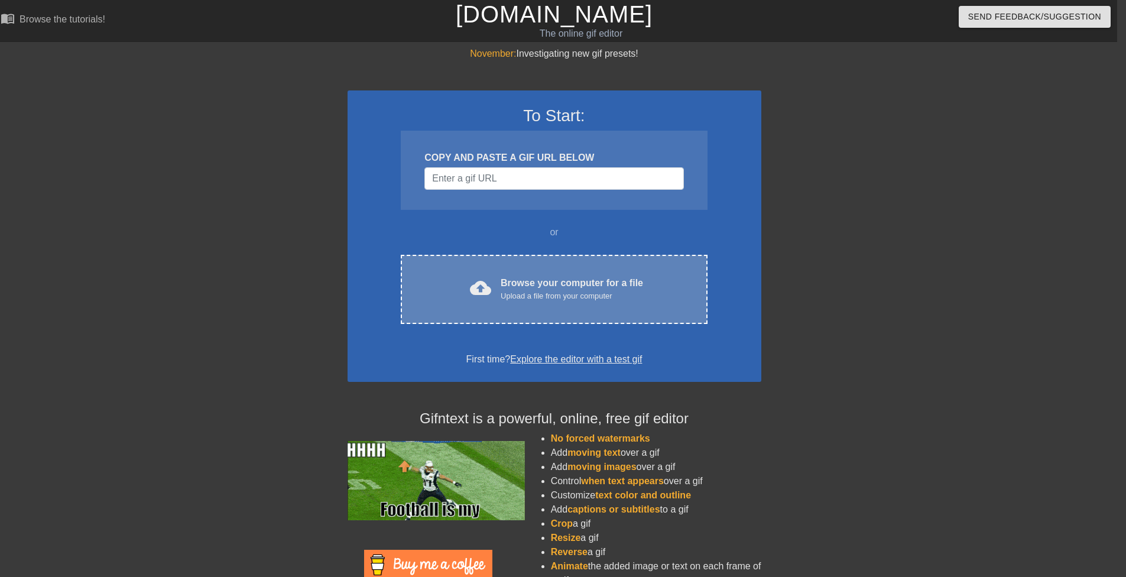
click at [633, 258] on div "cloud_upload Browse your computer for a file Upload a file from your computer C…" at bounding box center [554, 289] width 306 height 69
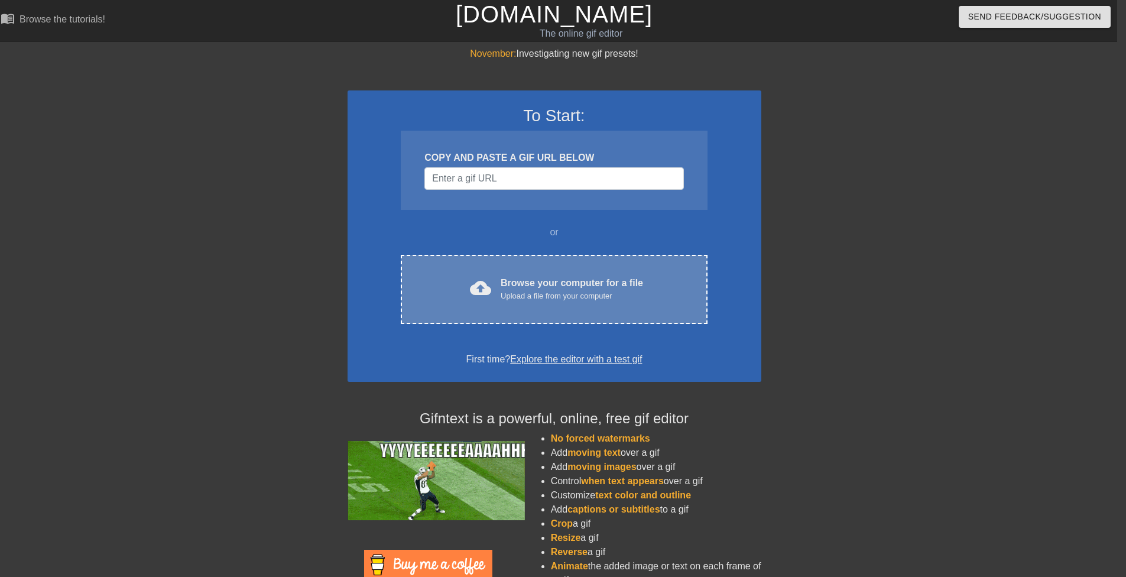
click at [547, 310] on div "cloud_upload Browse your computer for a file Upload a file from your computer C…" at bounding box center [554, 289] width 306 height 69
